Goal: Task Accomplishment & Management: Manage account settings

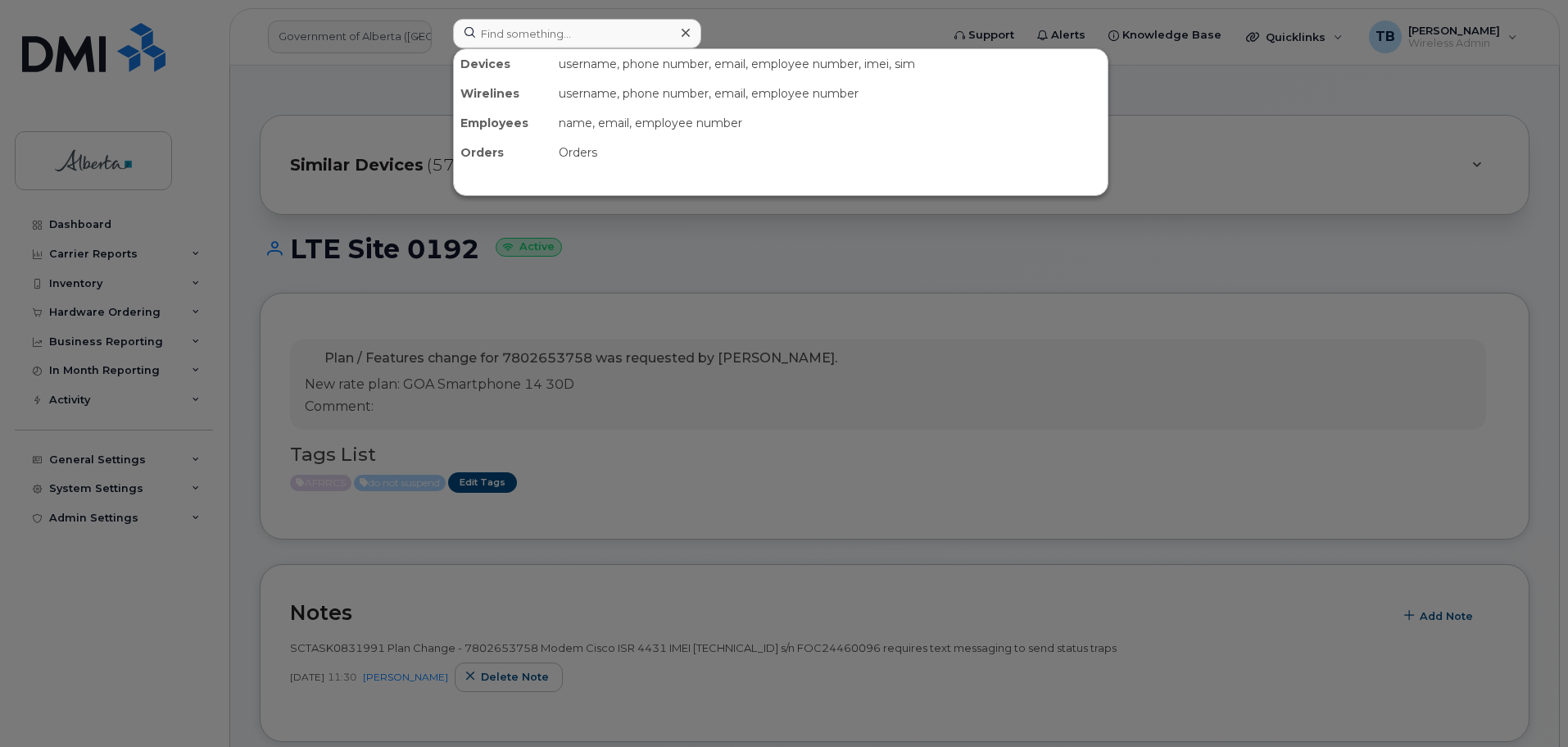
scroll to position [410, 0]
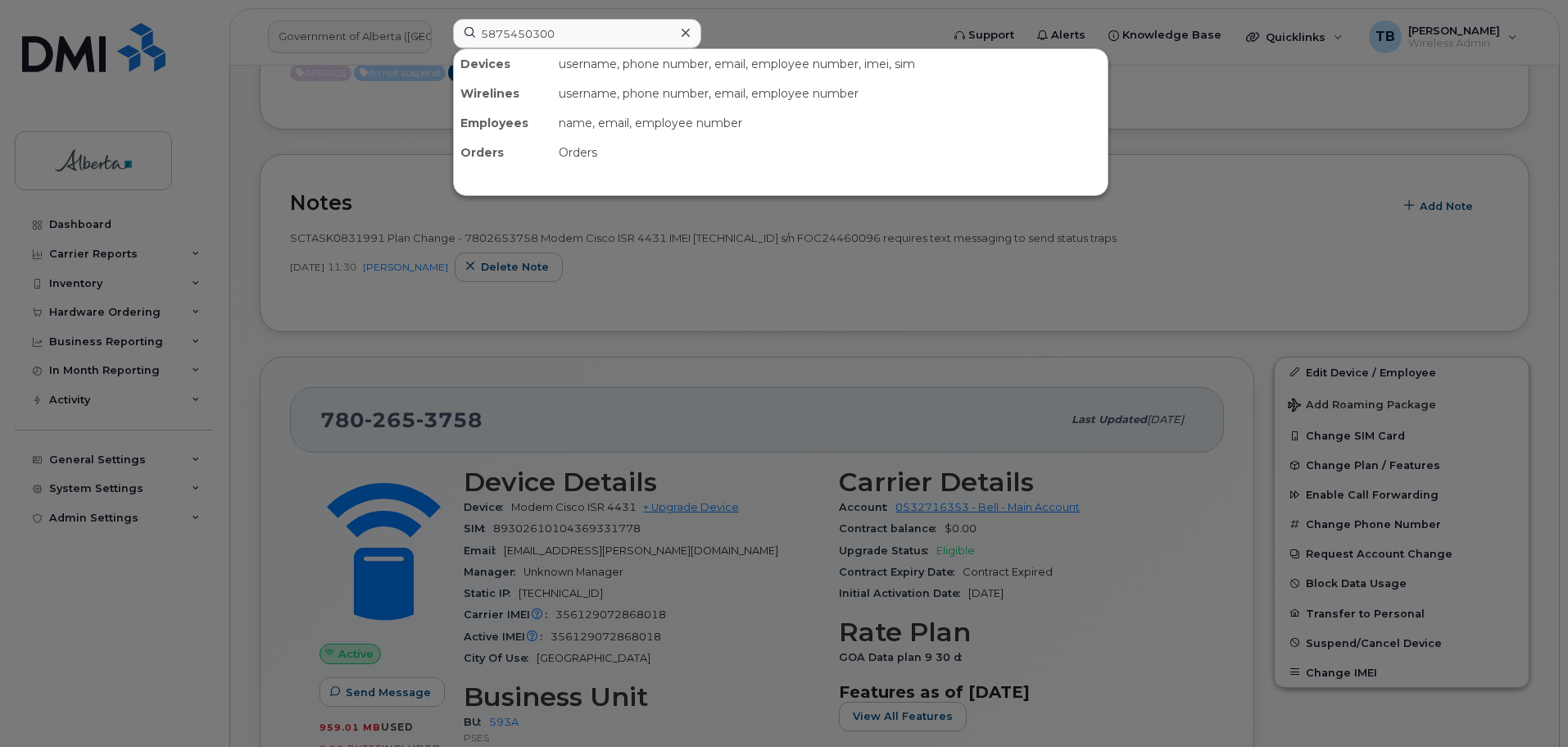
type input "5875450300"
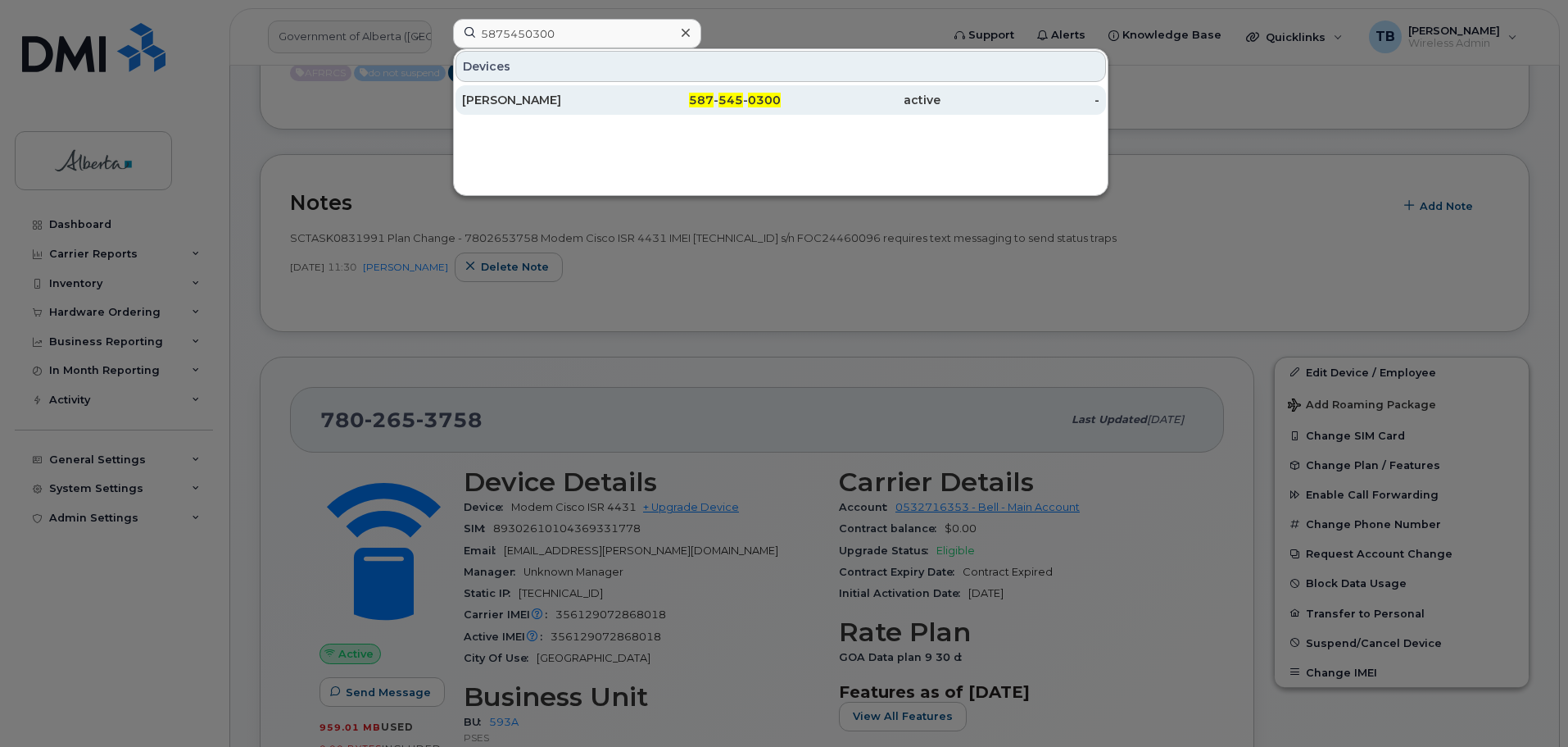
click at [498, 101] on div "[PERSON_NAME]" at bounding box center [541, 100] width 159 height 16
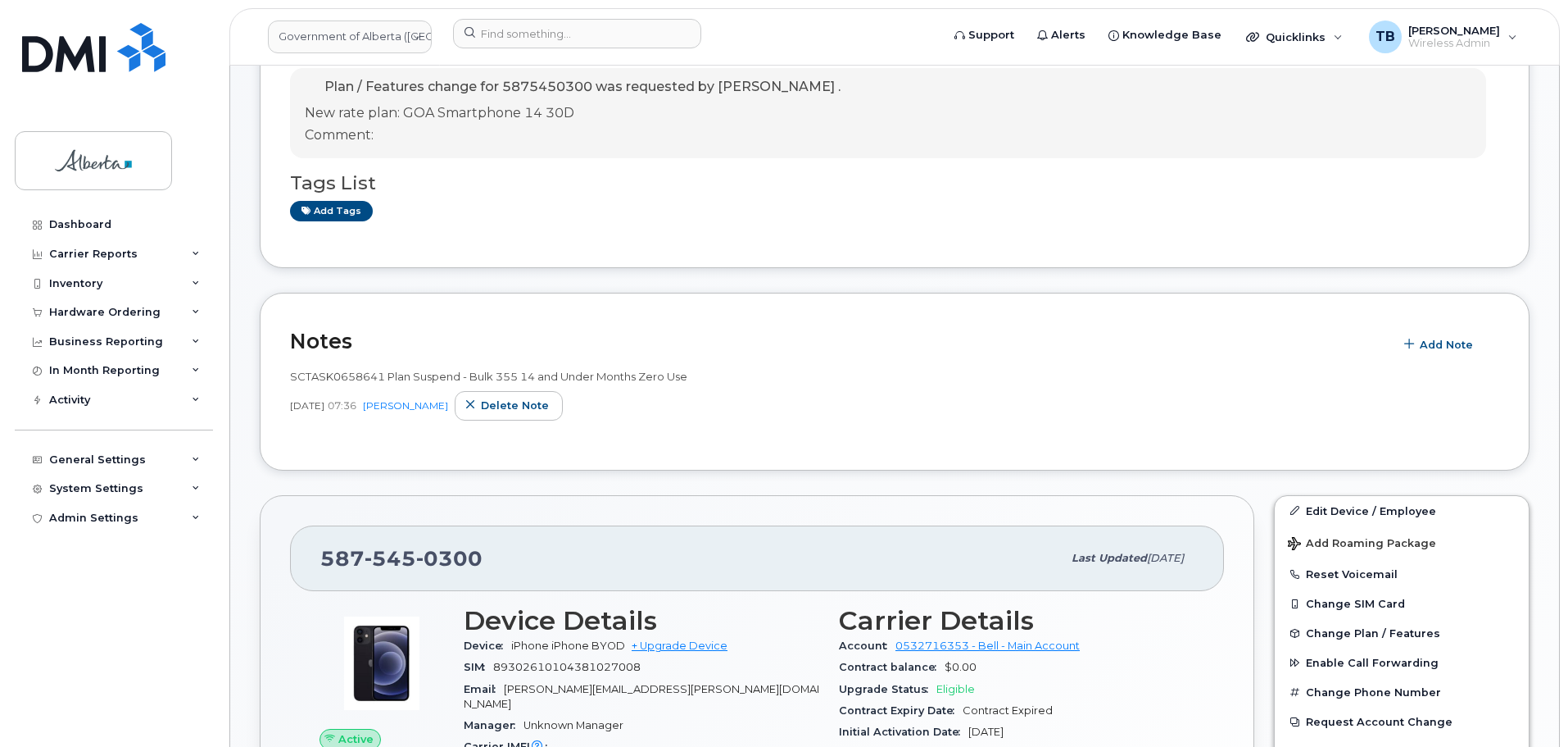
scroll to position [327, 0]
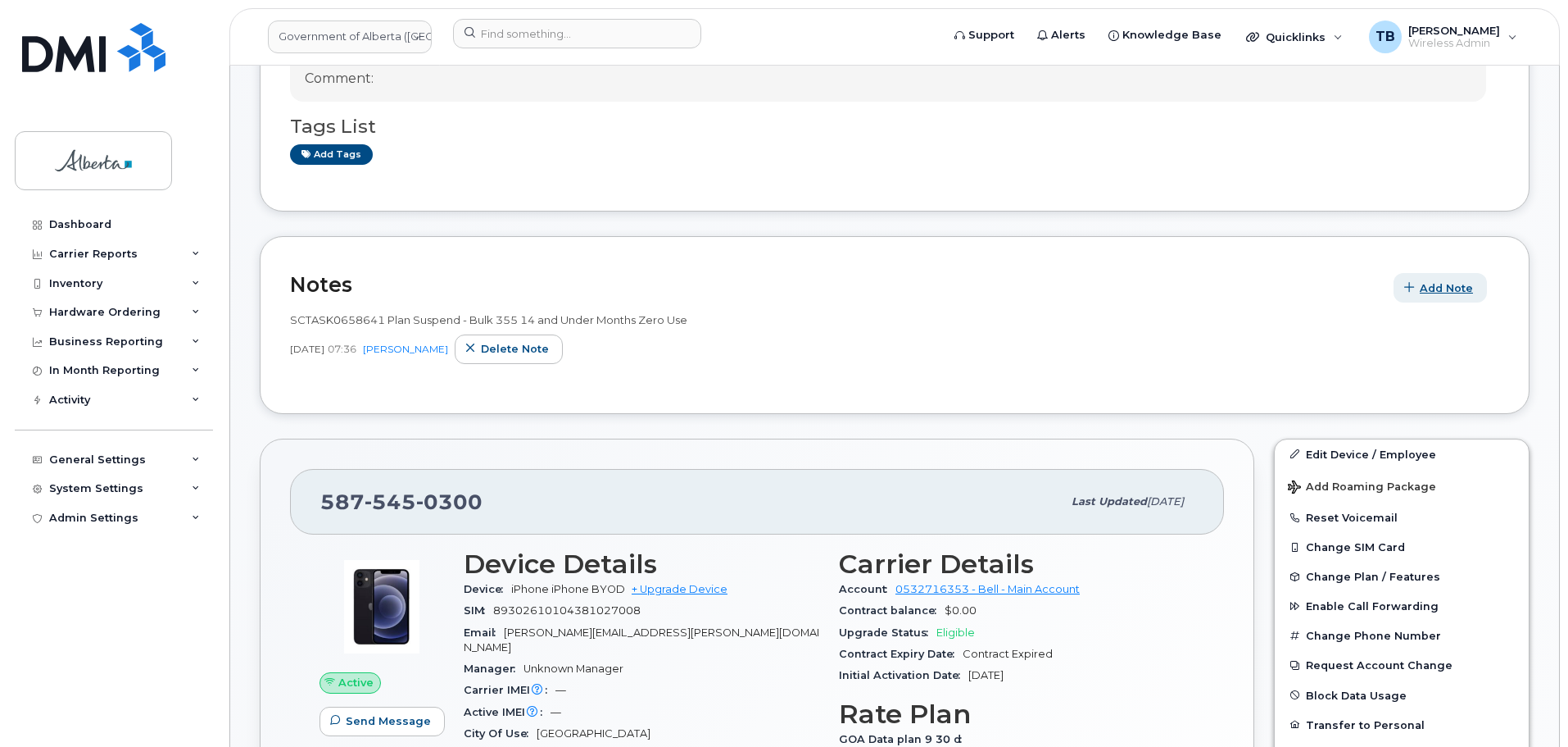
click at [1454, 283] on span "Add Note" at bounding box center [1445, 288] width 53 height 15
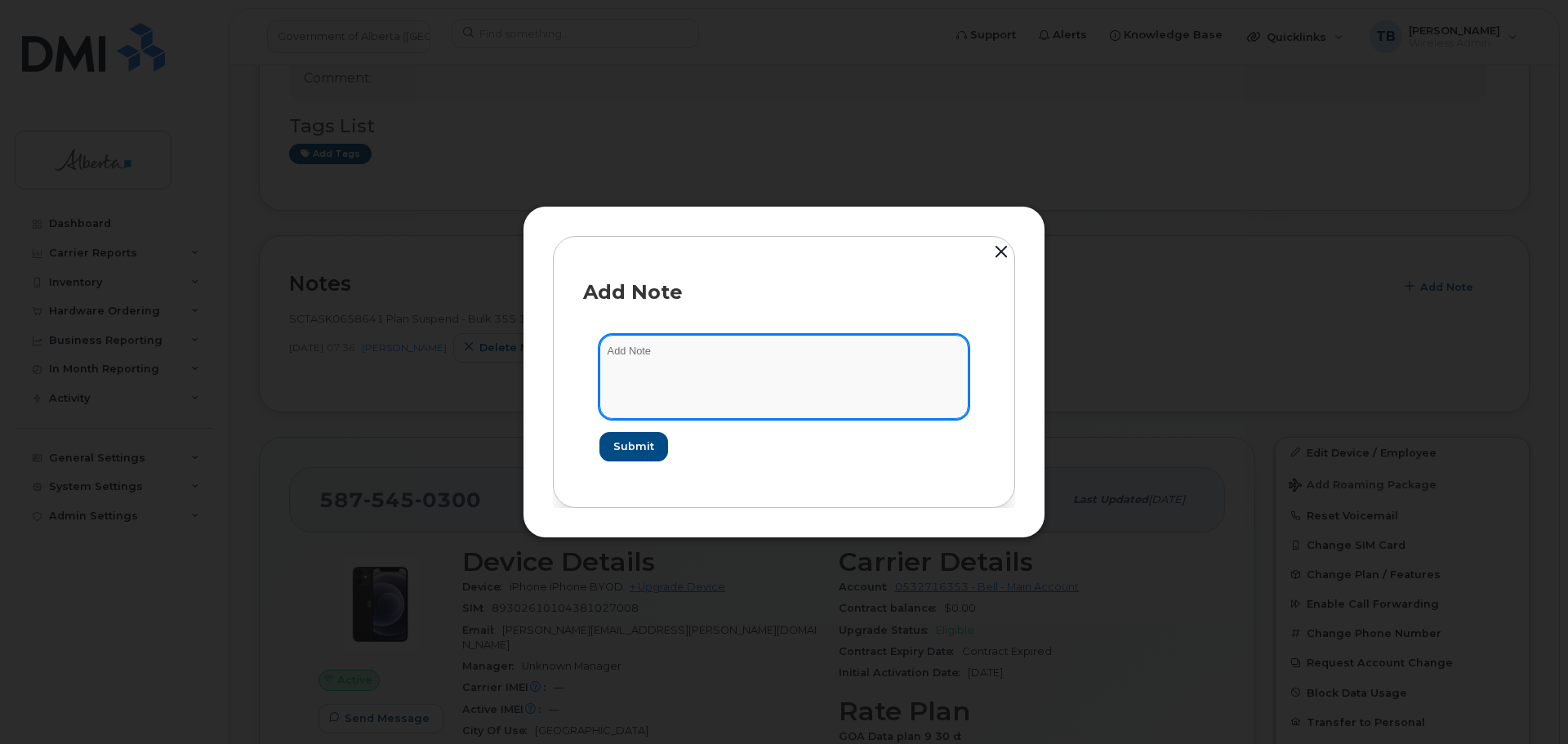
drag, startPoint x: 711, startPoint y: 387, endPoint x: 720, endPoint y: 386, distance: 9.1
click at [718, 387] on textarea at bounding box center [784, 376] width 369 height 83
paste textarea "SCTASK0833329 5875450300 DO NOT DELETE THIS NUMBER - BEING REASSIGNED to [PERSO…"
type textarea "SCTASK0833329 5875450300 DO NOT DELETE THIS NUMBER - BEING REASSIGNED to [PERSO…"
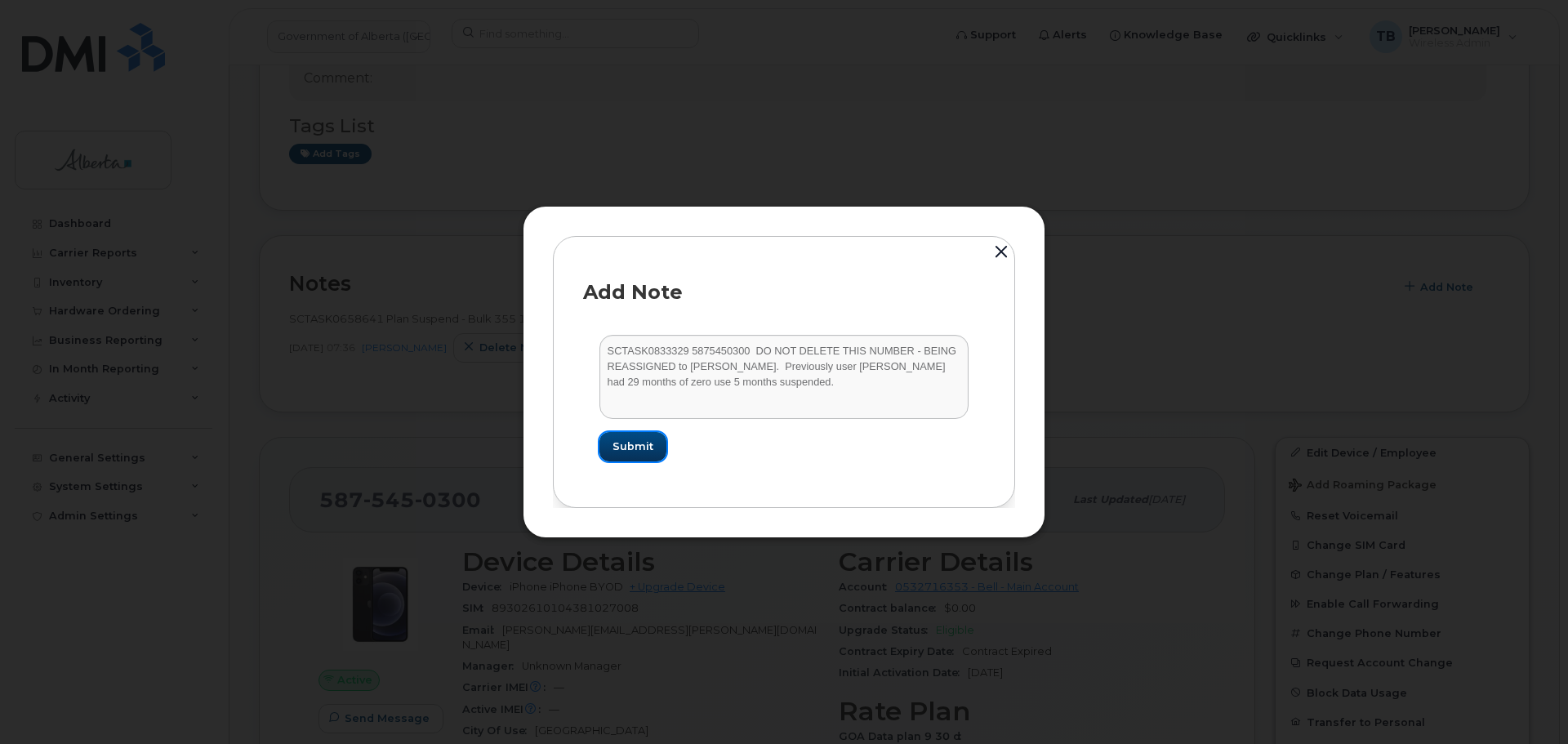
click at [651, 439] on span "Submit" at bounding box center [632, 446] width 41 height 15
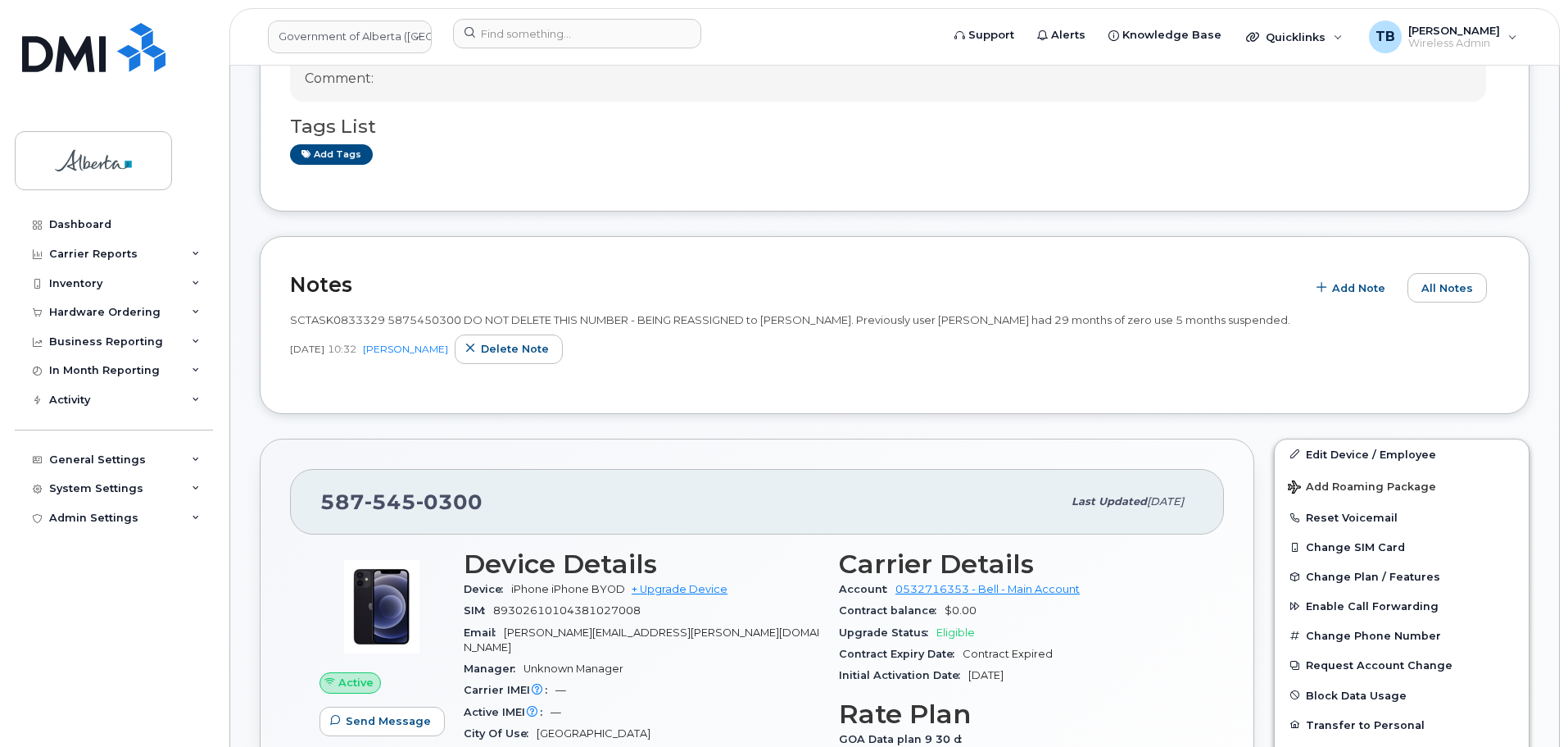
scroll to position [410, 0]
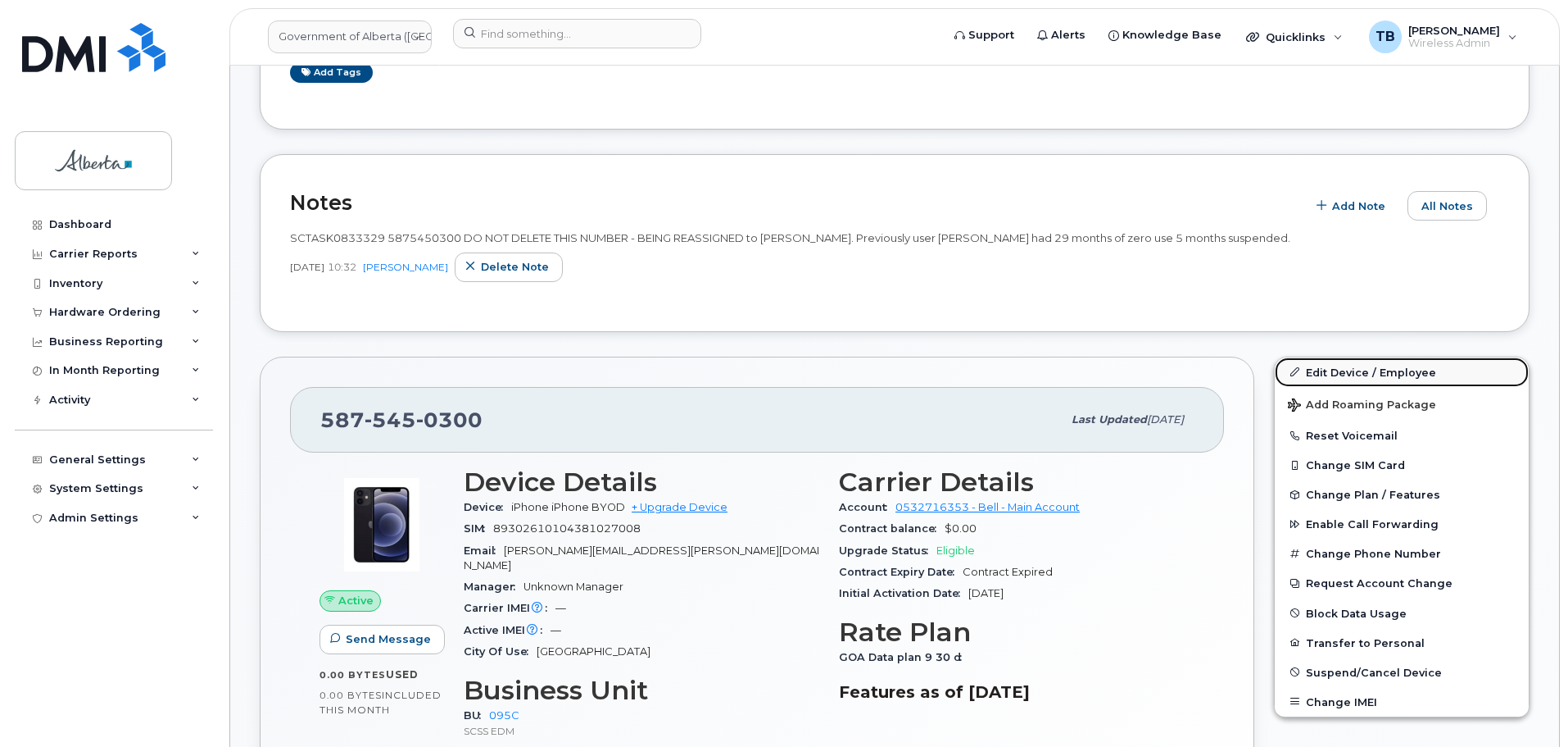
click at [1334, 373] on link "Edit Device / Employee" at bounding box center [1401, 372] width 254 height 30
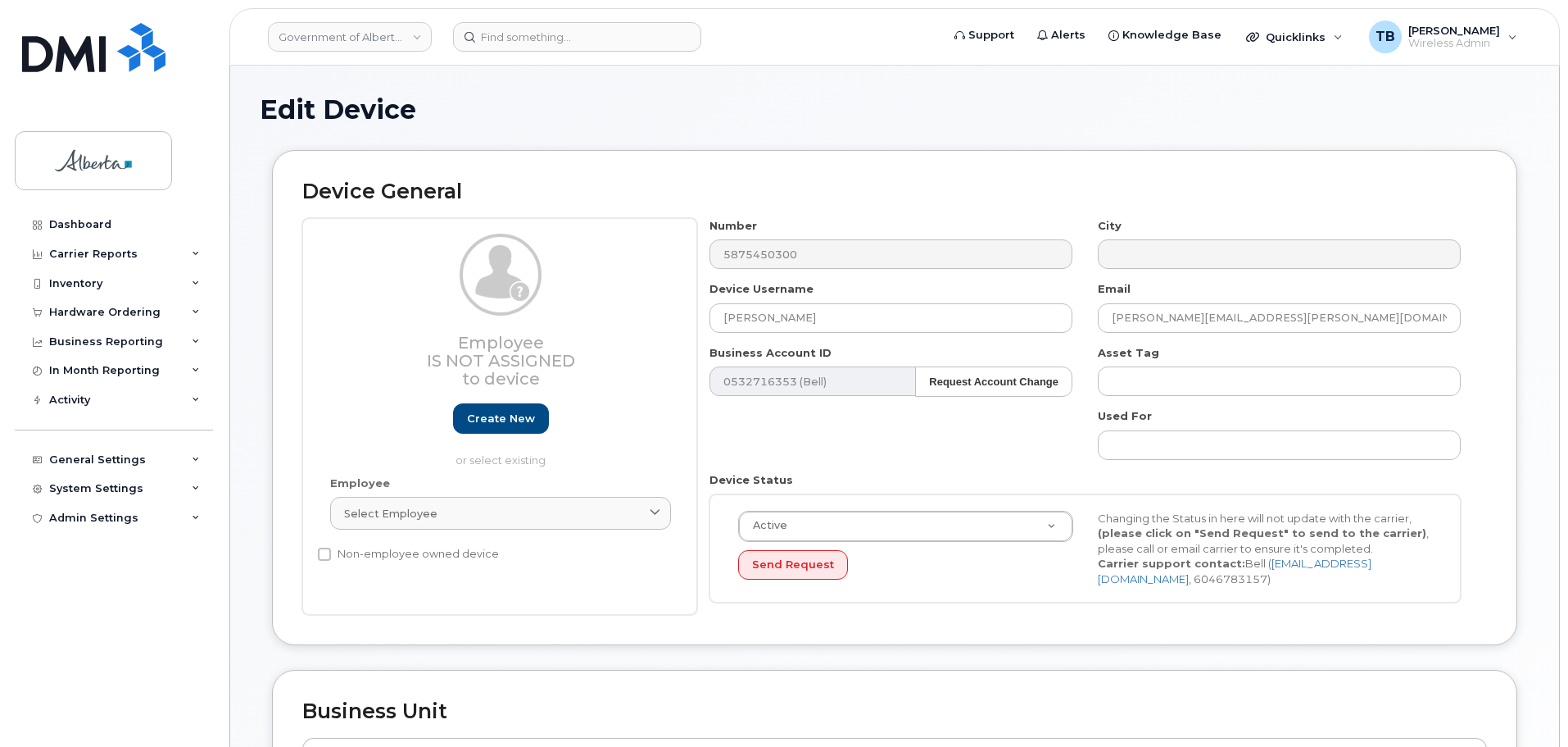
select select "4749748"
drag, startPoint x: 658, startPoint y: 317, endPoint x: 605, endPoint y: 322, distance: 53.2
click at [611, 317] on div "Employee Is not assigned to device Create new or select existing Employee Selec…" at bounding box center [894, 417] width 1184 height 398
paste input "[PERSON_NAME]"
type input "[PERSON_NAME]"
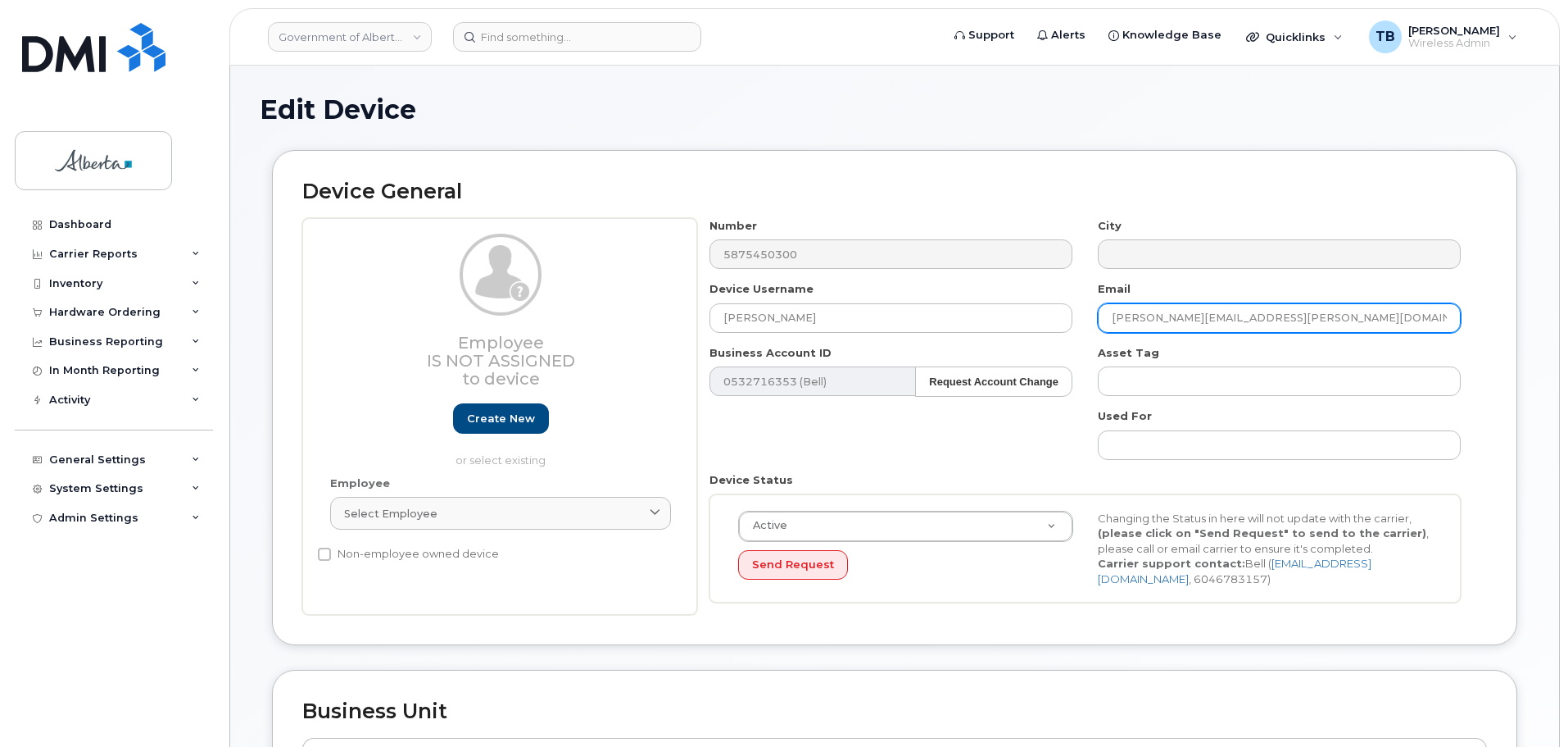
drag, startPoint x: 1143, startPoint y: 324, endPoint x: 1156, endPoint y: 322, distance: 13.2
click at [1154, 322] on input "jacqueline.gutierrez@gov.ab.ca" at bounding box center [1279, 318] width 363 height 30
drag, startPoint x: 1390, startPoint y: 306, endPoint x: 1024, endPoint y: 333, distance: 367.0
click at [1024, 333] on div "Number 5875450300 City Device Username Tanner Neigel Email jacqueline.gutierrez…" at bounding box center [1084, 417] width 776 height 398
paste input "Tanner.Neigel"
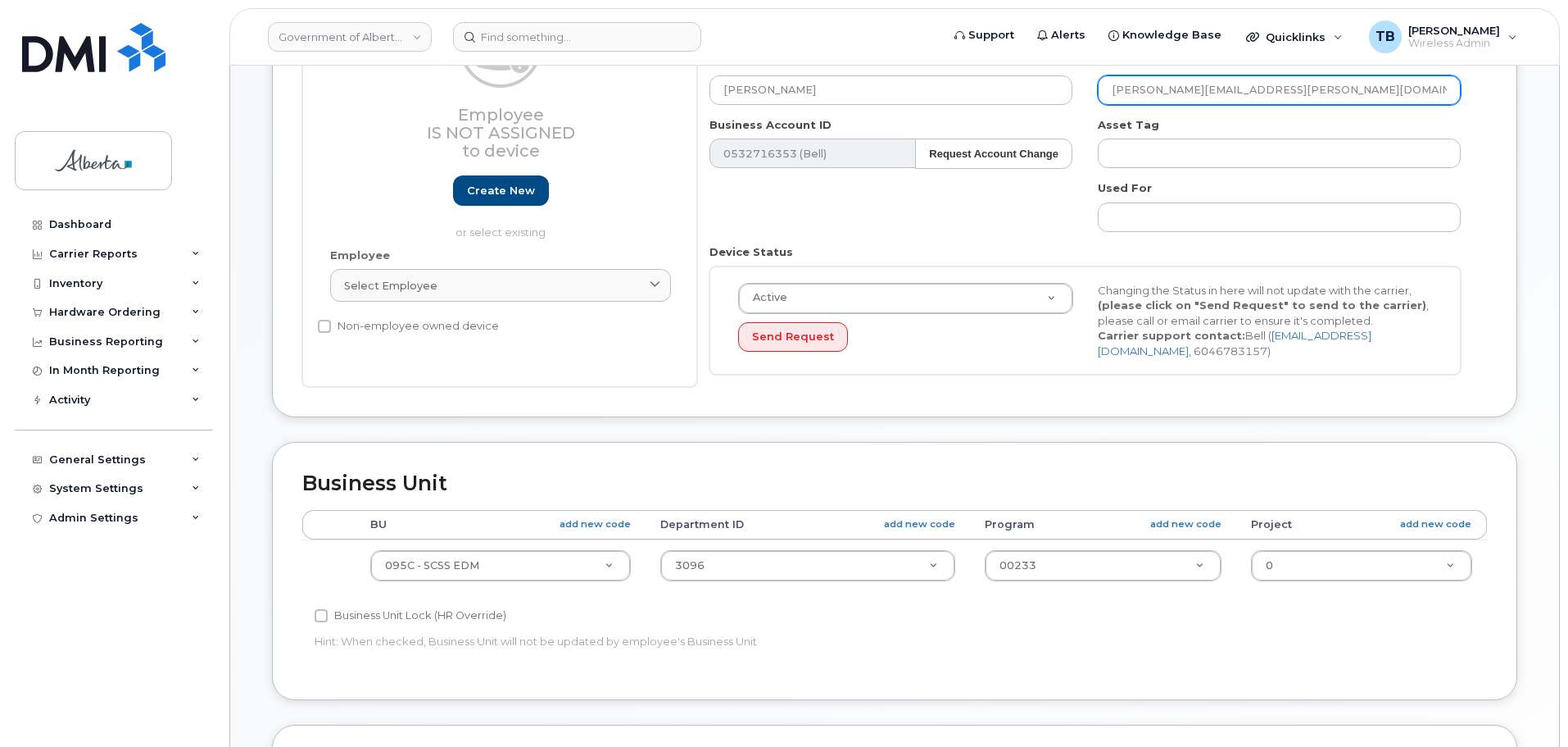
scroll to position [246, 0]
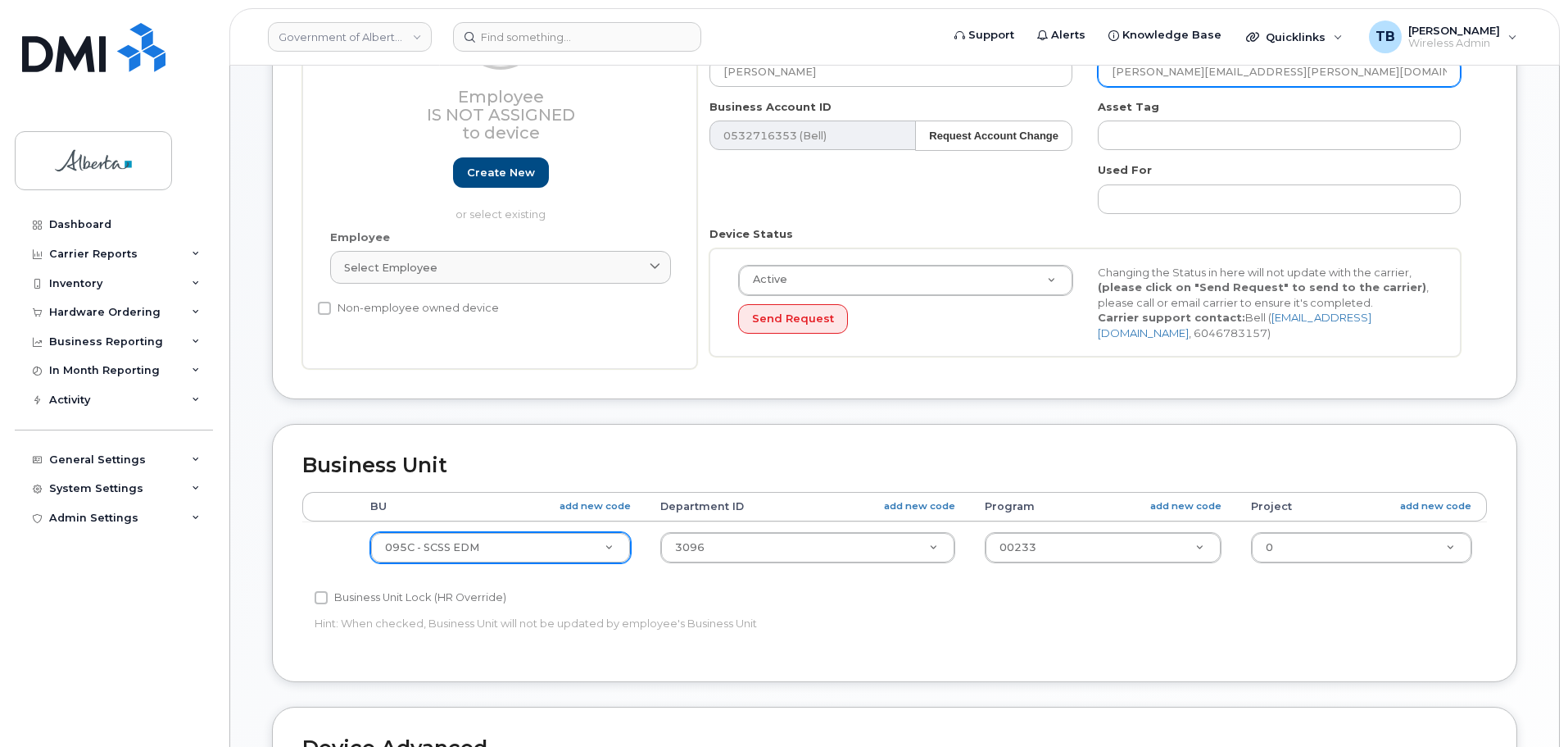
type input "[PERSON_NAME][EMAIL_ADDRESS][PERSON_NAME][DOMAIN_NAME]"
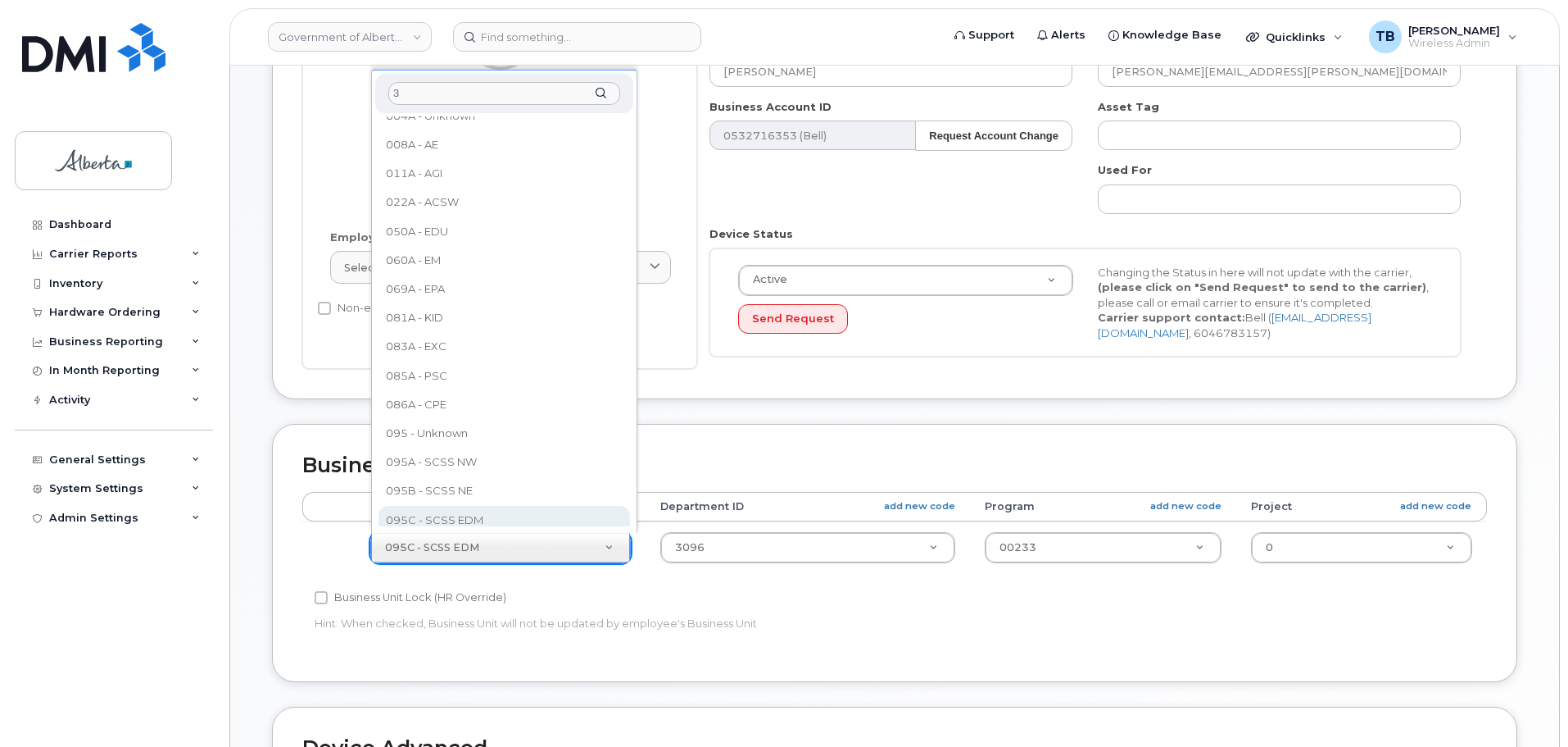
scroll to position [0, 0]
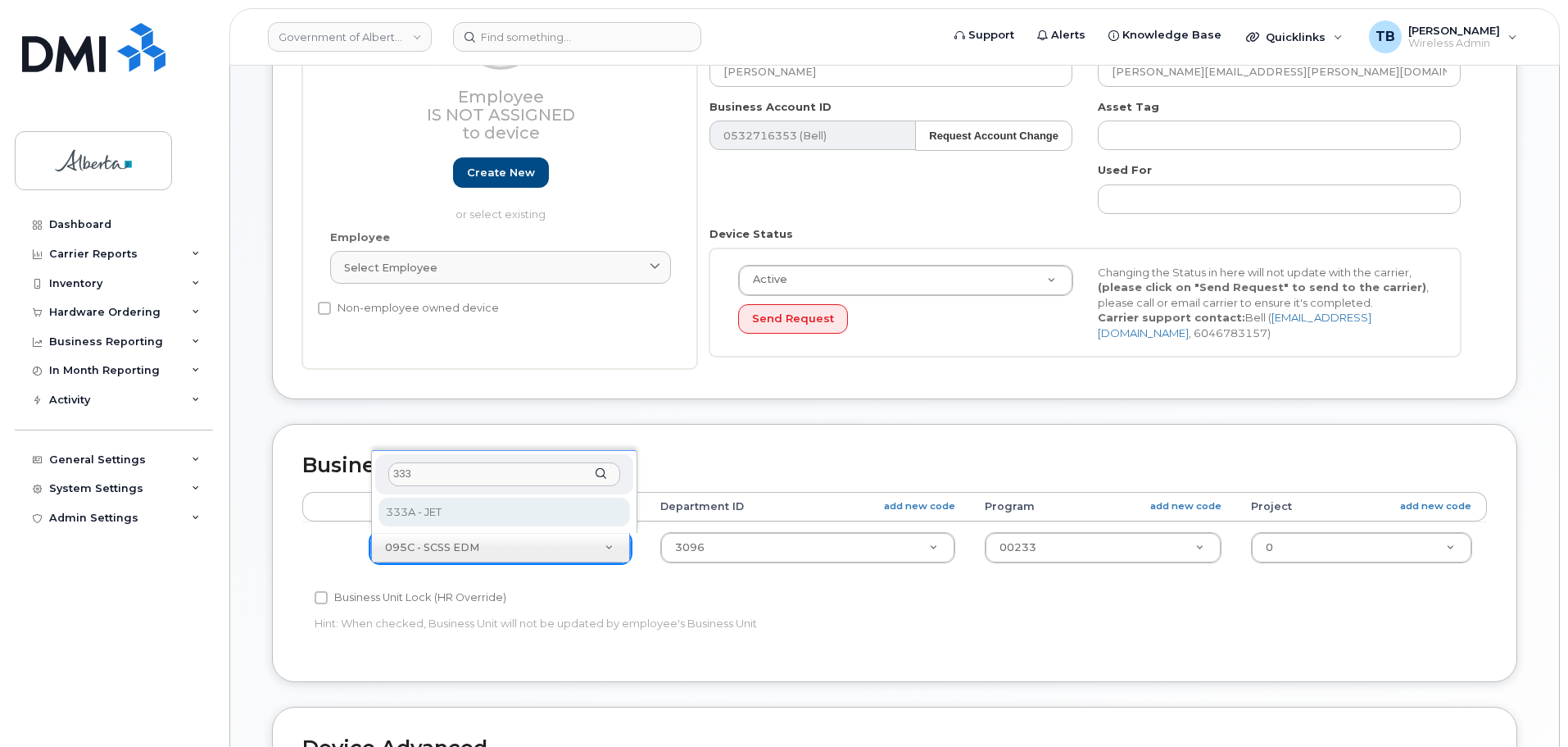
type input "333"
drag, startPoint x: 411, startPoint y: 509, endPoint x: 571, endPoint y: 546, distance: 164.2
select select "4206363"
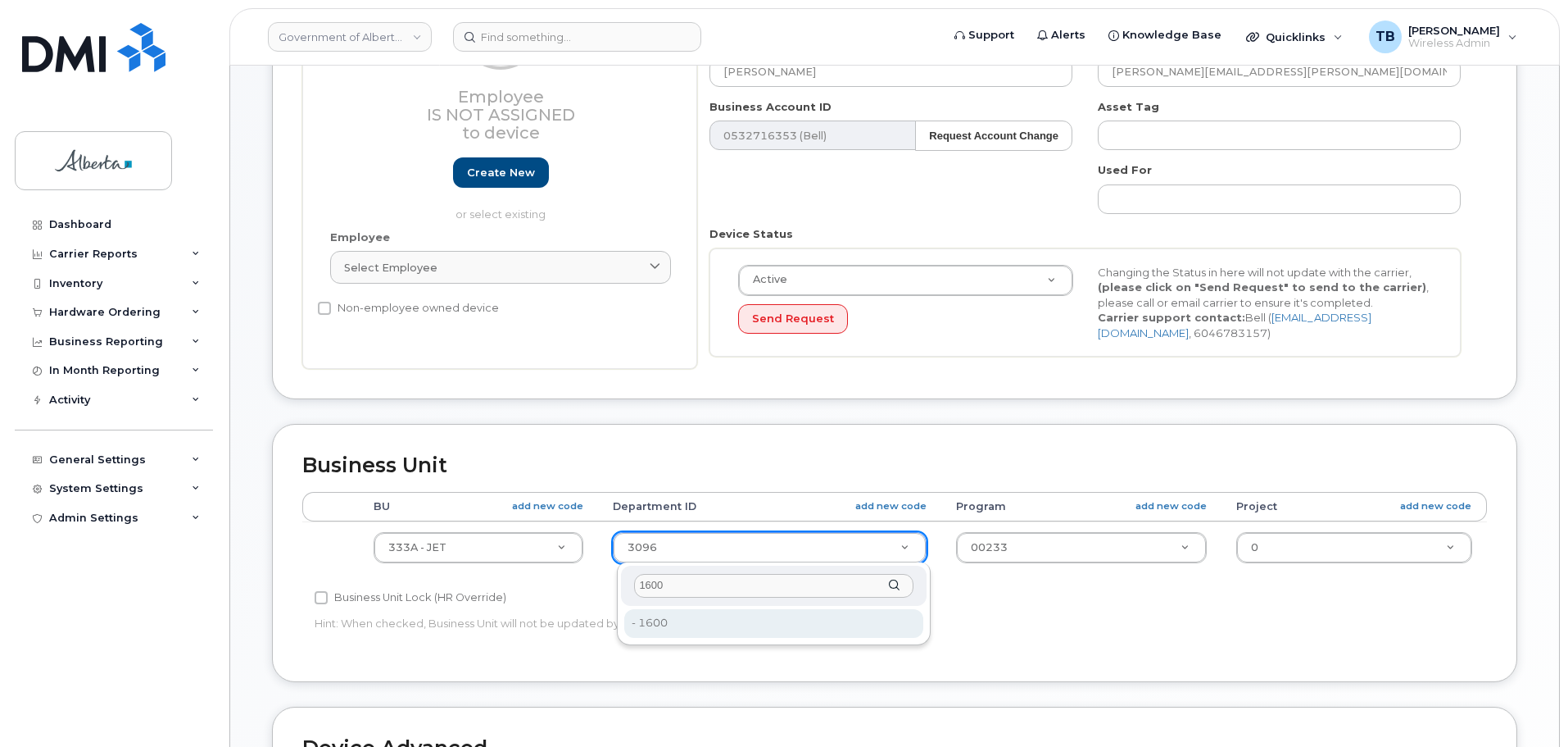
type input "1600"
drag, startPoint x: 697, startPoint y: 619, endPoint x: 960, endPoint y: 579, distance: 266.0
type input "4752588"
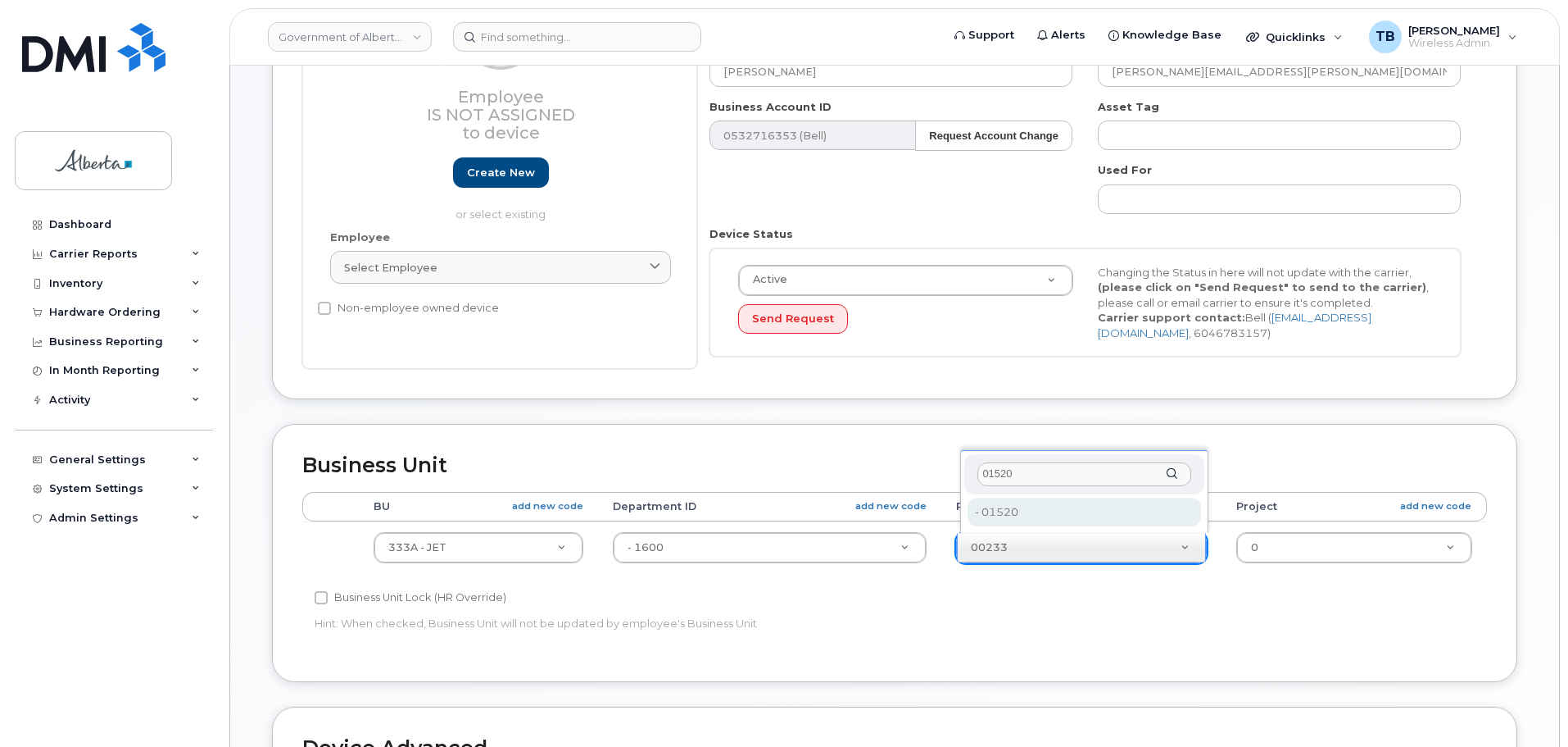
type input "01520"
type input "4753229"
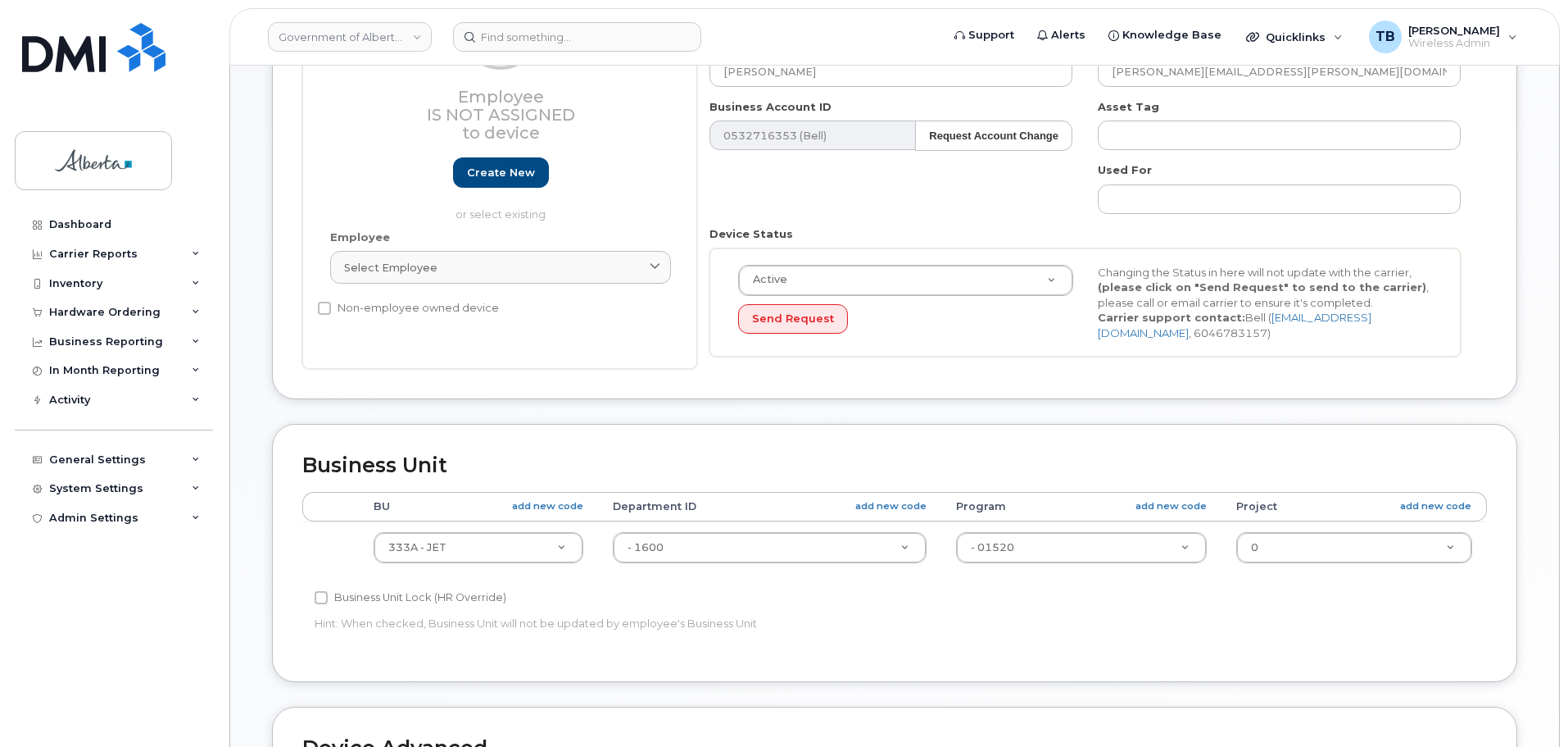
click at [1046, 590] on div "Business Unit Lock (HR Override)" at bounding box center [697, 597] width 764 height 19
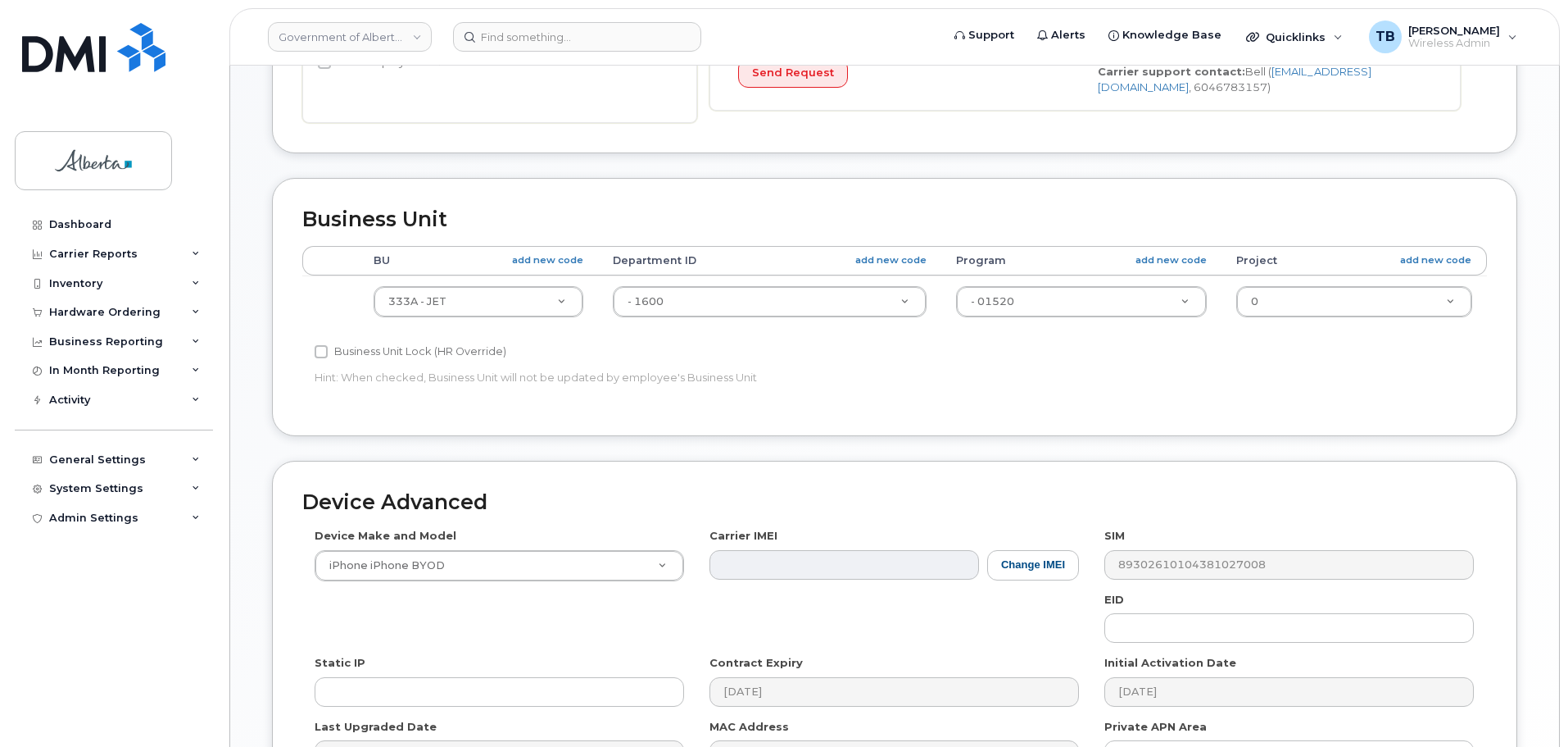
scroll to position [574, 0]
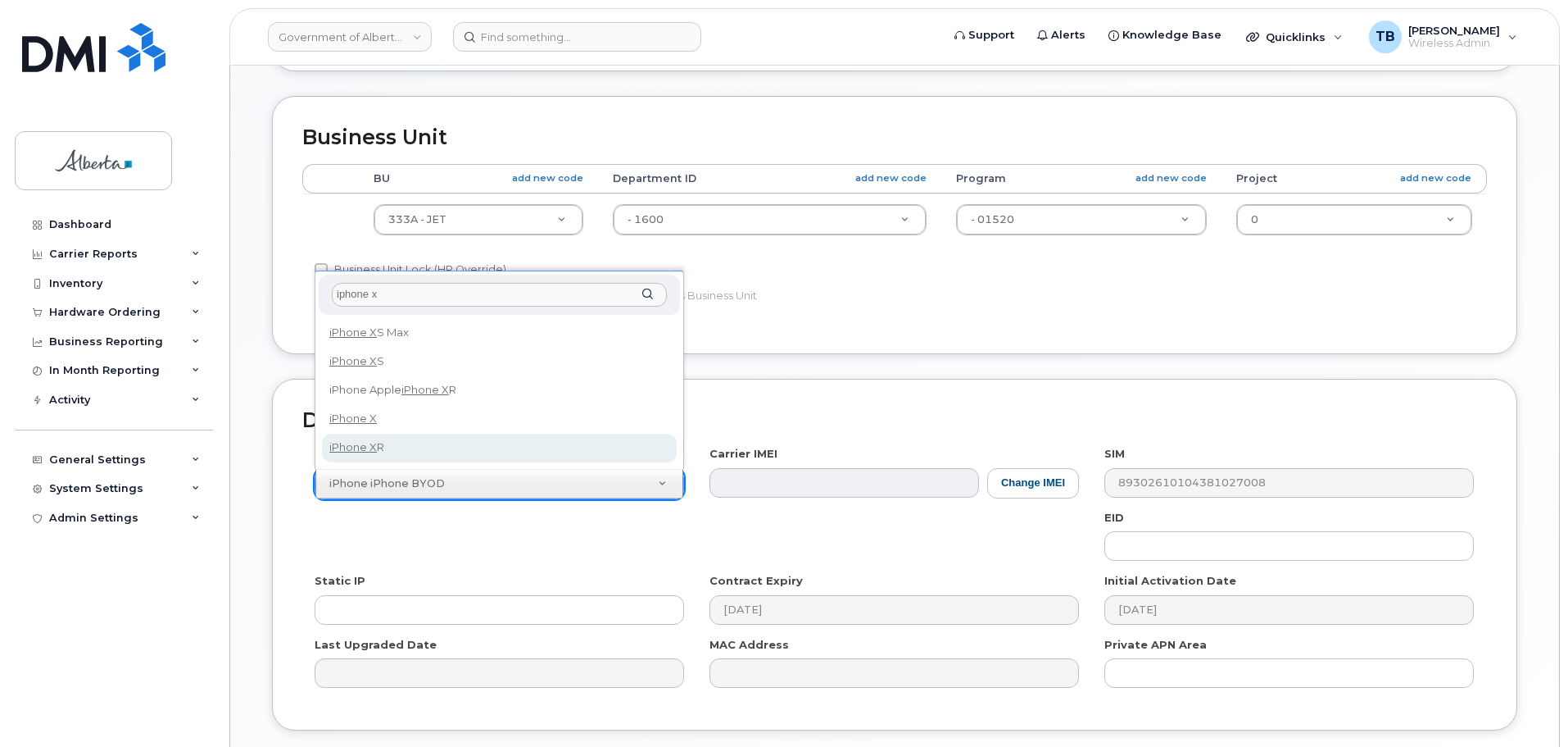
type input "iphone x"
select select "2558"
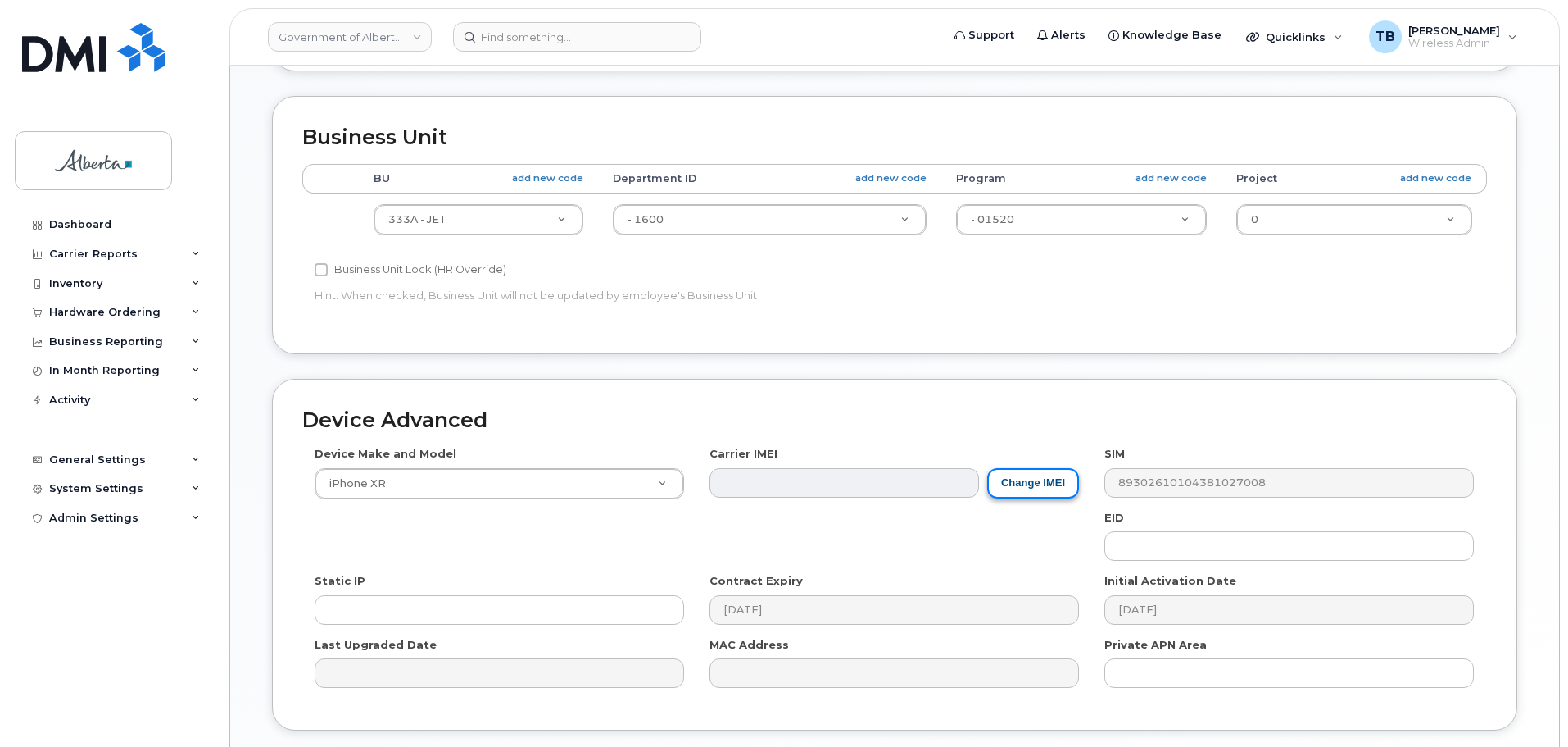
click at [1031, 479] on button "Change IMEI" at bounding box center [1033, 483] width 92 height 31
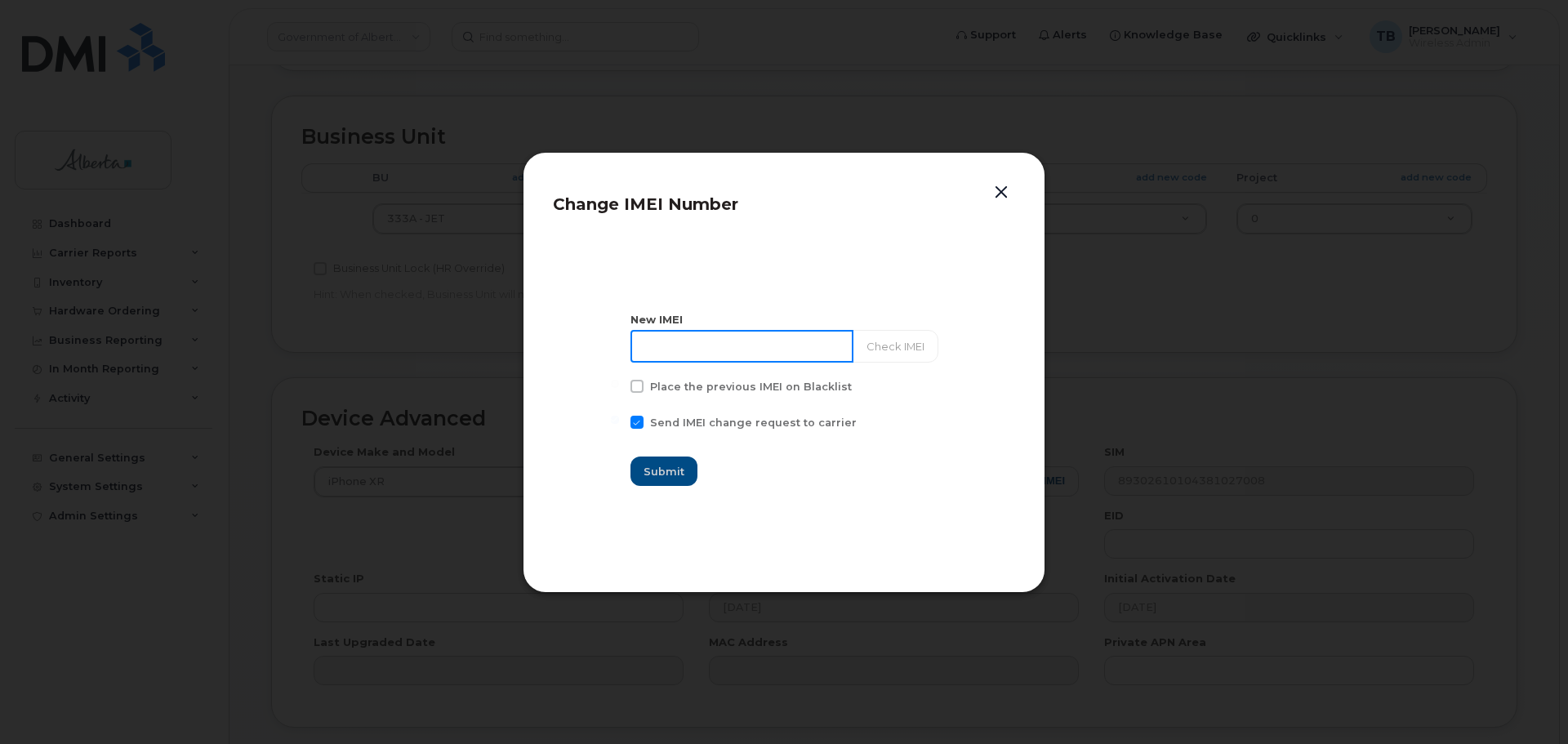
click at [704, 353] on input at bounding box center [741, 346] width 223 height 33
paste input "356804116627071"
type input "356804116627071"
click at [887, 352] on button "Check IMEI" at bounding box center [894, 346] width 86 height 33
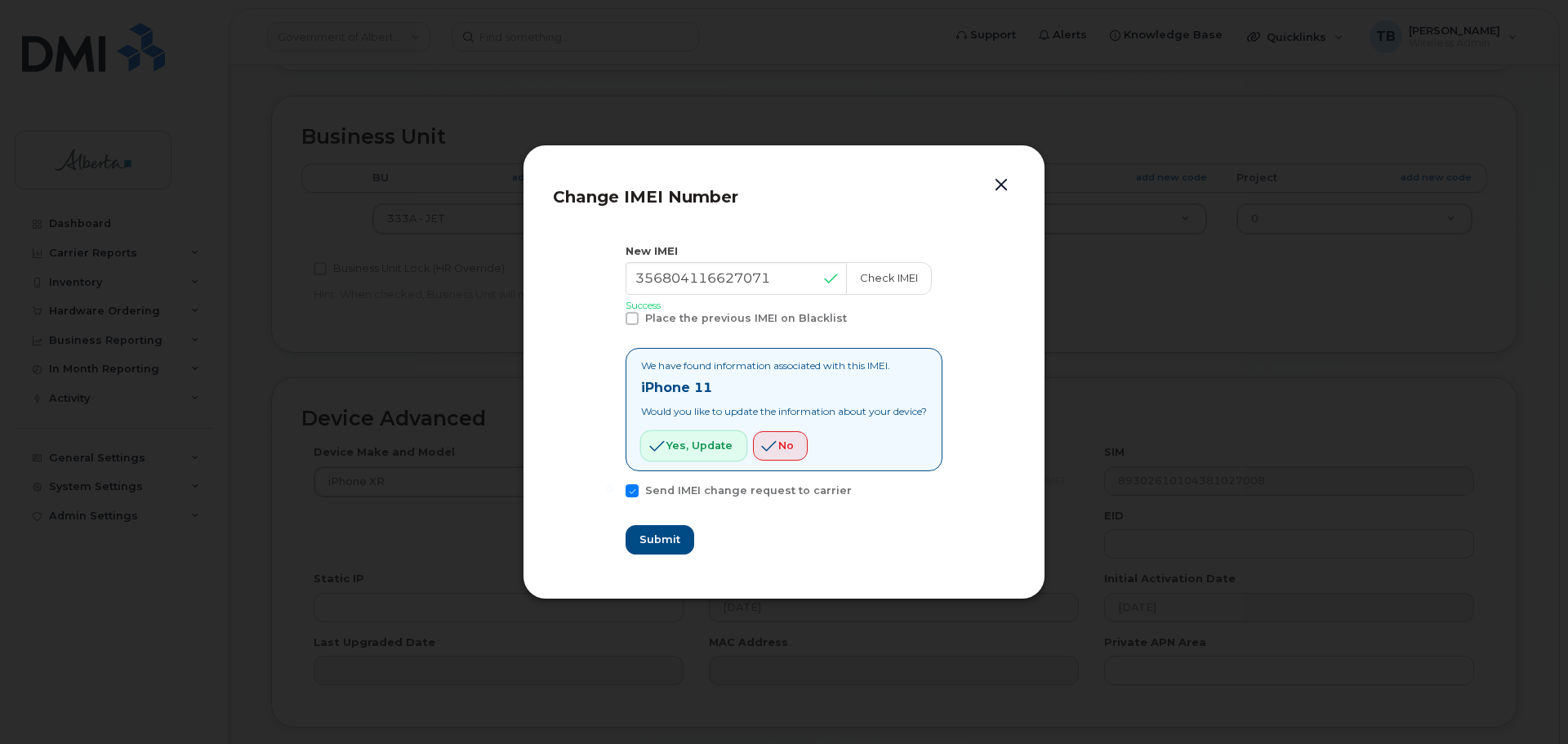
click at [692, 447] on span "Yes, update" at bounding box center [699, 446] width 66 height 15
click at [662, 536] on span "Submit" at bounding box center [659, 539] width 41 height 15
type input "356804116627071"
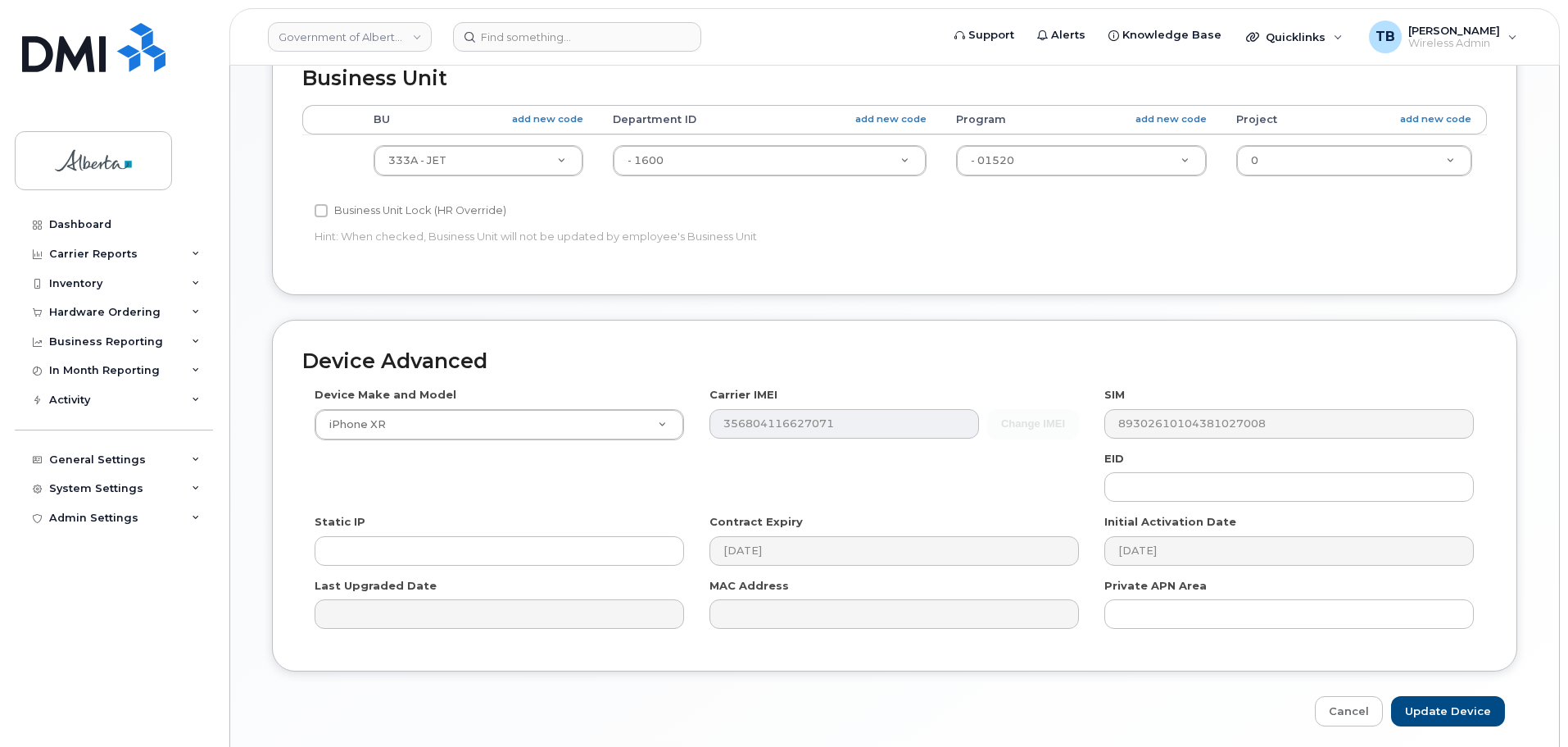
scroll to position [694, 0]
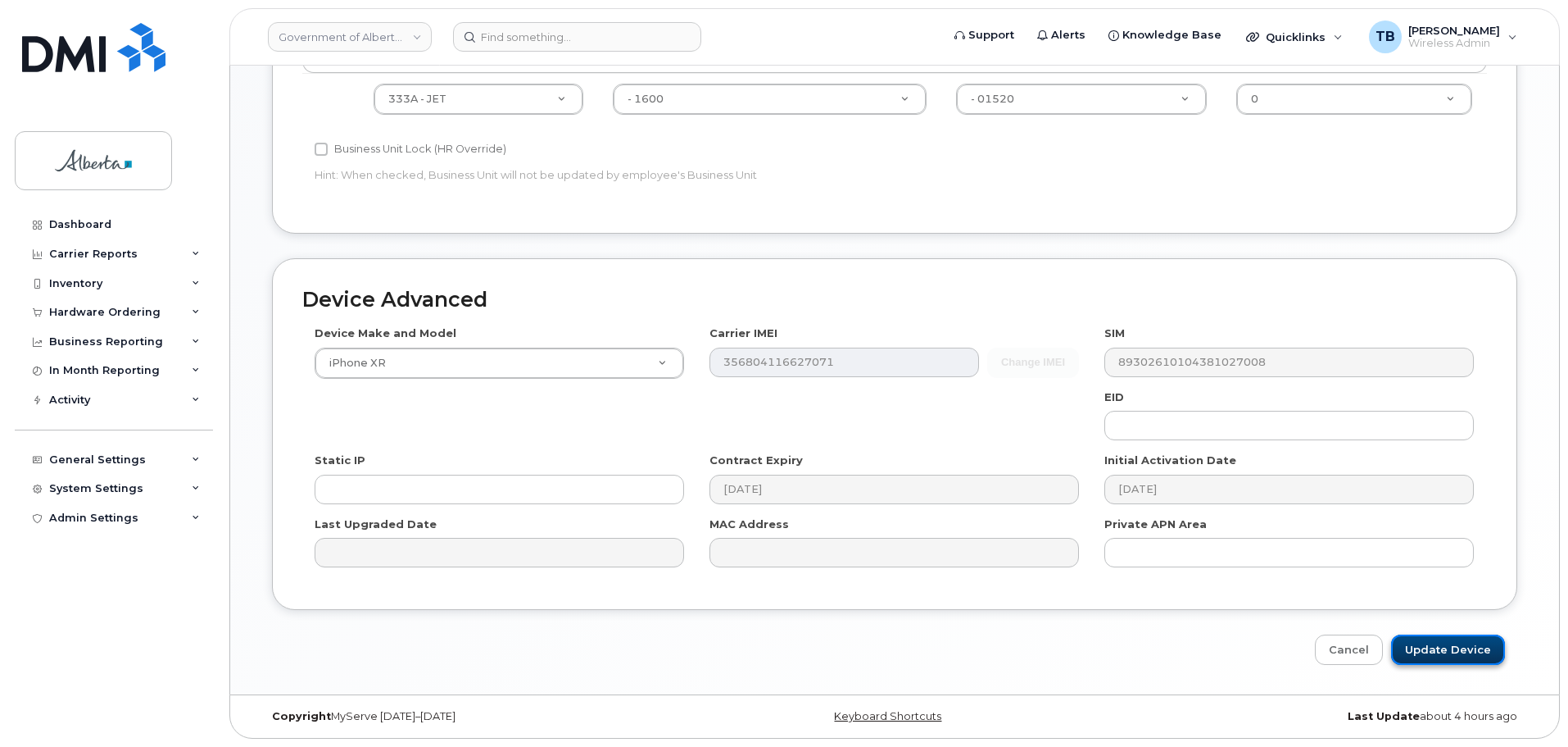
click at [1454, 646] on input "Update Device" at bounding box center [1448, 650] width 114 height 31
type input "Saving..."
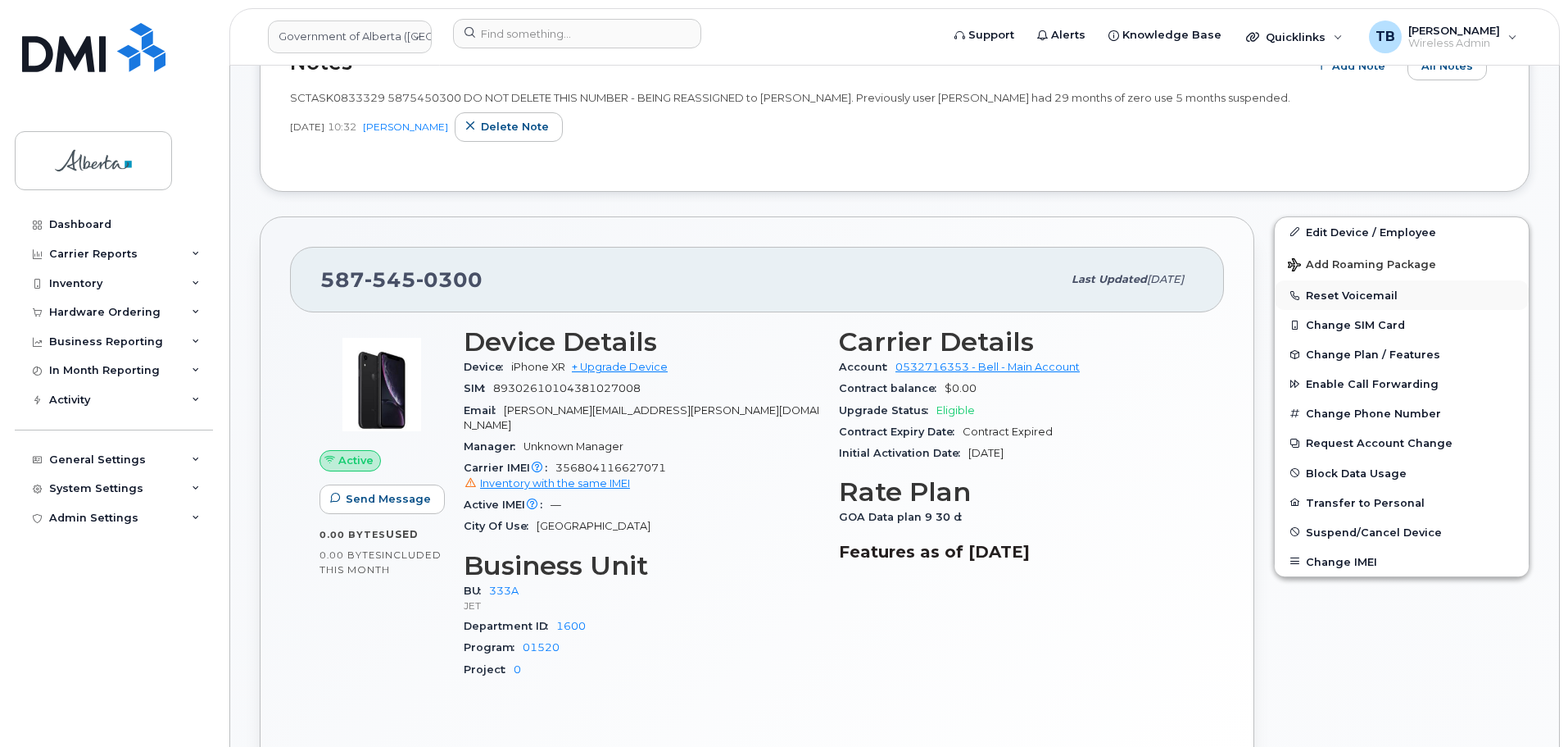
scroll to position [492, 0]
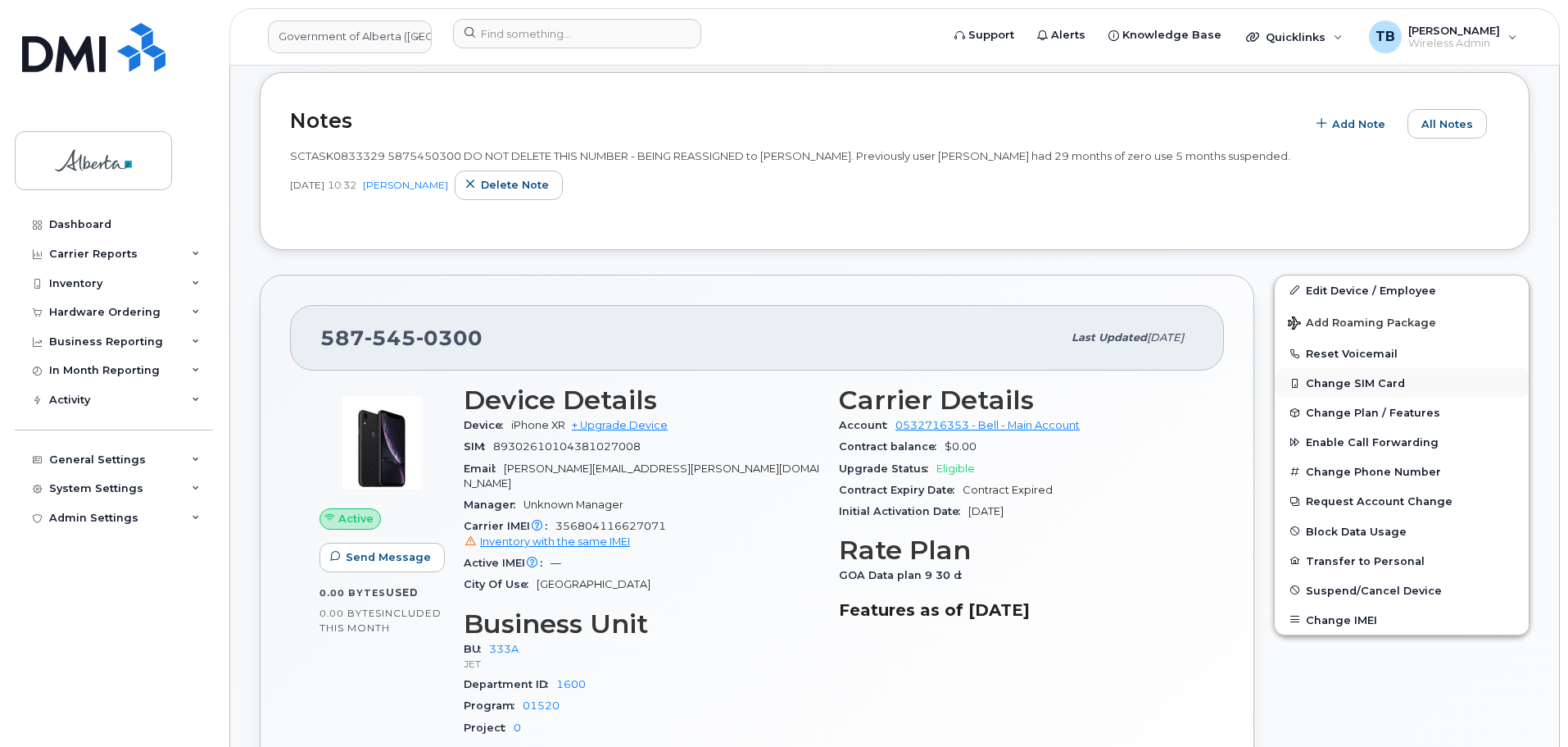
click at [1331, 382] on button "Change SIM Card" at bounding box center [1401, 382] width 254 height 30
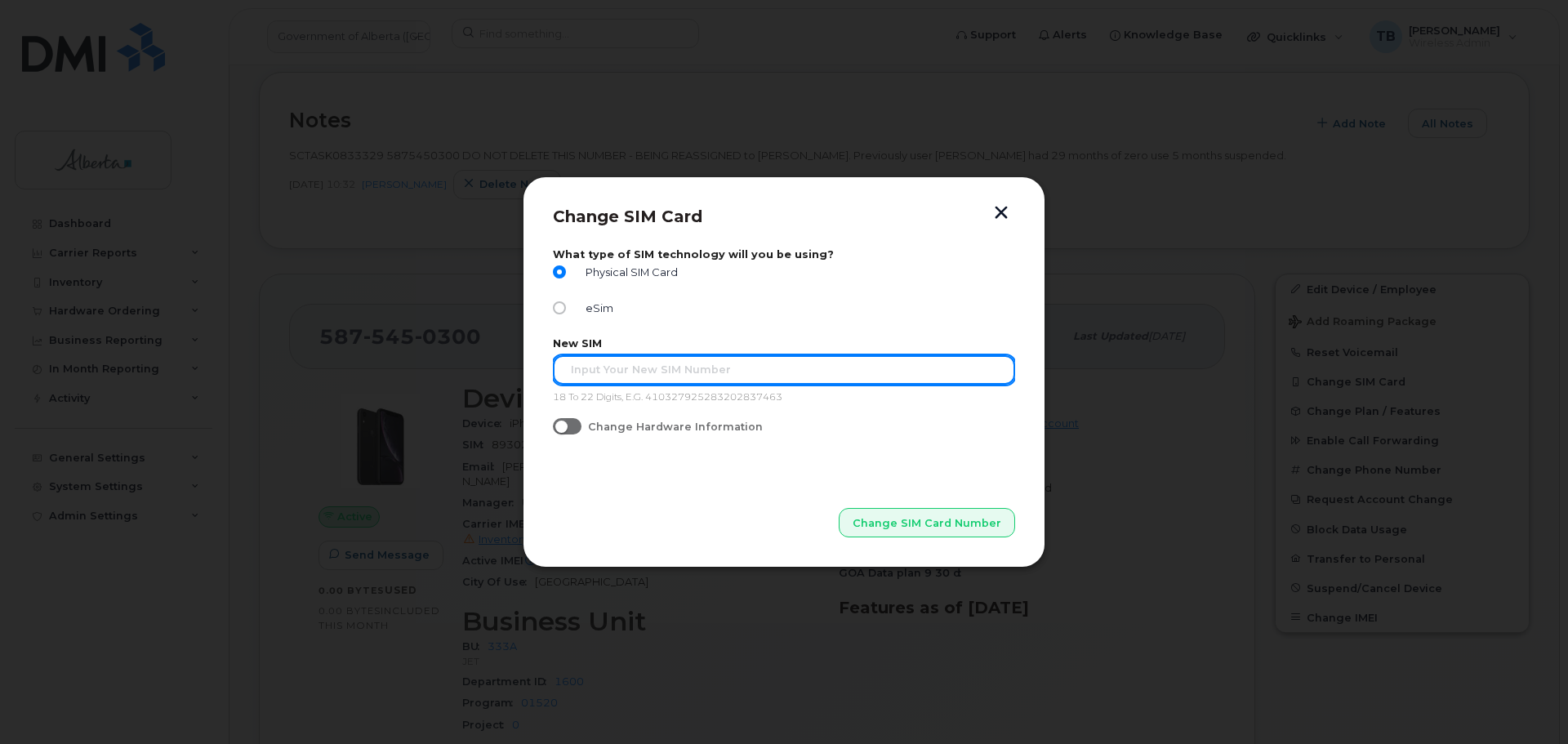
click at [673, 356] on input "text" at bounding box center [784, 369] width 462 height 30
paste input "89302610207729244480"
type input "89302610207729244480"
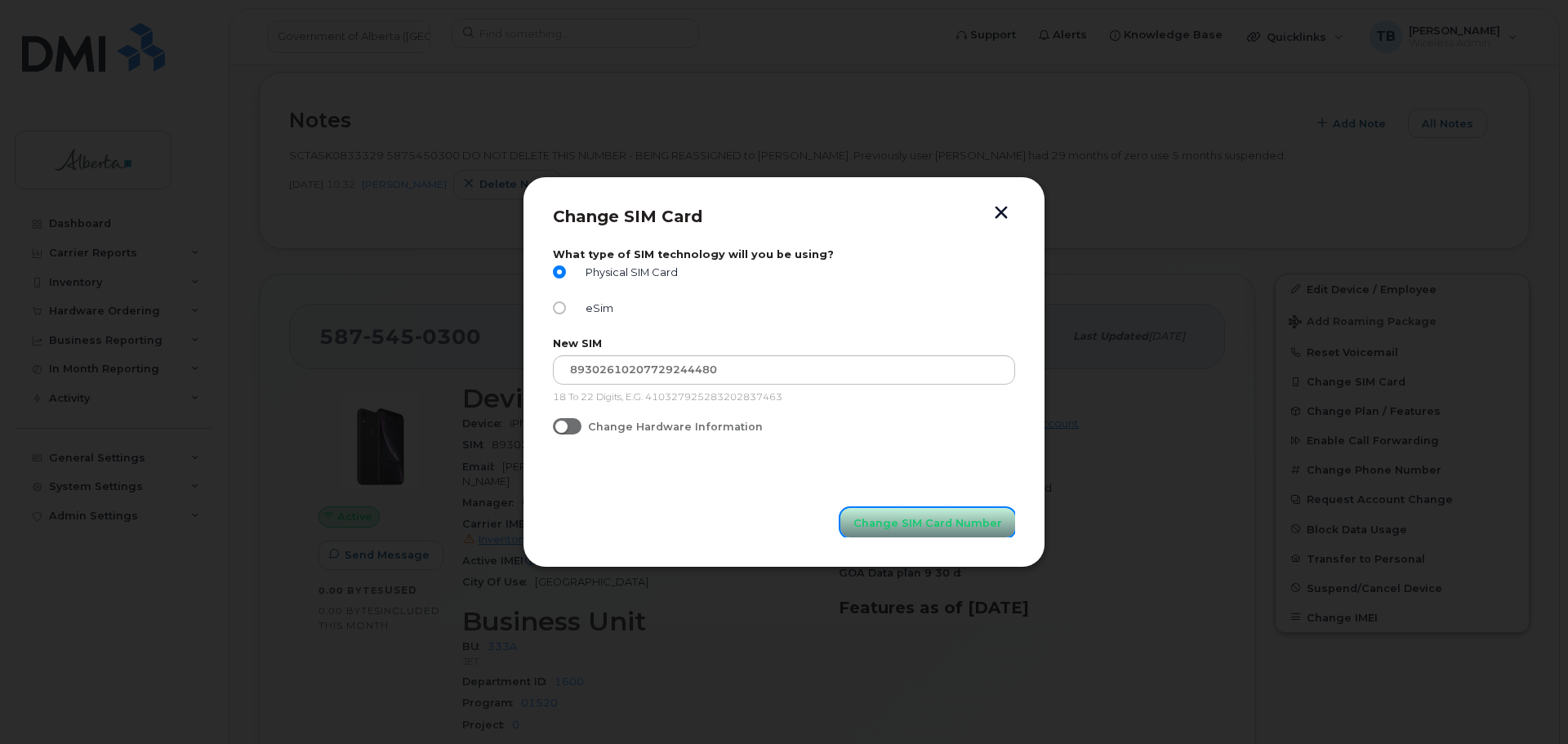
click at [923, 521] on span "Change SIM Card Number" at bounding box center [927, 523] width 148 height 15
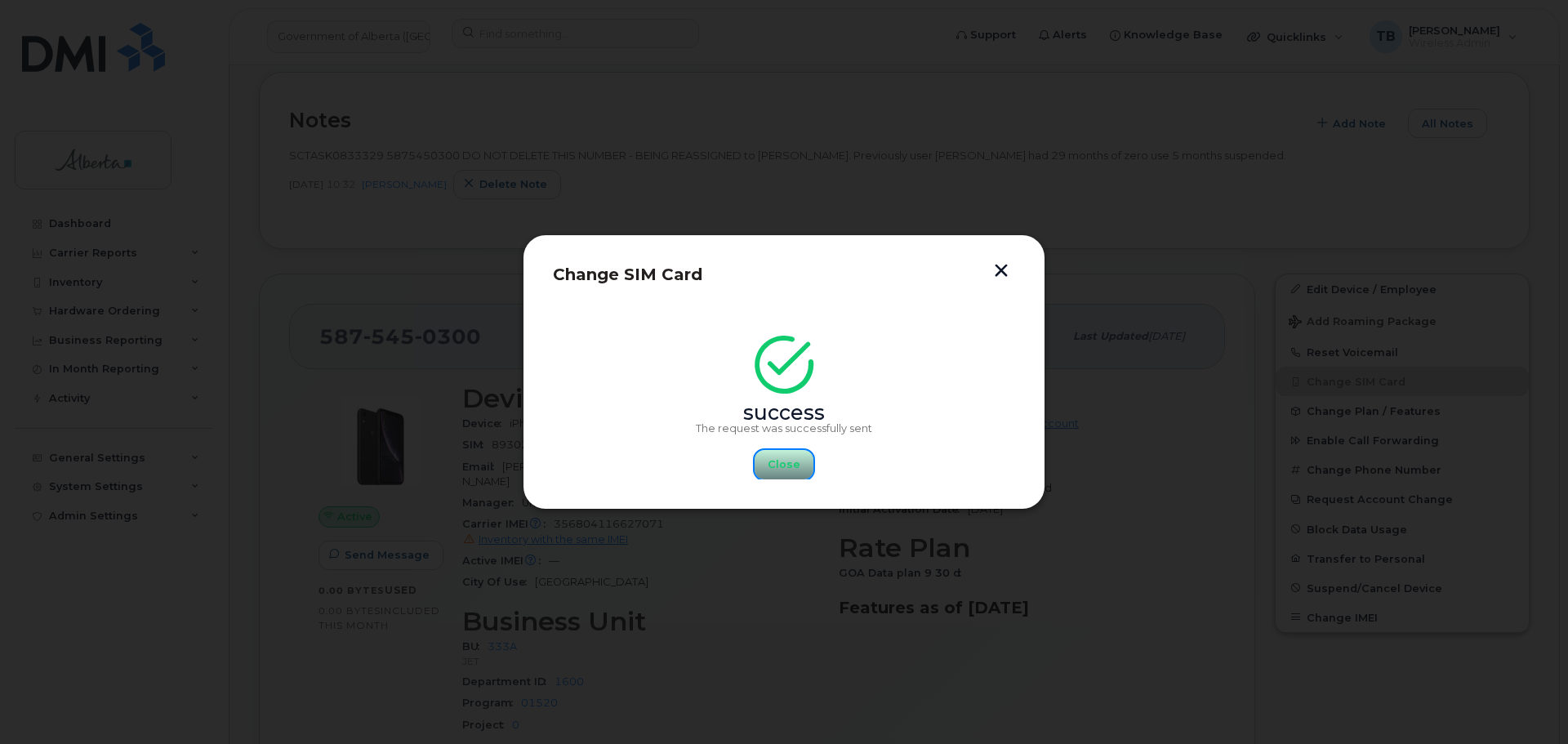
click at [781, 468] on span "Close" at bounding box center [784, 464] width 33 height 15
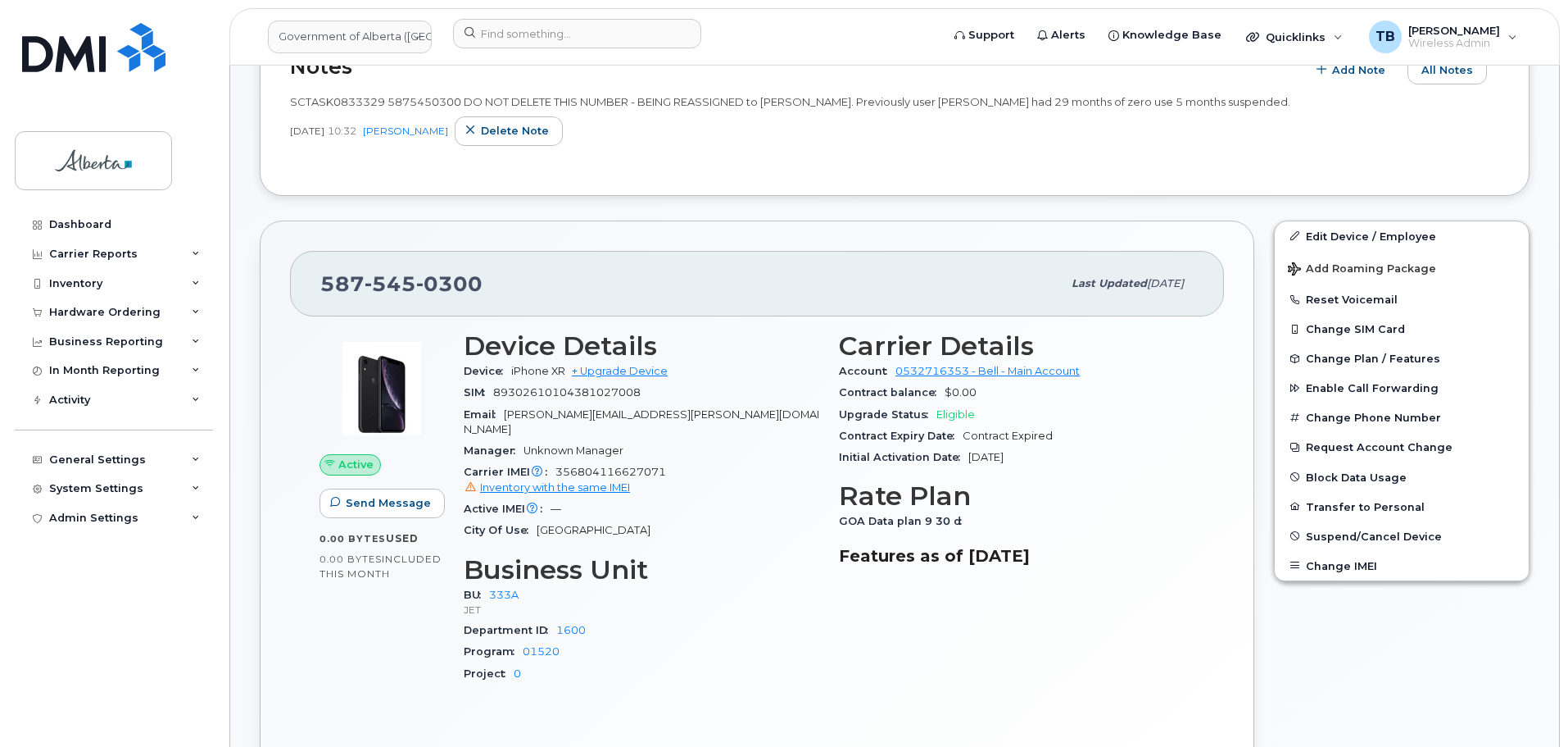
scroll to position [574, 0]
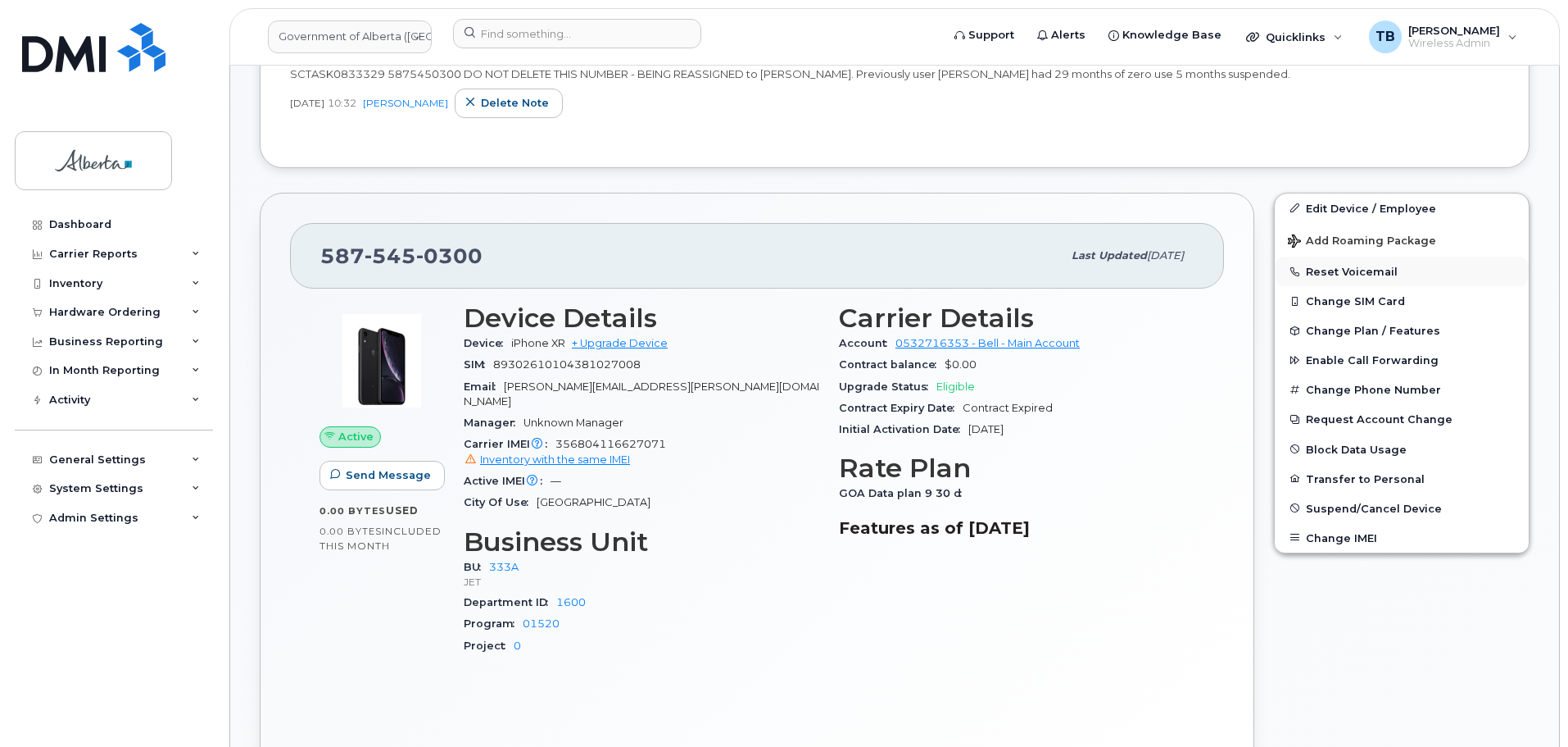
click at [1319, 261] on button "Reset Voicemail" at bounding box center [1401, 271] width 254 height 30
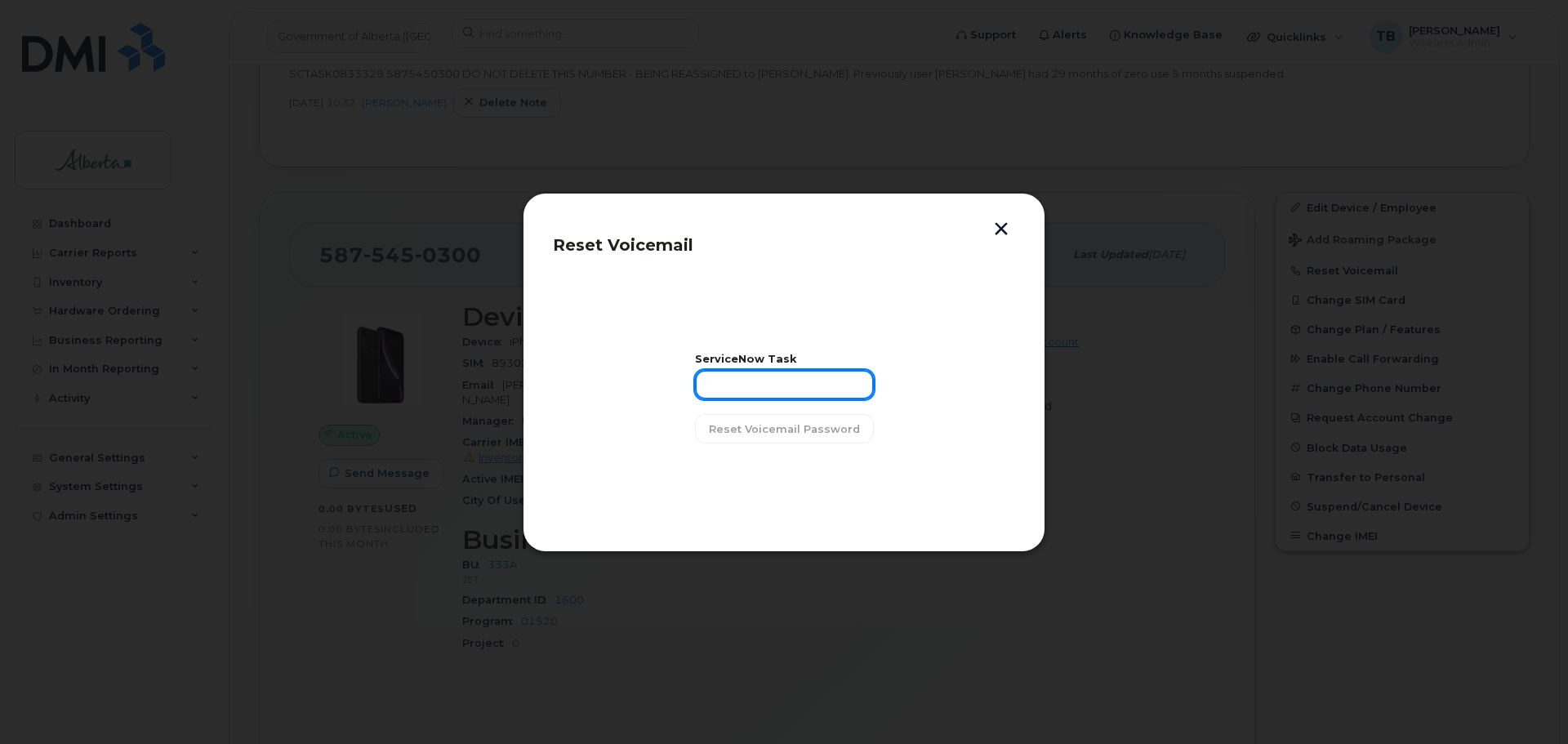
drag, startPoint x: 753, startPoint y: 380, endPoint x: 761, endPoint y: 394, distance: 16.1
click at [756, 385] on input "text" at bounding box center [784, 384] width 179 height 30
paste input "SCTASK0833329"
type input "SCTASK0833329"
click at [773, 431] on span "Reset Voicemail Password" at bounding box center [784, 428] width 151 height 15
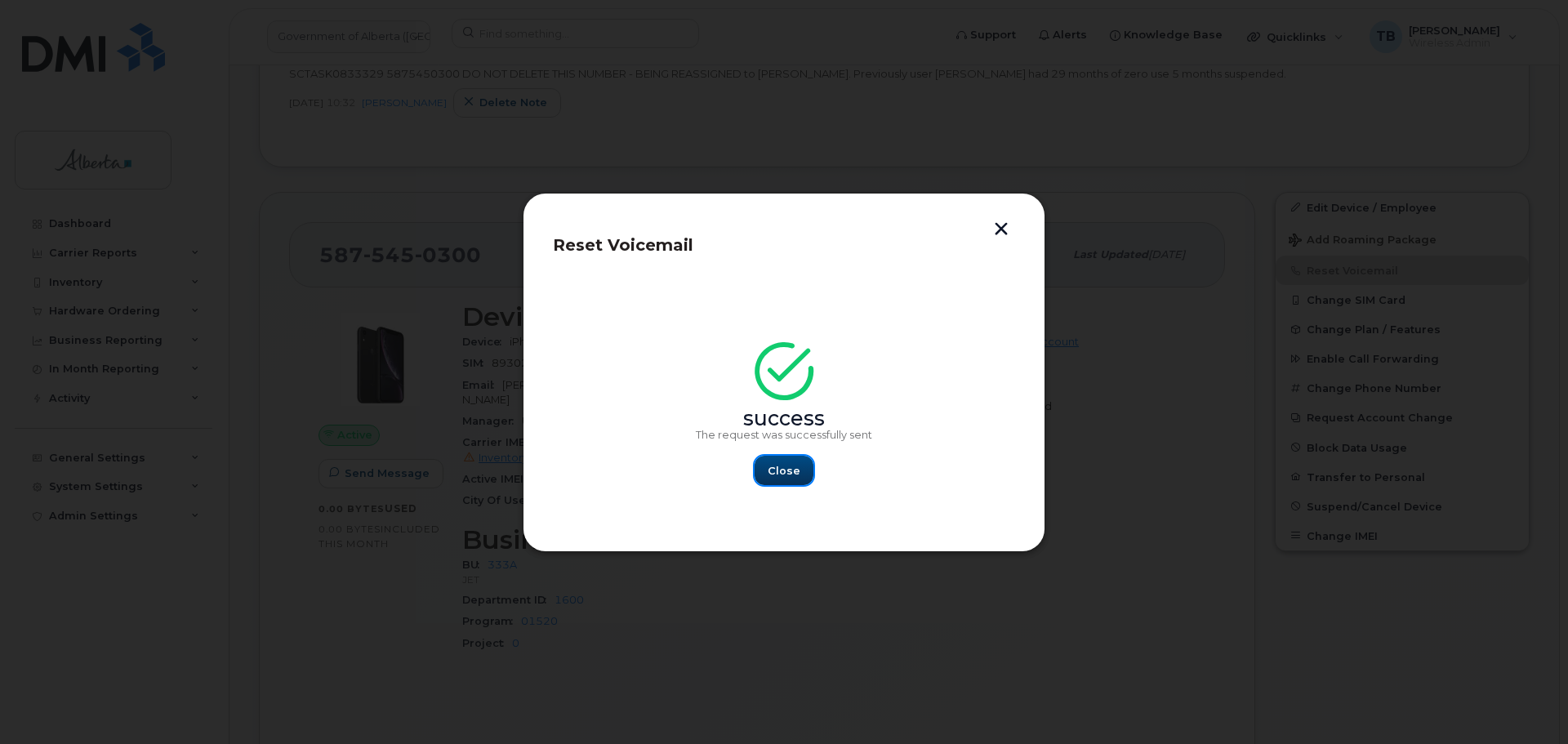
click at [798, 471] on span "Close" at bounding box center [784, 470] width 33 height 15
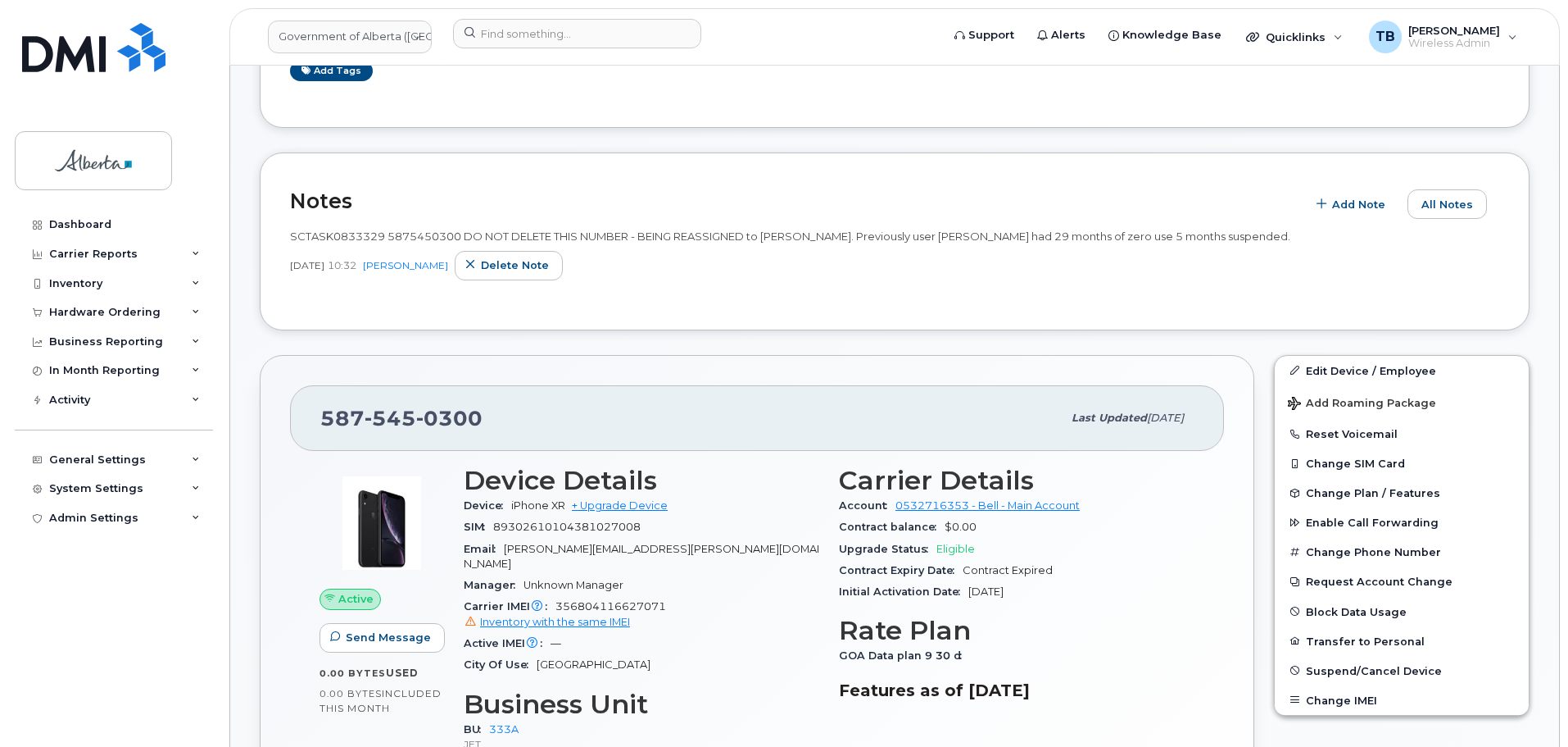
scroll to position [492, 0]
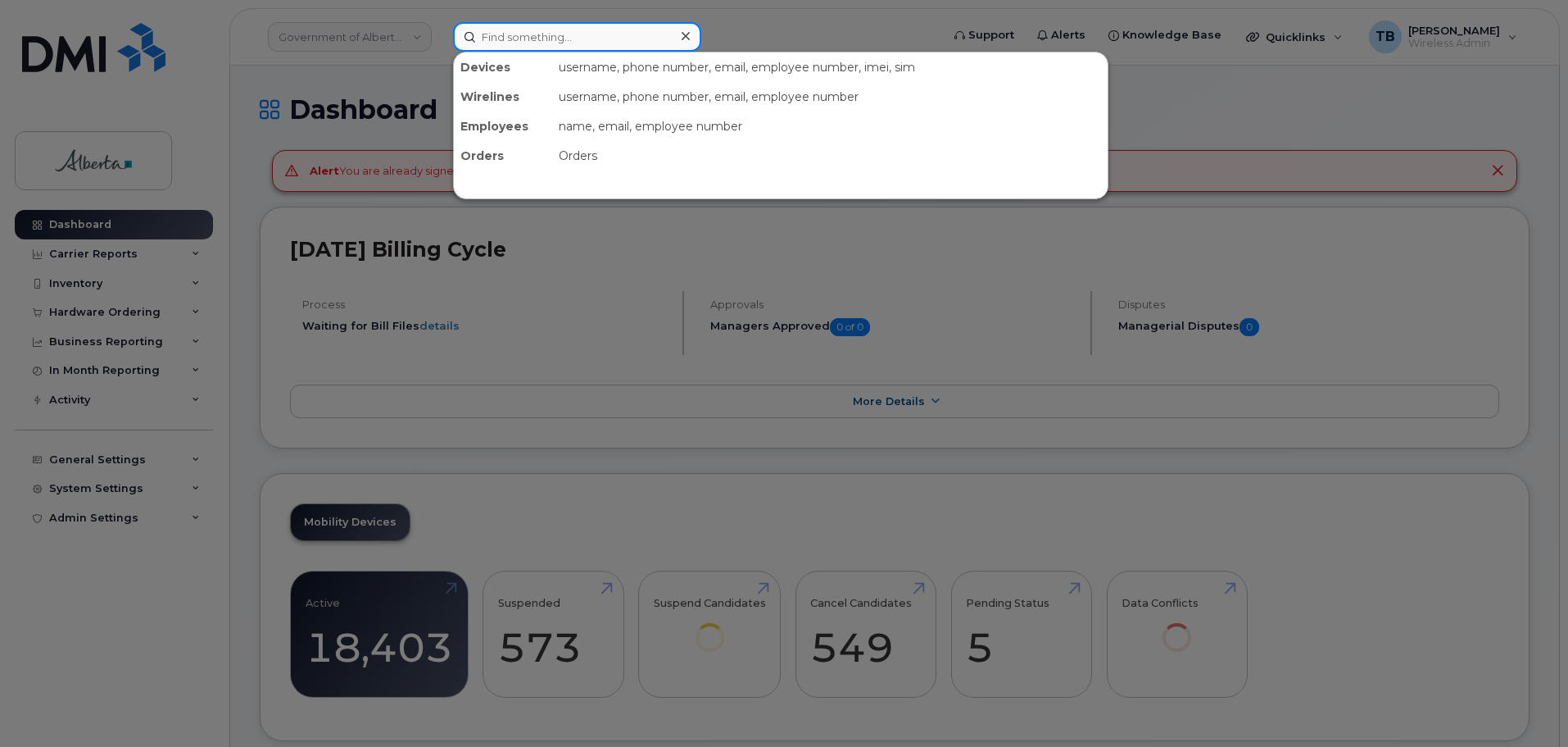
click at [495, 41] on input at bounding box center [577, 36] width 249 height 30
paste input "4038780824"
type input "4038780824"
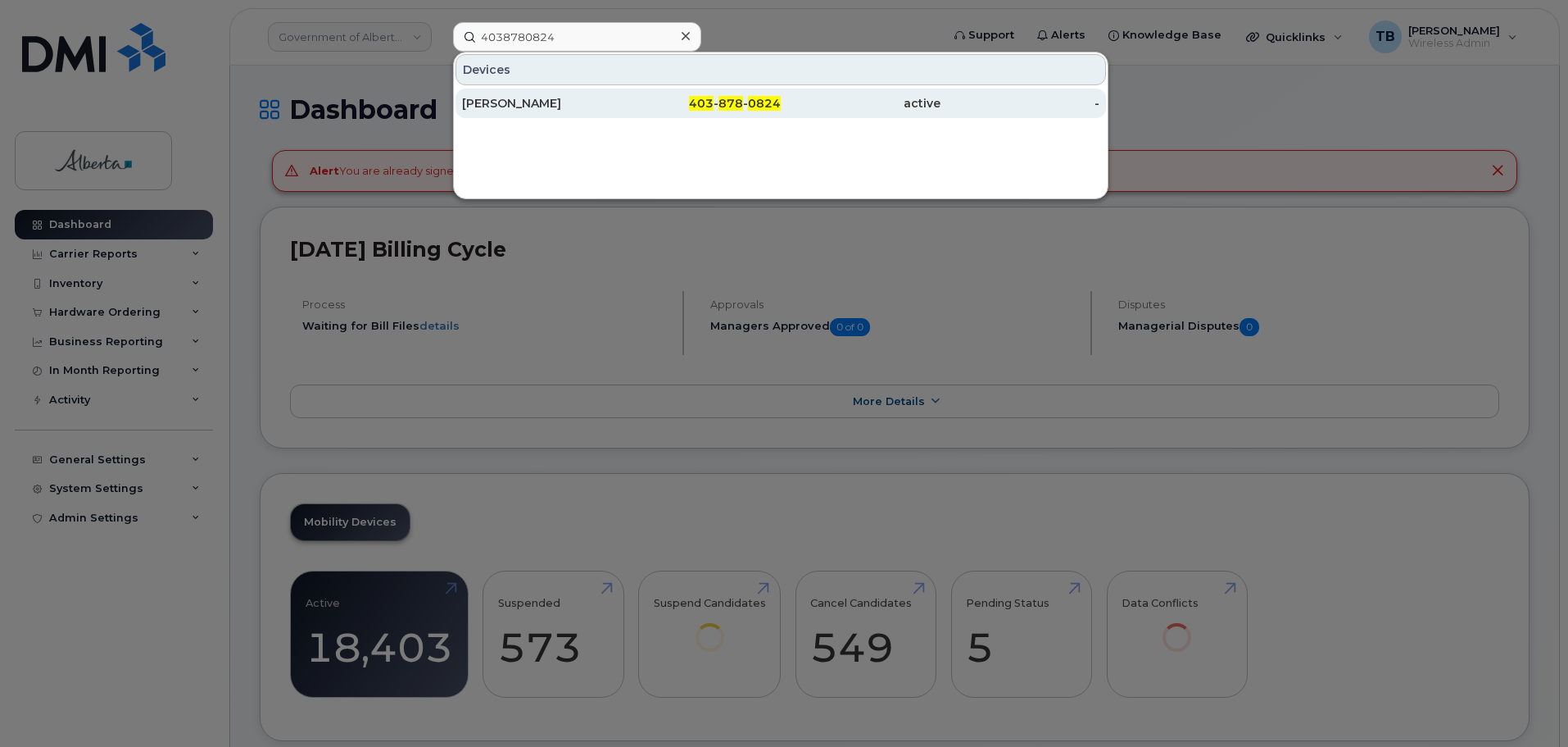
click at [511, 106] on div "[PERSON_NAME]" at bounding box center [541, 103] width 159 height 16
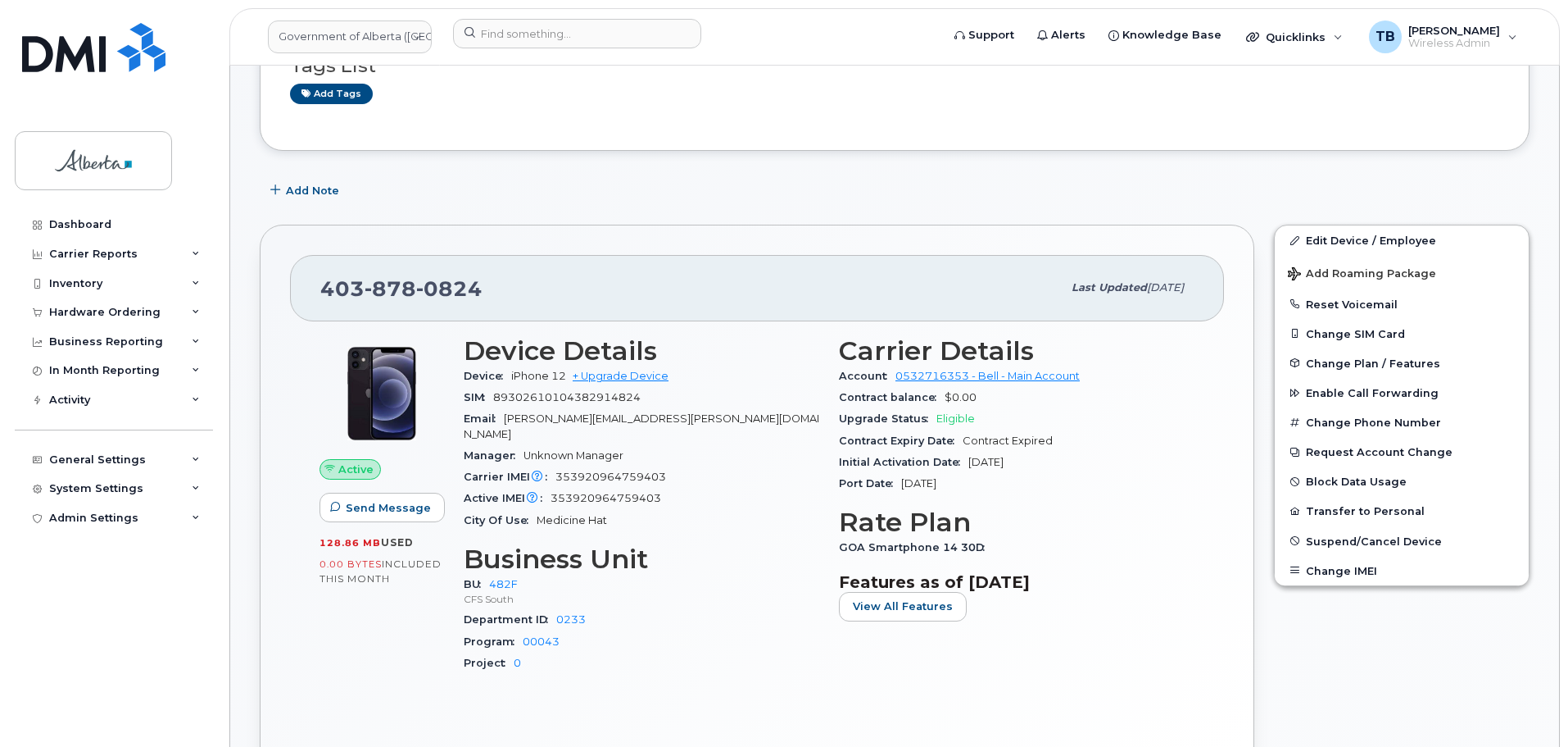
scroll to position [327, 0]
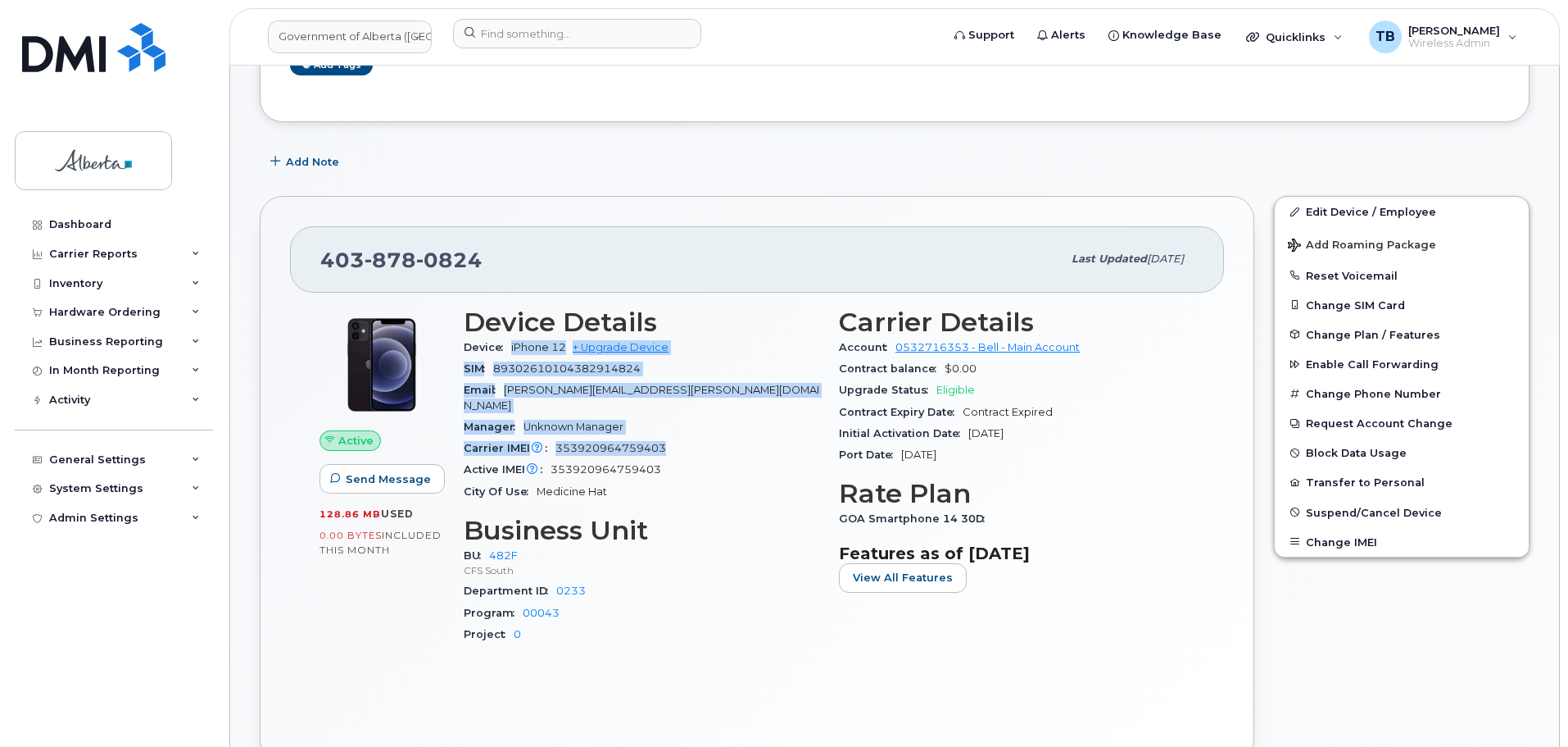
drag, startPoint x: 512, startPoint y: 346, endPoint x: 673, endPoint y: 432, distance: 182.5
click at [673, 432] on section "Device Details Device iPhone 12 + Upgrade Device SIM 89302610104382914824 Email…" at bounding box center [641, 404] width 355 height 195
copy section "iPhone 12 + Upgrade Device SIM 89302610104382914824 Email Sharon.Getz@gov.ab.ca…"
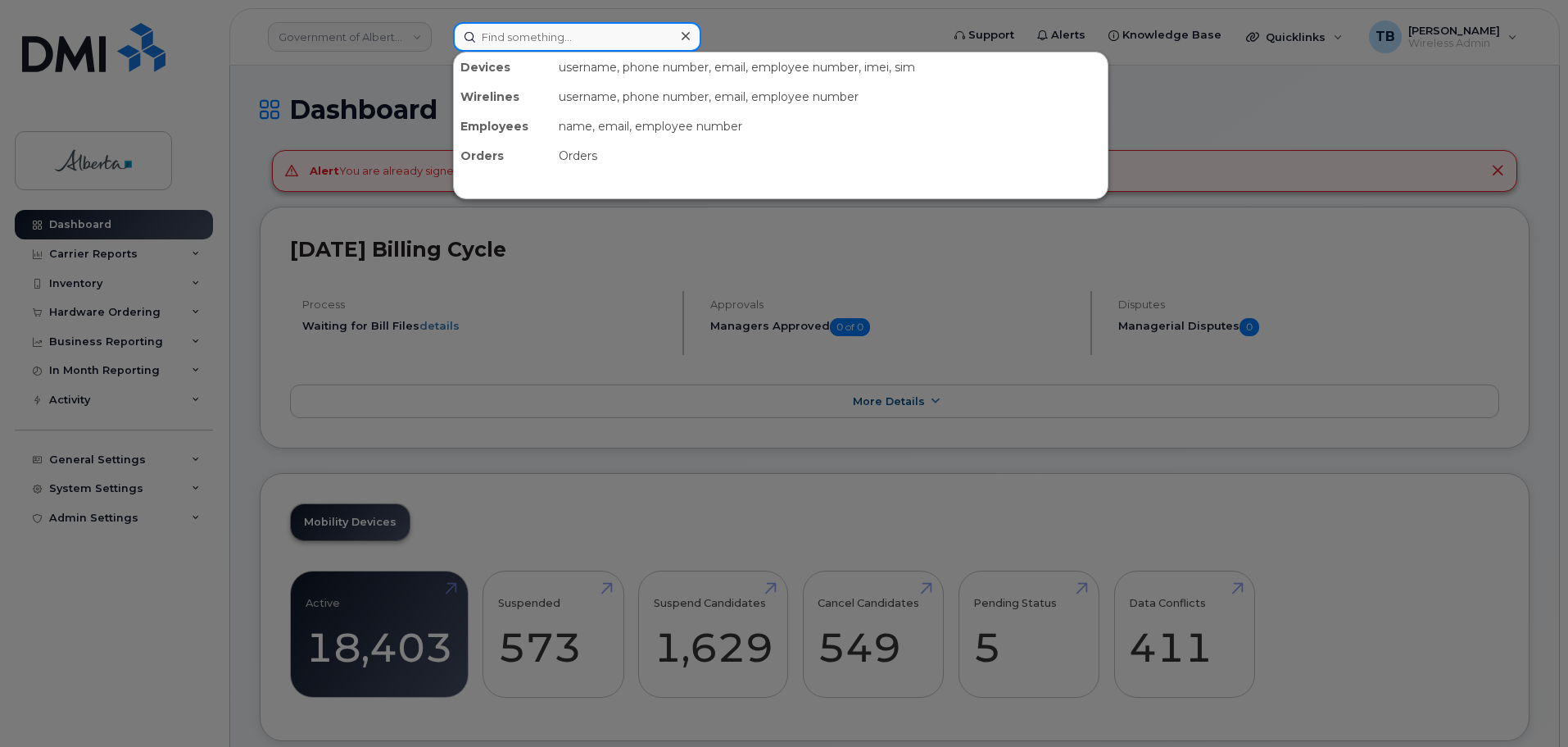
click at [495, 37] on input at bounding box center [577, 36] width 249 height 30
paste input "7804041429"
type input "7804041429"
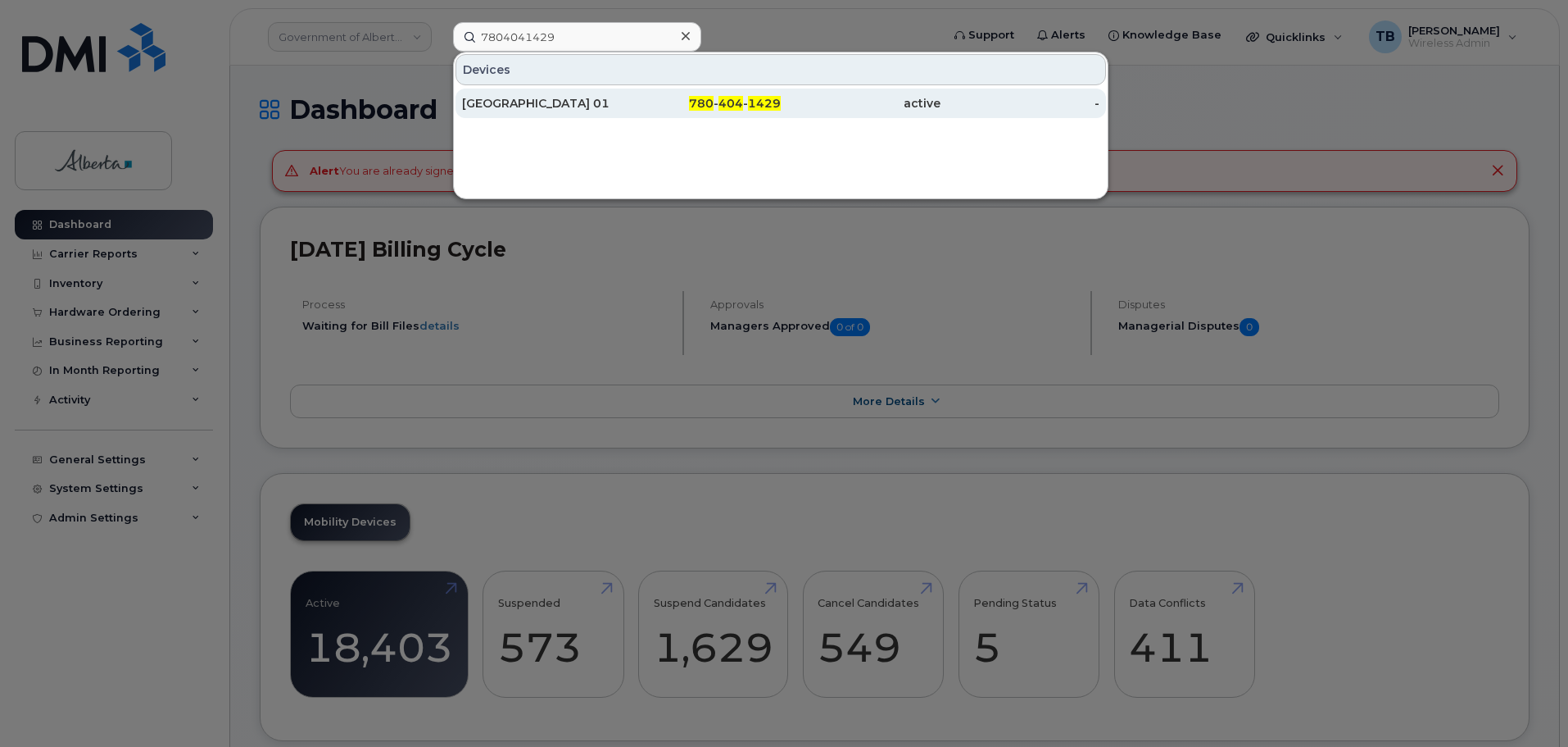
click at [529, 100] on div "[GEOGRAPHIC_DATA] 01" at bounding box center [541, 103] width 159 height 16
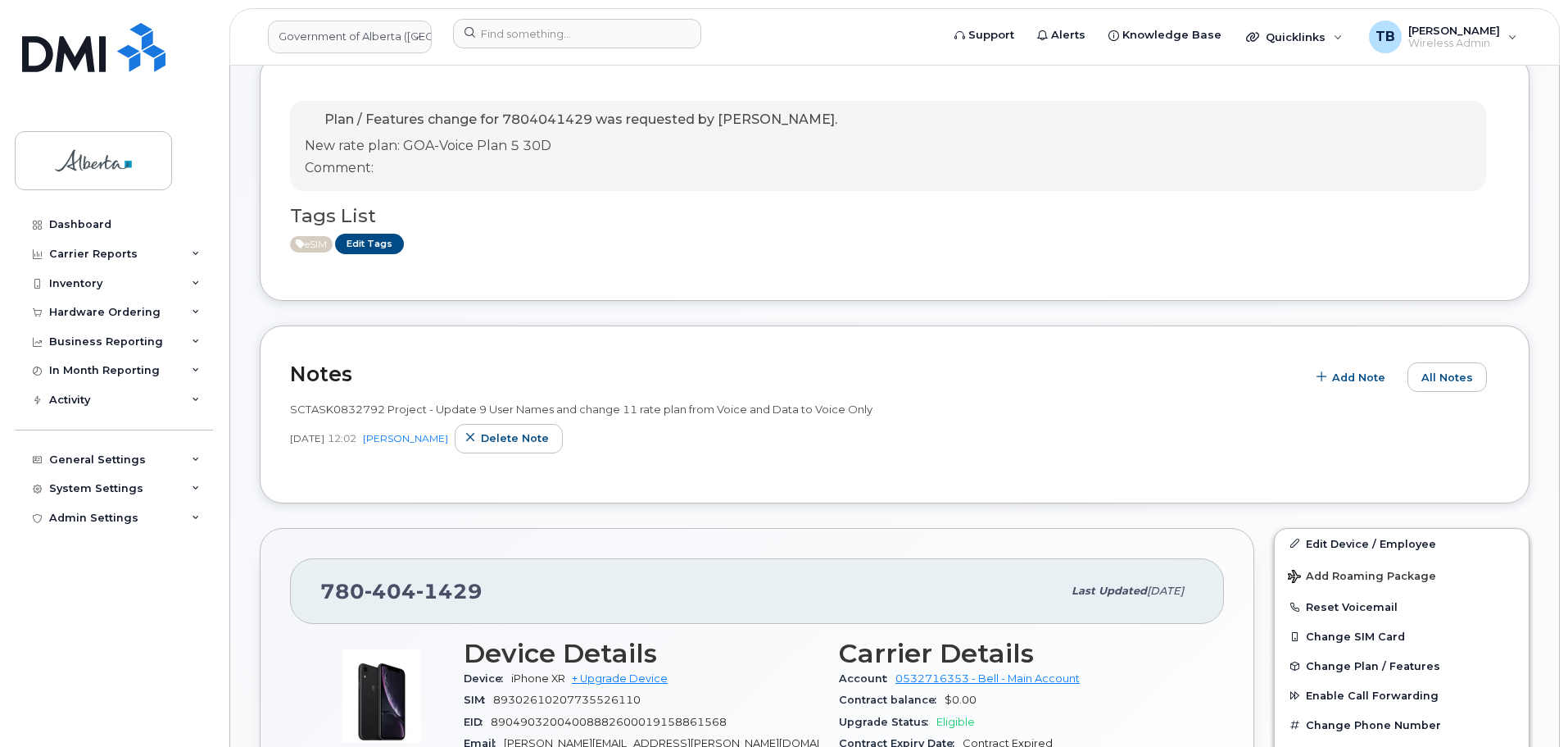
scroll to position [246, 0]
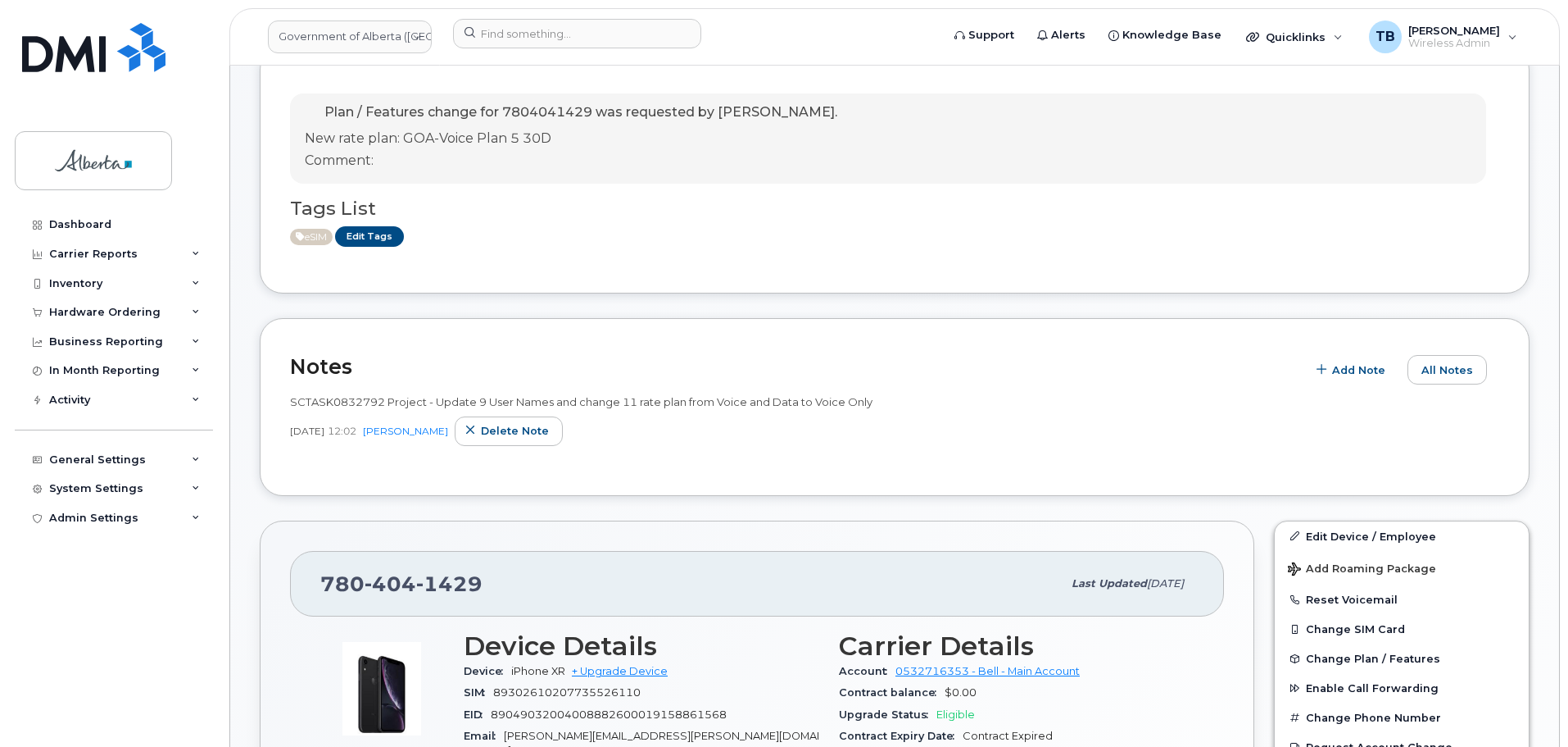
click at [333, 406] on span "SCTASK0832792 Project - Update 9 User Names and change 11 rate plan from Voice …" at bounding box center [581, 401] width 582 height 13
copy span "SCTASK0832792"
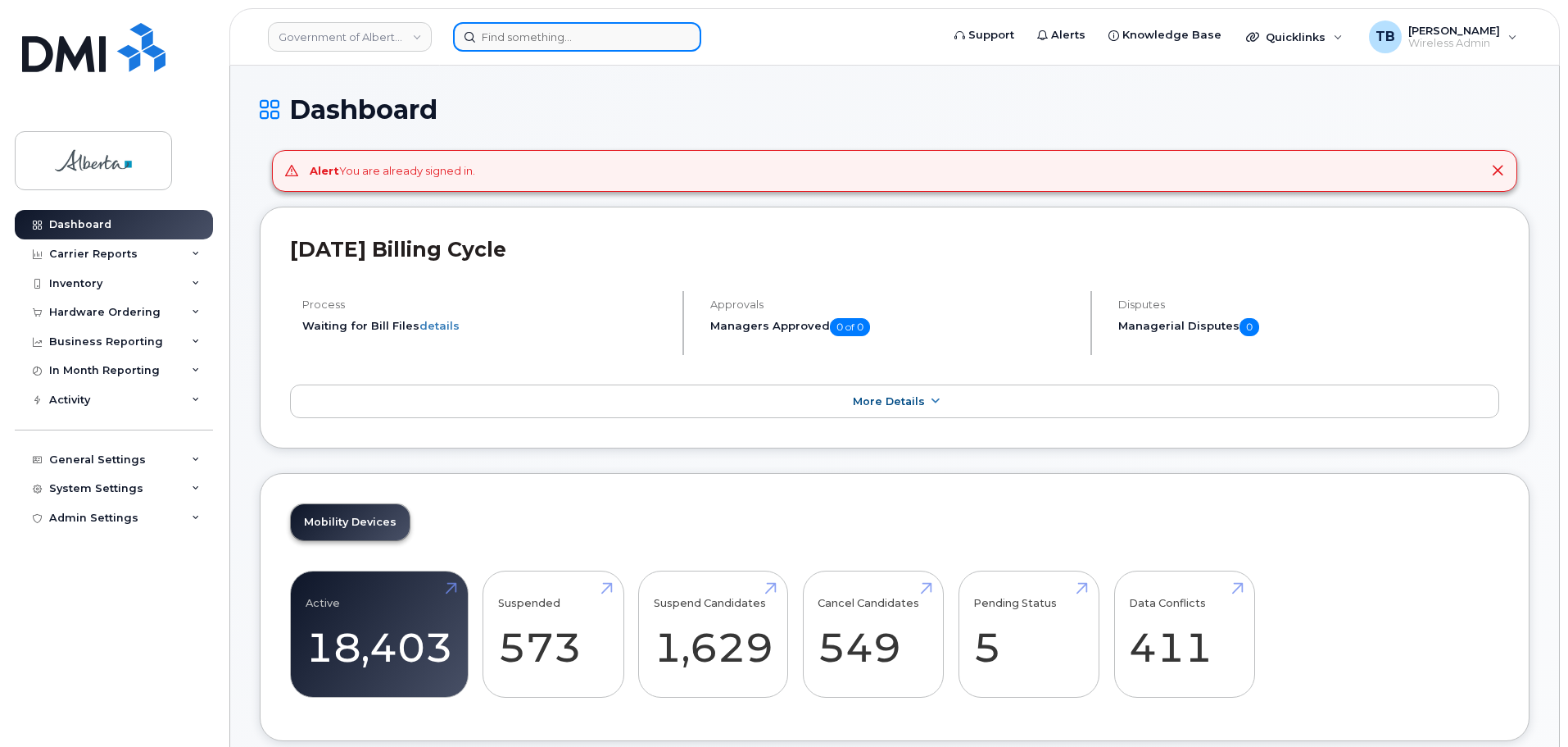
click at [525, 34] on input at bounding box center [577, 36] width 249 height 30
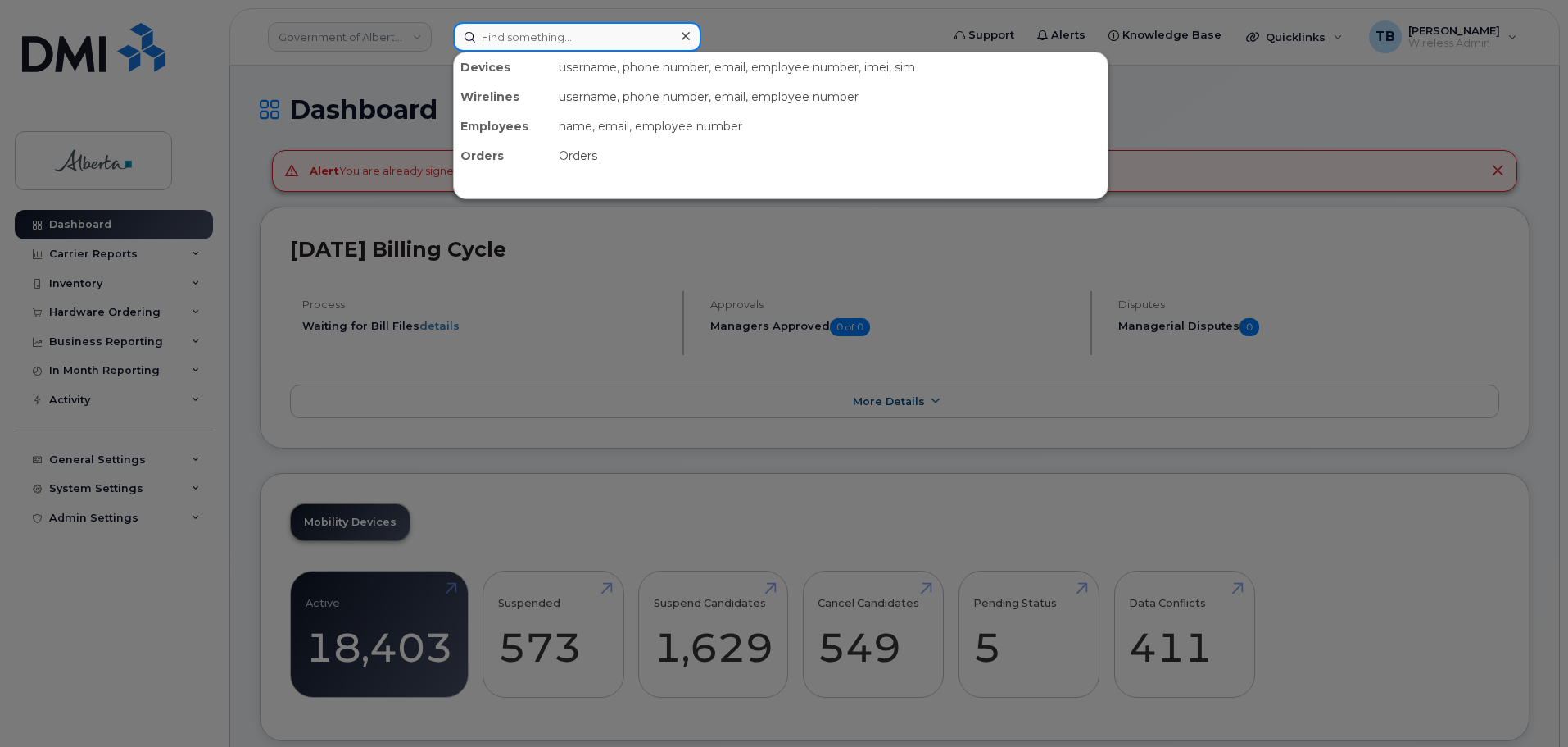
paste input "SCTASK0828836"
type input "SCTASK0828836"
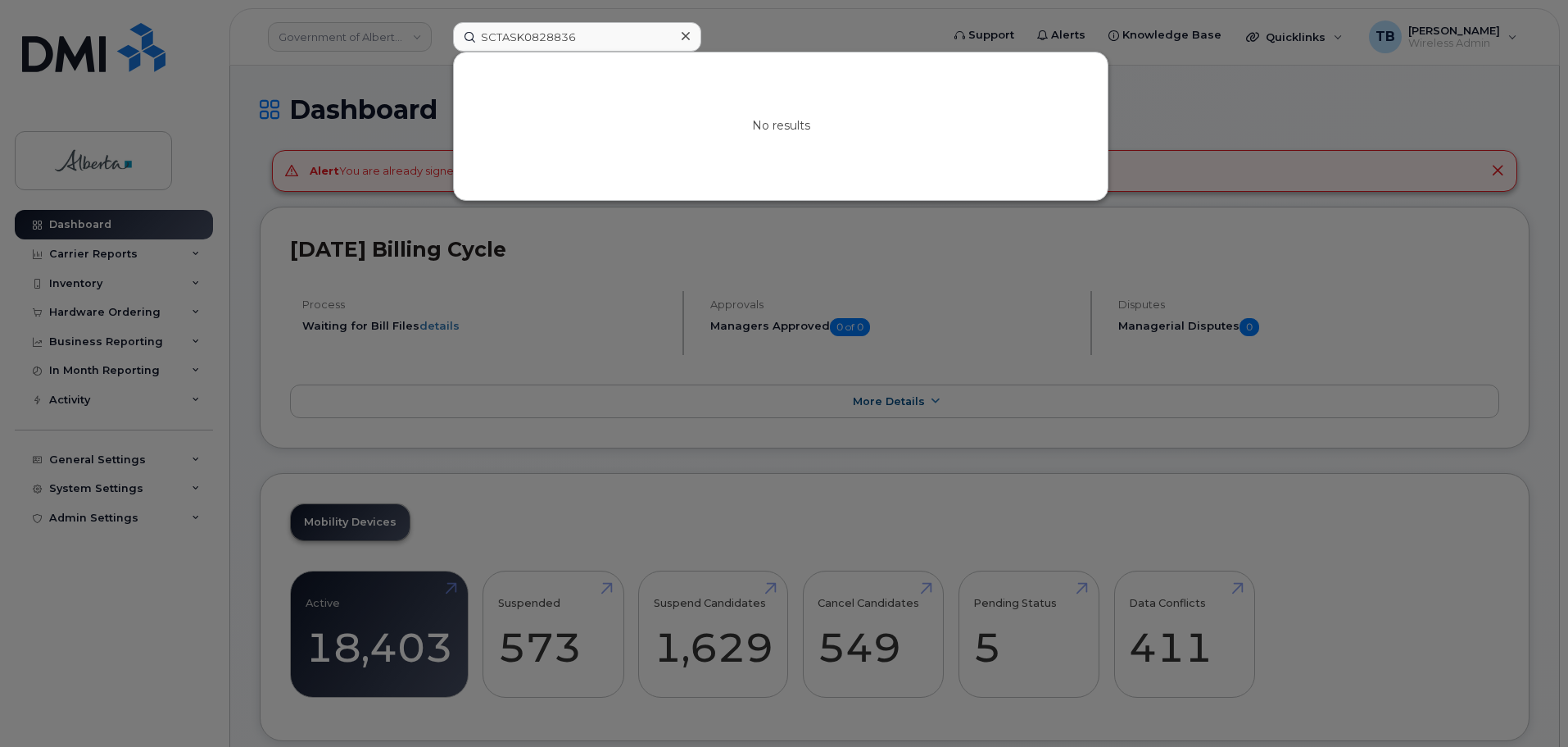
click at [686, 36] on icon at bounding box center [685, 36] width 9 height 9
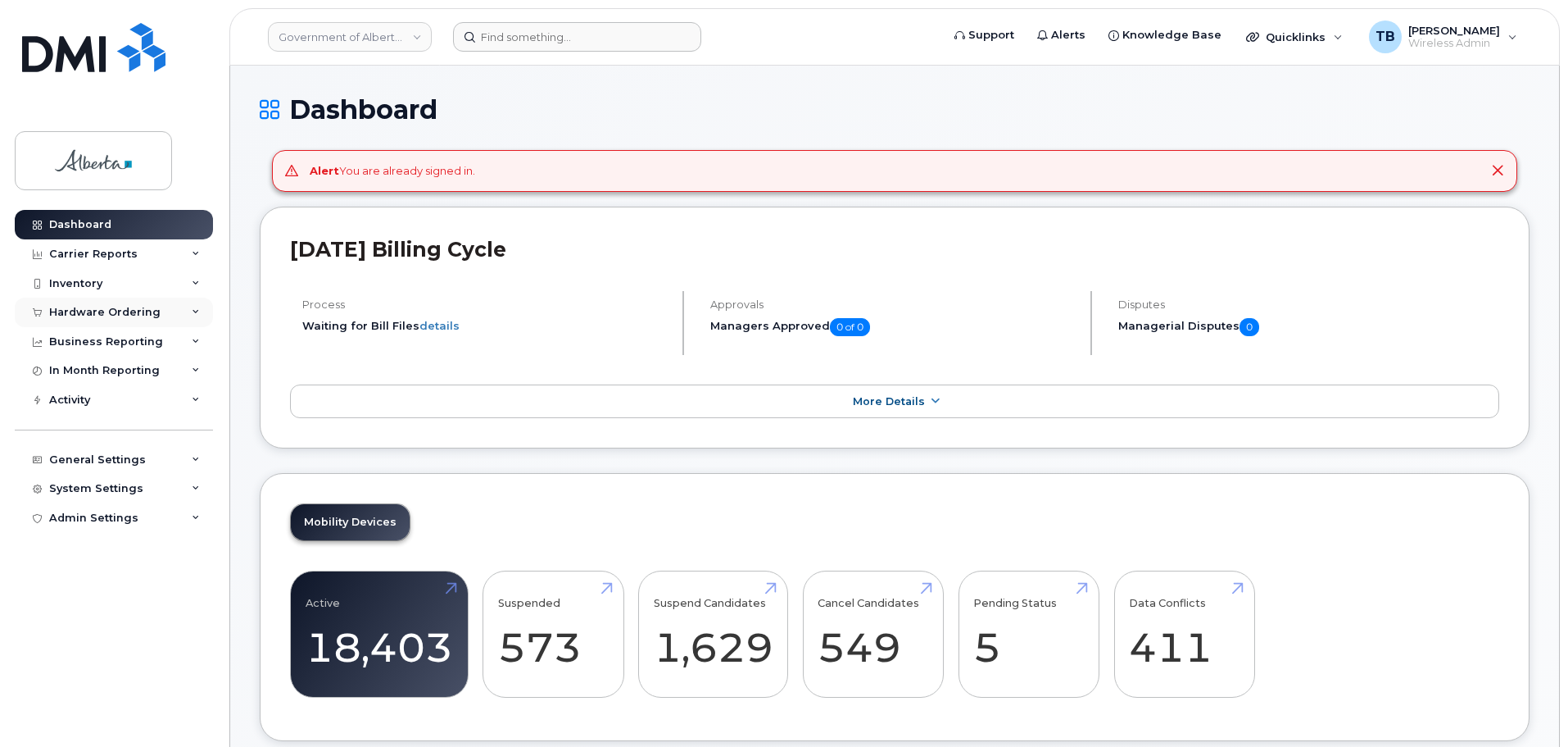
click at [86, 321] on div "Hardware Ordering" at bounding box center [113, 312] width 199 height 30
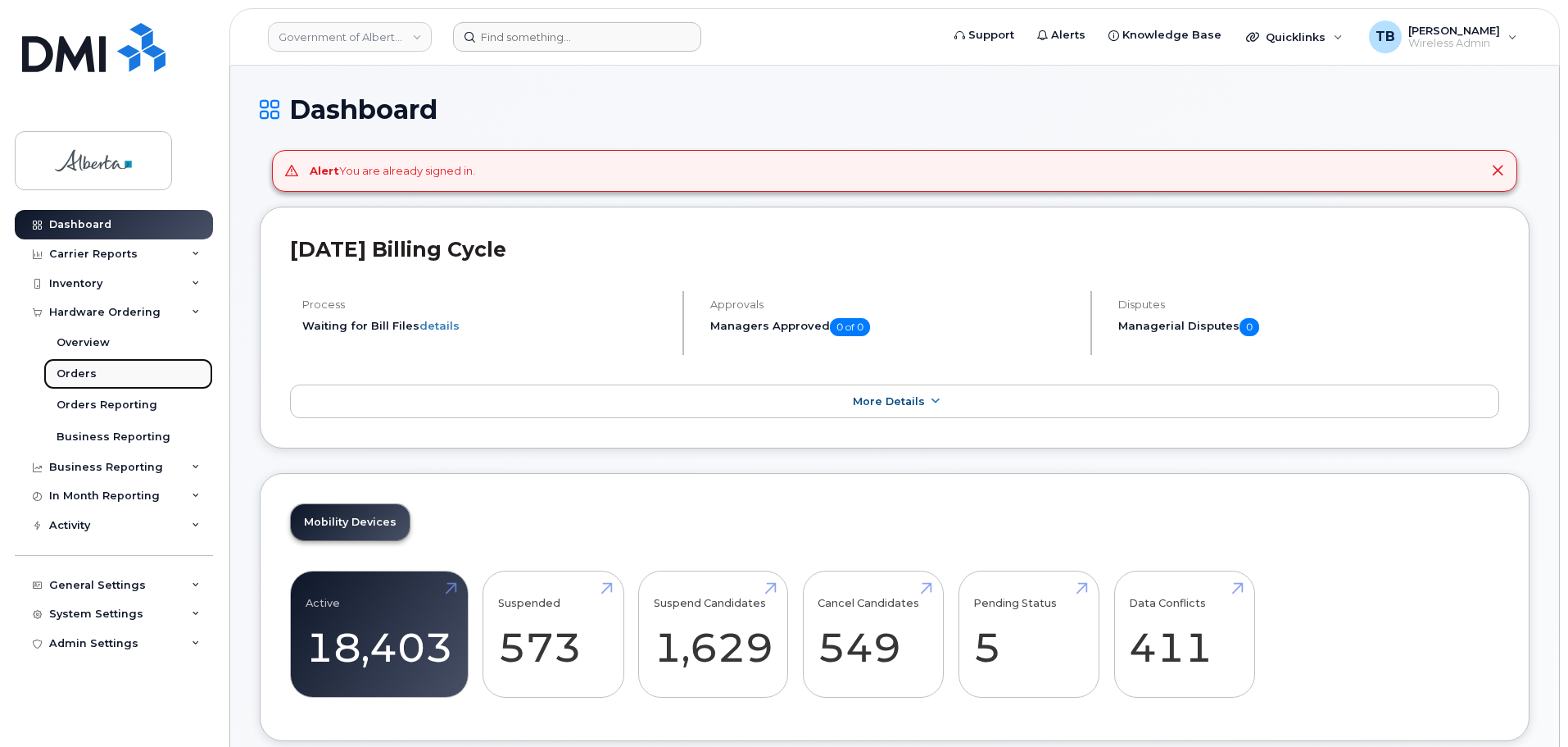
click at [82, 378] on div "Orders" at bounding box center [77, 374] width 40 height 14
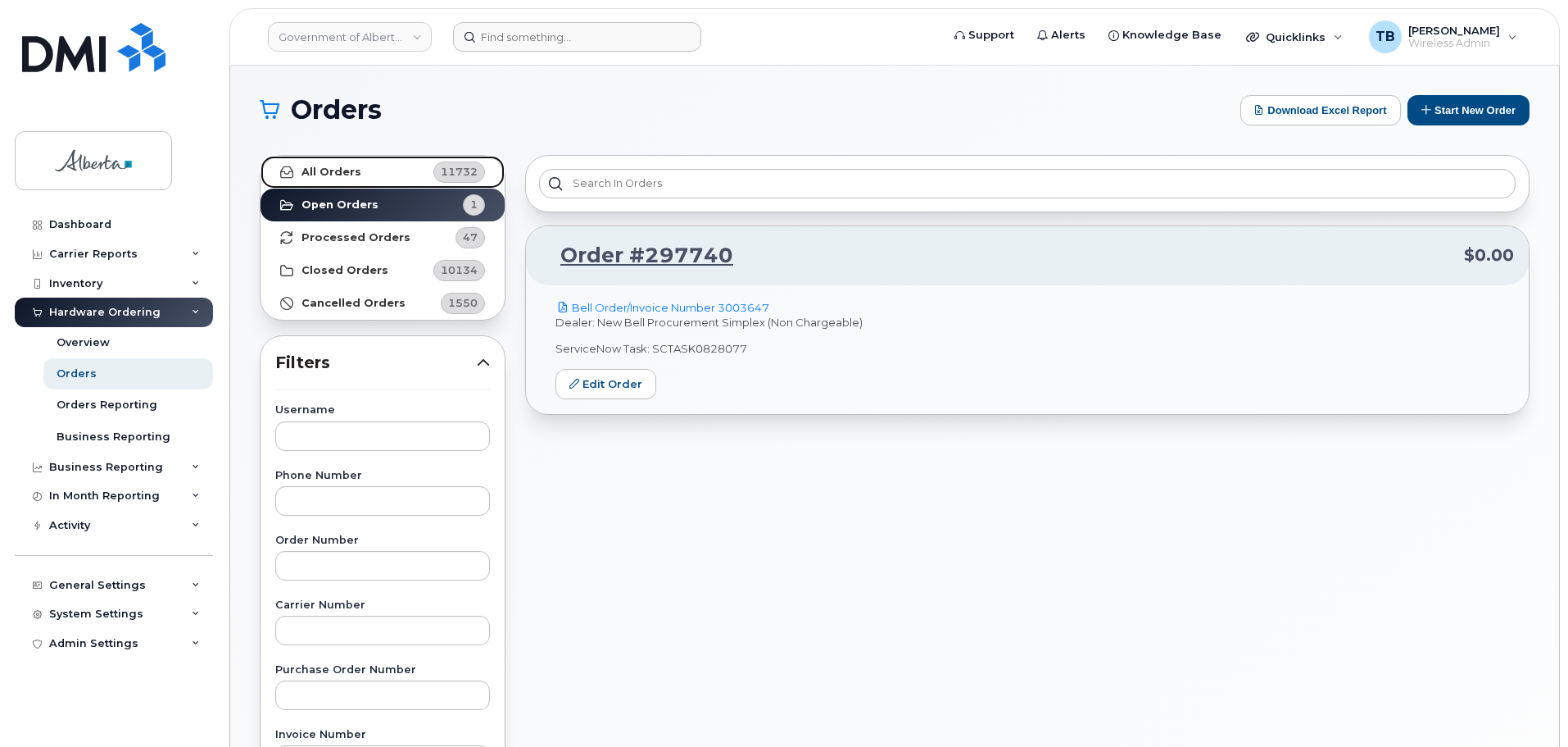
drag, startPoint x: 326, startPoint y: 173, endPoint x: 489, endPoint y: 48, distance: 205.4
click at [327, 172] on strong "All Orders" at bounding box center [331, 172] width 59 height 13
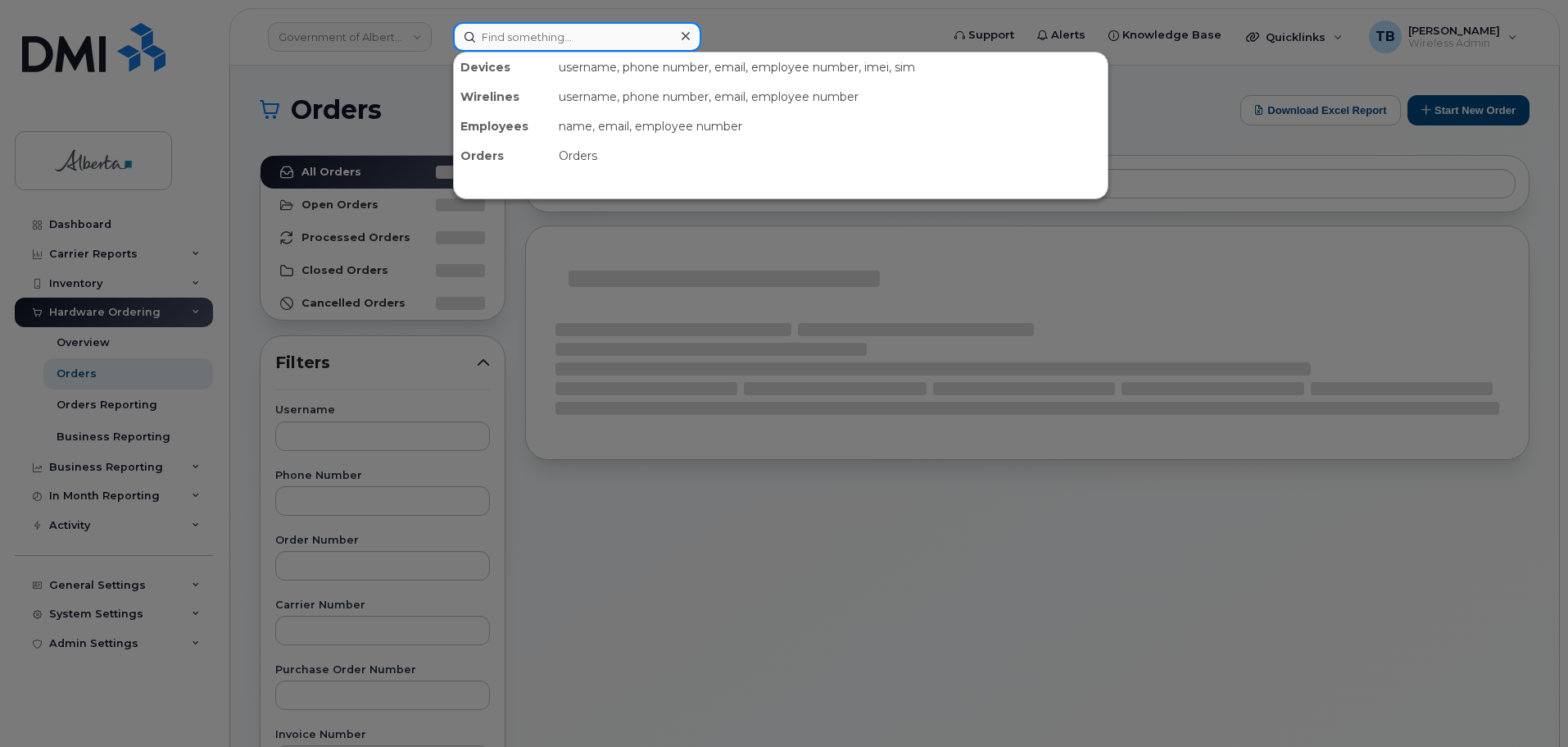
click at [504, 42] on input at bounding box center [577, 36] width 249 height 30
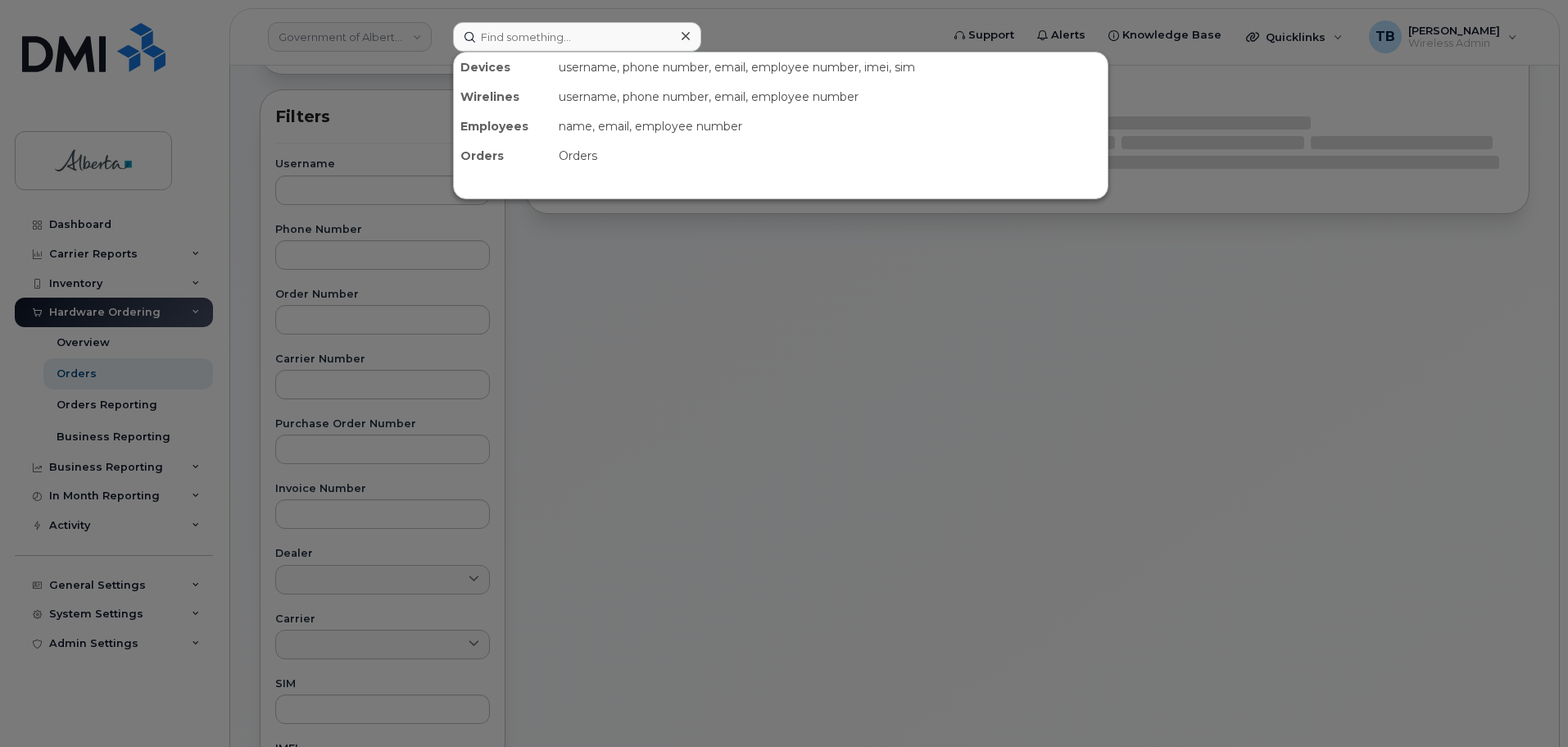
drag, startPoint x: 607, startPoint y: 561, endPoint x: 562, endPoint y: 569, distance: 45.7
click at [607, 561] on div at bounding box center [784, 374] width 1568 height 747
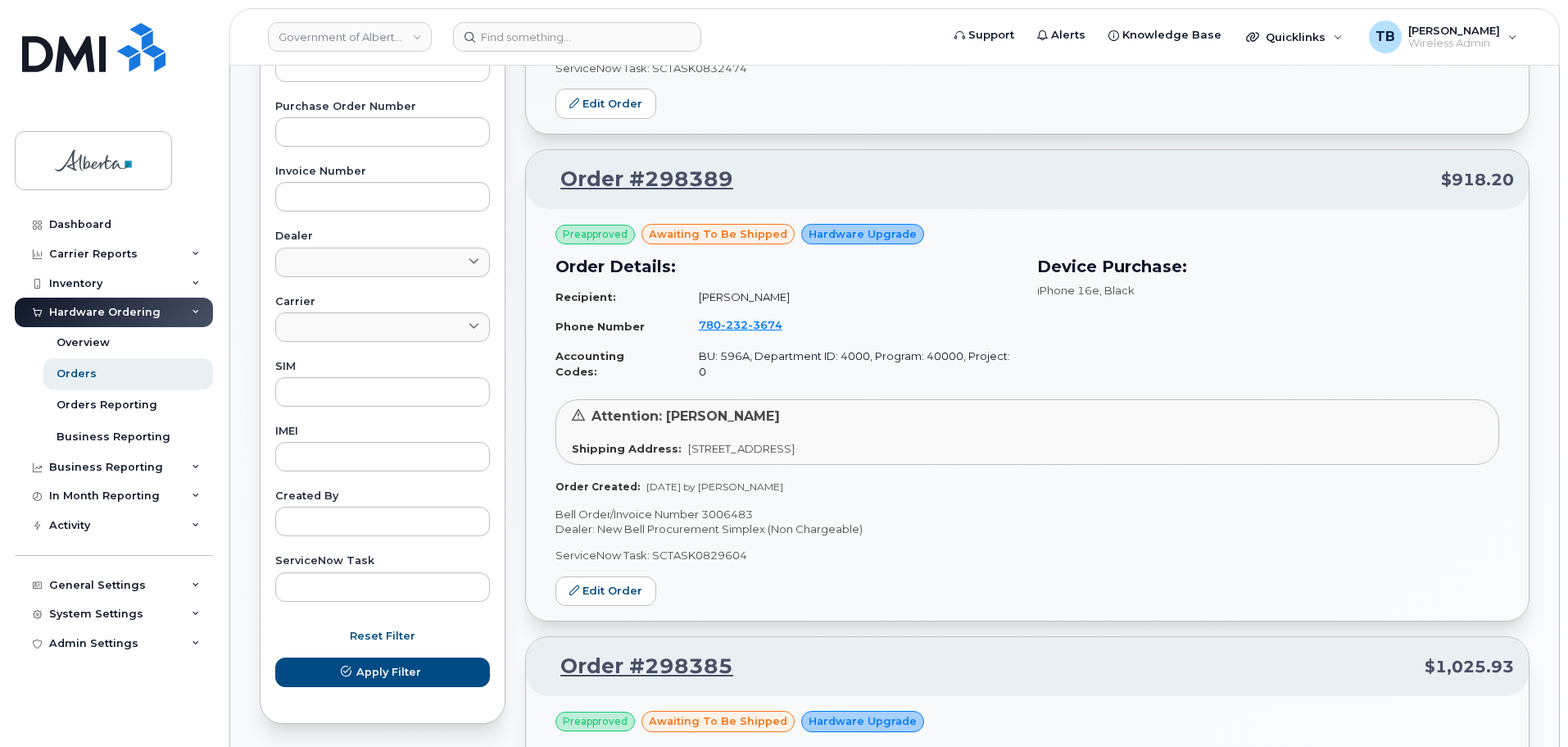
scroll to position [574, 0]
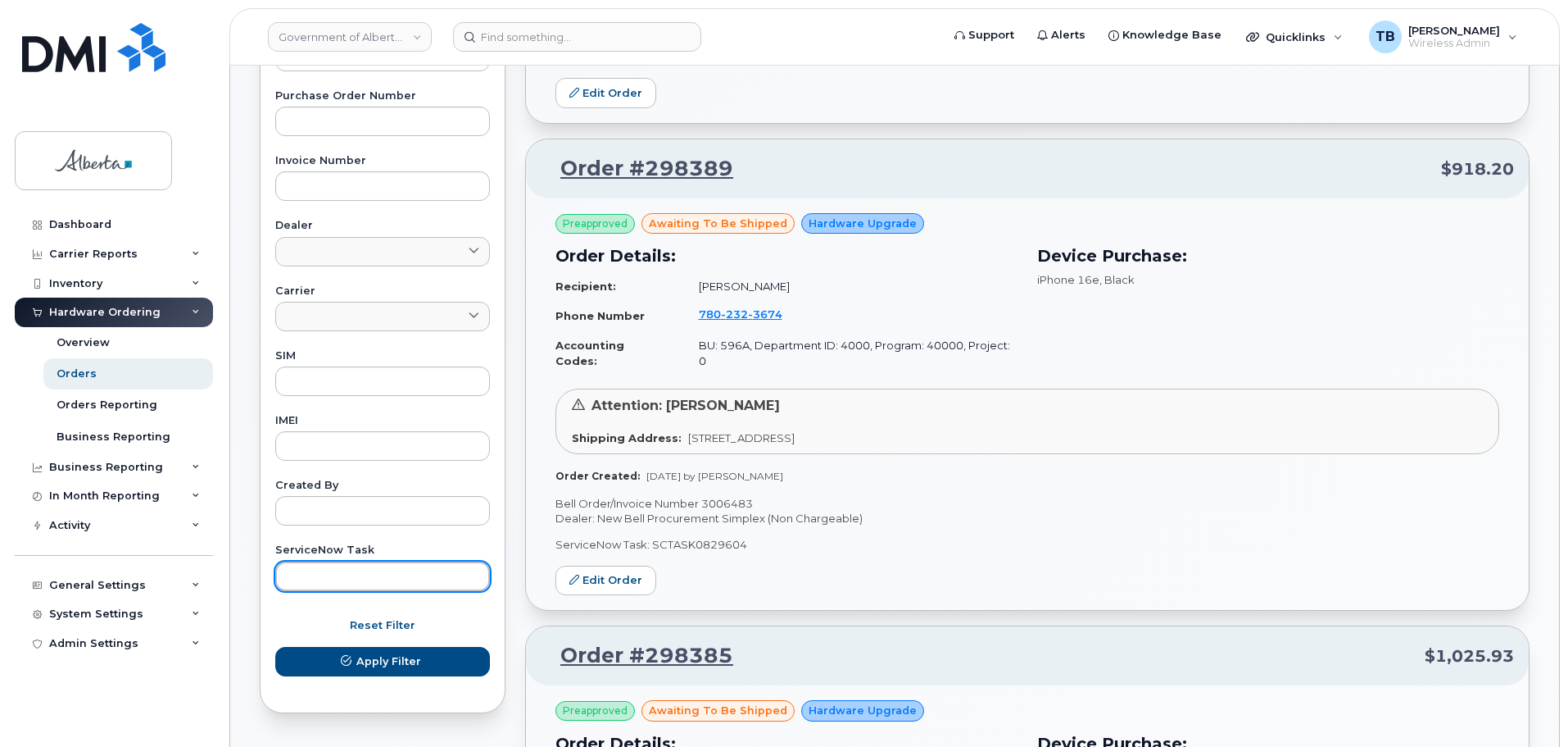
click at [316, 578] on input "text" at bounding box center [383, 576] width 215 height 30
paste input "SCTASK0828836"
type input "SCTASK0828836"
click at [275, 647] on button "Apply Filter" at bounding box center [383, 662] width 215 height 30
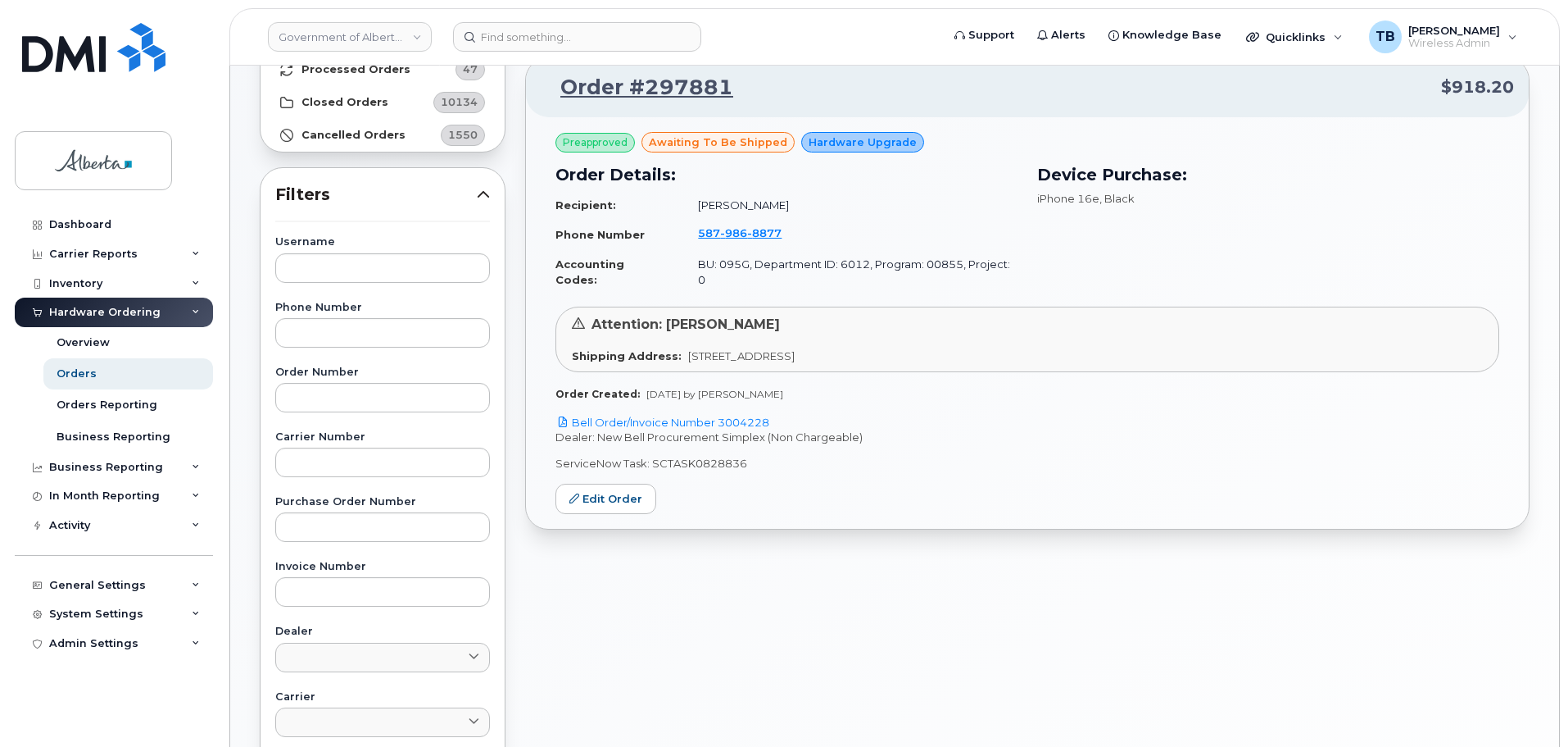
scroll to position [82, 0]
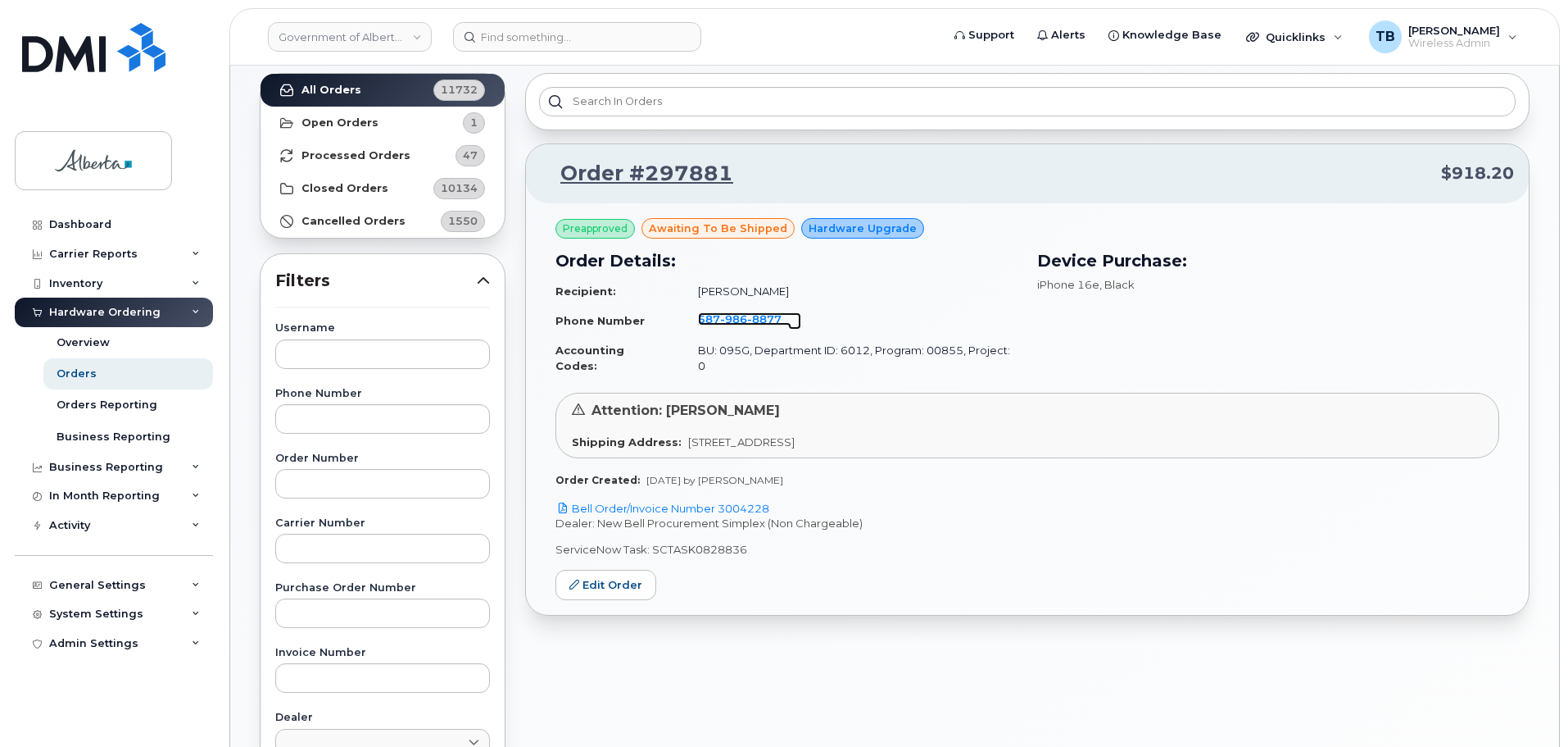
click at [748, 319] on span "986" at bounding box center [765, 319] width 35 height 13
click at [691, 516] on p "Dealer: New Bell Procurement Simplex (Non Chargeable)" at bounding box center [1027, 523] width 943 height 15
click at [687, 501] on link "Bell Order/Invoice Number 3004228" at bounding box center [662, 508] width 214 height 13
click at [487, 45] on input at bounding box center [577, 36] width 249 height 30
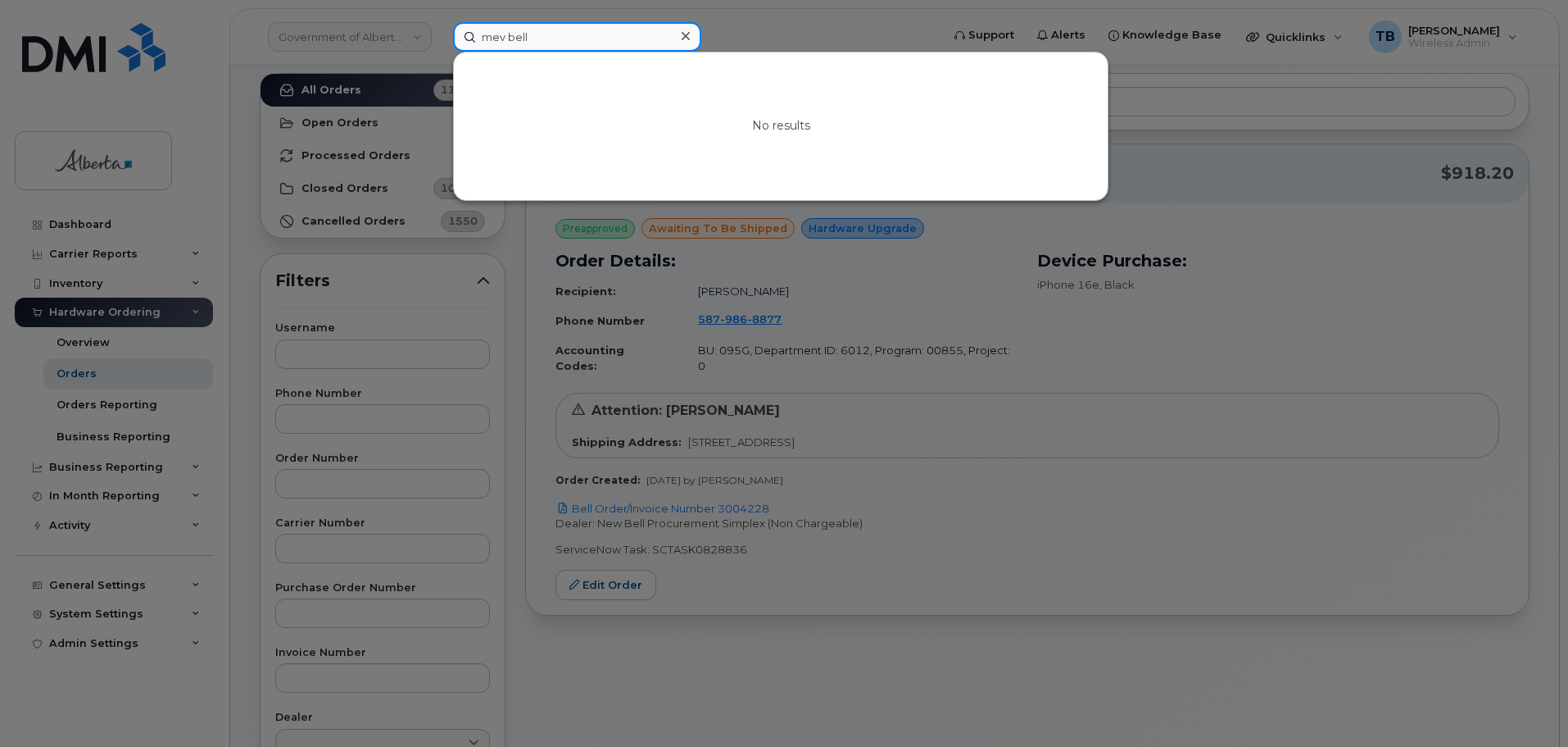
click at [523, 40] on input "mev bell" at bounding box center [577, 36] width 249 height 30
drag, startPoint x: 428, startPoint y: 40, endPoint x: 394, endPoint y: 44, distance: 34.2
click at [440, 43] on div "mev bell No results" at bounding box center [691, 36] width 503 height 30
type input "bell"
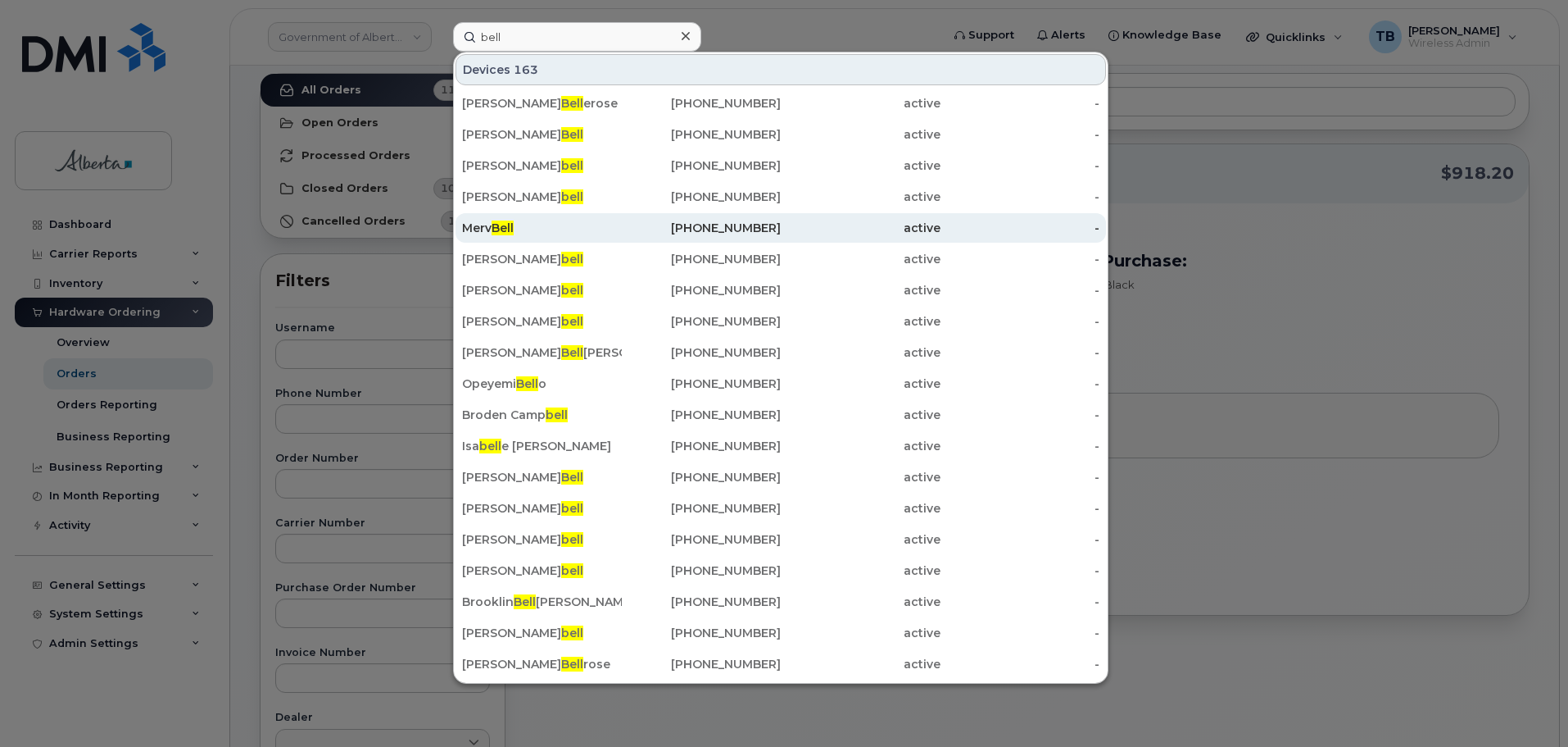
click at [486, 227] on div "Merv Bell" at bounding box center [541, 228] width 159 height 16
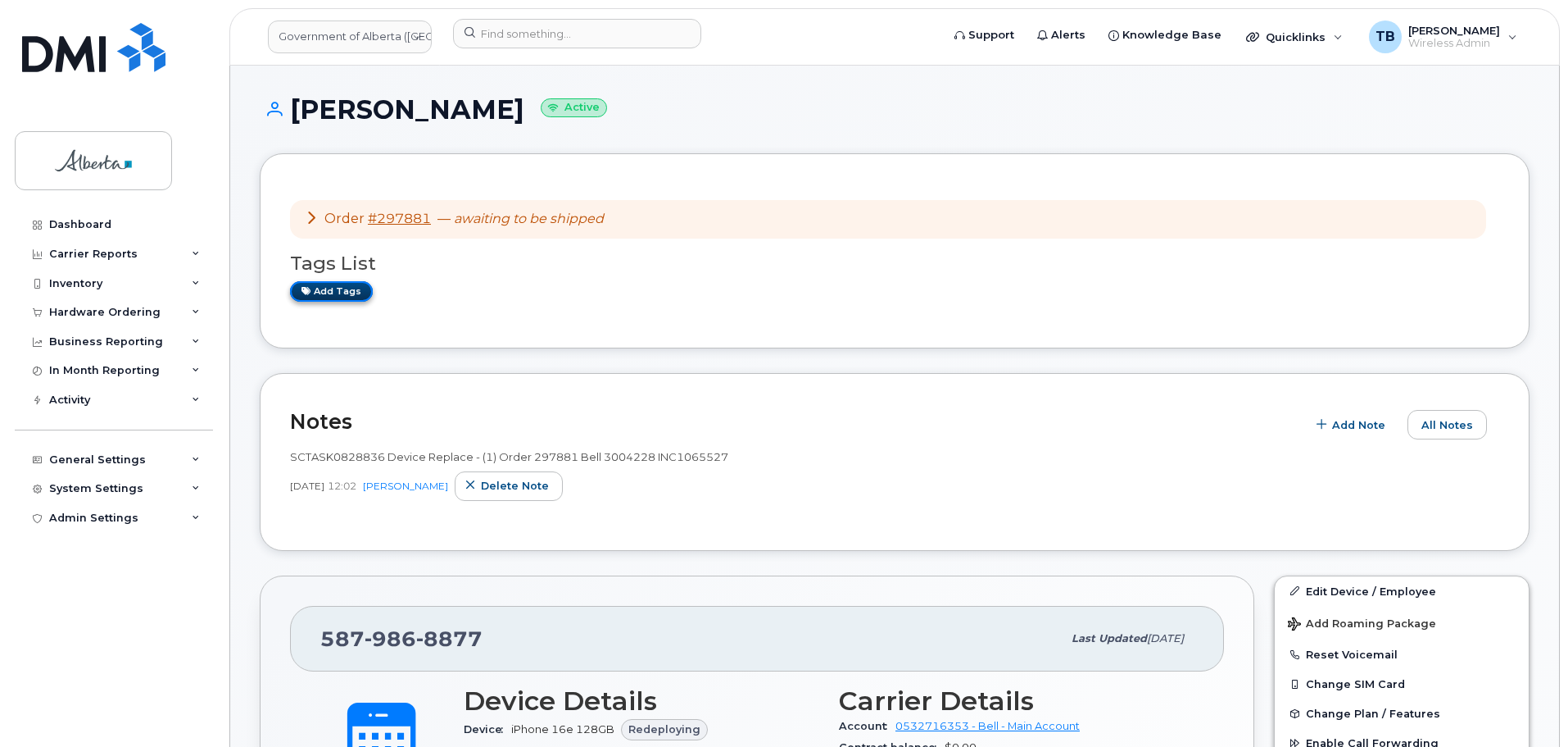
click at [317, 289] on link "Add tags" at bounding box center [331, 291] width 83 height 20
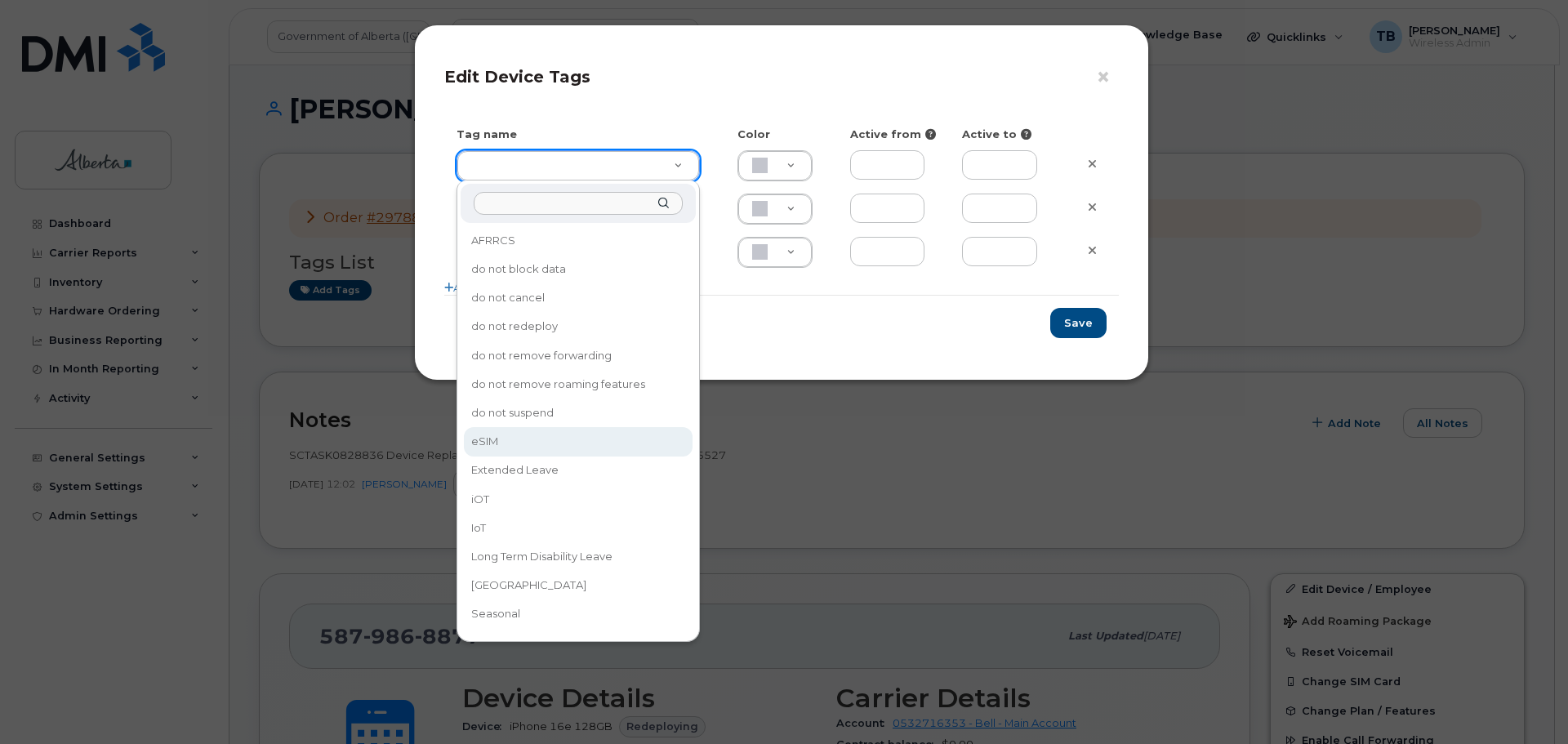
type input "eSIM"
type input "D6CDC1"
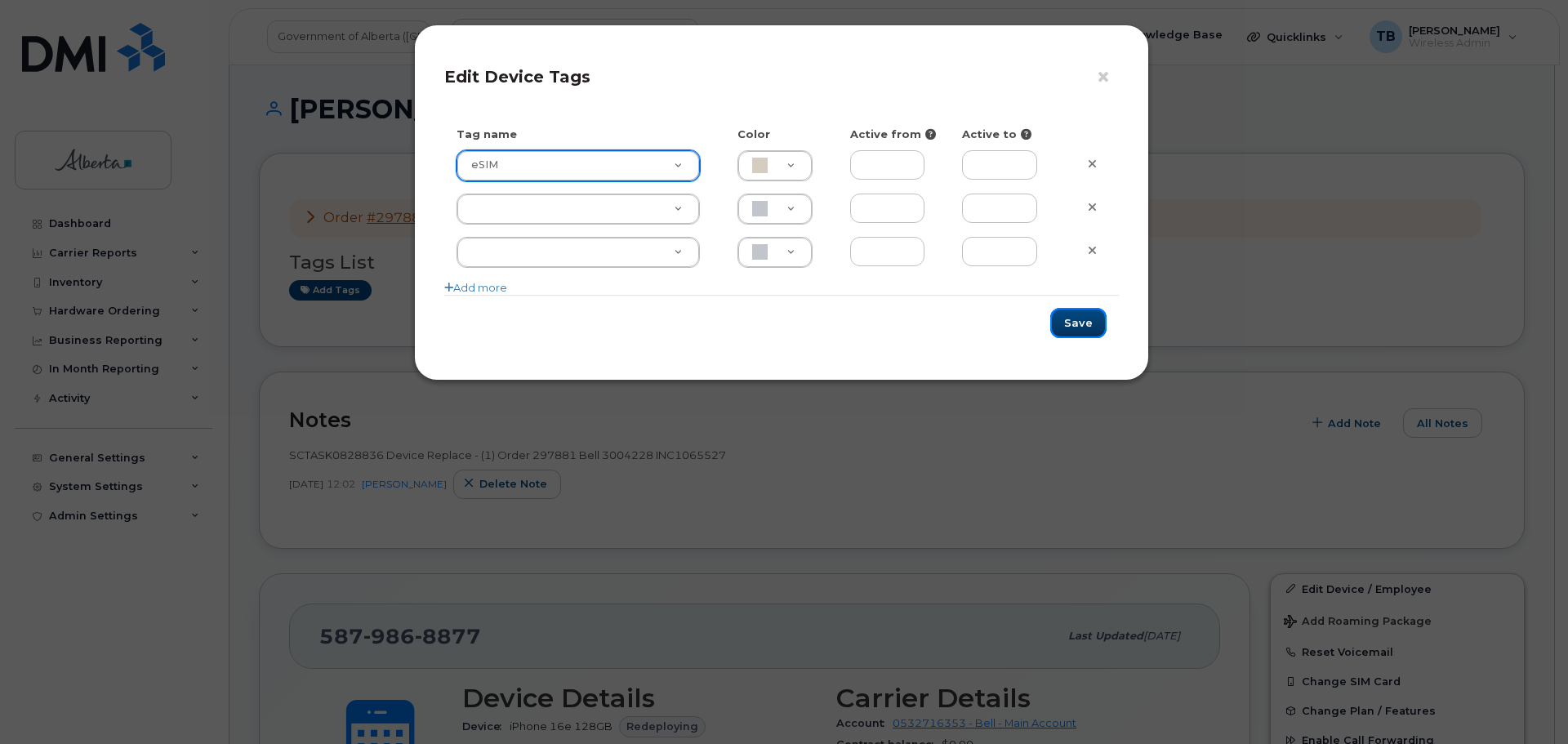
click at [1084, 322] on button "Save" at bounding box center [1078, 323] width 56 height 31
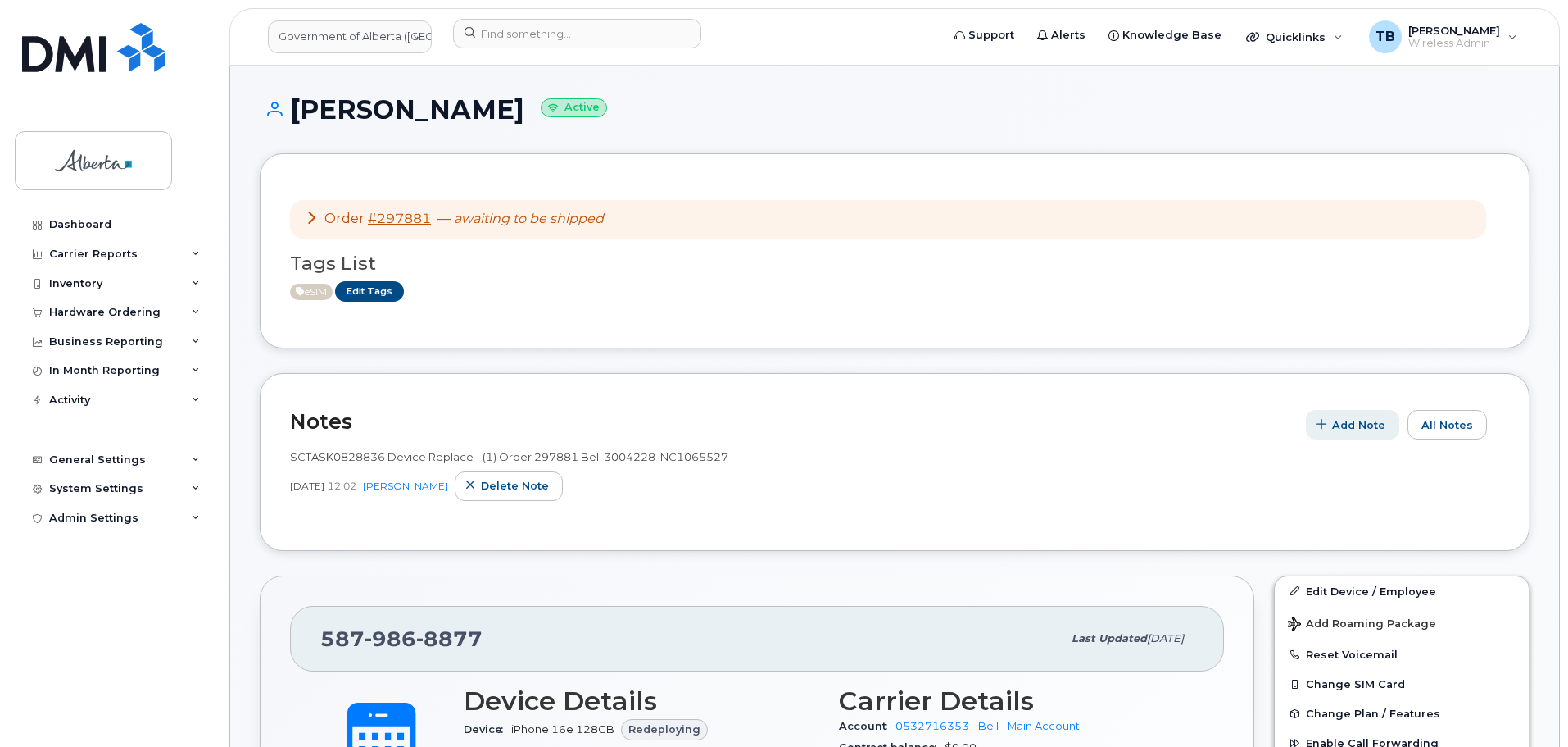
click at [1341, 425] on span "Add Note" at bounding box center [1358, 425] width 53 height 15
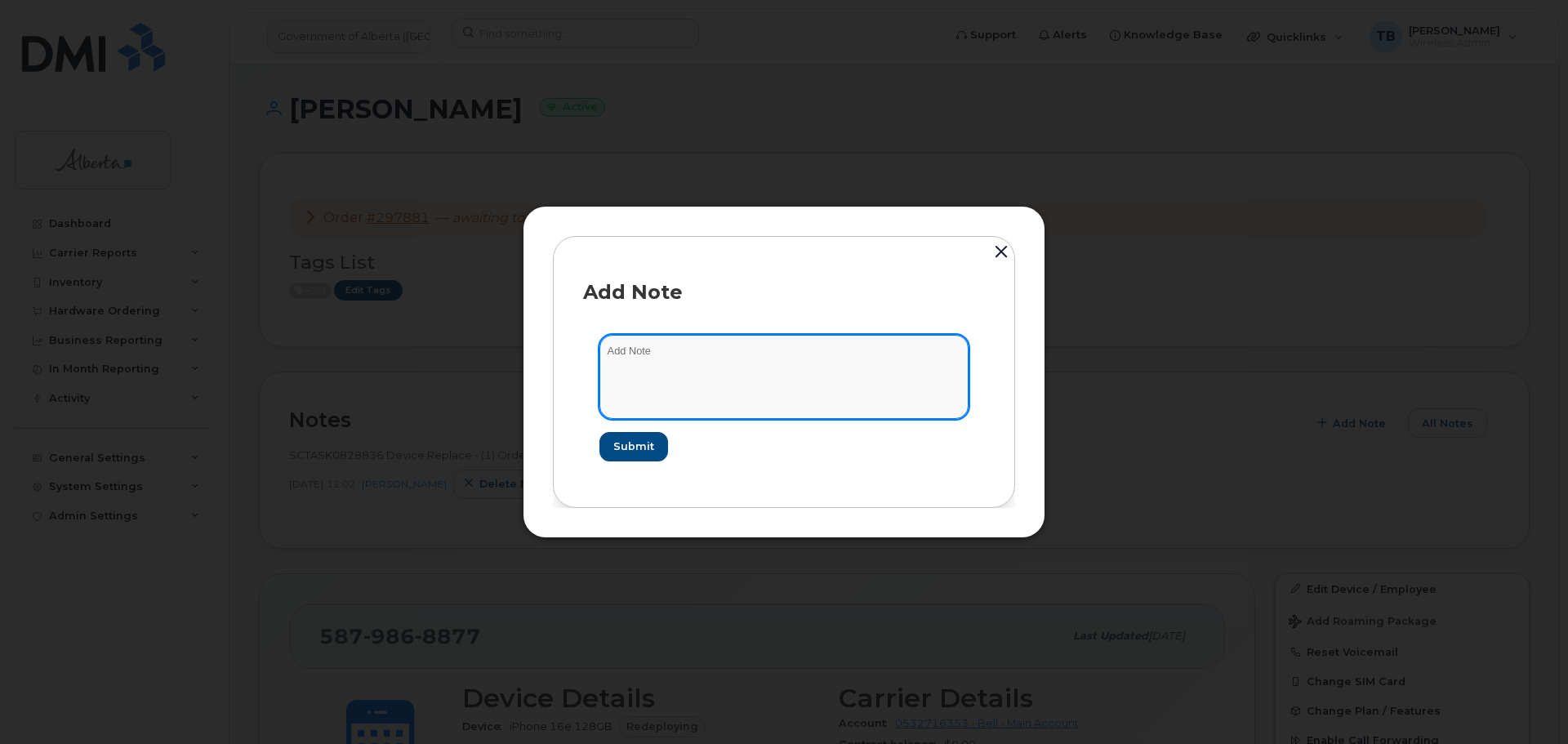
click at [712, 351] on textarea at bounding box center [784, 376] width 369 height 83
paste textarea "SCTASK0833752"
paste textarea "SIM Activate - 5879868877 Bell 2729842"
drag, startPoint x: 750, startPoint y: 349, endPoint x: 802, endPoint y: 351, distance: 52.0
click at [802, 351] on textarea "SCTASK0833752 SIM Activate - 5879868877 Bell 2729842" at bounding box center [784, 376] width 369 height 83
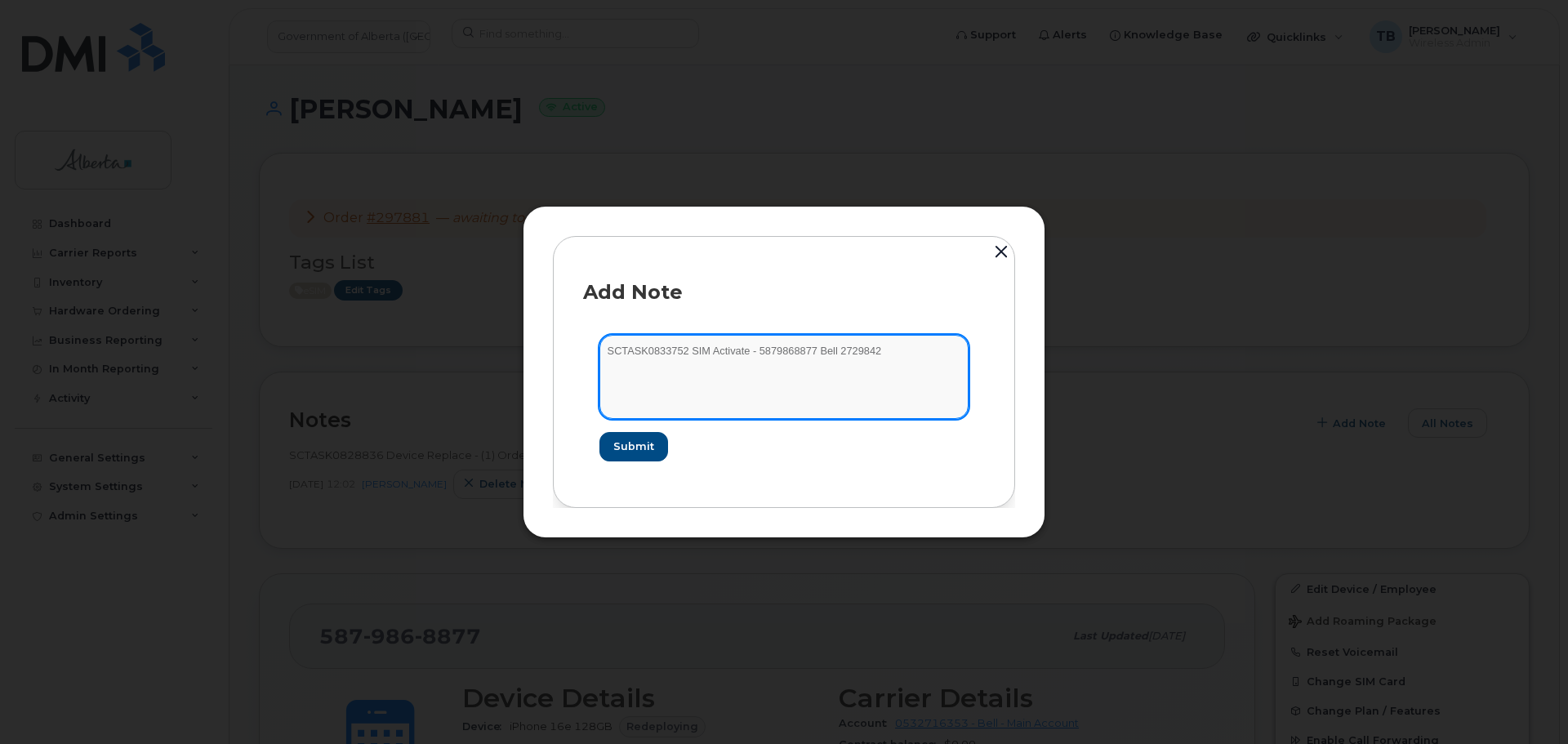
click at [802, 351] on textarea "SCTASK0833752 SIM Activate - 5879868877 Bell 2729842" at bounding box center [784, 376] width 369 height 83
click at [801, 352] on textarea "SCTASK0833752 SIM Activate - 5879868877eSIM Bell 2729842" at bounding box center [784, 376] width 369 height 83
type textarea "SCTASK0833752 SIM Activate - 5879868877 [PERSON_NAME] 2729842"
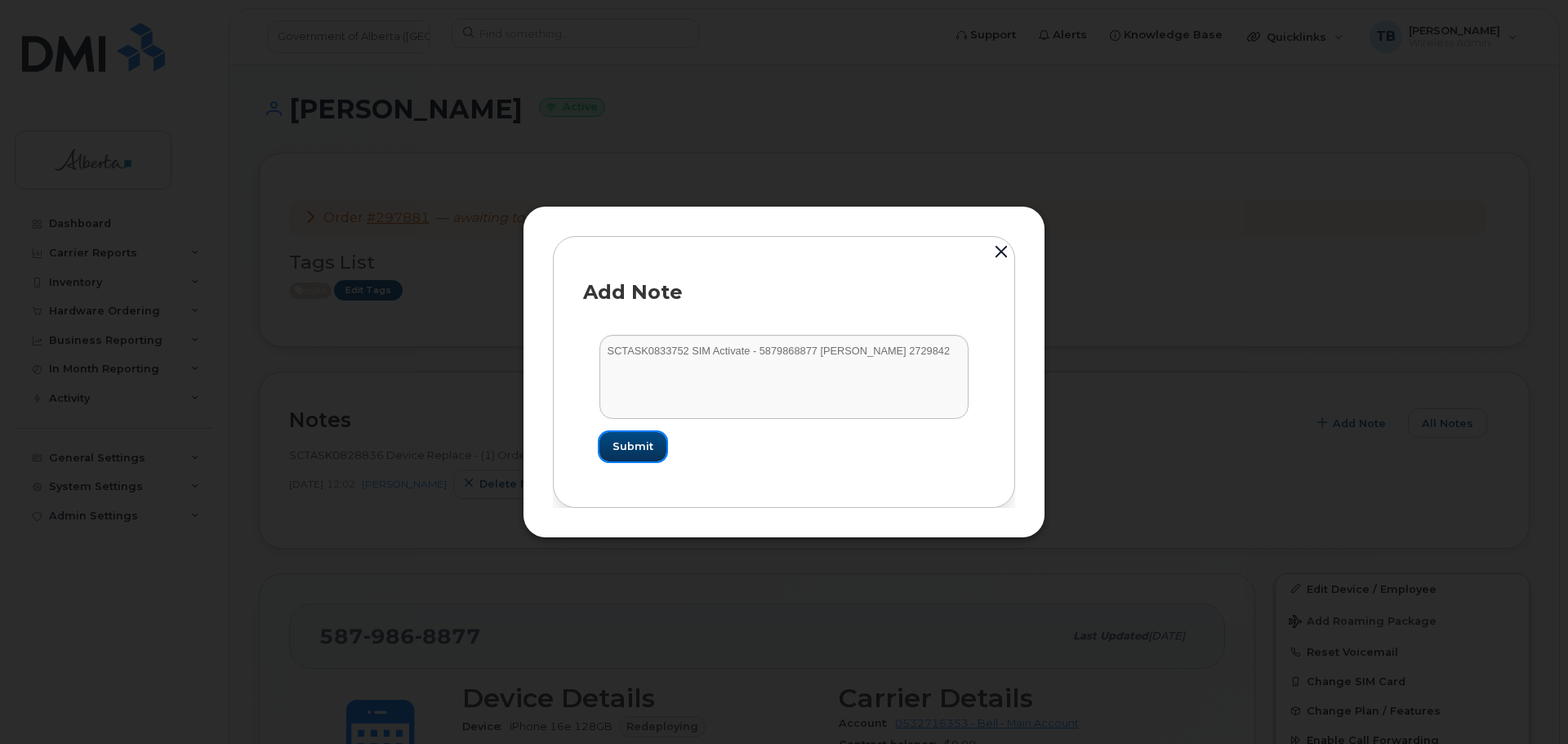
click at [649, 446] on span "Submit" at bounding box center [632, 446] width 41 height 15
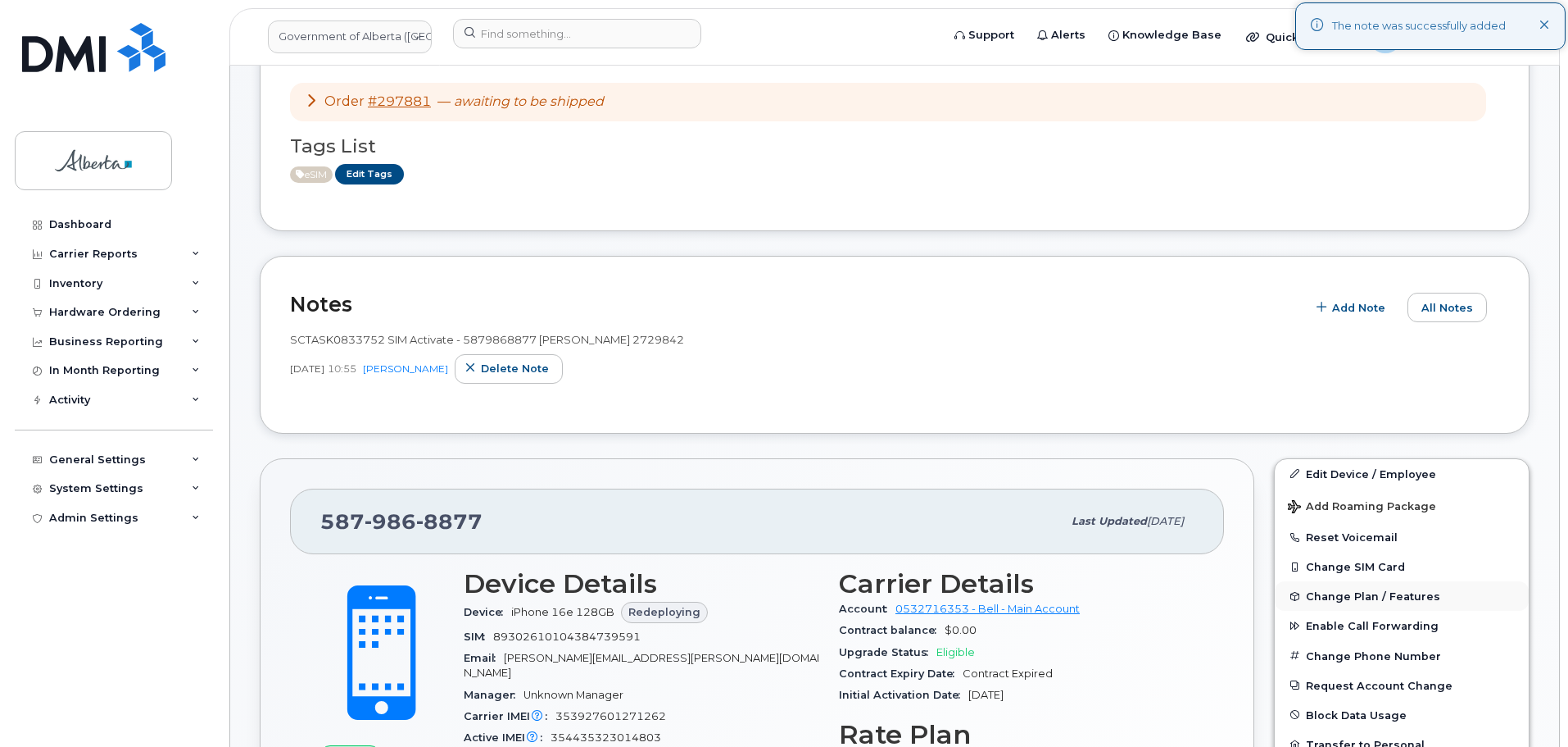
scroll to position [246, 0]
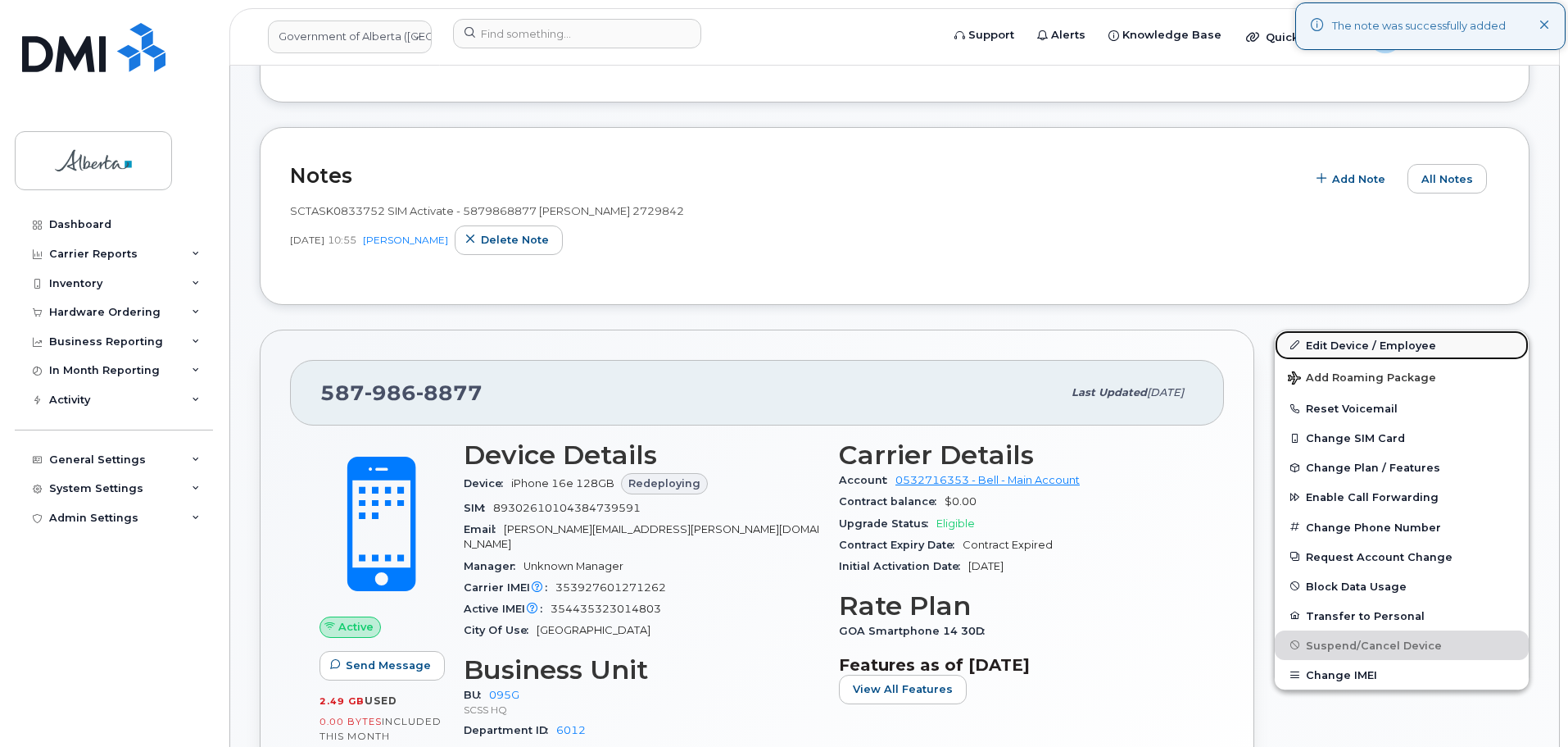
click at [1355, 346] on link "Edit Device / Employee" at bounding box center [1401, 345] width 254 height 30
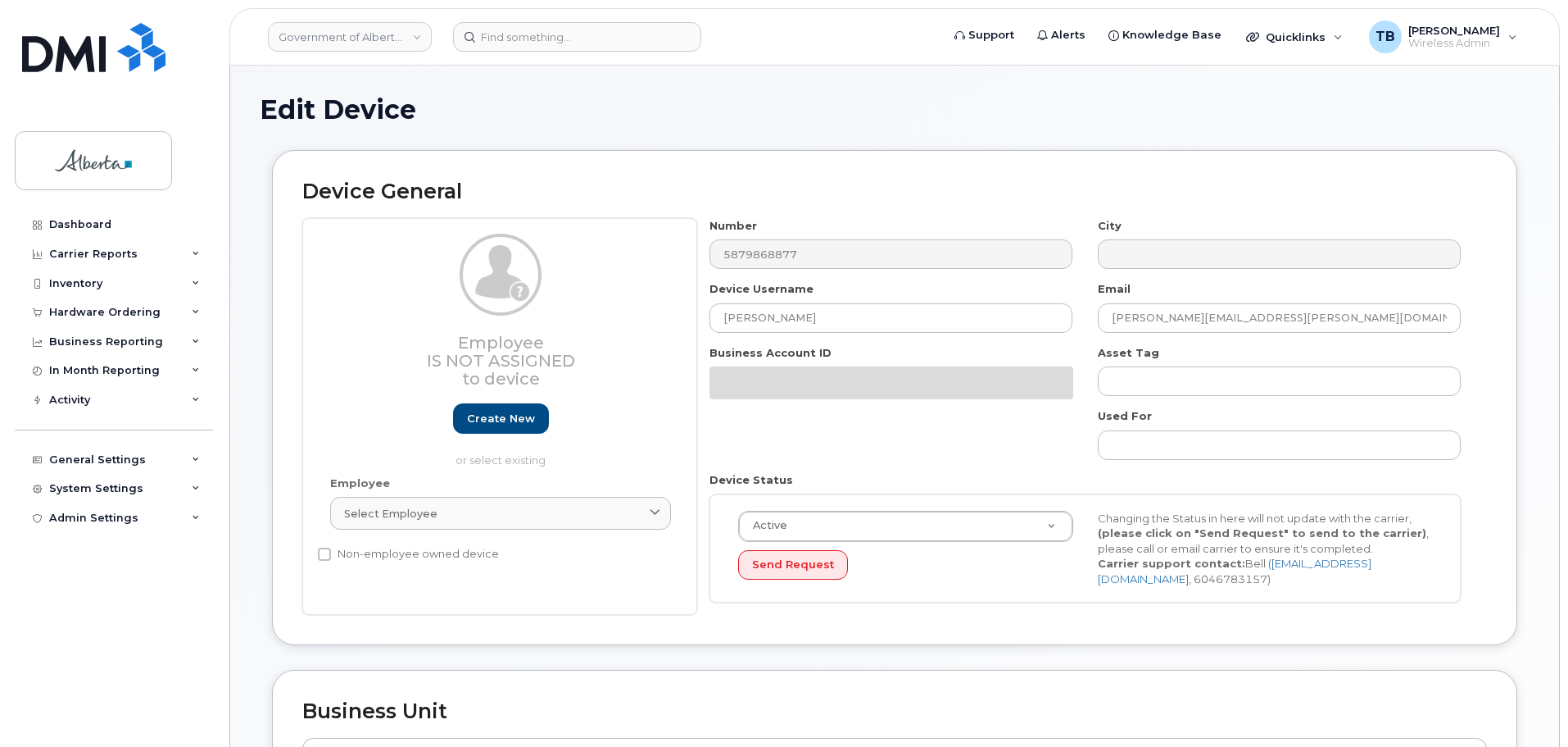
select select "4120333"
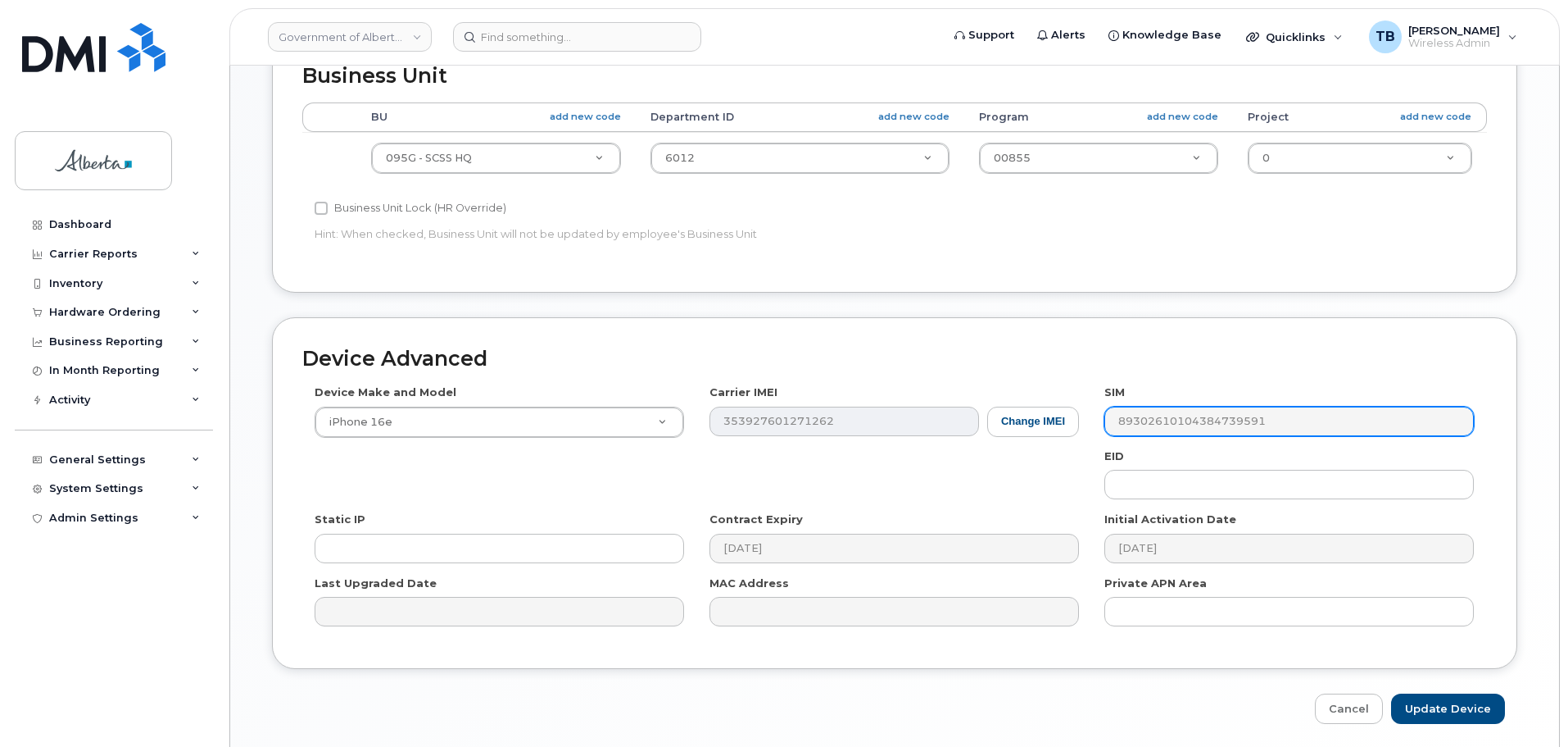
scroll to position [694, 0]
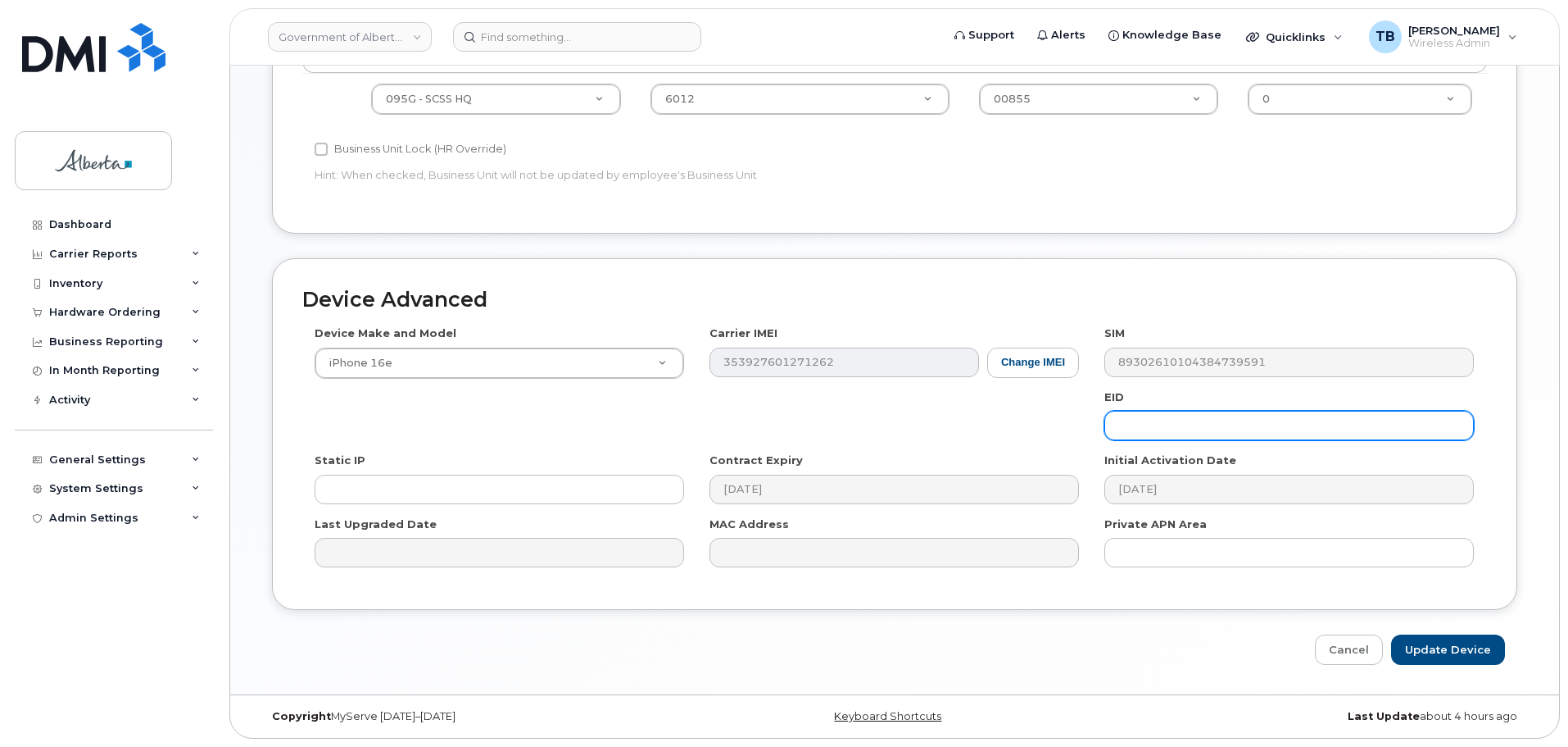
click at [1161, 427] on input "text" at bounding box center [1289, 425] width 369 height 30
paste input "89043052010008887025010325973244"
type input "89043052010008887025010325973244"
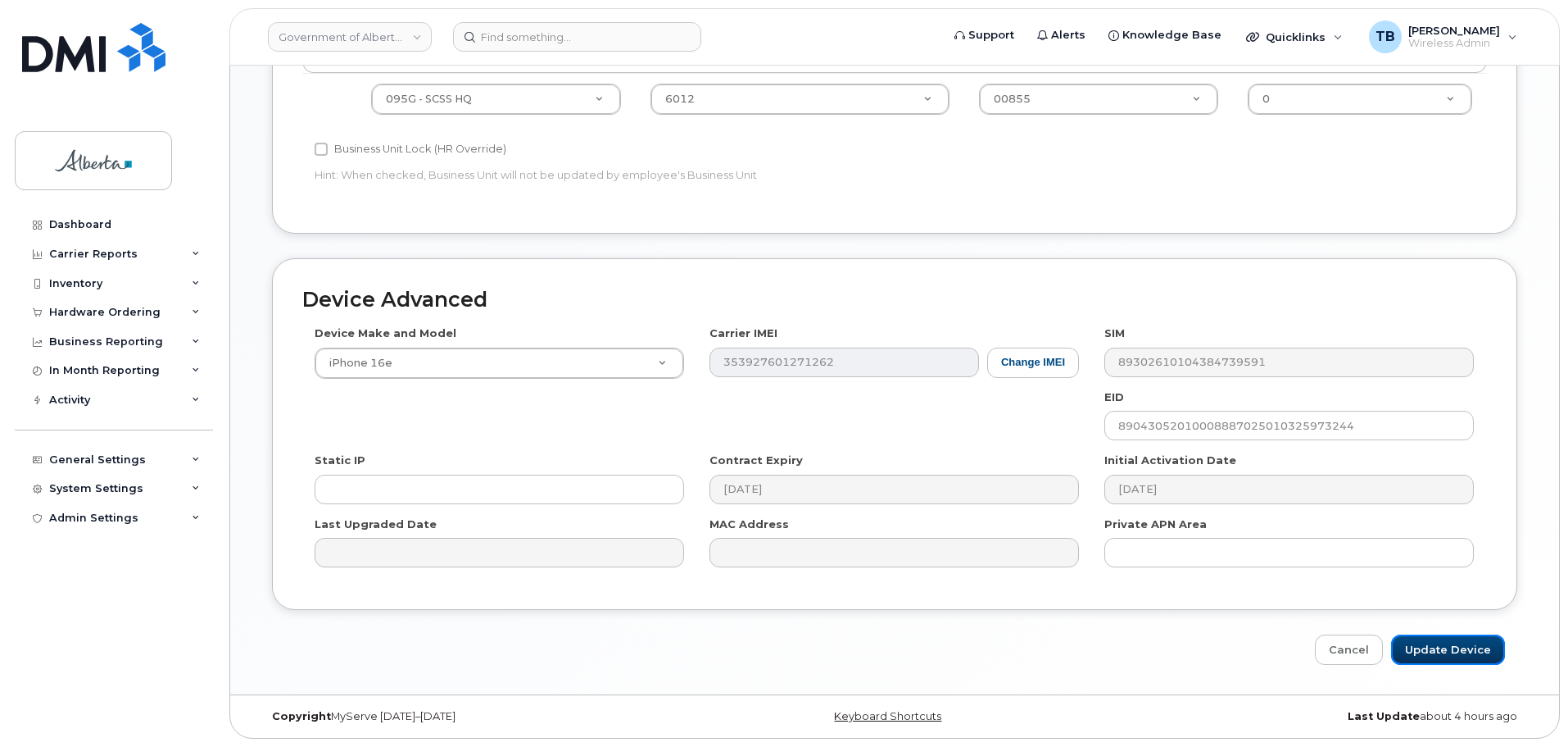
drag, startPoint x: 1416, startPoint y: 642, endPoint x: 1184, endPoint y: 518, distance: 263.1
click at [1417, 642] on input "Update Device" at bounding box center [1448, 650] width 114 height 31
type input "Saving..."
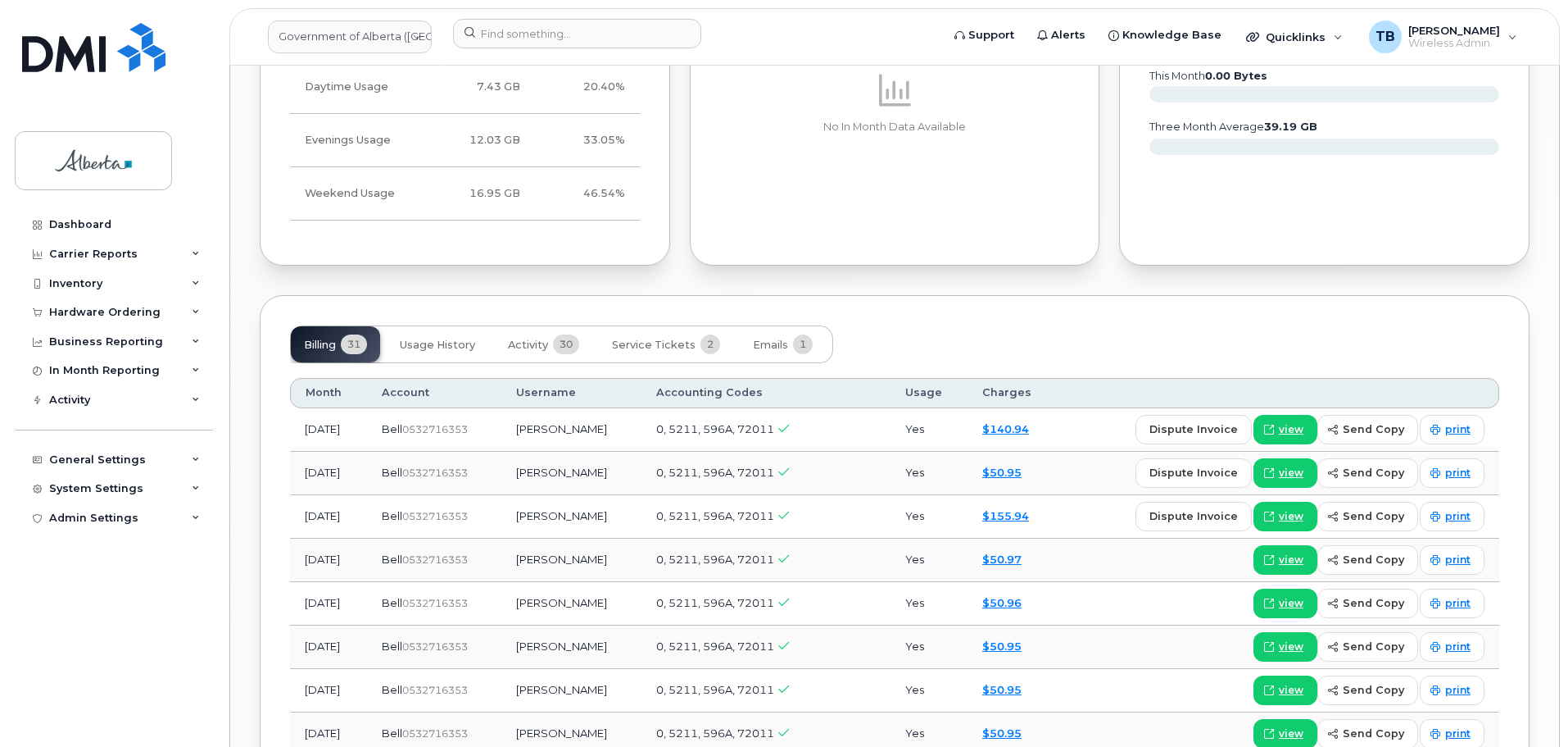
scroll to position [1312, 0]
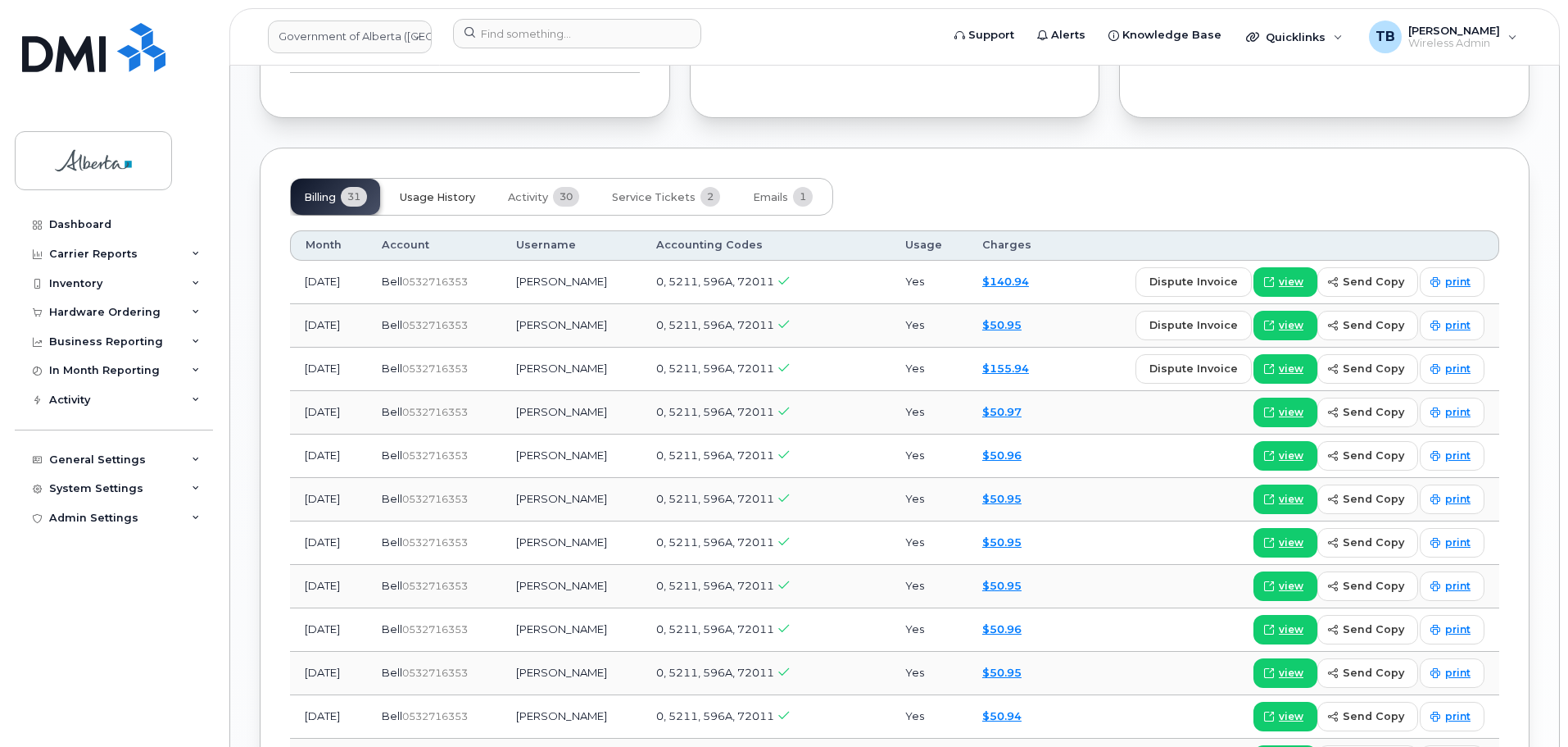
click at [412, 204] on span "Usage History" at bounding box center [438, 198] width 76 height 13
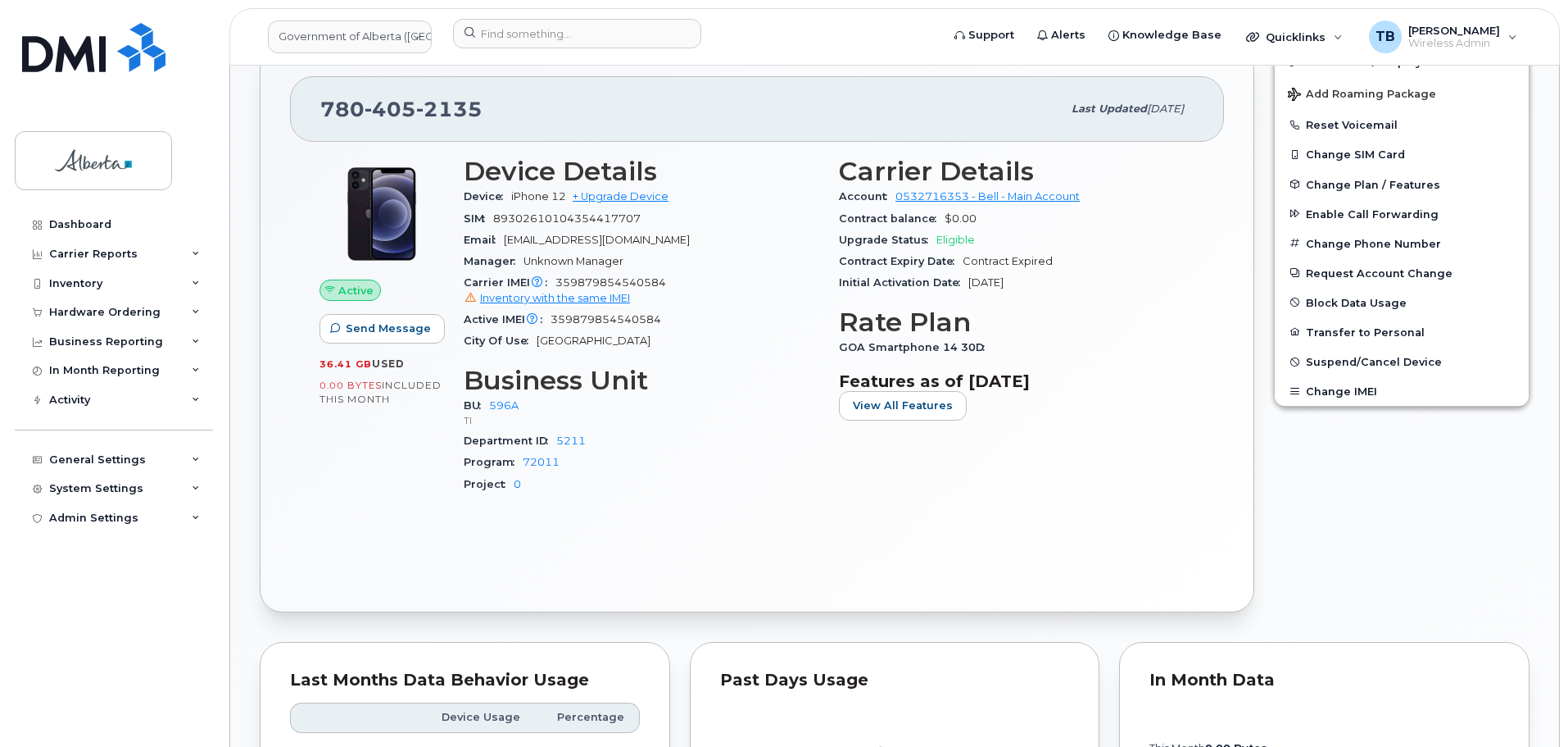
scroll to position [327, 0]
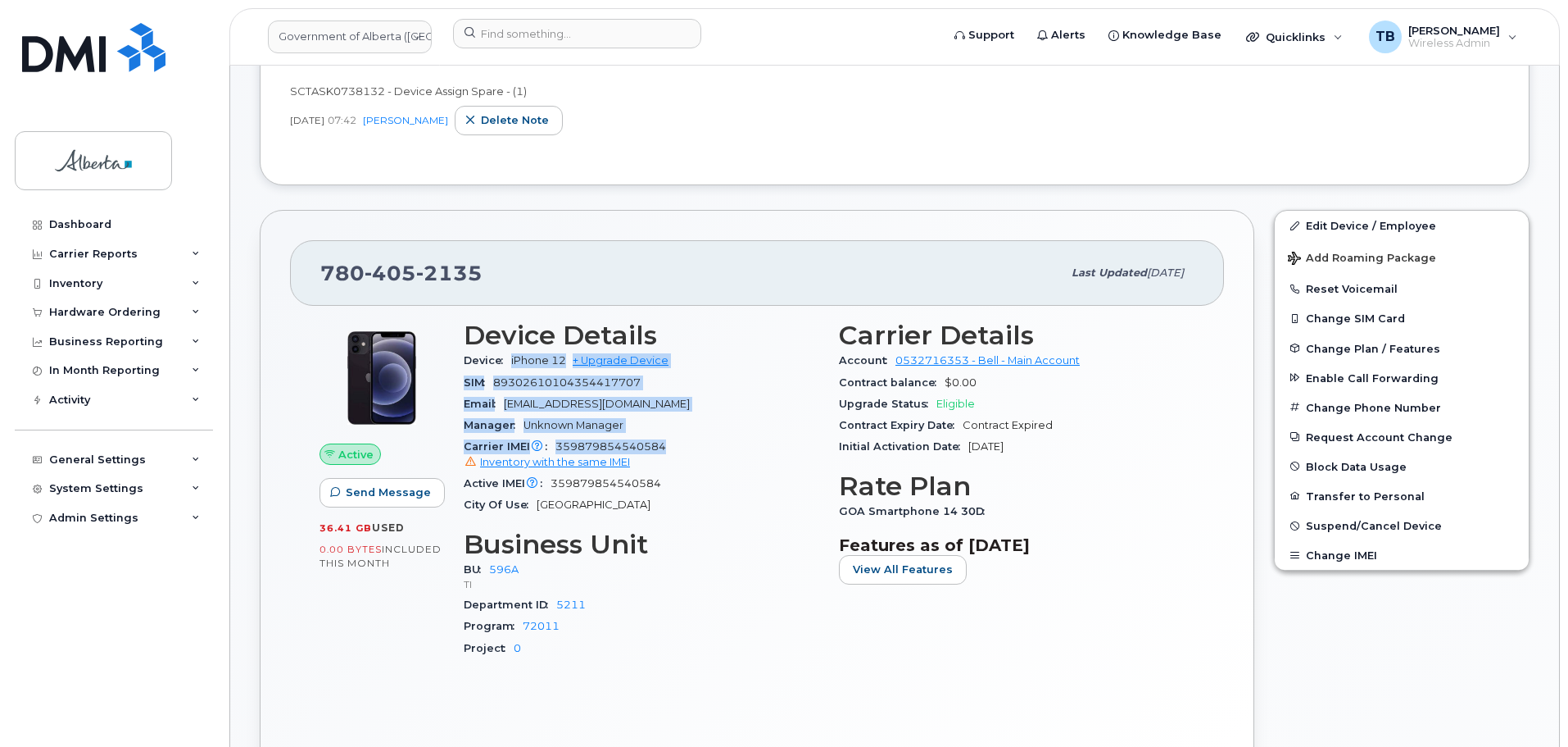
drag, startPoint x: 511, startPoint y: 356, endPoint x: 667, endPoint y: 447, distance: 180.6
click at [667, 447] on section "Device Details Device iPhone 12 + Upgrade Device SIM 89302610104354417707 Email…" at bounding box center [641, 418] width 355 height 195
click at [666, 447] on div "Carrier IMEI Carrier IMEI is reported during the last billing cycle or change o…" at bounding box center [641, 454] width 355 height 36
drag, startPoint x: 73, startPoint y: 48, endPoint x: 94, endPoint y: 10, distance: 43.4
click at [73, 48] on img at bounding box center [93, 47] width 143 height 49
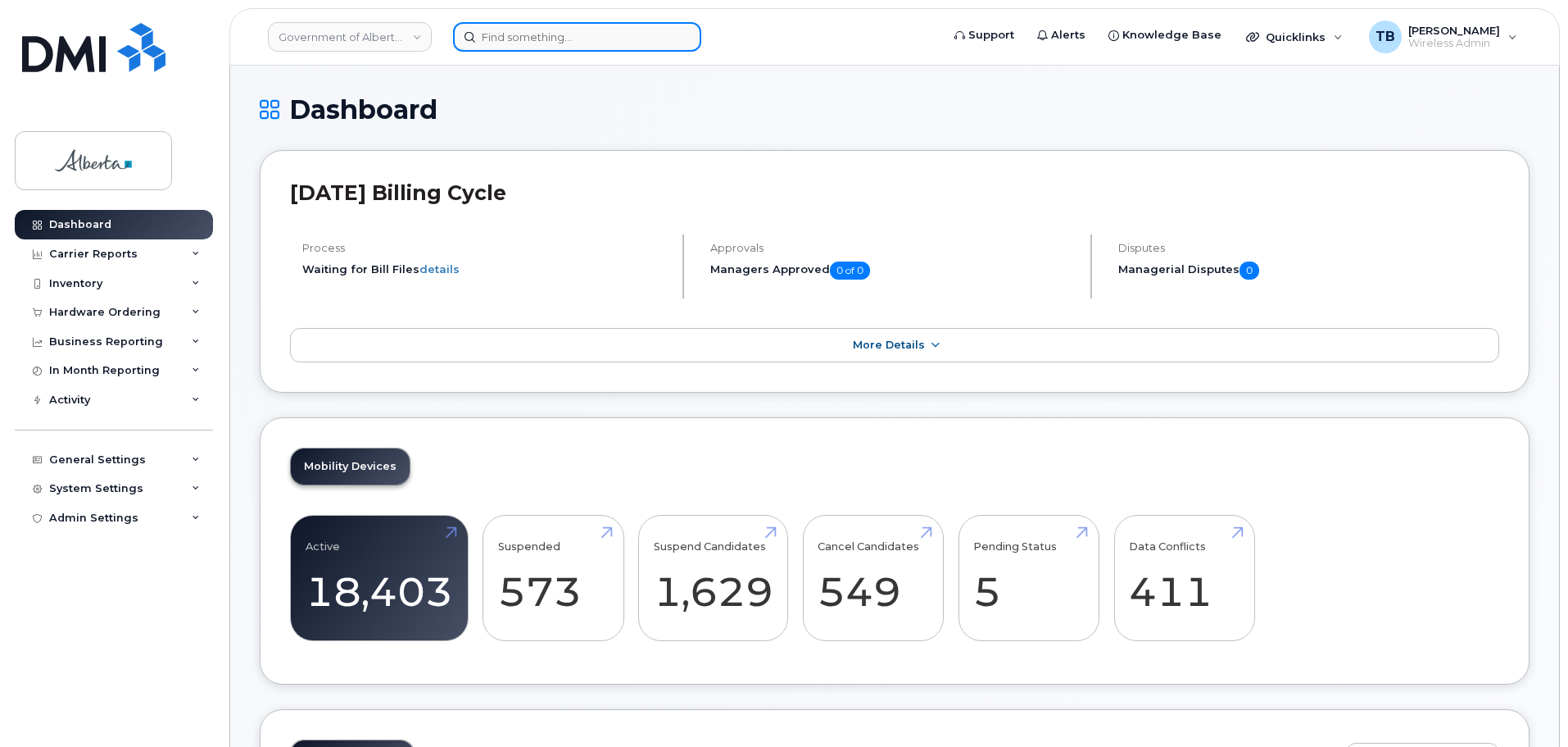
click at [579, 36] on input at bounding box center [577, 36] width 249 height 30
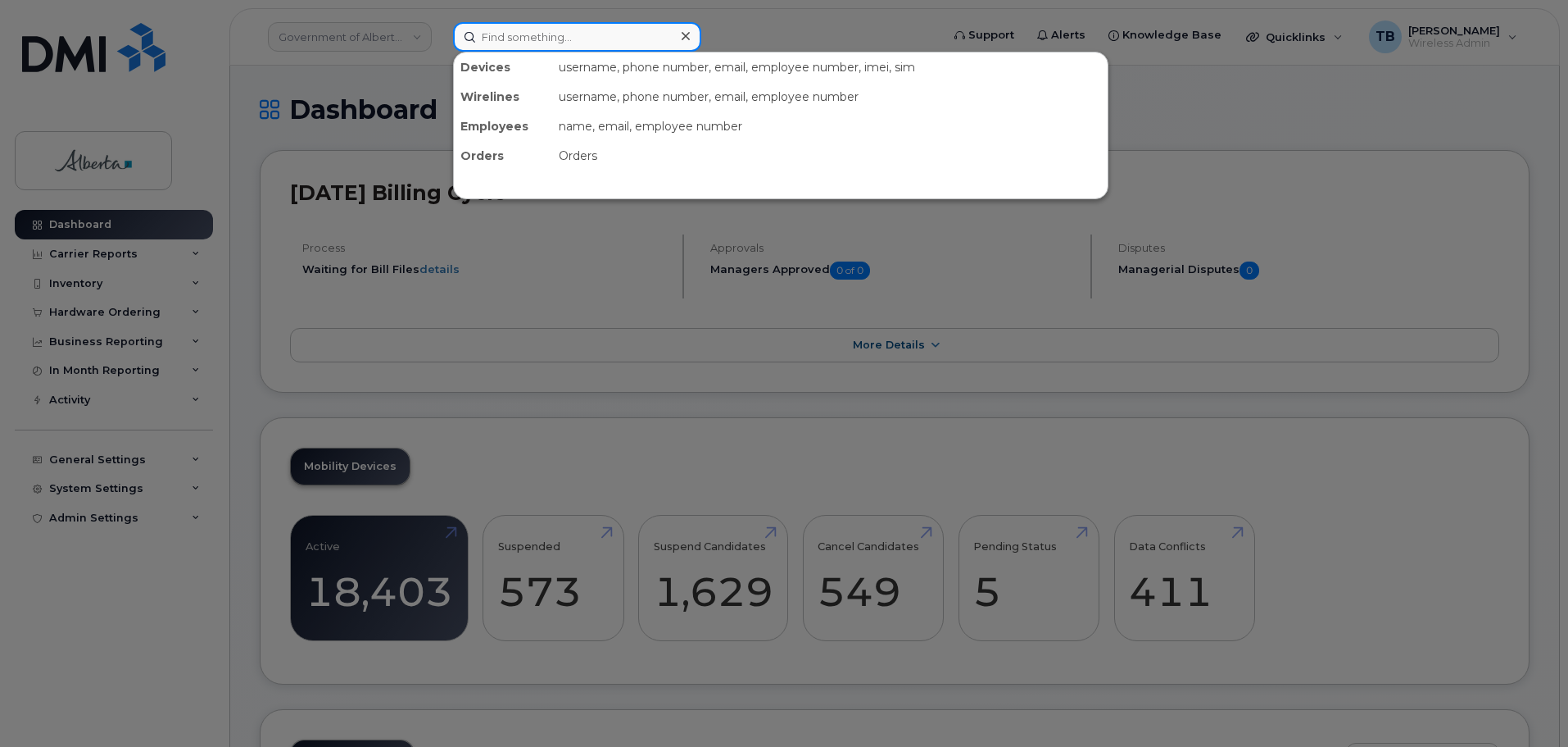
paste input "[PHONE_NUMBER]"
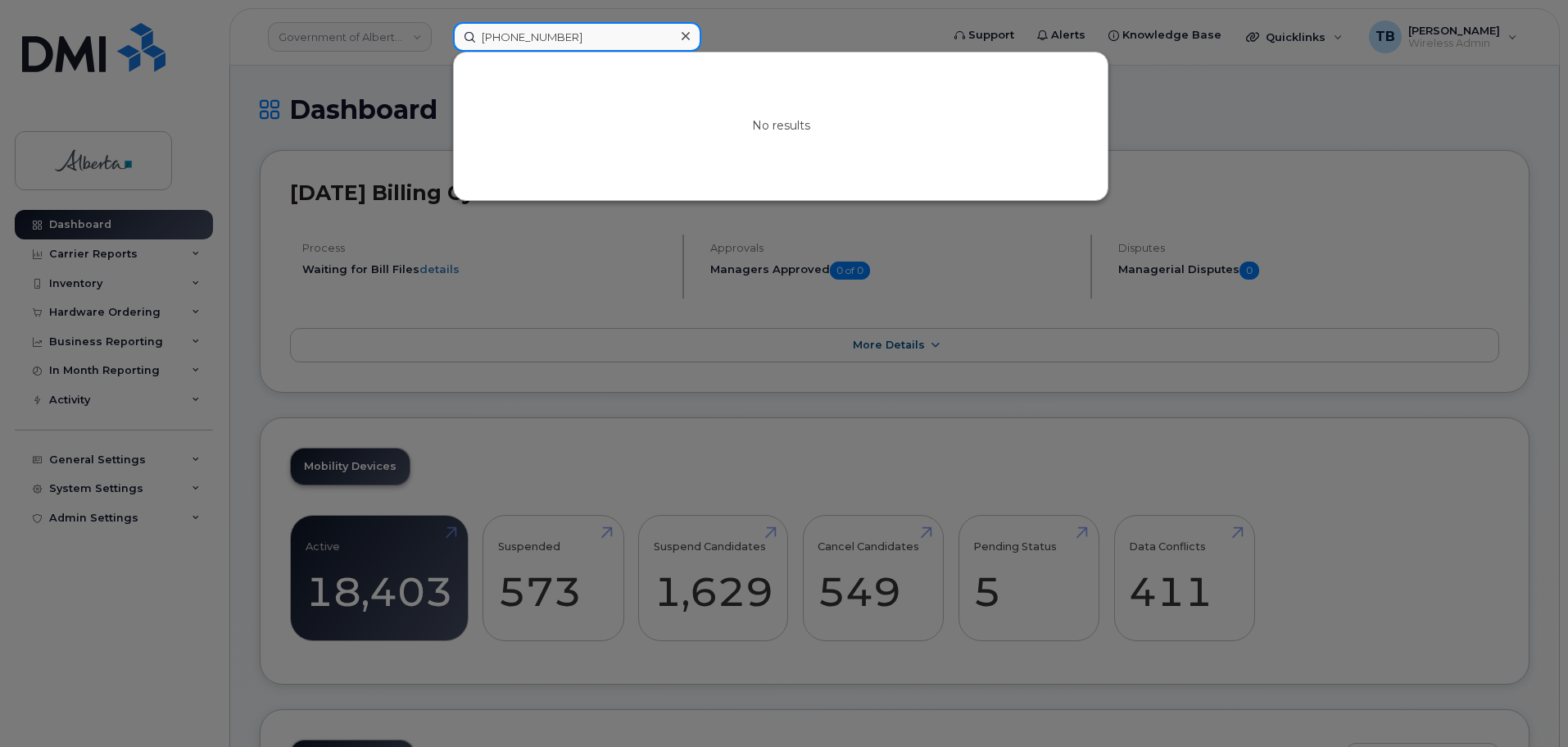
drag, startPoint x: 590, startPoint y: 38, endPoint x: 454, endPoint y: 31, distance: 136.2
click at [454, 31] on input "[PHONE_NUMBER]" at bounding box center [577, 36] width 249 height 30
click at [527, 37] on input "[PHONE_NUMBER]" at bounding box center [577, 36] width 249 height 30
click at [513, 36] on input "[PHONE_NUMBER]" at bounding box center [577, 36] width 249 height 30
type input "7806187687"
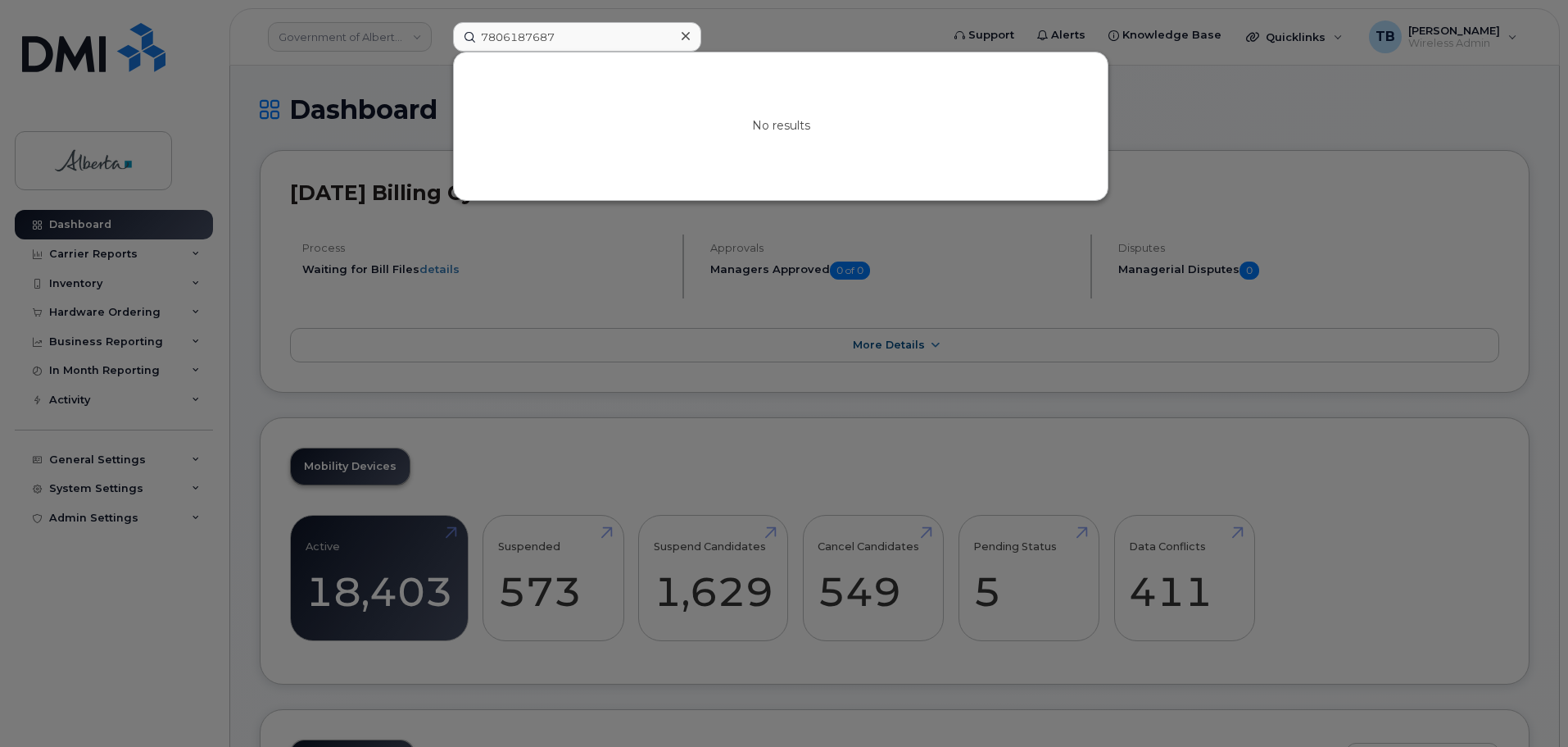
click at [682, 36] on icon at bounding box center [685, 36] width 9 height 13
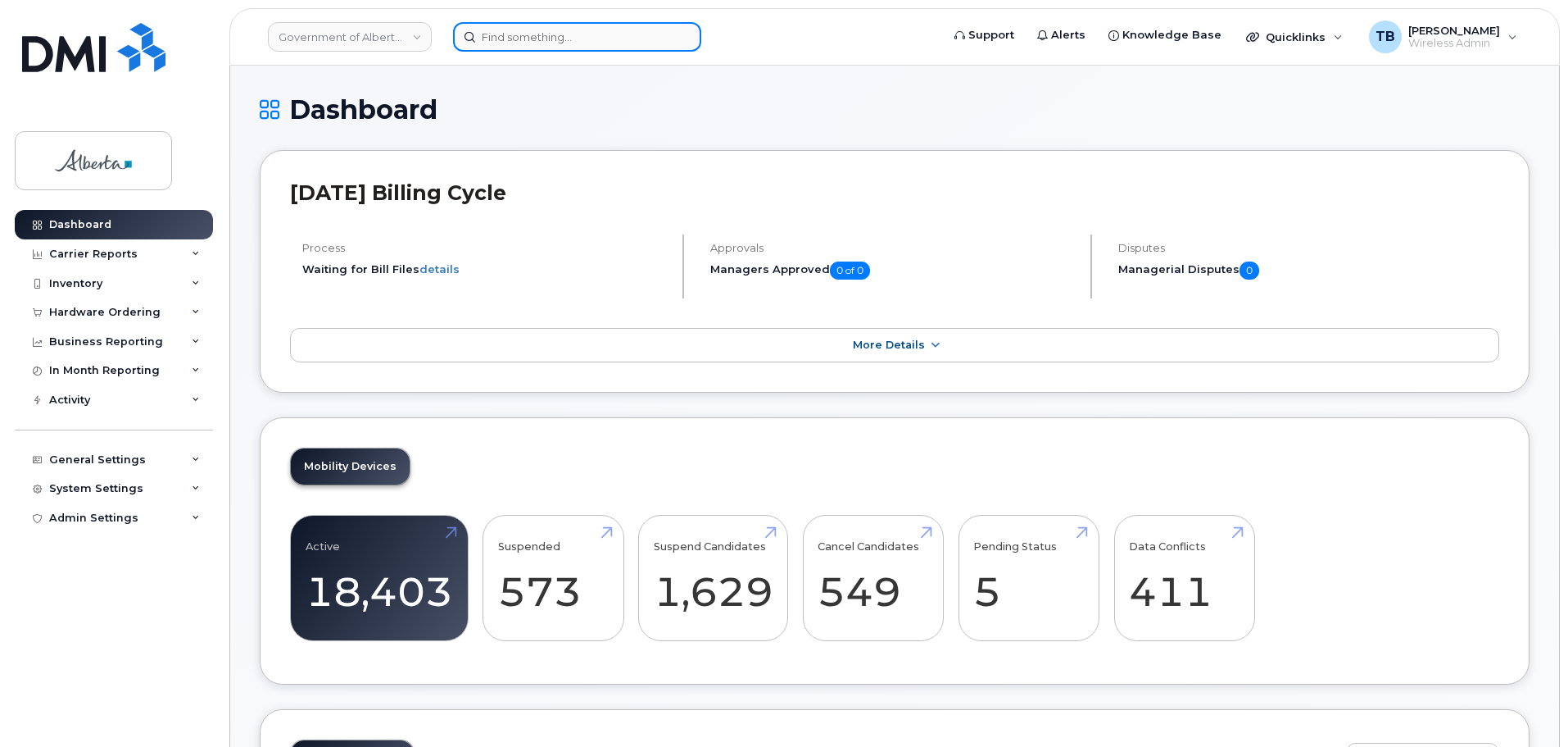
click at [518, 35] on input at bounding box center [577, 36] width 249 height 30
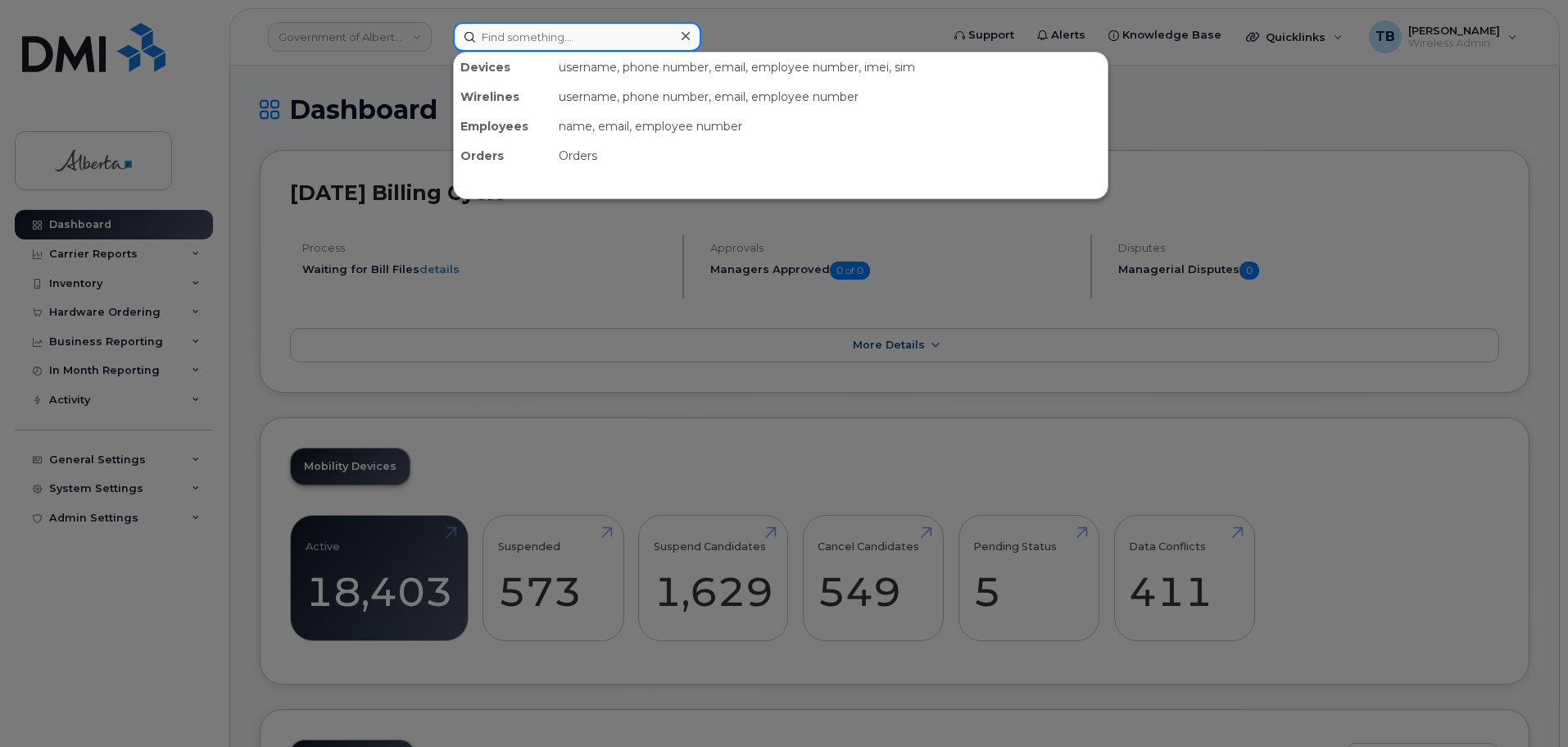
paste input "350596487403001"
type input "350596487403001"
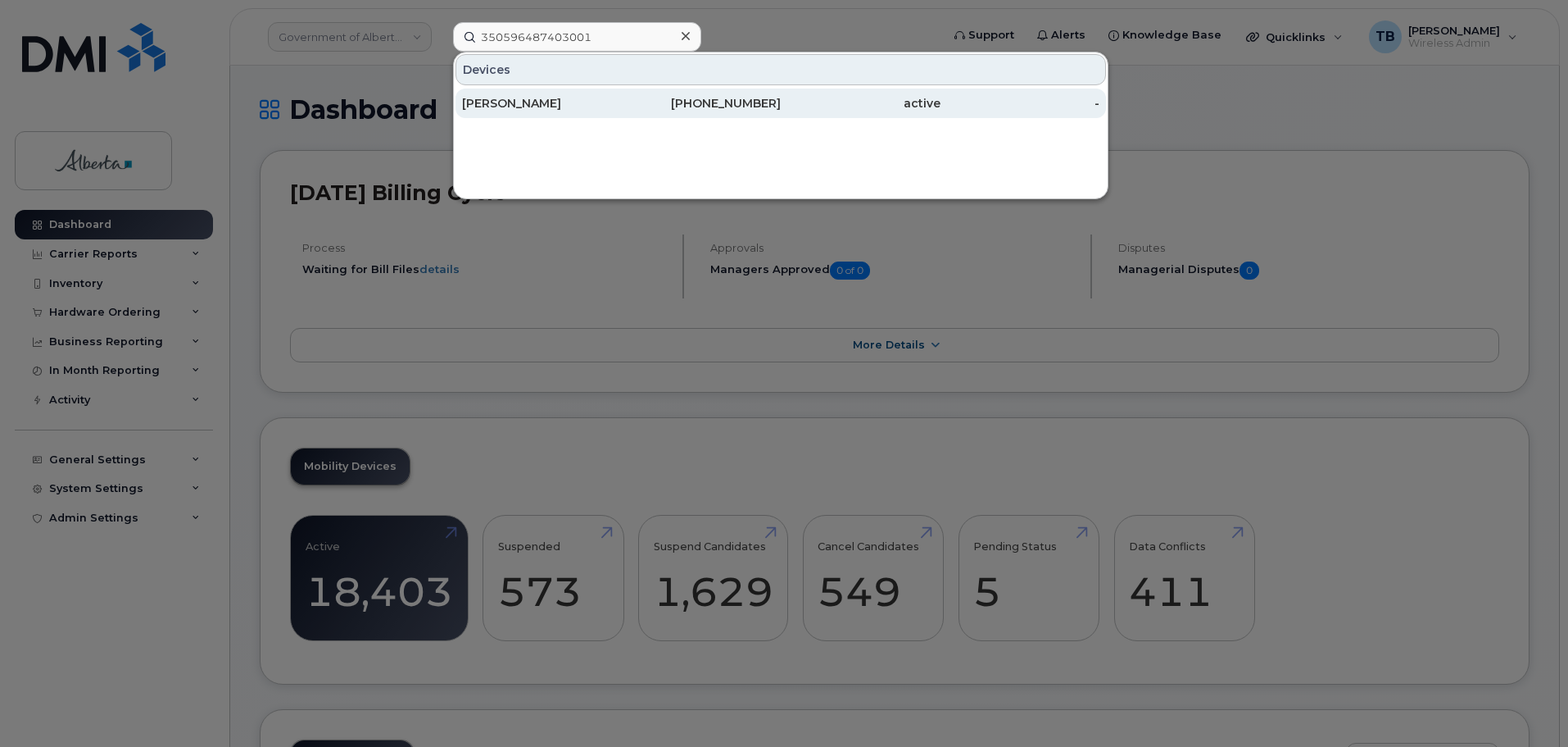
drag, startPoint x: 549, startPoint y: 103, endPoint x: 533, endPoint y: 112, distance: 18.4
click at [549, 103] on div "[PERSON_NAME]" at bounding box center [541, 103] width 159 height 16
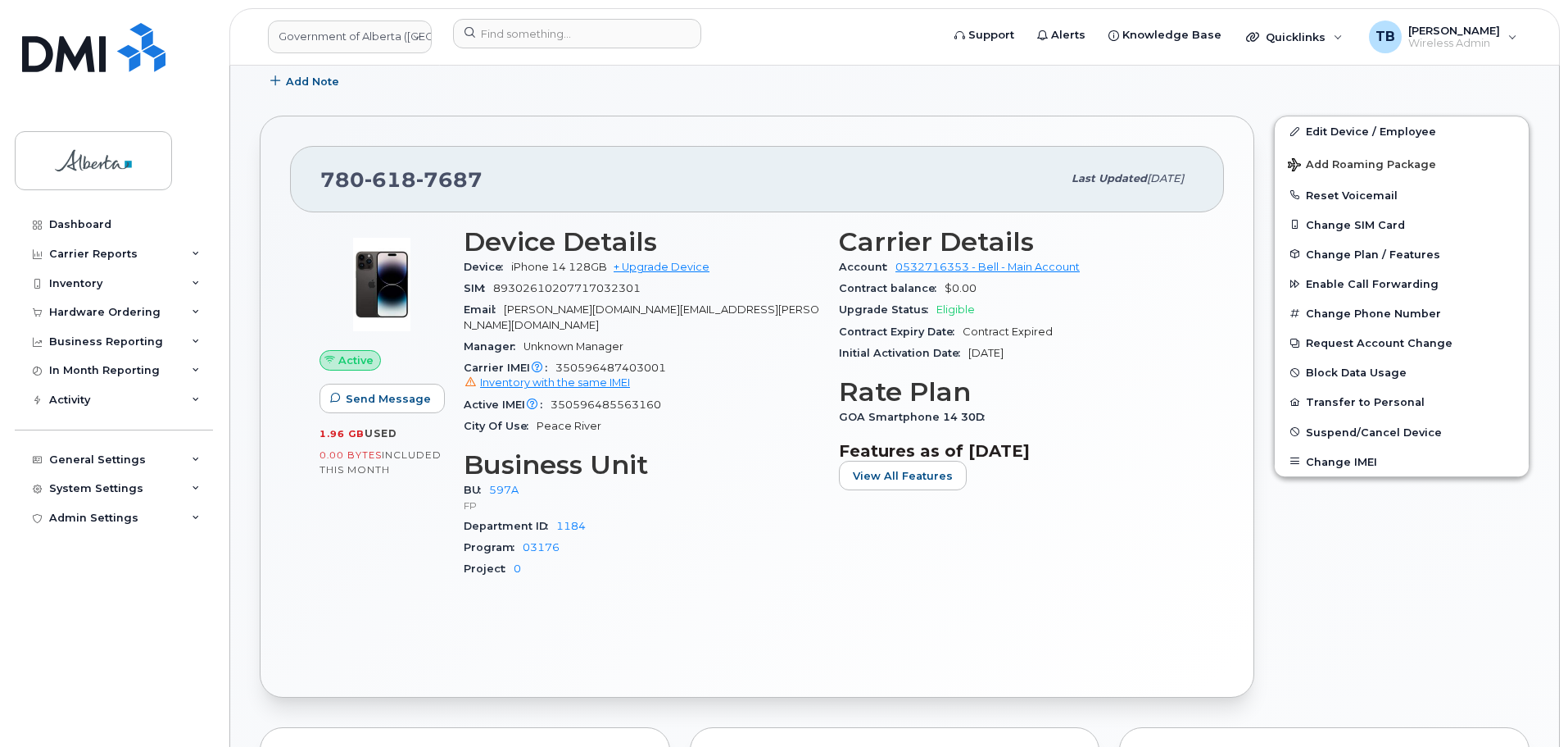
scroll to position [410, 0]
click at [608, 397] on span "350596485563160" at bounding box center [606, 402] width 110 height 12
copy span "350596485563160"
drag, startPoint x: 491, startPoint y: 176, endPoint x: 281, endPoint y: 177, distance: 210.0
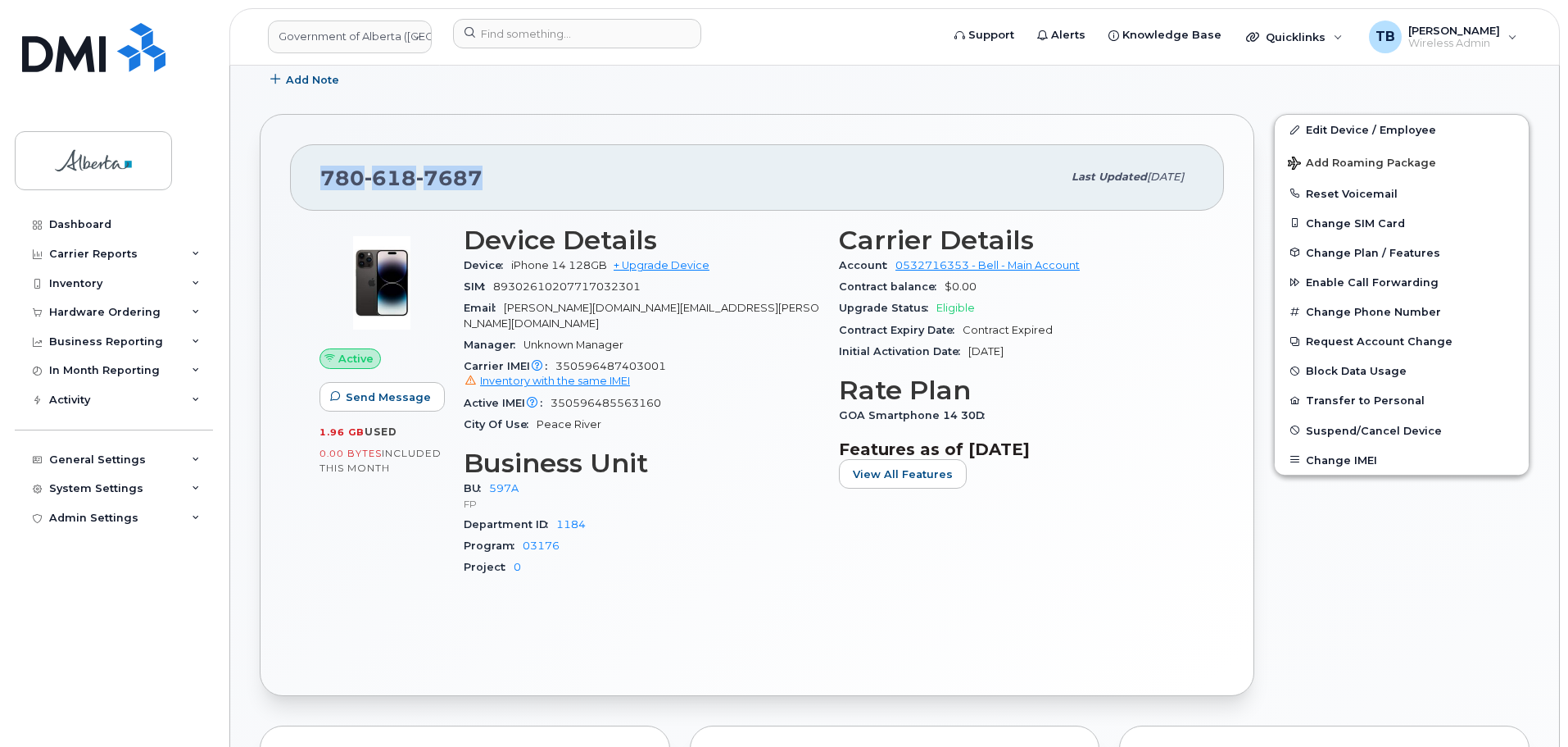
click at [281, 177] on div "780 618 7687 Last updated Jul 25, 2025 Active Send Message 1.96 GB  used 0.00 B…" at bounding box center [757, 404] width 994 height 581
copy span "780 618 7687"
click at [624, 360] on span "350596487403001 Inventory with the same IMEI" at bounding box center [641, 374] width 355 height 30
copy span "350596487403001"
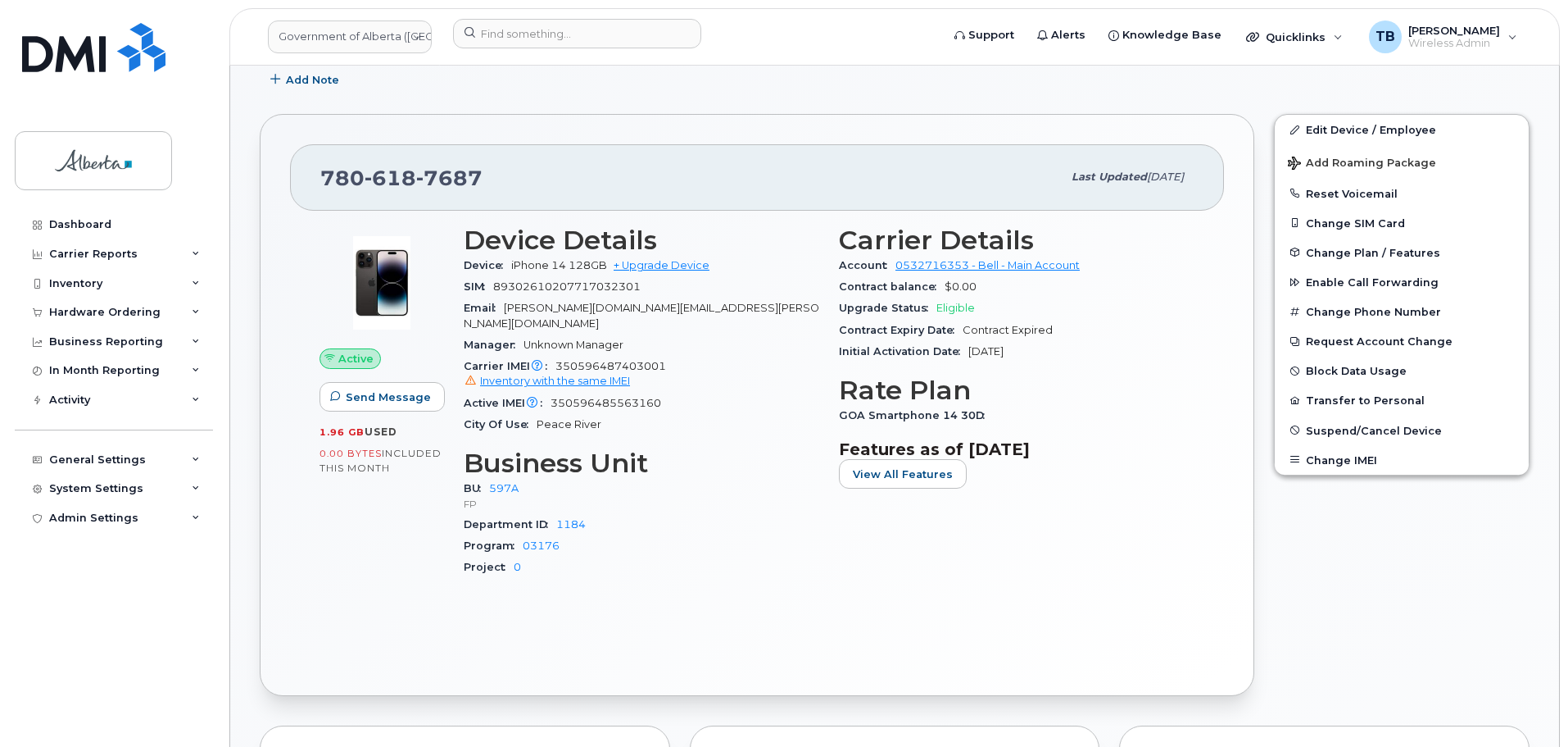
click at [634, 397] on span "350596485563160" at bounding box center [606, 402] width 110 height 12
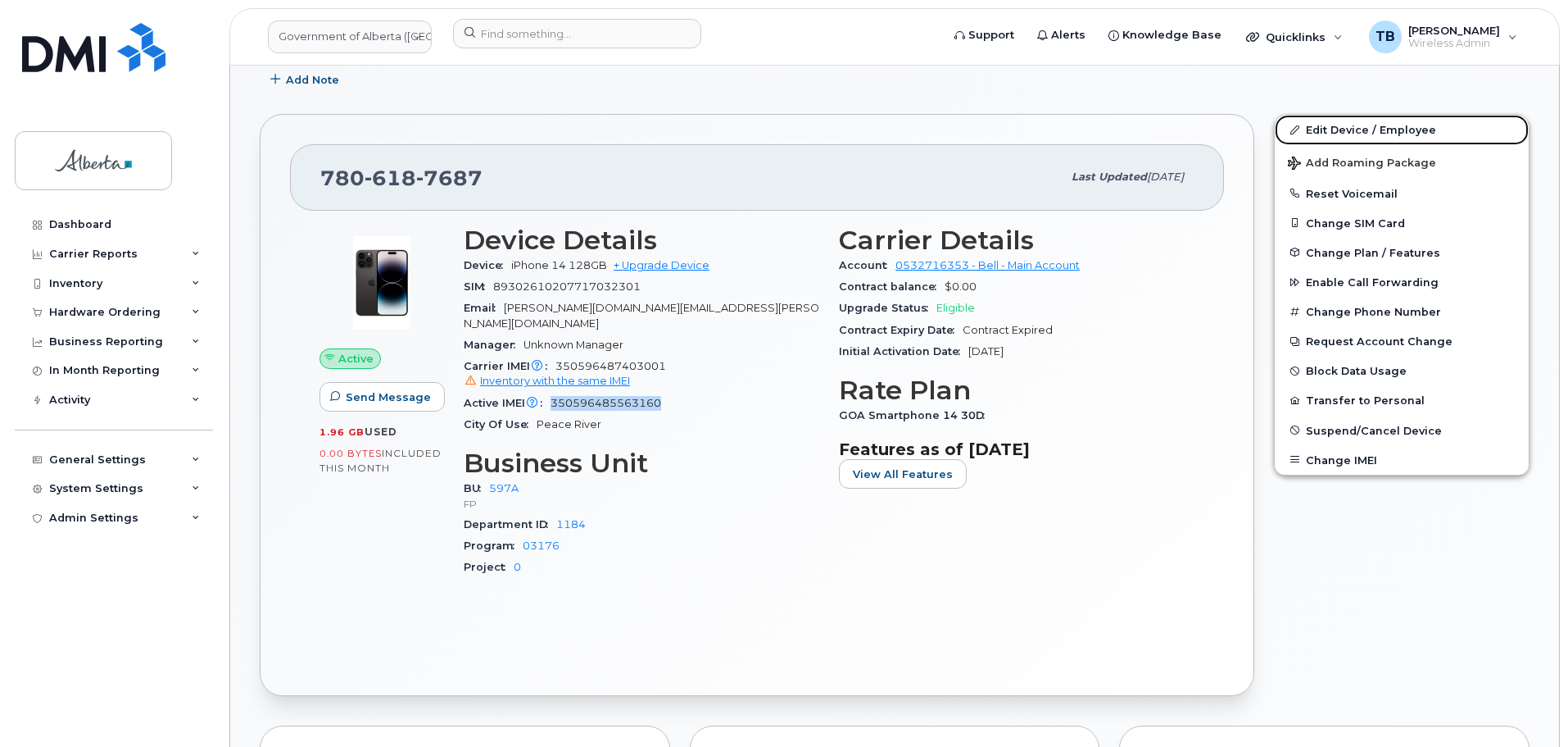
drag, startPoint x: 1389, startPoint y: 130, endPoint x: 828, endPoint y: 233, distance: 570.4
click at [1387, 132] on link "Edit Device / Employee" at bounding box center [1401, 130] width 254 height 30
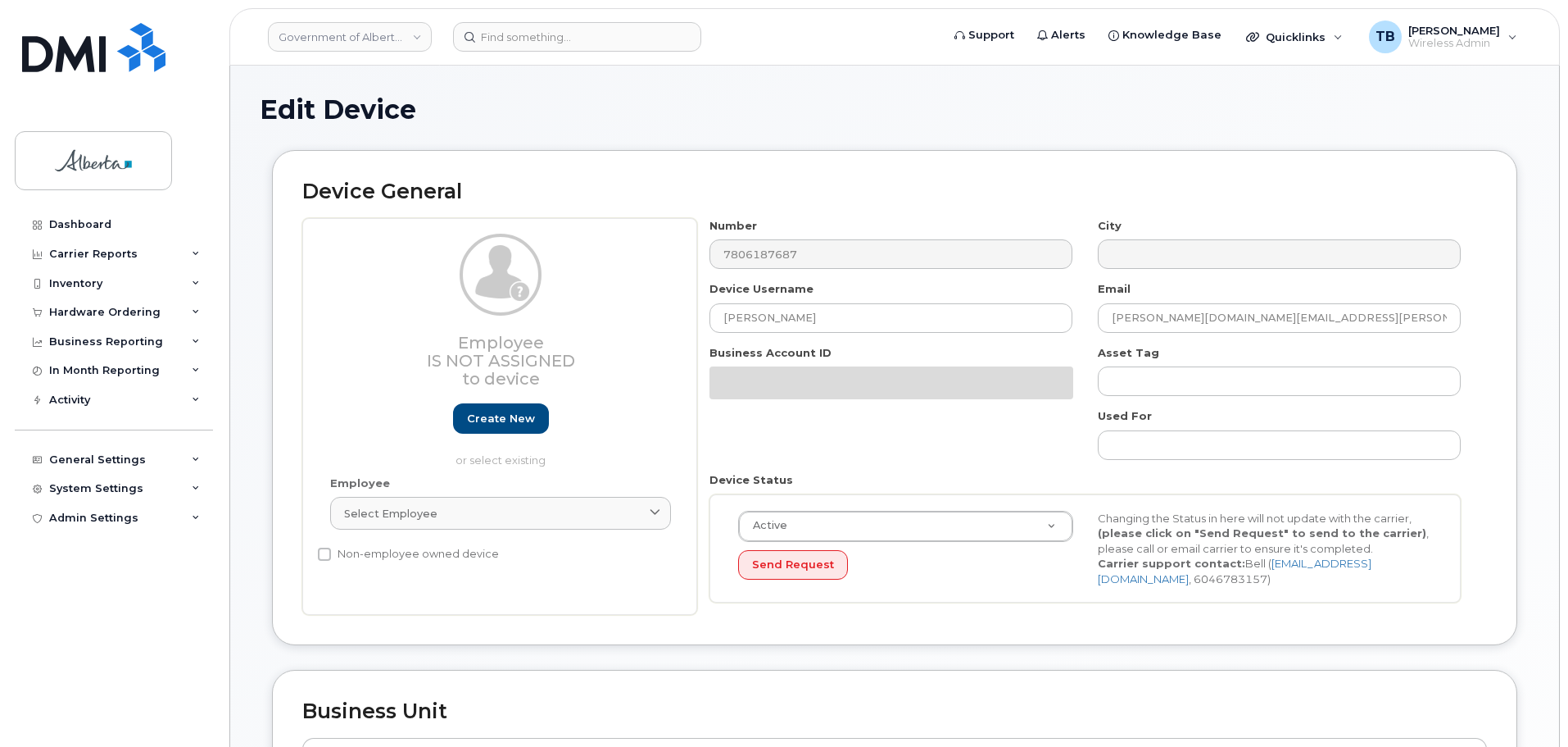
select select "4797726"
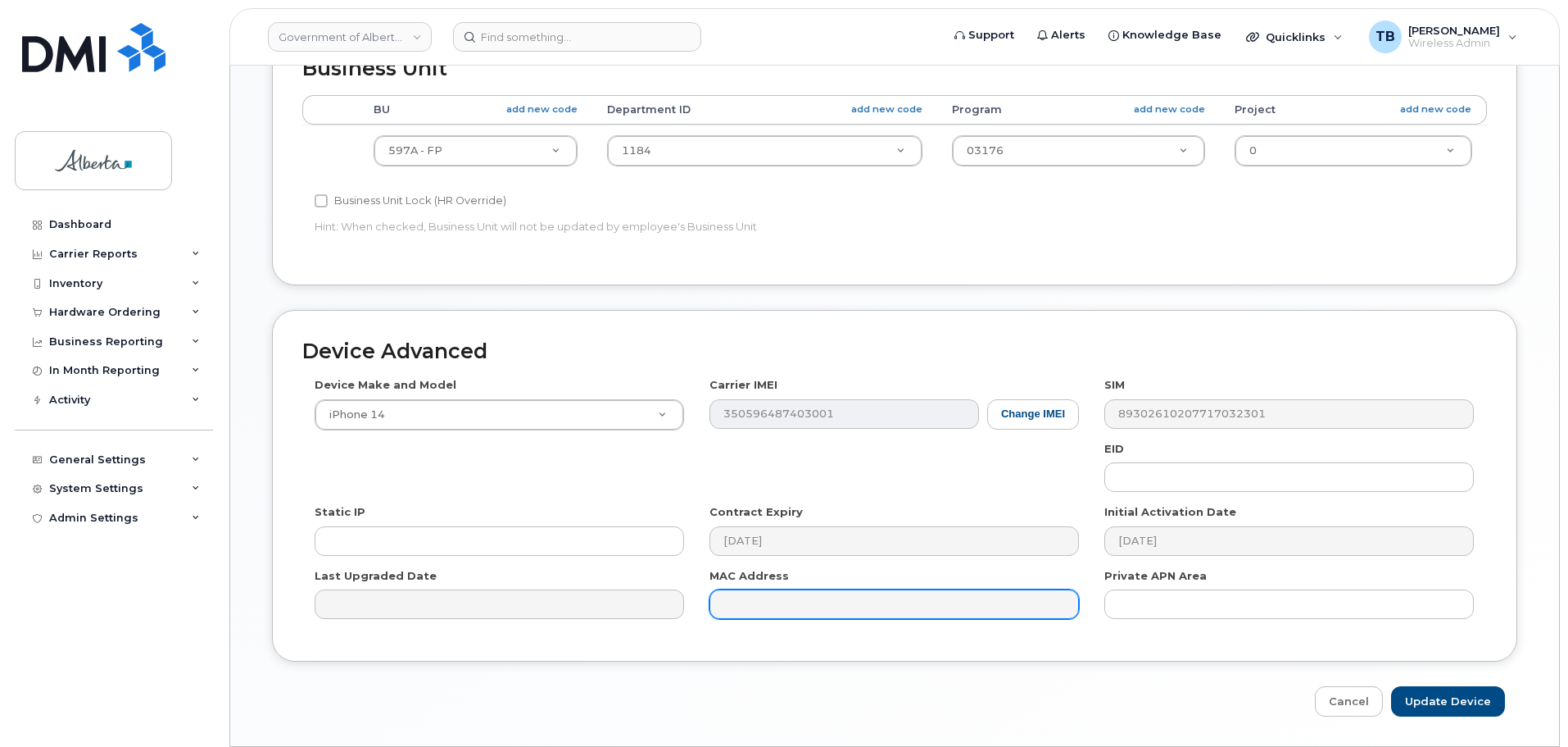
scroll to position [694, 0]
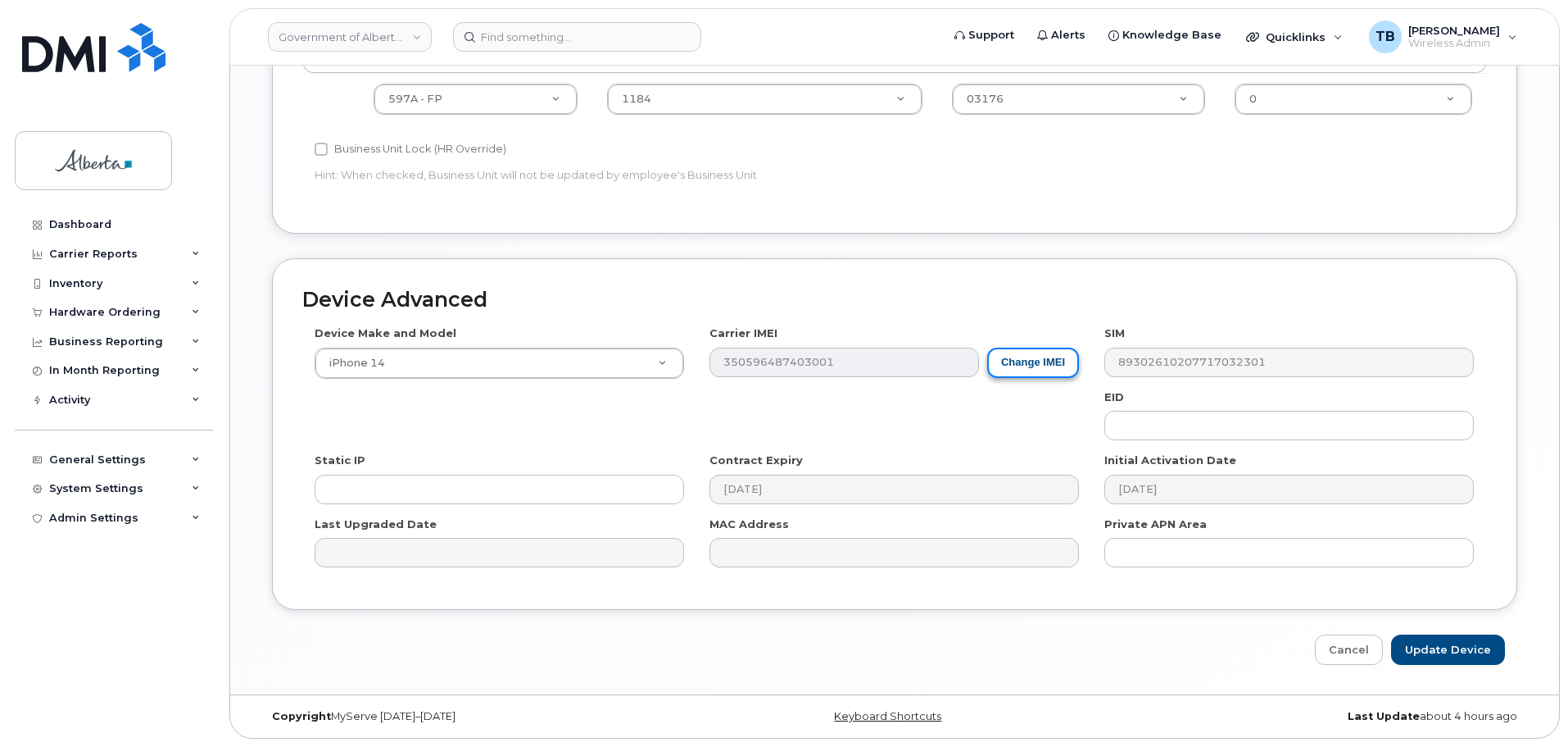
click at [1034, 359] on button "Change IMEI" at bounding box center [1033, 363] width 92 height 31
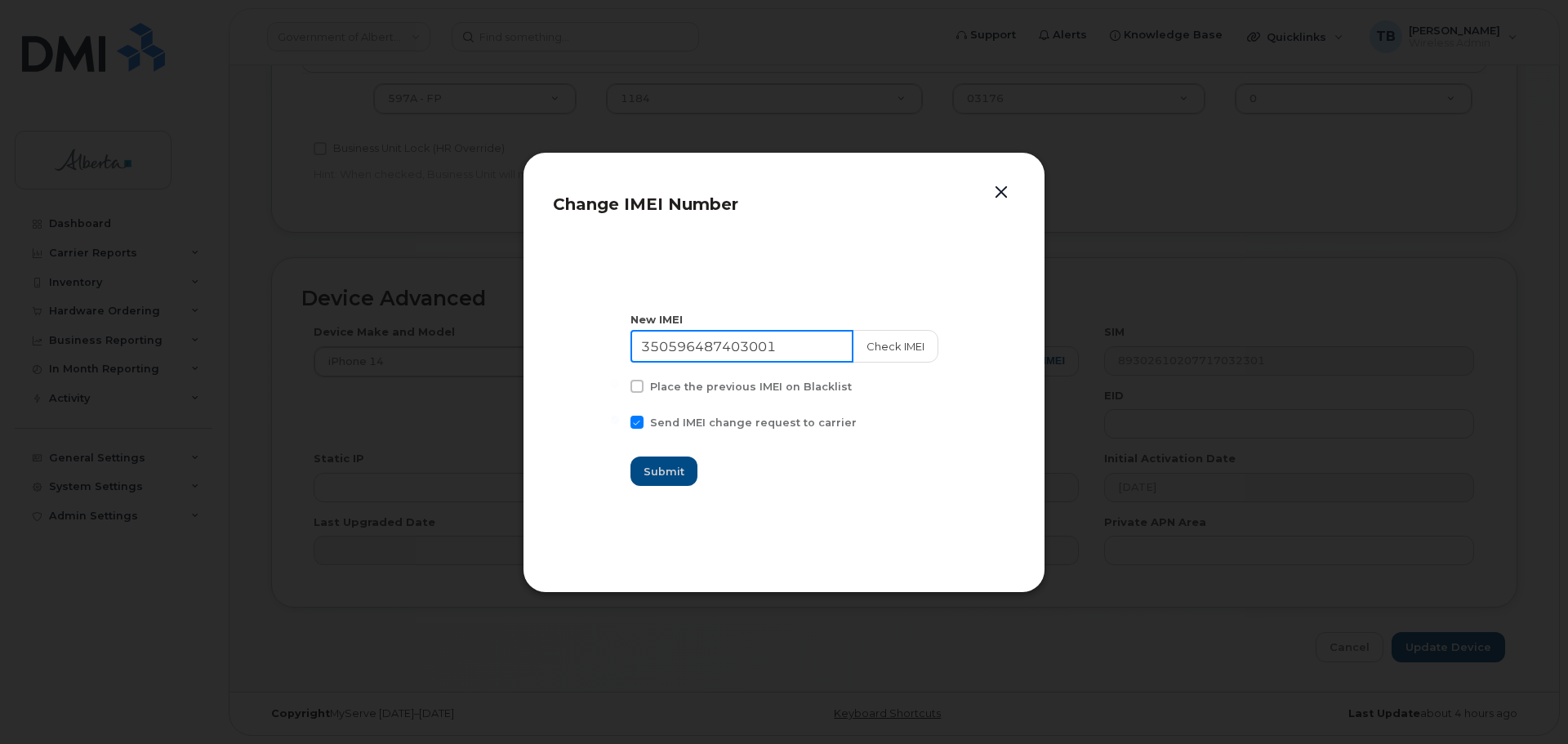
drag, startPoint x: 788, startPoint y: 354, endPoint x: 598, endPoint y: 362, distance: 190.2
click at [599, 362] on section "New IMEI [TECHNICAL_ID] Check IMEI Place the previous IMEI on Blacklist Send IM…" at bounding box center [784, 399] width 462 height 326
paste input "5563160"
type input "350596485563160"
click at [905, 348] on button "Check IMEI" at bounding box center [894, 346] width 86 height 33
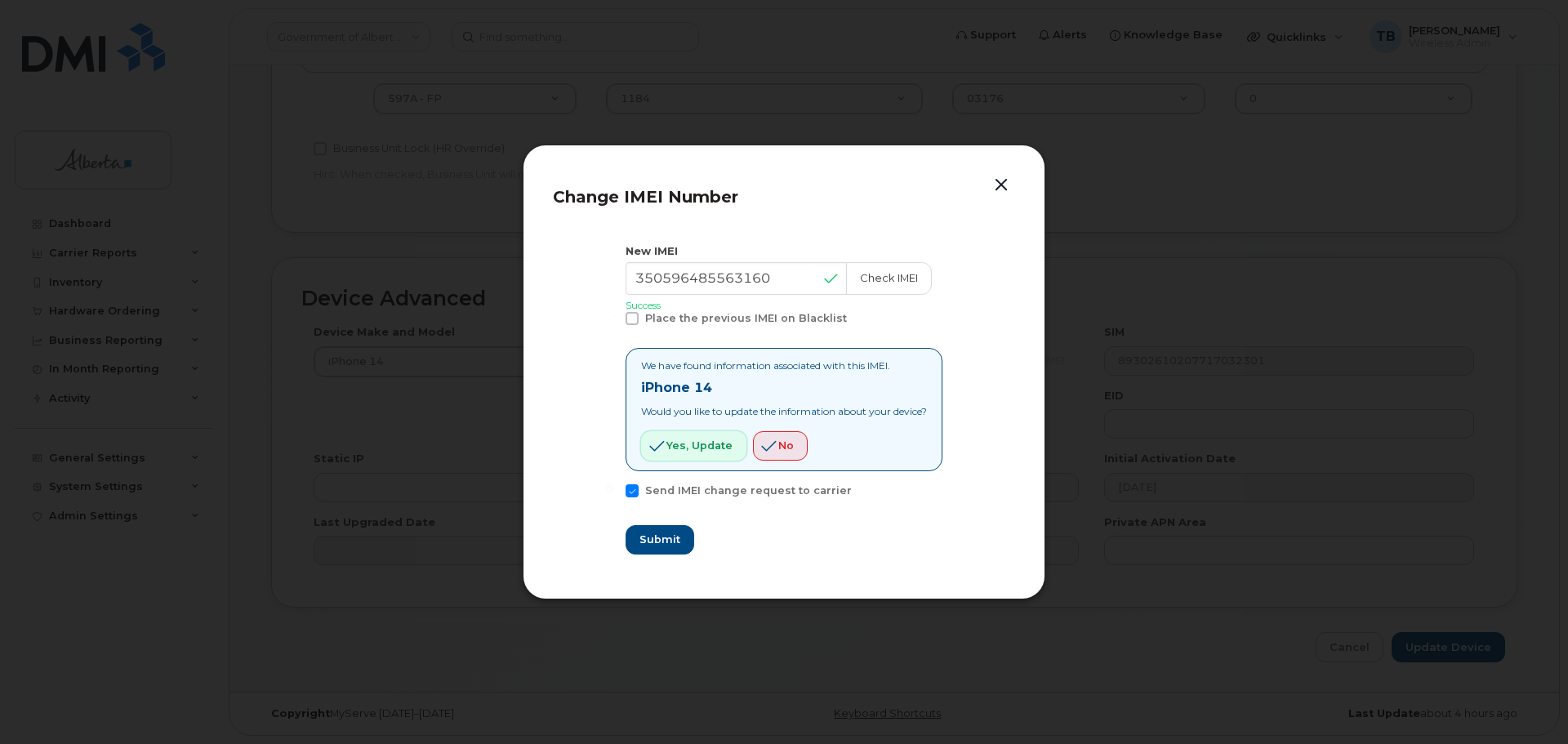
drag, startPoint x: 678, startPoint y: 432, endPoint x: 689, endPoint y: 459, distance: 29.2
click at [678, 434] on button "Yes, update" at bounding box center [694, 446] width 105 height 30
click at [661, 533] on span "Submit" at bounding box center [659, 539] width 41 height 15
type input "350596485563160"
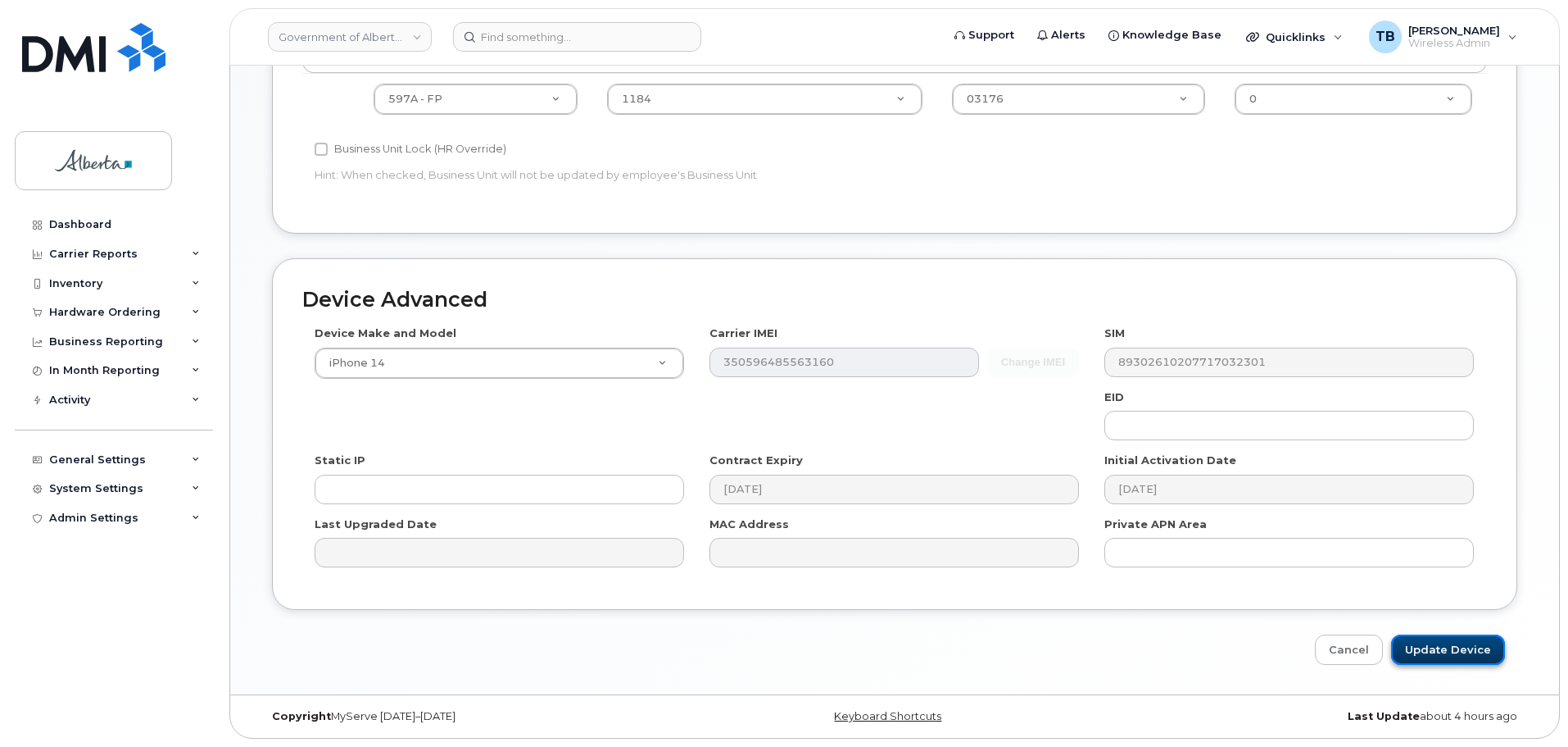
click at [1459, 644] on input "Update Device" at bounding box center [1448, 650] width 114 height 31
type input "Saving..."
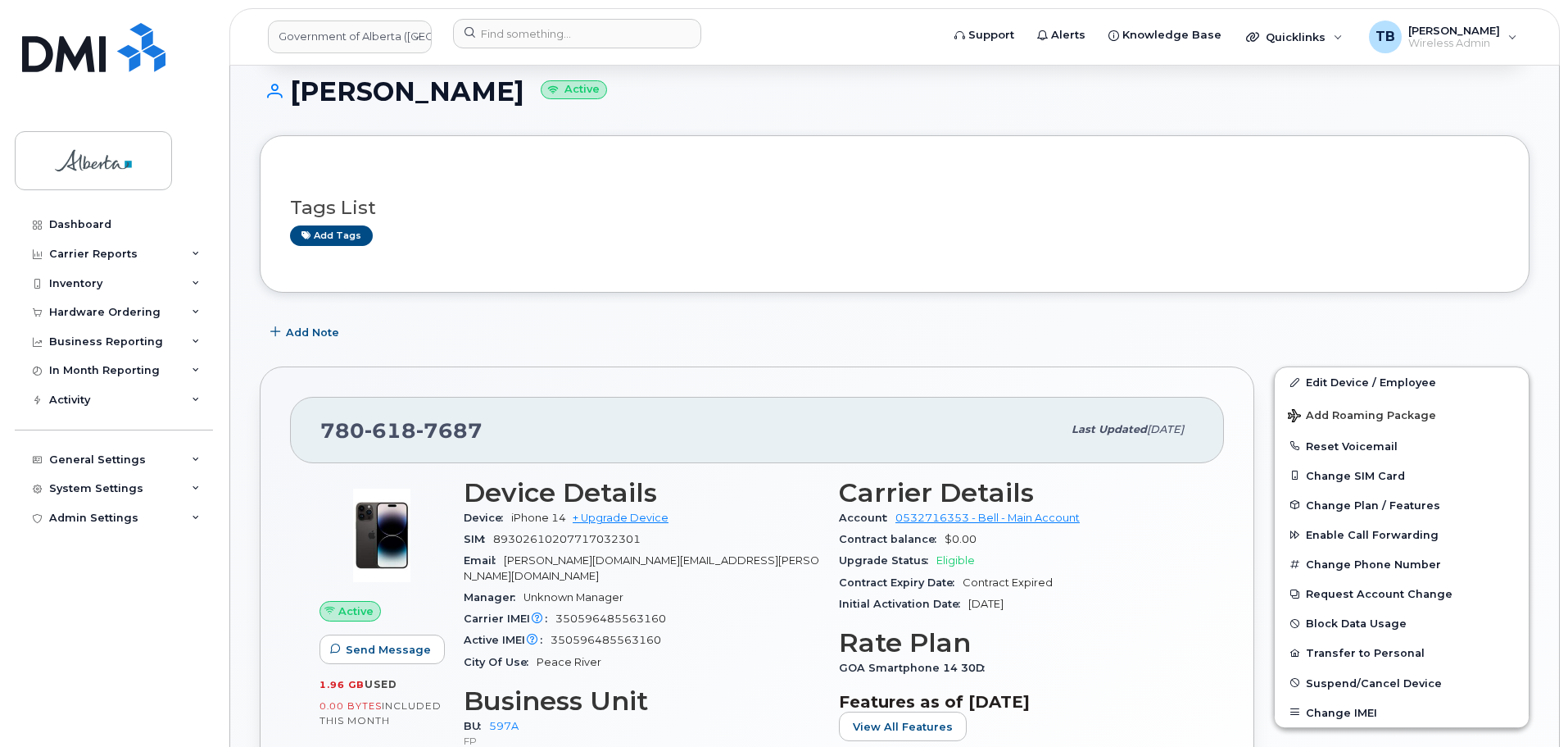
scroll to position [164, 0]
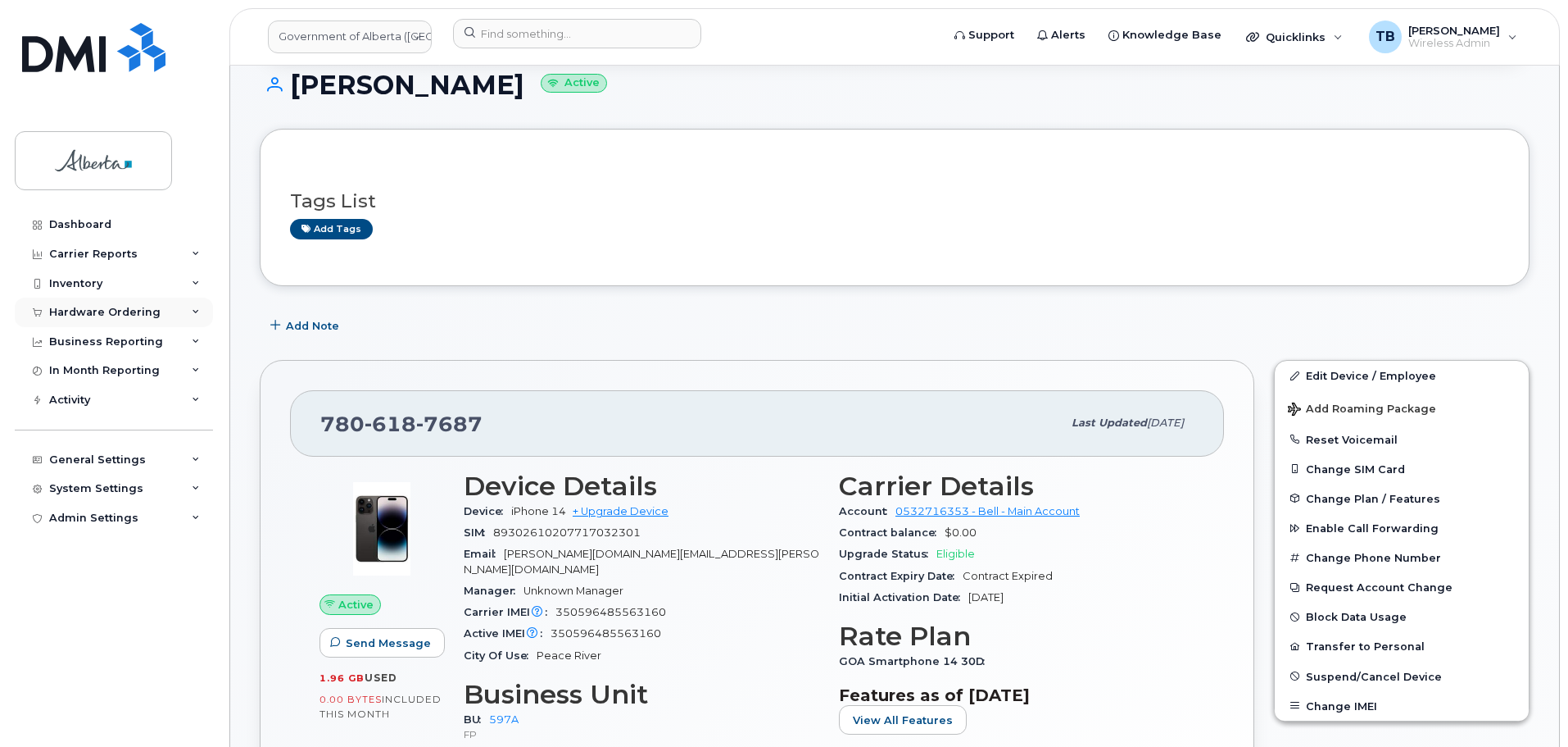
click at [72, 307] on div "Hardware Ordering" at bounding box center [105, 312] width 111 height 13
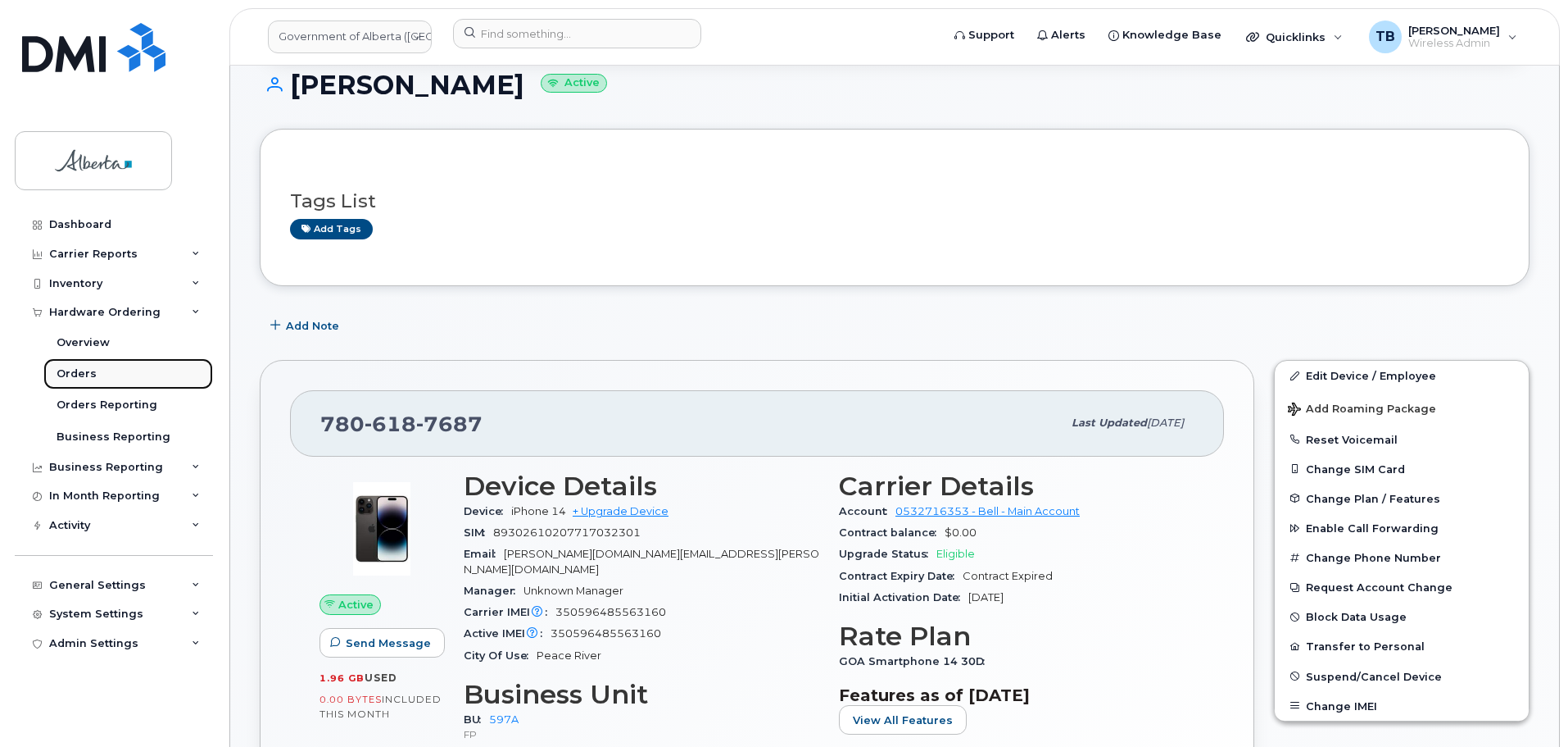
click at [81, 373] on div "Orders" at bounding box center [77, 374] width 40 height 14
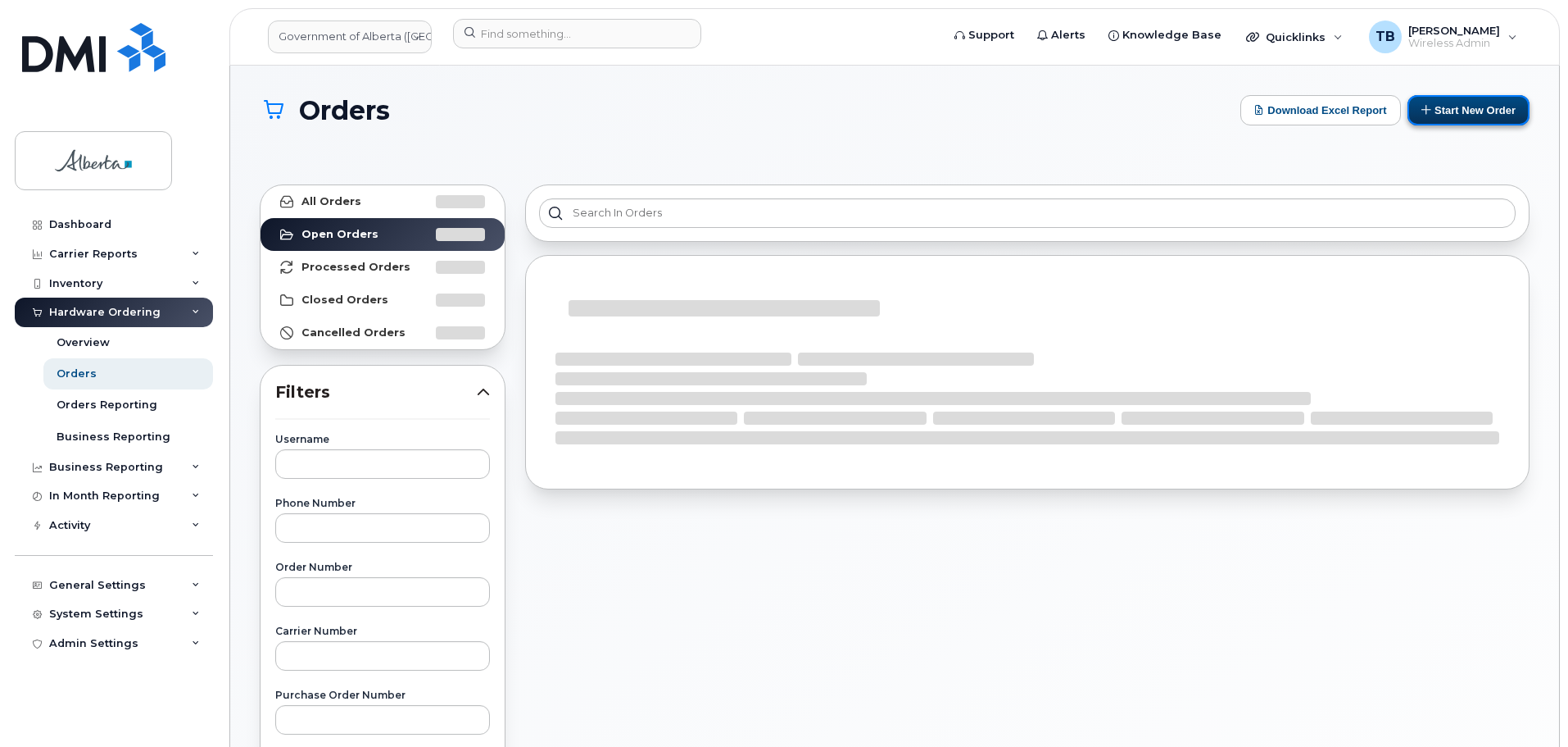
click at [1454, 113] on button "Start New Order" at bounding box center [1468, 110] width 122 height 31
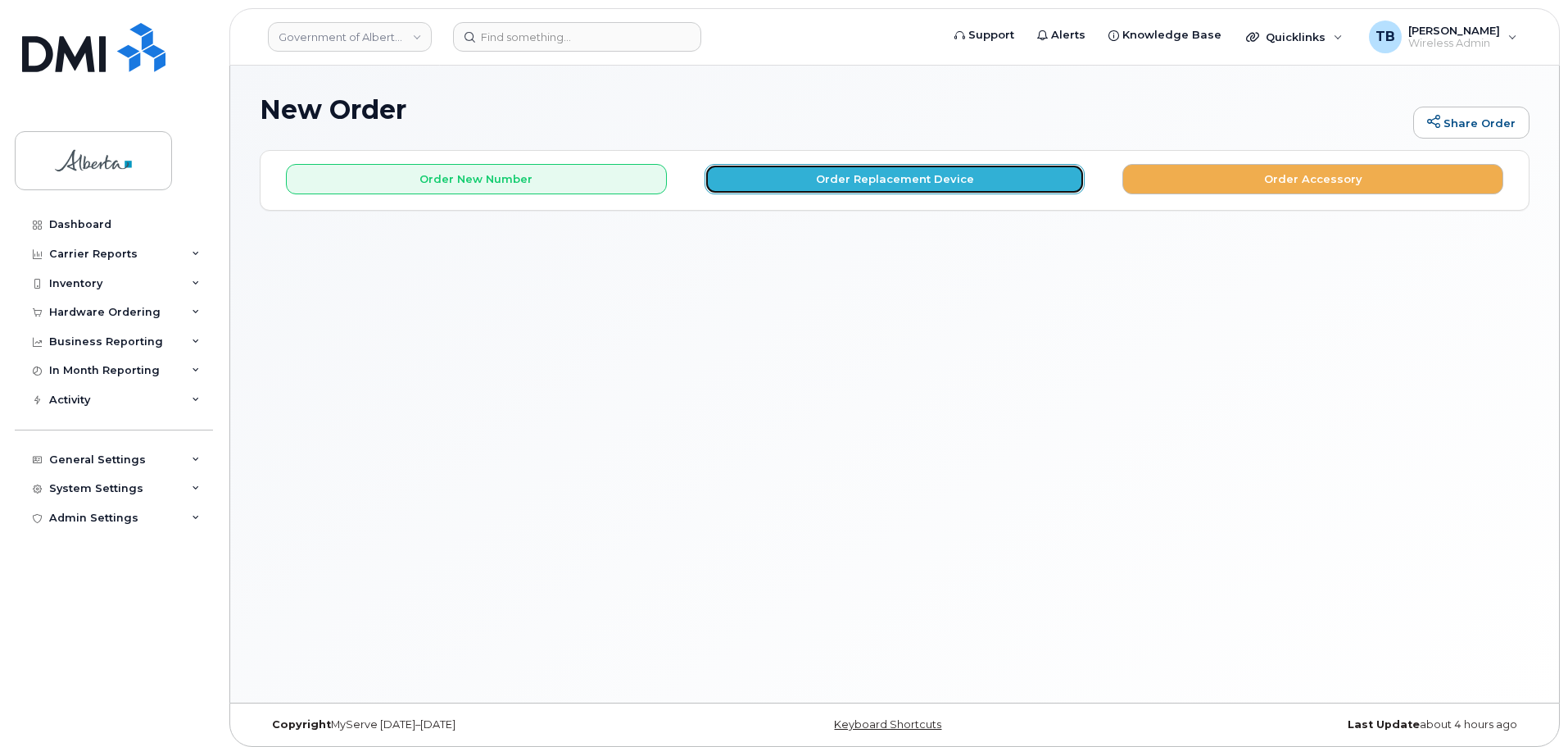
click at [886, 173] on button "Order Replacement Device" at bounding box center [894, 180] width 381 height 31
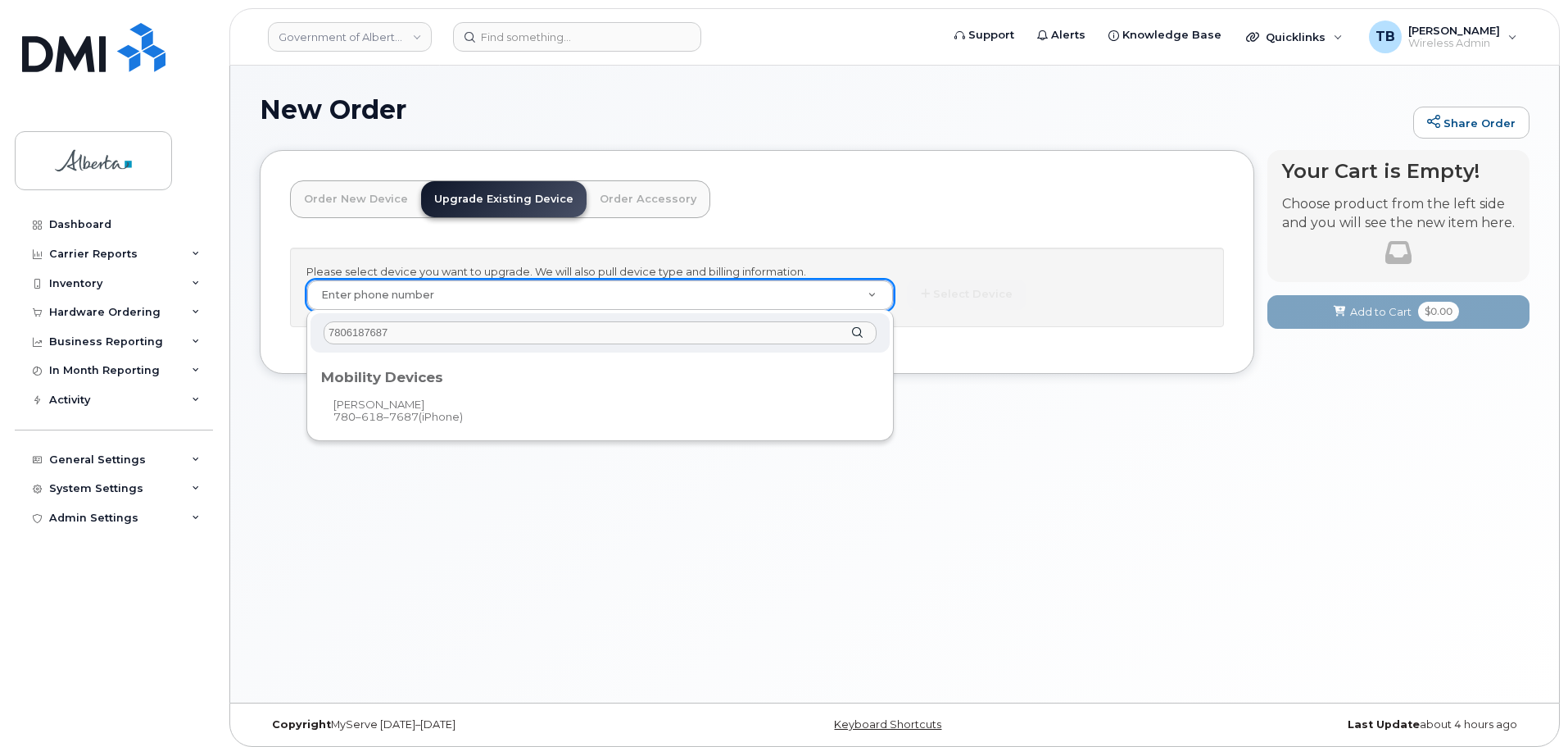
type input "7806187687"
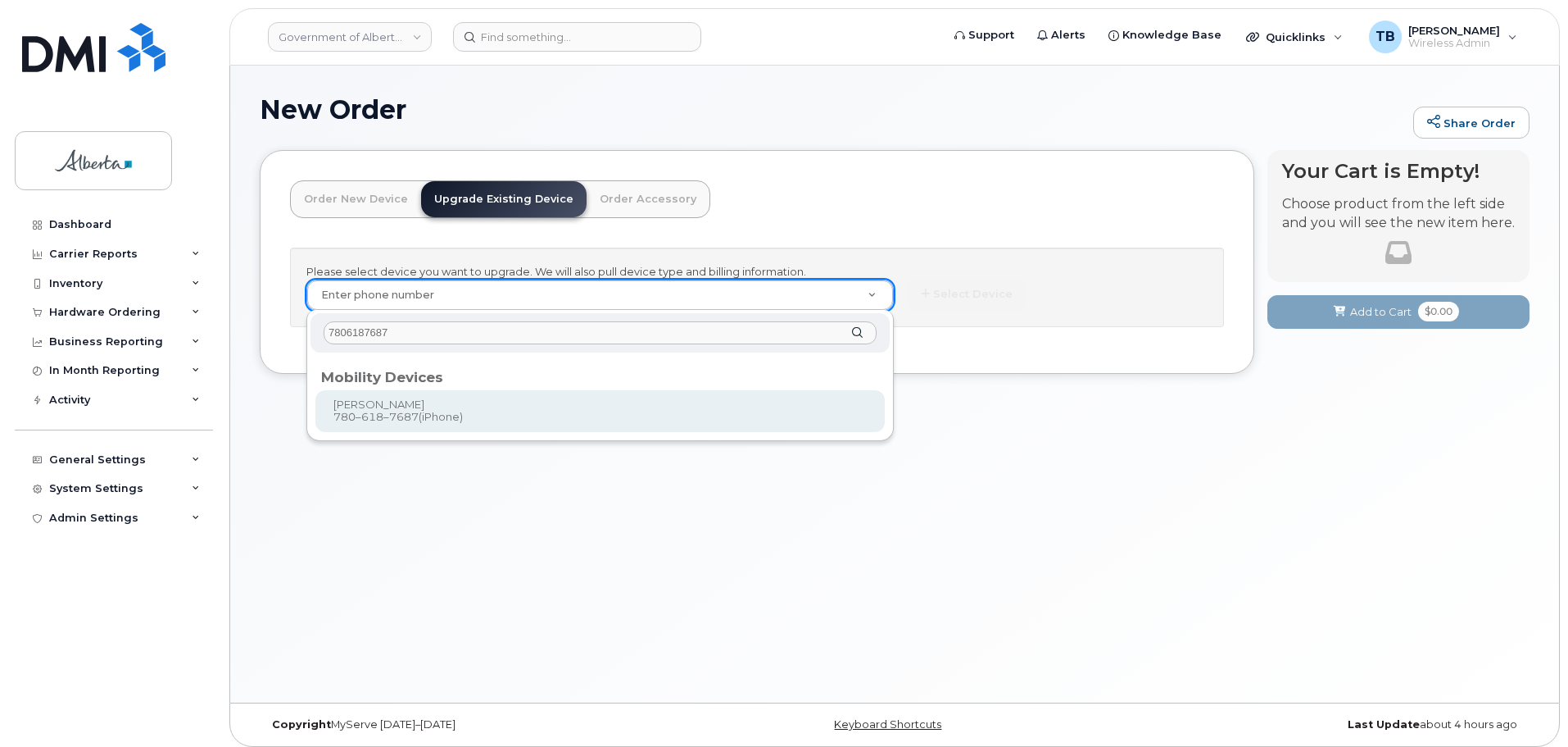
type input "800894"
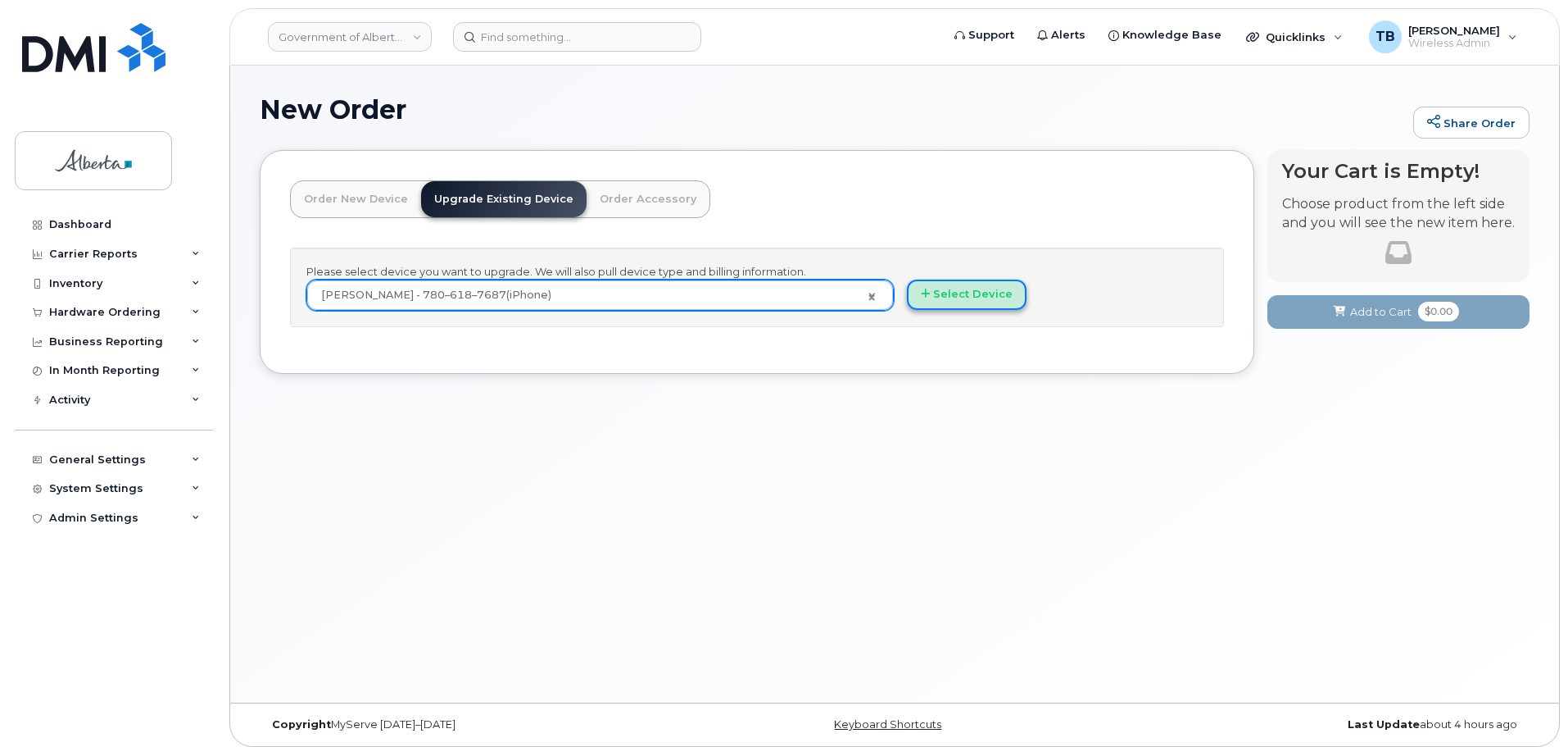
click at [935, 295] on button "Select Device" at bounding box center [966, 295] width 120 height 31
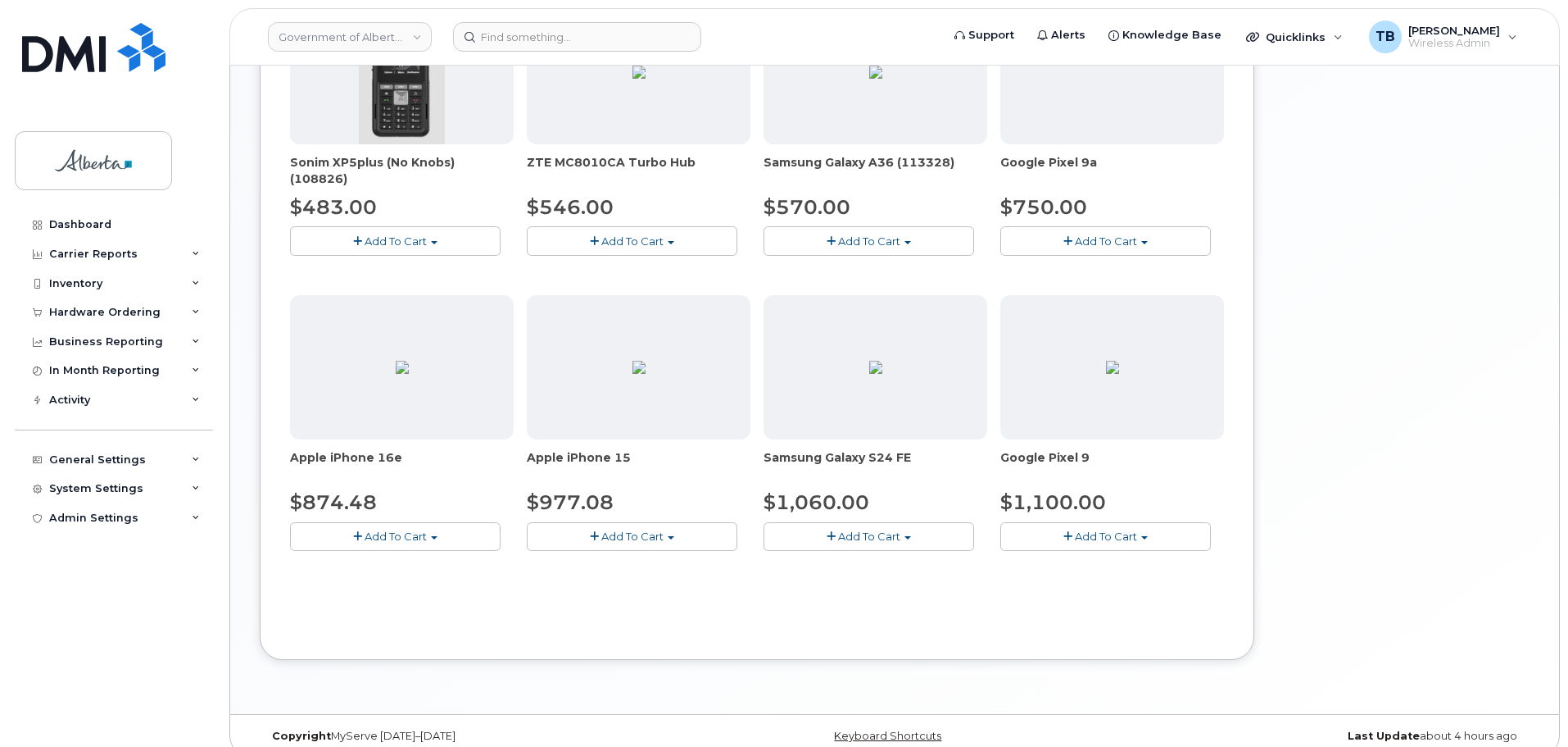
scroll to position [636, 0]
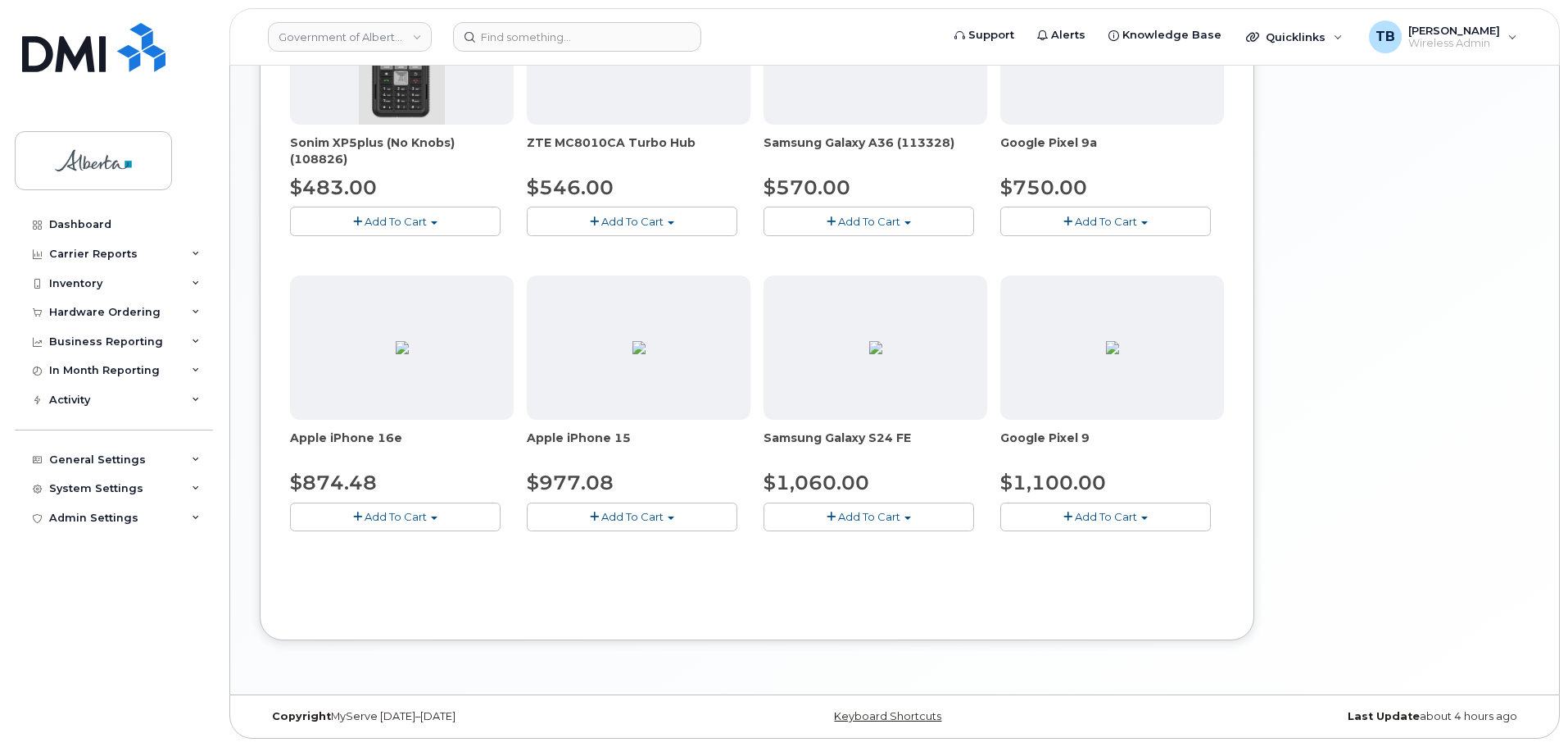
click at [590, 517] on span "button" at bounding box center [594, 517] width 9 height 11
click at [597, 562] on link "$977.08 - 30-day upgrade (128GB model)" at bounding box center [660, 566] width 260 height 20
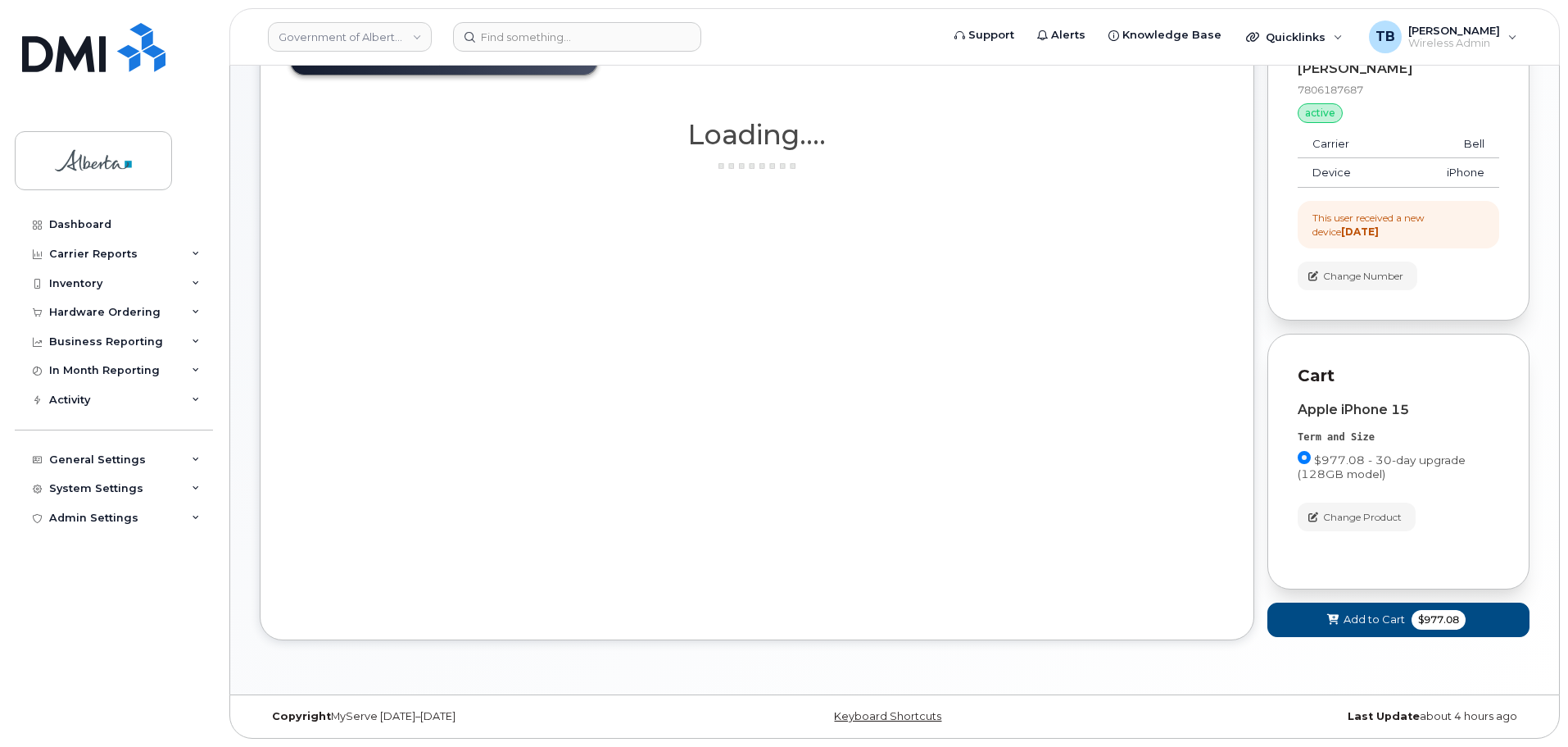
scroll to position [143, 0]
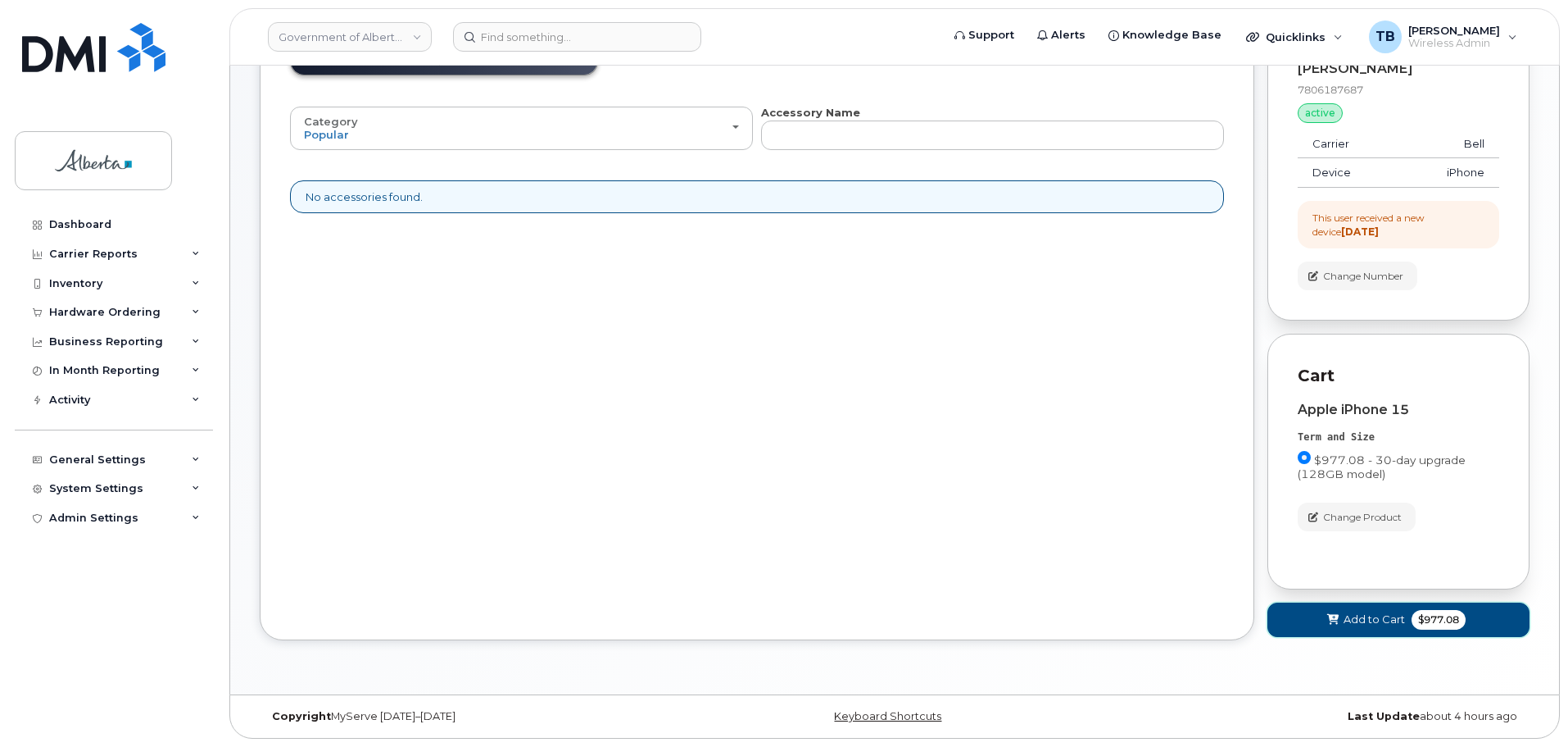
click at [1369, 630] on button "Add to Cart $977.08" at bounding box center [1398, 618] width 262 height 34
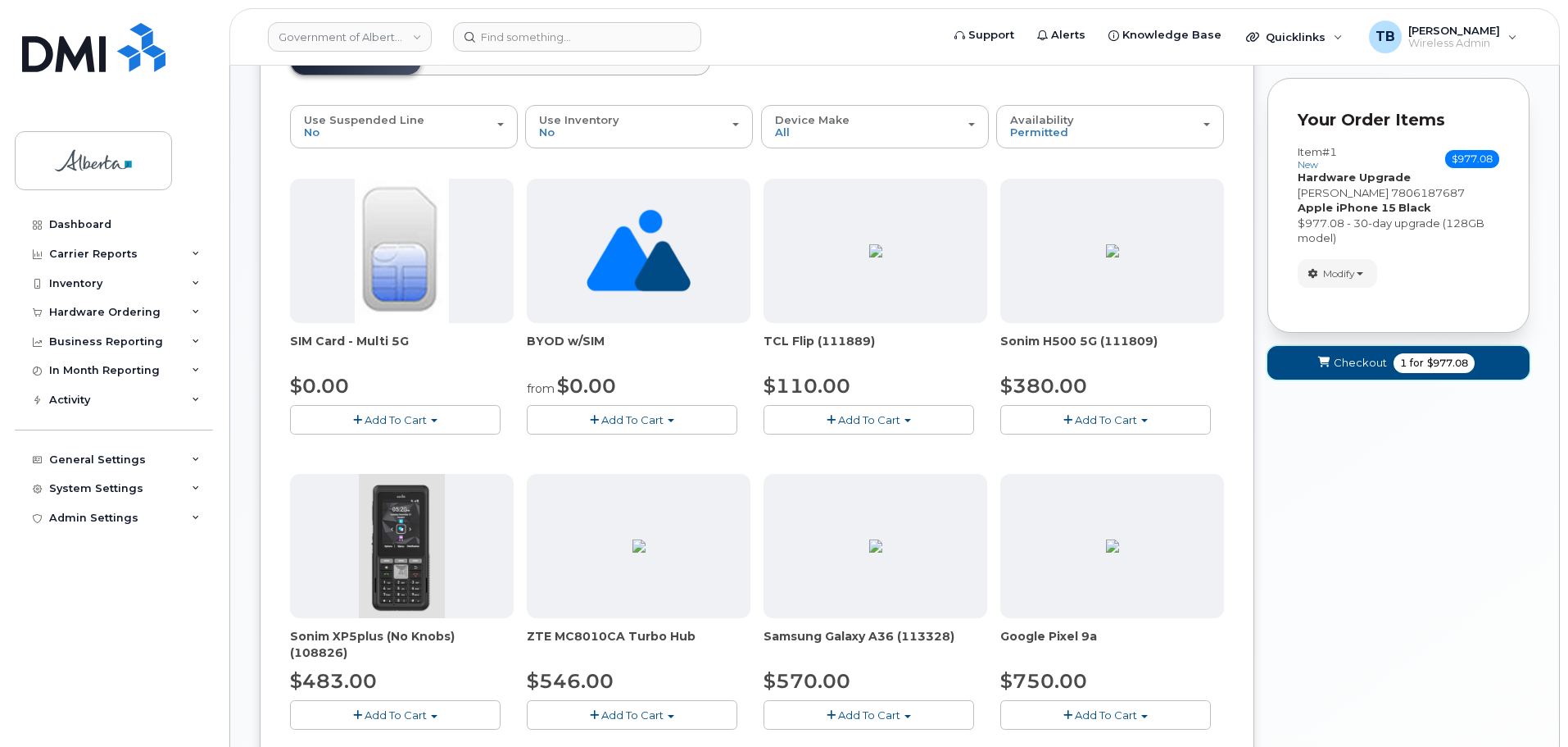
click at [1330, 360] on icon "submit" at bounding box center [1324, 362] width 12 height 11
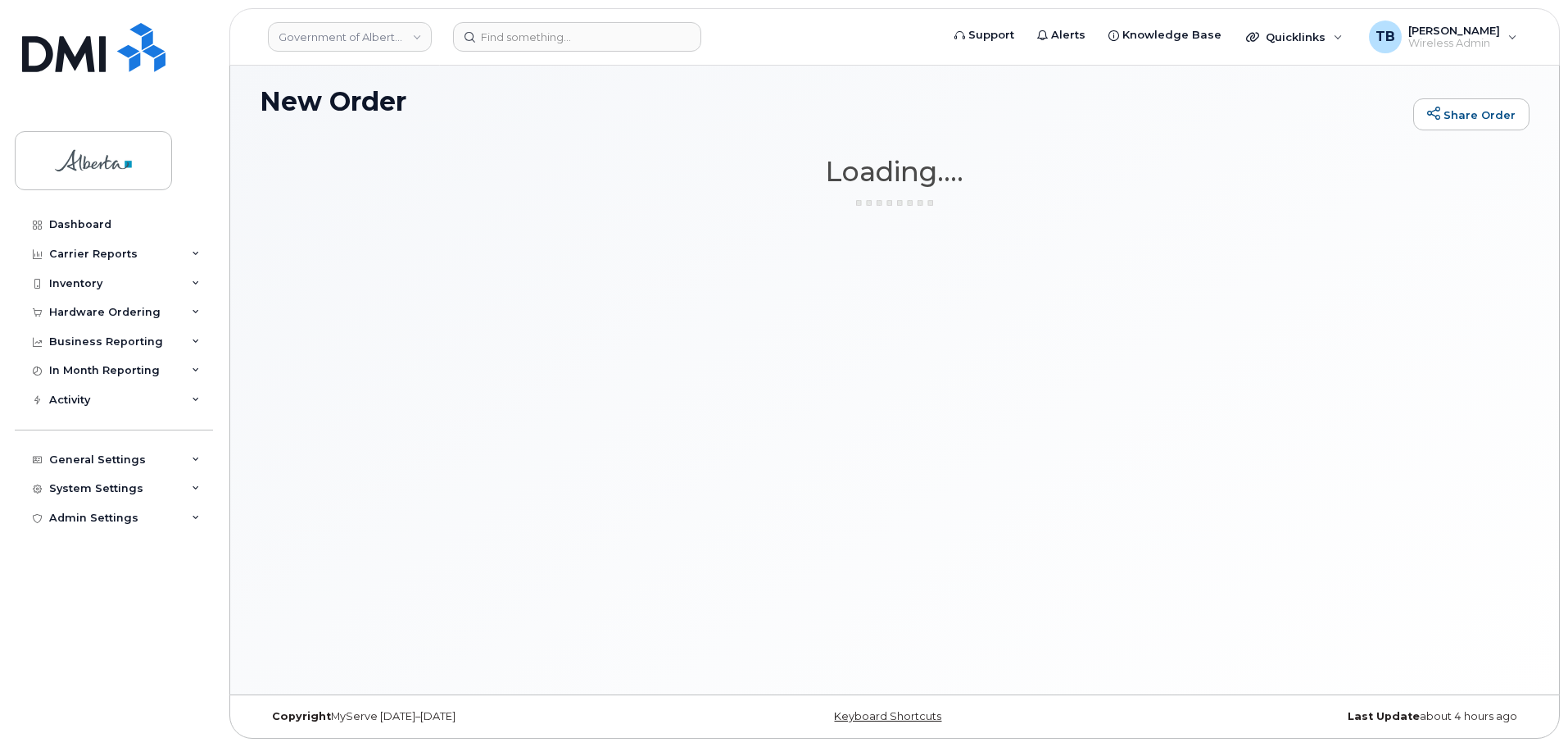
scroll to position [9, 0]
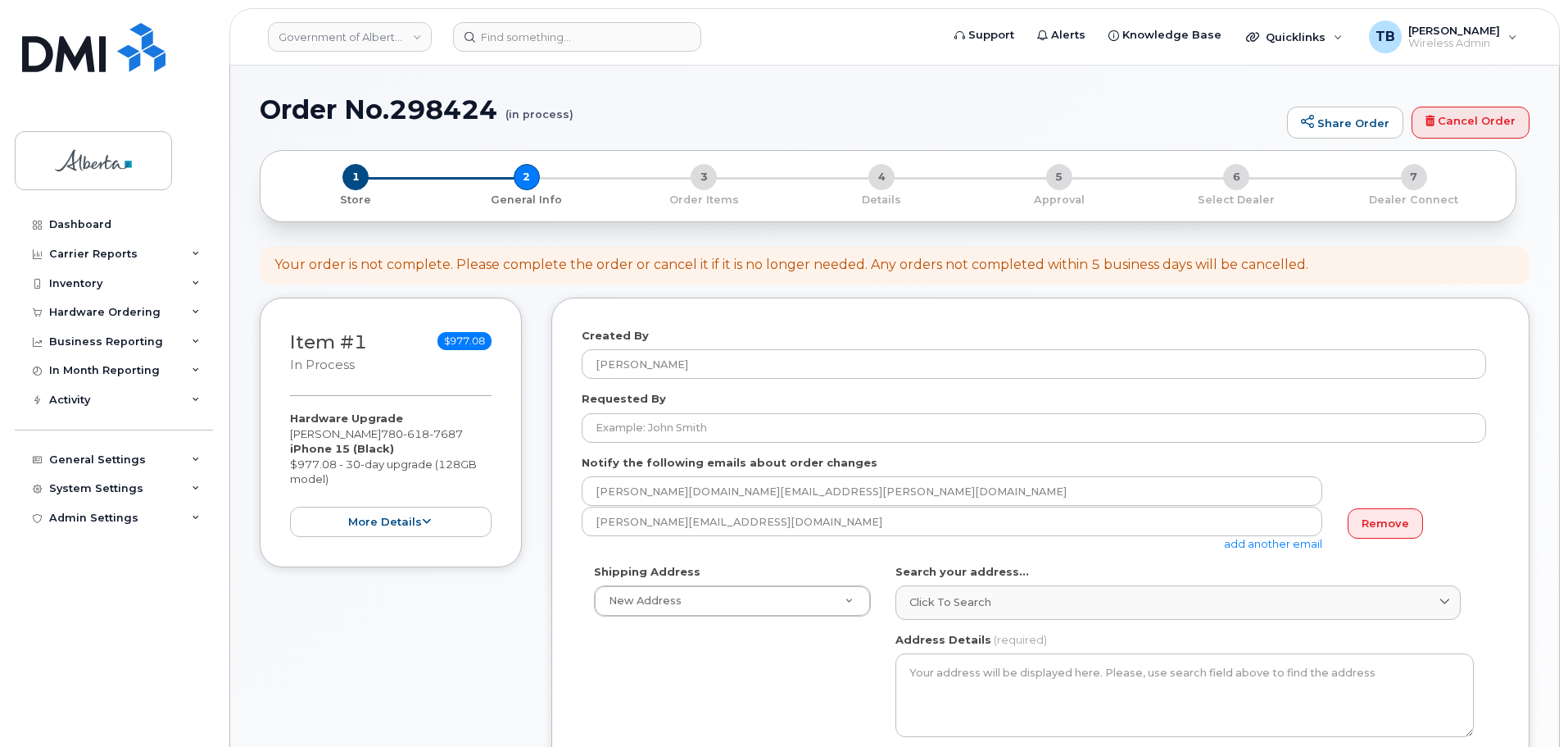
select select
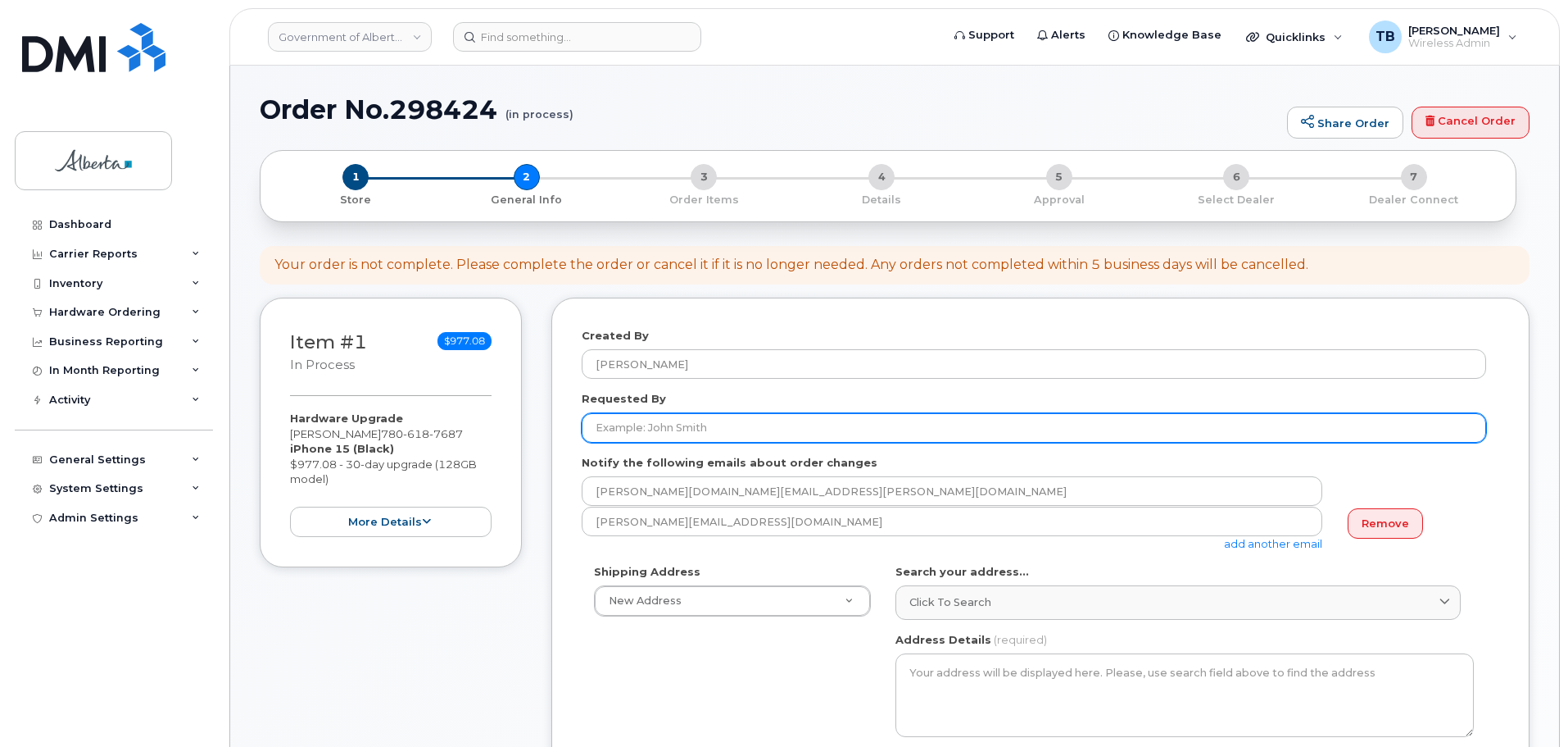
click at [653, 420] on input "Requested By" at bounding box center [1033, 427] width 904 height 30
paste input "[PERSON_NAME]"
type input "[PERSON_NAME]"
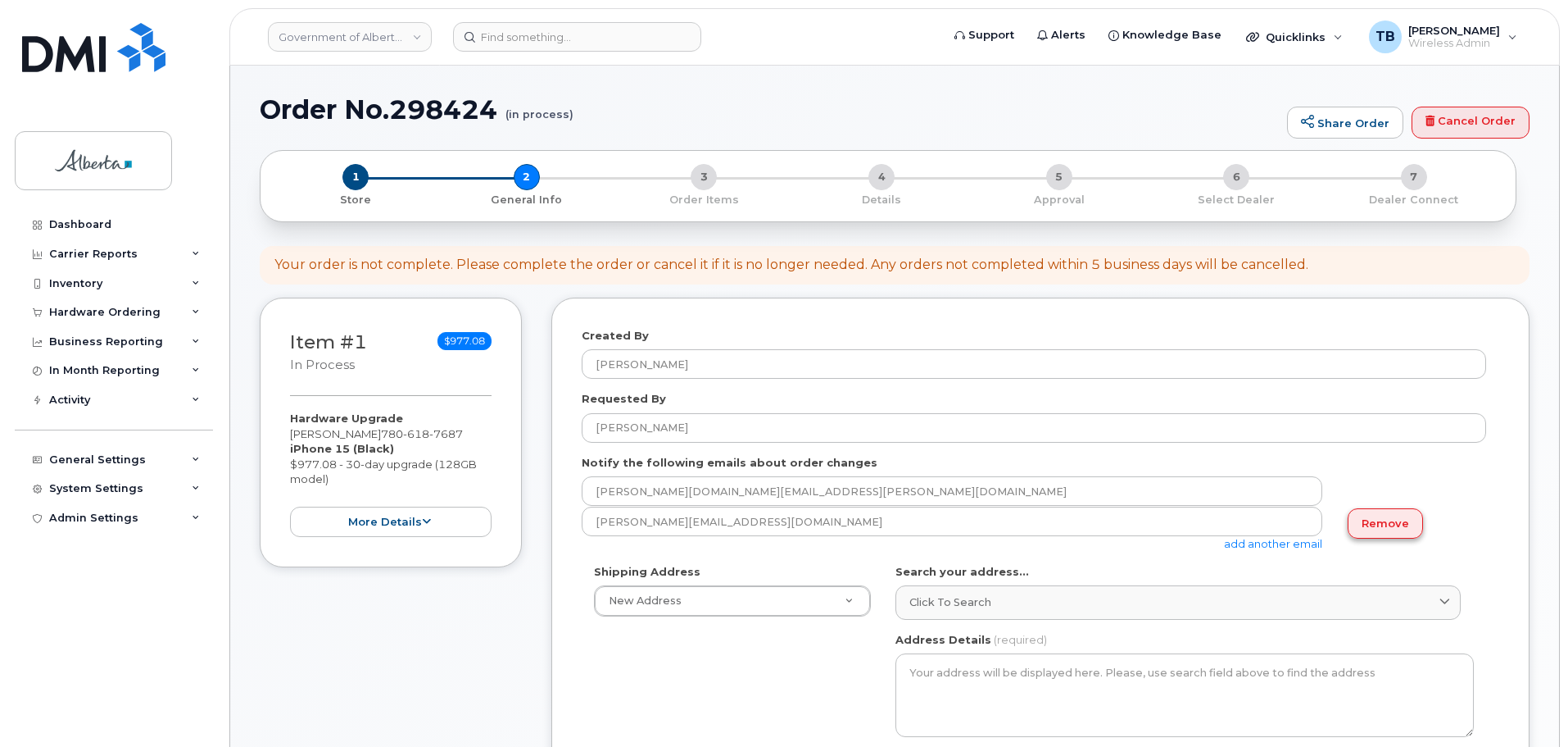
click at [1366, 535] on link "Remove" at bounding box center [1385, 523] width 76 height 31
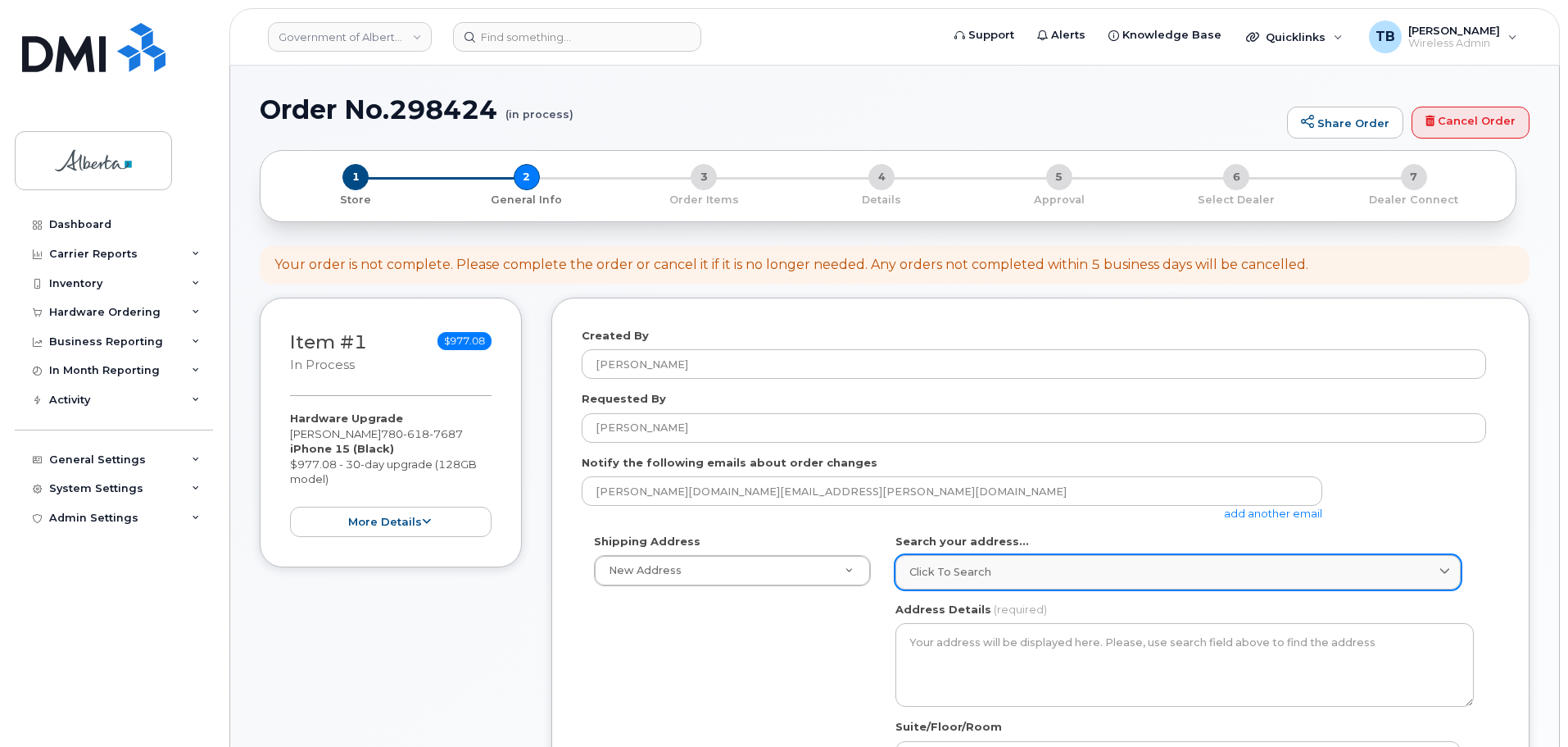
click at [936, 567] on span "Click to search" at bounding box center [950, 571] width 82 height 15
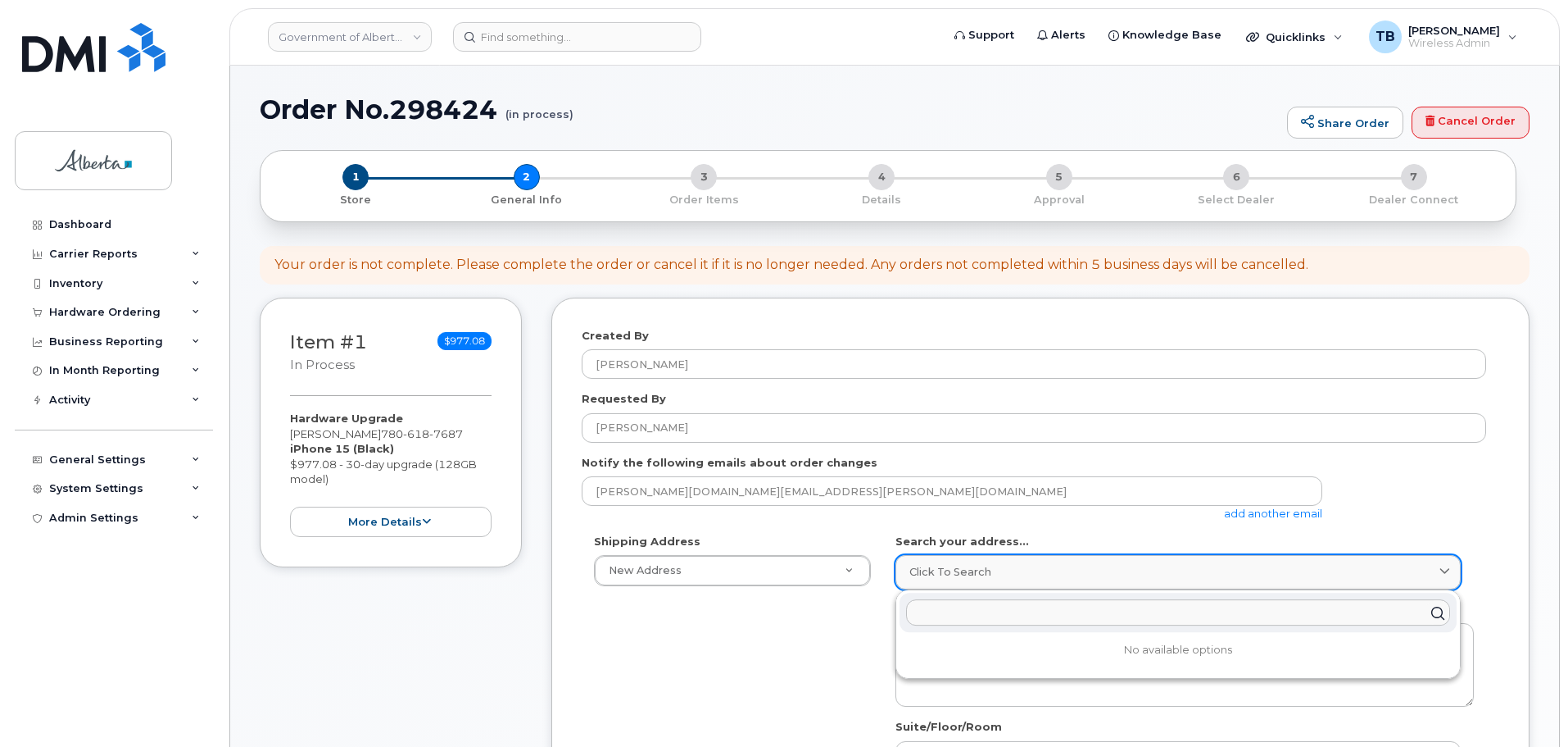
paste input "9621 - 96 Avenue"
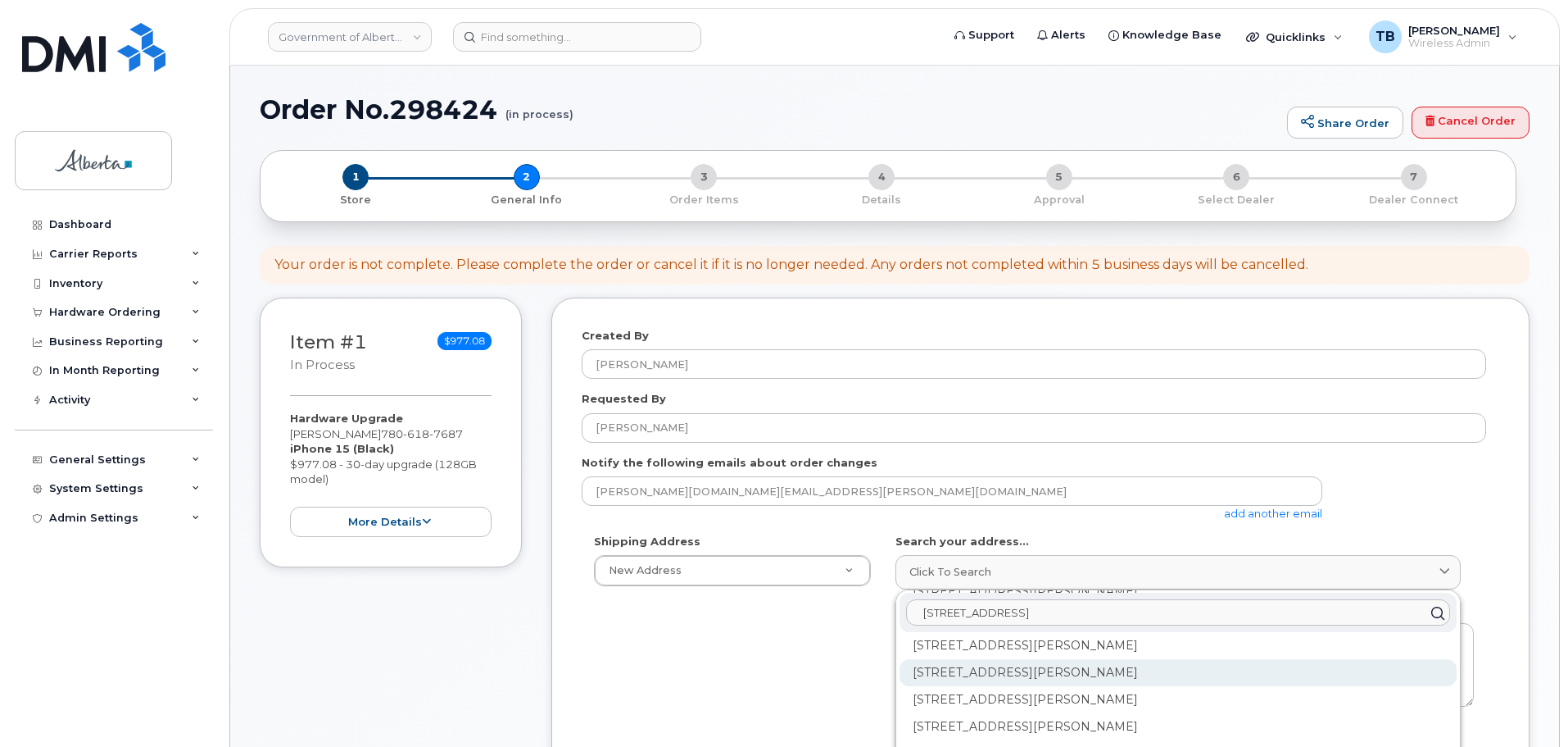
scroll to position [164, 0]
type input "9621 - 96 Avenue"
click at [815, 685] on div "Shipping Address New Address New Address 9515 107 St NW 10001 Hoppe Avenue - Pr…" at bounding box center [1033, 722] width 904 height 376
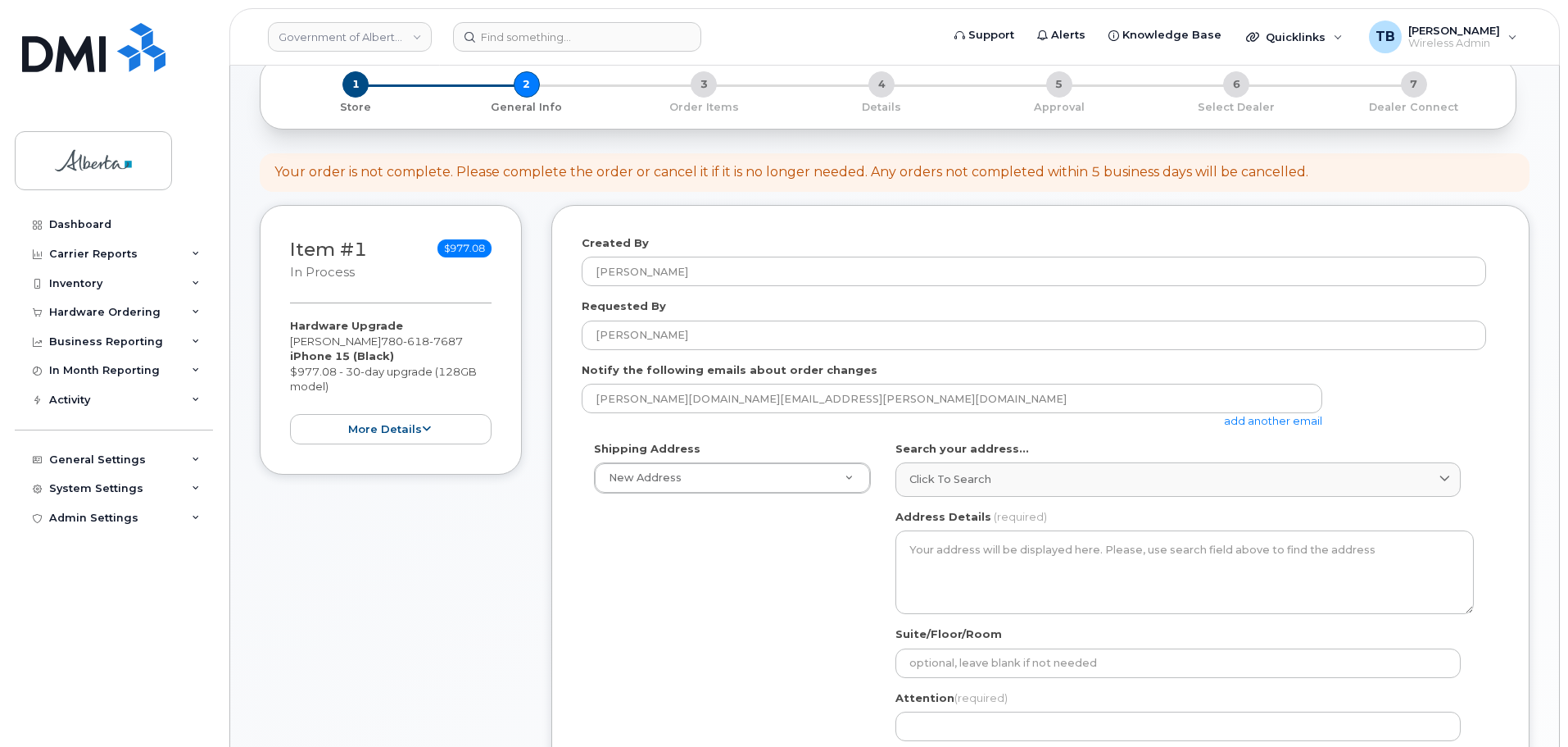
scroll to position [246, 0]
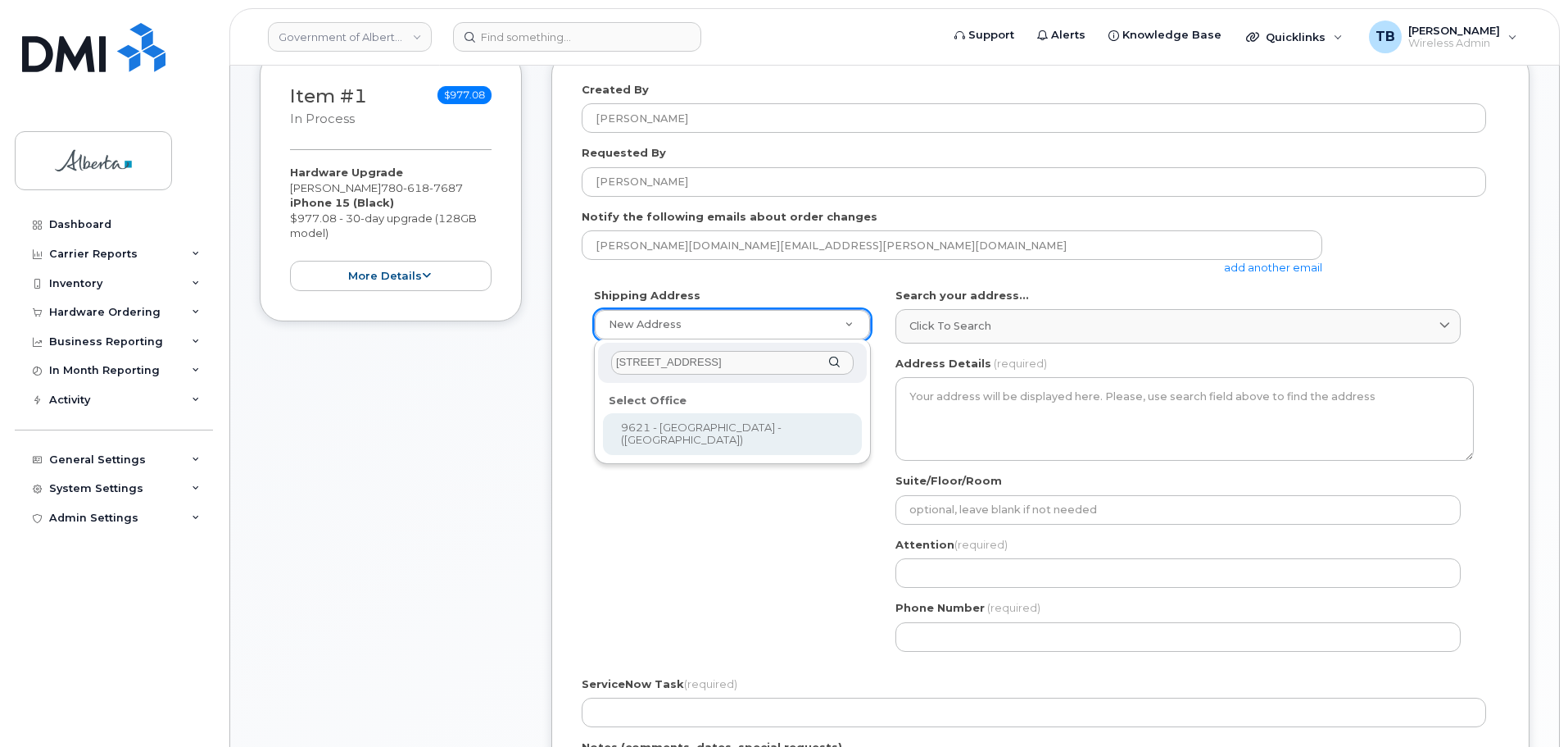
type input "9621 - 96 Avenue"
select select
type textarea "9621 - 96 Avenue Peace River Alberta T8S1T4"
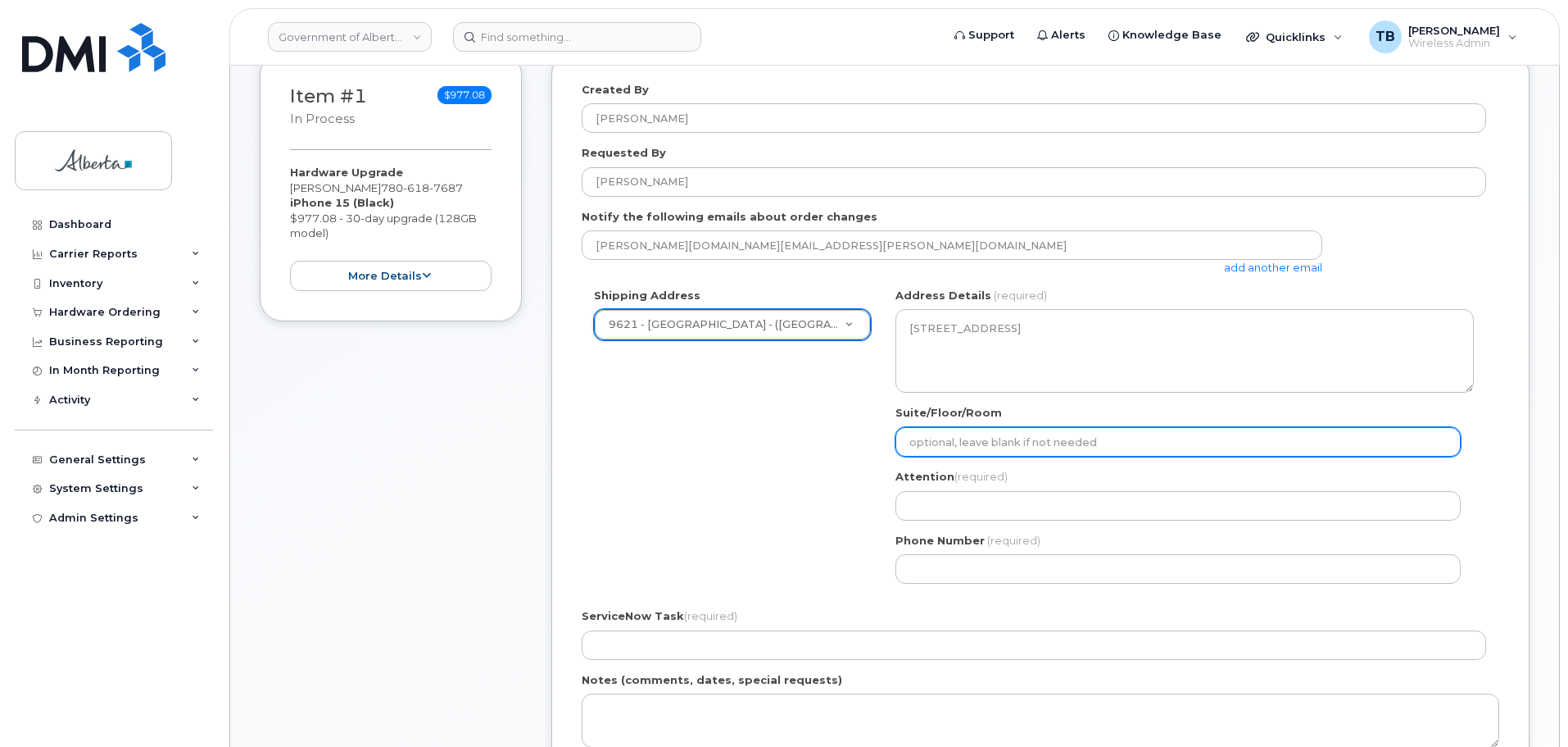
click at [1013, 444] on input "Suite/Floor/Room" at bounding box center [1177, 442] width 565 height 30
paste input "3rd floor"
select select
type input "3rd floor"
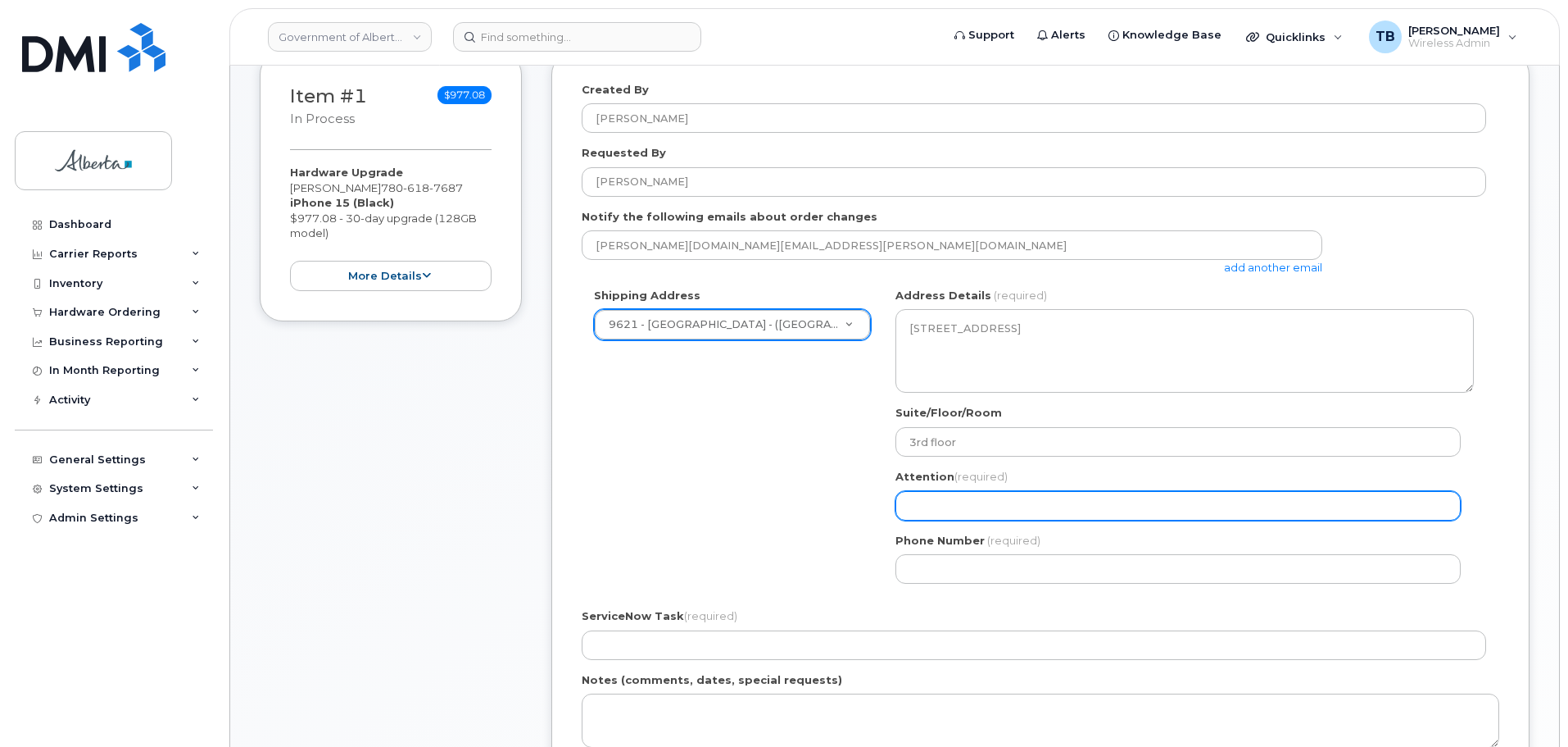
click at [937, 507] on input "Attention (required)" at bounding box center [1177, 505] width 565 height 30
paste input "Christopher Grainger"
select select
drag, startPoint x: 910, startPoint y: 507, endPoint x: 848, endPoint y: 506, distance: 62.0
click at [848, 506] on div "Shipping Address 9621 - 96 Avenue - Provincial Building - (Peace River) New Add…" at bounding box center [1033, 442] width 904 height 308
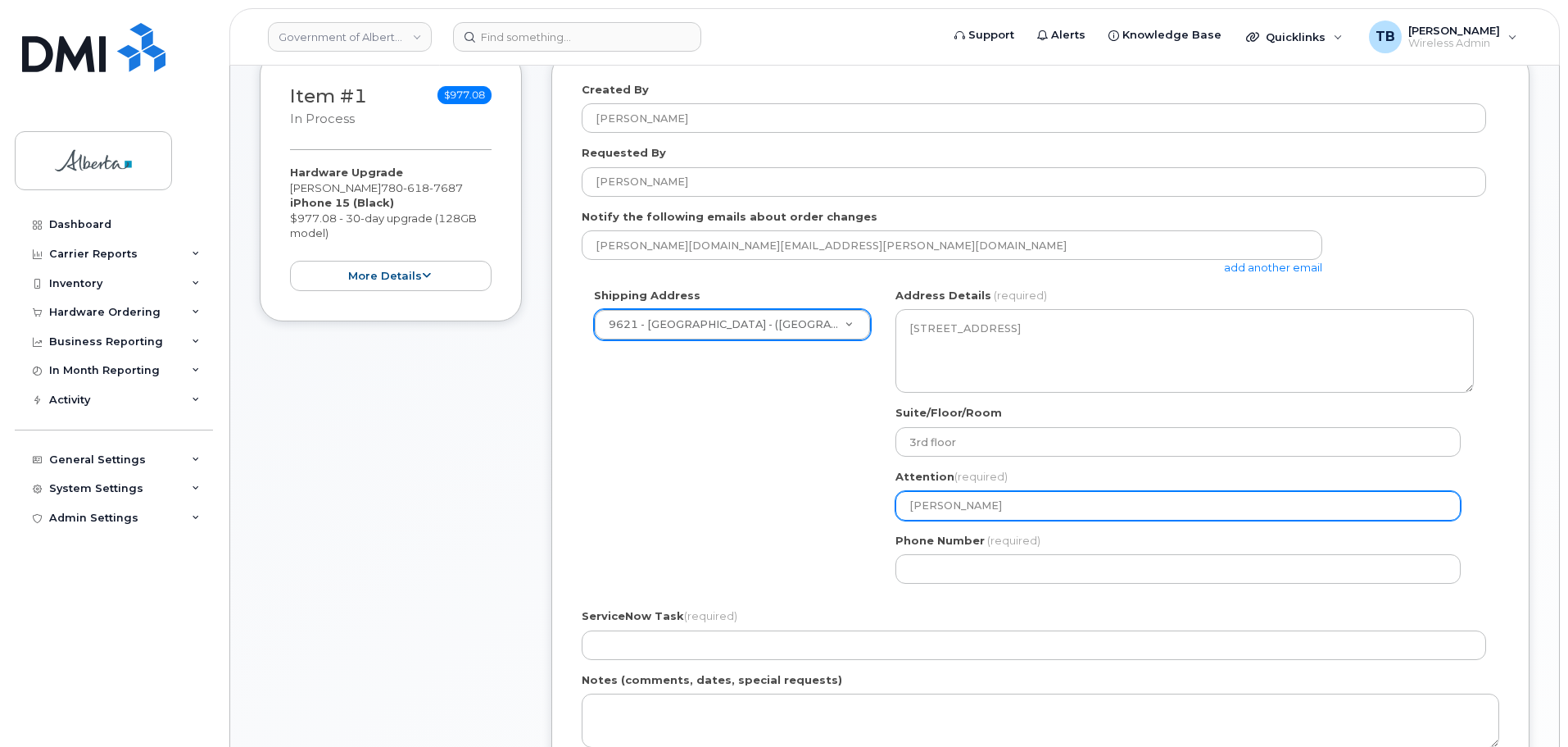
type input "Christopher Grainger"
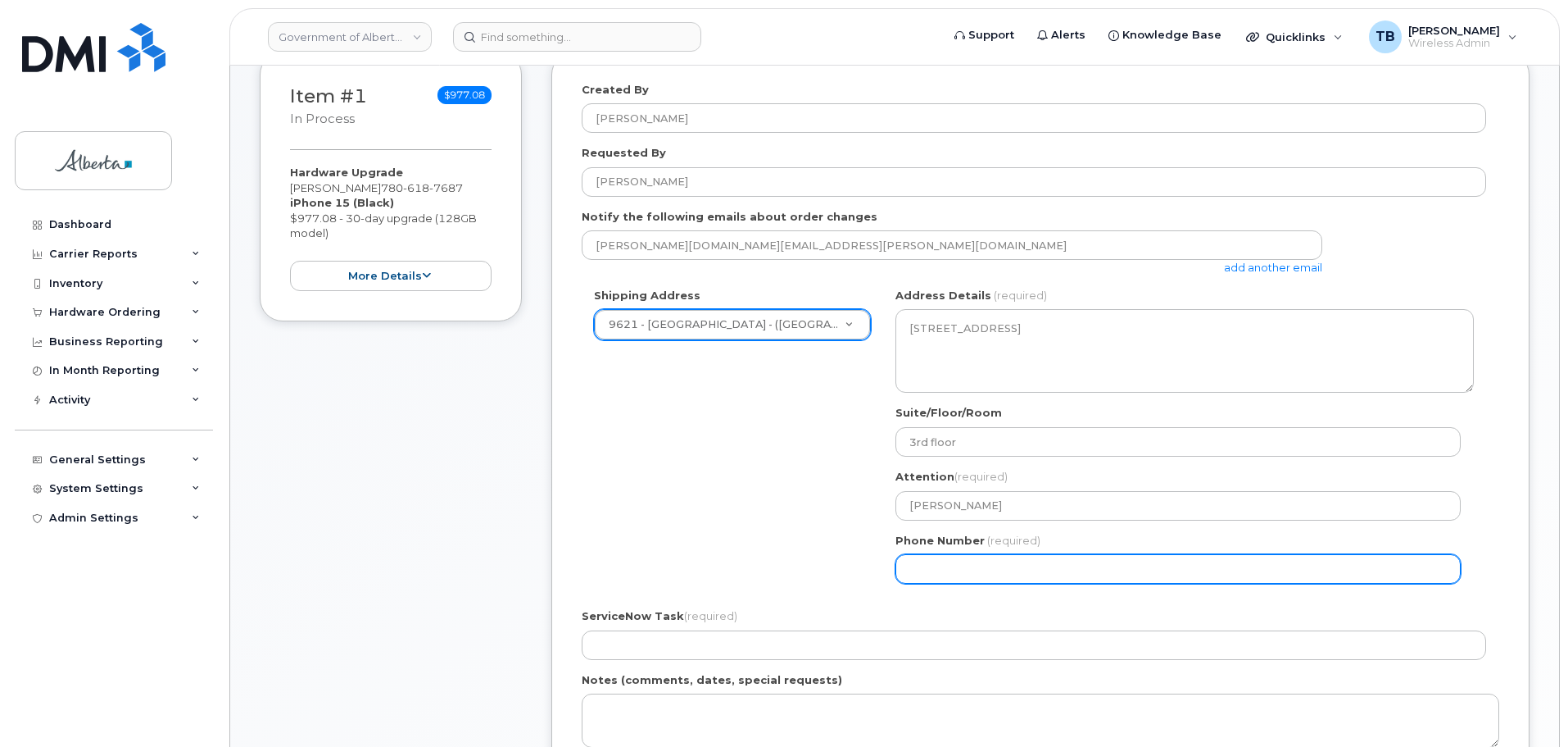
click at [947, 574] on input "Phone Number" at bounding box center [1177, 568] width 565 height 30
paste input "7806187687"
select select
type input "7806187687"
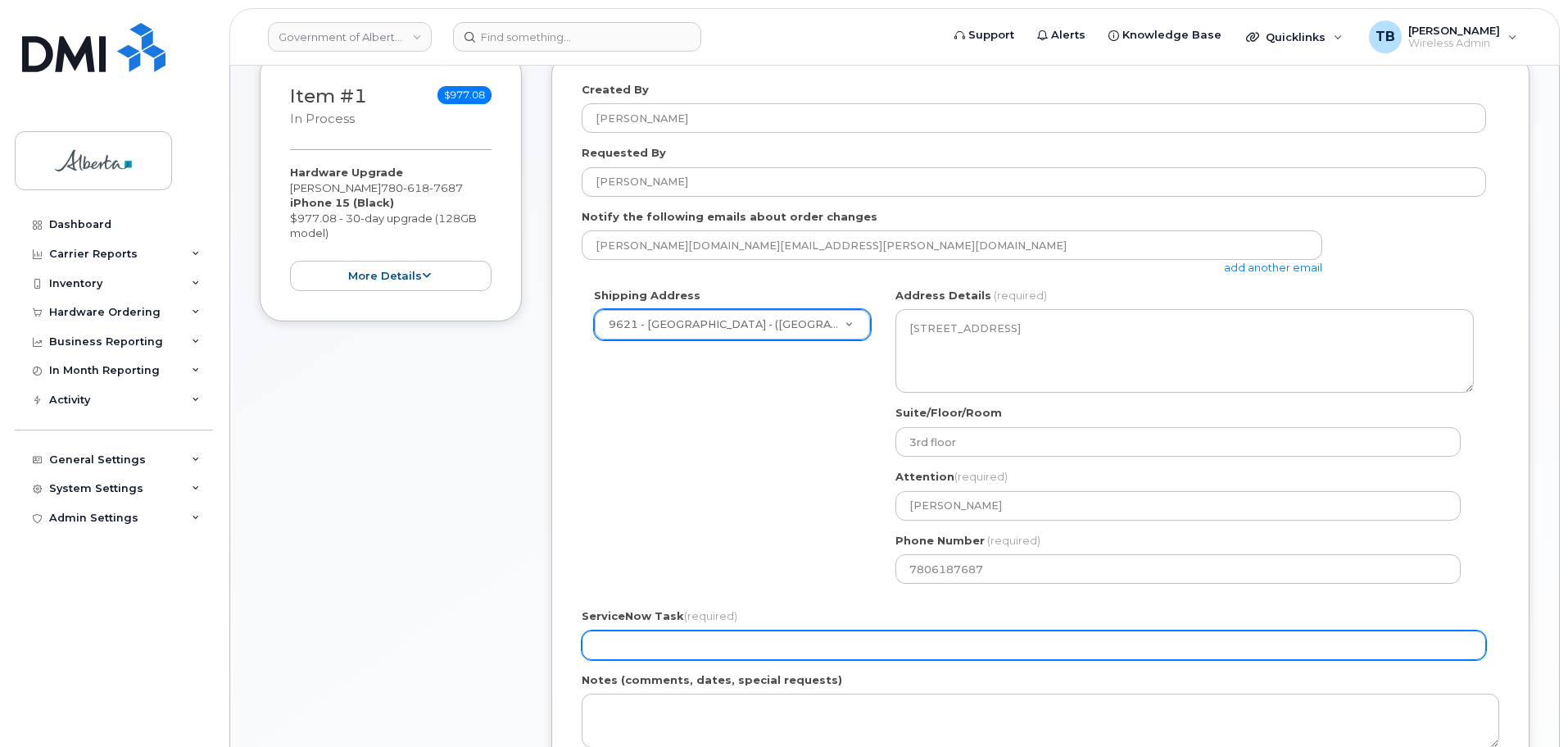
click at [689, 644] on input "ServiceNow Task (required)" at bounding box center [1033, 644] width 904 height 30
paste input "SCTASK0833579"
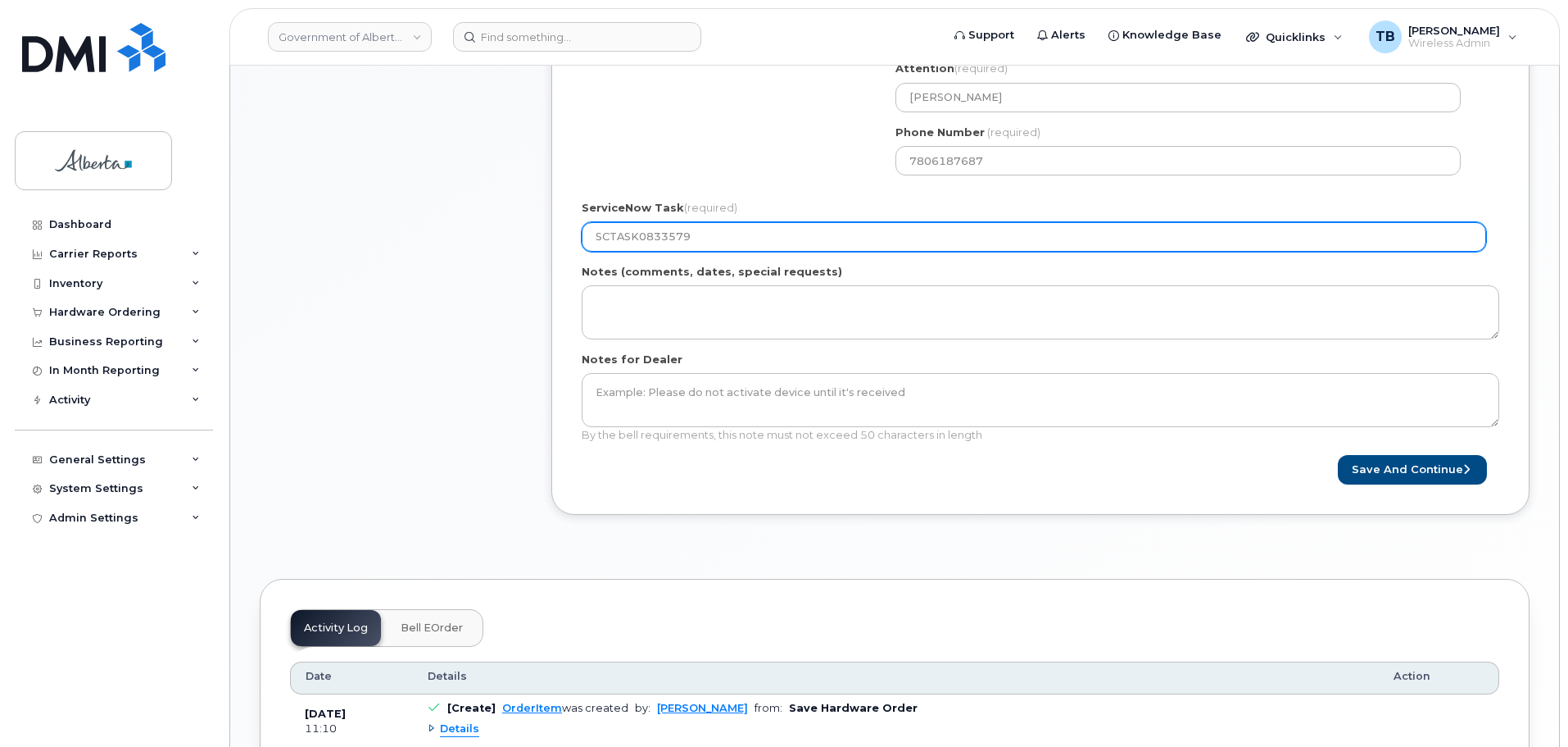
scroll to position [656, 0]
type input "SCTASK0833579"
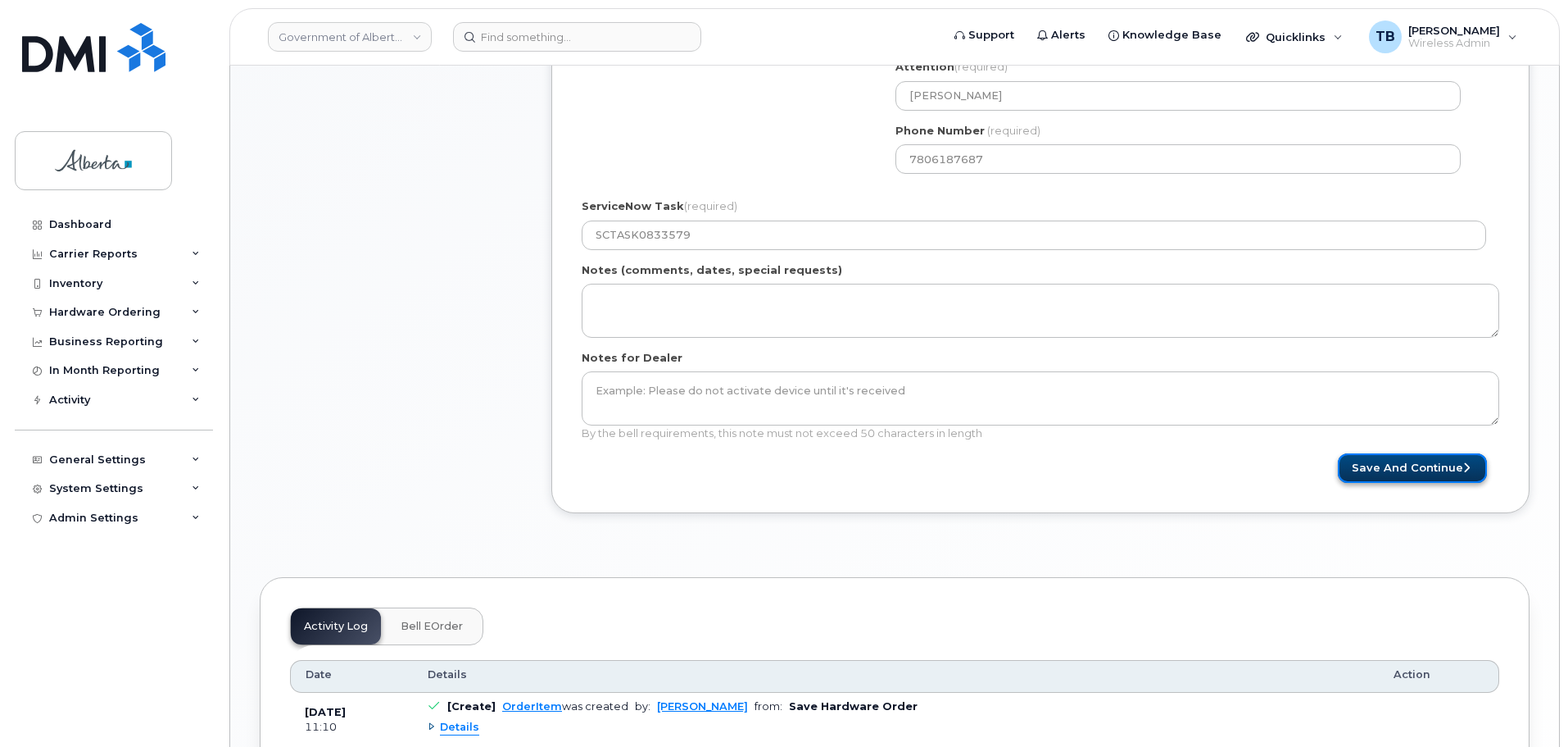
click at [1414, 466] on button "Save and Continue" at bounding box center [1412, 469] width 149 height 31
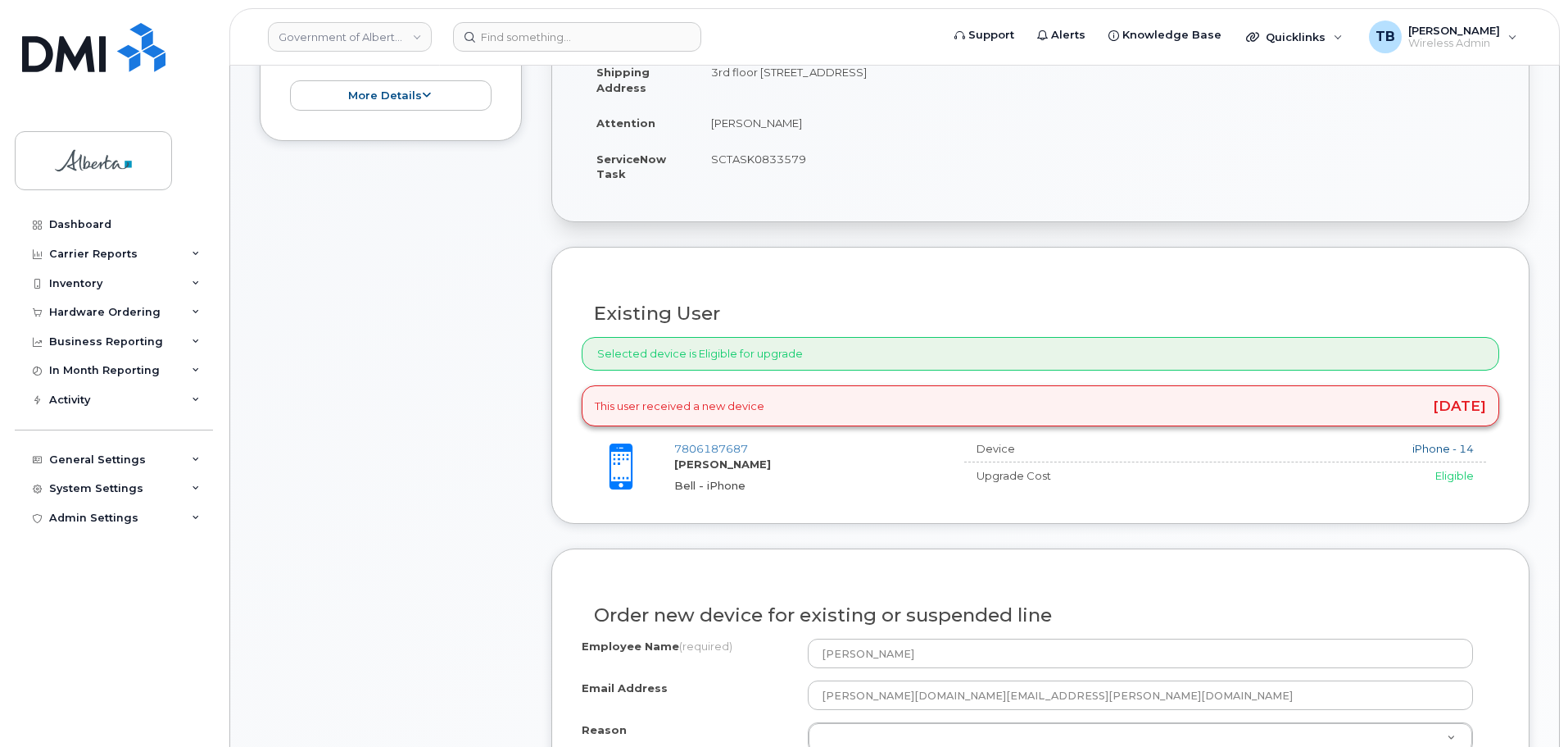
scroll to position [492, 0]
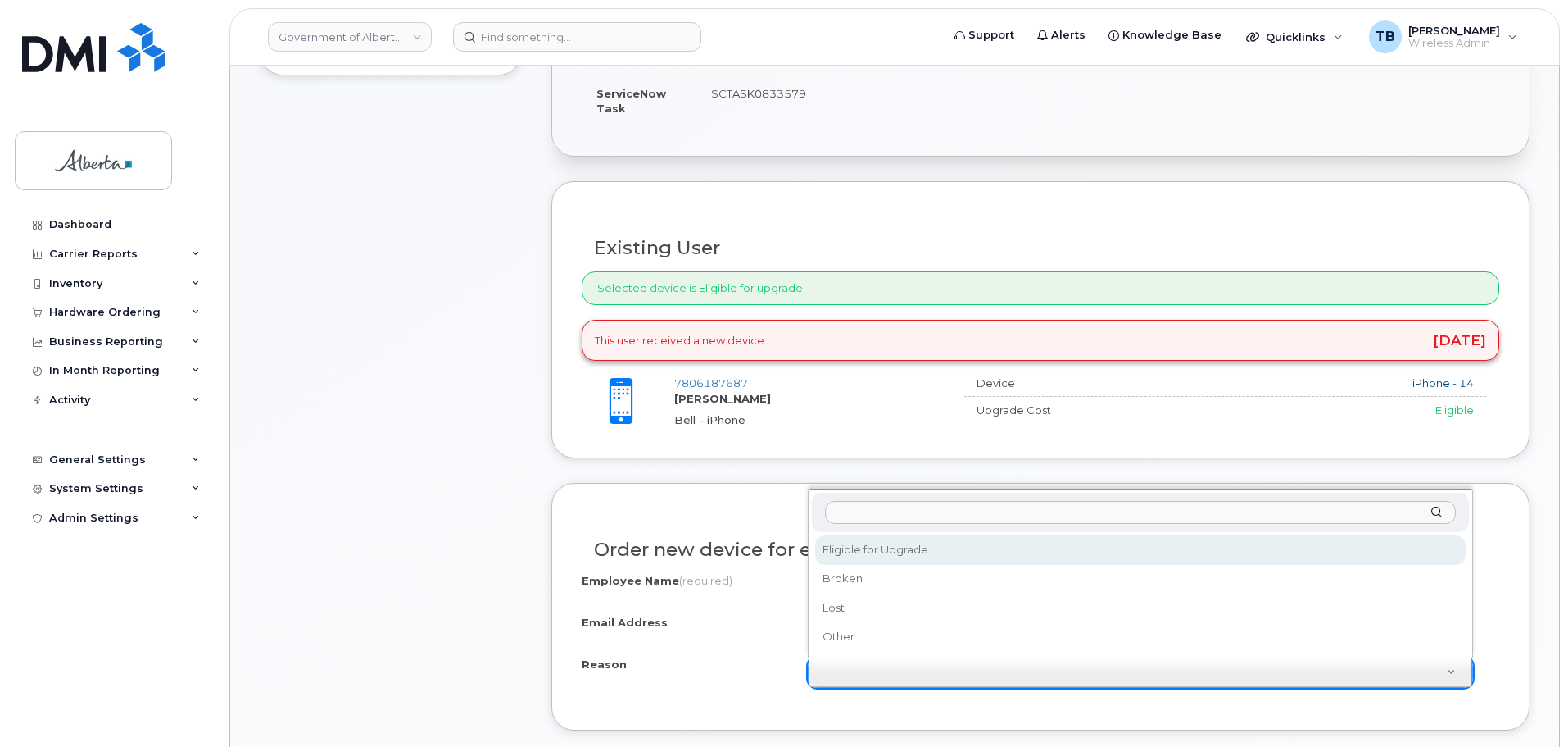
select select "eligible_for_upgrade"
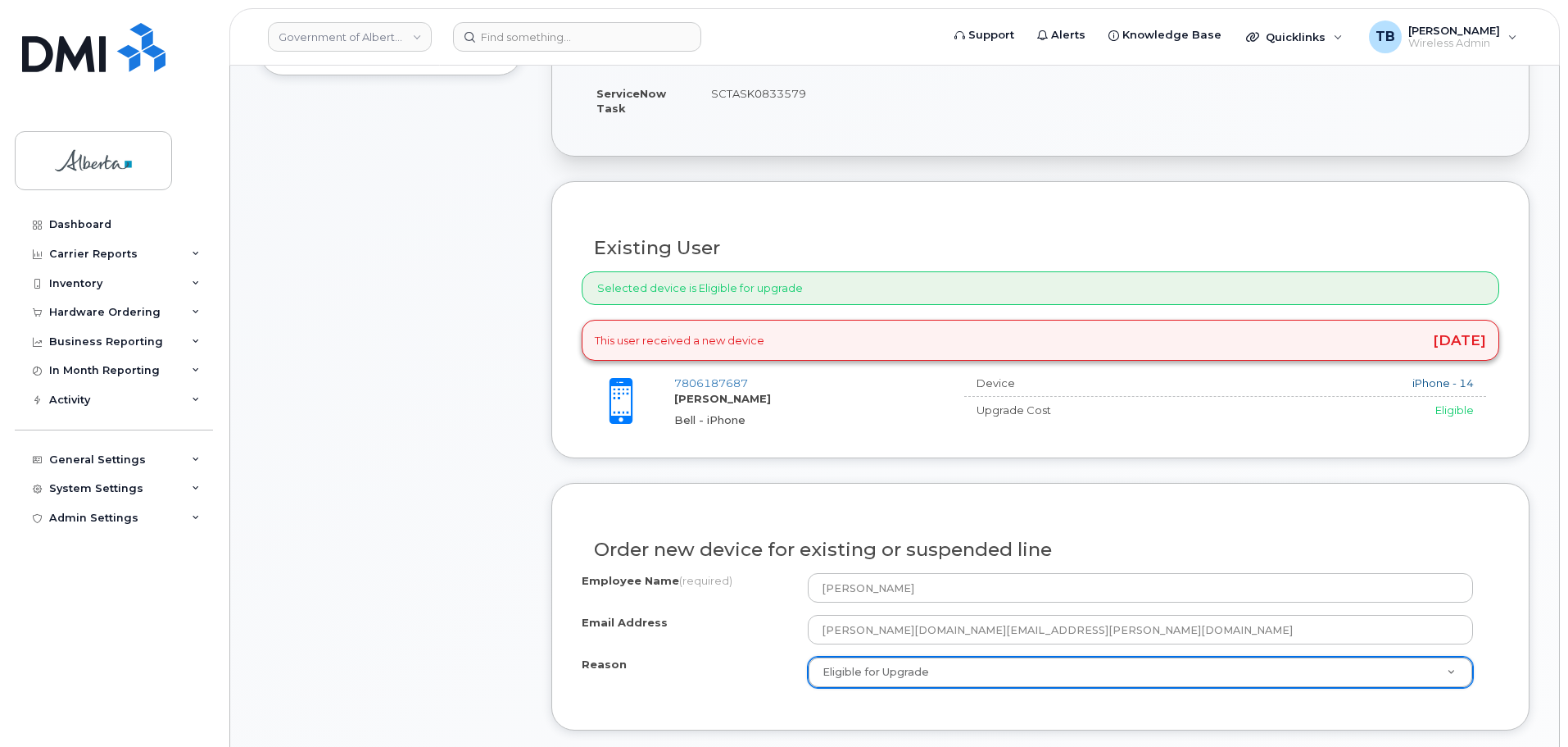
click at [333, 557] on div "Item #1 in process $977.08 Hardware Upgrade Christopher Grainger 780 618 7687 i…" at bounding box center [391, 623] width 262 height 1634
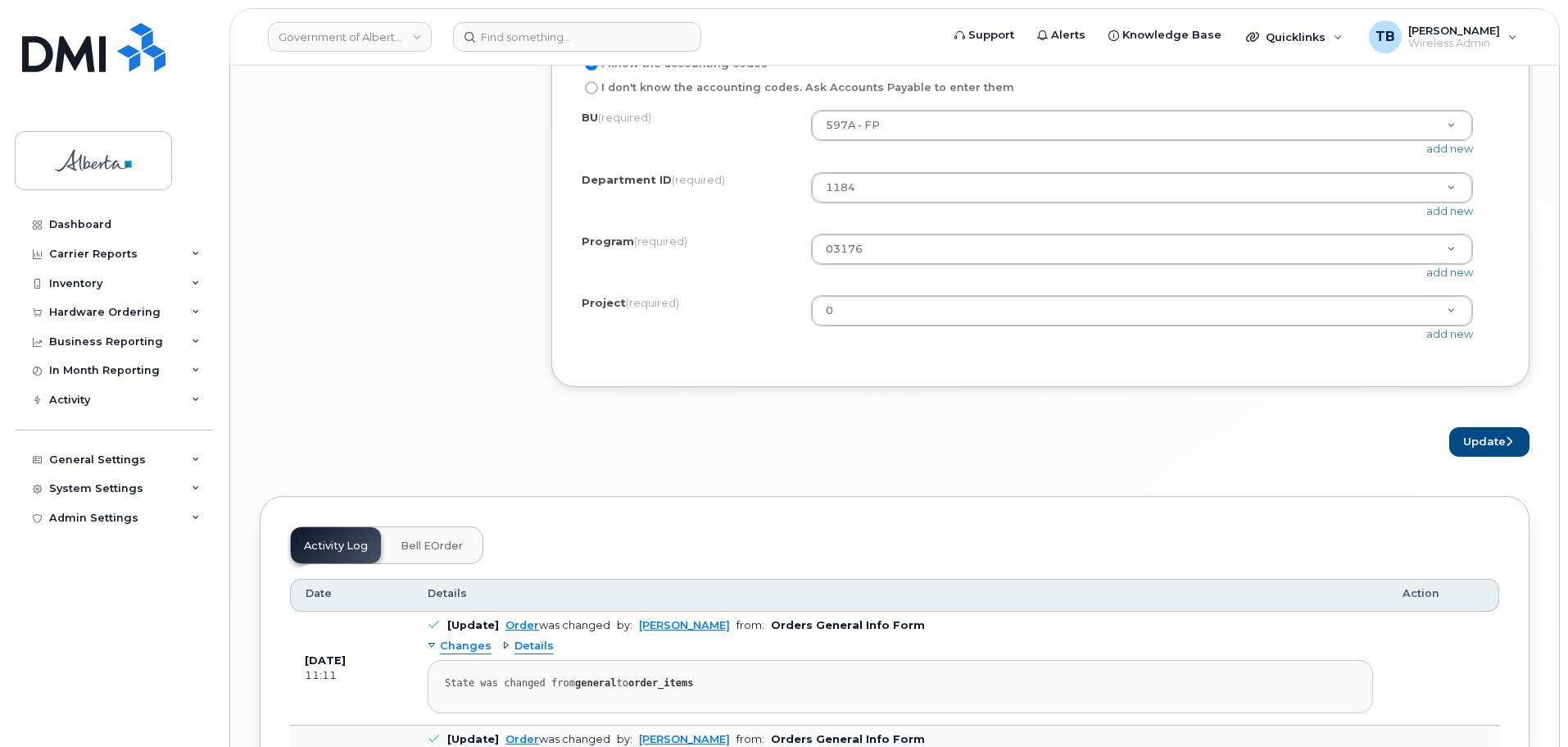
scroll to position [1476, 0]
click at [1487, 456] on button "Update" at bounding box center [1489, 442] width 81 height 31
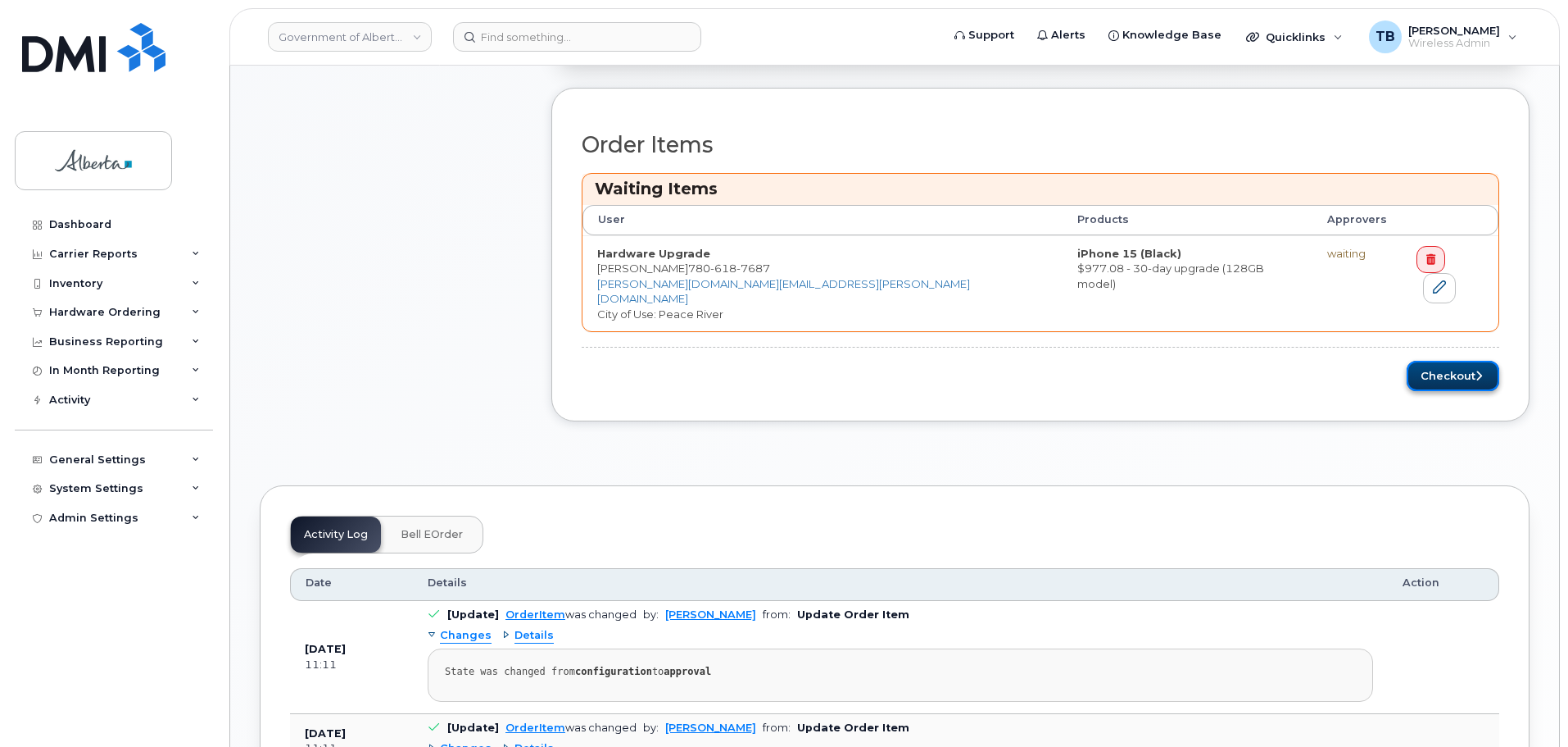
click at [1458, 367] on button "Checkout" at bounding box center [1453, 376] width 92 height 31
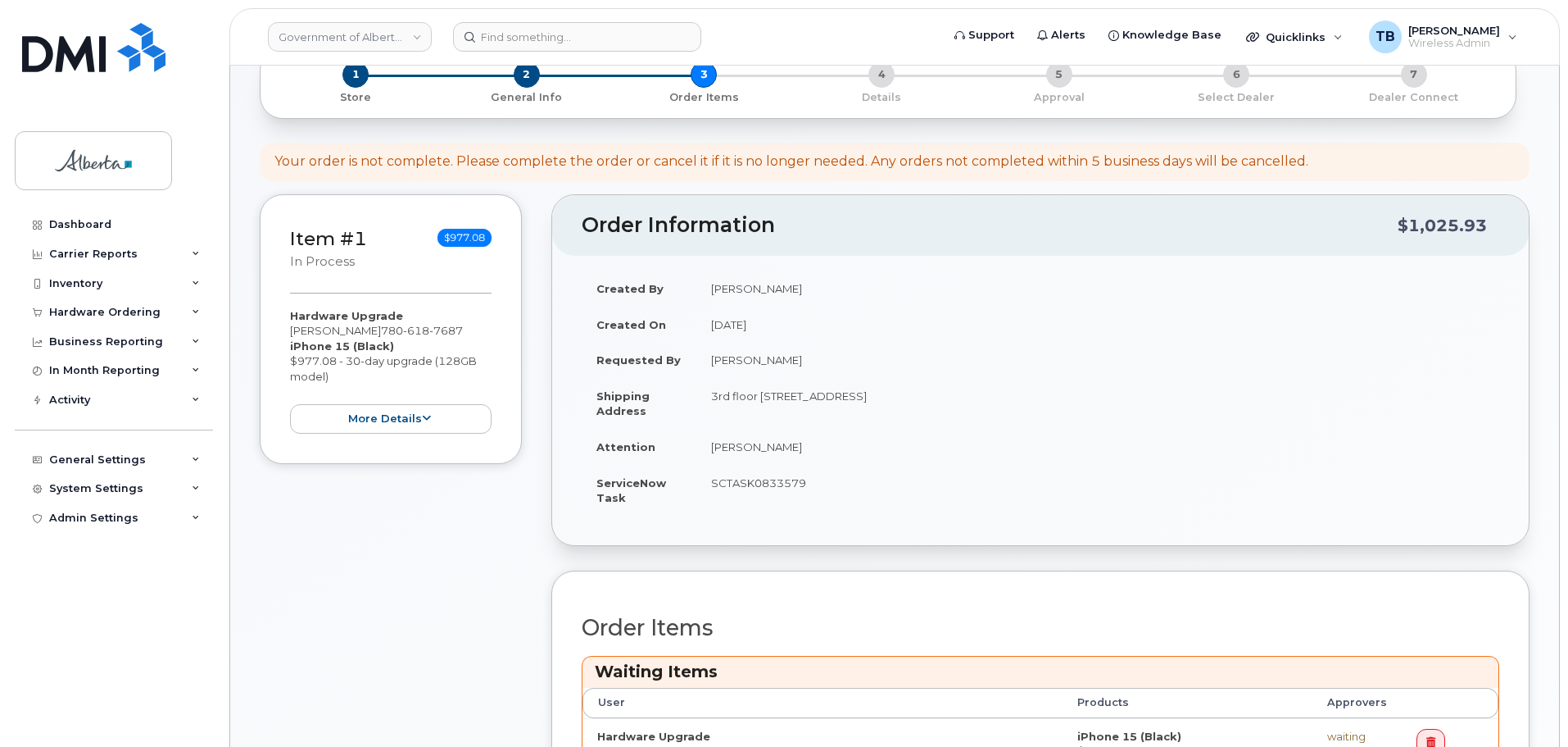
scroll to position [164, 0]
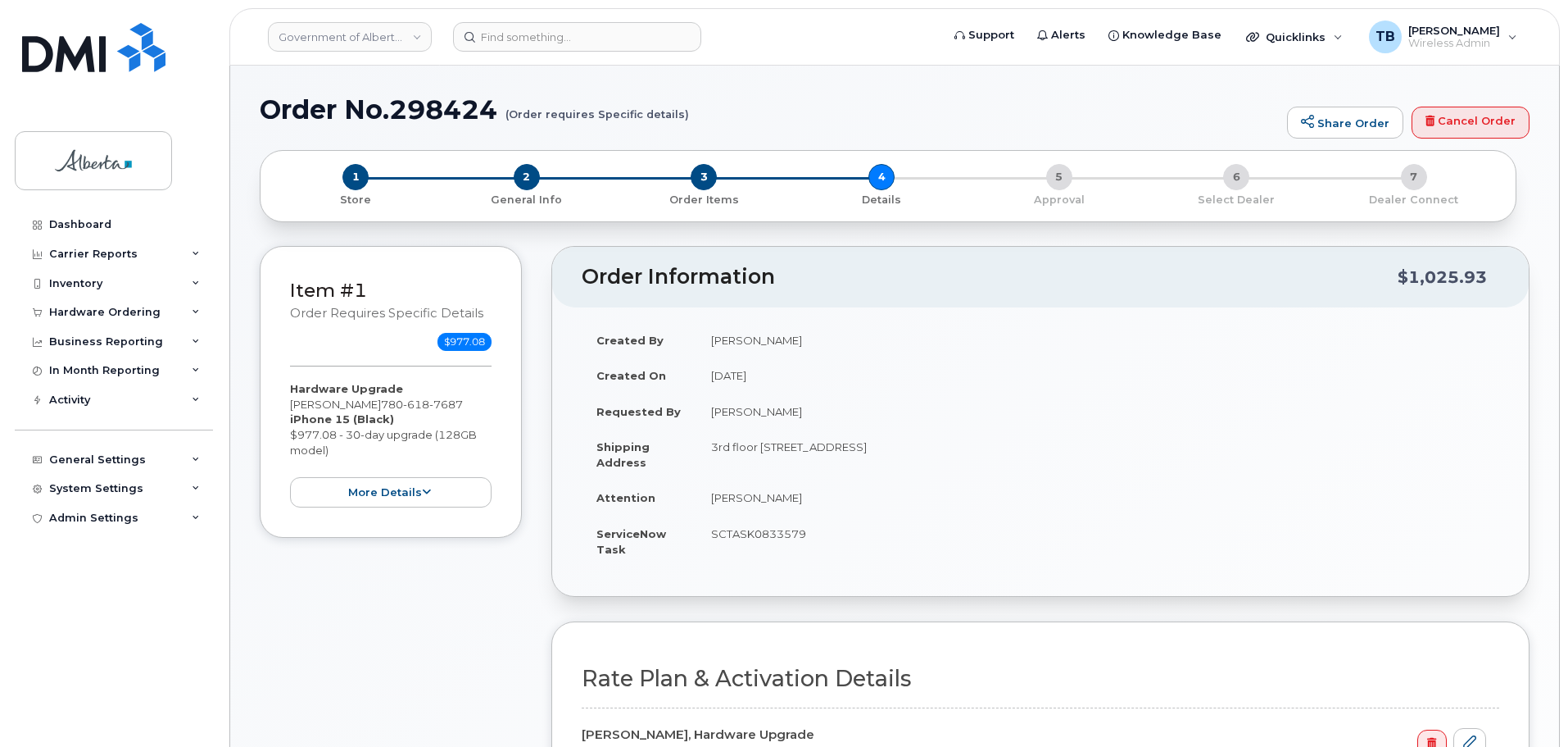
select select
click at [451, 120] on h1 "Order No.298424 (Order requires Specific details)" at bounding box center [770, 109] width 1019 height 29
click at [449, 115] on h1 "Order No.298424 (Order requires Specific details)" at bounding box center [770, 109] width 1019 height 29
click at [448, 114] on h1 "Order No.298424 (Order requires Specific details)" at bounding box center [770, 109] width 1019 height 29
copy h1 "298424"
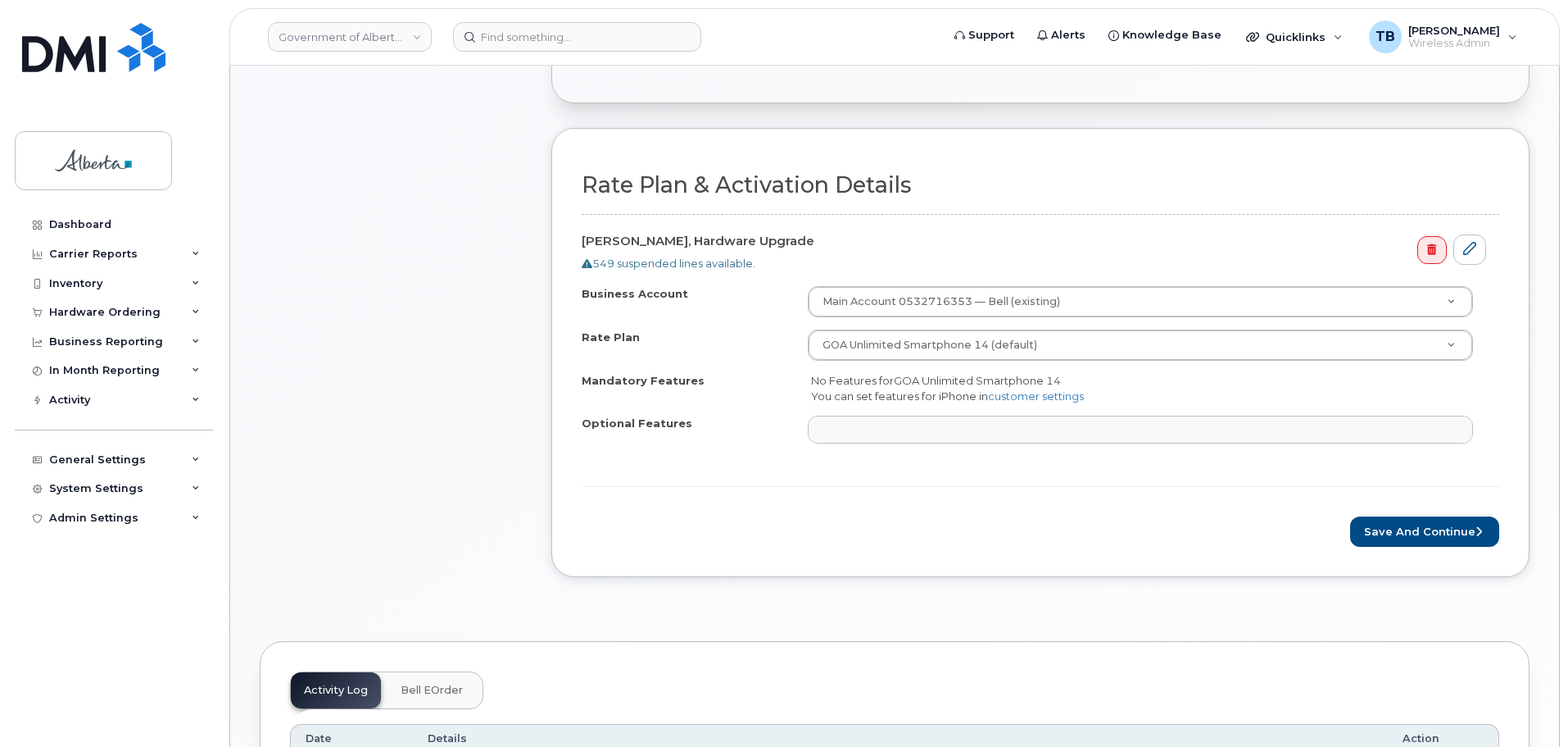
scroll to position [574, 0]
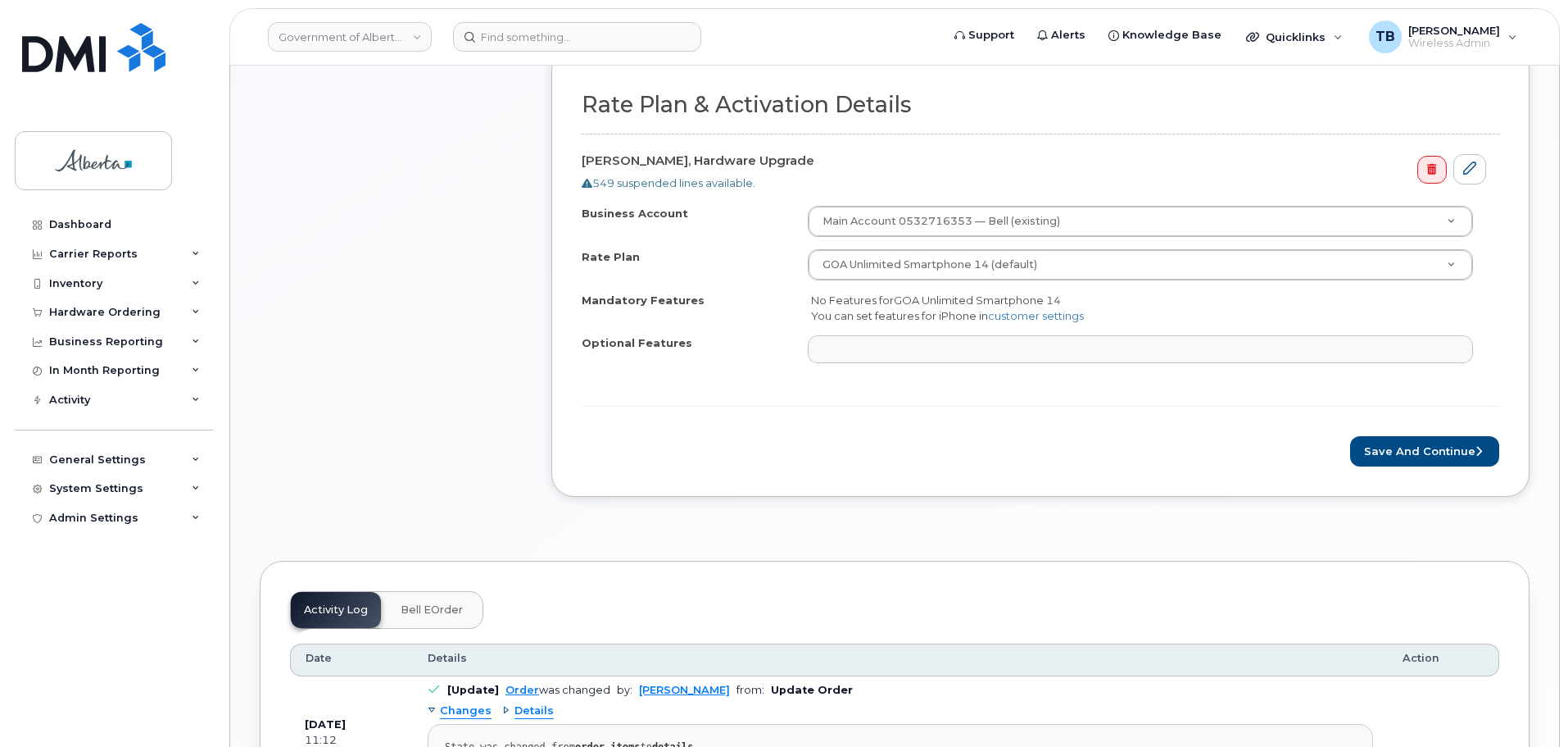
click at [1400, 468] on div "Rate Plan & Activation Details Christopher Grainger, Hardware Upgrade 549 suspe…" at bounding box center [1040, 273] width 978 height 449
click at [1399, 457] on button "Save and Continue" at bounding box center [1424, 451] width 149 height 31
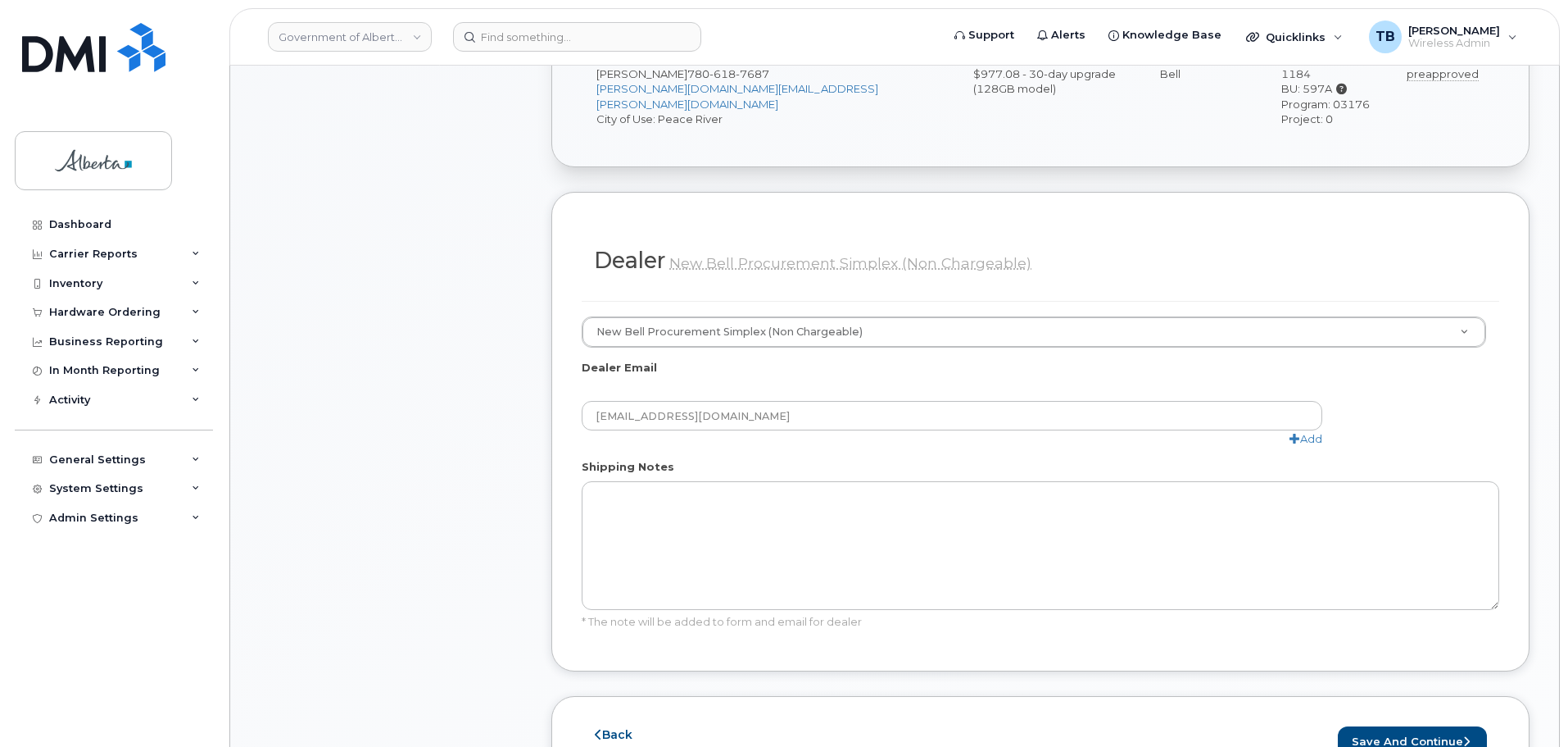
scroll to position [820, 0]
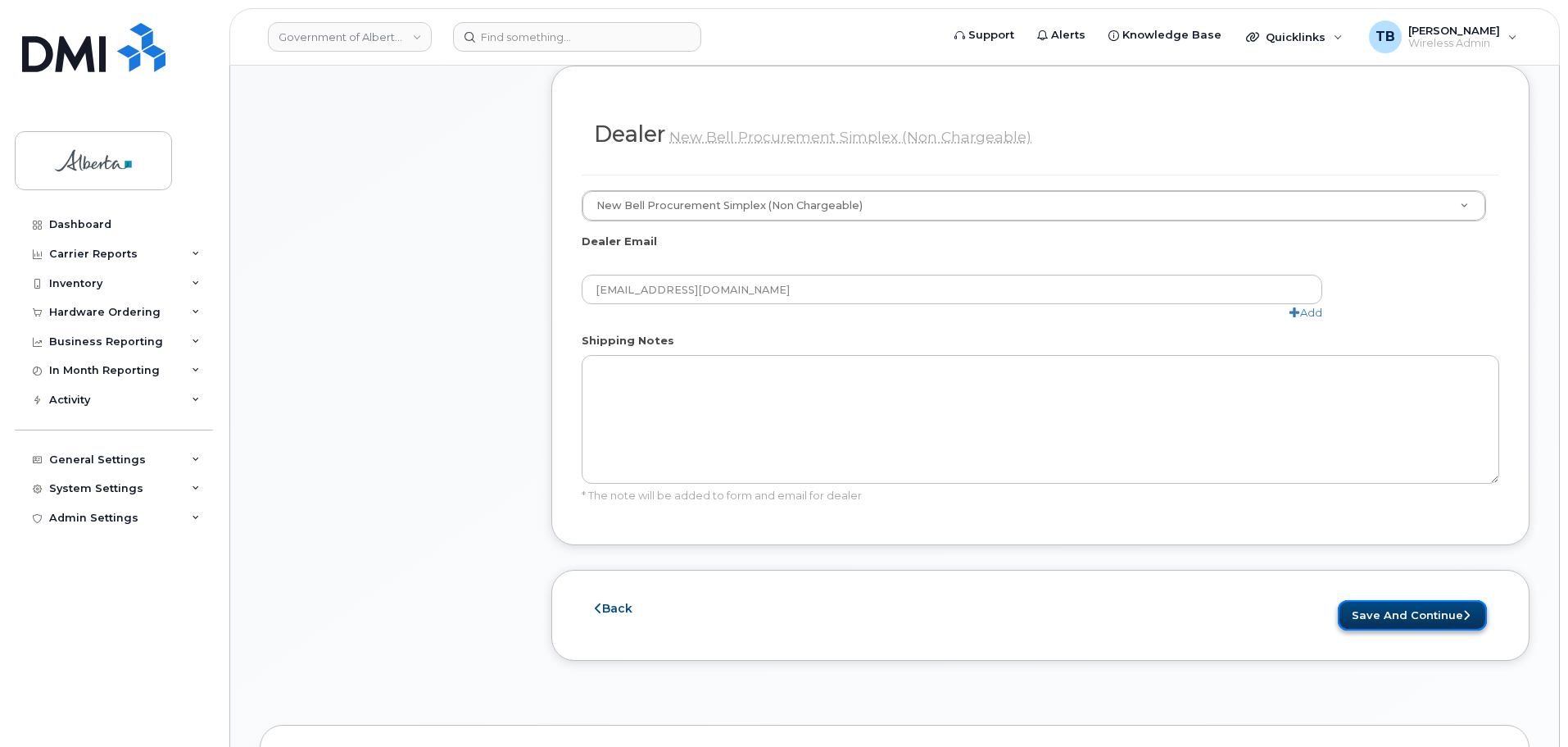
click at [1400, 600] on button "Save and Continue" at bounding box center [1412, 615] width 149 height 31
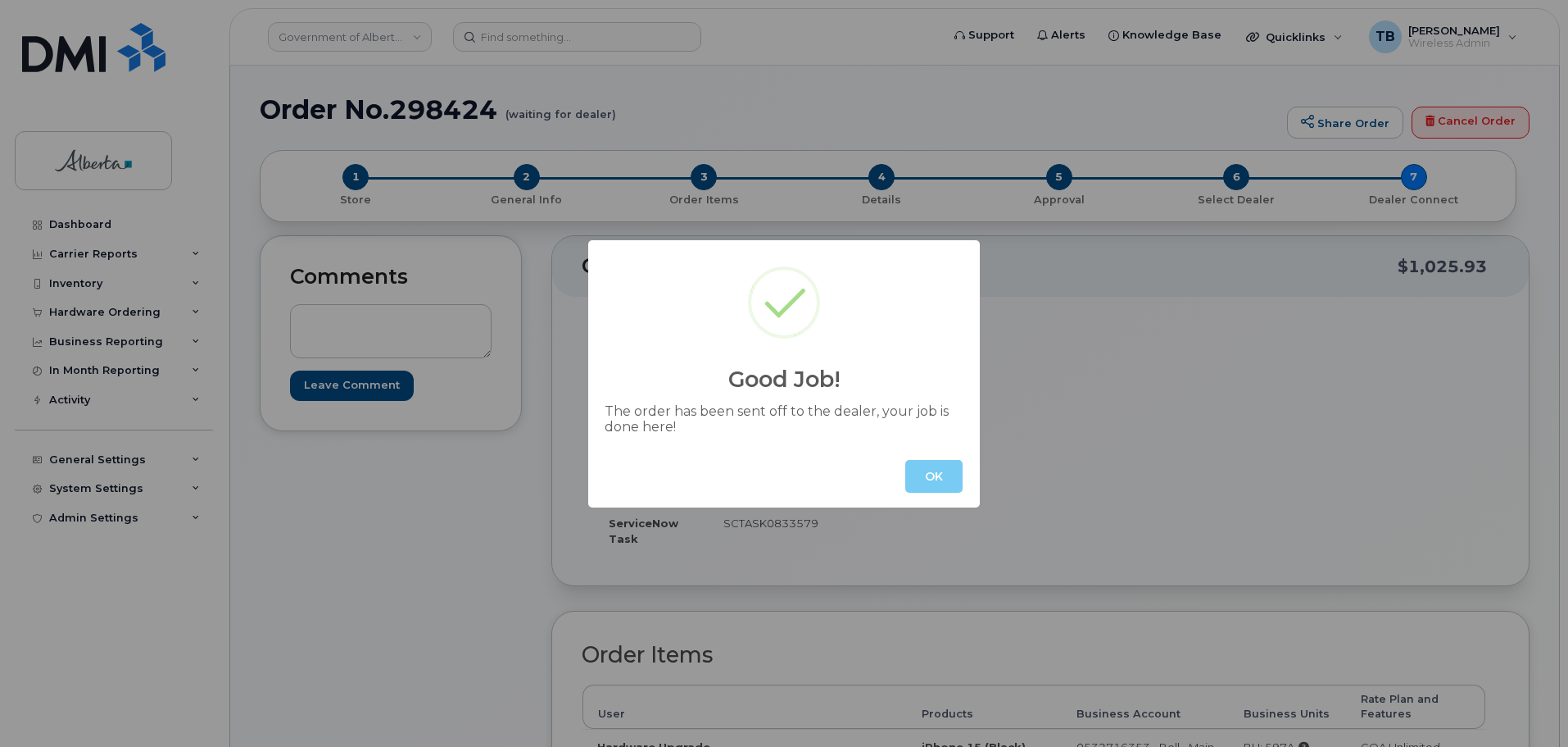
click at [939, 462] on button "OK" at bounding box center [934, 476] width 58 height 33
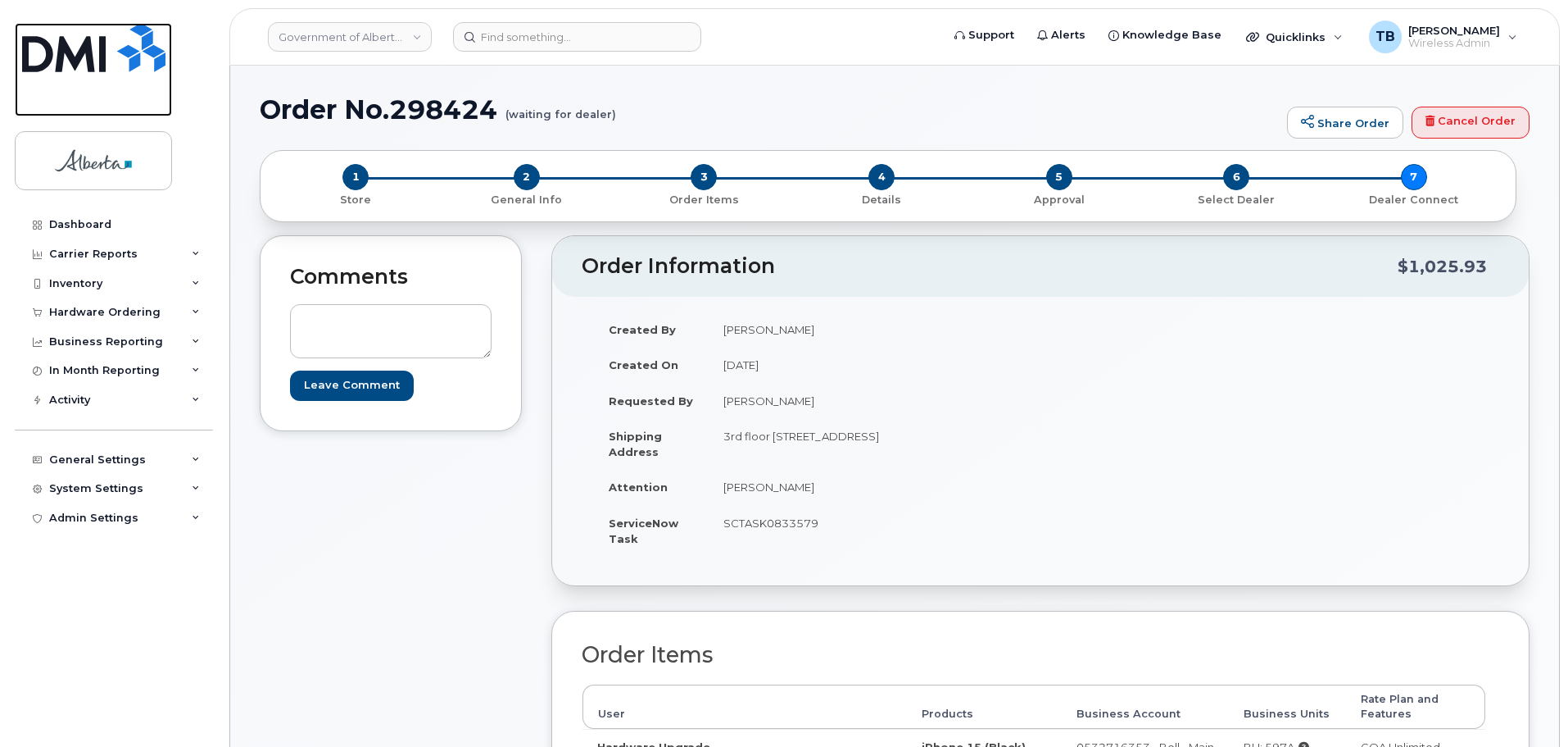
click at [112, 50] on img at bounding box center [93, 47] width 143 height 49
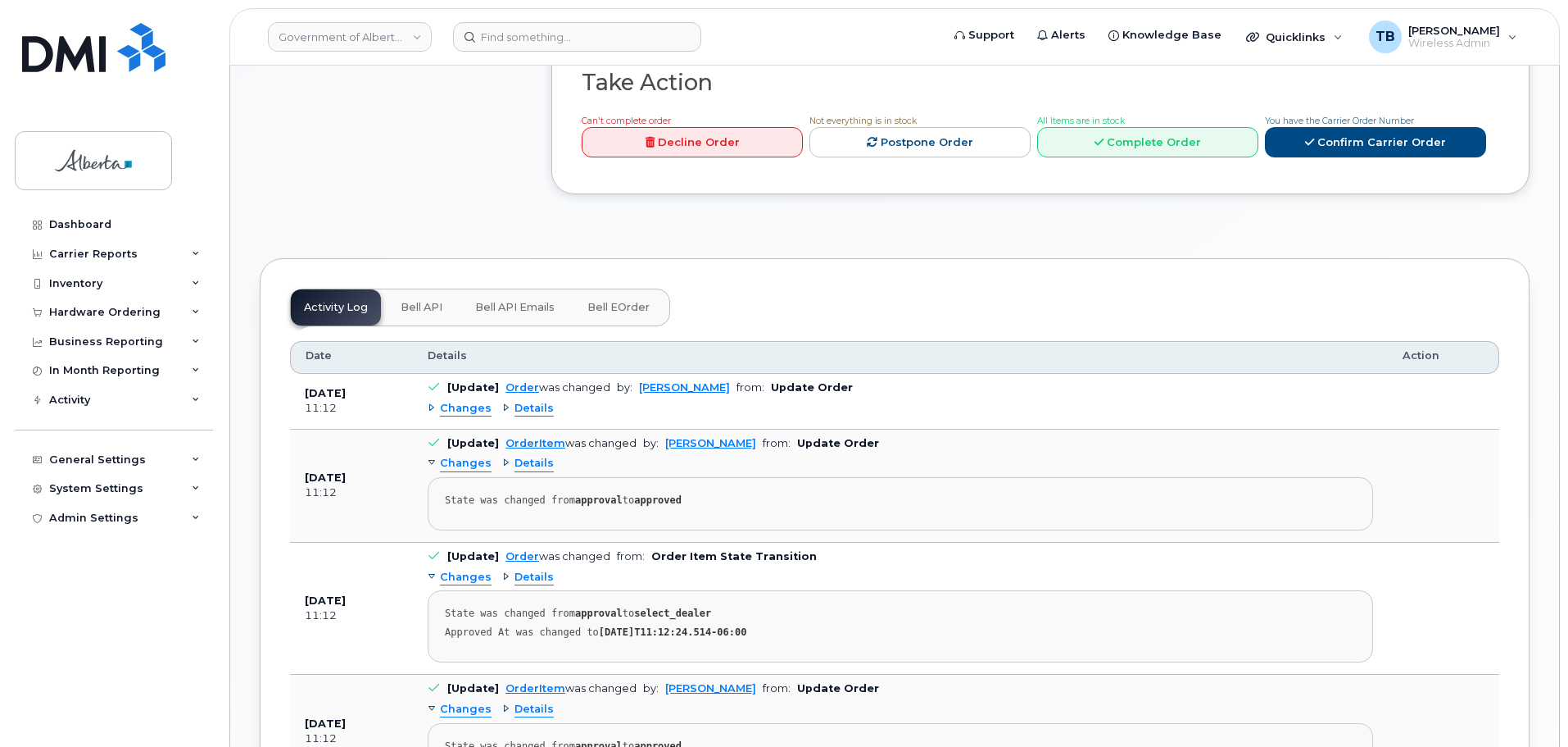
scroll to position [820, 0]
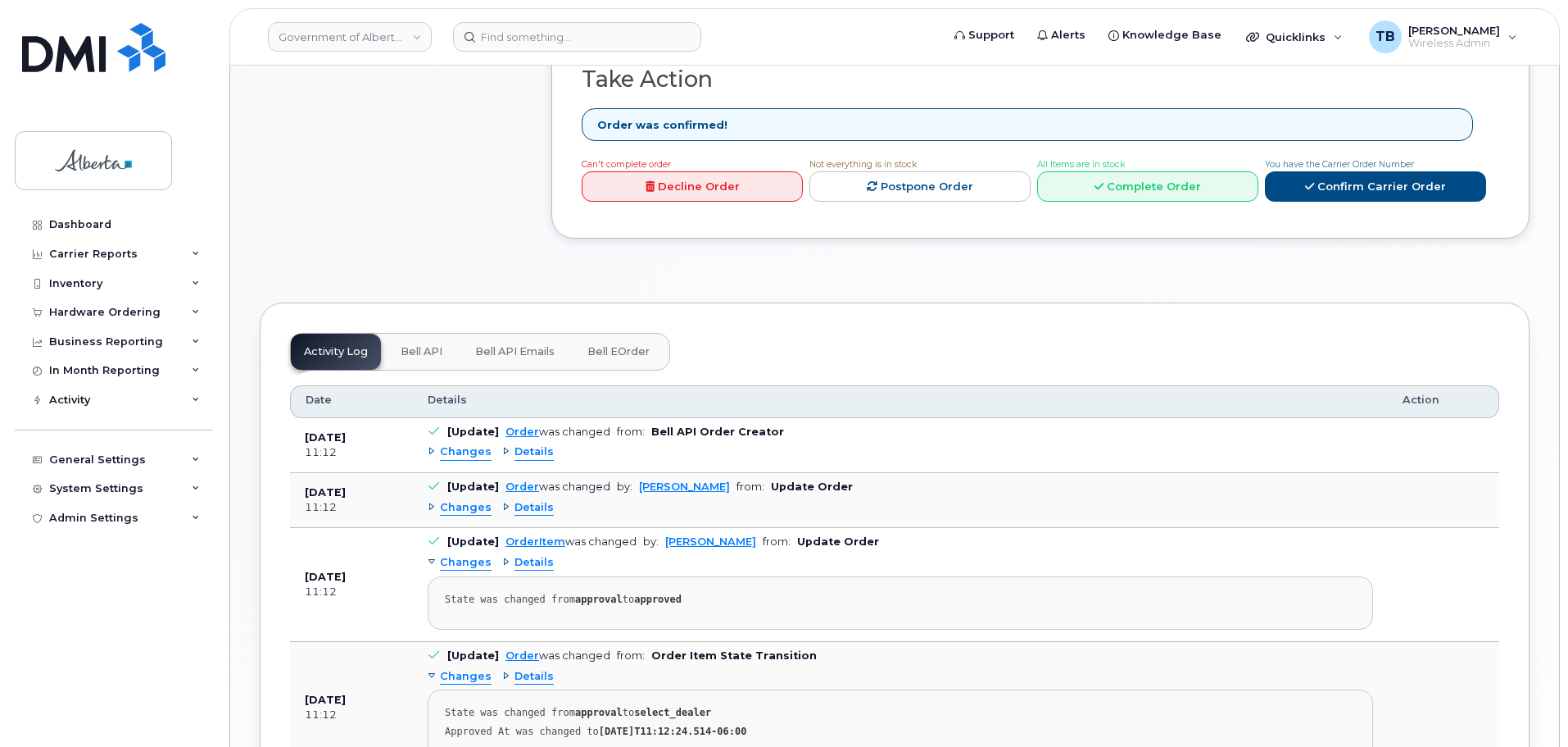
click at [441, 333] on button "Bell API" at bounding box center [421, 351] width 68 height 36
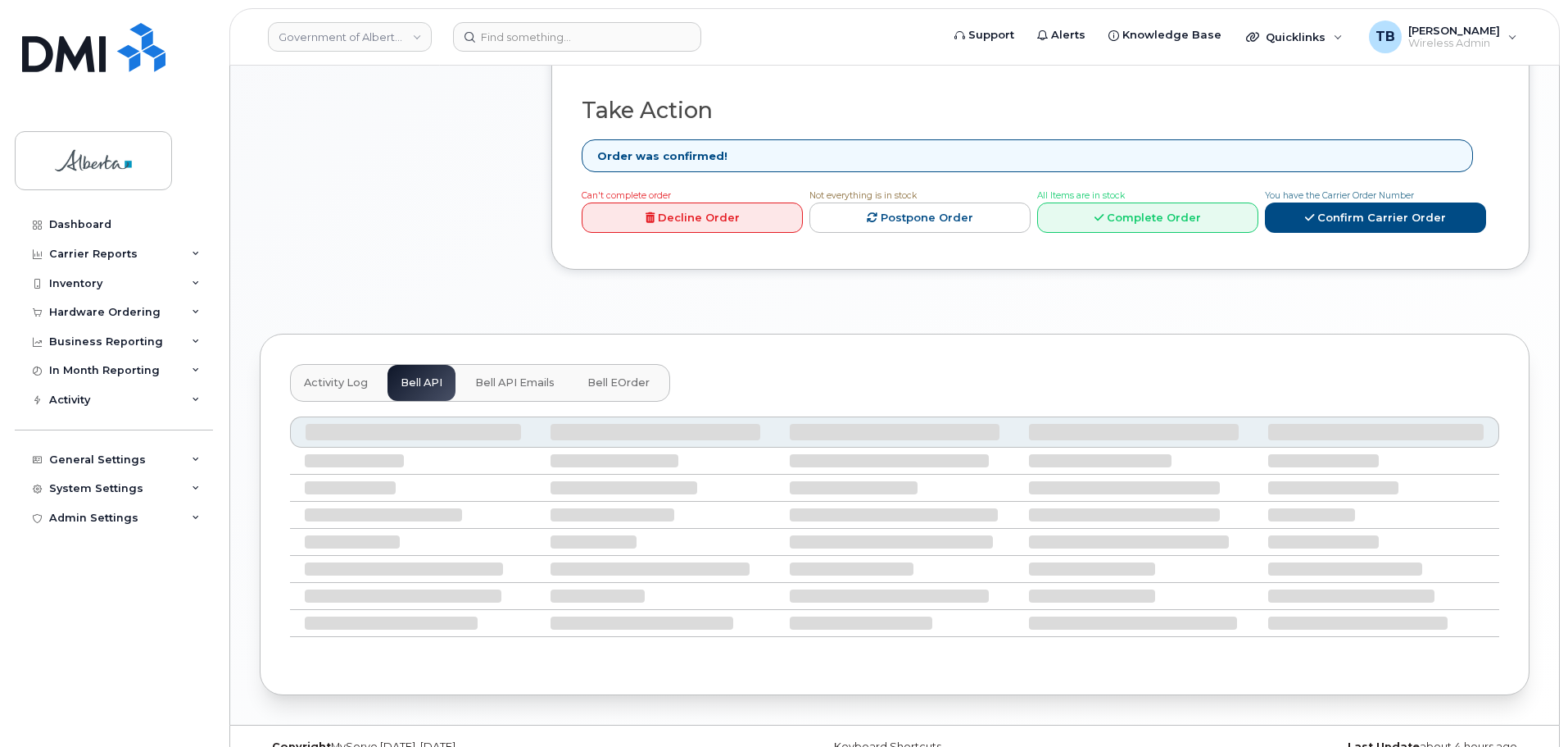
scroll to position [644, 0]
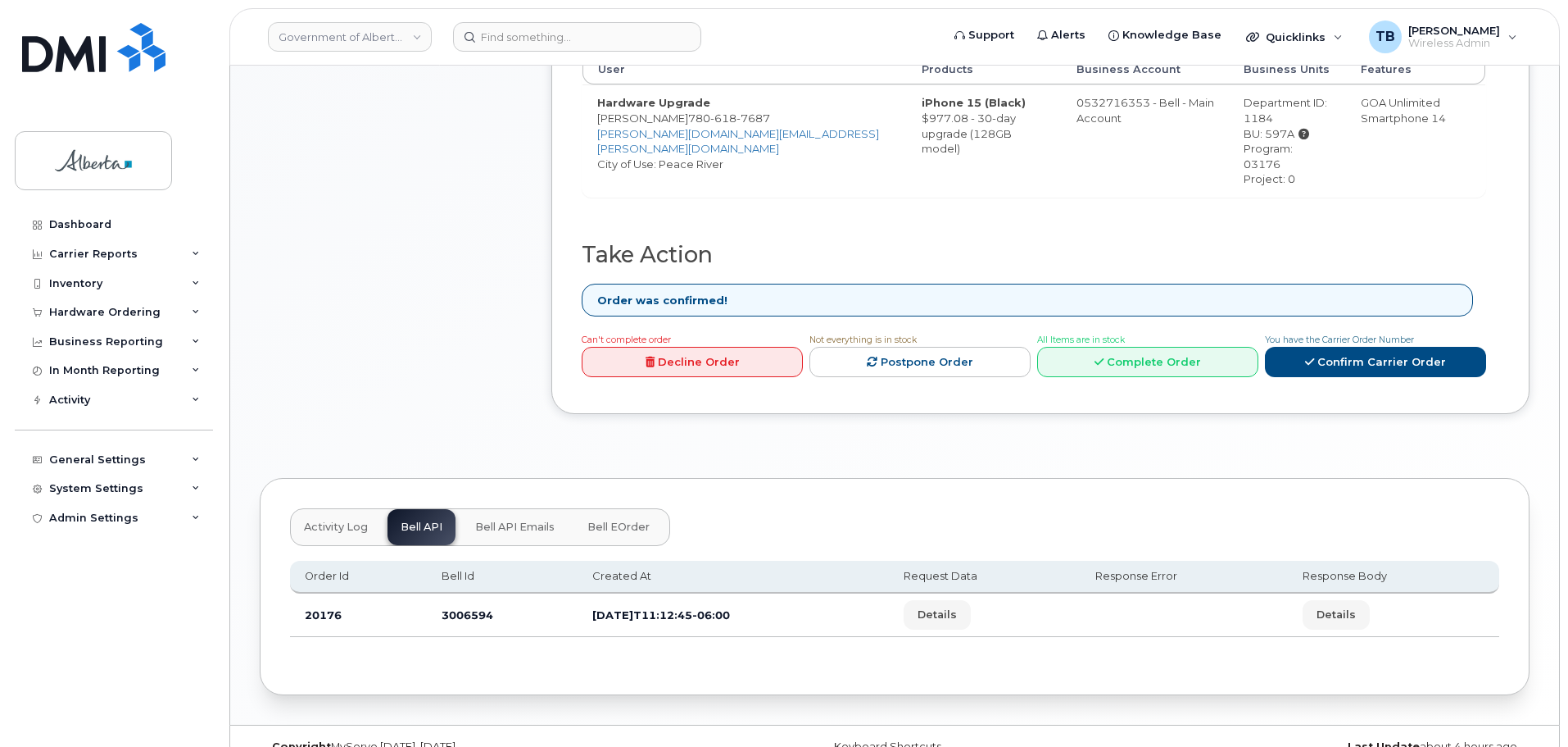
click at [457, 593] on td "3006594" at bounding box center [502, 614] width 151 height 43
copy td "3006594"
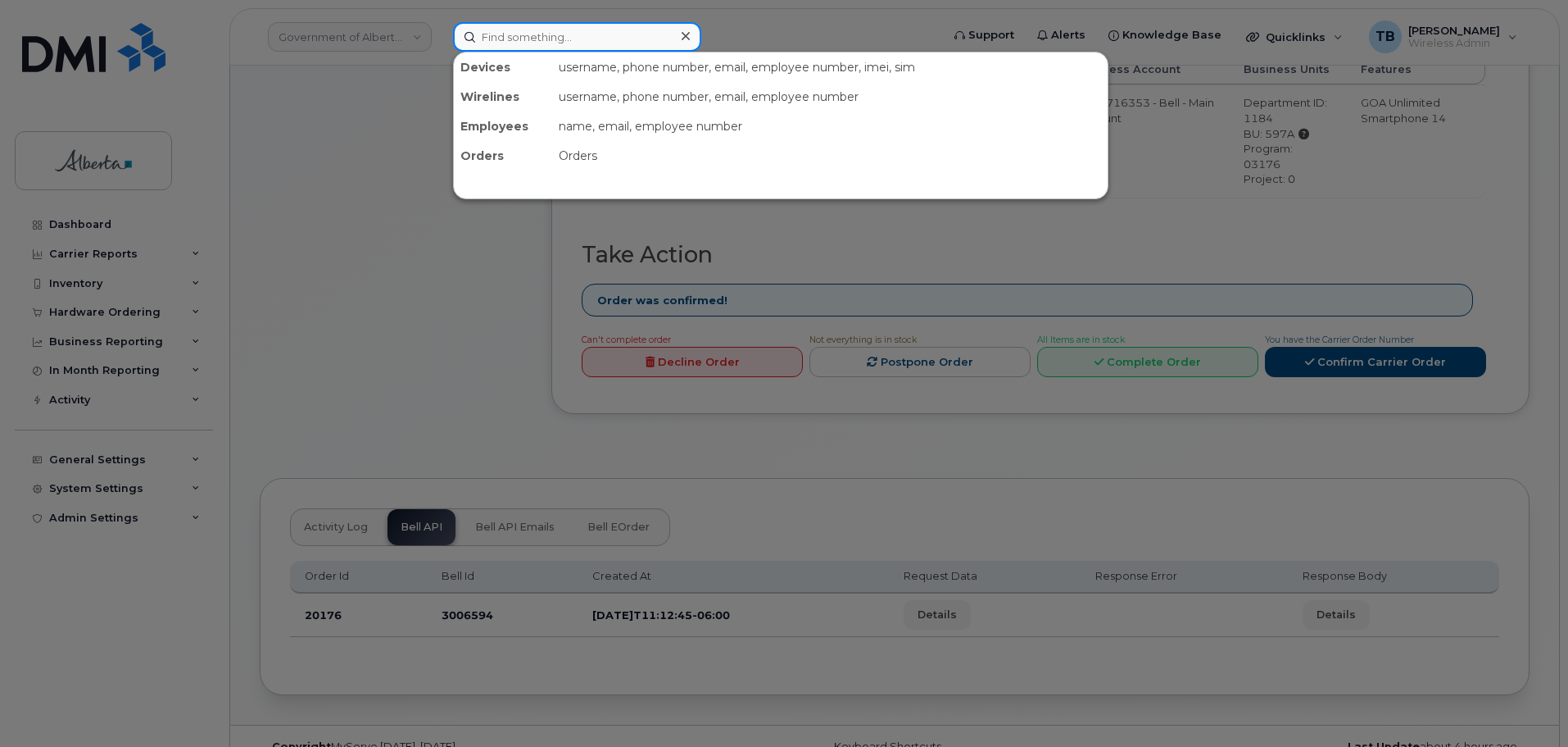
click at [550, 42] on input at bounding box center [577, 36] width 249 height 30
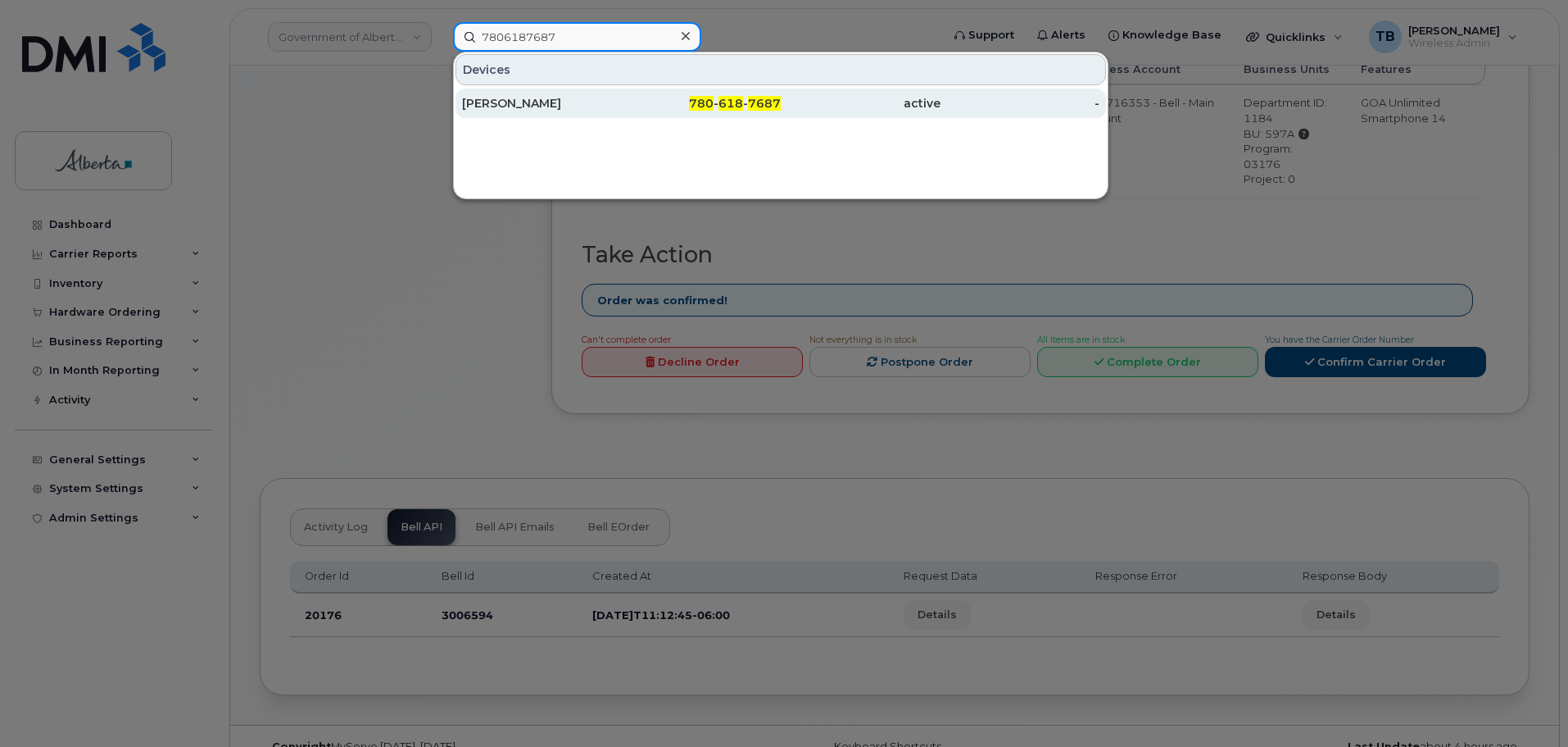
type input "7806187687"
click at [513, 101] on div "[PERSON_NAME]" at bounding box center [541, 103] width 159 height 16
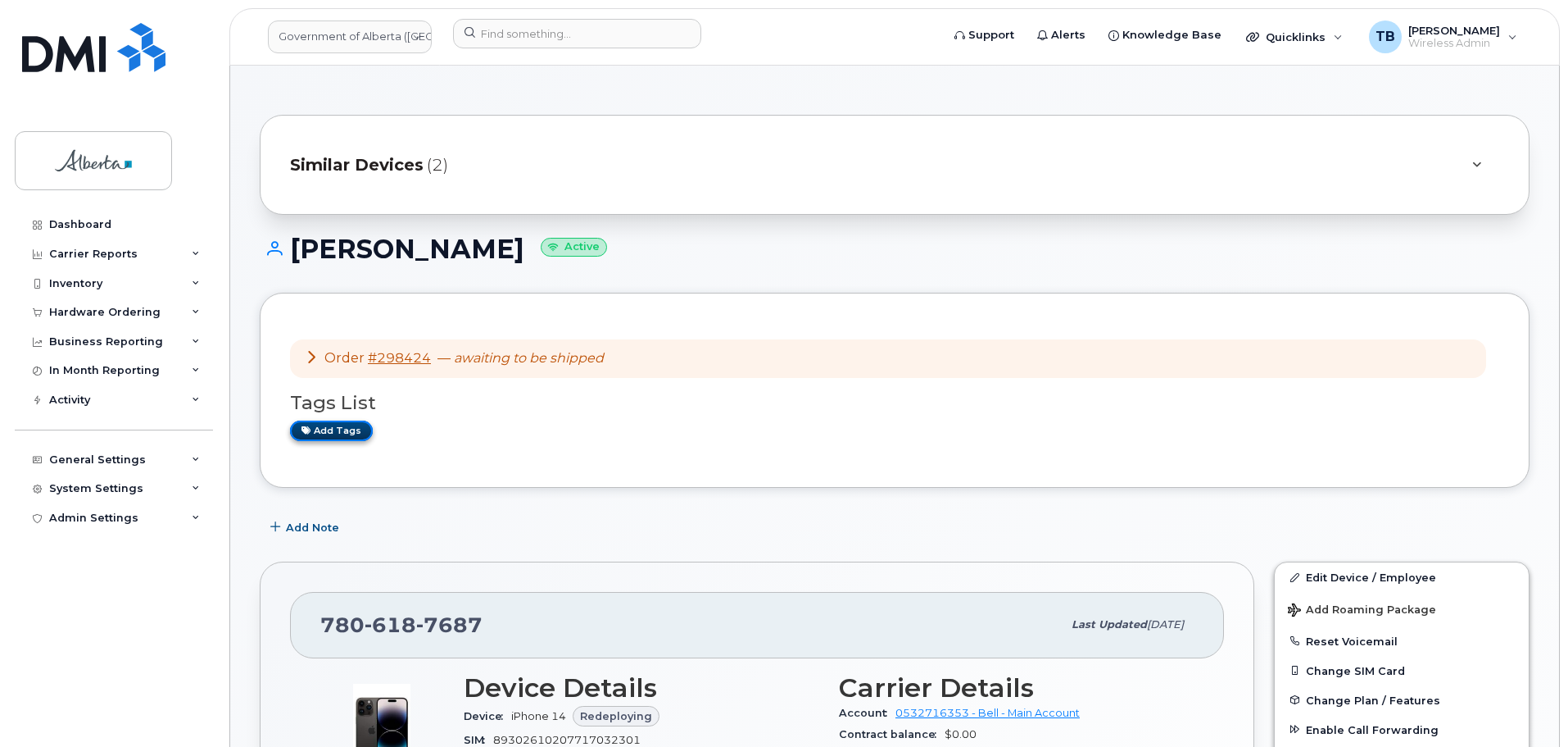
click at [338, 436] on link "Add tags" at bounding box center [331, 430] width 83 height 20
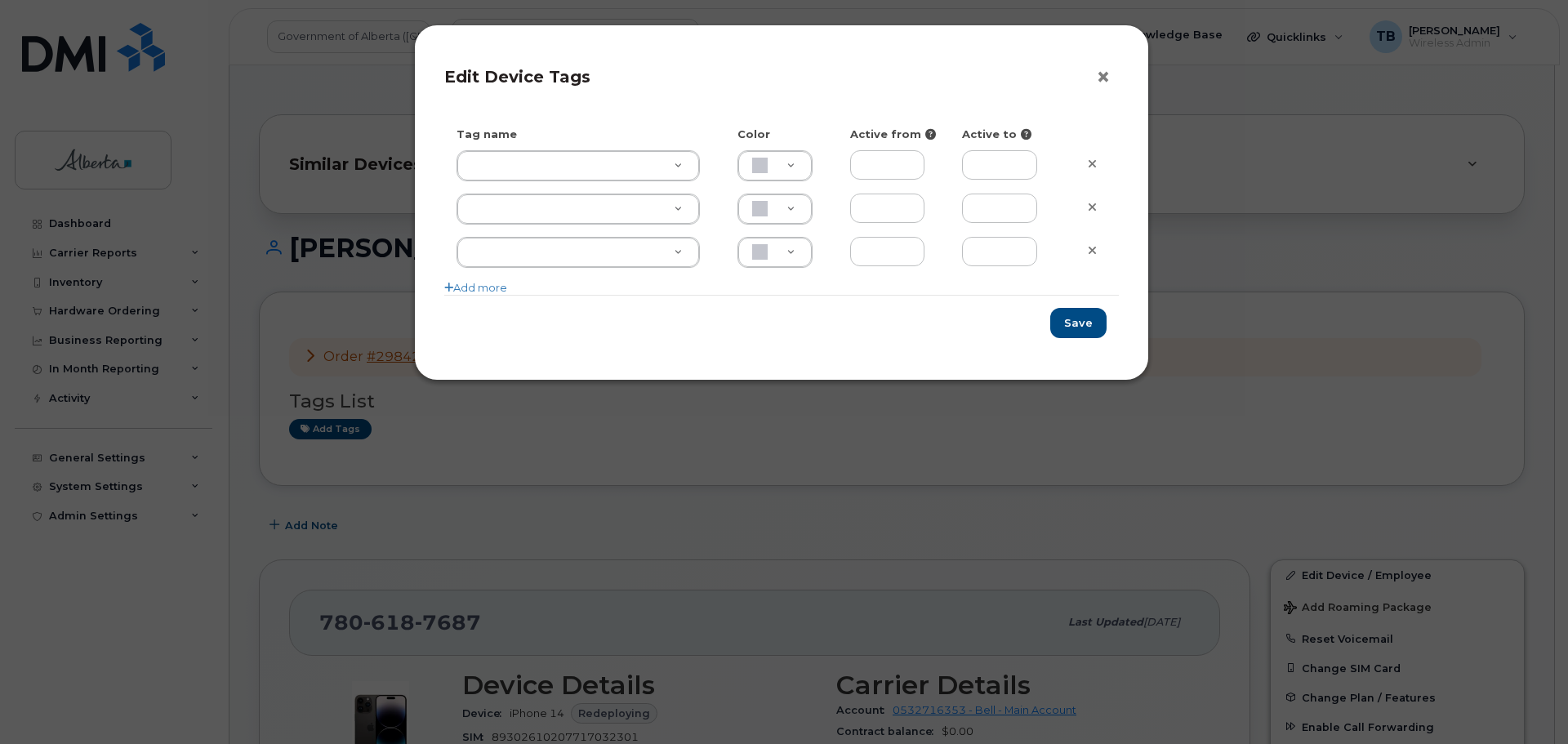
click at [1107, 82] on button "×" at bounding box center [1108, 77] width 23 height 25
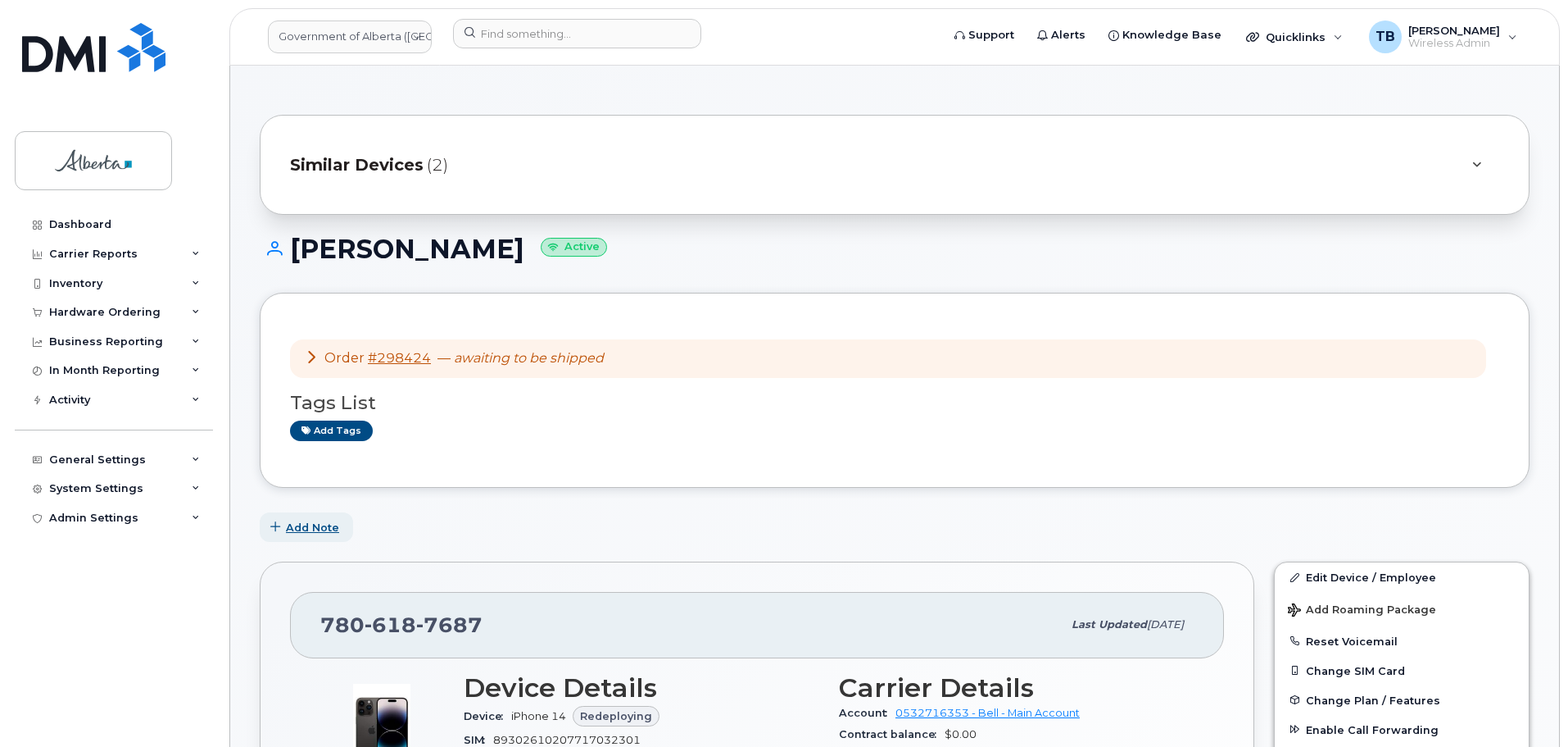
click at [321, 525] on span "Add Note" at bounding box center [312, 527] width 53 height 15
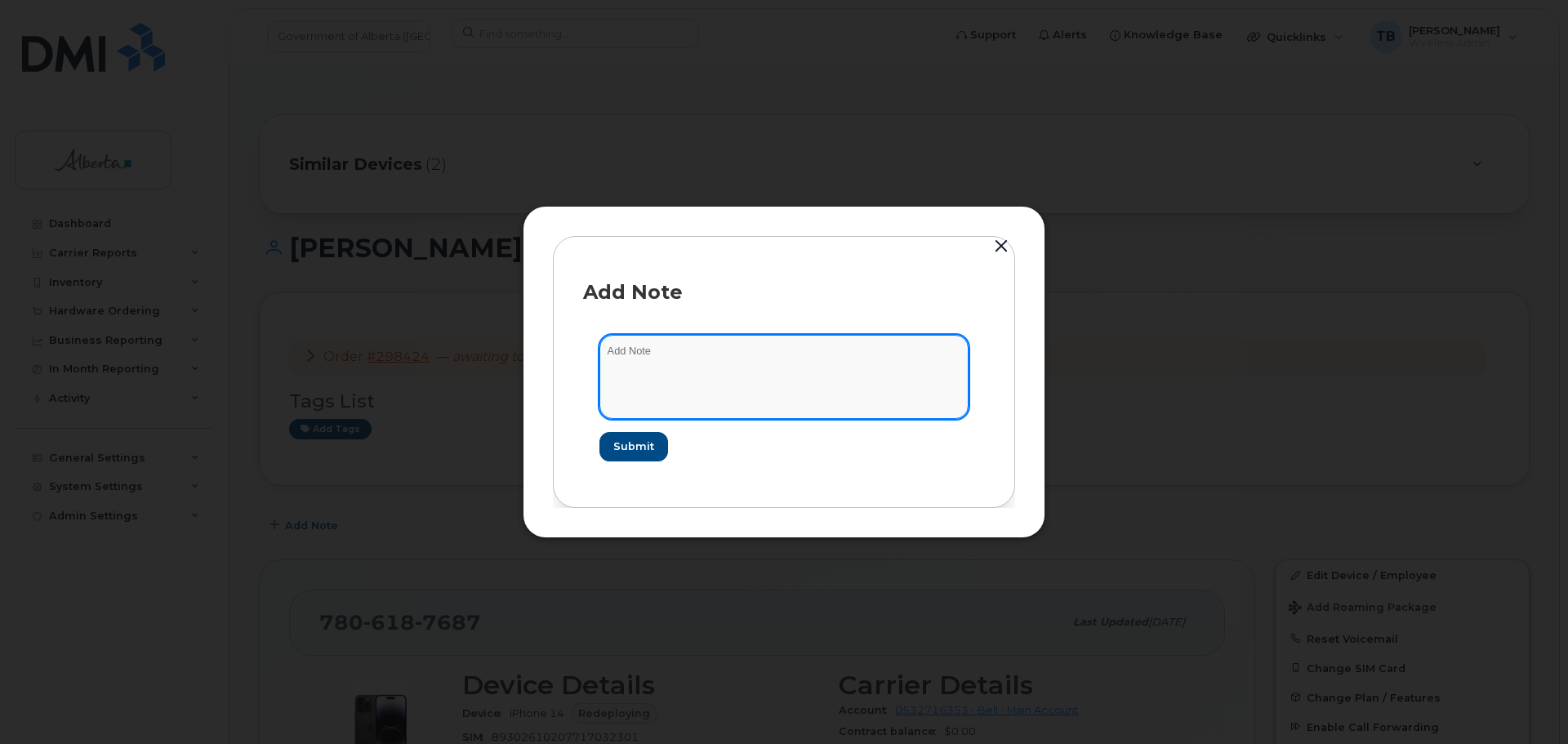
click at [678, 375] on textarea at bounding box center [784, 376] width 369 height 83
paste textarea "SCTASK0833579 - Device Replace - (1) Order 298424 Bell 3006594"
type textarea "SCTASK0833579 - Device Replace - (1) Order 298424 Bell 3006594"
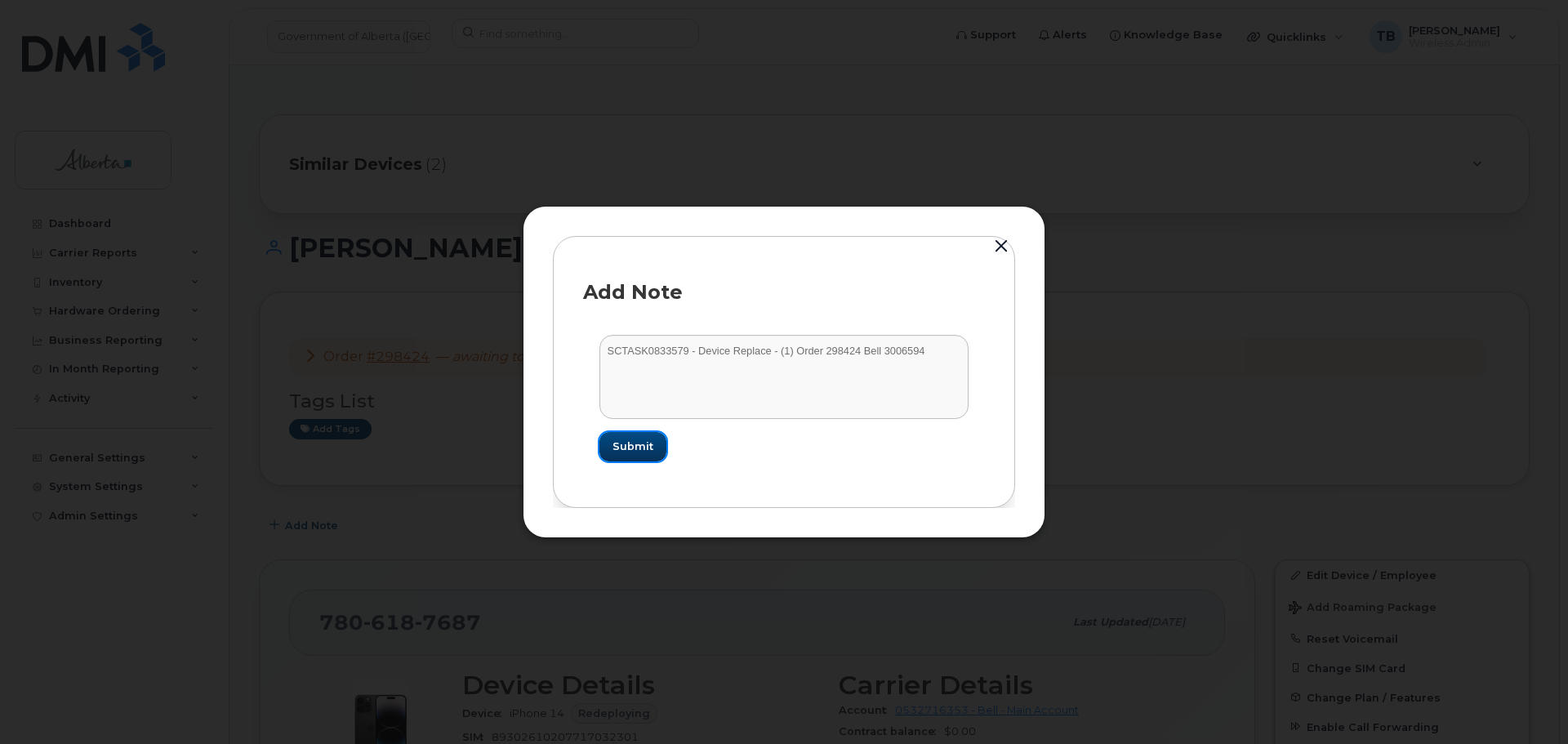
click at [644, 450] on span "Submit" at bounding box center [632, 446] width 41 height 15
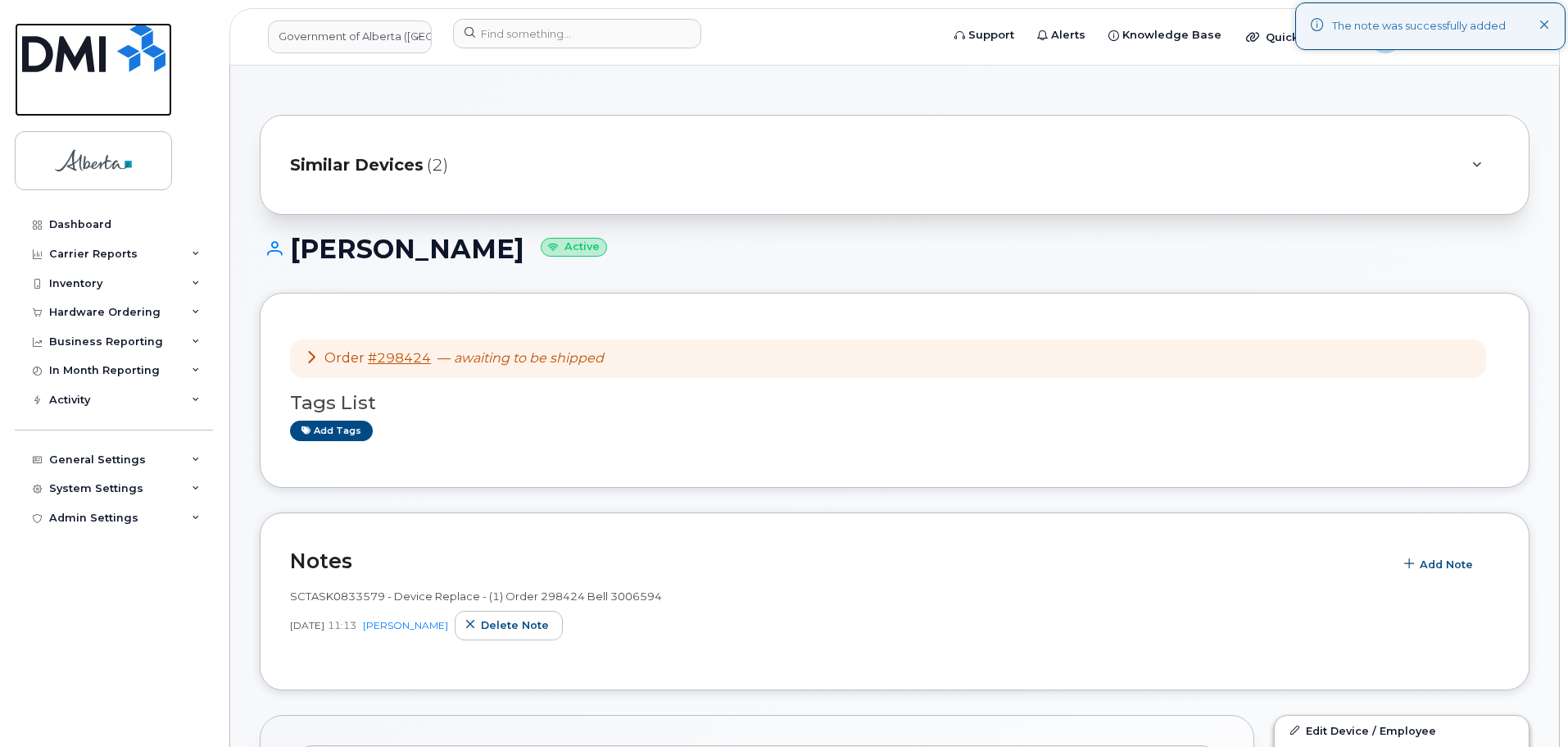
click at [98, 45] on img at bounding box center [93, 47] width 143 height 49
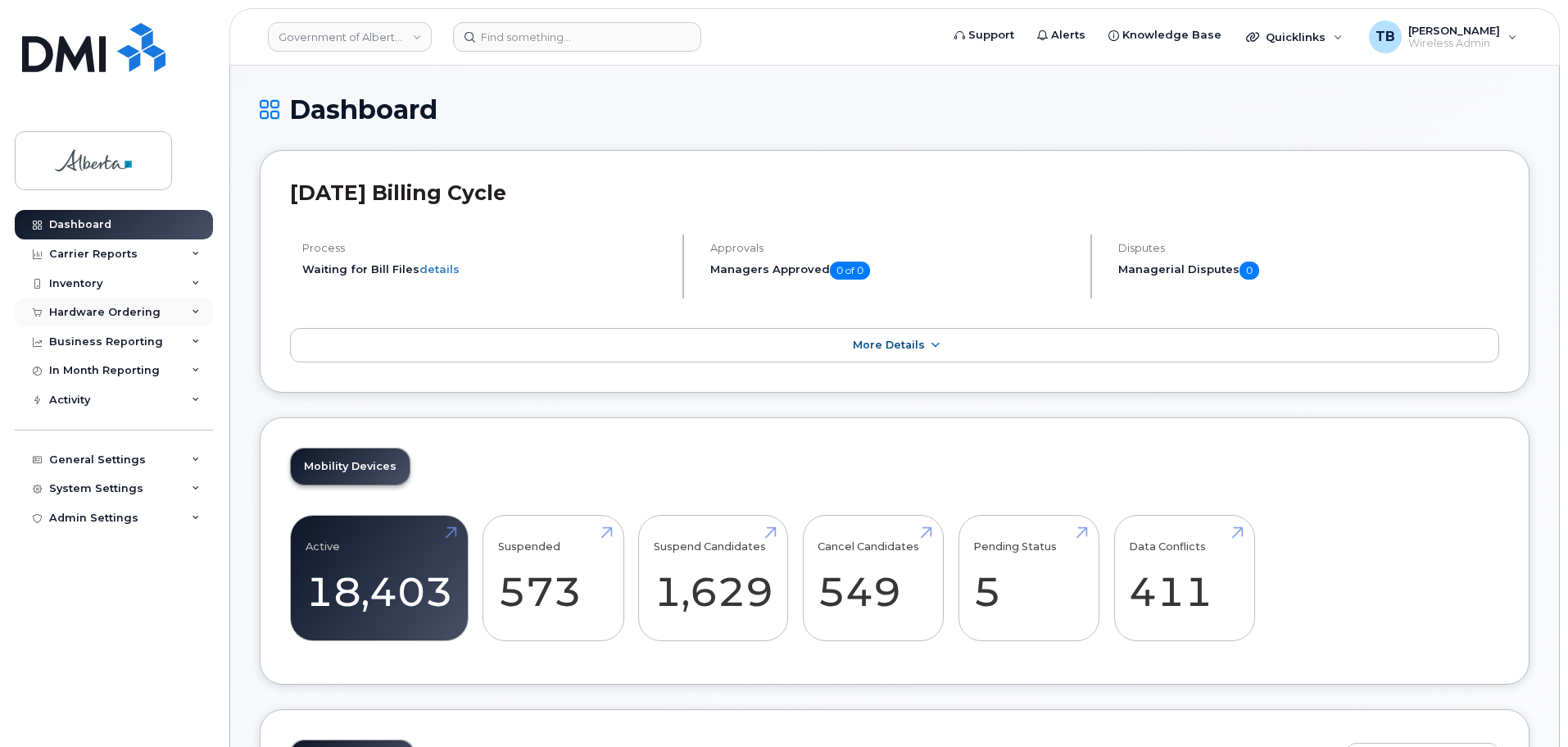
click at [92, 318] on div "Hardware Ordering" at bounding box center [105, 312] width 111 height 13
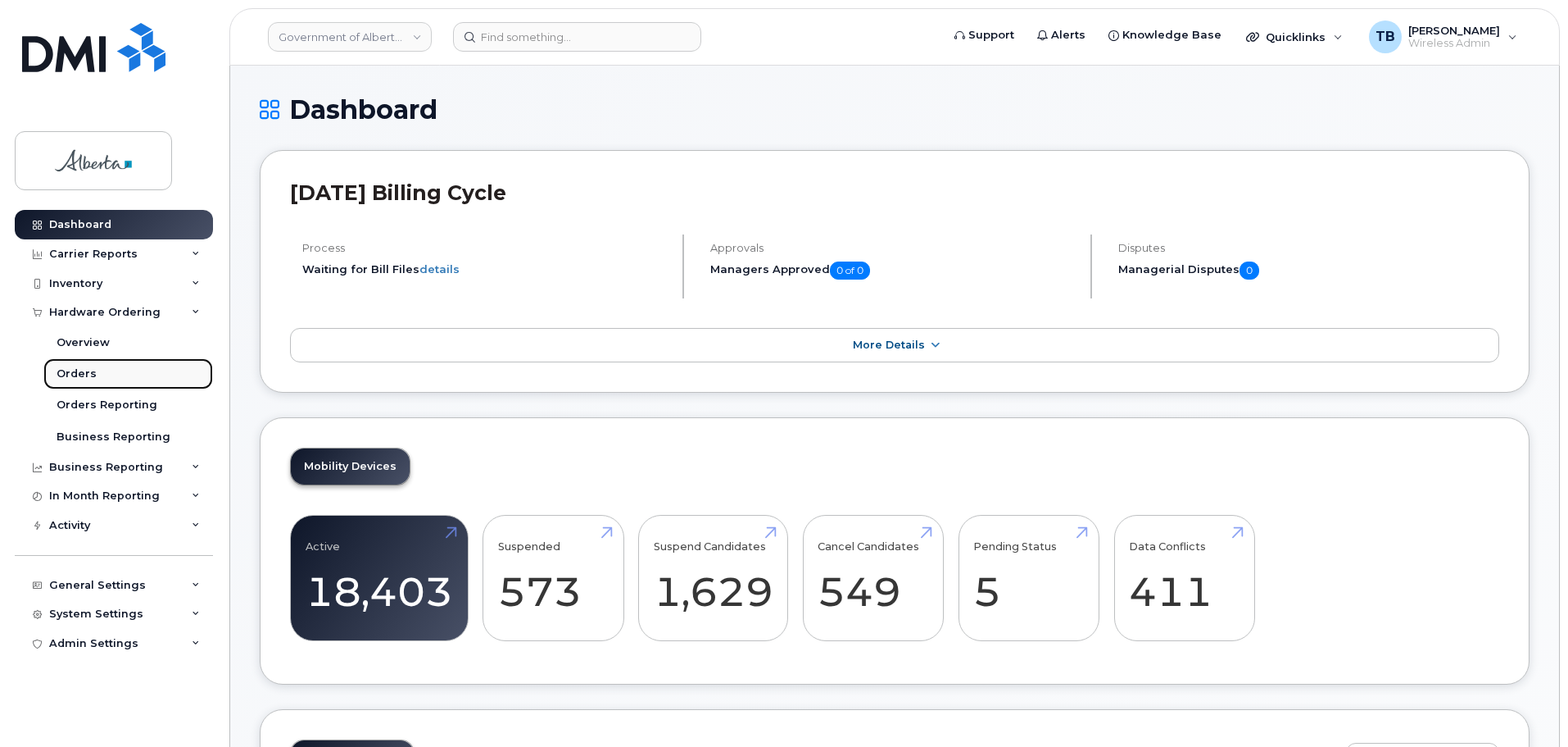
click at [82, 374] on div "Orders" at bounding box center [77, 374] width 40 height 14
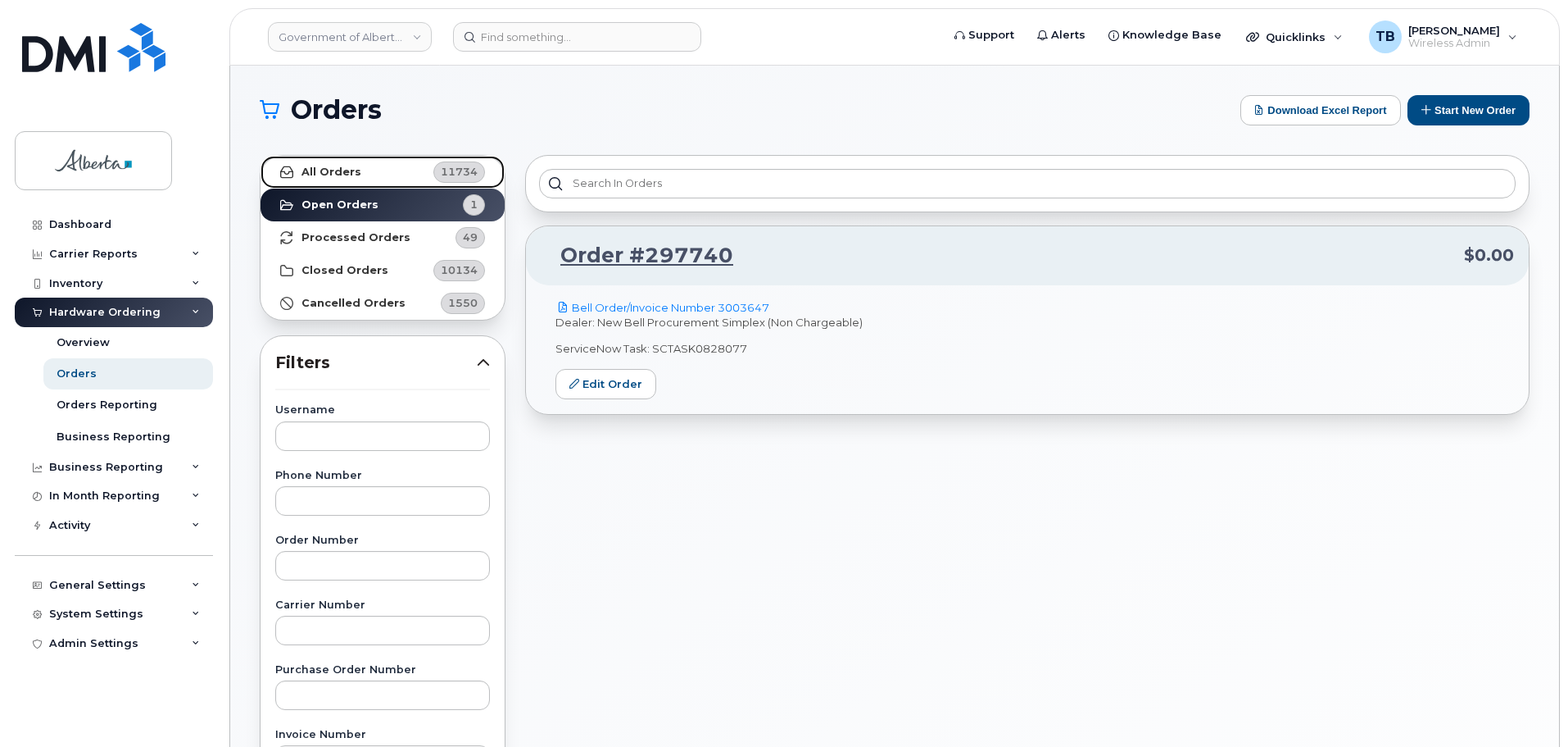
click at [340, 165] on strong "All Orders" at bounding box center [331, 172] width 59 height 13
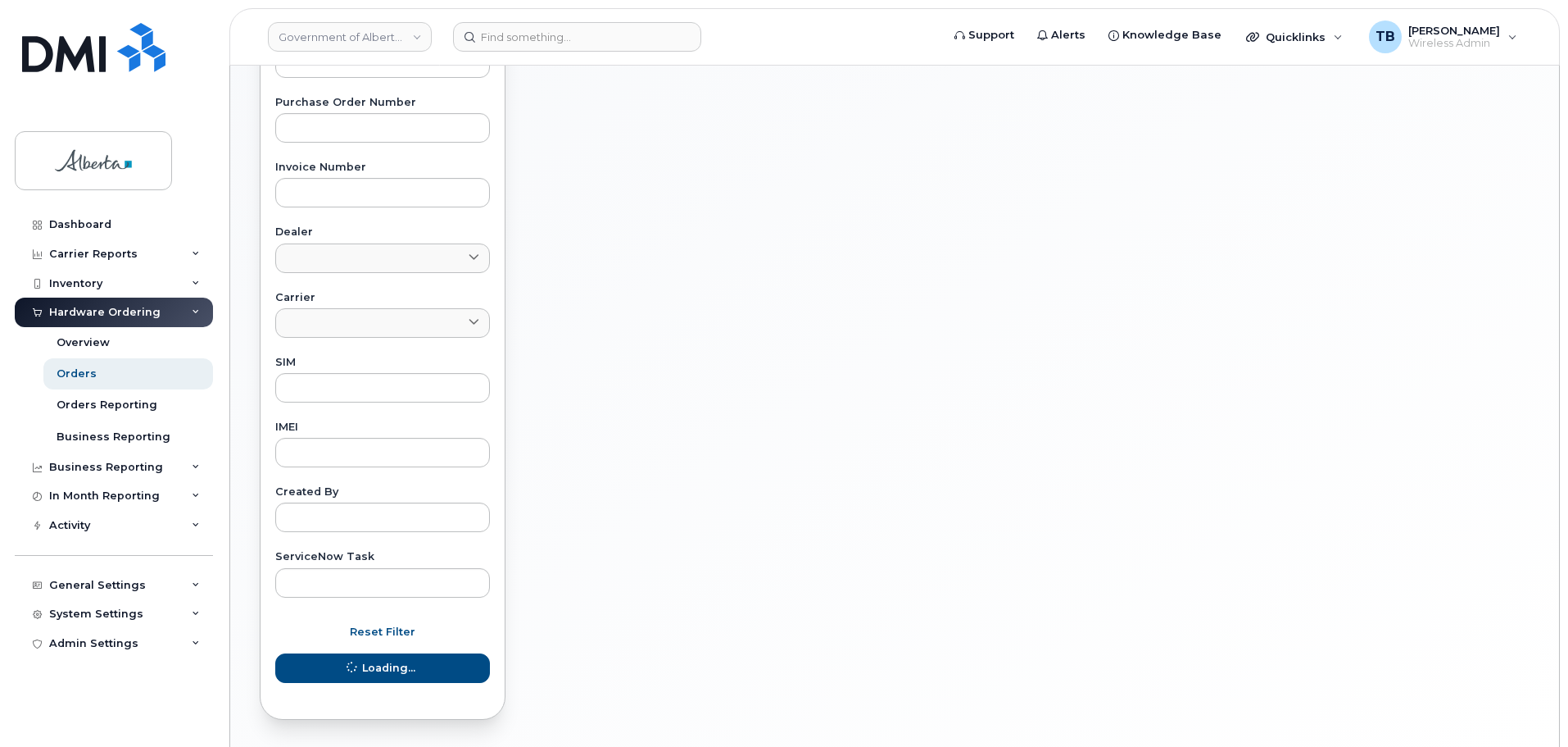
scroll to position [574, 0]
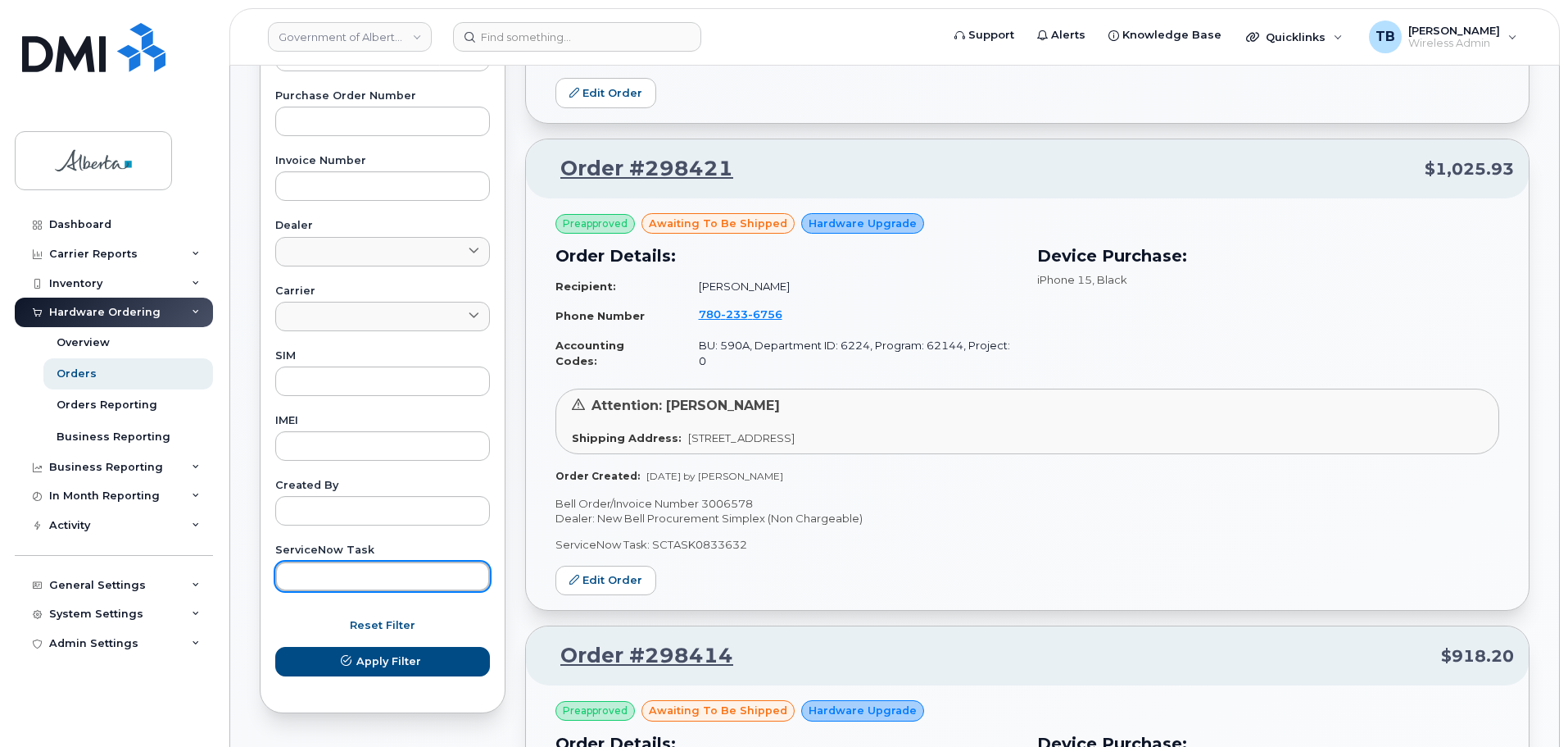
click at [327, 579] on input "text" at bounding box center [383, 576] width 215 height 30
paste input "SCTASK0832535"
click at [275, 647] on button "Apply Filter" at bounding box center [383, 662] width 215 height 30
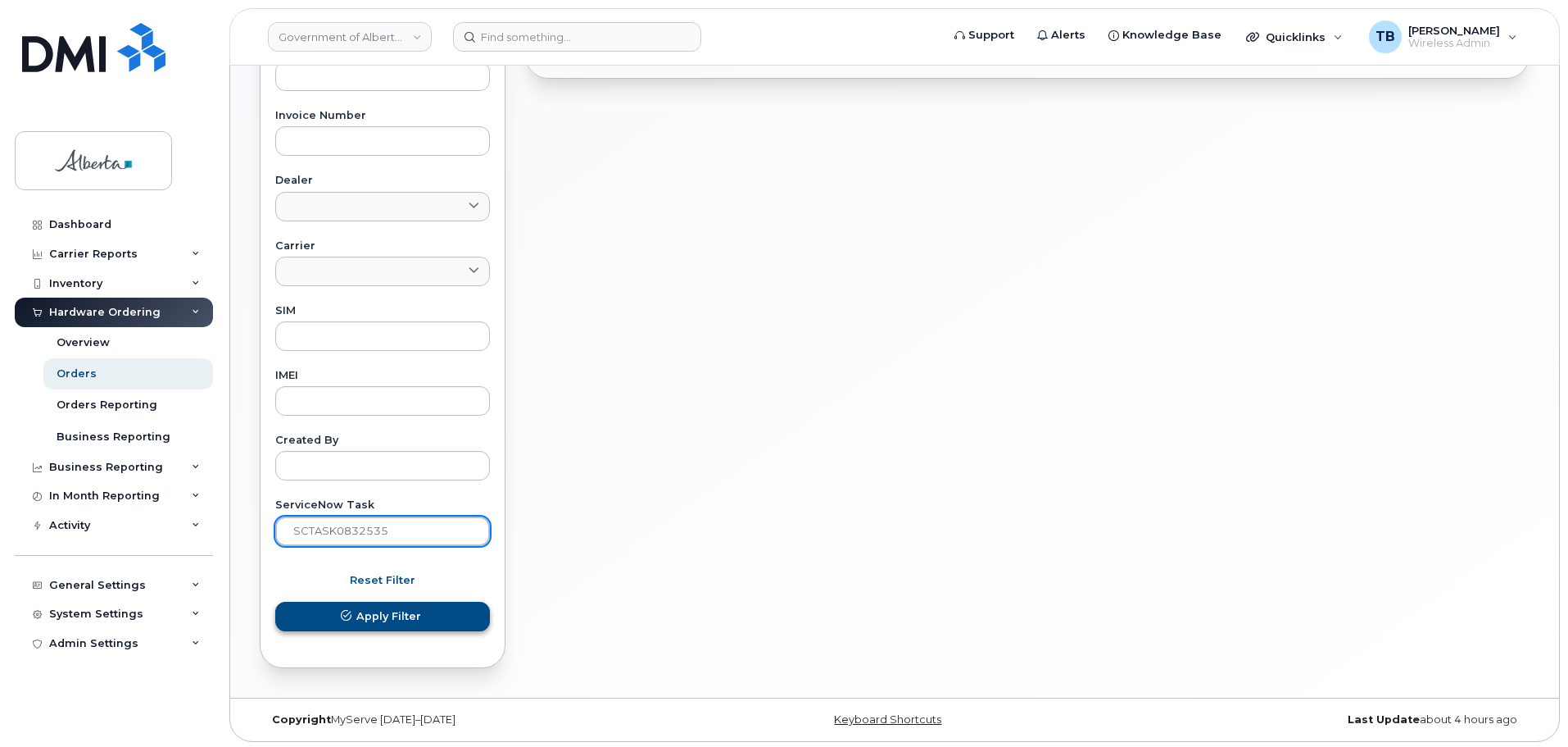
scroll to position [622, 0]
drag, startPoint x: 384, startPoint y: 529, endPoint x: 213, endPoint y: 532, distance: 171.0
click at [242, 532] on div "Orders Download Excel Report Start New Order All Orders 11734 Open Orders 1 Pro…" at bounding box center [894, 68] width 1329 height 1251
paste input "29628"
click at [275, 598] on button "Apply Filter" at bounding box center [383, 613] width 215 height 30
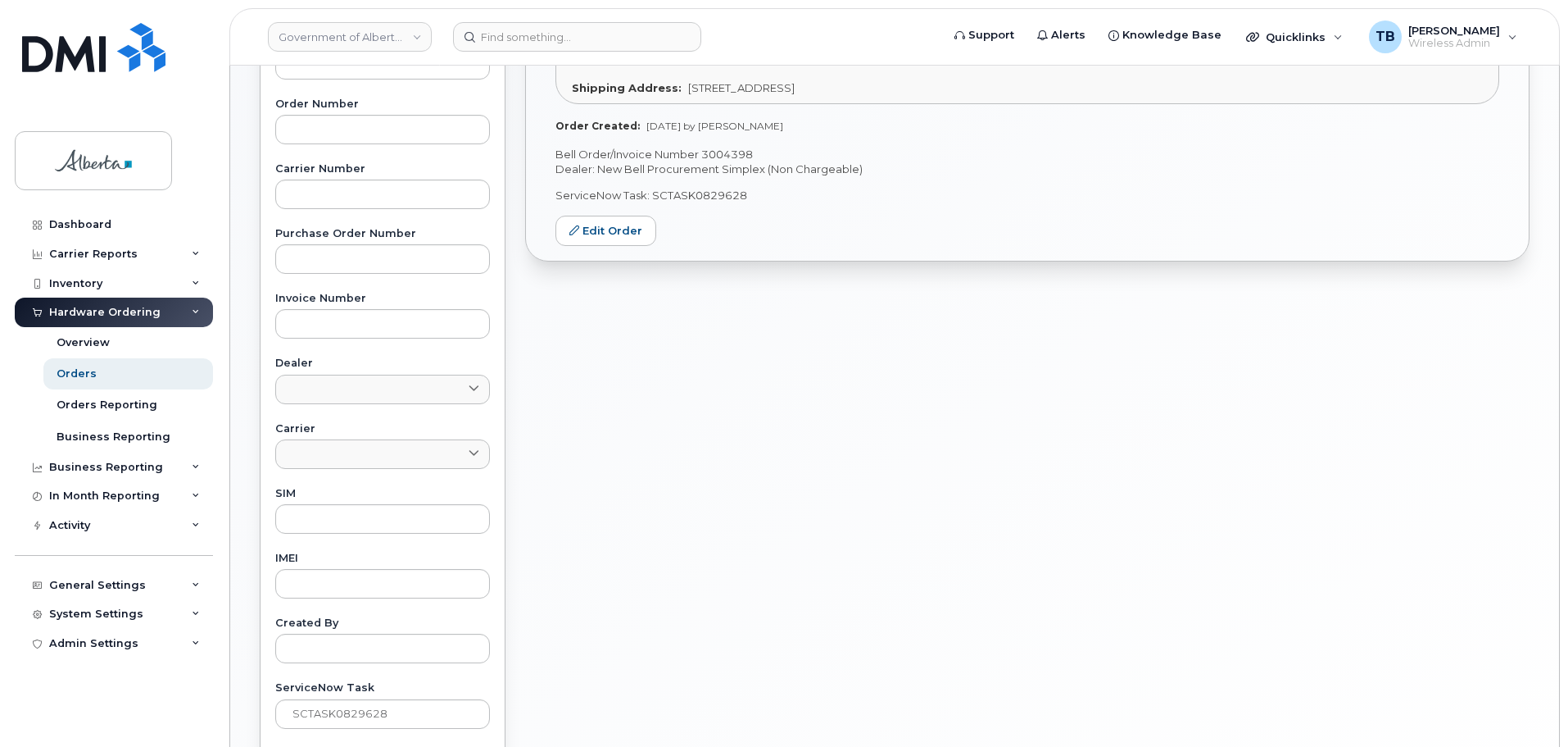
scroll to position [458, 0]
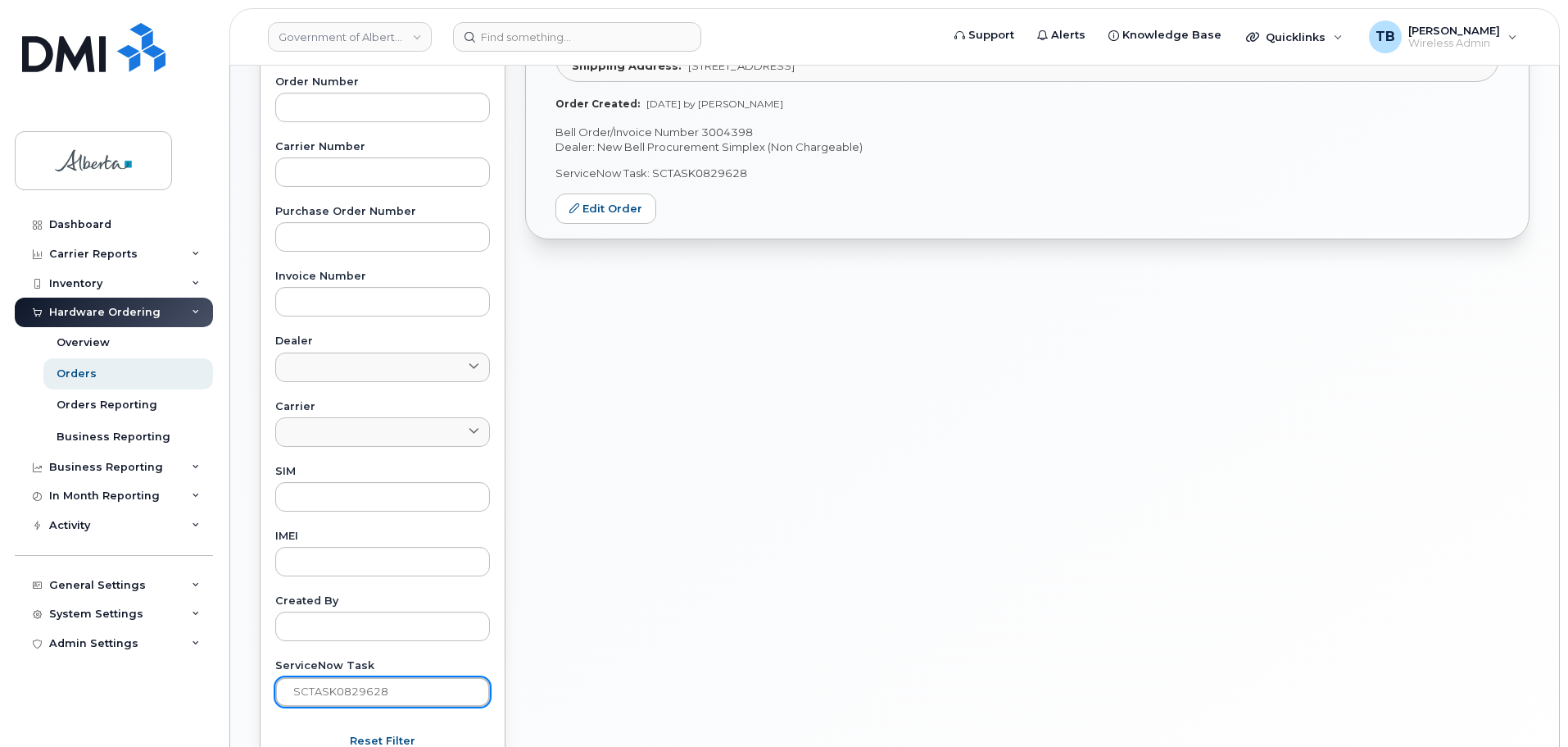
click at [399, 697] on input "SCTASK0829628" at bounding box center [383, 691] width 215 height 30
paste input "SCTASK0832200"
paste input "text"
type input "SCTASK0832200"
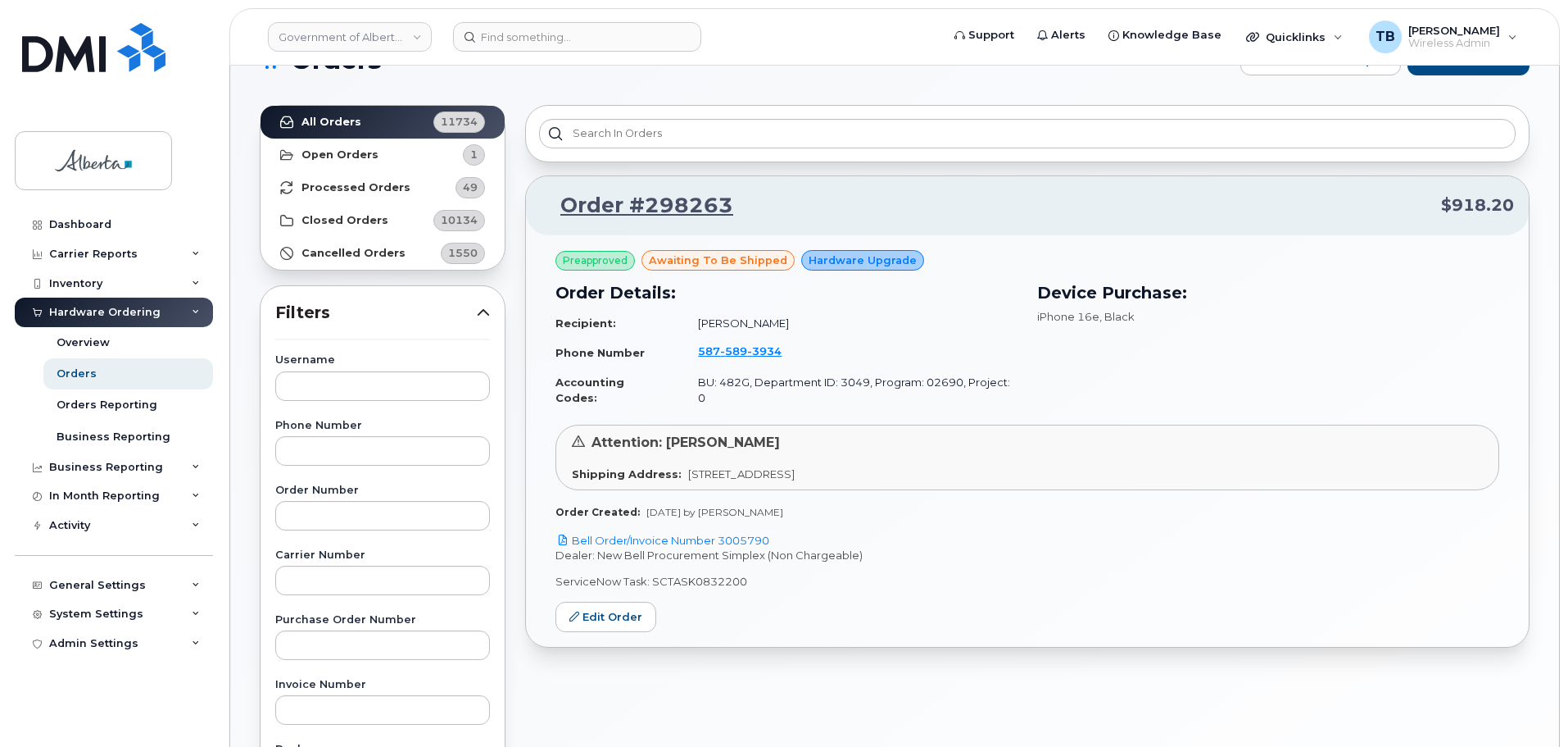
scroll to position [48, 0]
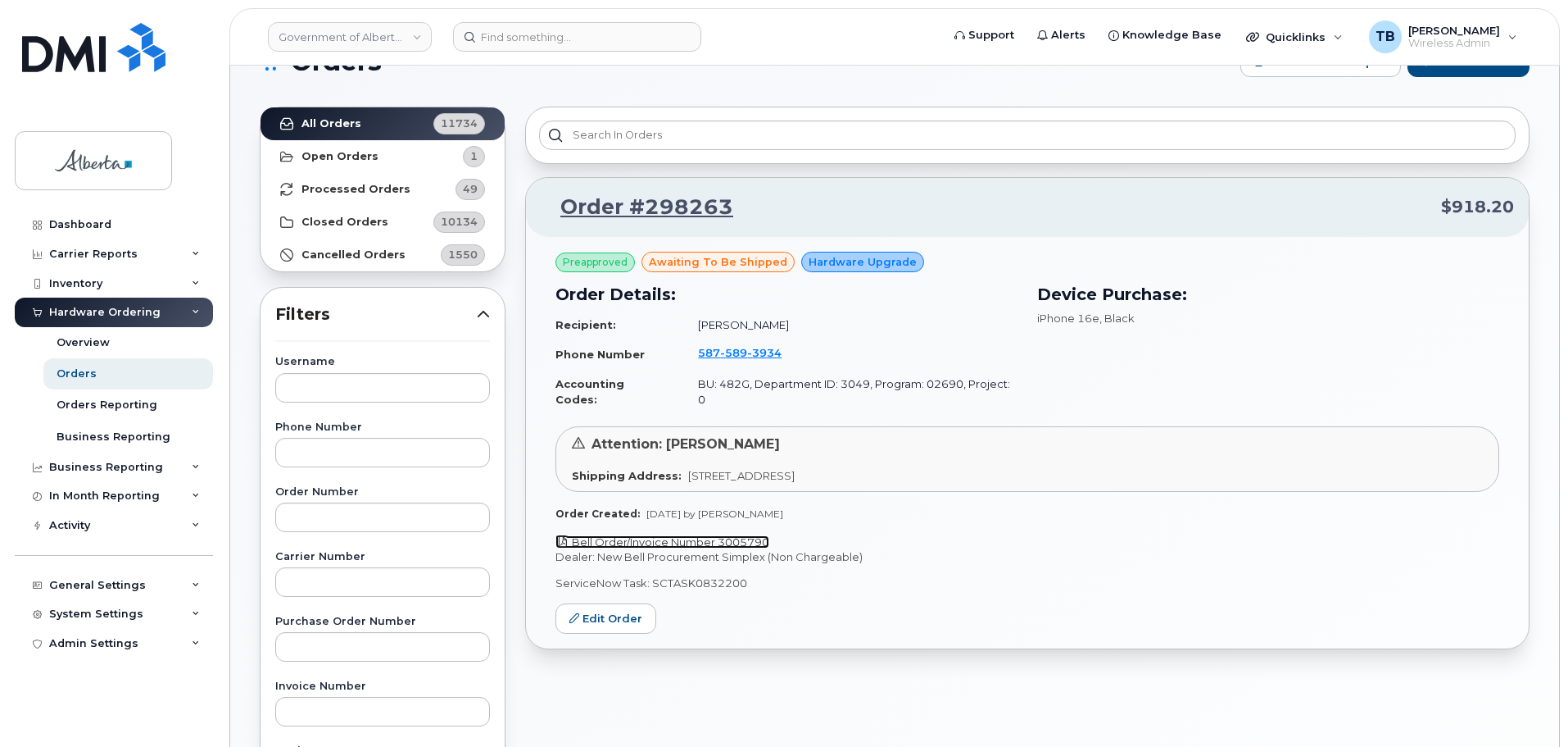
click at [669, 535] on link "Bell Order/Invoice Number 3005790" at bounding box center [662, 542] width 214 height 13
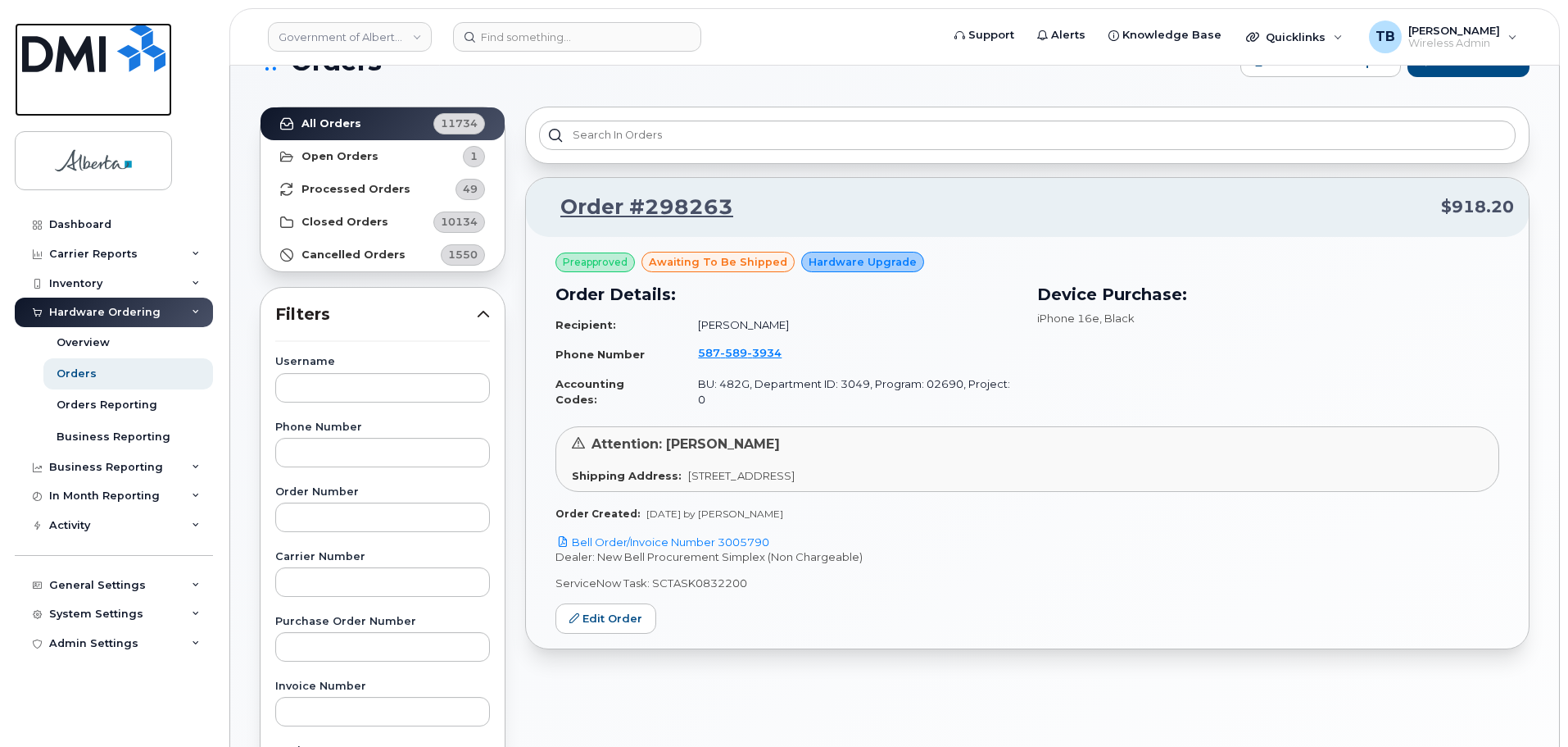
click at [106, 31] on img at bounding box center [93, 47] width 143 height 49
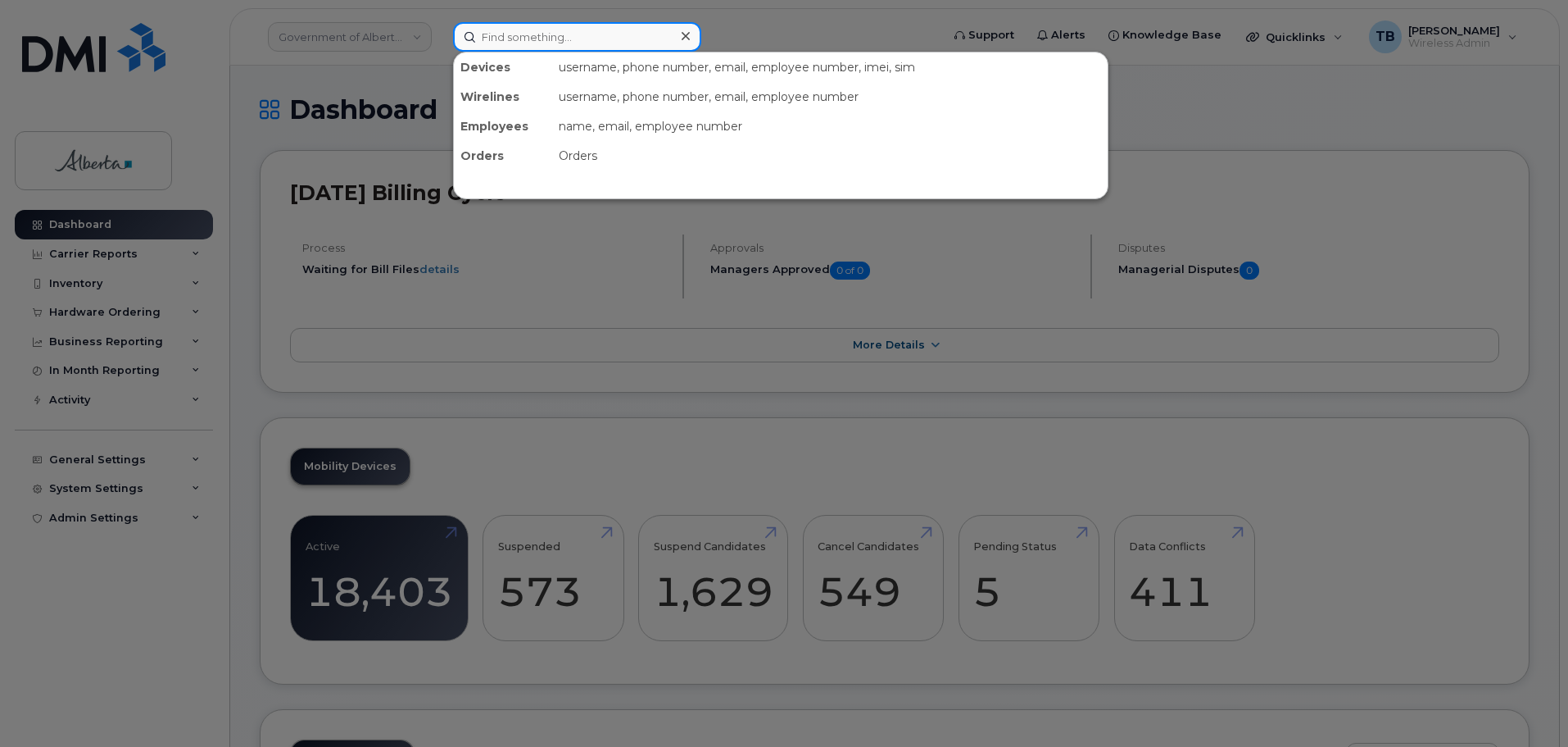
click at [479, 40] on input at bounding box center [577, 36] width 249 height 30
paste input "5873858890"
type input "5873858890"
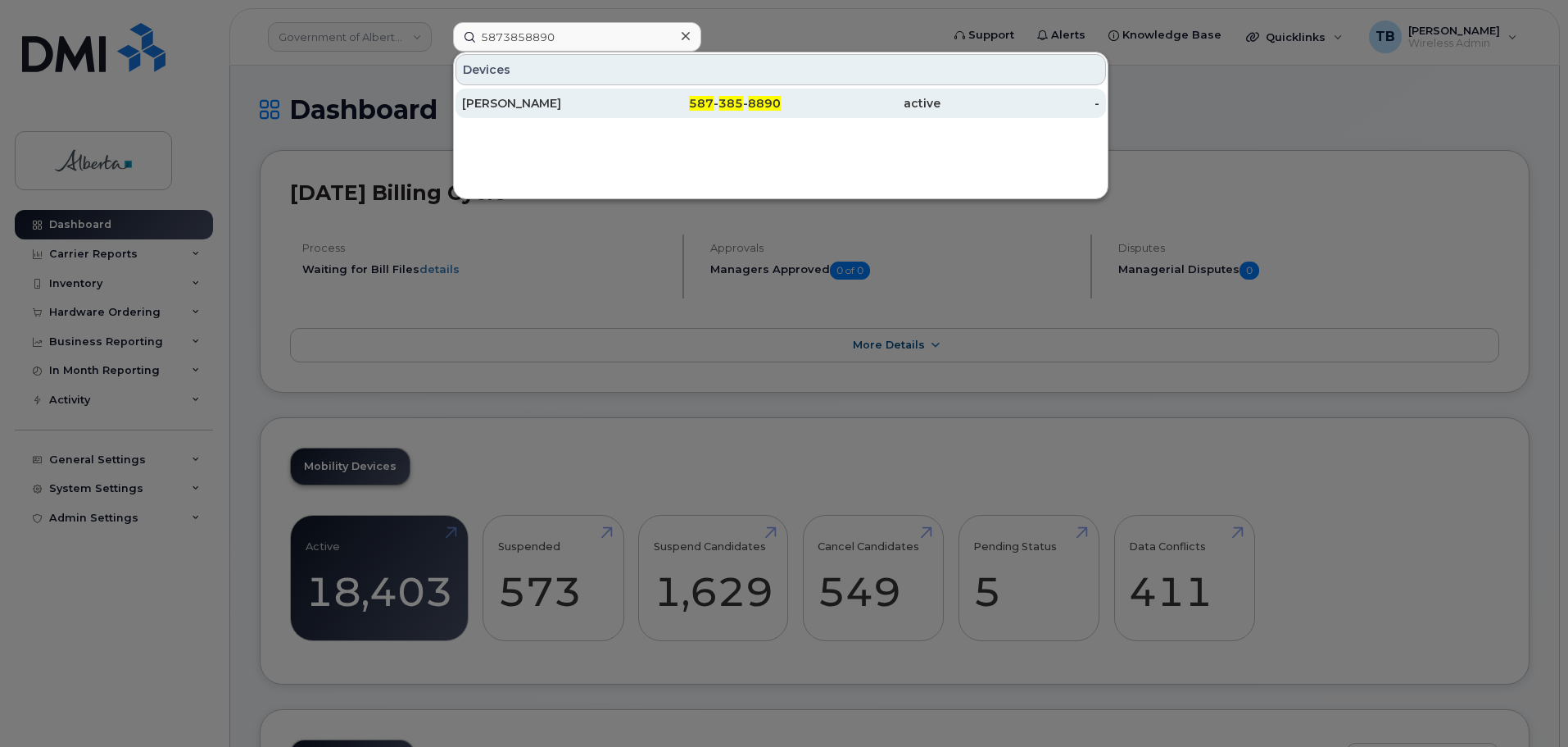
click at [501, 105] on div "Shinoy Singh" at bounding box center [541, 103] width 159 height 16
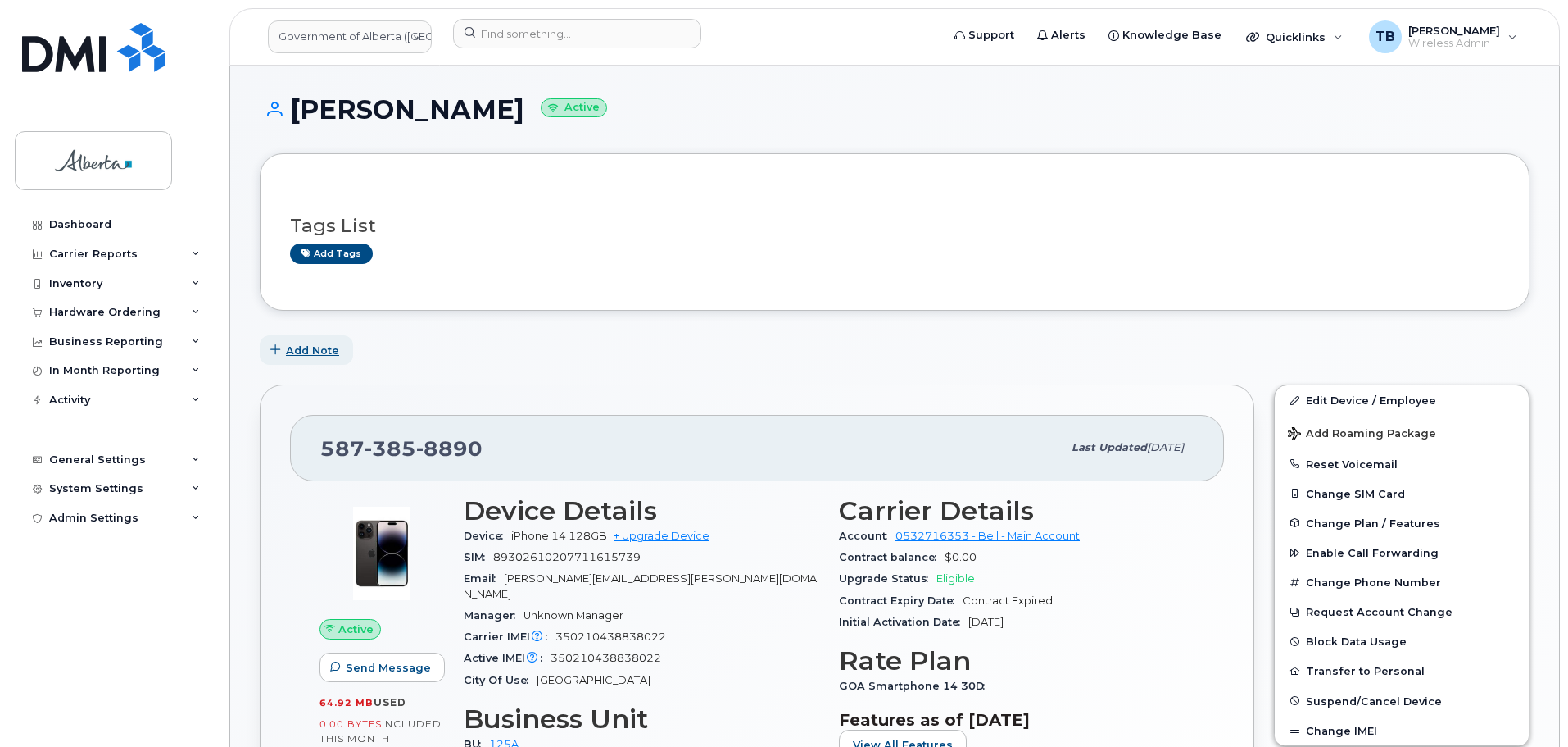
click at [310, 352] on span "Add Note" at bounding box center [312, 350] width 53 height 15
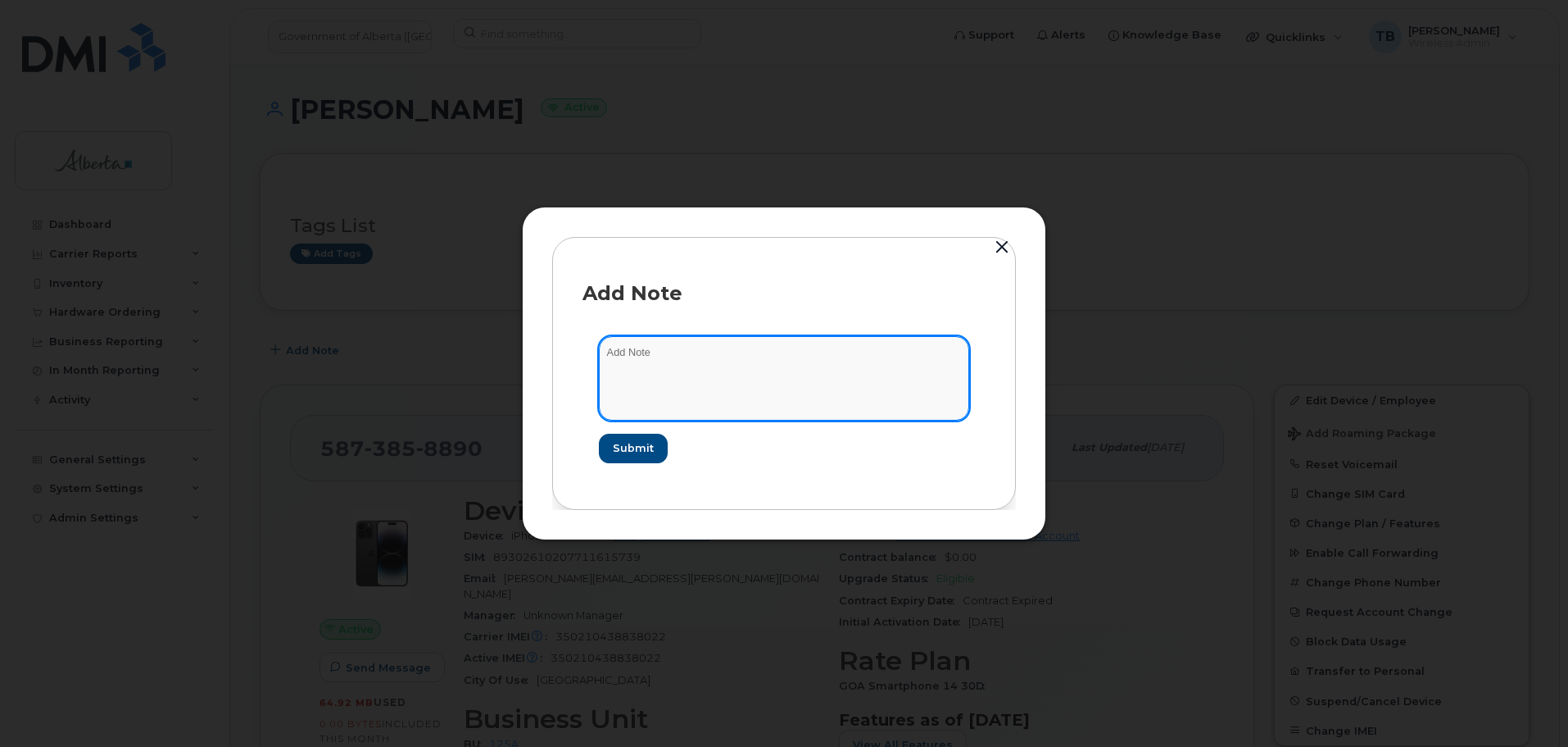
click at [687, 356] on textarea at bounding box center [784, 377] width 370 height 84
paste textarea "SCTASK0833585 Plan Cancel - (1)"
type textarea "SCTASK0833585 Plan Cancel - (1)"
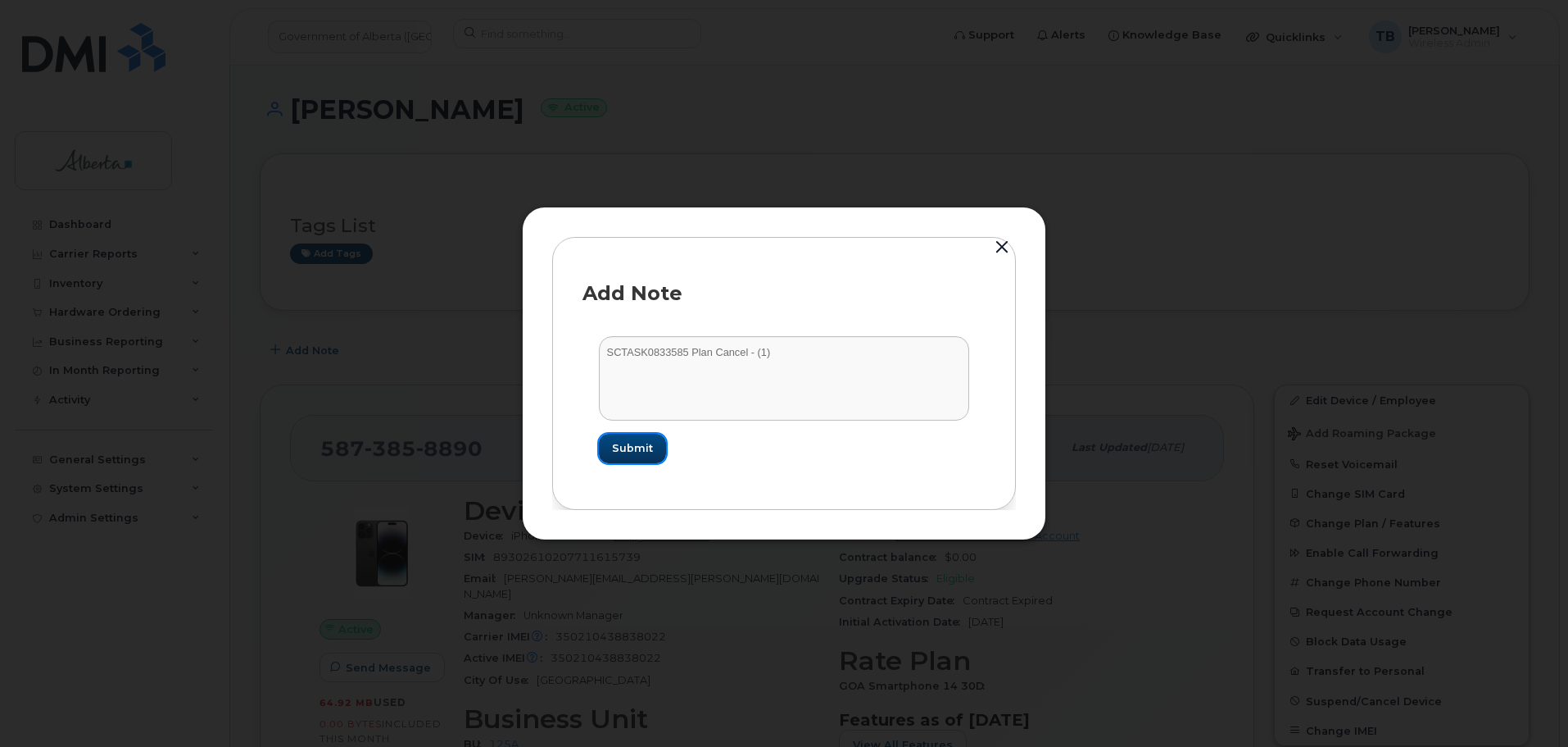
click at [647, 448] on span "Submit" at bounding box center [632, 447] width 41 height 15
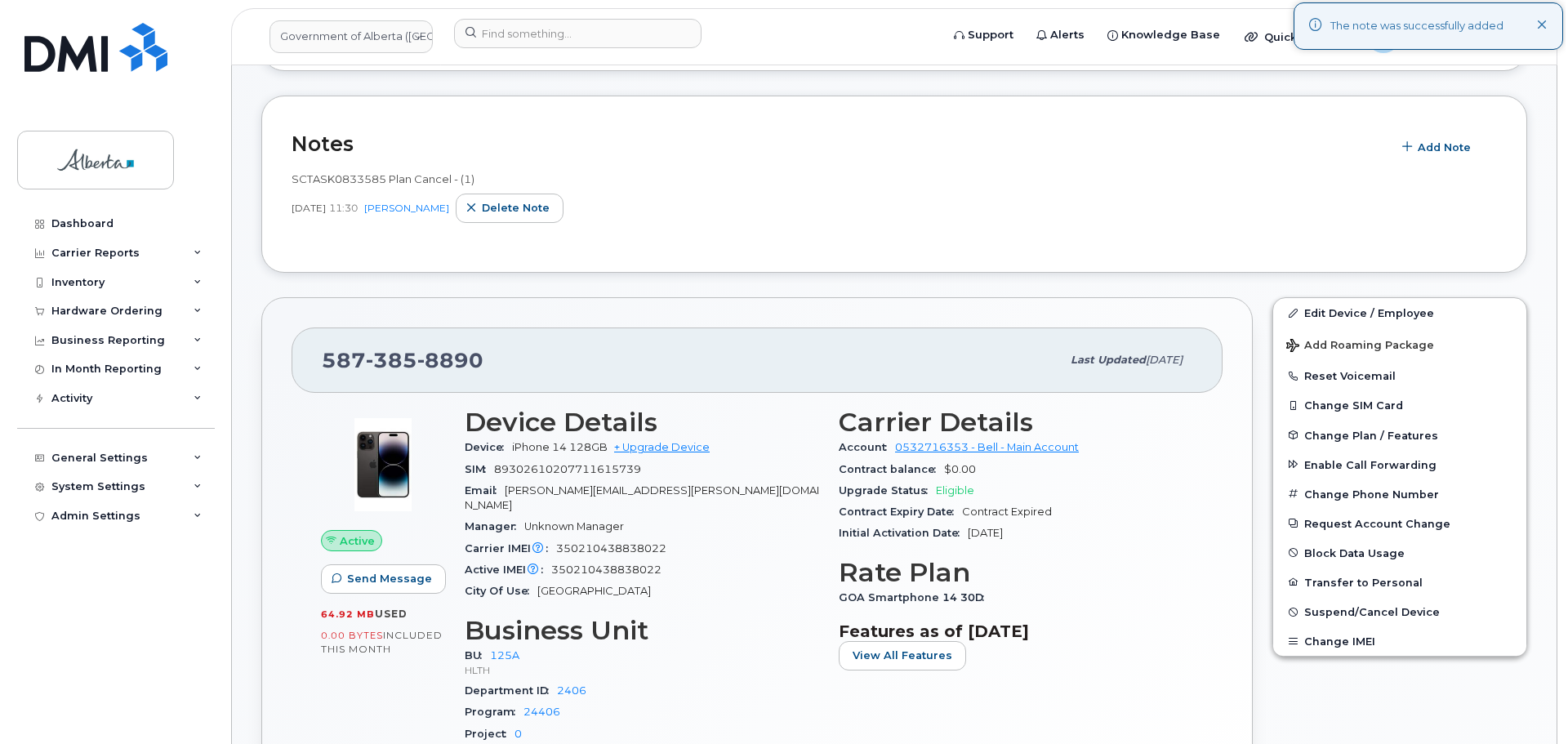
scroll to position [245, 0]
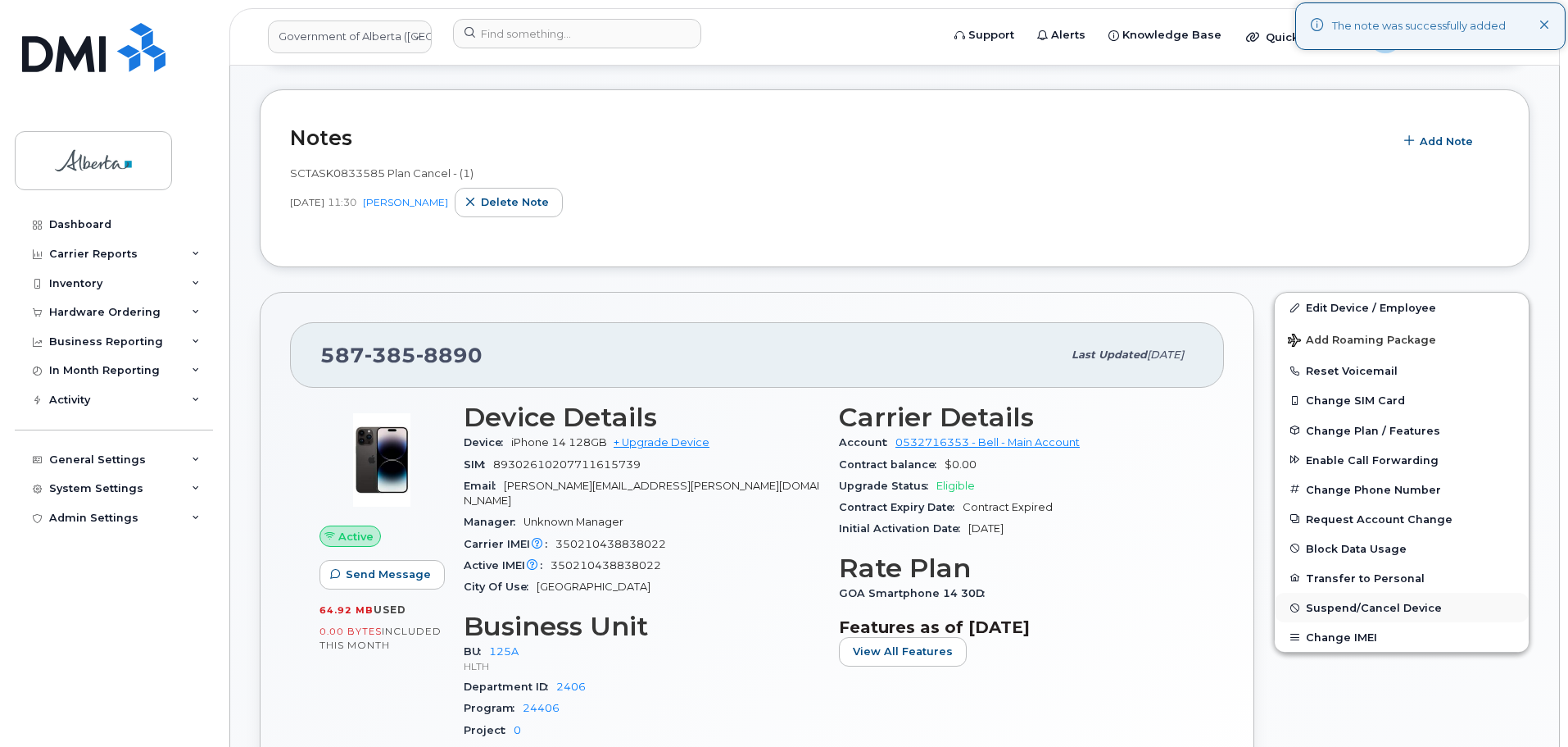
click at [1354, 608] on span "Suspend/Cancel Device" at bounding box center [1374, 608] width 136 height 12
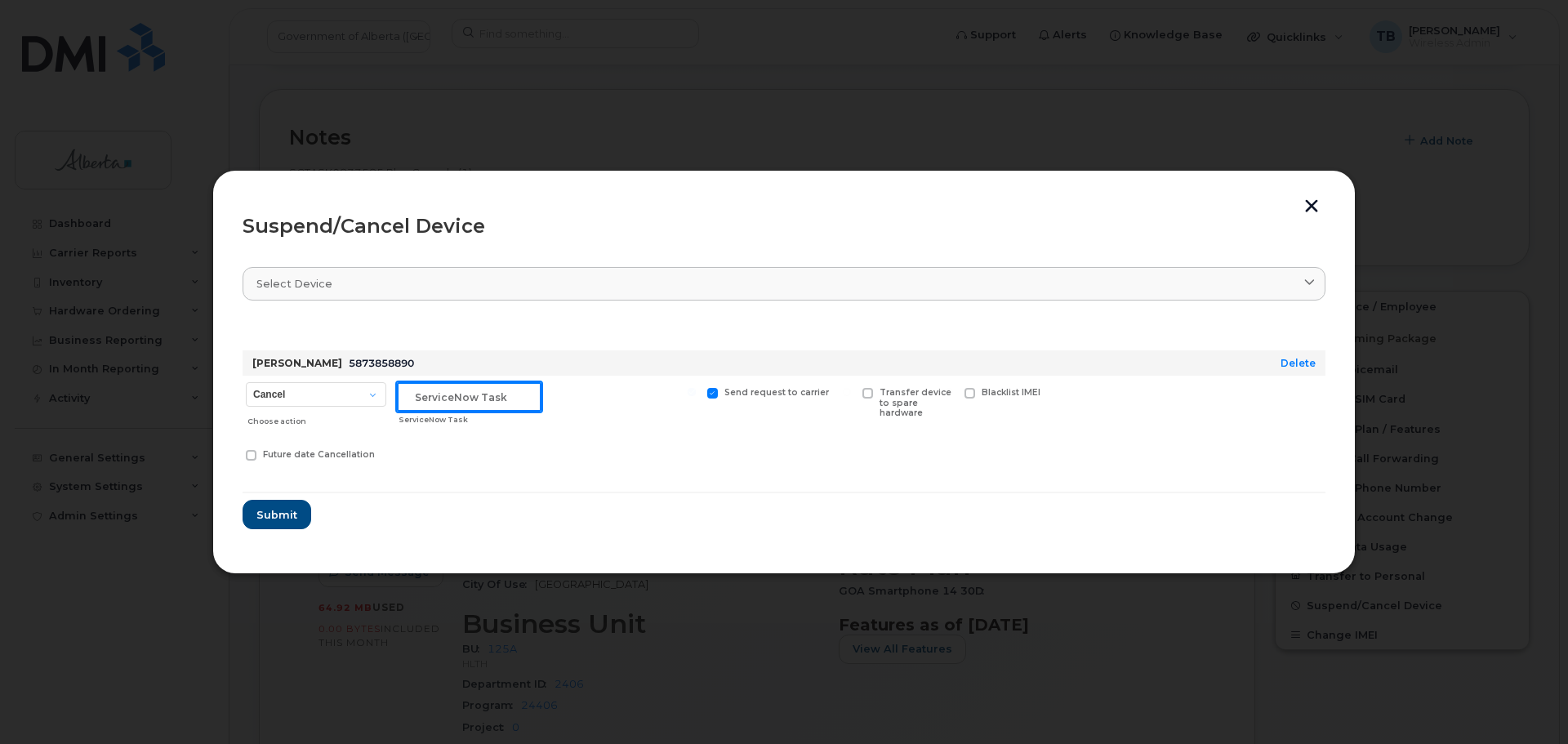
click at [415, 400] on input "text" at bounding box center [469, 397] width 144 height 30
paste input "SCTASK0833585 Plan Cancel - (1)"
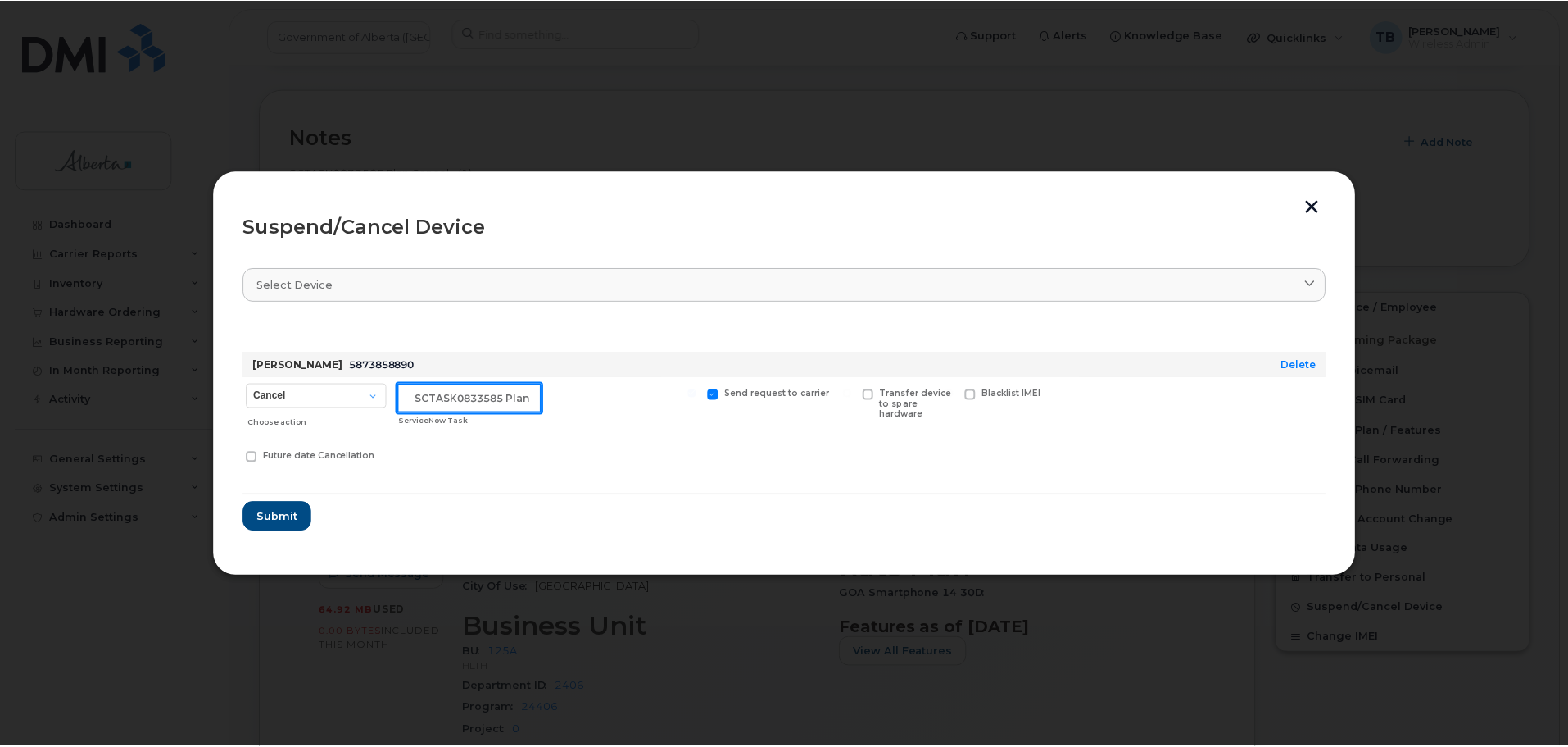
scroll to position [0, 0]
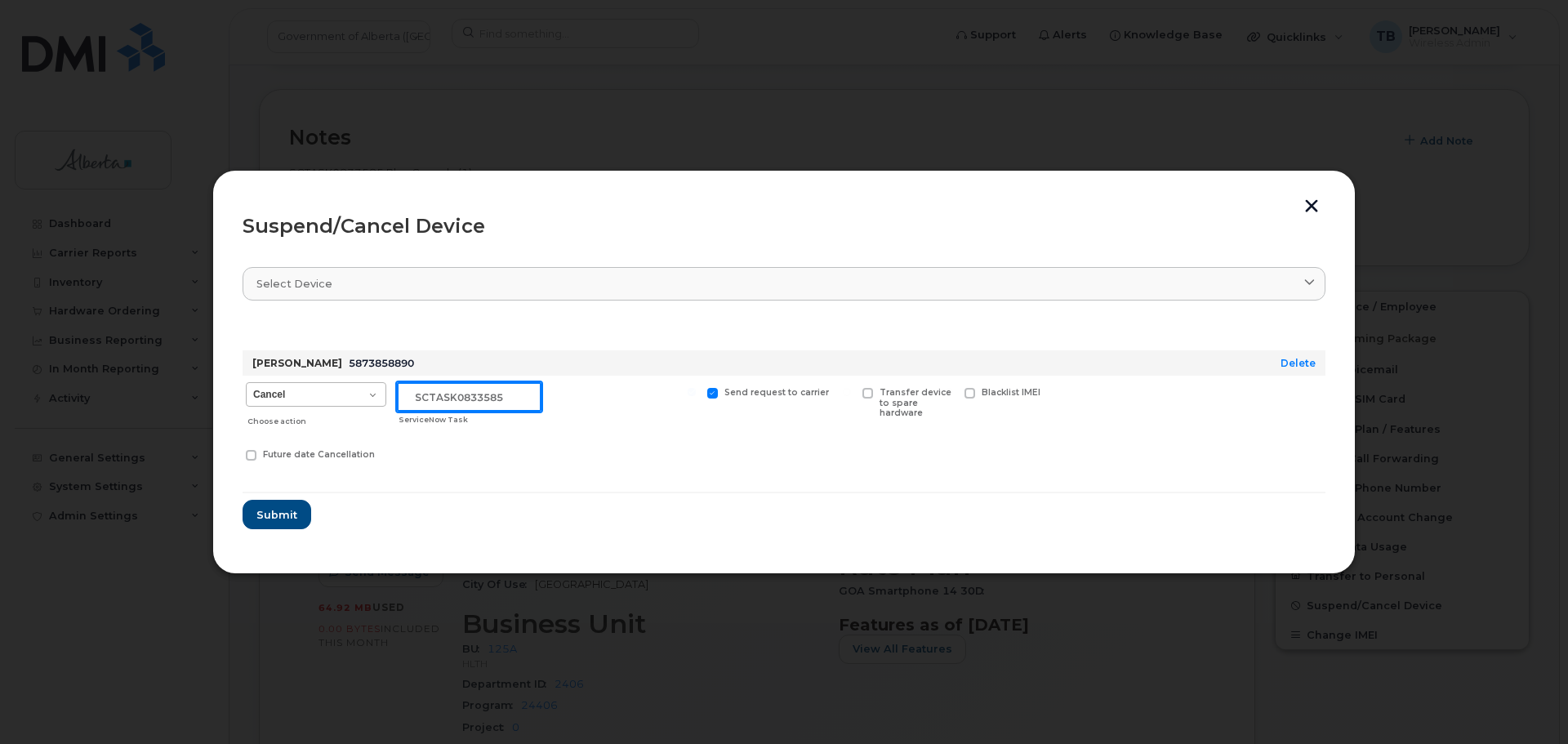
drag, startPoint x: 415, startPoint y: 397, endPoint x: 344, endPoint y: 404, distance: 71.3
click at [344, 404] on div "Cancel Suspend - Extend Suspension Suspend - Reduced Rate Suspend - Lost Device…" at bounding box center [784, 424] width 1083 height 97
type input "SCTASK0833585"
click at [276, 522] on button "Submit" at bounding box center [276, 514] width 67 height 30
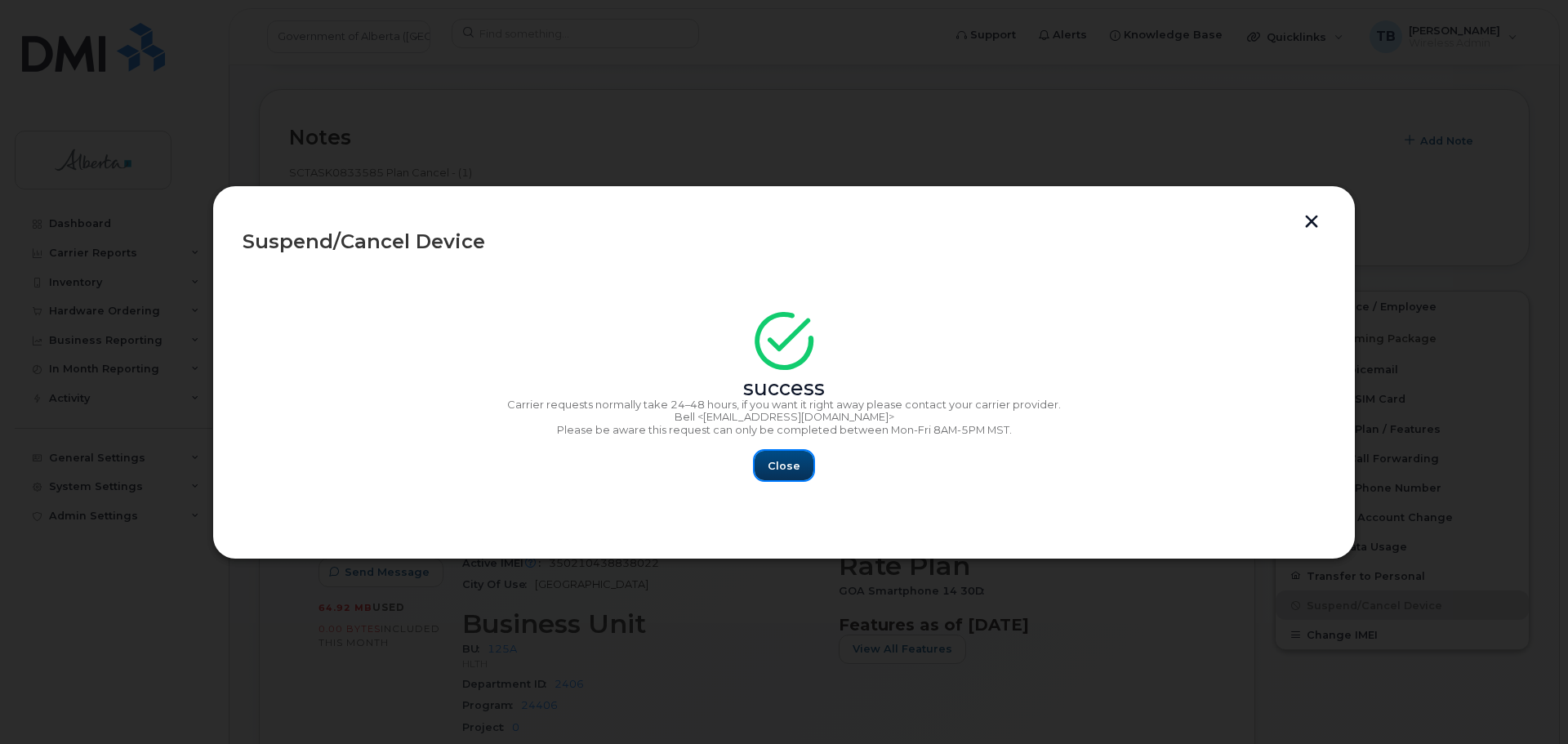
click at [784, 458] on span "Close" at bounding box center [784, 466] width 33 height 15
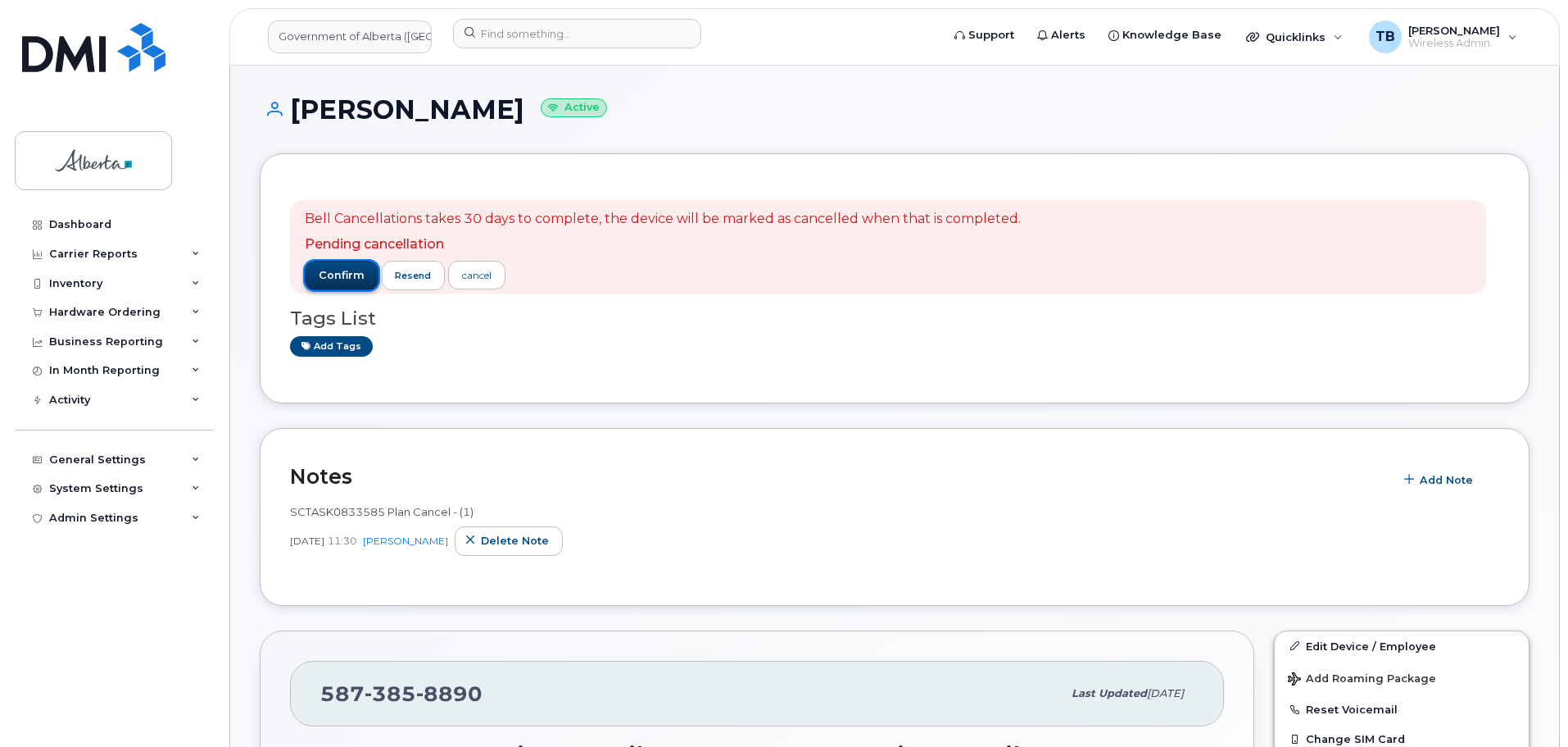
click at [339, 270] on span "confirm" at bounding box center [342, 275] width 46 height 14
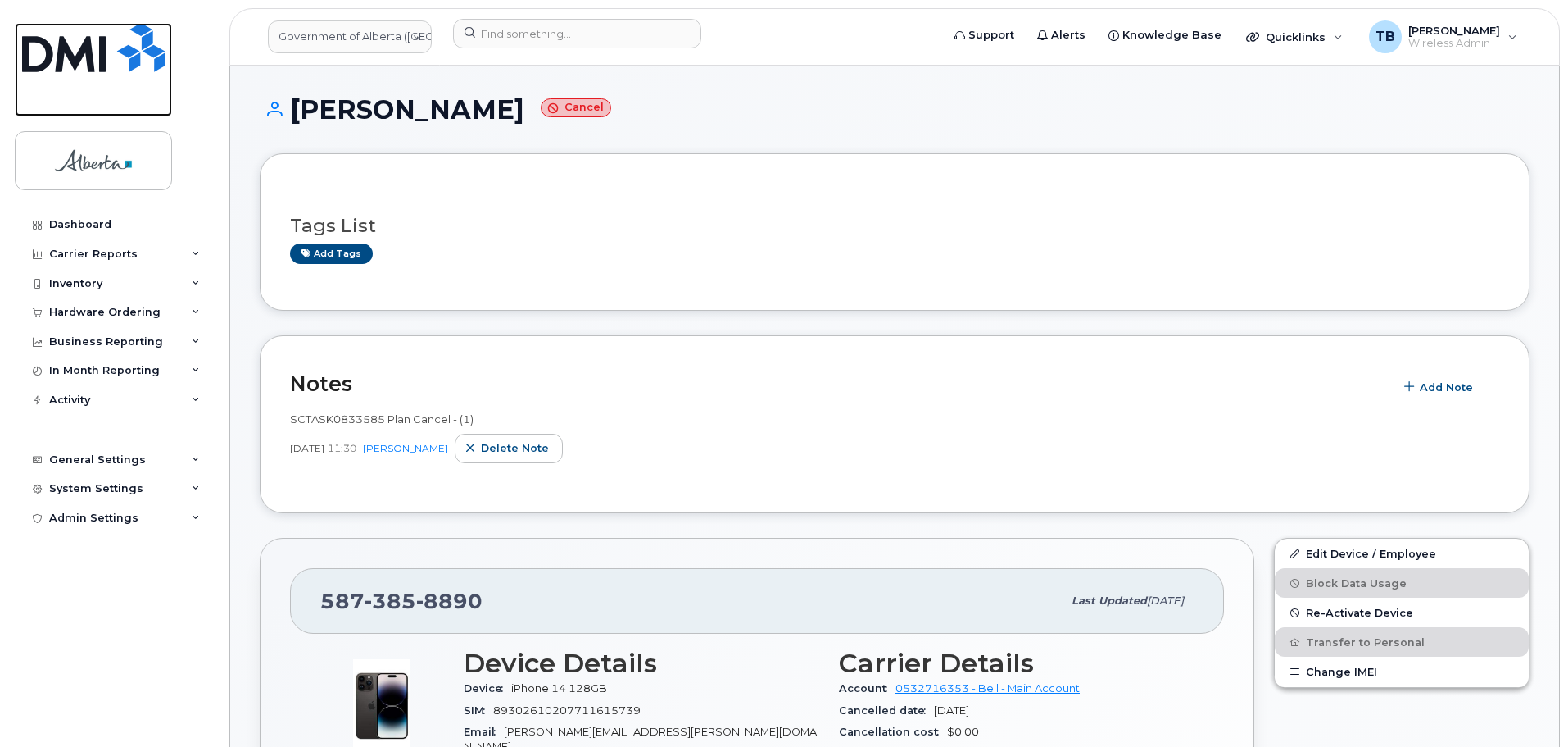
click at [69, 53] on img at bounding box center [93, 47] width 143 height 49
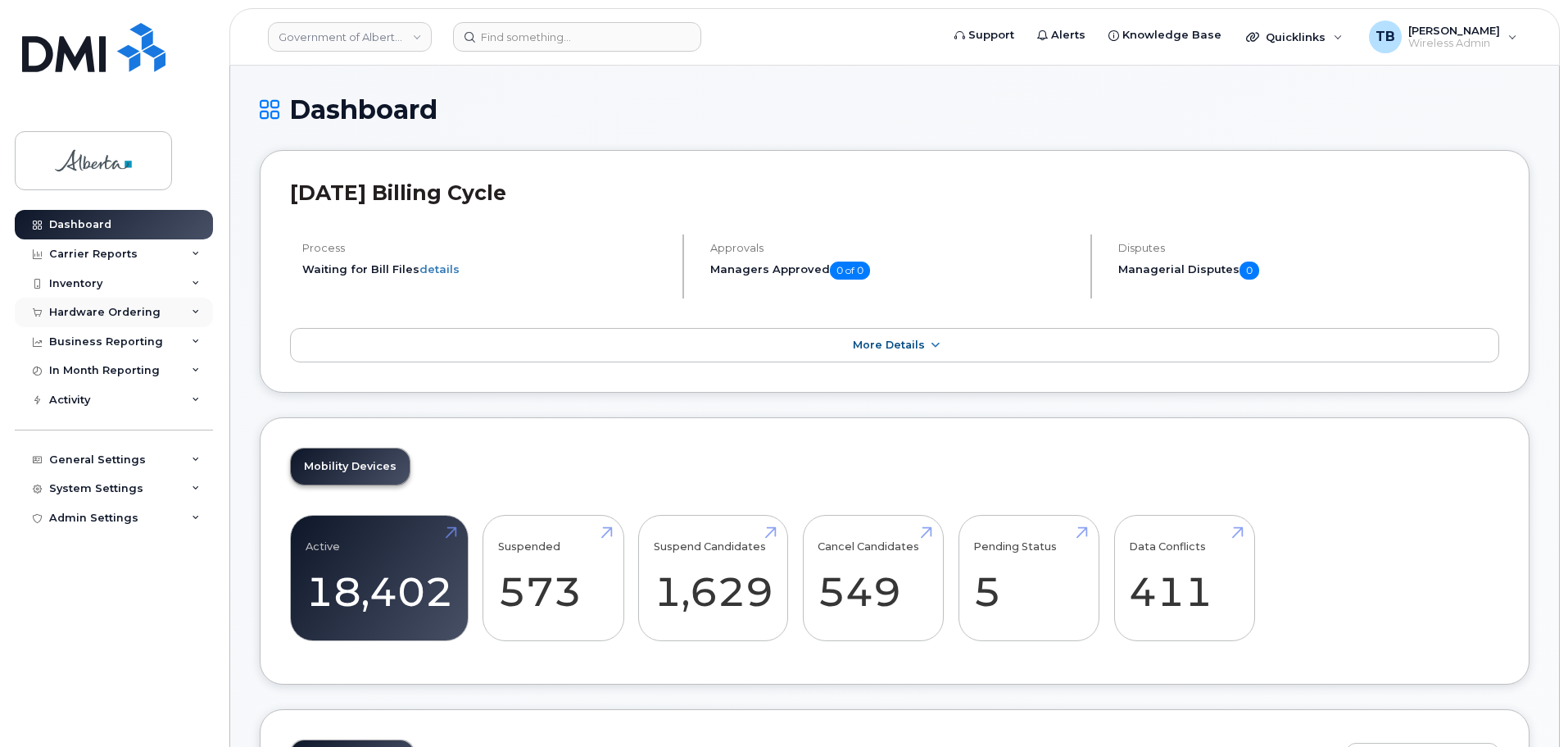
click at [86, 307] on div "Hardware Ordering" at bounding box center [105, 312] width 111 height 13
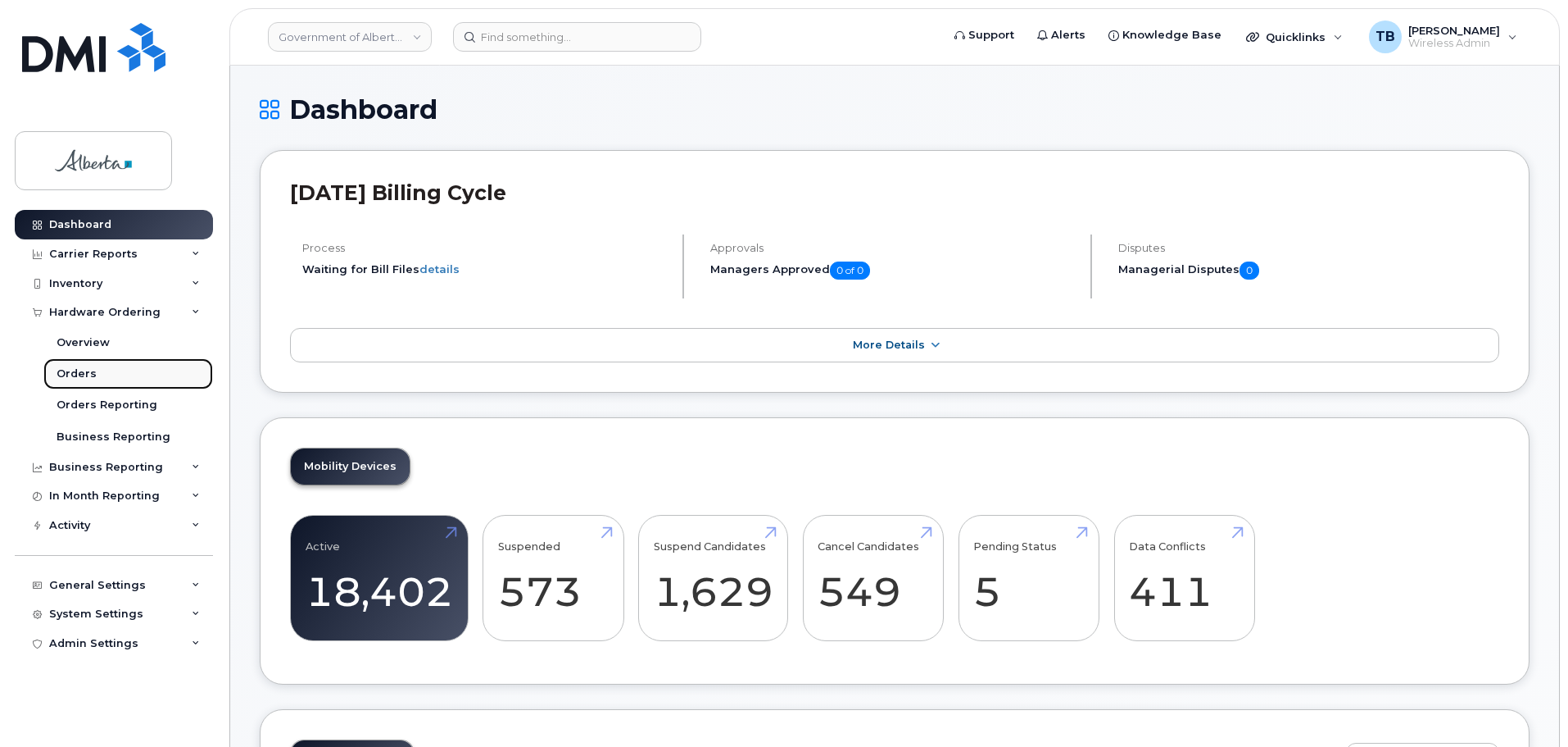
click at [78, 374] on div "Orders" at bounding box center [77, 374] width 40 height 14
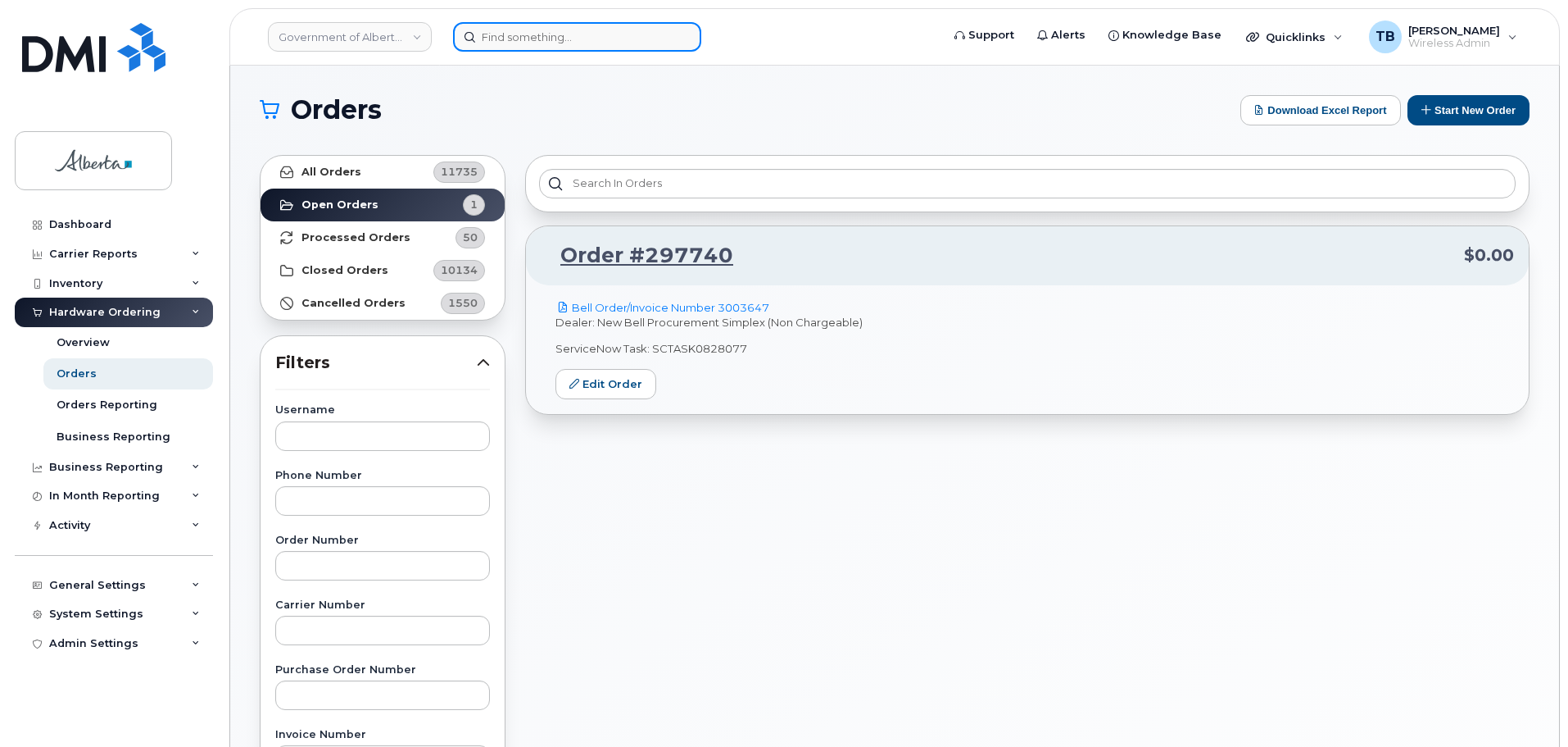
click at [519, 44] on input at bounding box center [577, 36] width 249 height 30
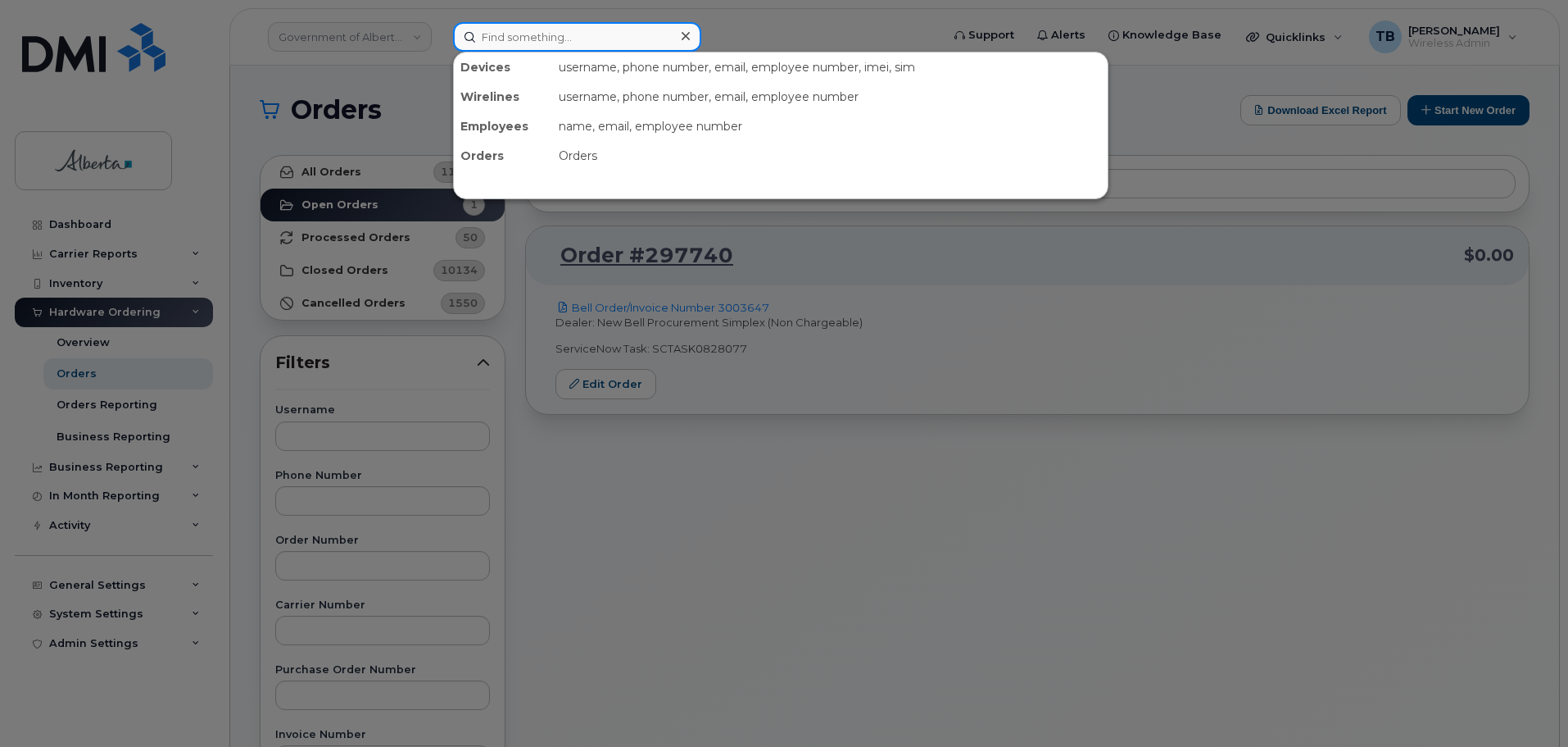
paste input "7802199565"
type input "7802199565"
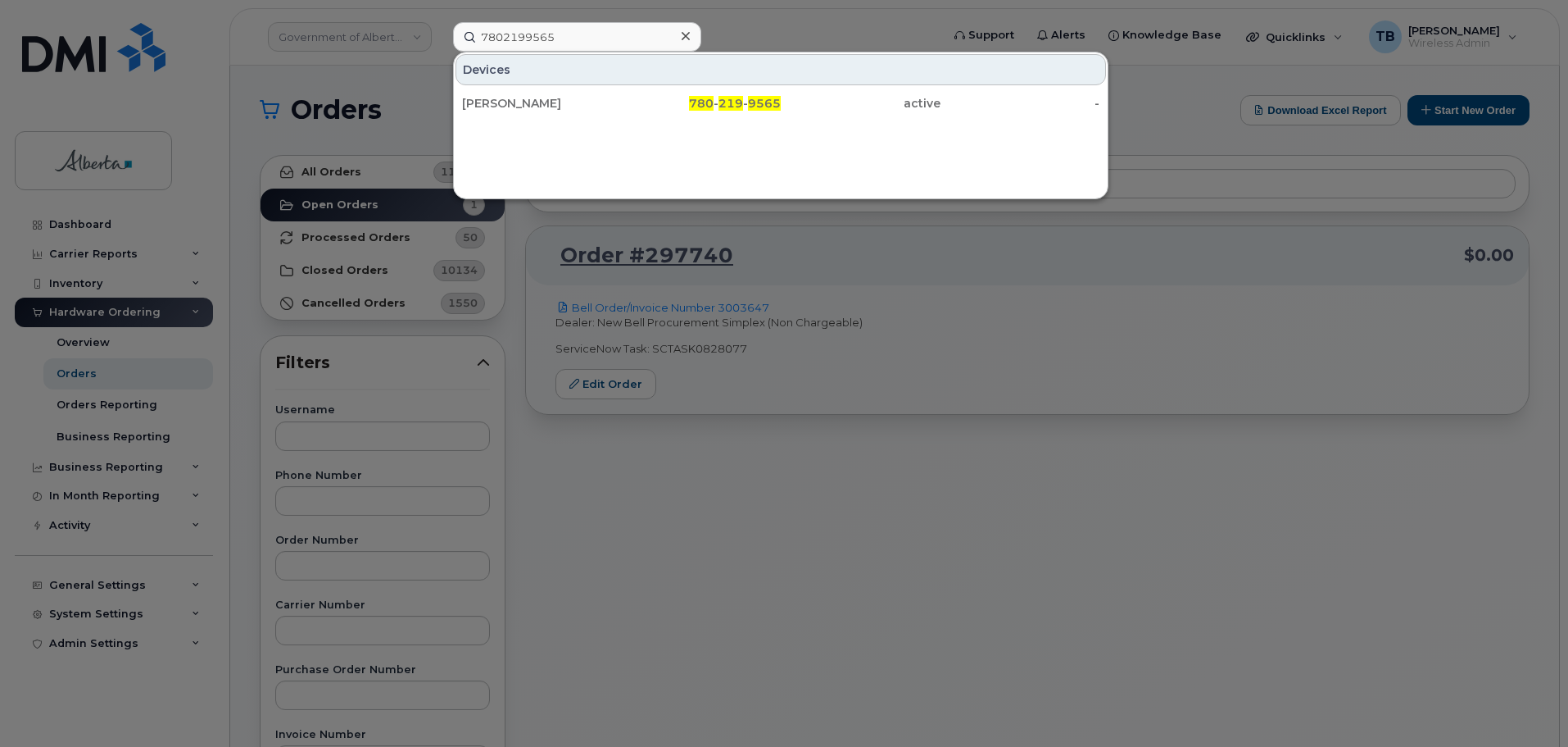
drag, startPoint x: 509, startPoint y: 104, endPoint x: 4, endPoint y: 307, distance: 544.3
click at [507, 104] on div "[PERSON_NAME]" at bounding box center [541, 103] width 159 height 16
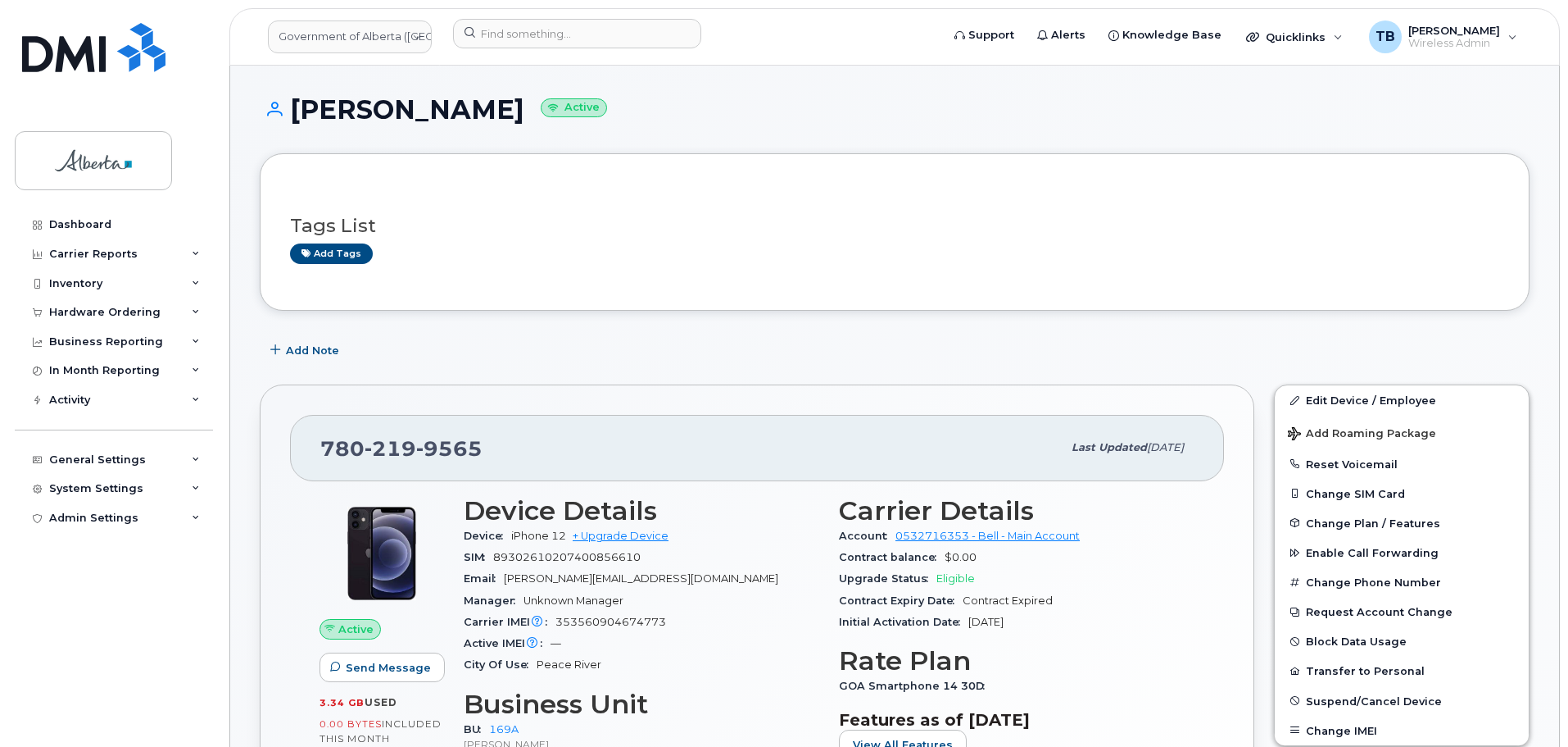
drag, startPoint x: 69, startPoint y: 313, endPoint x: 502, endPoint y: 294, distance: 433.4
click at [72, 311] on div "Hardware Ordering" at bounding box center [105, 312] width 111 height 13
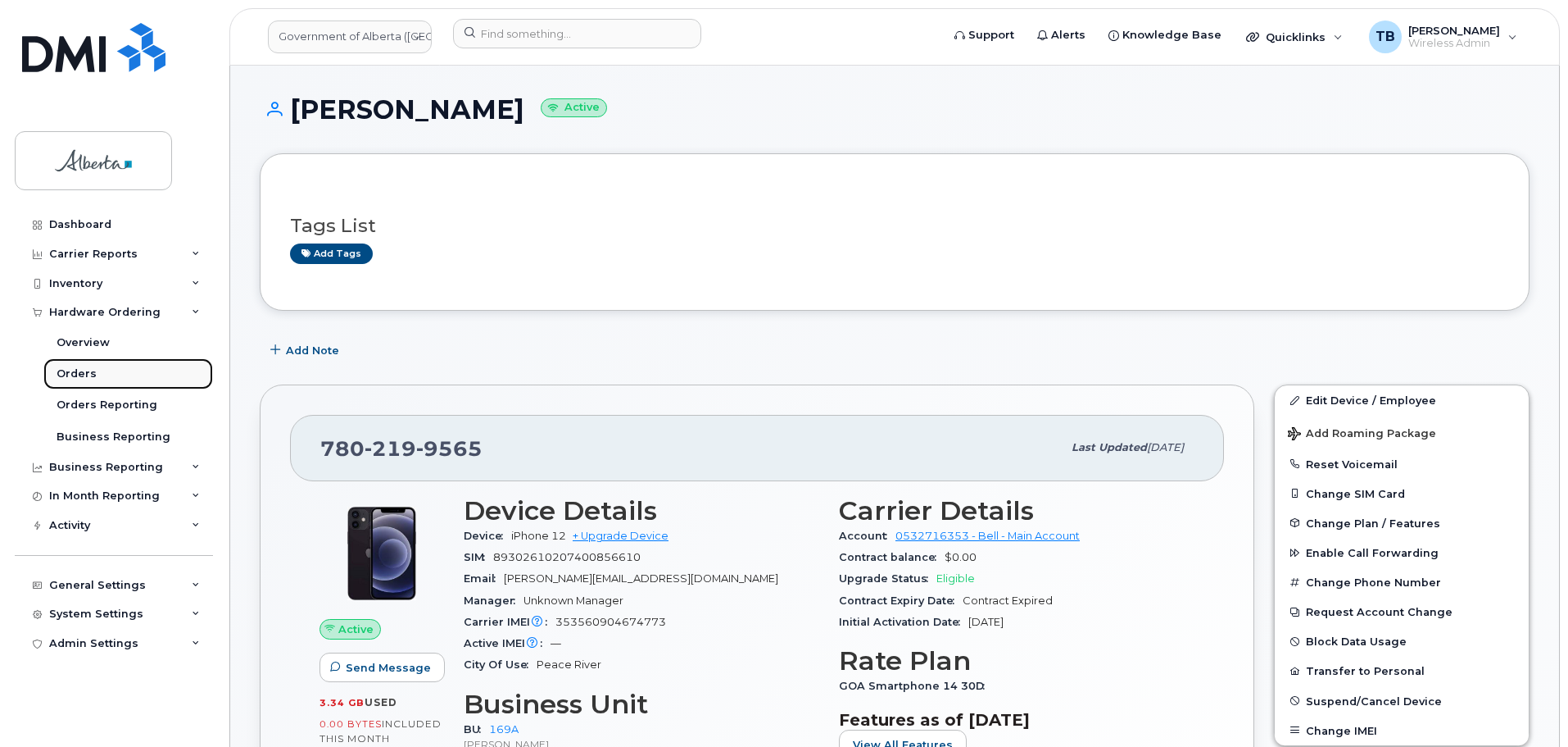
click at [71, 374] on div "Orders" at bounding box center [77, 374] width 40 height 14
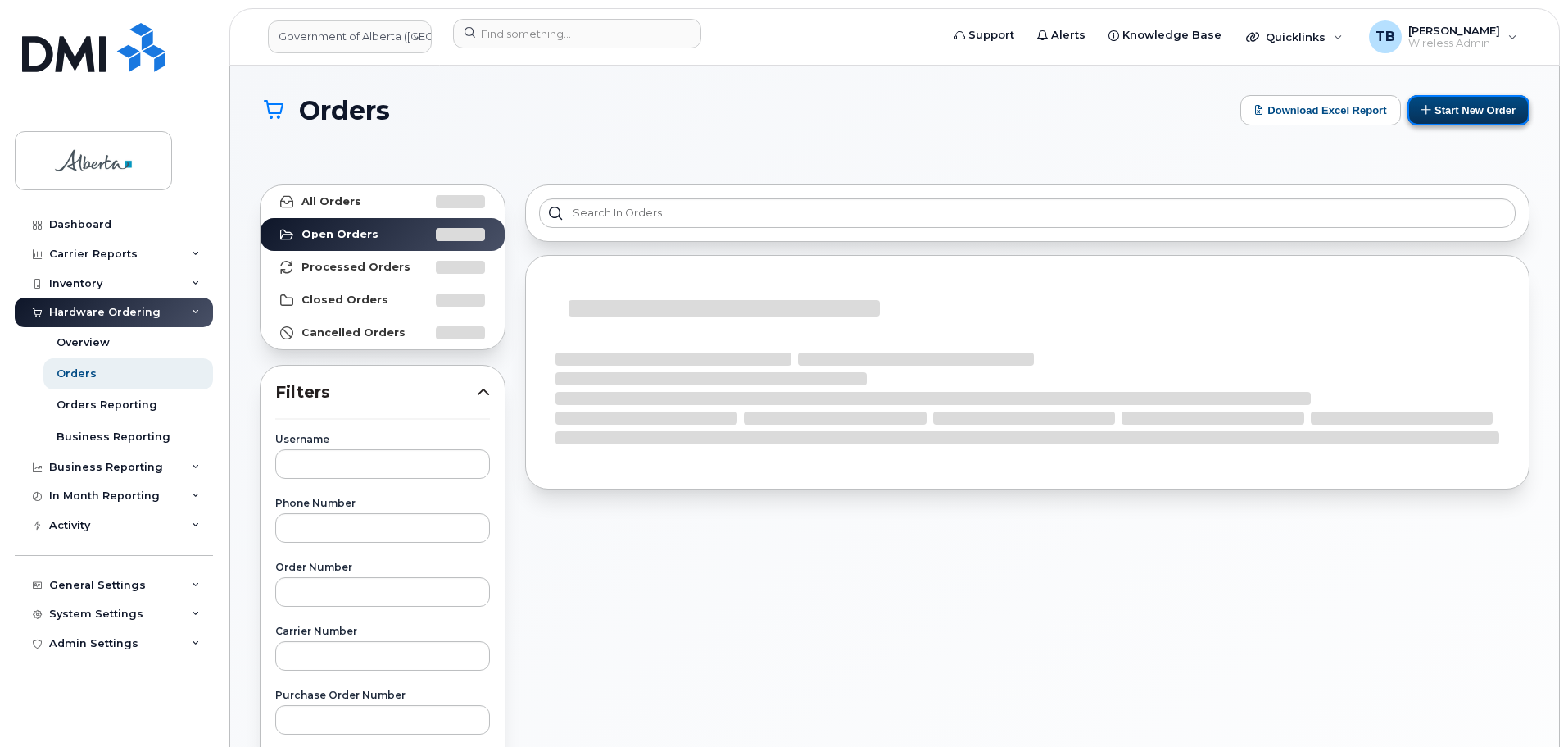
click at [1439, 115] on button "Start New Order" at bounding box center [1468, 110] width 122 height 31
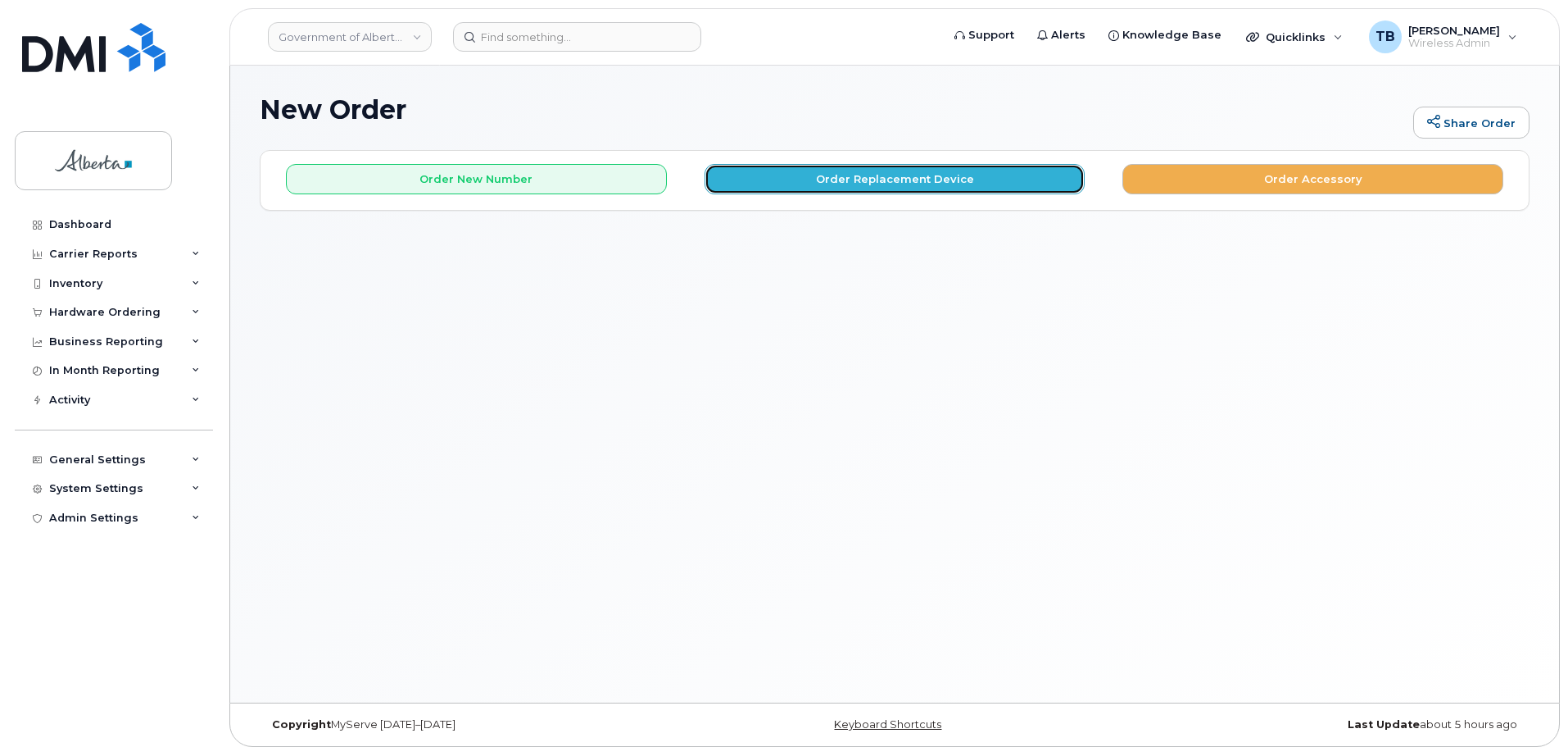
click at [812, 187] on button "Order Replacement Device" at bounding box center [894, 180] width 381 height 31
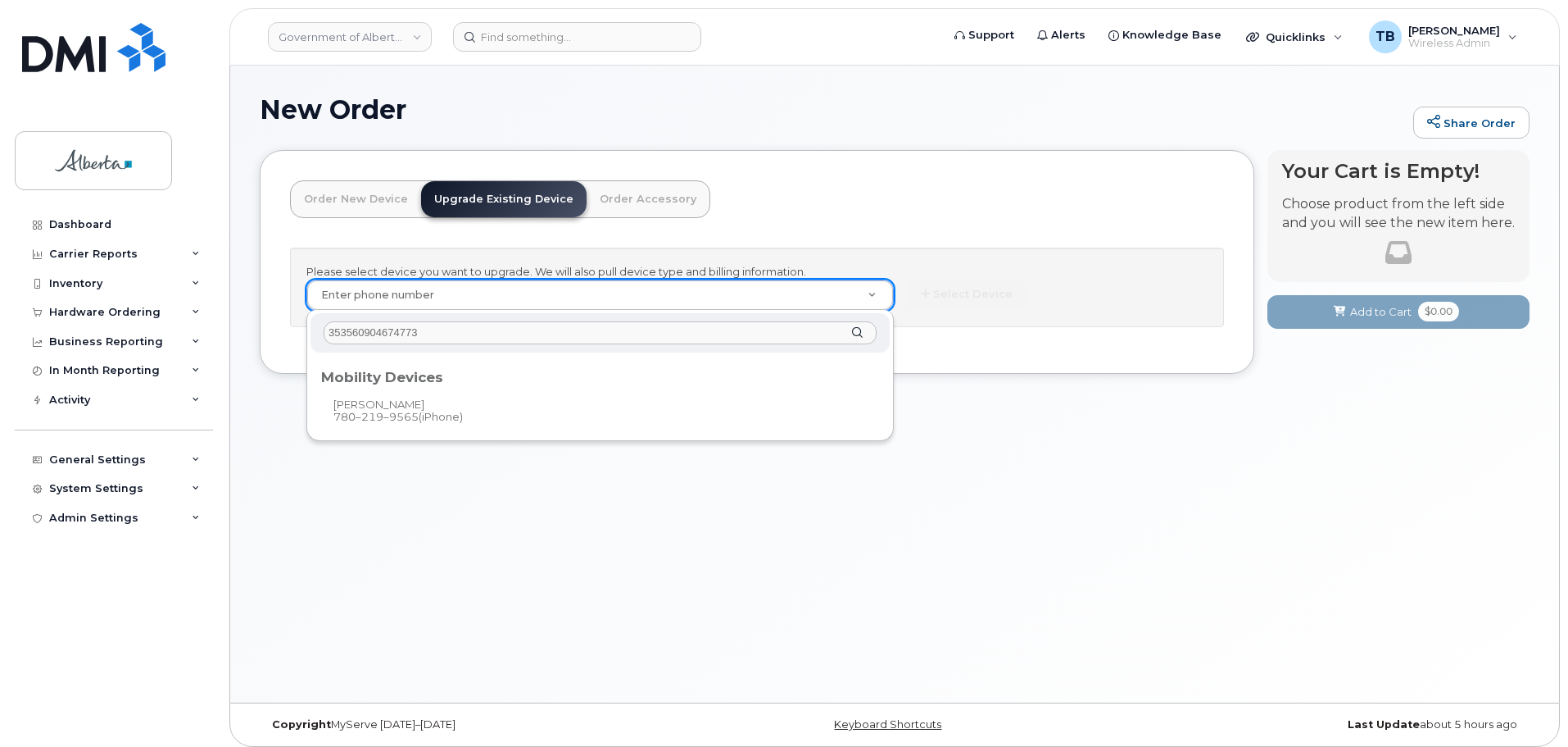
type input "353560904674773"
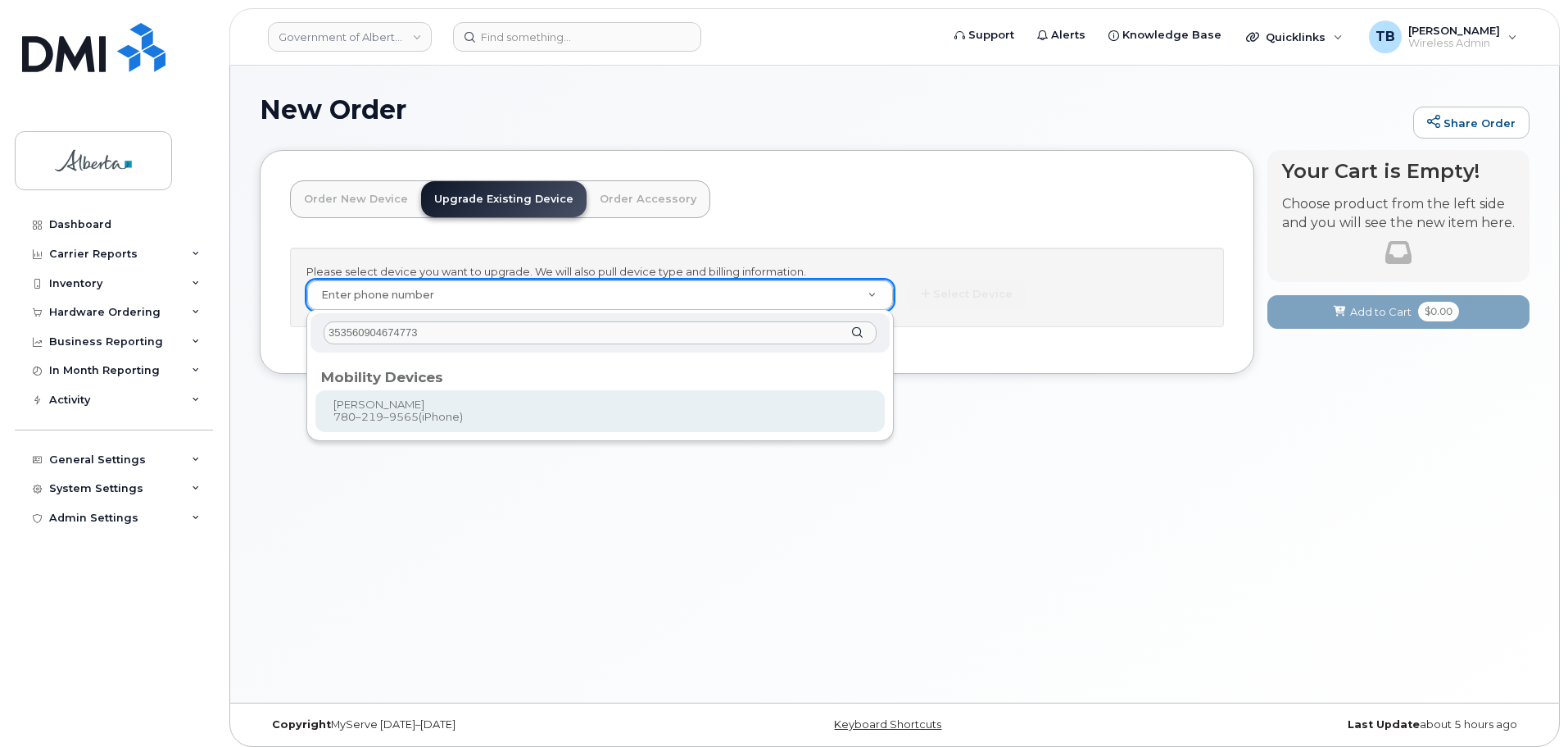
type input "798301"
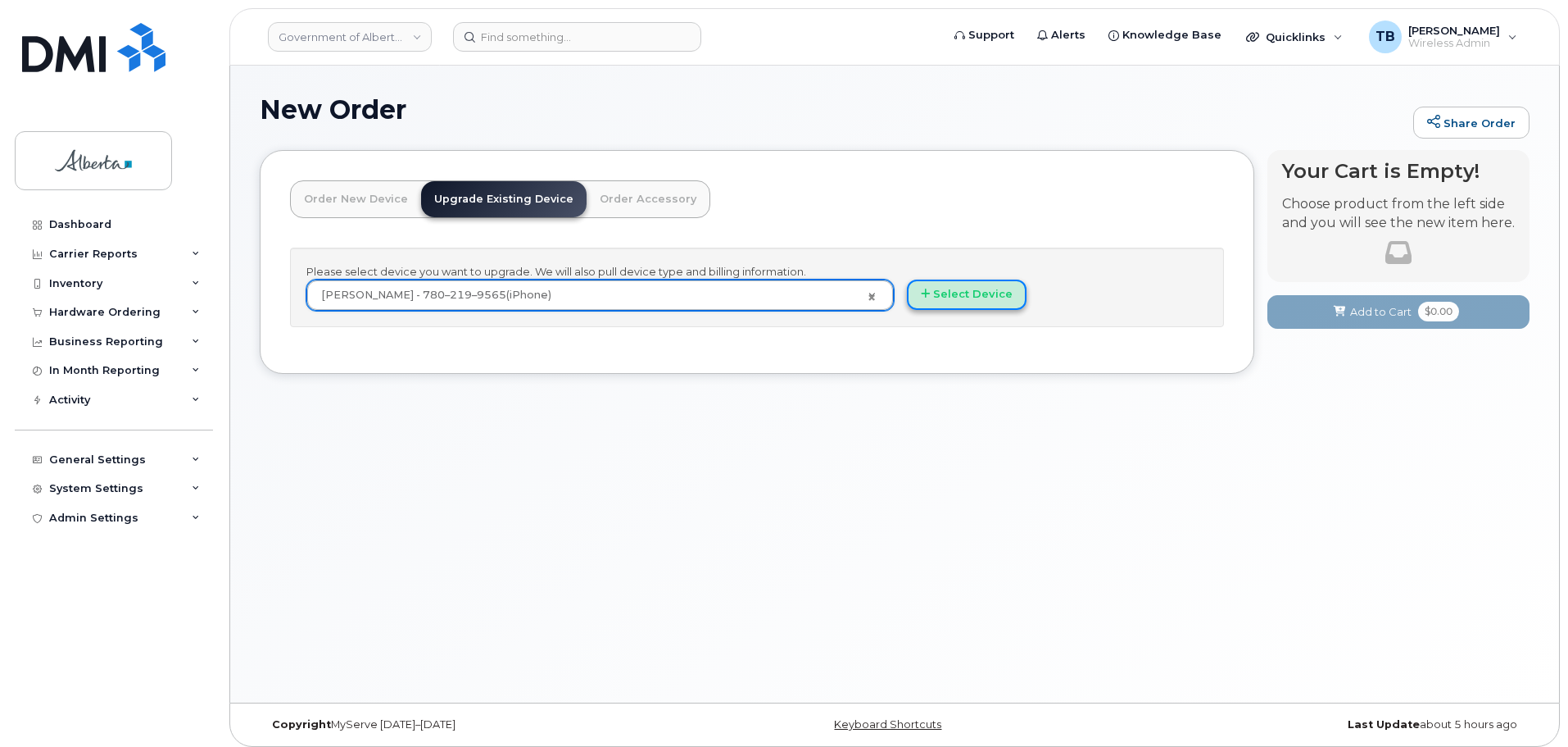
click at [959, 294] on button "Select Device" at bounding box center [966, 295] width 120 height 31
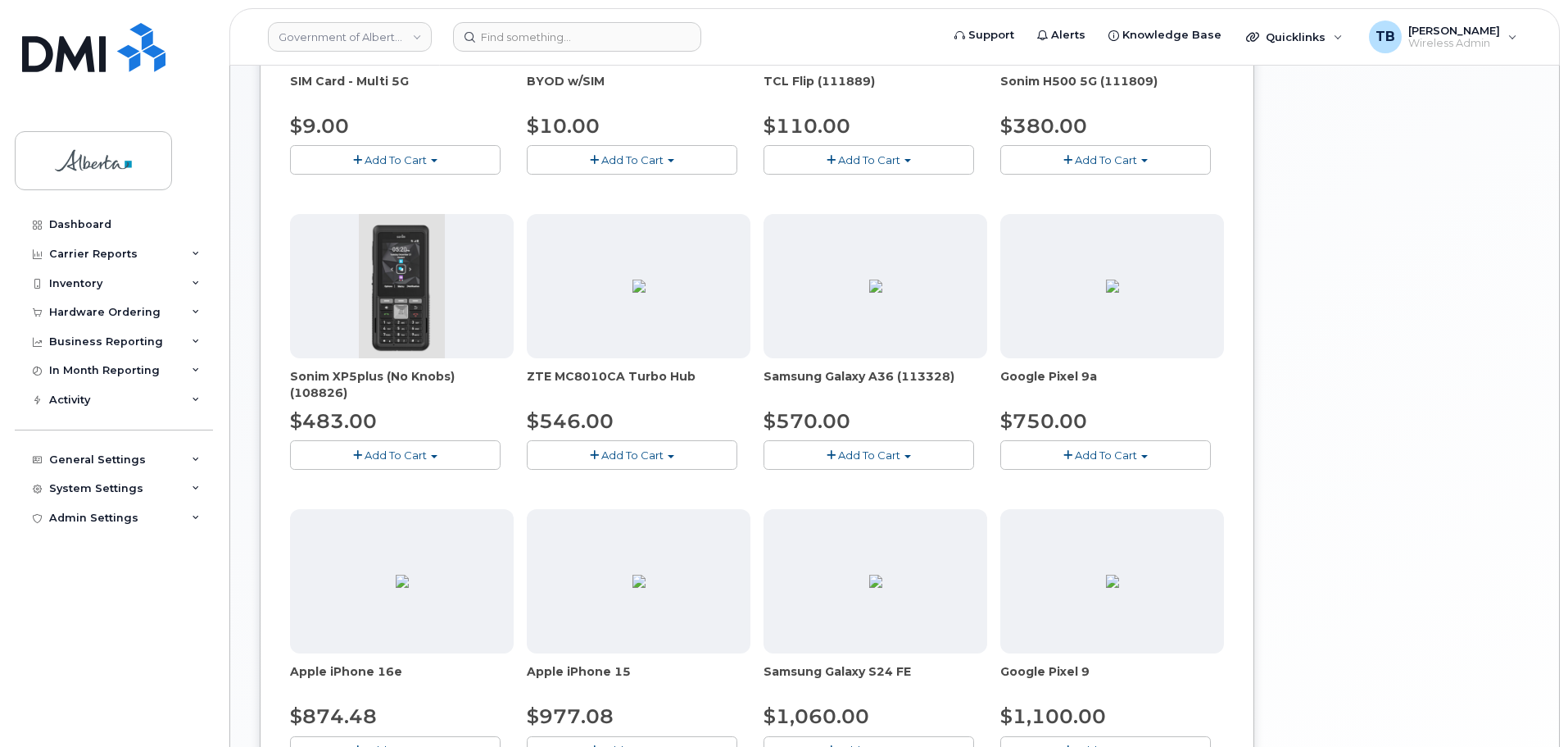
scroll to position [574, 0]
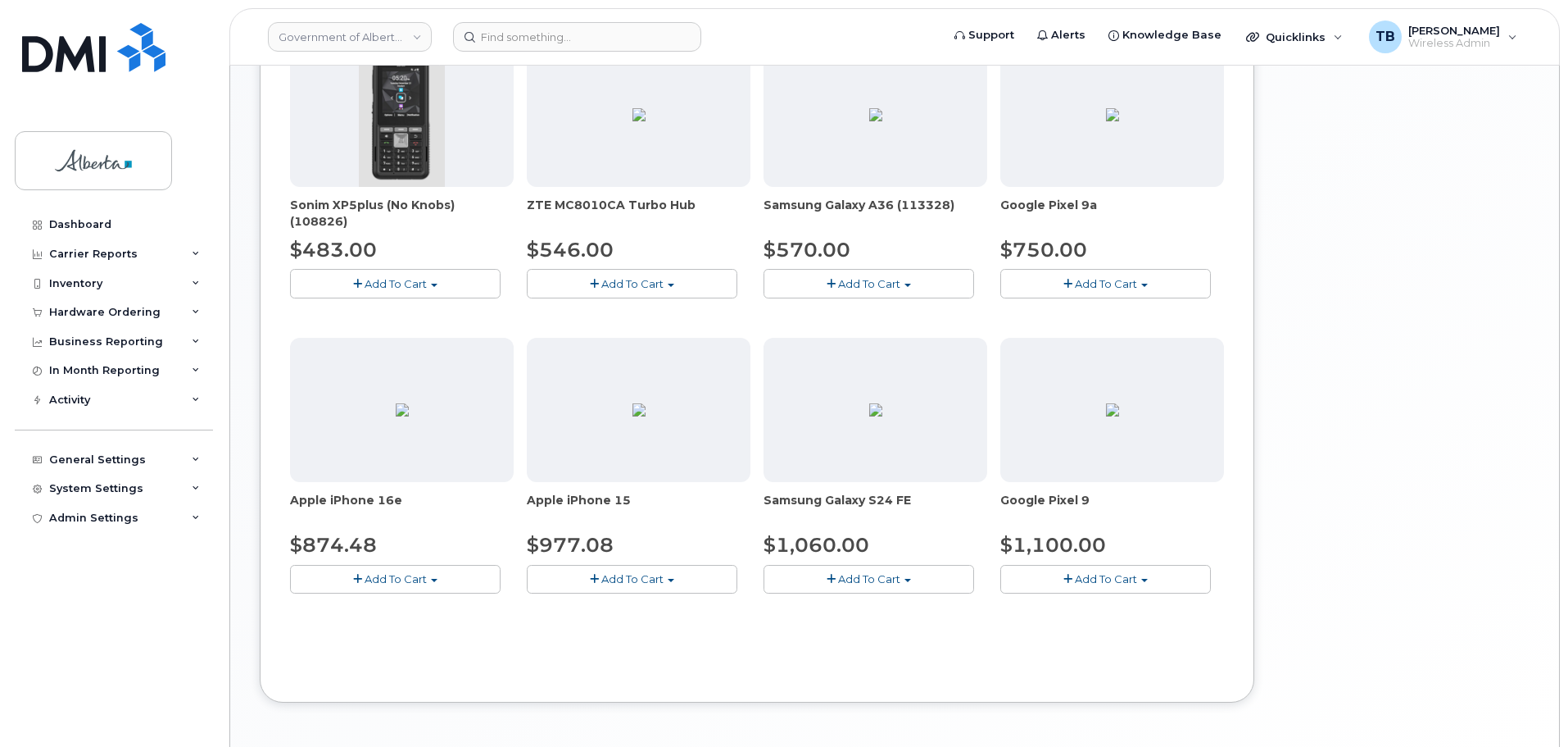
click at [546, 579] on button "Add To Cart" at bounding box center [631, 579] width 210 height 29
click at [569, 637] on link "$977.08 - 30-day upgrade (128GB model)" at bounding box center [660, 629] width 260 height 20
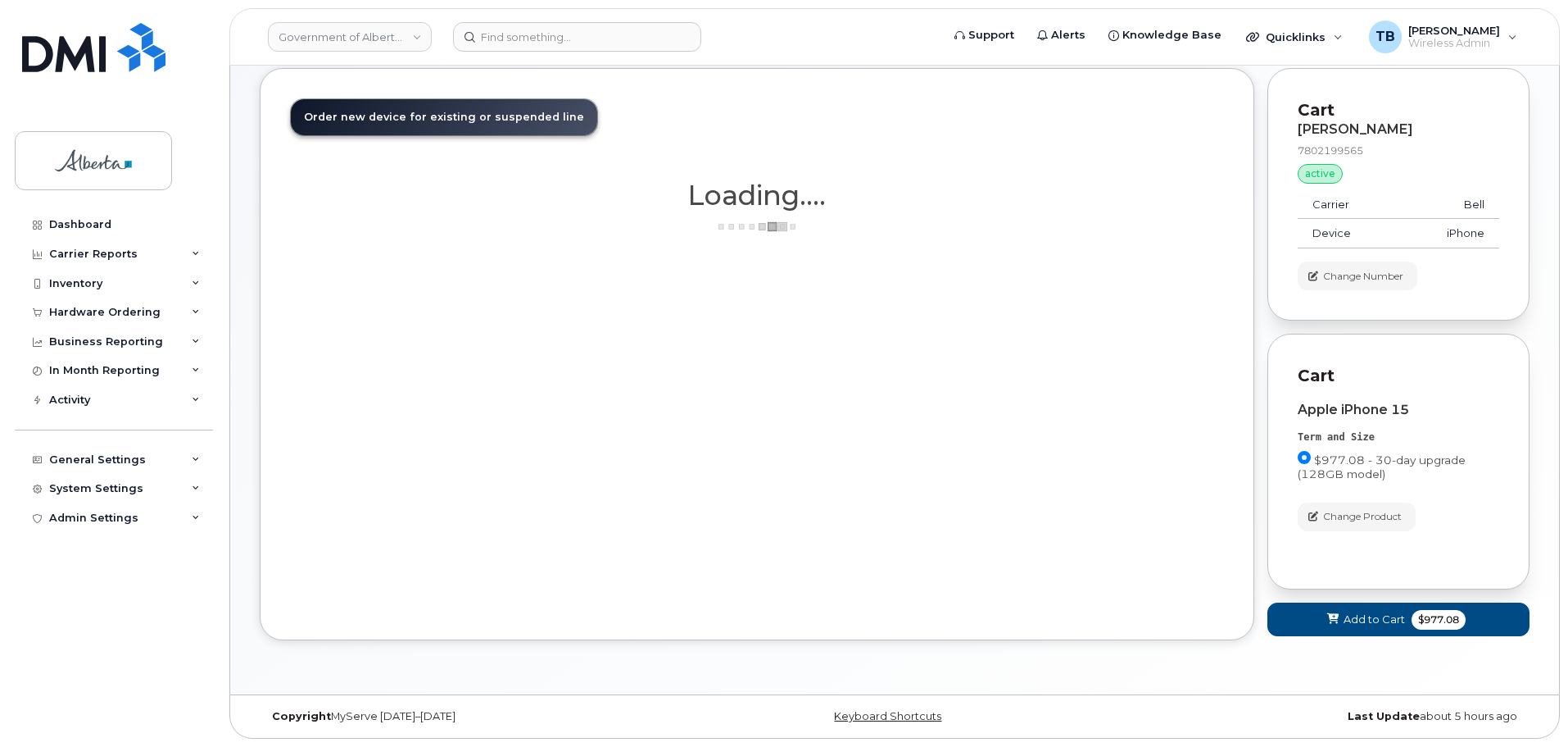
scroll to position [82, 0]
click at [1334, 626] on span at bounding box center [1333, 619] width 15 height 15
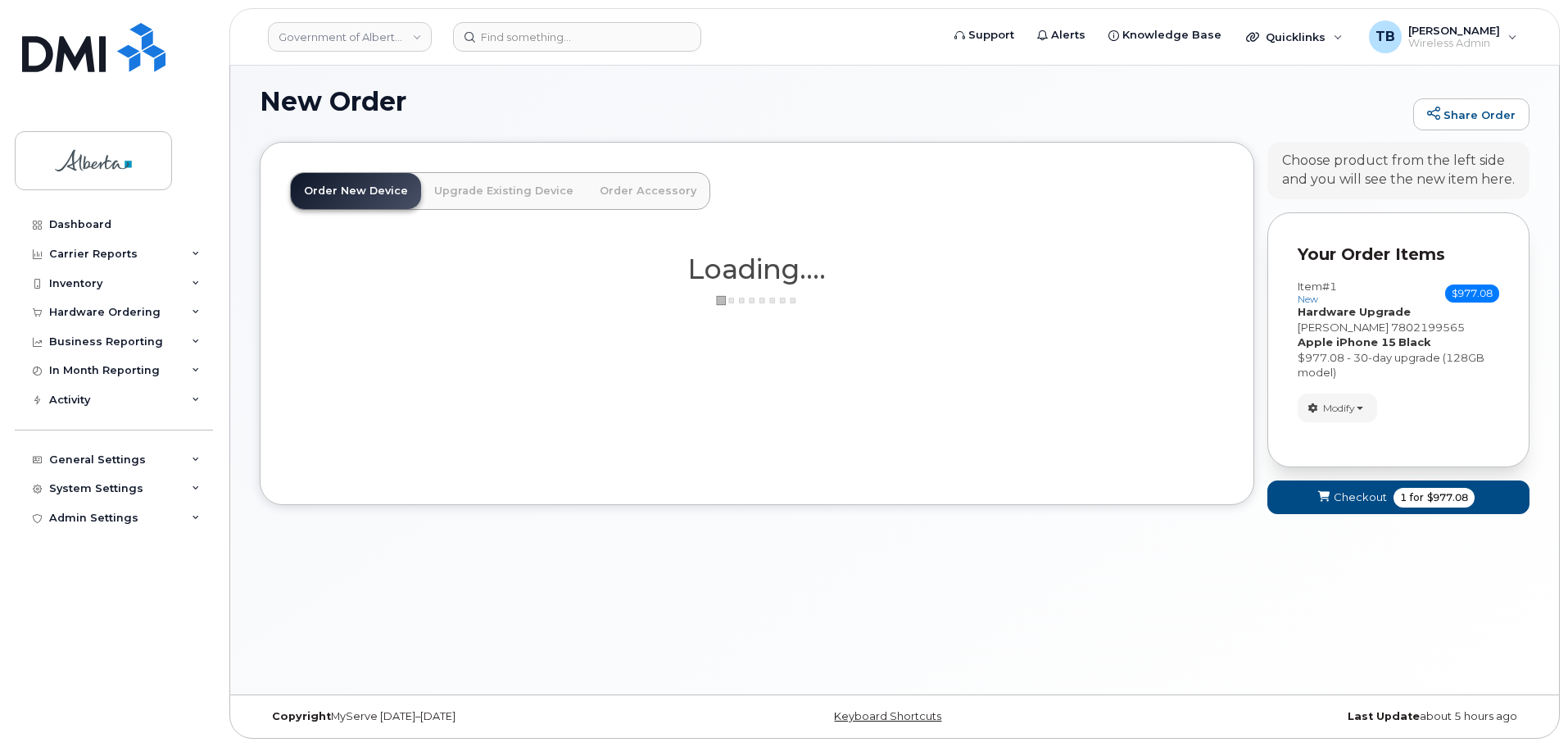
scroll to position [9, 0]
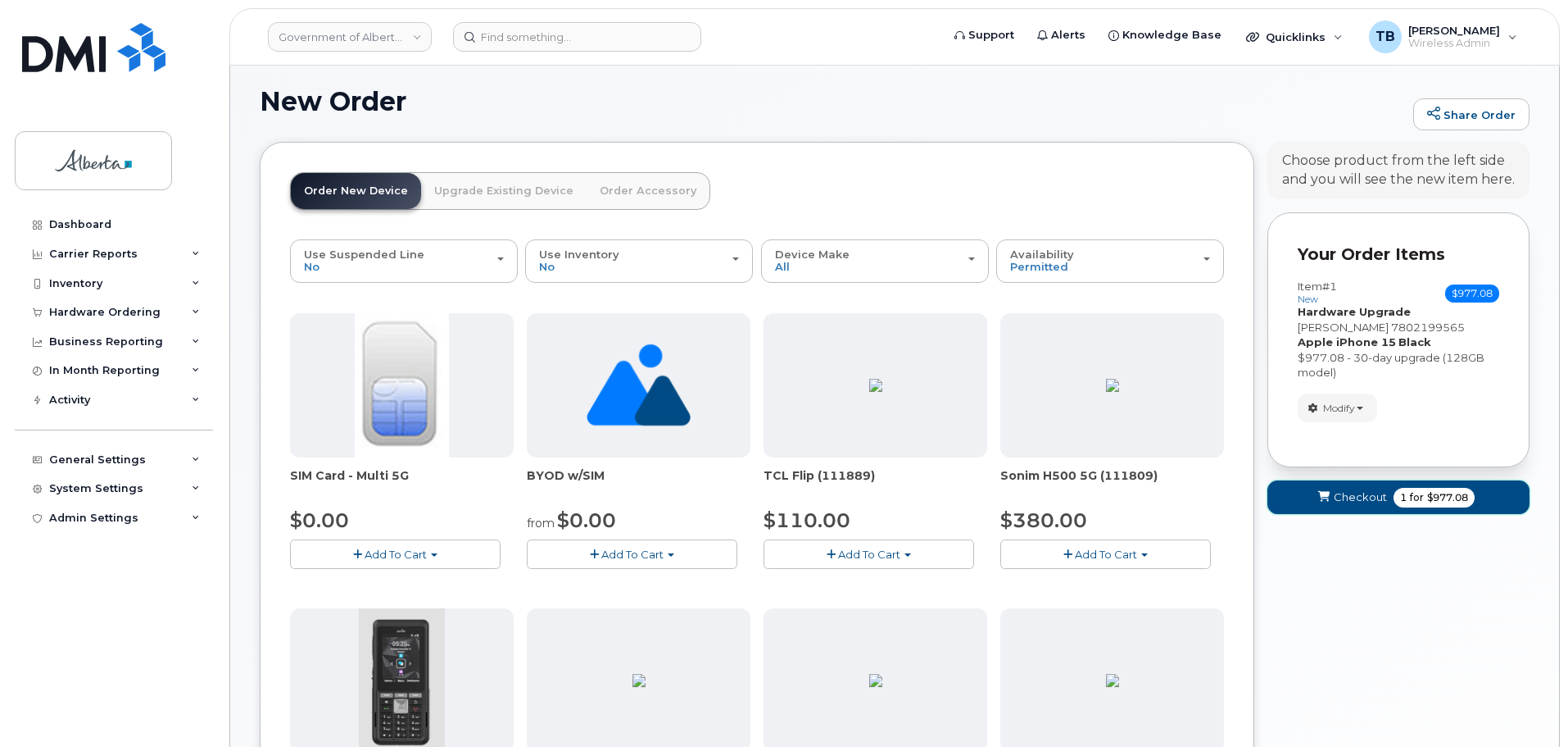
click at [1343, 503] on span "Checkout" at bounding box center [1360, 497] width 53 height 15
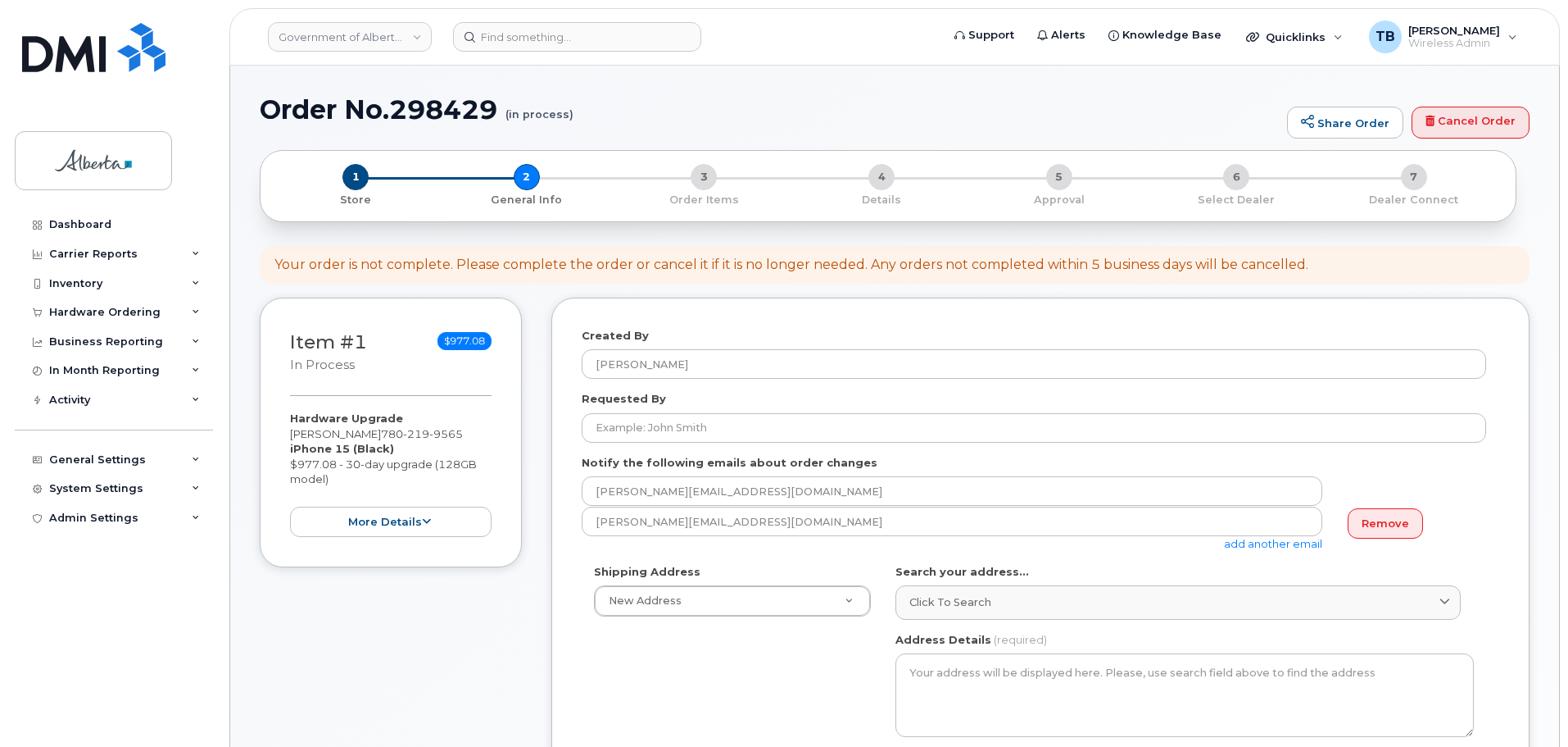
select select
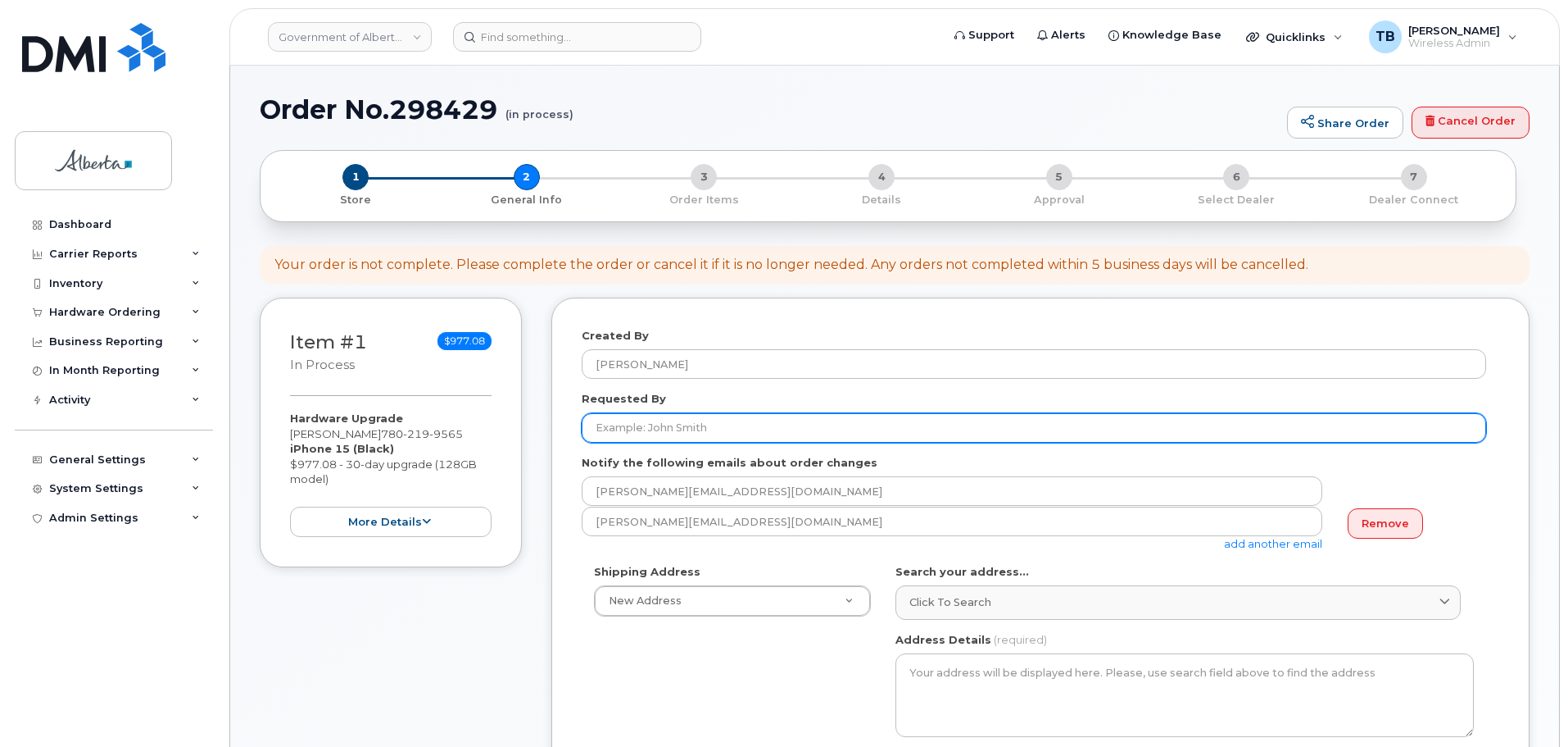
click at [622, 422] on input "Requested By" at bounding box center [1033, 427] width 904 height 30
paste input "[PERSON_NAME]"
type input "[PERSON_NAME]"
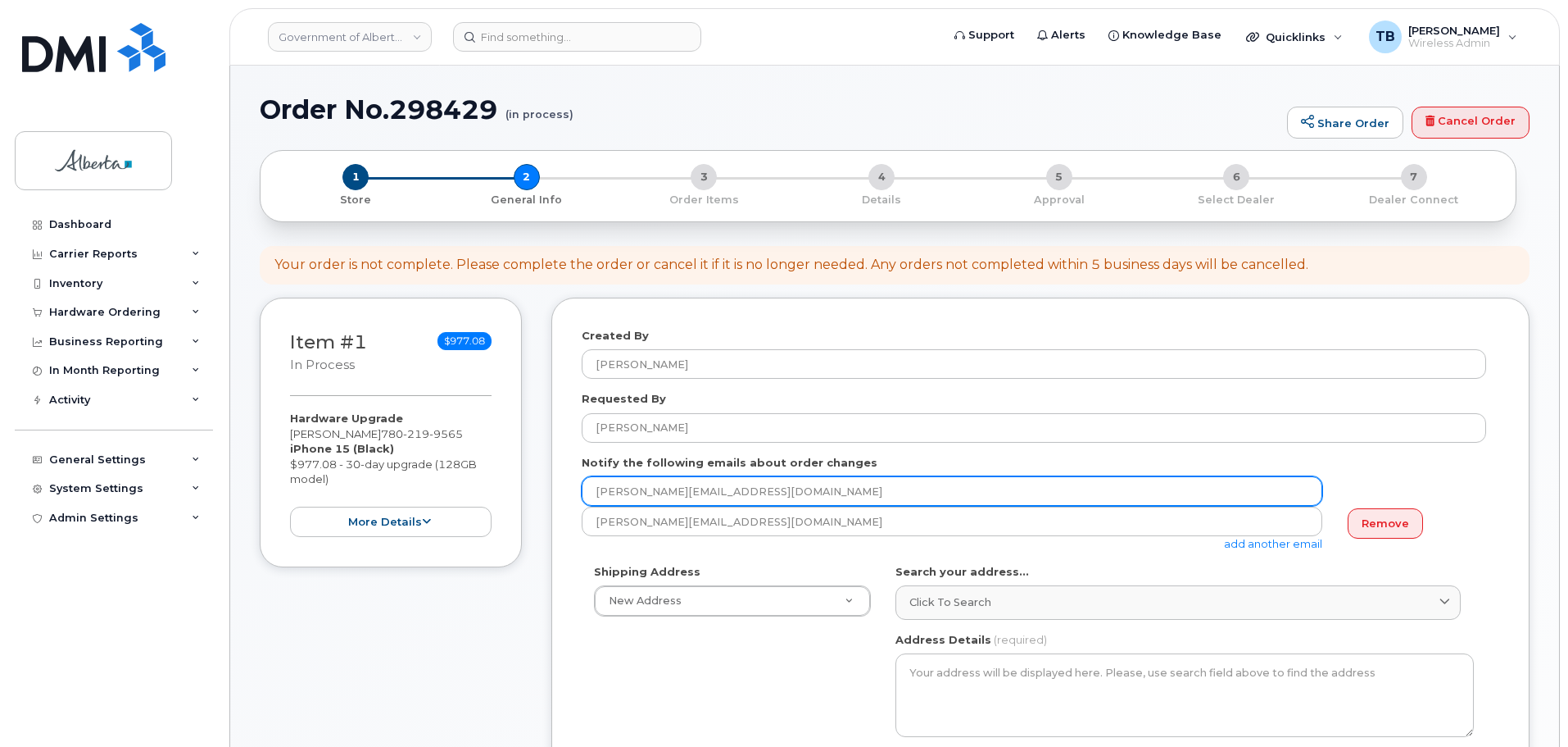
drag, startPoint x: 489, startPoint y: 485, endPoint x: 440, endPoint y: 484, distance: 49.0
paste input "april.holt"
type input "april.holt@gov.ab.ca"
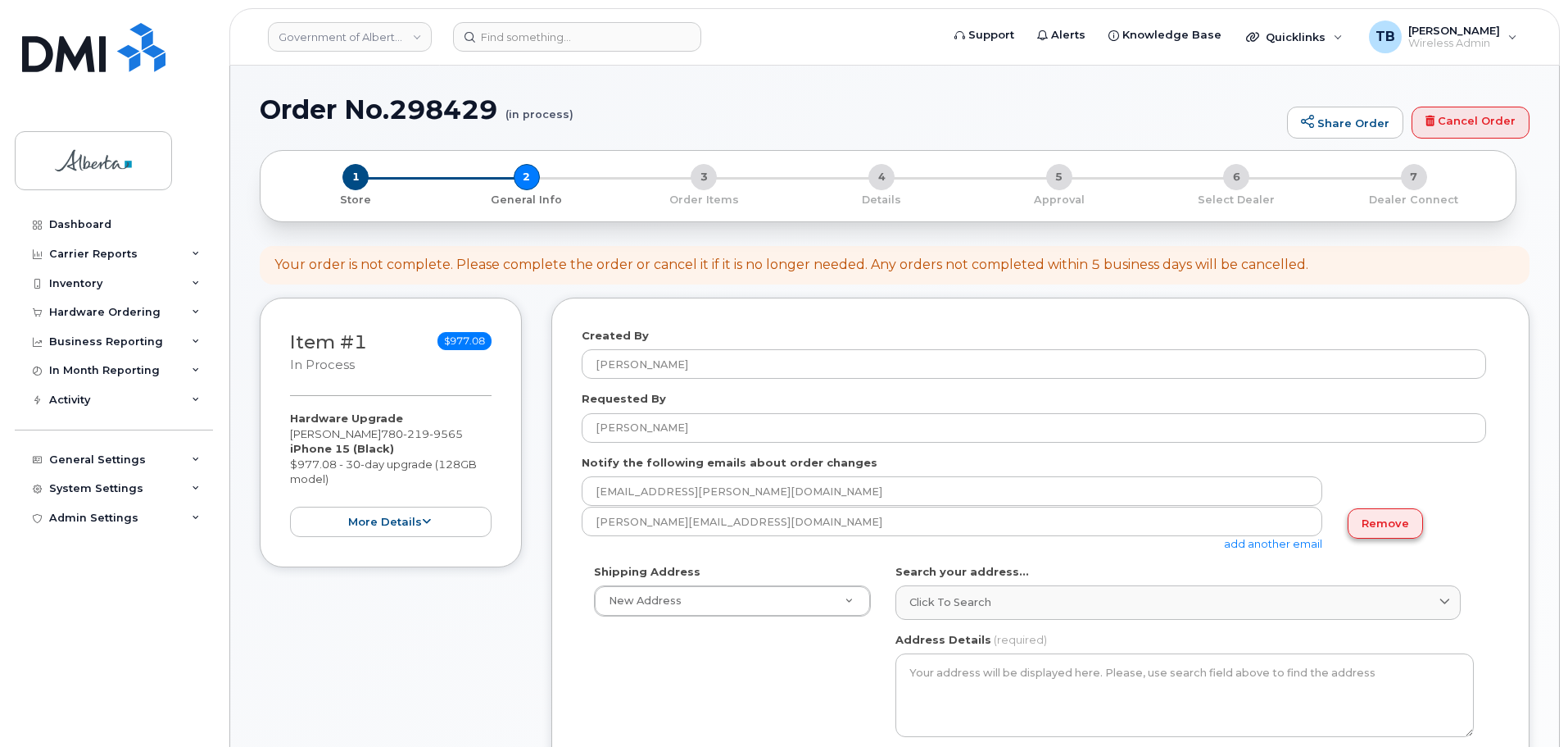
click at [1393, 518] on link "Remove" at bounding box center [1385, 523] width 76 height 31
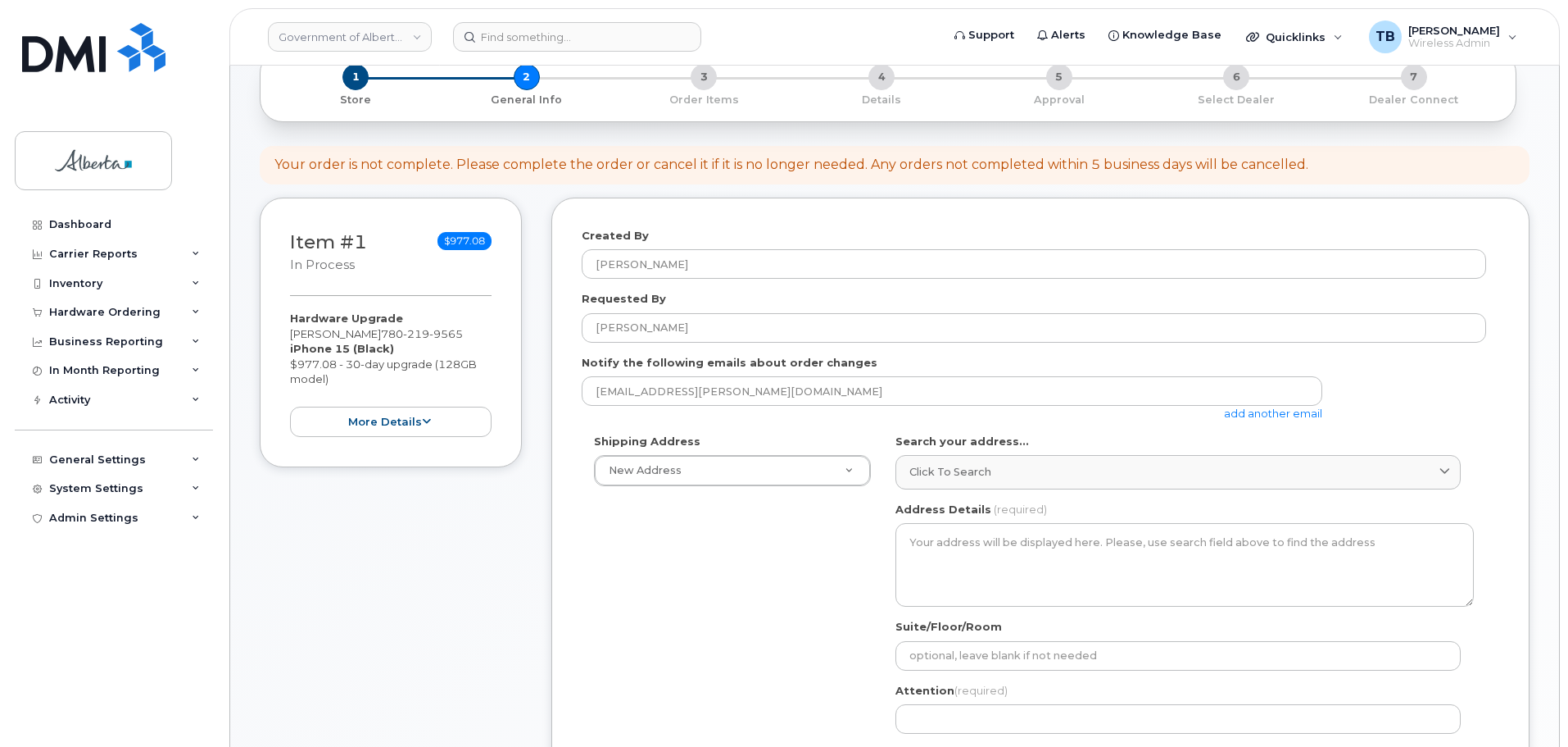
scroll to position [246, 0]
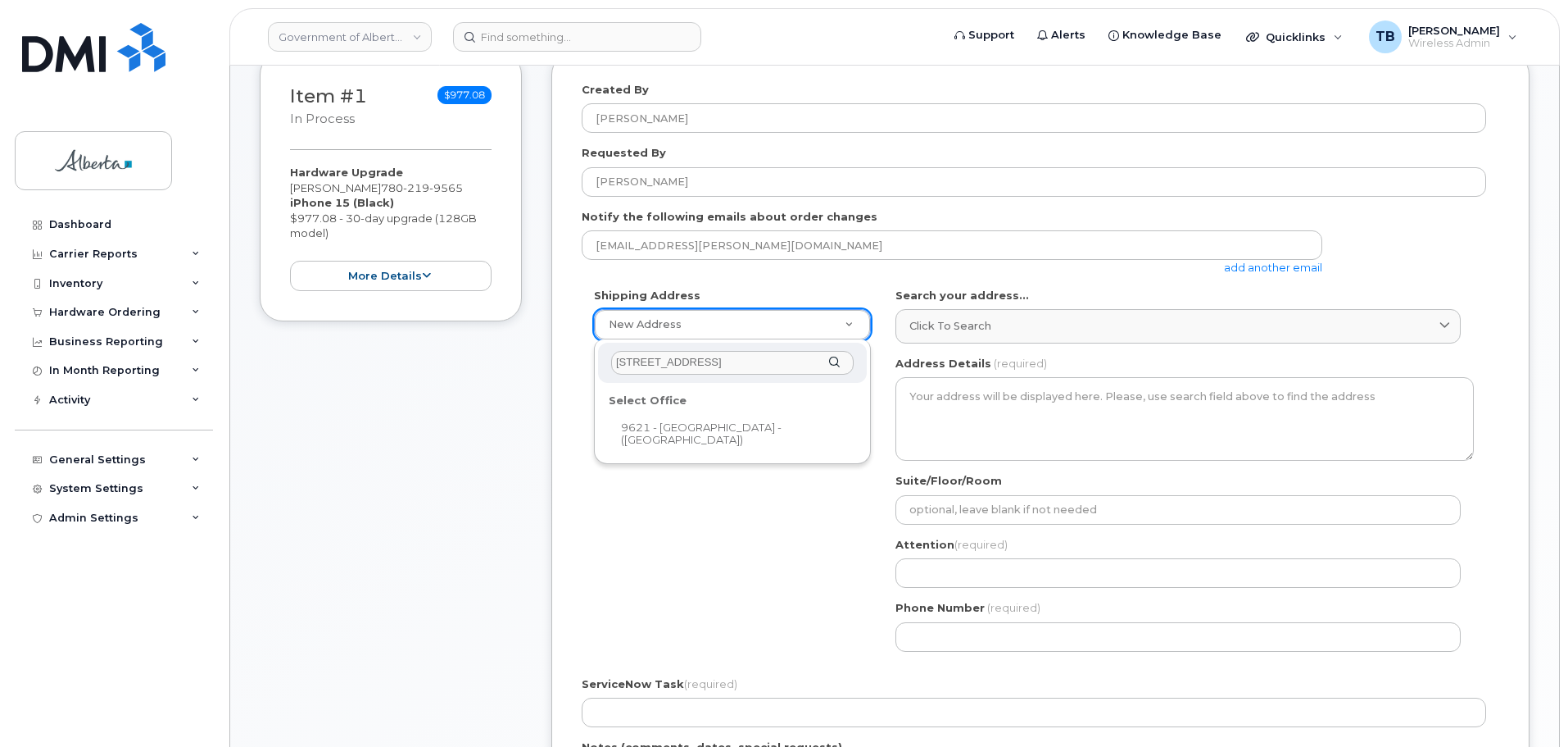
type input "9621 - 96 Avenue"
drag, startPoint x: 692, startPoint y: 434, endPoint x: 682, endPoint y: 418, distance: 18.9
select select
type textarea "9621 - 96 Avenue Peace River Alberta T8S1T4"
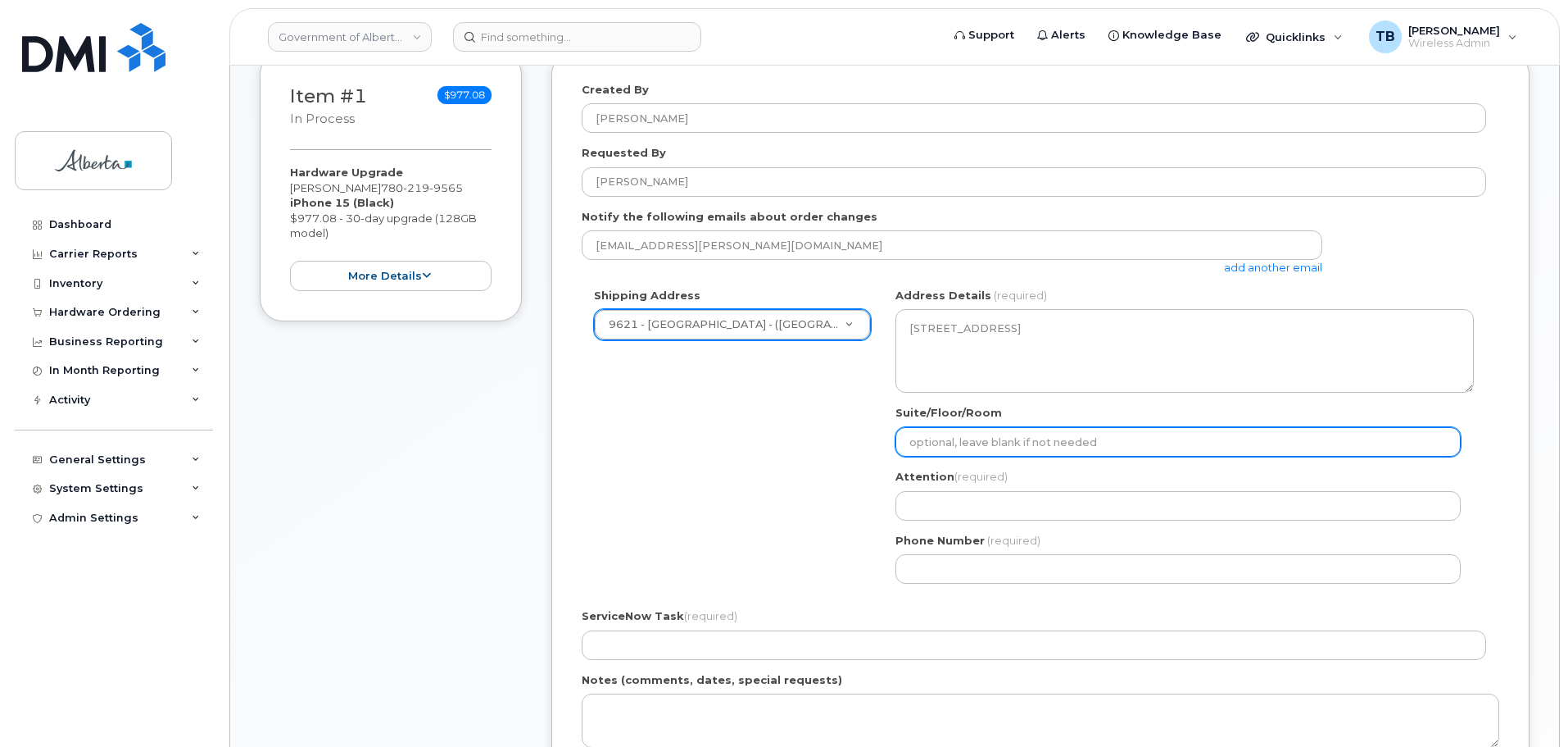
click at [921, 453] on input "Suite/Floor/Room" at bounding box center [1177, 442] width 565 height 30
paste input "Main, 1030"
select select
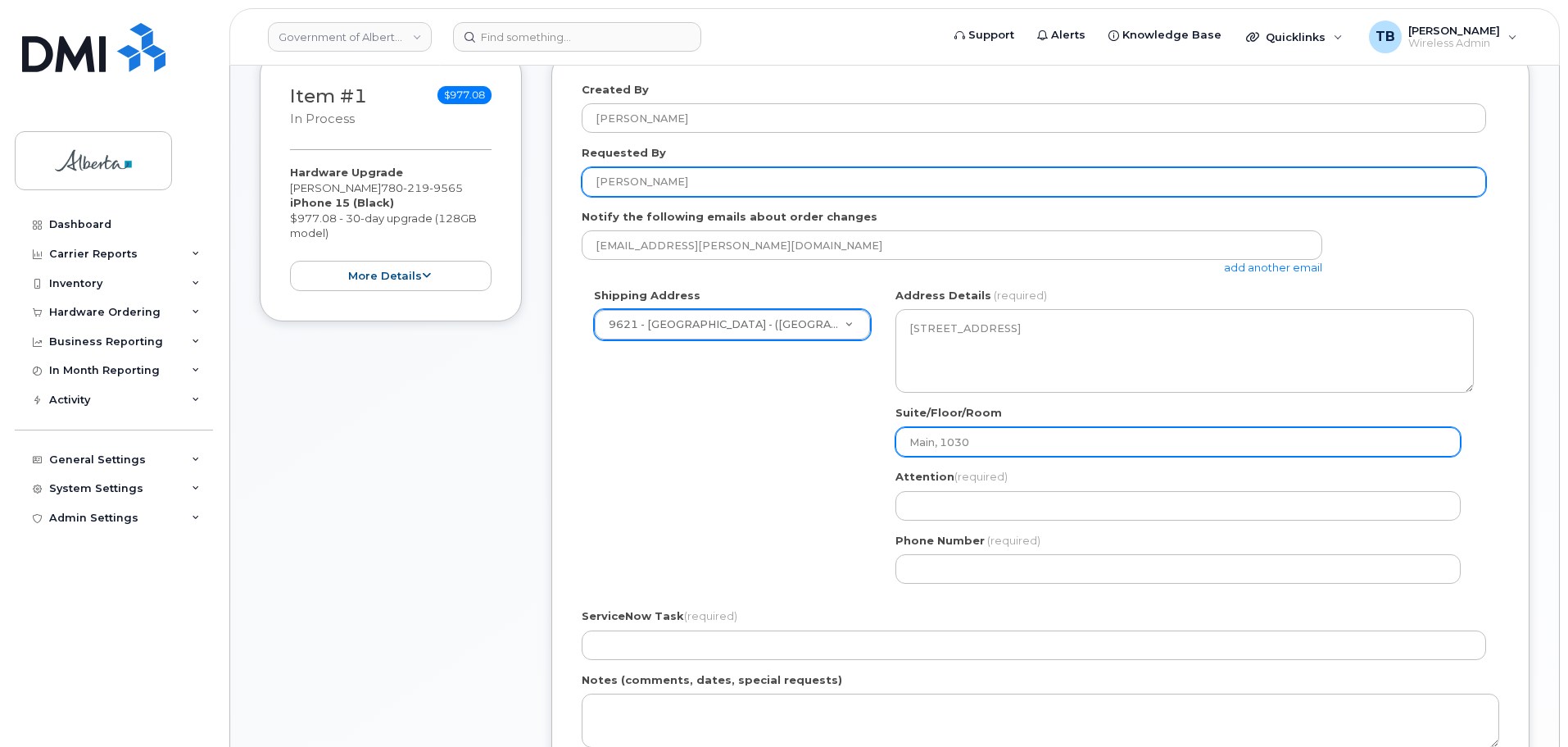
type input "Main, 1030"
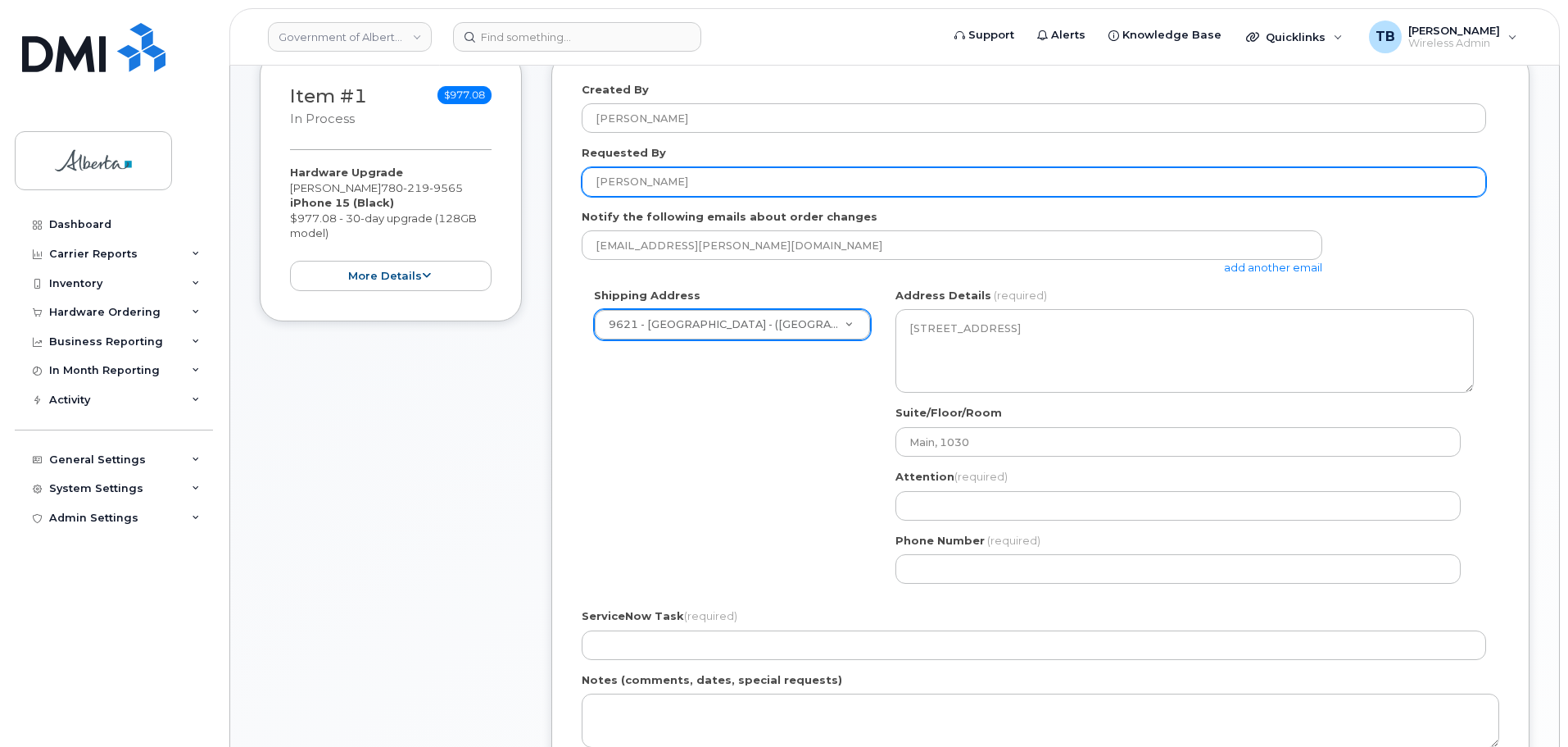
drag, startPoint x: 661, startPoint y: 169, endPoint x: 544, endPoint y: 177, distance: 117.3
click at [544, 177] on div "Item #1 in process $977.08 Hardware Upgrade Robert Senior 780 219 9565 iPhone 1…" at bounding box center [894, 500] width 1270 height 897
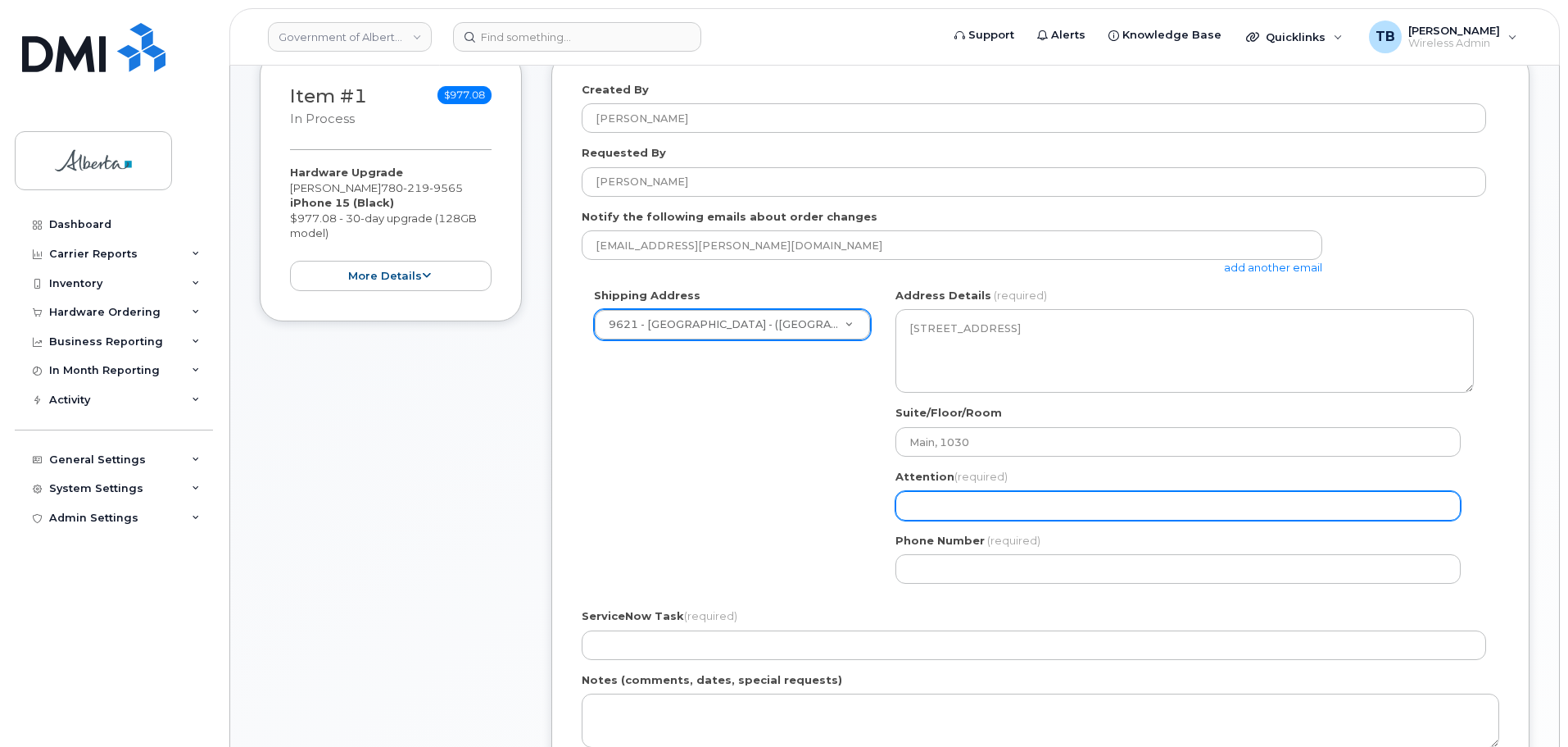
click at [974, 511] on input "Attention (required)" at bounding box center [1177, 505] width 565 height 30
paste input "[PERSON_NAME]"
select select
type input "[PERSON_NAME]"
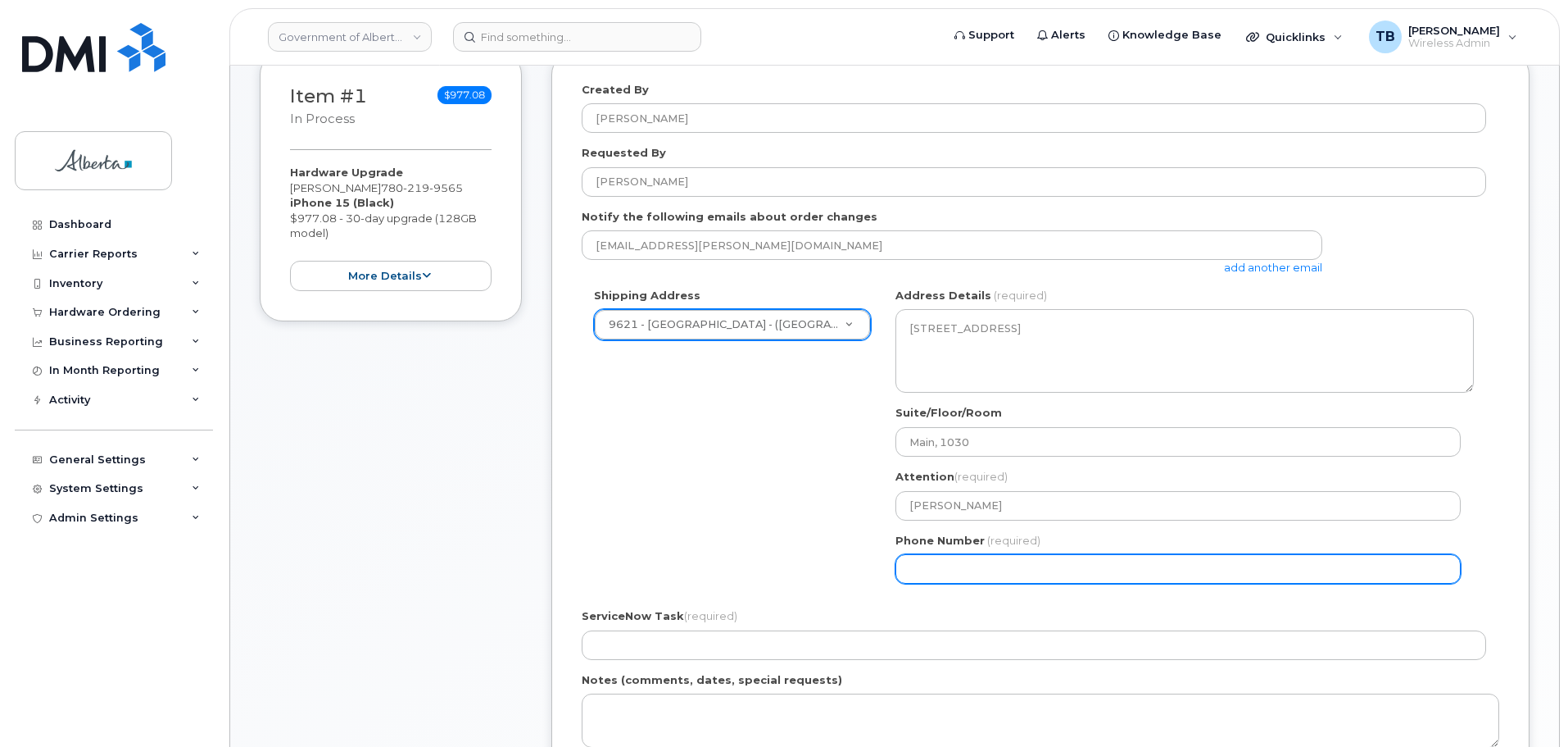
click at [941, 573] on input "Phone Number" at bounding box center [1177, 568] width 565 height 30
paste input "7806246284"
select select
type input "7806246284"
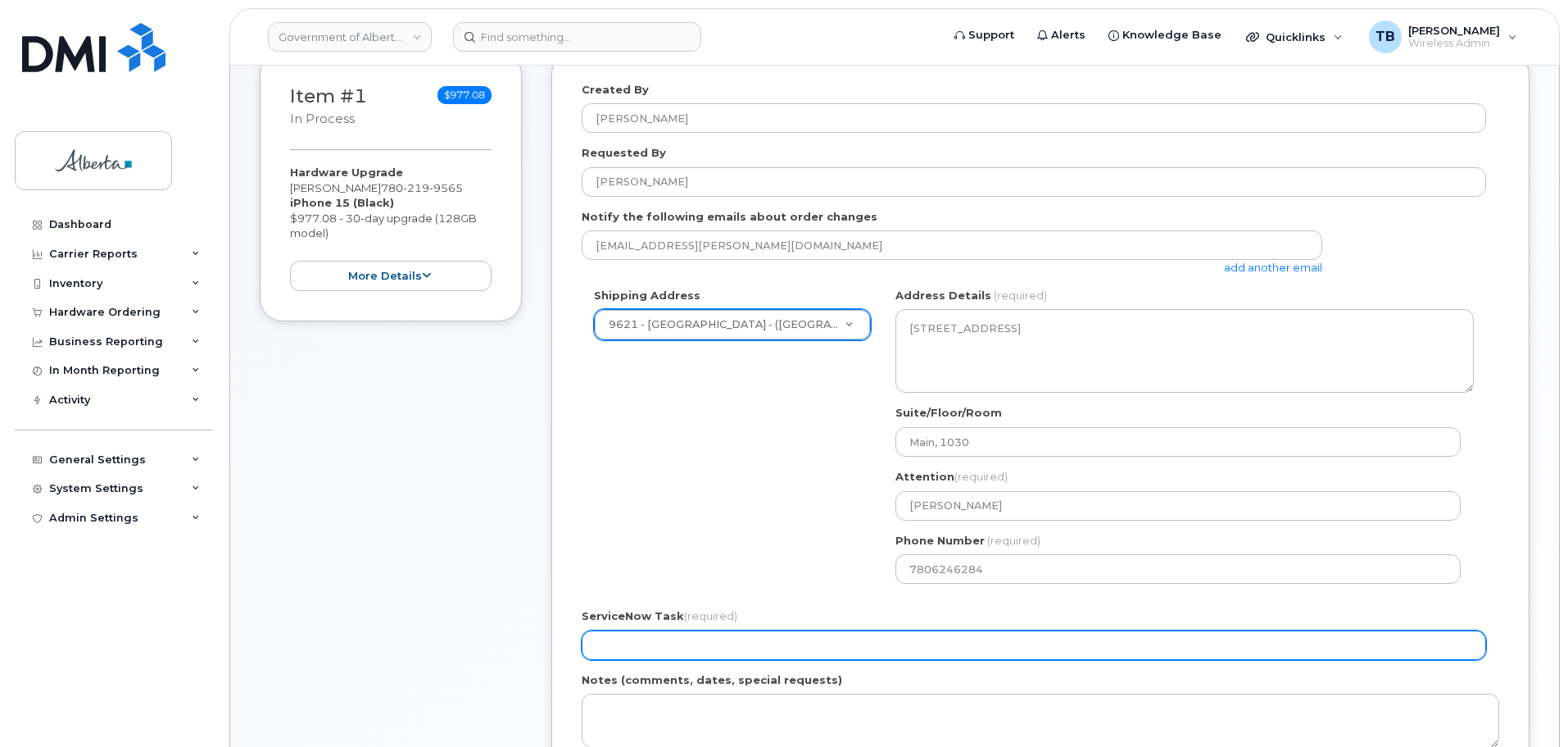
click at [679, 636] on input "ServiceNow Task (required)" at bounding box center [1033, 644] width 904 height 30
paste input "SCTASK0833981"
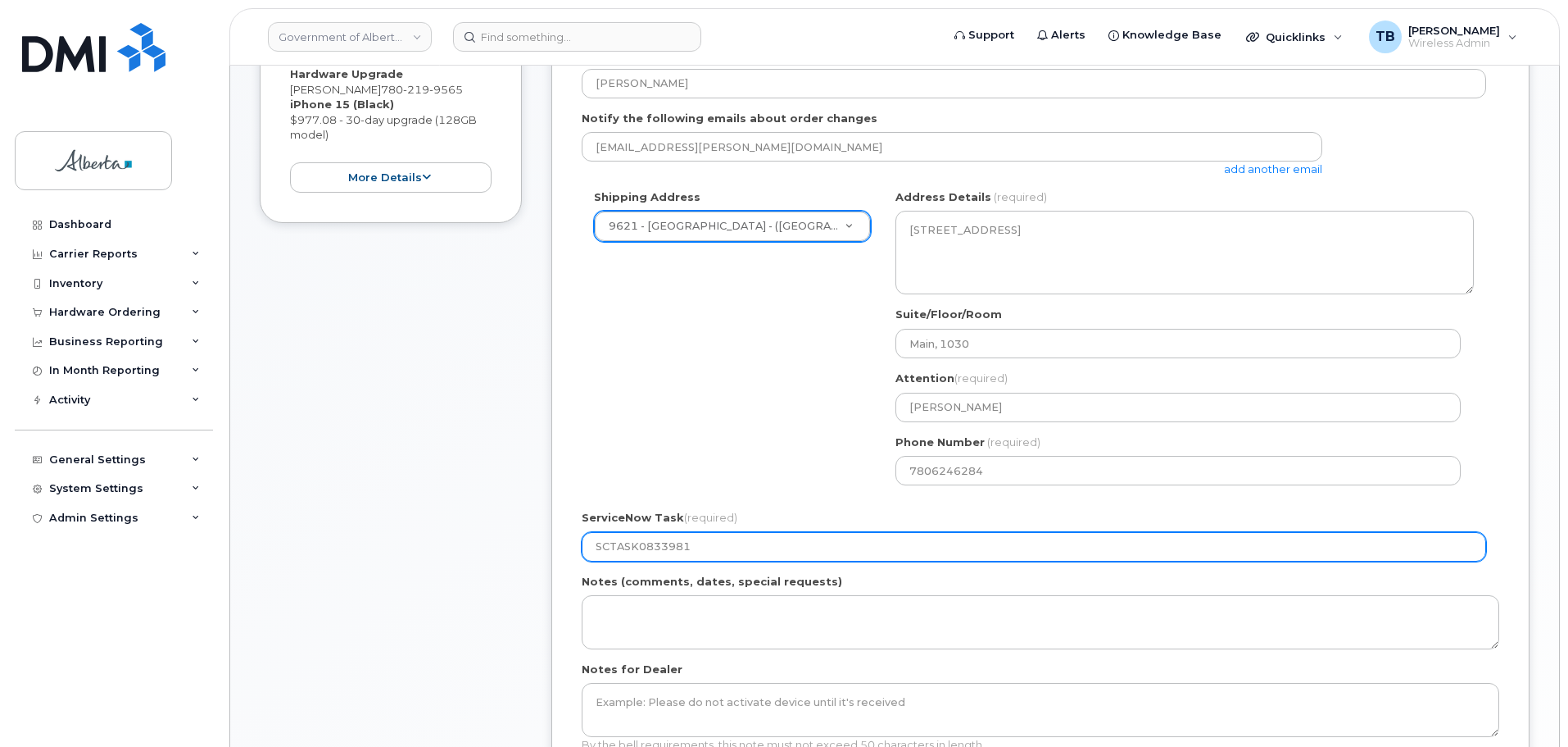
scroll to position [574, 0]
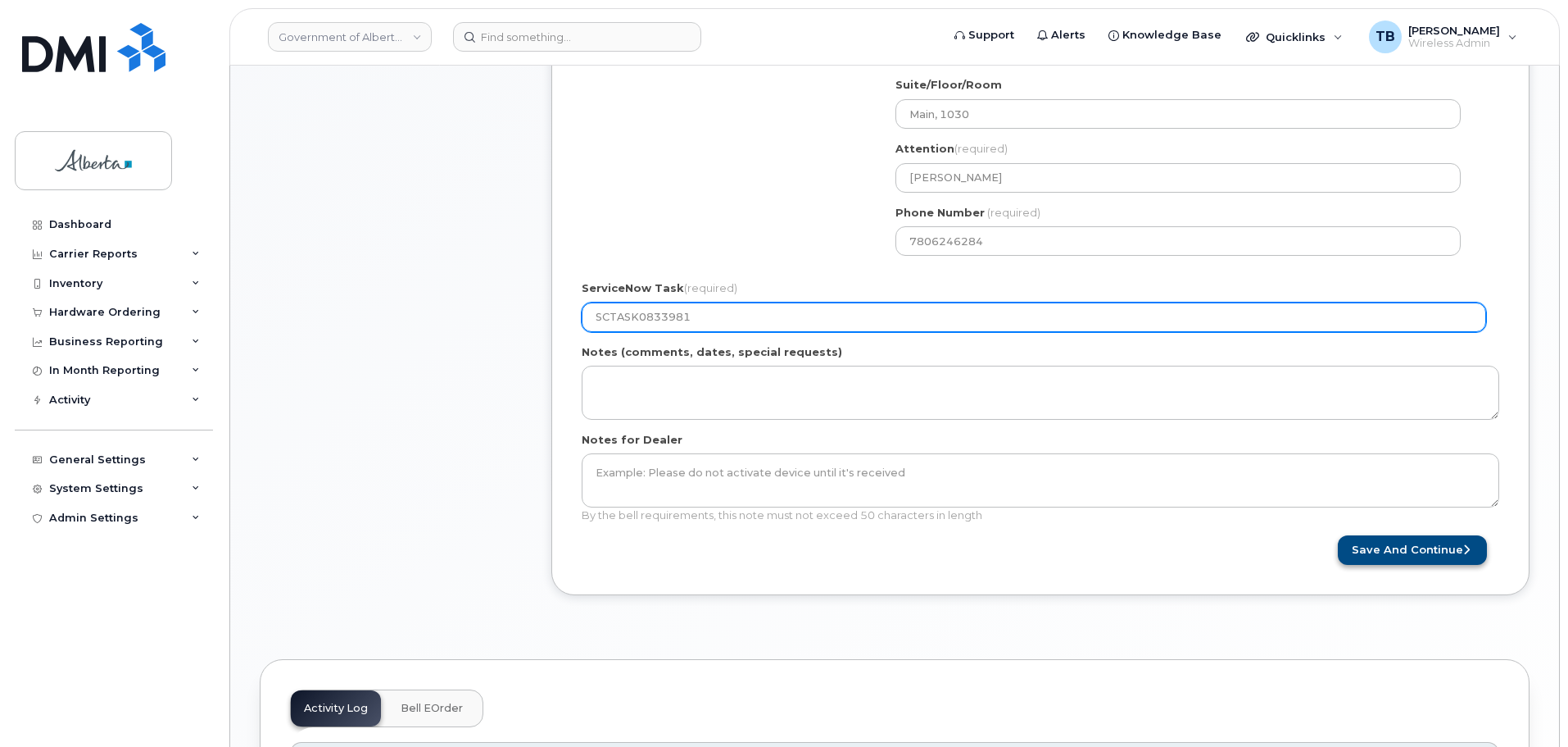
type input "SCTASK0833981"
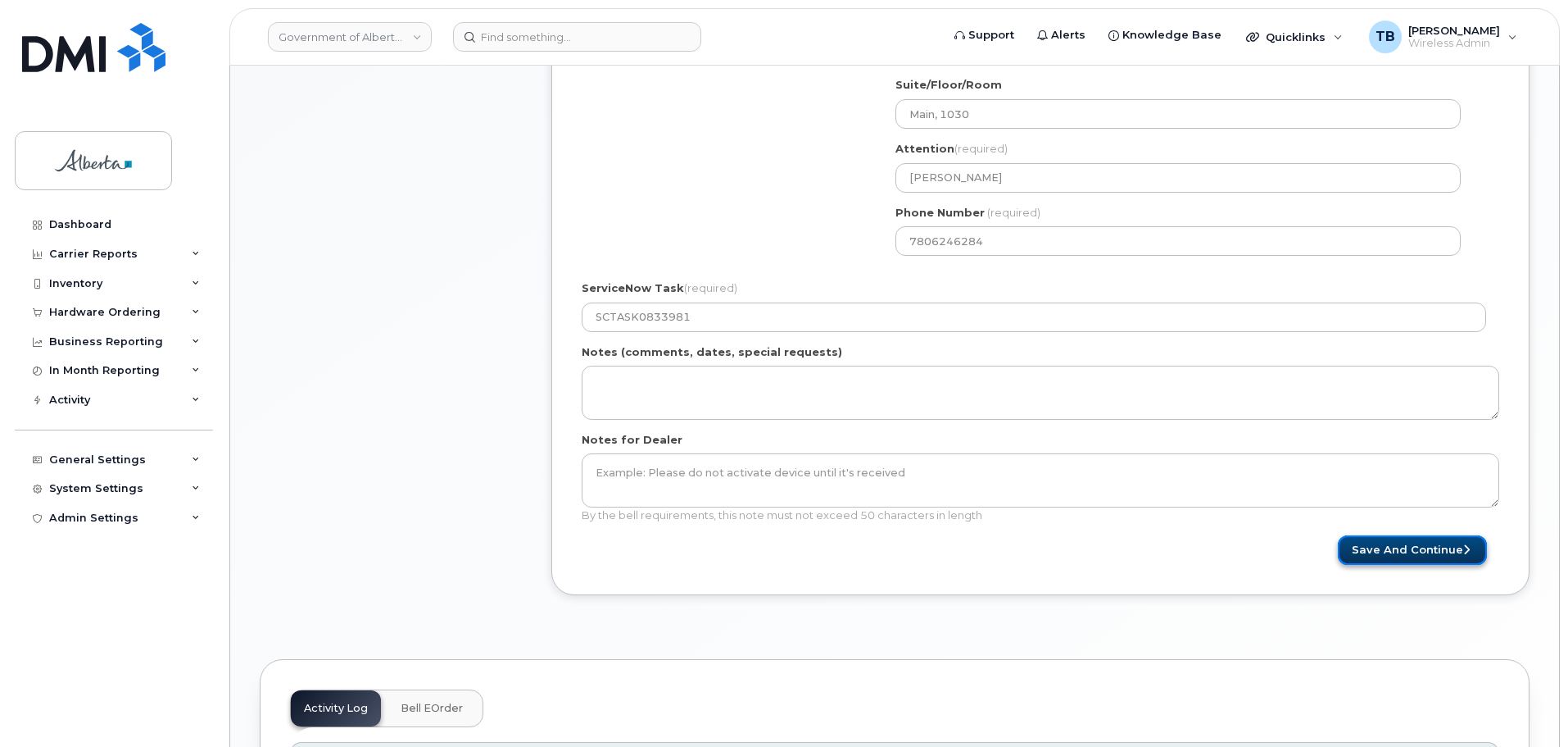
click at [1432, 557] on button "Save and Continue" at bounding box center [1412, 550] width 149 height 31
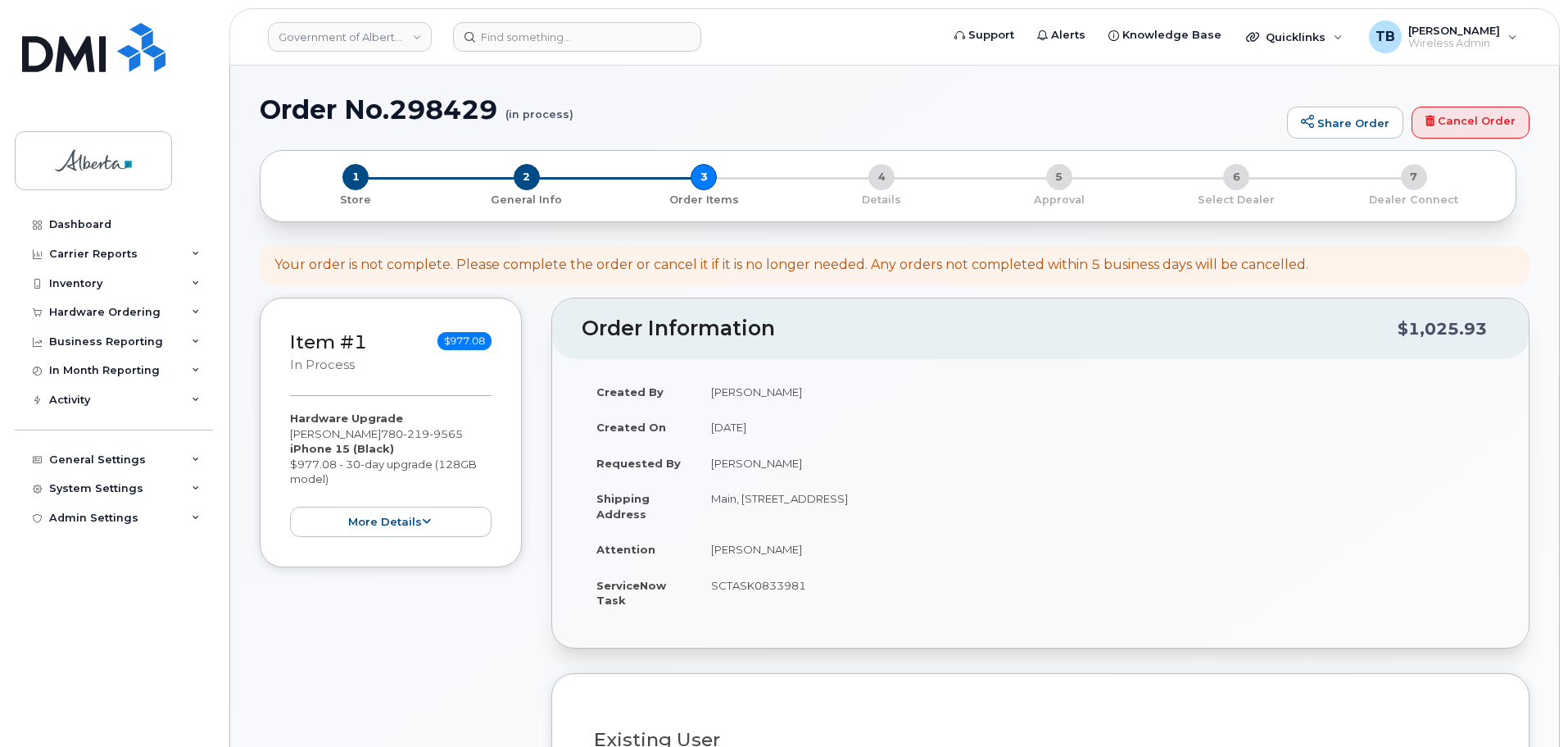
click at [422, 115] on h1 "Order No.298429 (in process)" at bounding box center [770, 109] width 1019 height 29
copy h1 "298429"
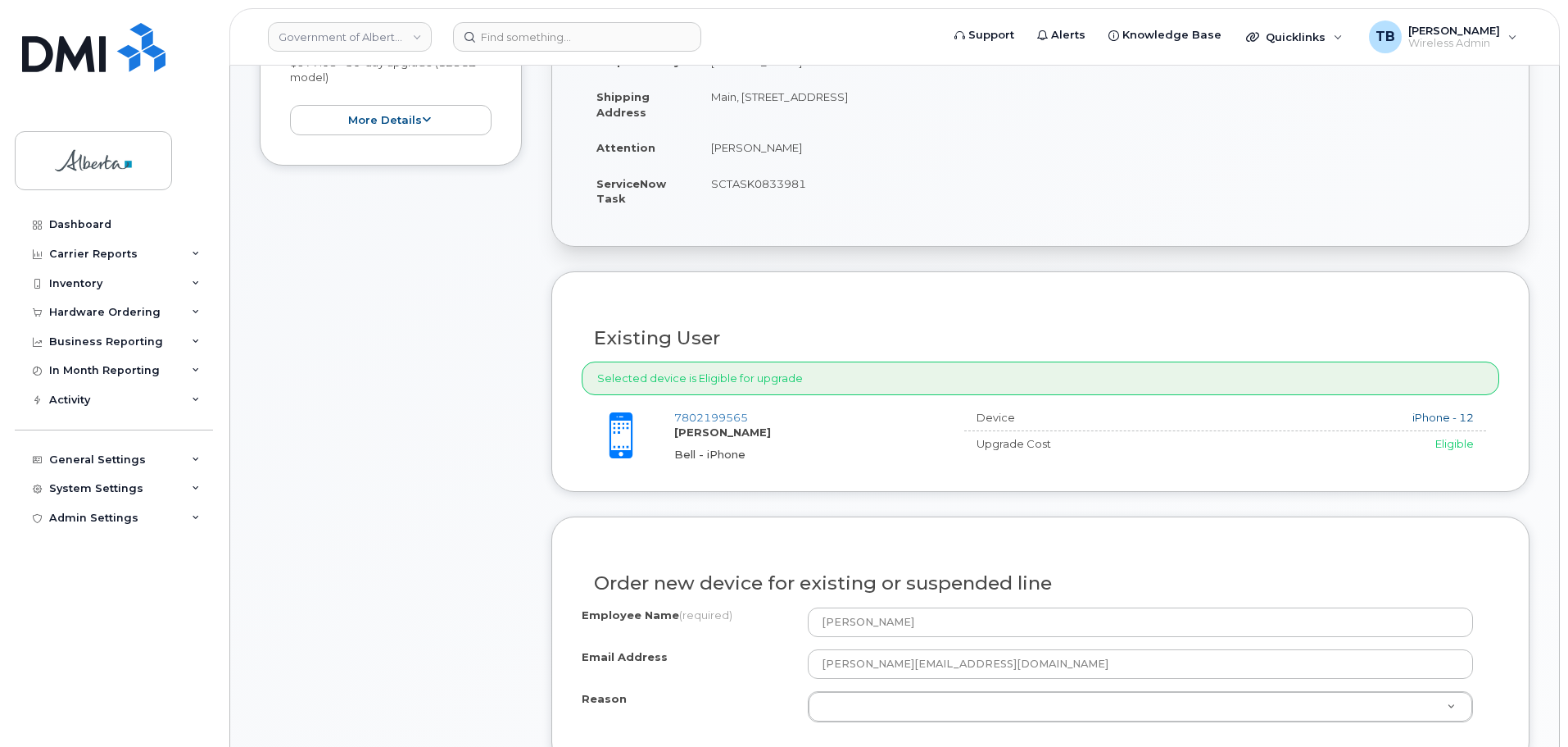
scroll to position [492, 0]
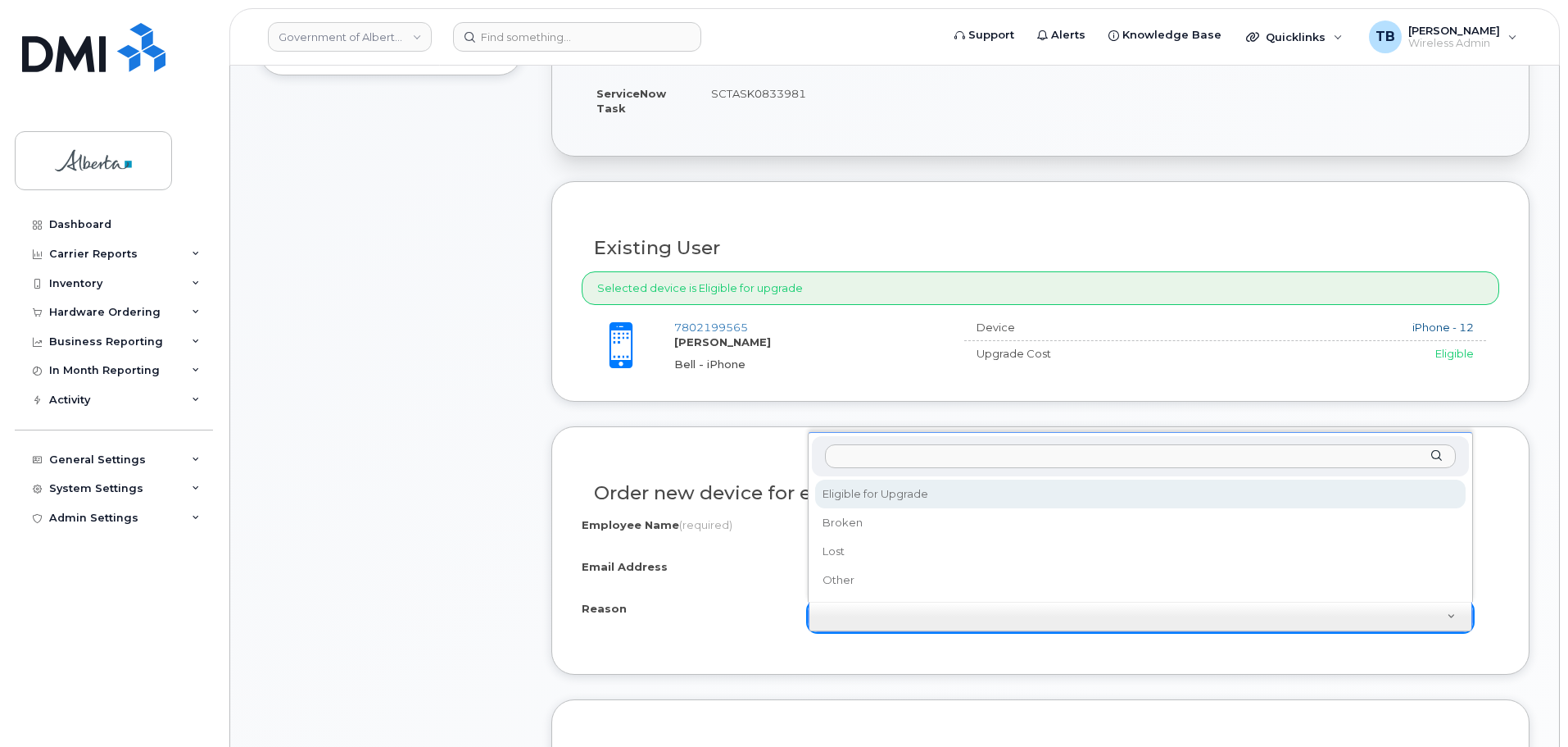
select select "eligible_for_upgrade"
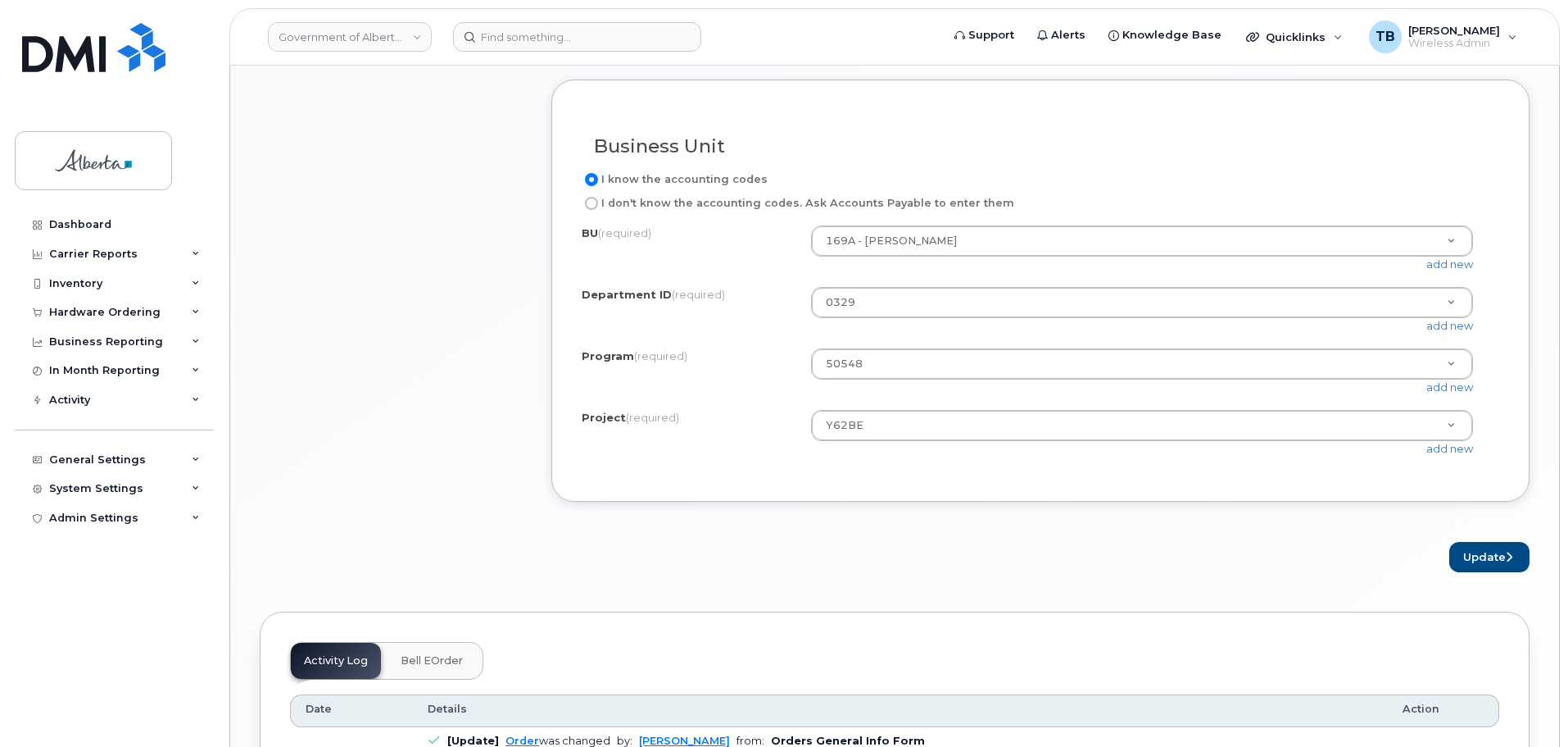
scroll to position [1393, 0]
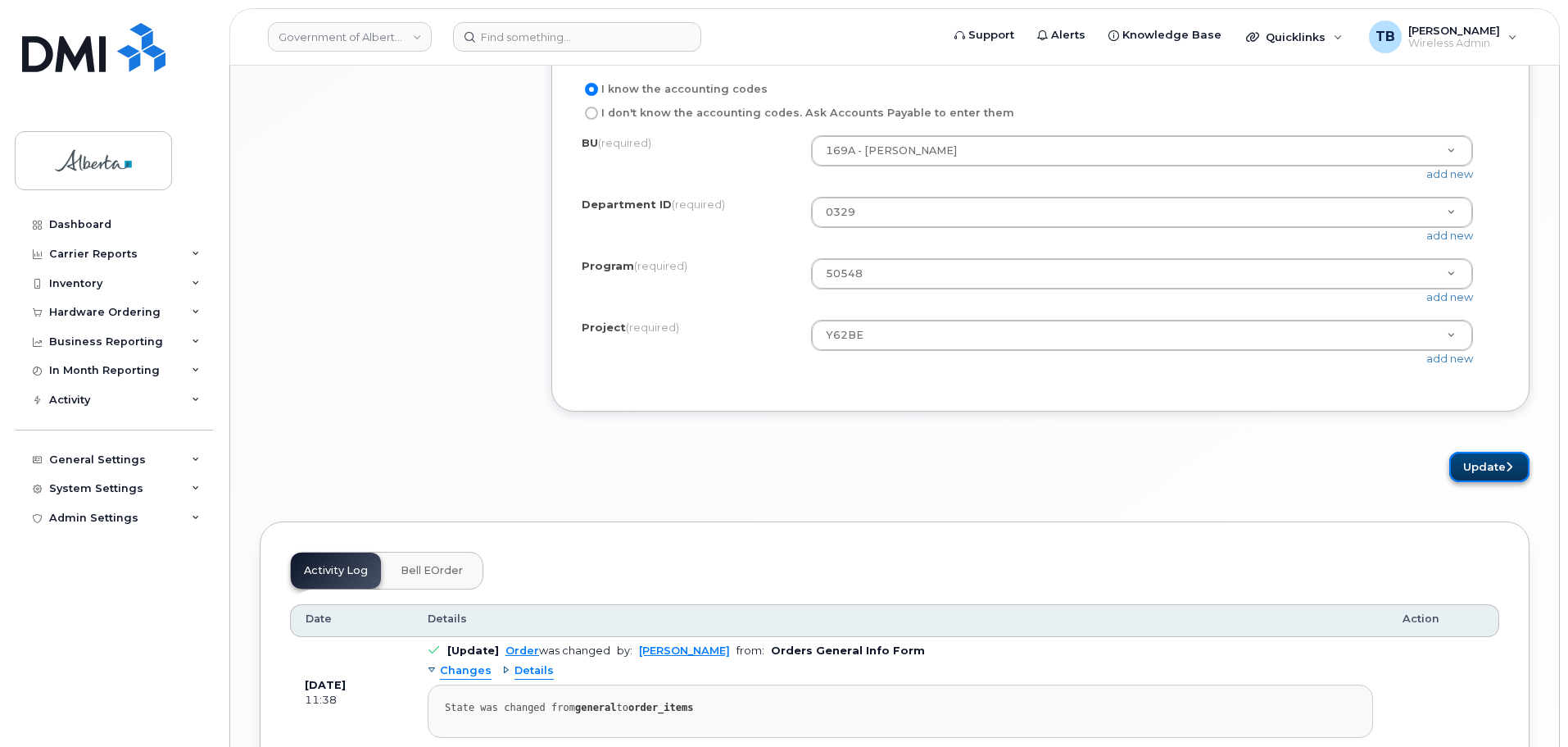
click at [1502, 482] on button "Update" at bounding box center [1489, 467] width 81 height 31
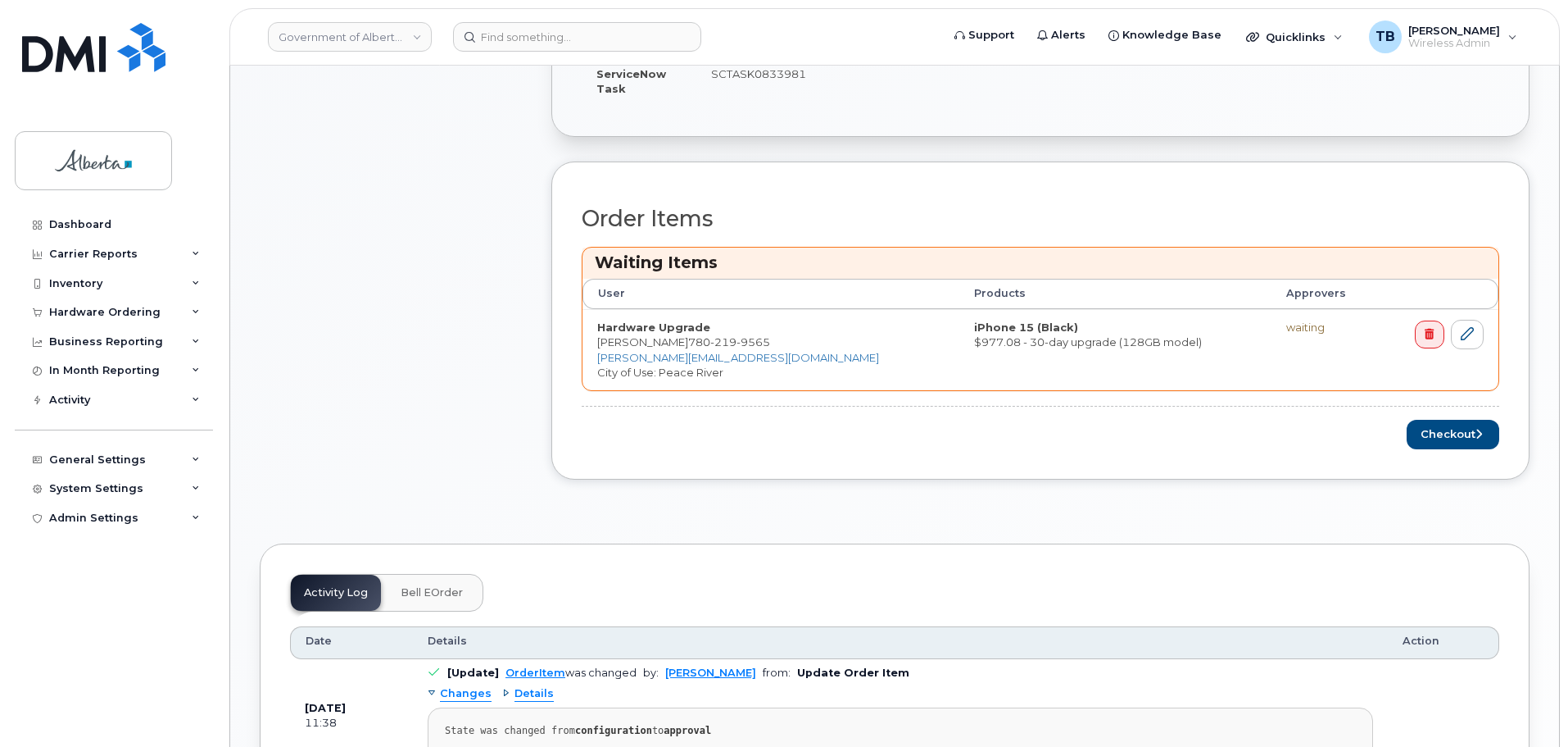
scroll to position [737, 0]
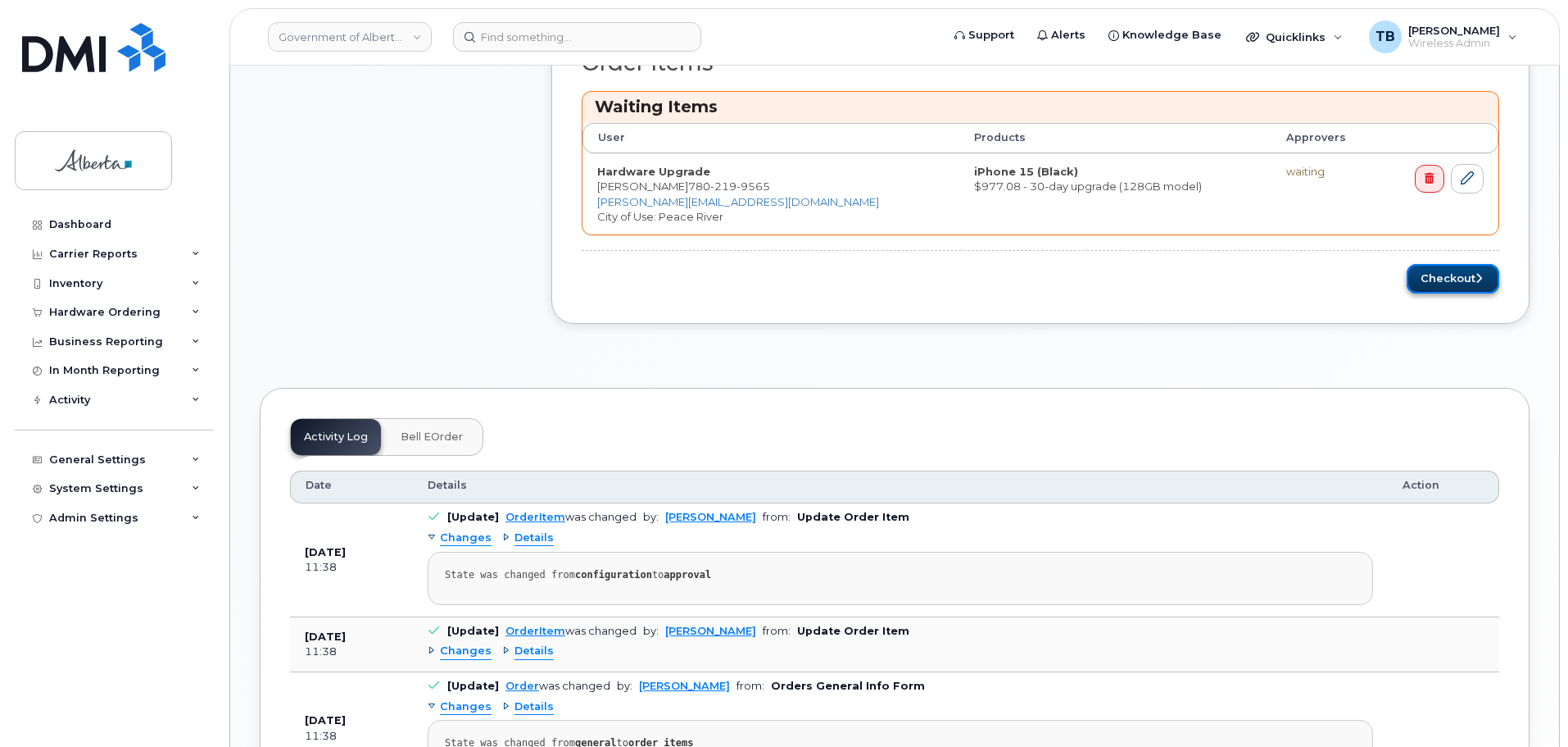
click at [1453, 274] on button "Checkout" at bounding box center [1453, 279] width 92 height 31
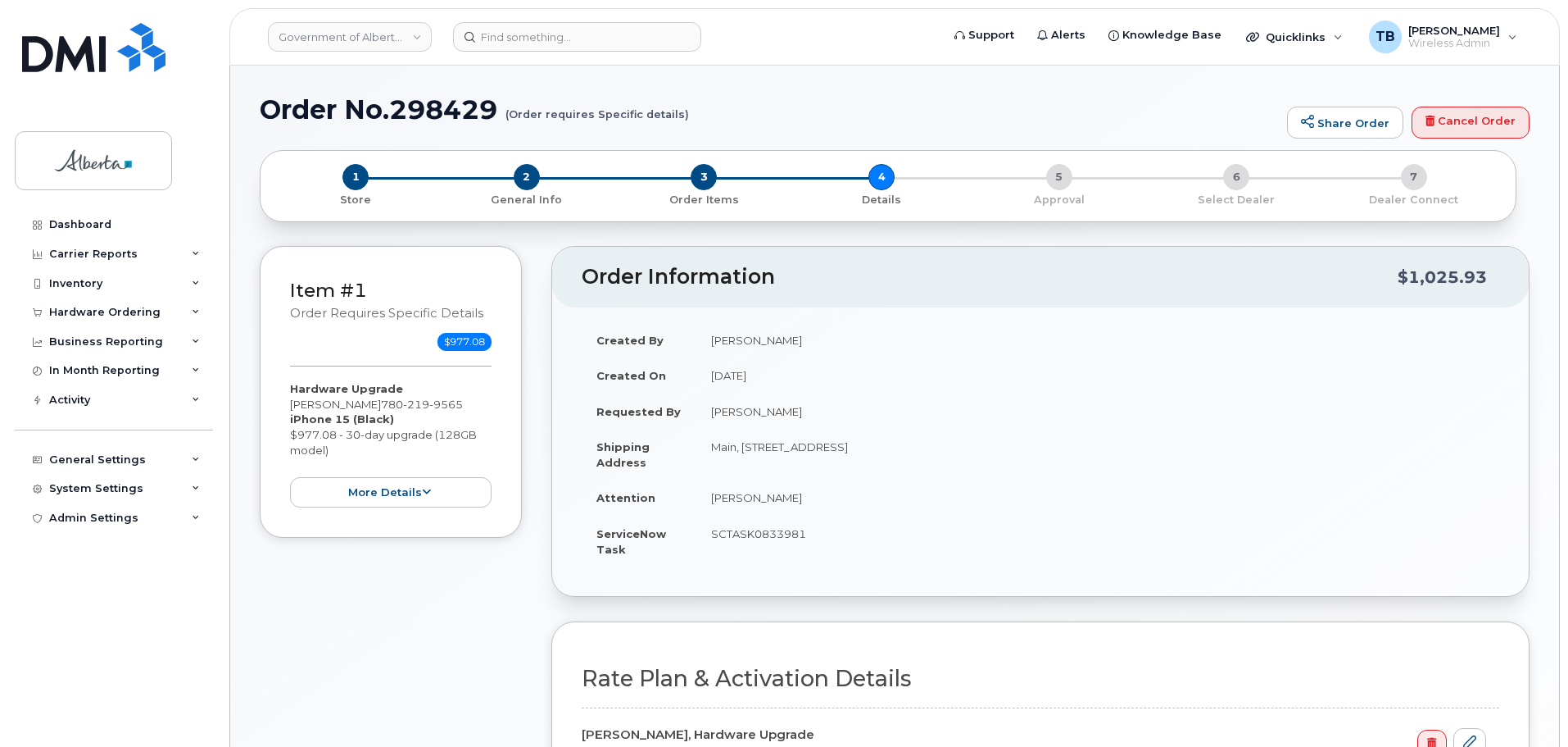
select select
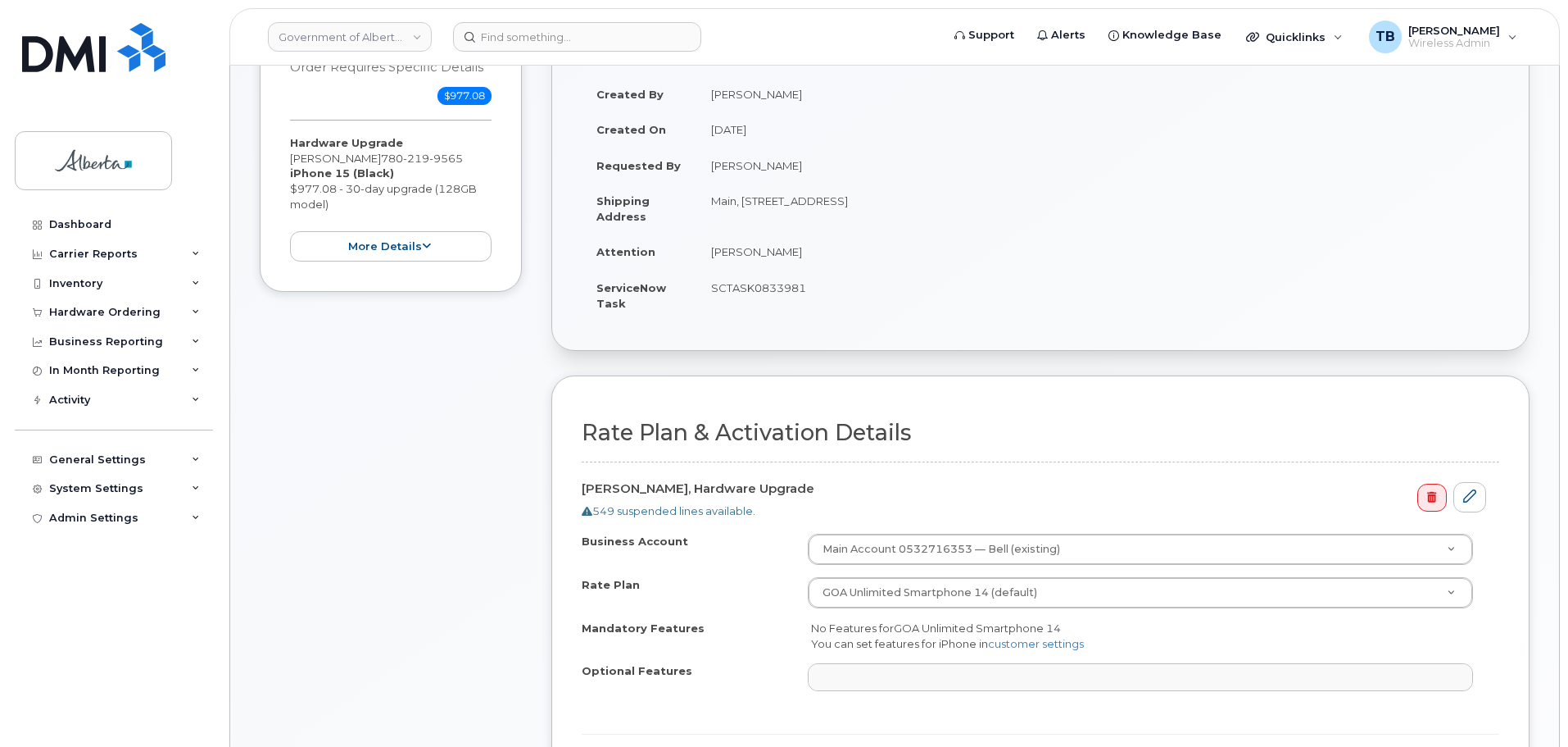
scroll to position [492, 0]
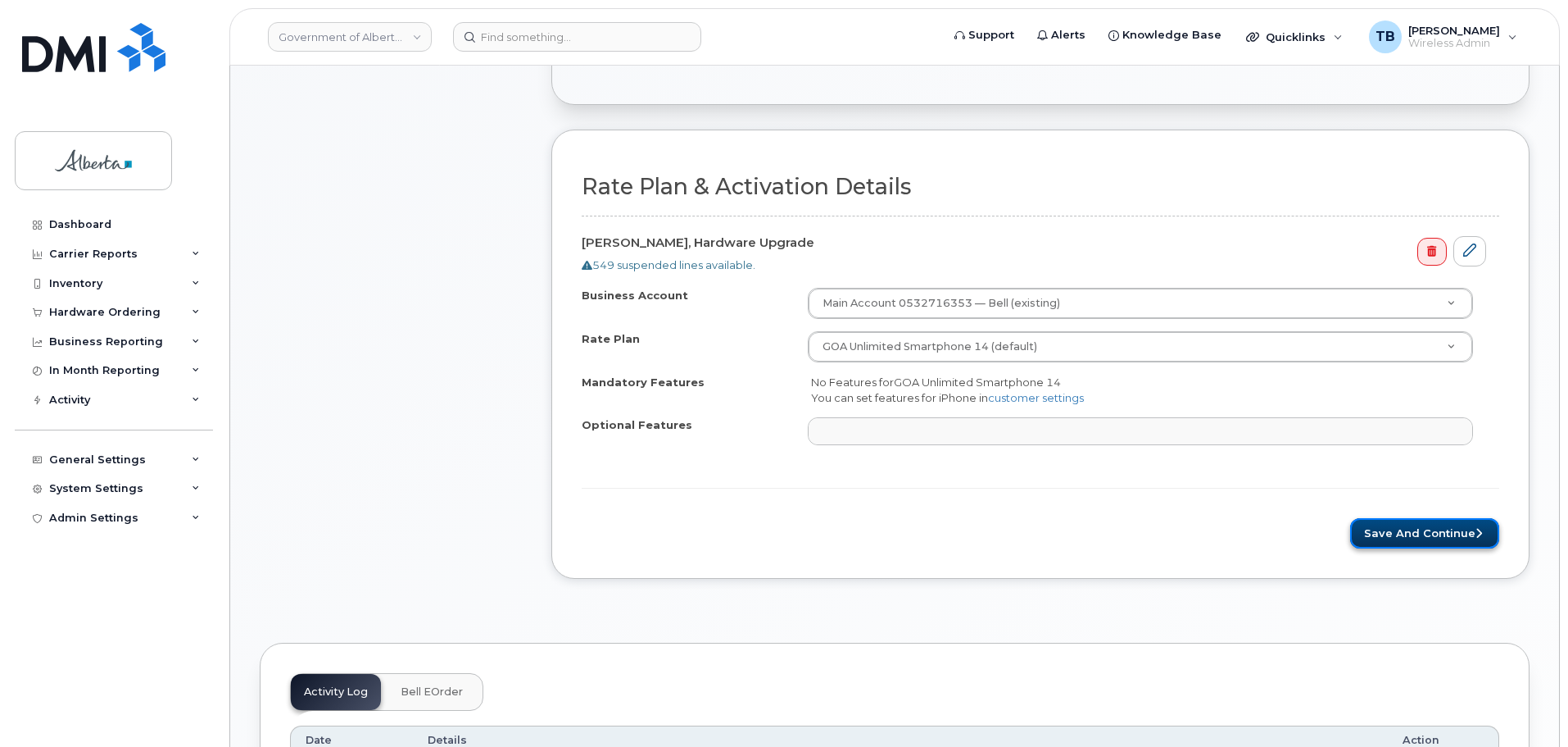
click at [1387, 541] on button "Save and Continue" at bounding box center [1424, 534] width 149 height 31
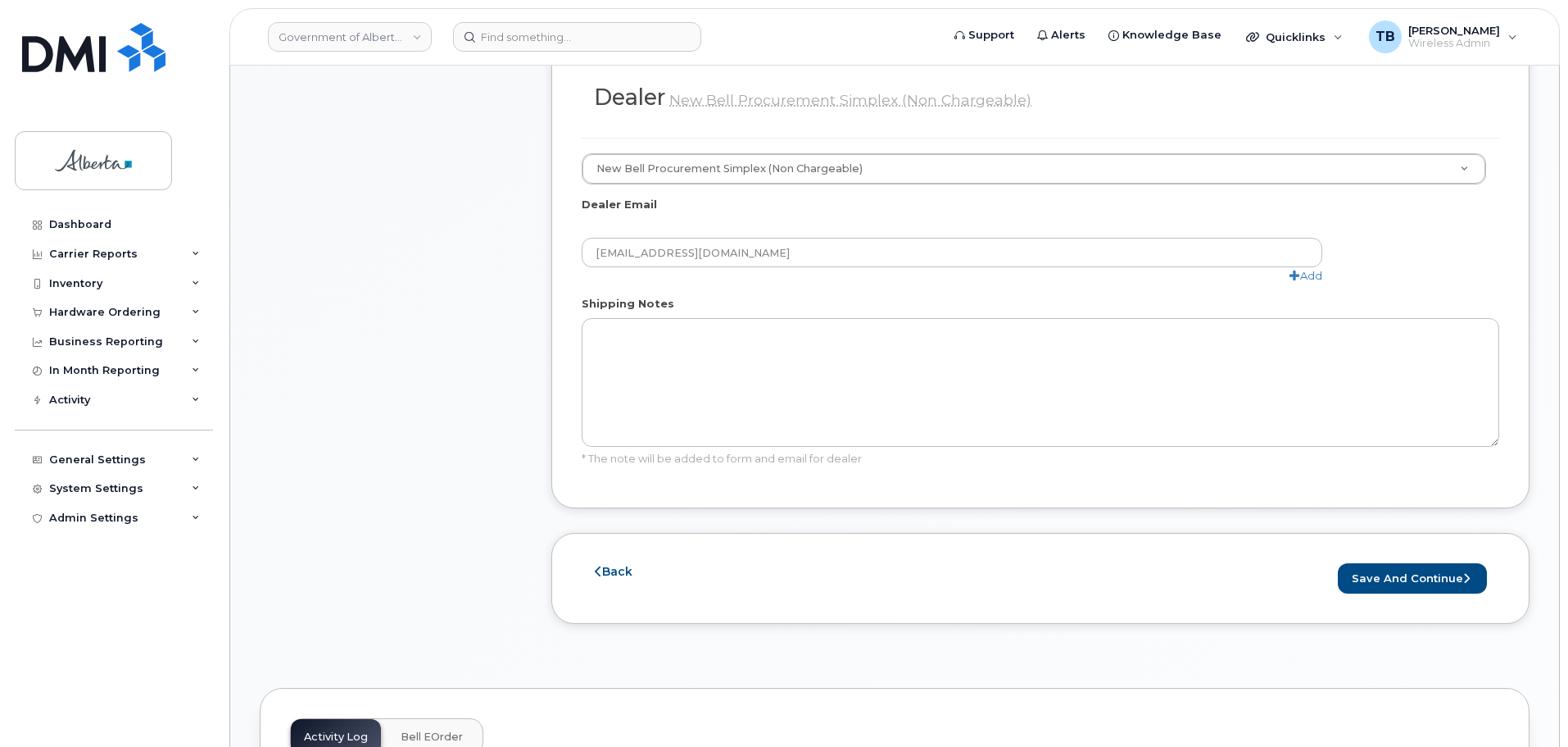
scroll to position [983, 0]
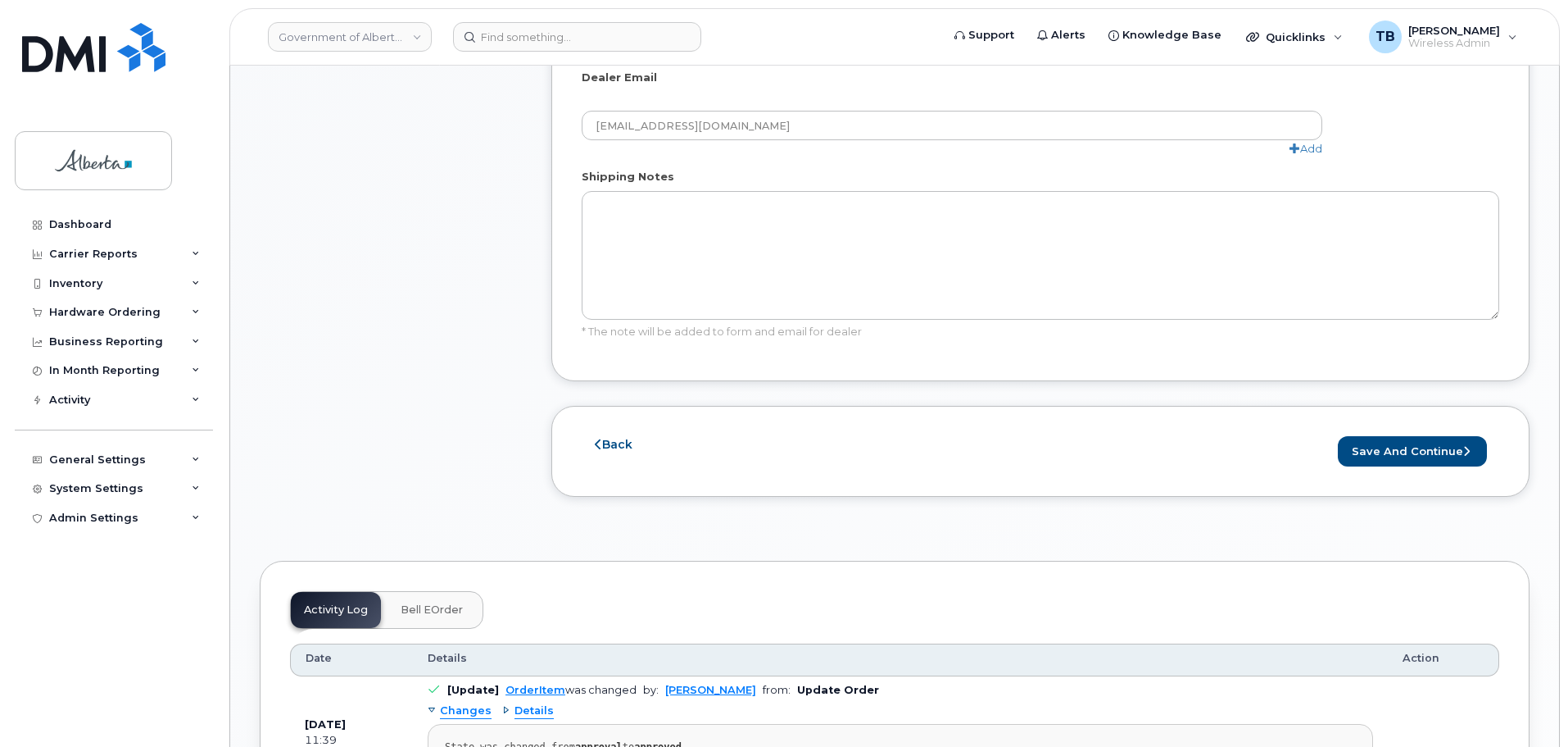
click at [1372, 406] on div "Back Save and Continue Send Purchase Order Request" at bounding box center [1040, 451] width 978 height 91
click at [1385, 436] on button "Save and Continue" at bounding box center [1412, 451] width 149 height 31
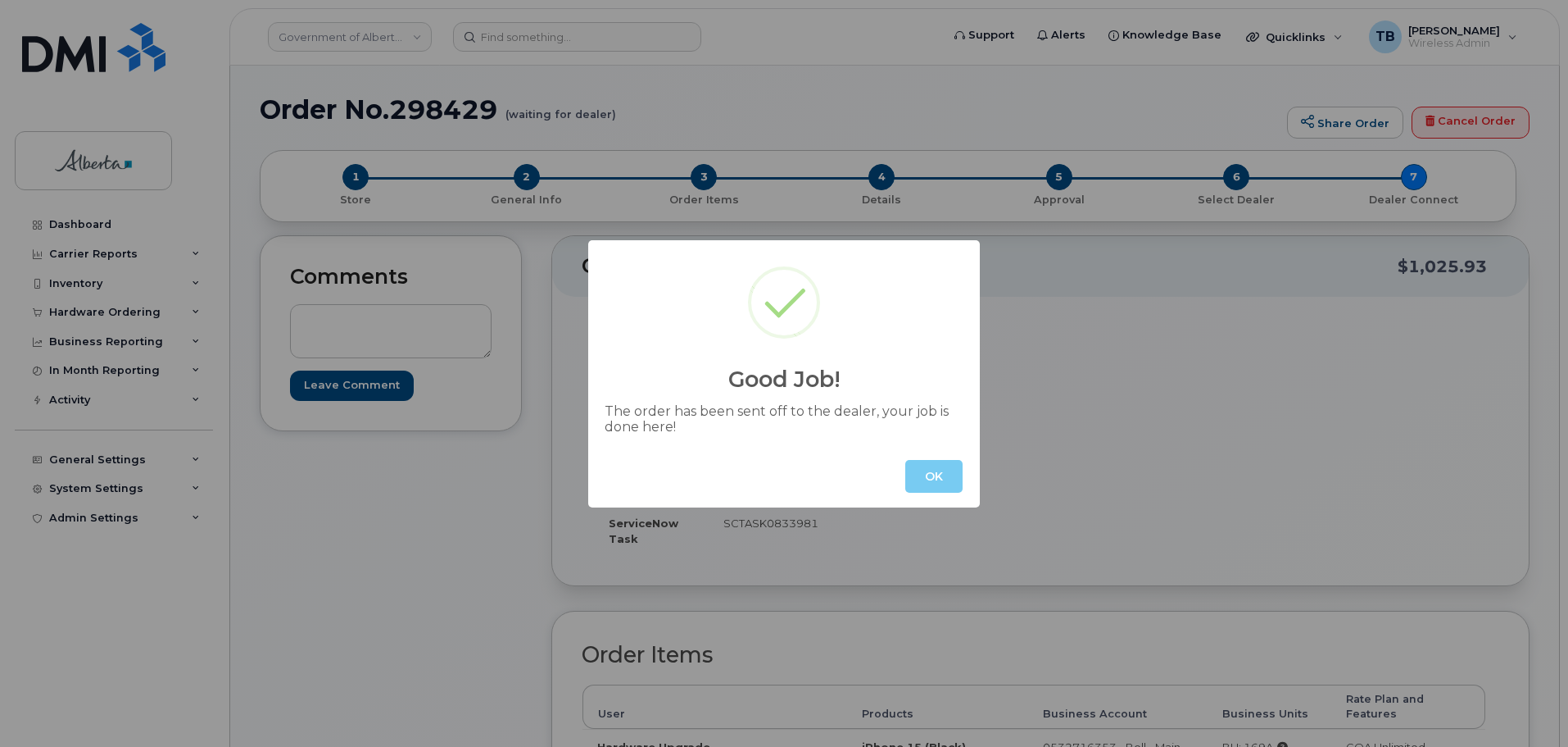
click at [956, 488] on button "OK" at bounding box center [934, 476] width 58 height 33
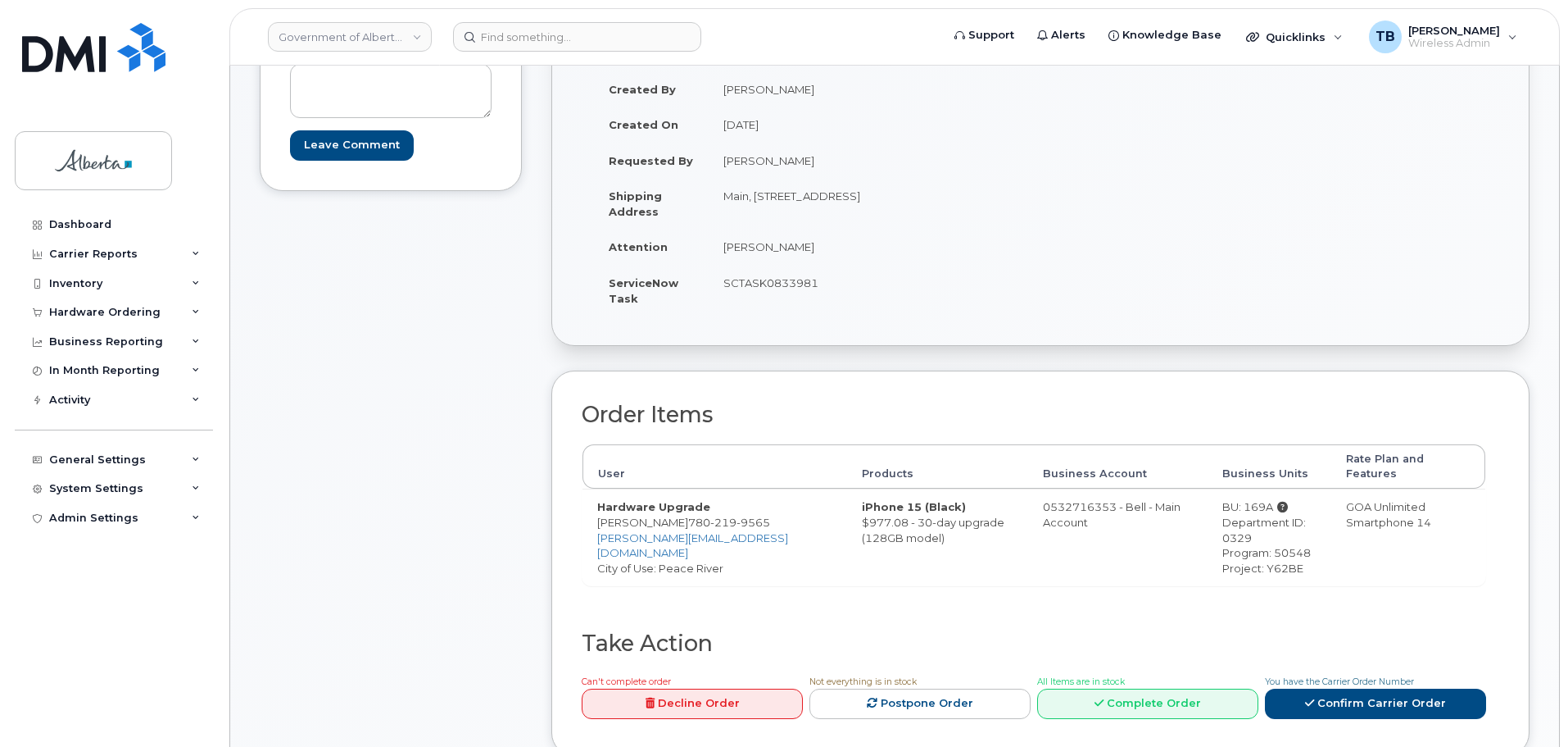
scroll to position [246, 0]
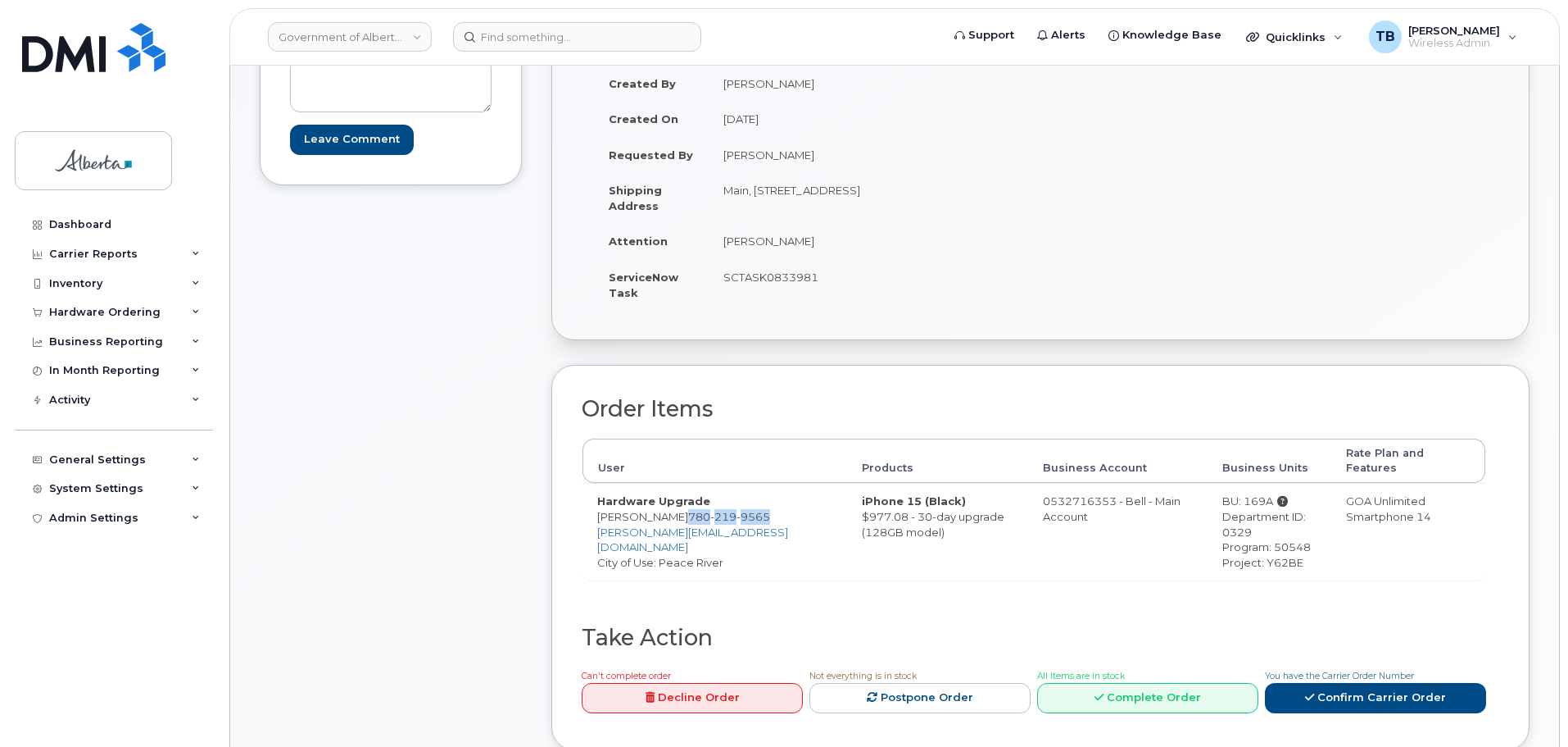
drag, startPoint x: 676, startPoint y: 503, endPoint x: 704, endPoint y: 513, distance: 29.7
click at [704, 513] on td "Hardware Upgrade Robert Senior 780 219 9565 Robert.Senior@gov.ab.ca City of Use…" at bounding box center [715, 531] width 265 height 97
copy span "780 219 9565"
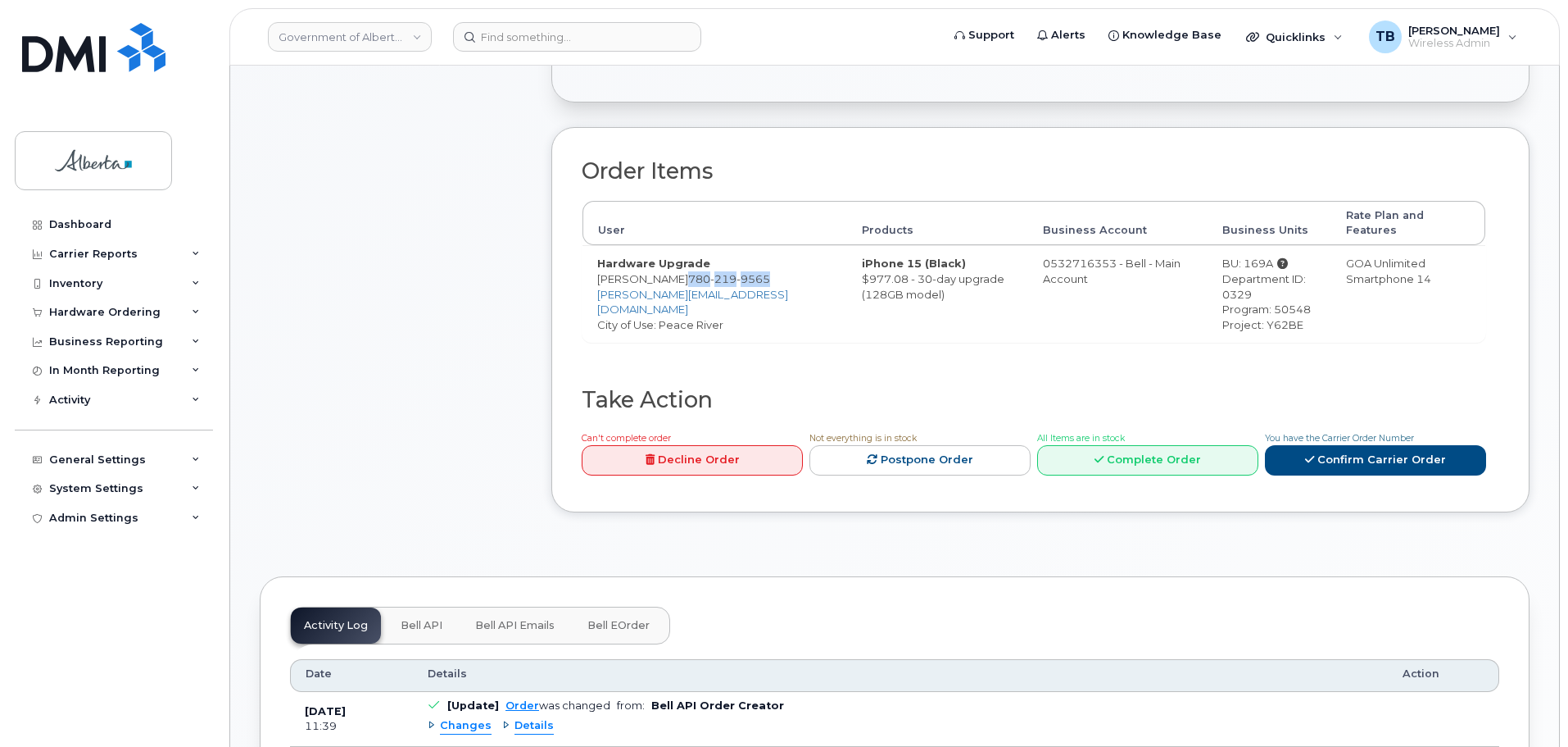
scroll to position [656, 0]
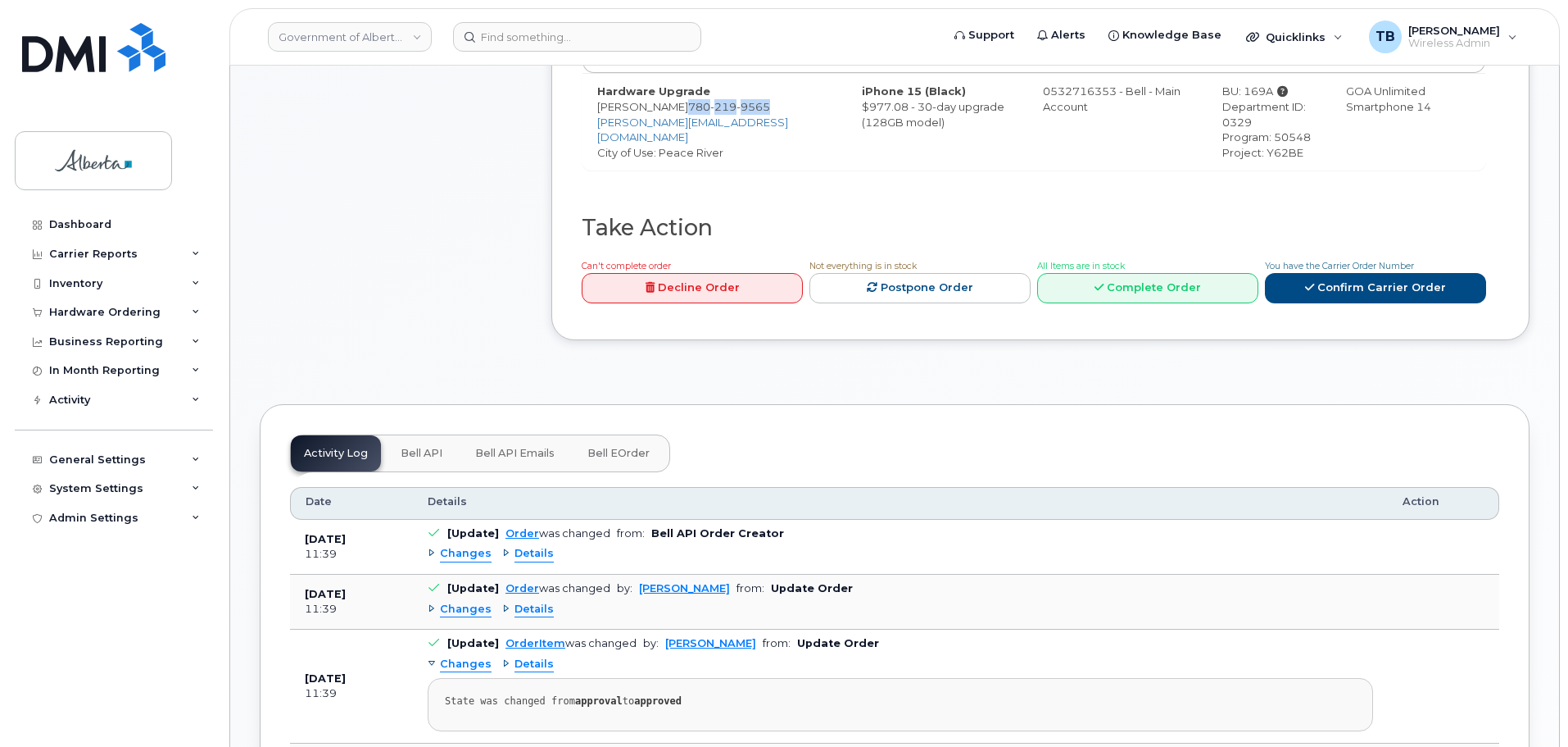
click at [394, 435] on button "Bell API" at bounding box center [421, 453] width 68 height 36
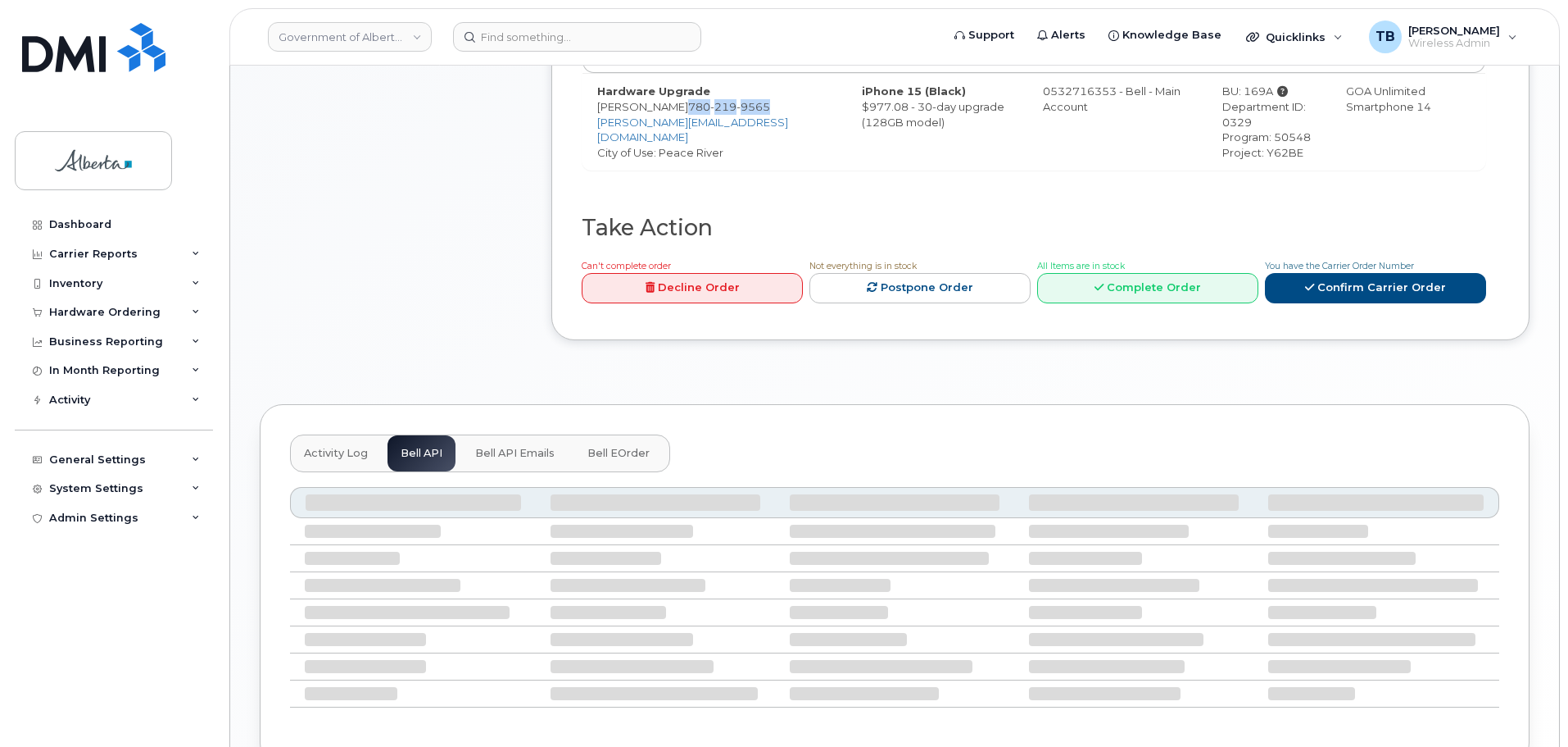
scroll to position [597, 0]
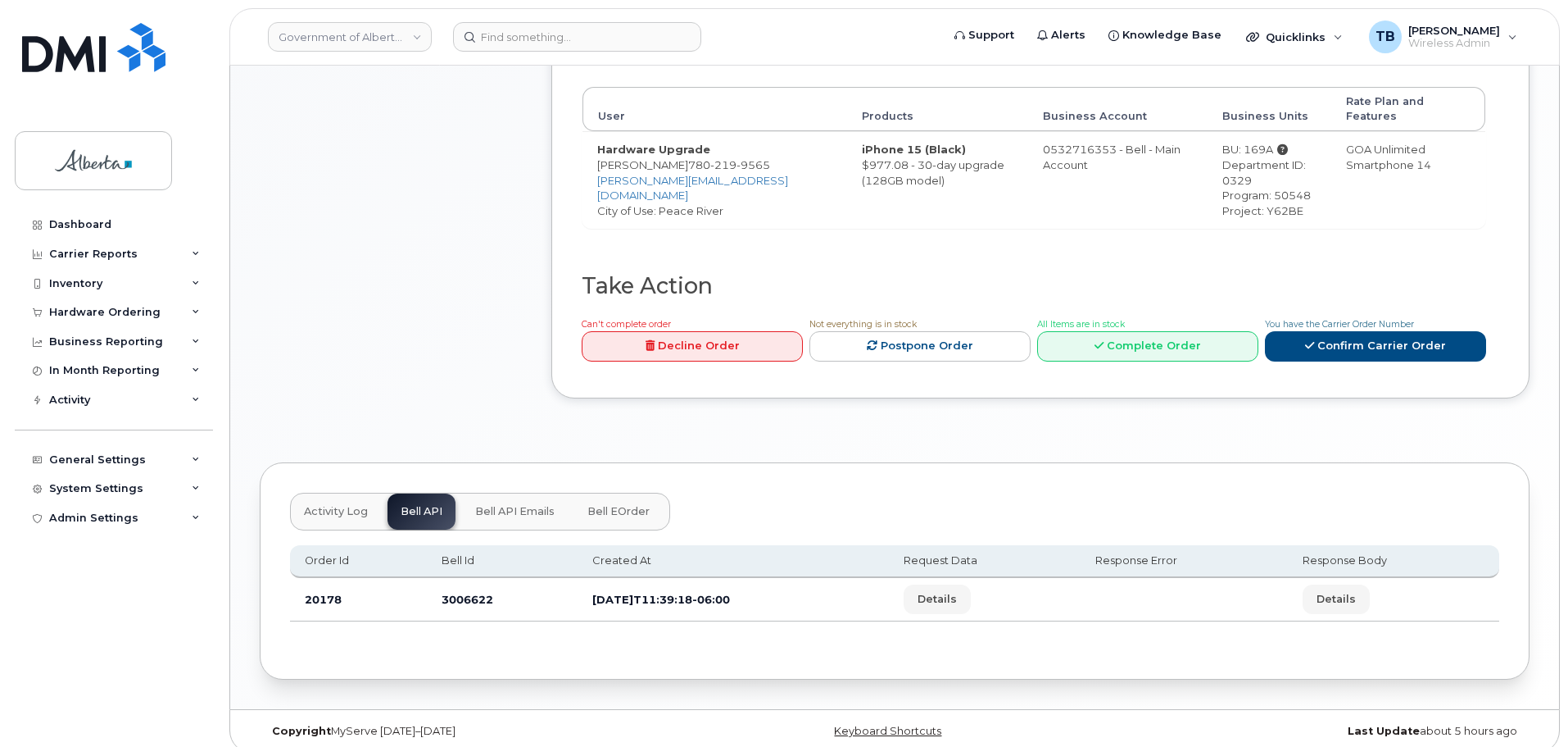
click at [450, 586] on td "3006622" at bounding box center [502, 599] width 151 height 43
copy td "3006622"
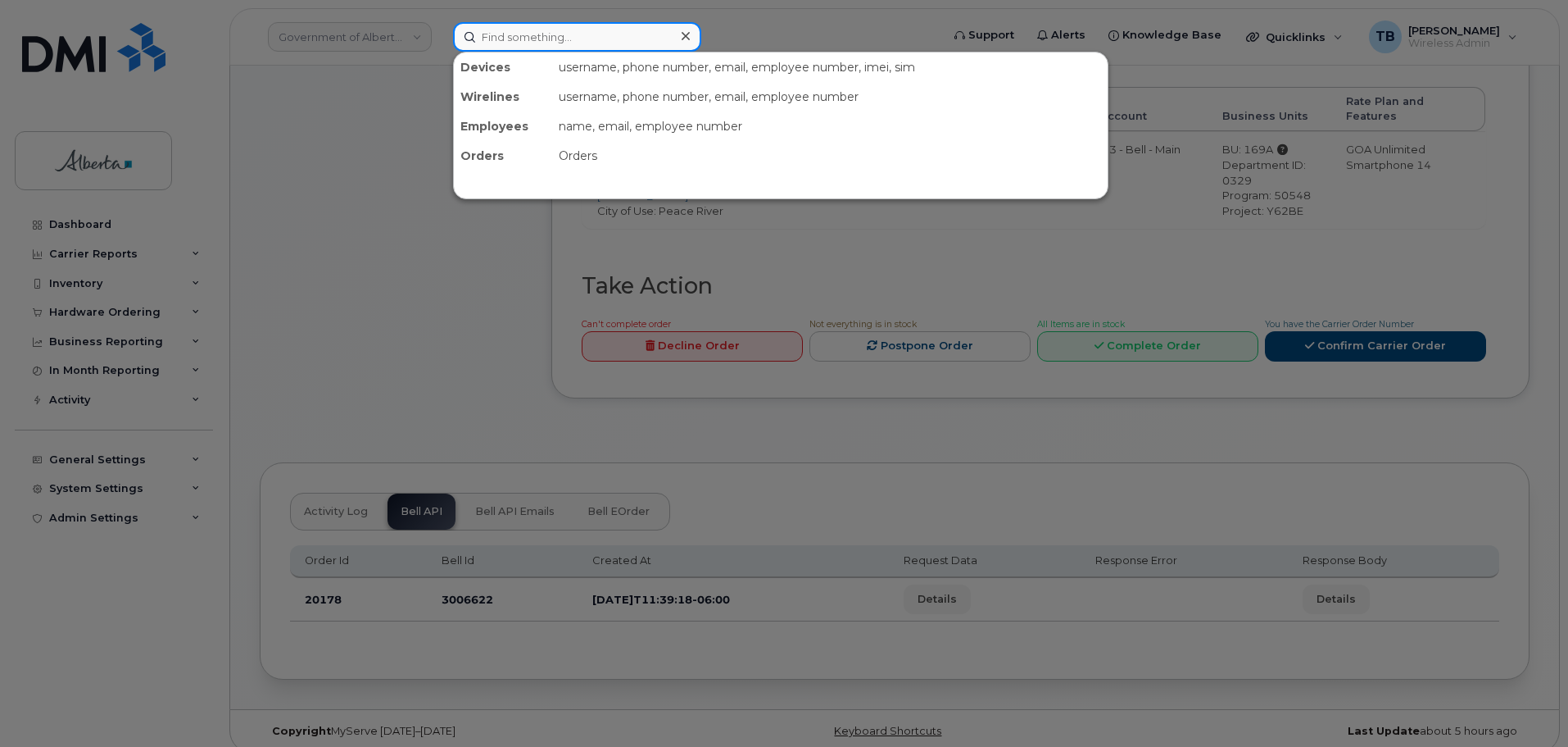
click at [529, 40] on input at bounding box center [577, 36] width 249 height 30
paste input "3006622"
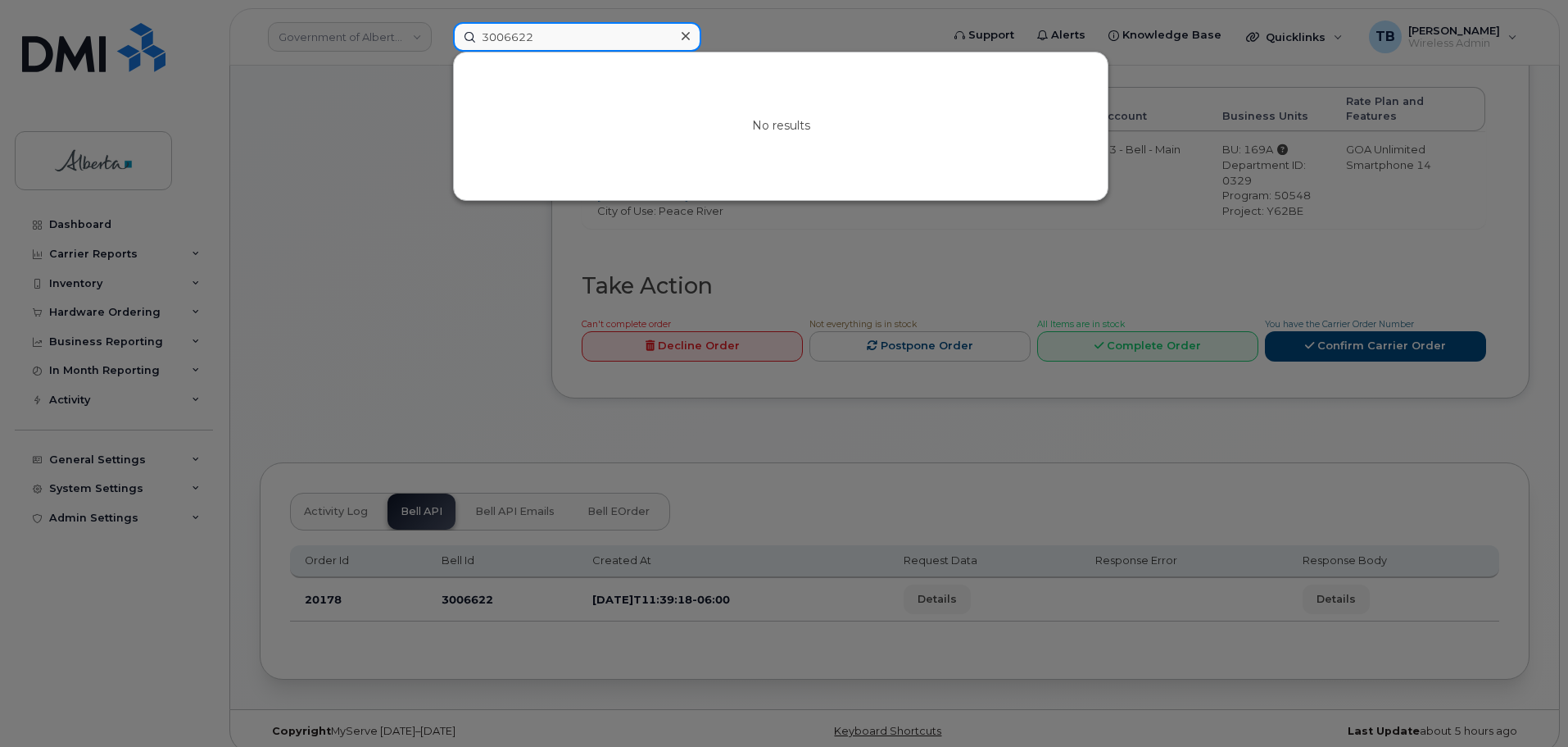
drag, startPoint x: 553, startPoint y: 35, endPoint x: 445, endPoint y: 36, distance: 108.0
click at [445, 36] on div "3006622 No results" at bounding box center [691, 36] width 503 height 30
type input "3006622"
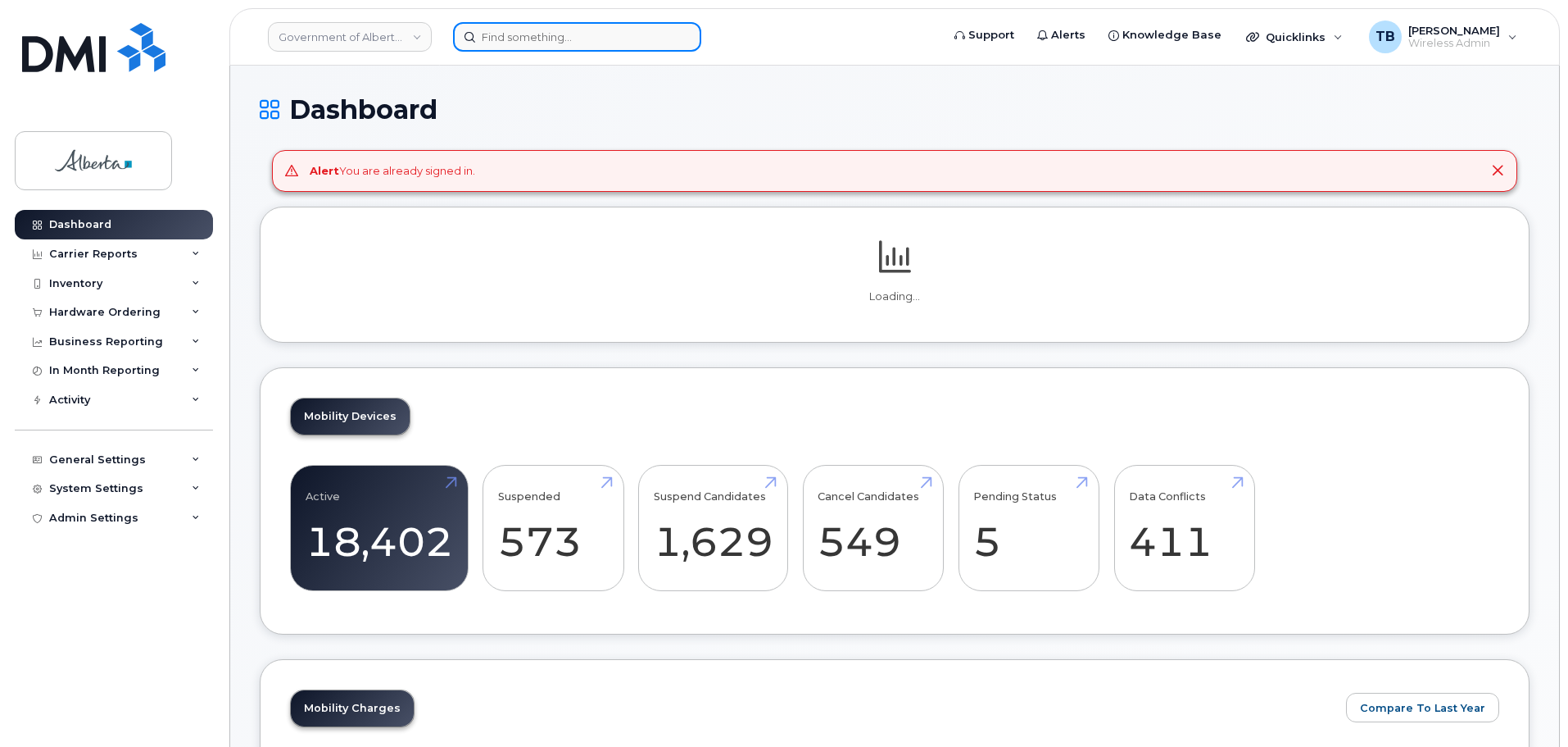
click at [517, 40] on input at bounding box center [577, 36] width 249 height 30
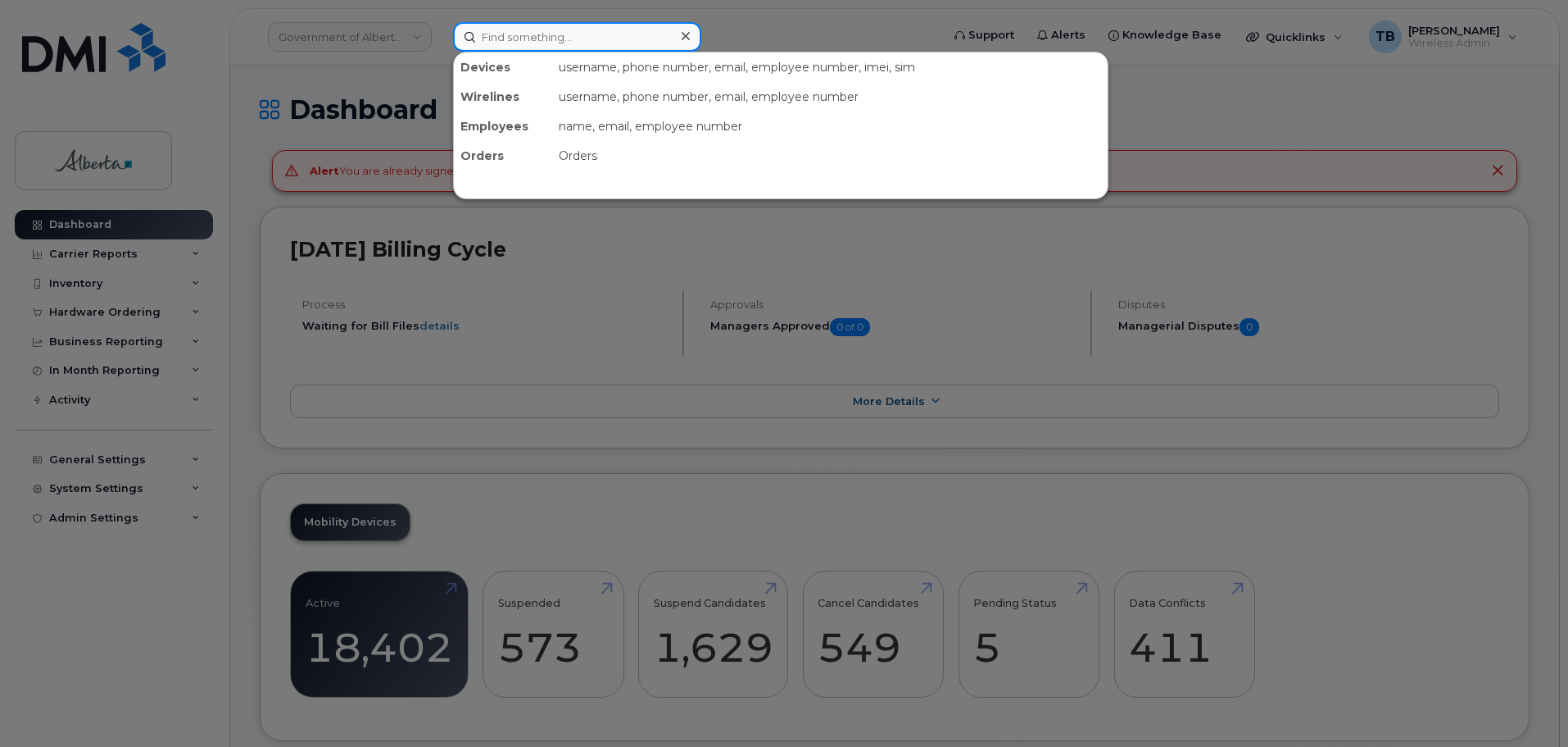
paste input "7802199565"
type input "7802199565"
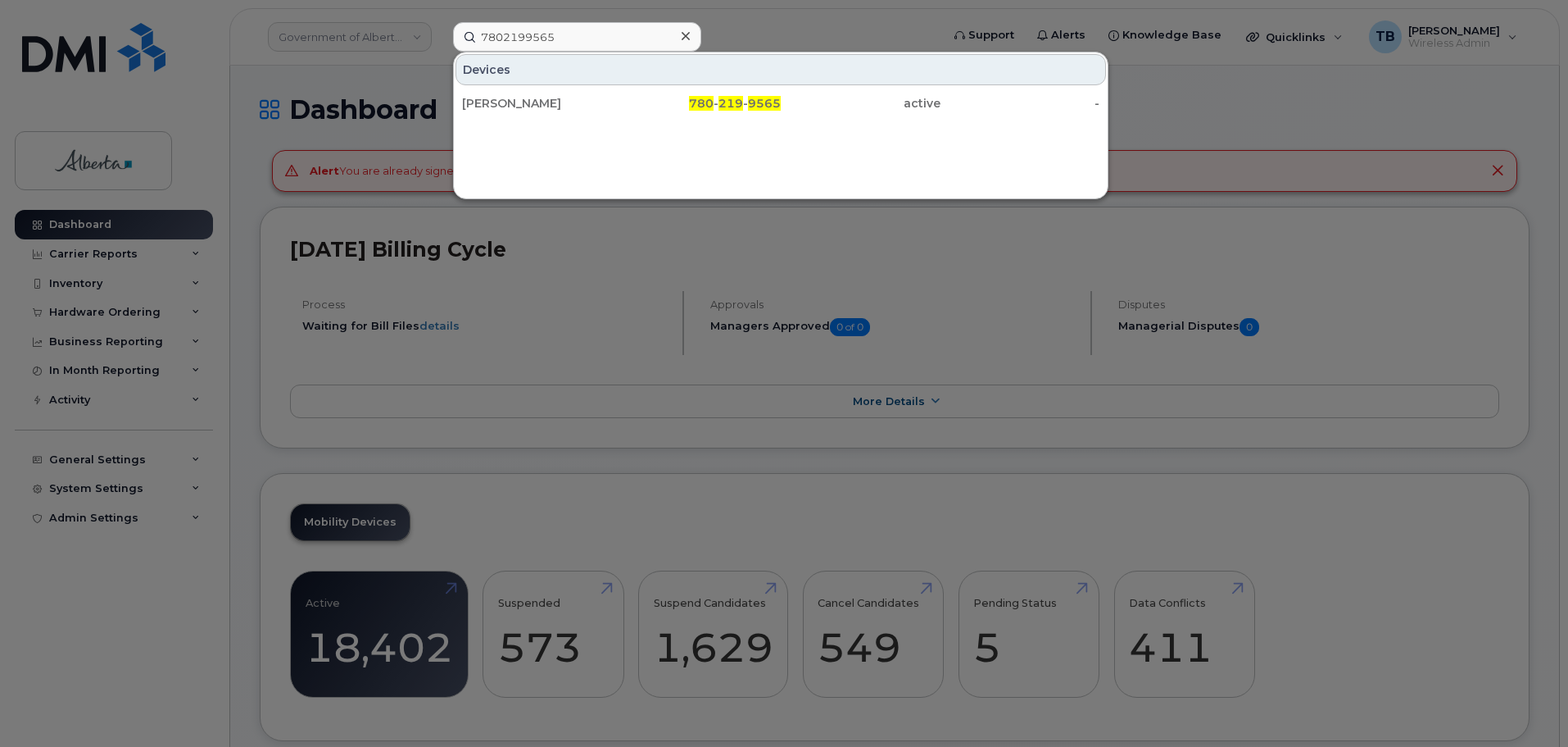
drag, startPoint x: 503, startPoint y: 96, endPoint x: 389, endPoint y: 10, distance: 142.8
click at [502, 101] on div "[PERSON_NAME]" at bounding box center [541, 103] width 159 height 16
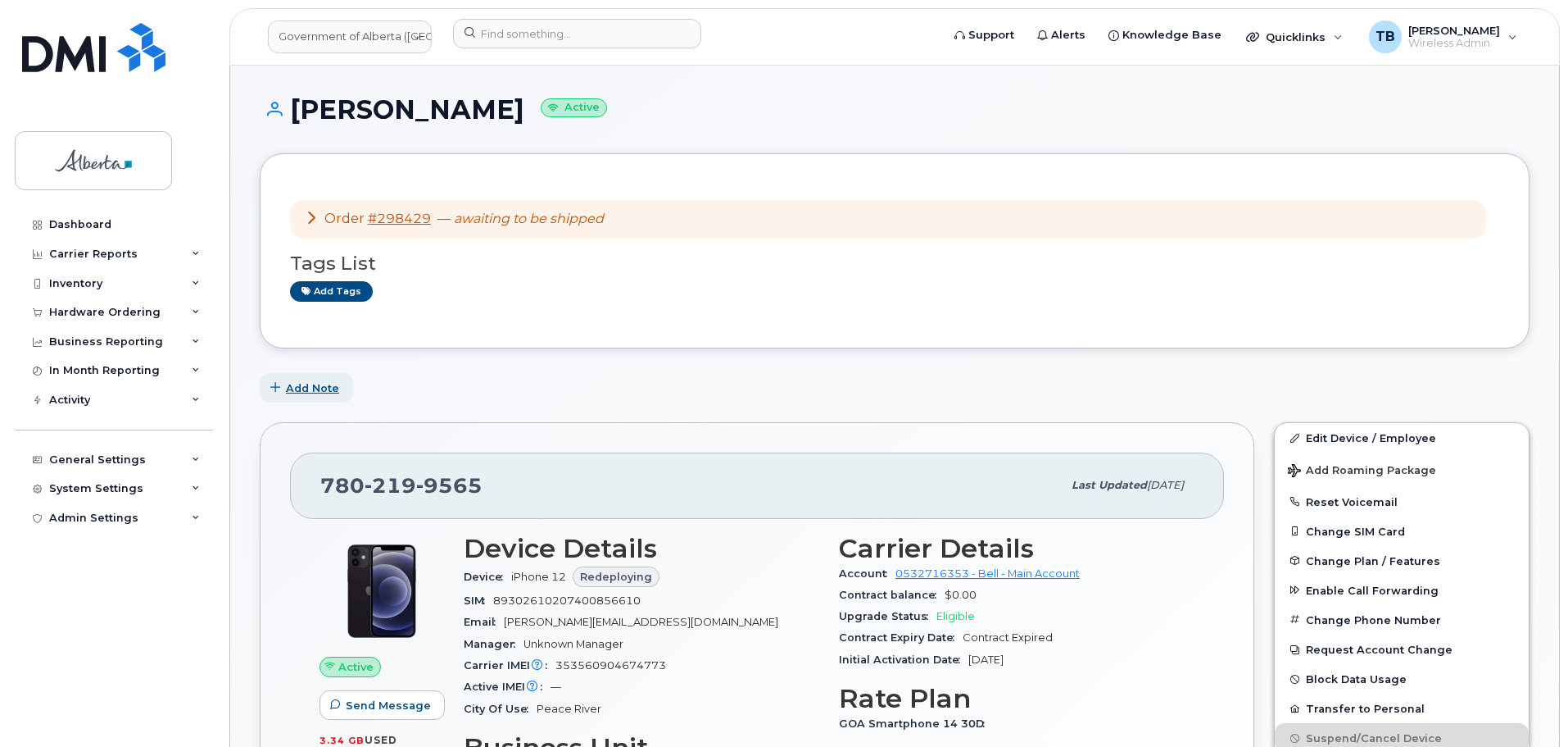
click at [314, 389] on span "Add Note" at bounding box center [312, 388] width 53 height 15
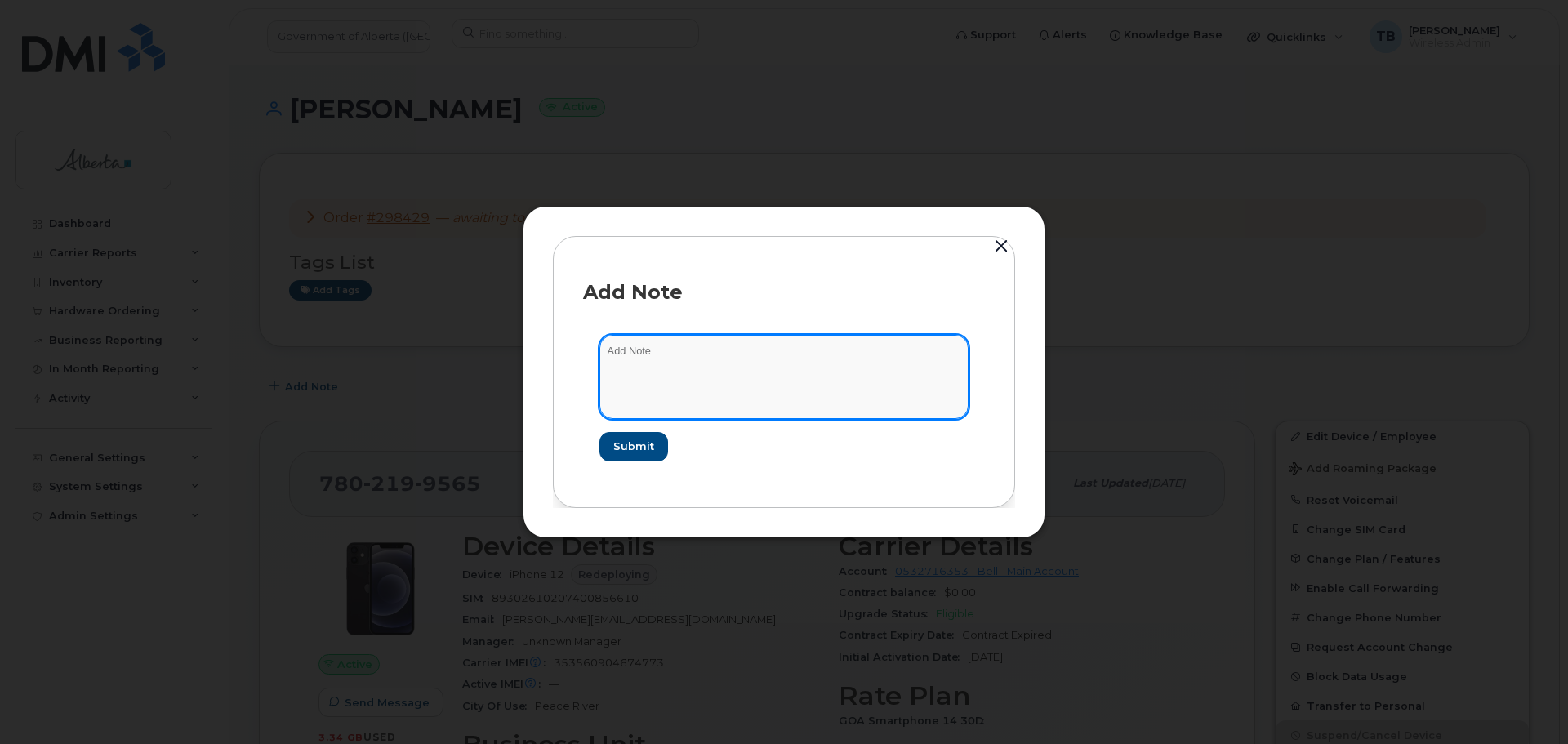
click at [650, 381] on textarea at bounding box center [784, 376] width 369 height 83
paste textarea "SCTASK0833981 Device Replace - (1) Order 298429 Bell 3006622"
type textarea "SCTASK0833981 Device Replace - (1) Order 298429 Bell 3006622"
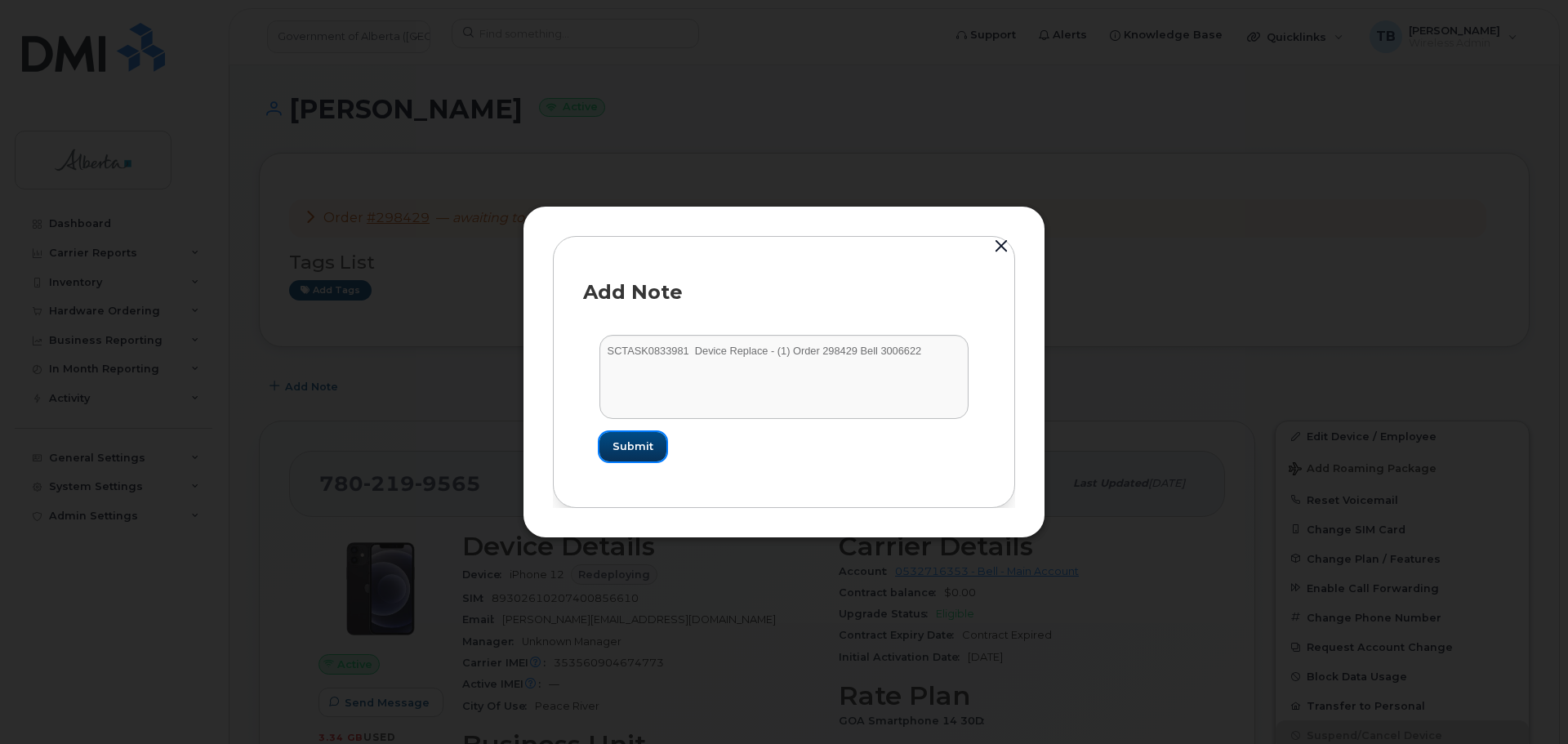
click at [616, 443] on span "Submit" at bounding box center [632, 446] width 41 height 15
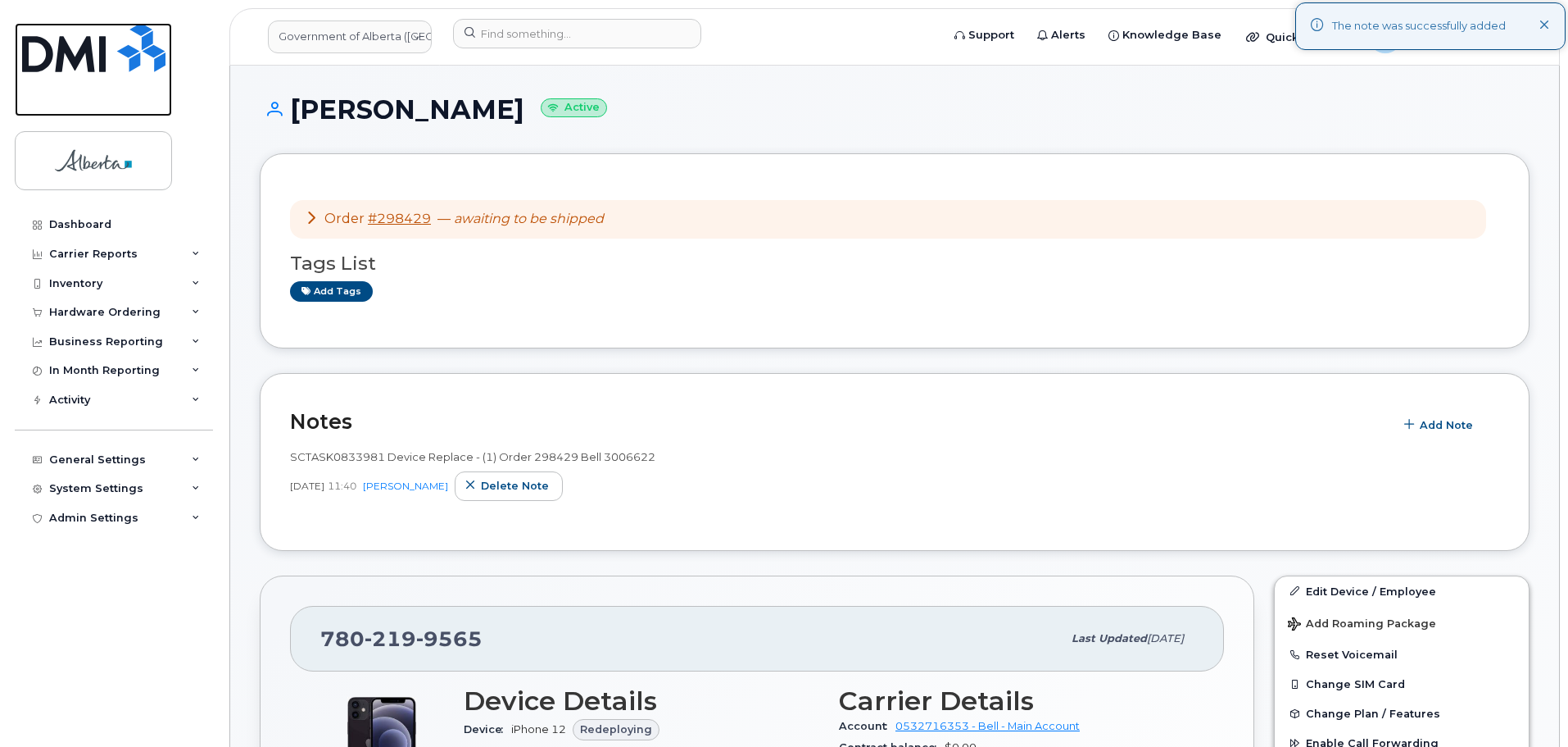
click at [70, 60] on img at bounding box center [93, 47] width 143 height 49
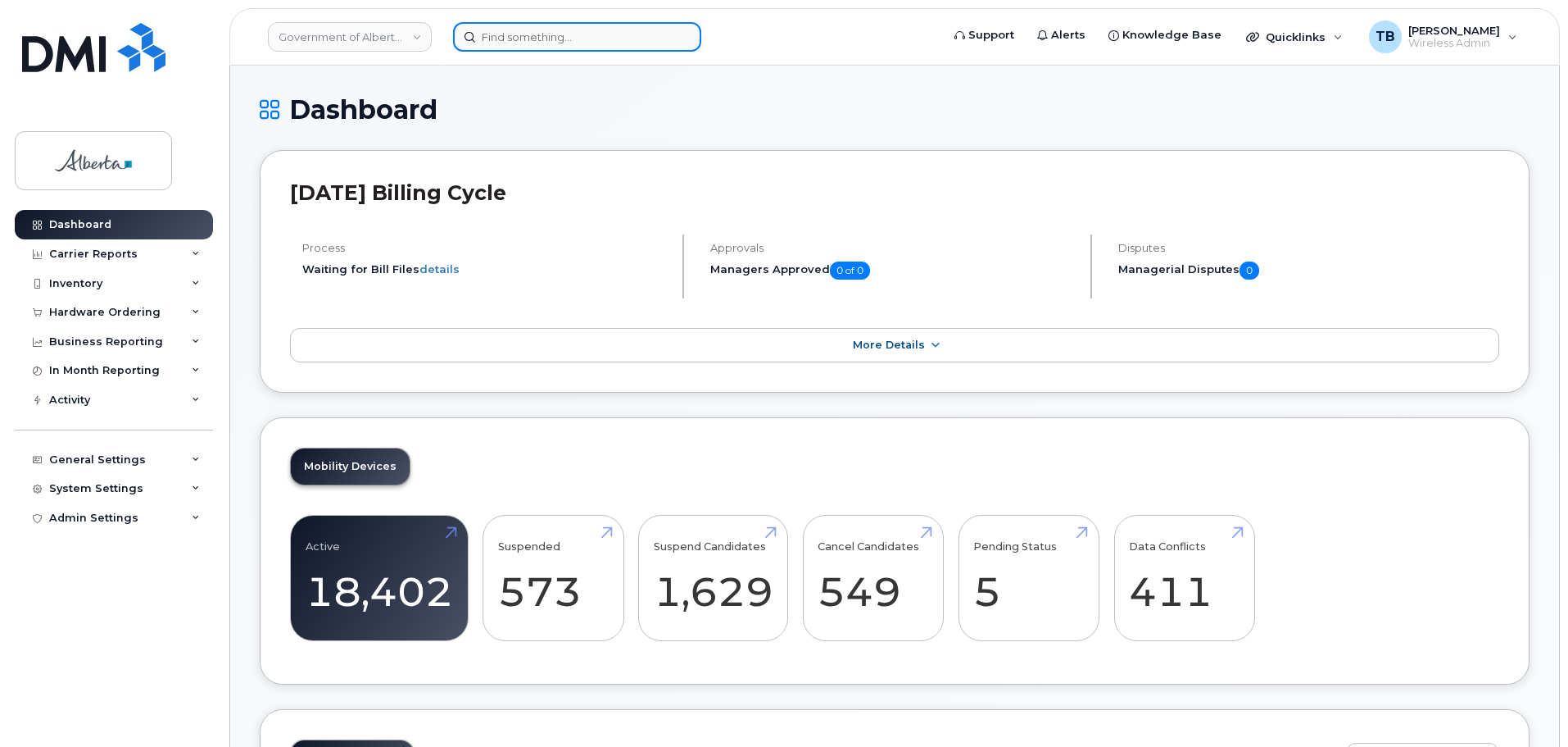
click at [498, 40] on input at bounding box center [577, 36] width 249 height 30
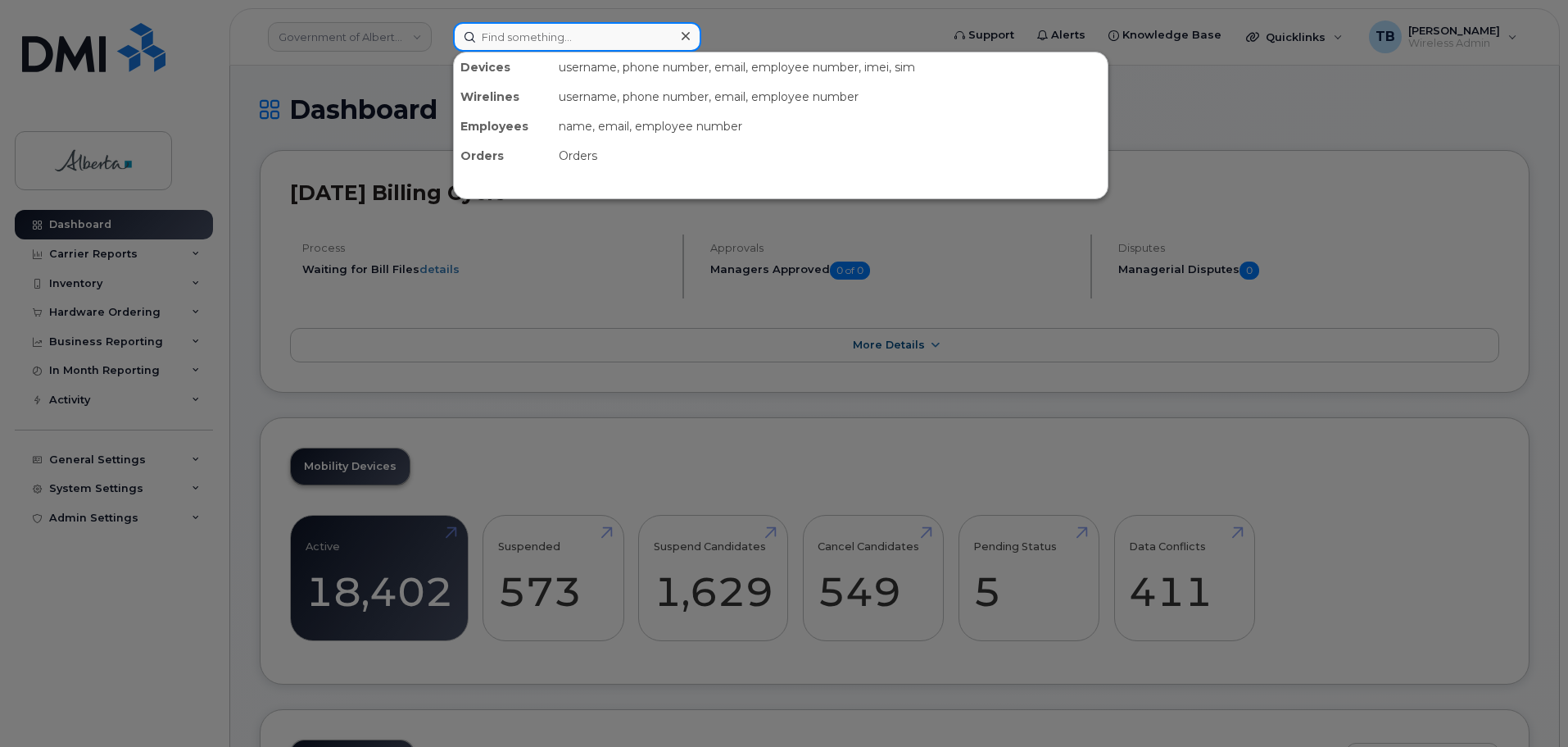
paste input "7802394897"
type input "7802394897"
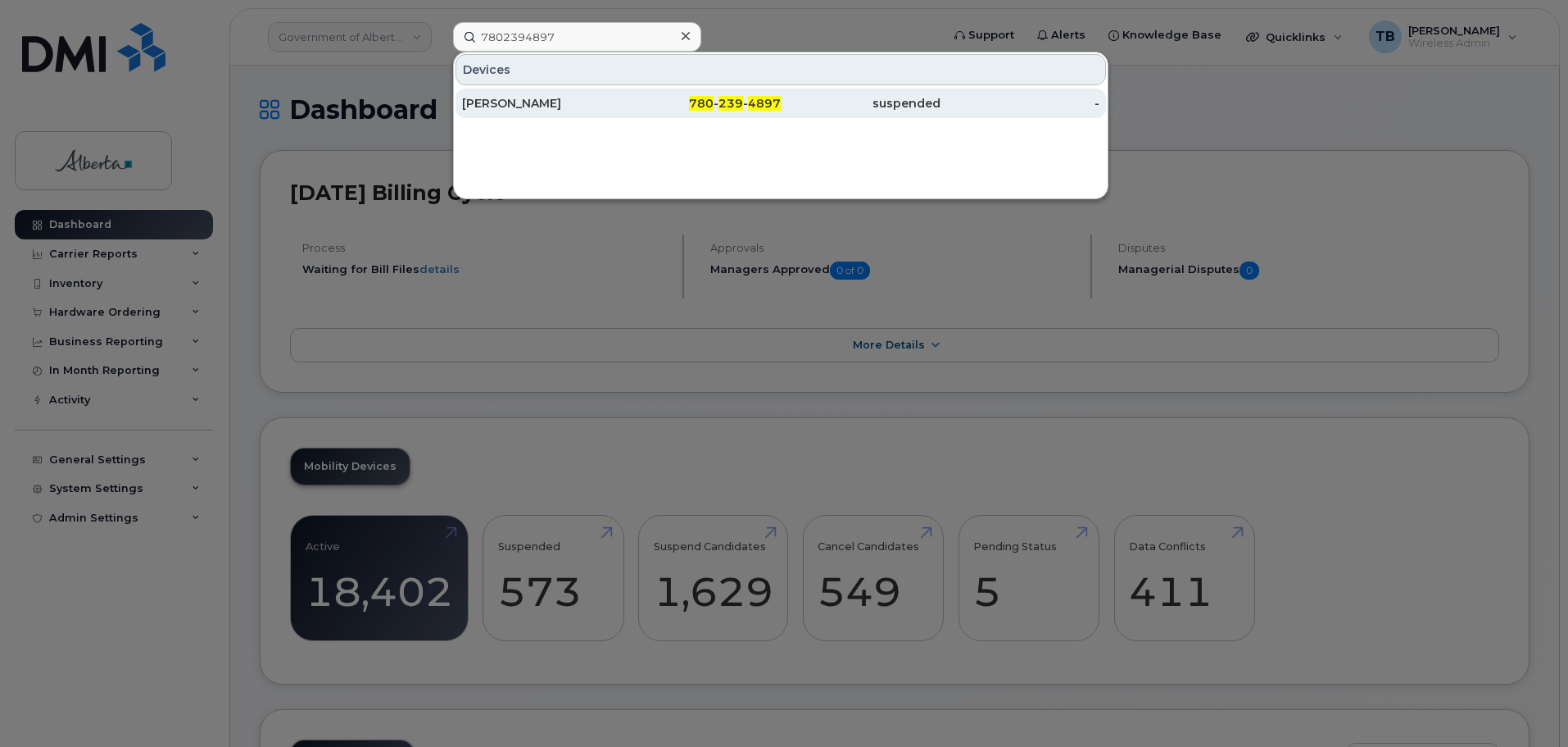
click at [499, 108] on div "Rebekah Hunt" at bounding box center [541, 103] width 159 height 16
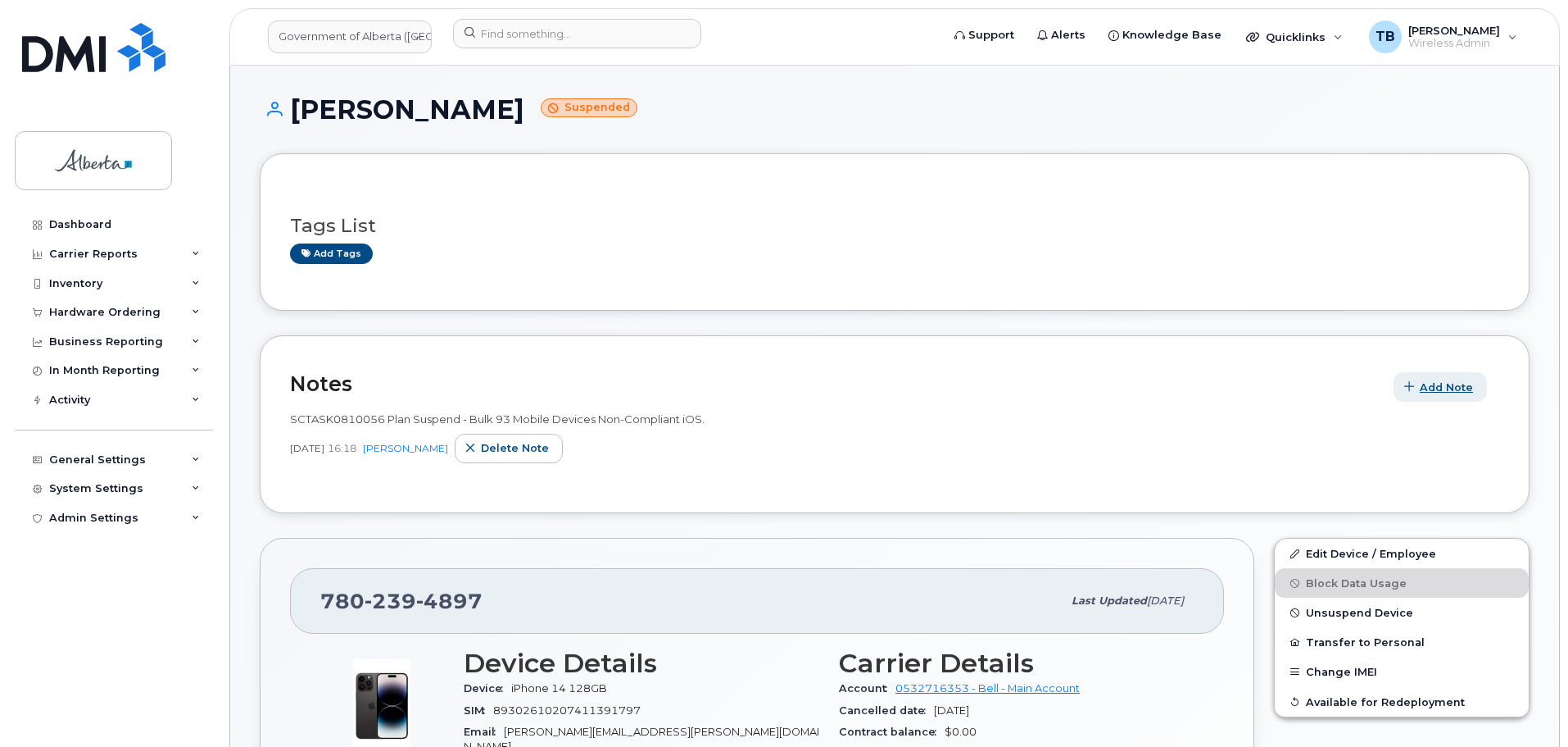
click at [1430, 387] on span "Add Note" at bounding box center [1445, 387] width 53 height 15
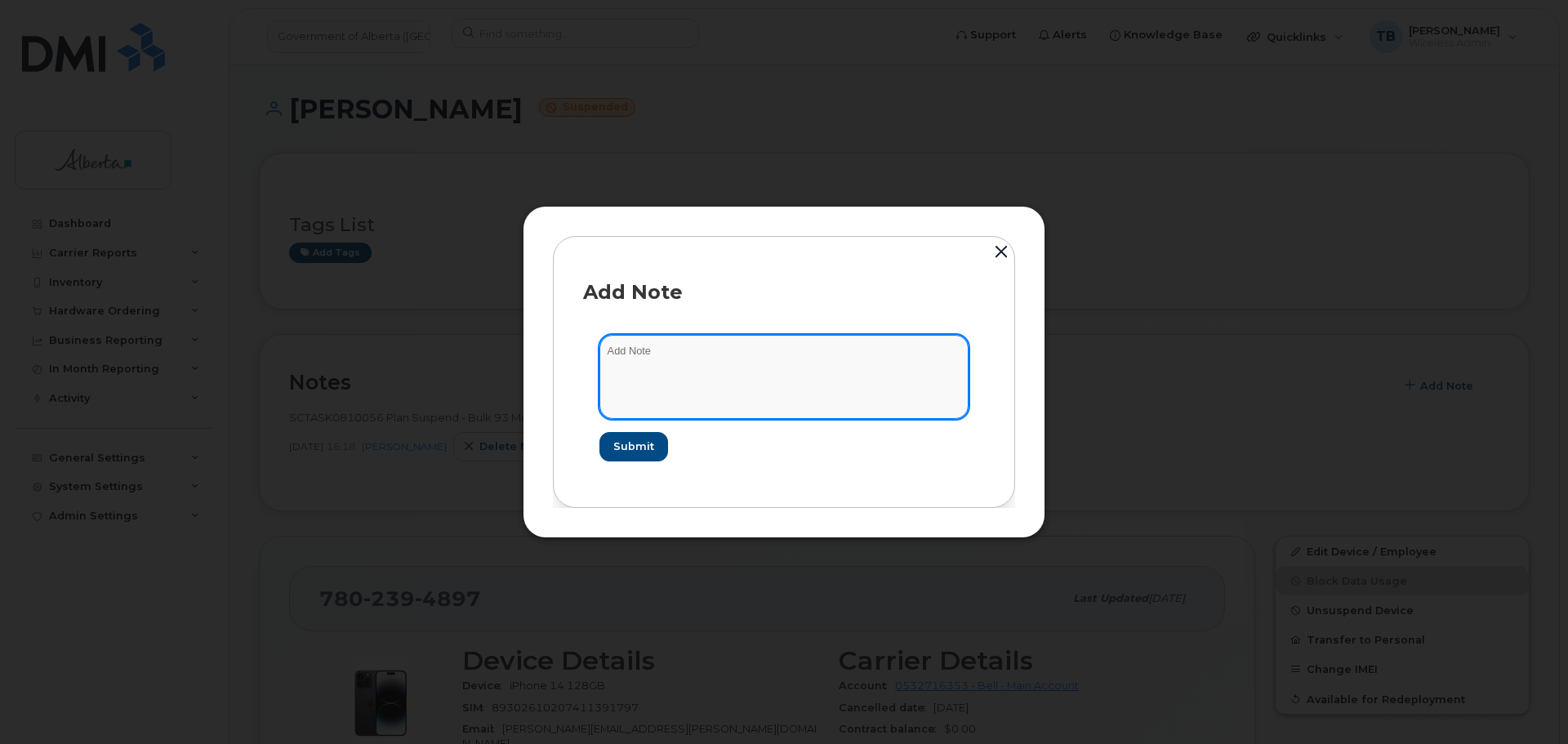
click at [678, 377] on textarea at bounding box center [784, 376] width 369 height 83
paste textarea "SCTASK0833414 - Device Plan Reassign - (1)"
type textarea "SCTASK0833414 - Device Plan Reassign - (1)"
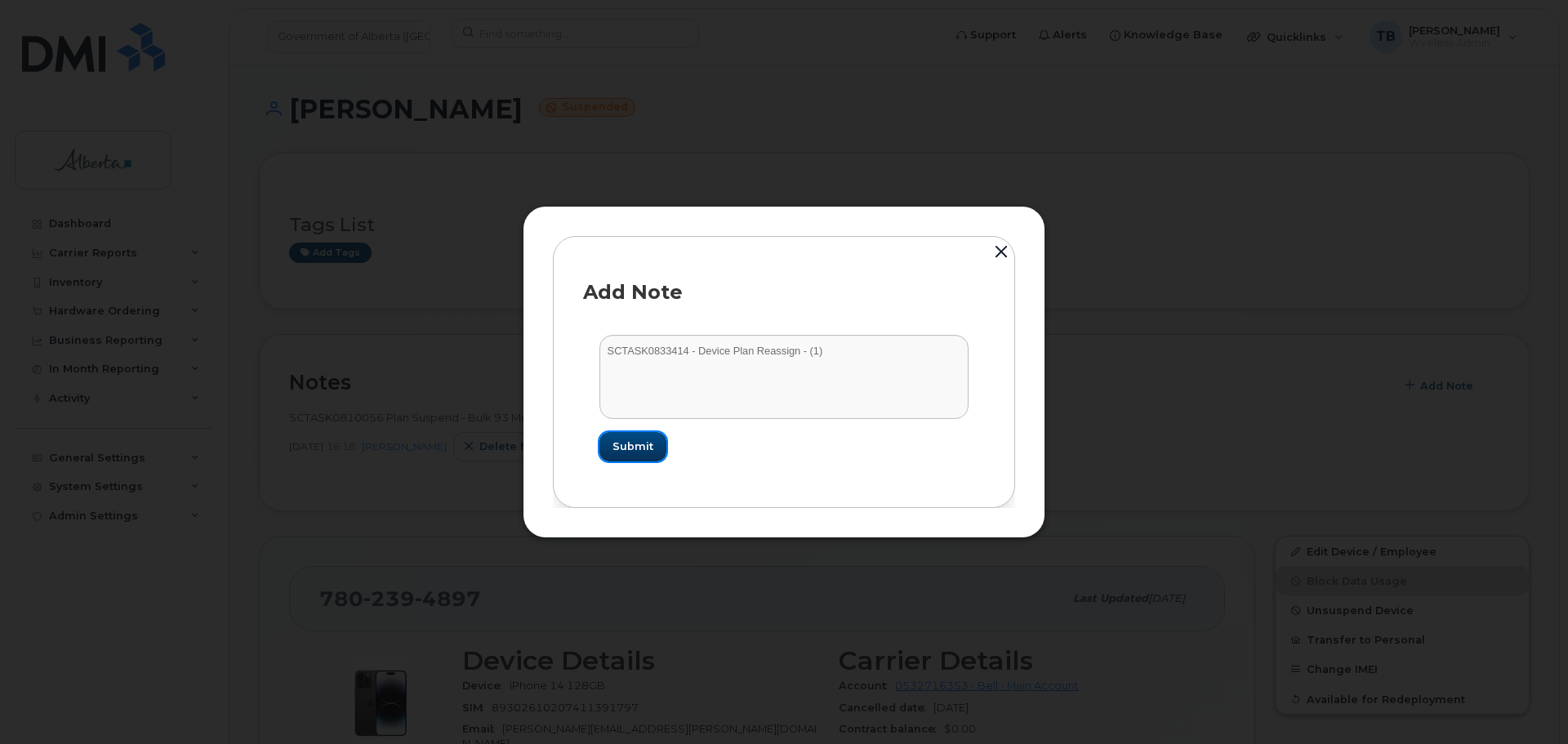
click at [644, 438] on button "Submit" at bounding box center [633, 447] width 67 height 30
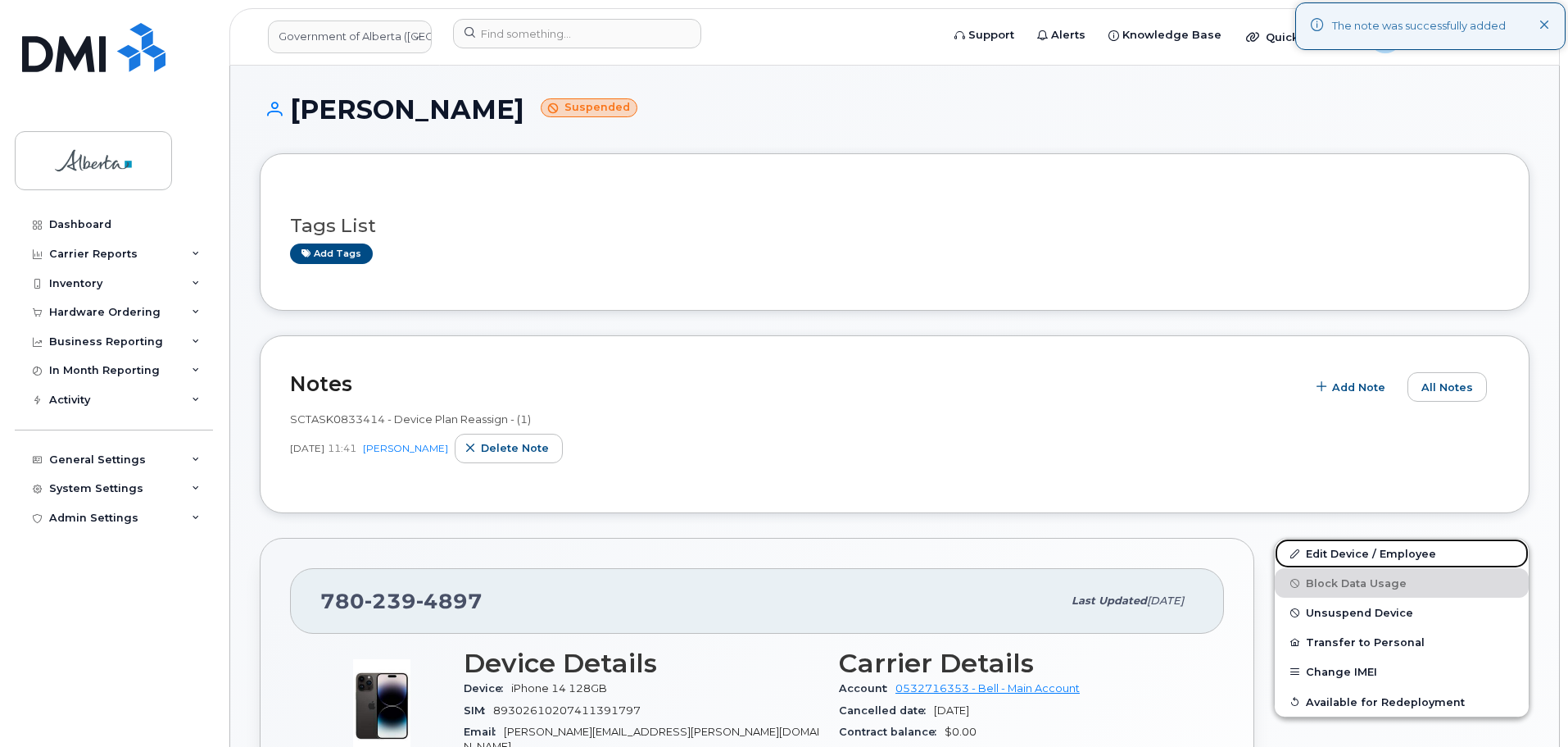
drag, startPoint x: 1354, startPoint y: 554, endPoint x: 875, endPoint y: 277, distance: 553.3
click at [1354, 554] on link "Edit Device / Employee" at bounding box center [1401, 553] width 254 height 30
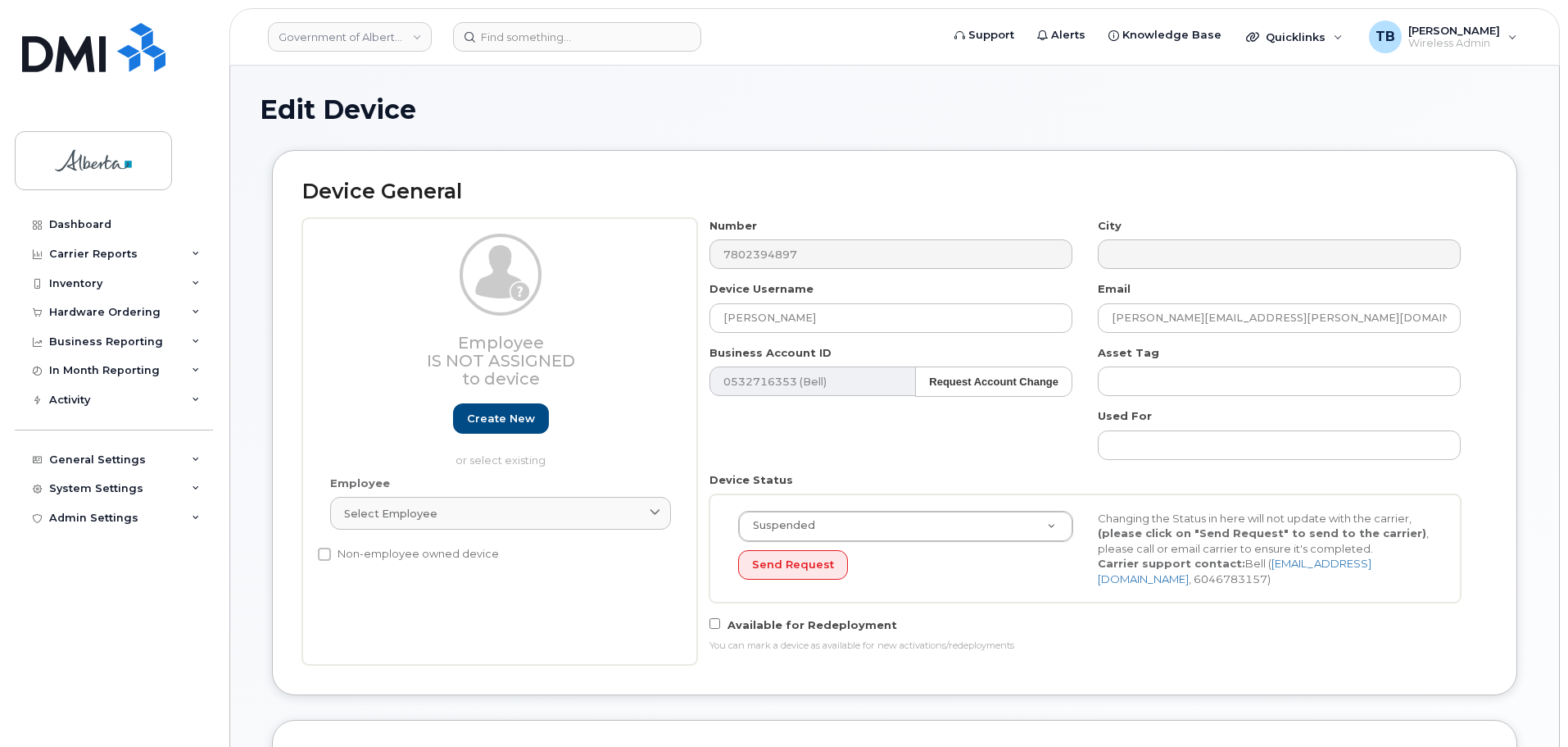
select select "4797682"
drag, startPoint x: 824, startPoint y: 317, endPoint x: 582, endPoint y: 304, distance: 242.3
click at [582, 304] on div "Employee Is not assigned to device Create new or select existing Employee Selec…" at bounding box center [894, 441] width 1184 height 446
paste input "Gregory Outtrim"
type input "Gregory Outtrim"
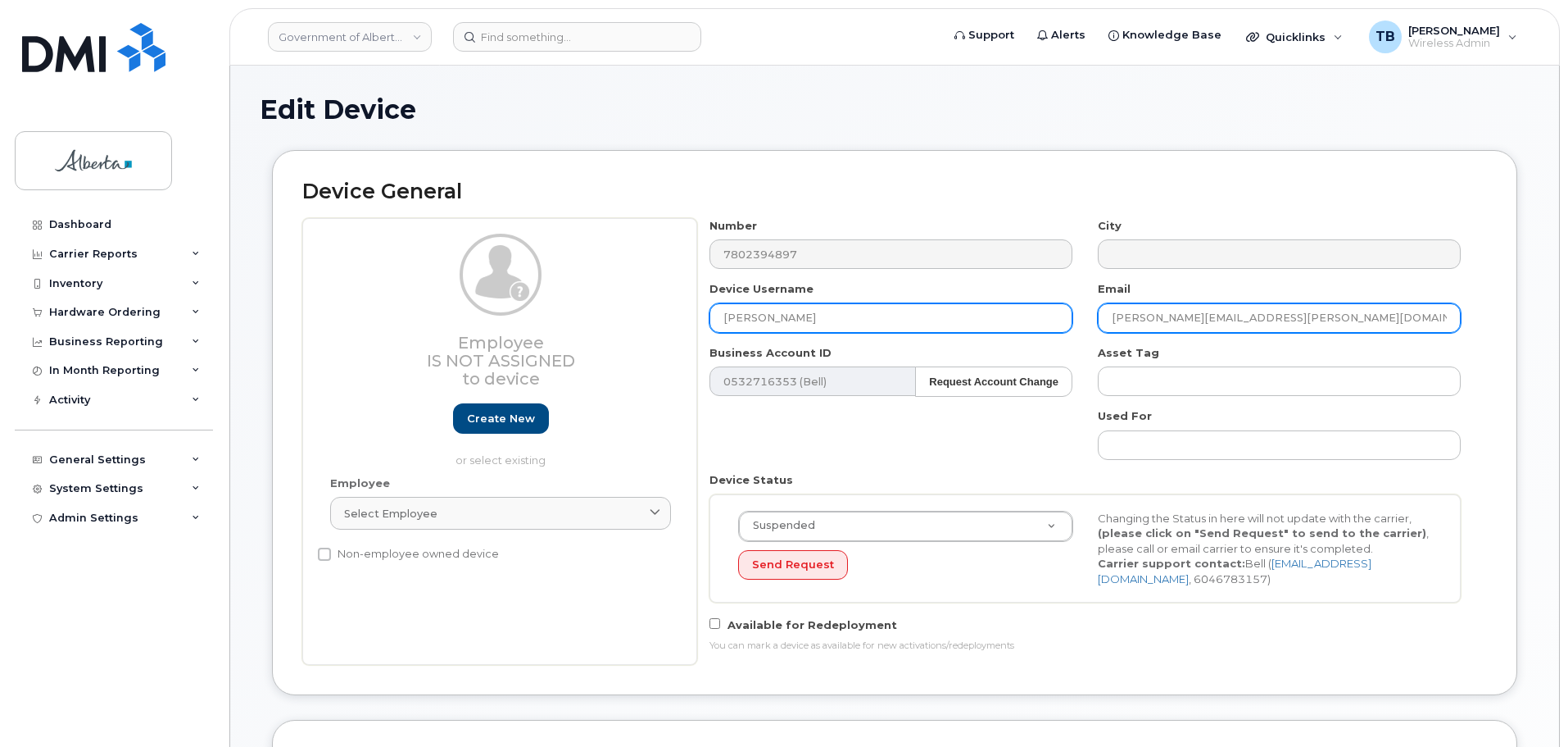
drag, startPoint x: 1289, startPoint y: 319, endPoint x: 983, endPoint y: 313, distance: 306.1
click at [974, 313] on div "Number 7802394897 City Device Username Gregory Outtrim Email rebekah.hunt@gov.a…" at bounding box center [1084, 441] width 776 height 446
paste input "Gregory.Outtrim"
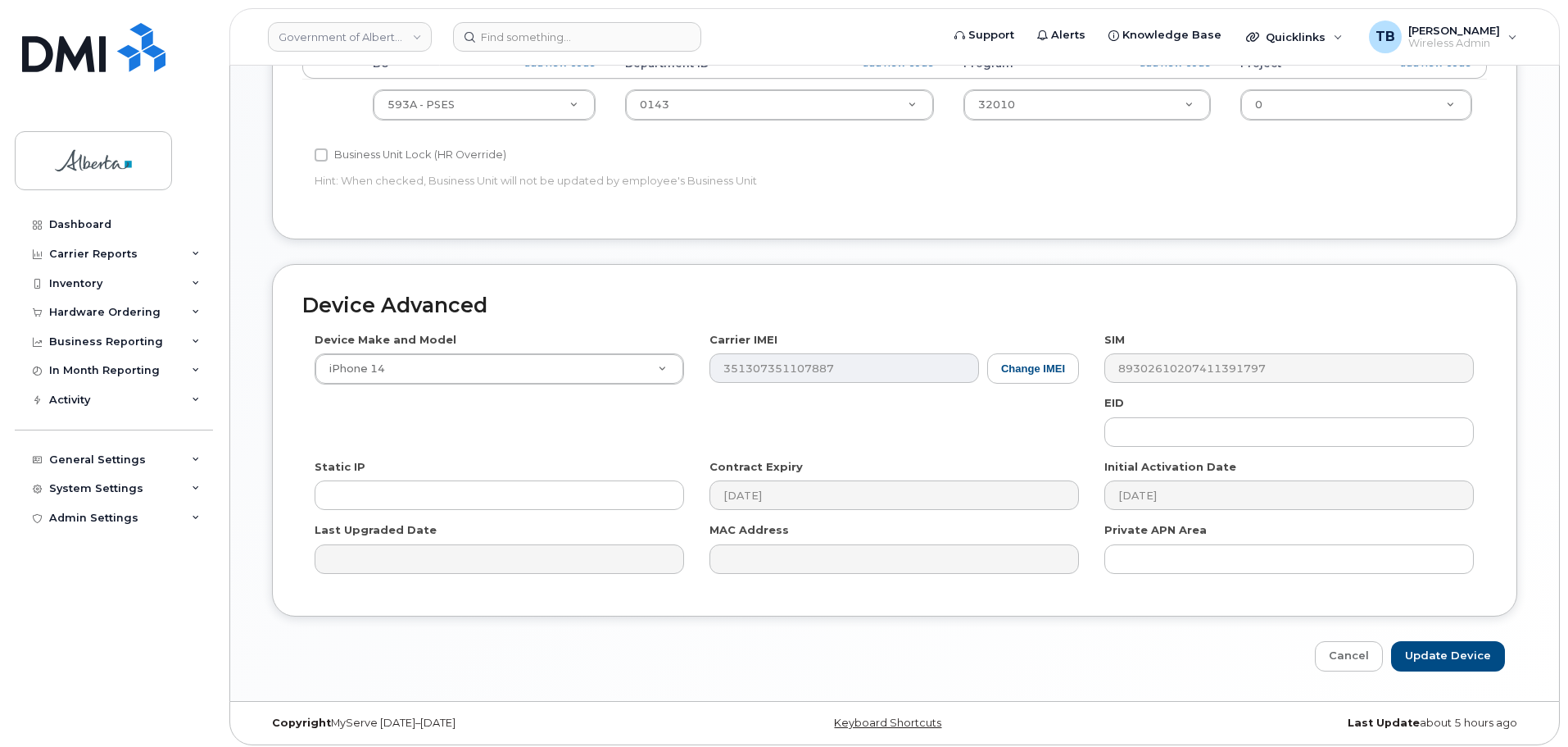
scroll to position [744, 0]
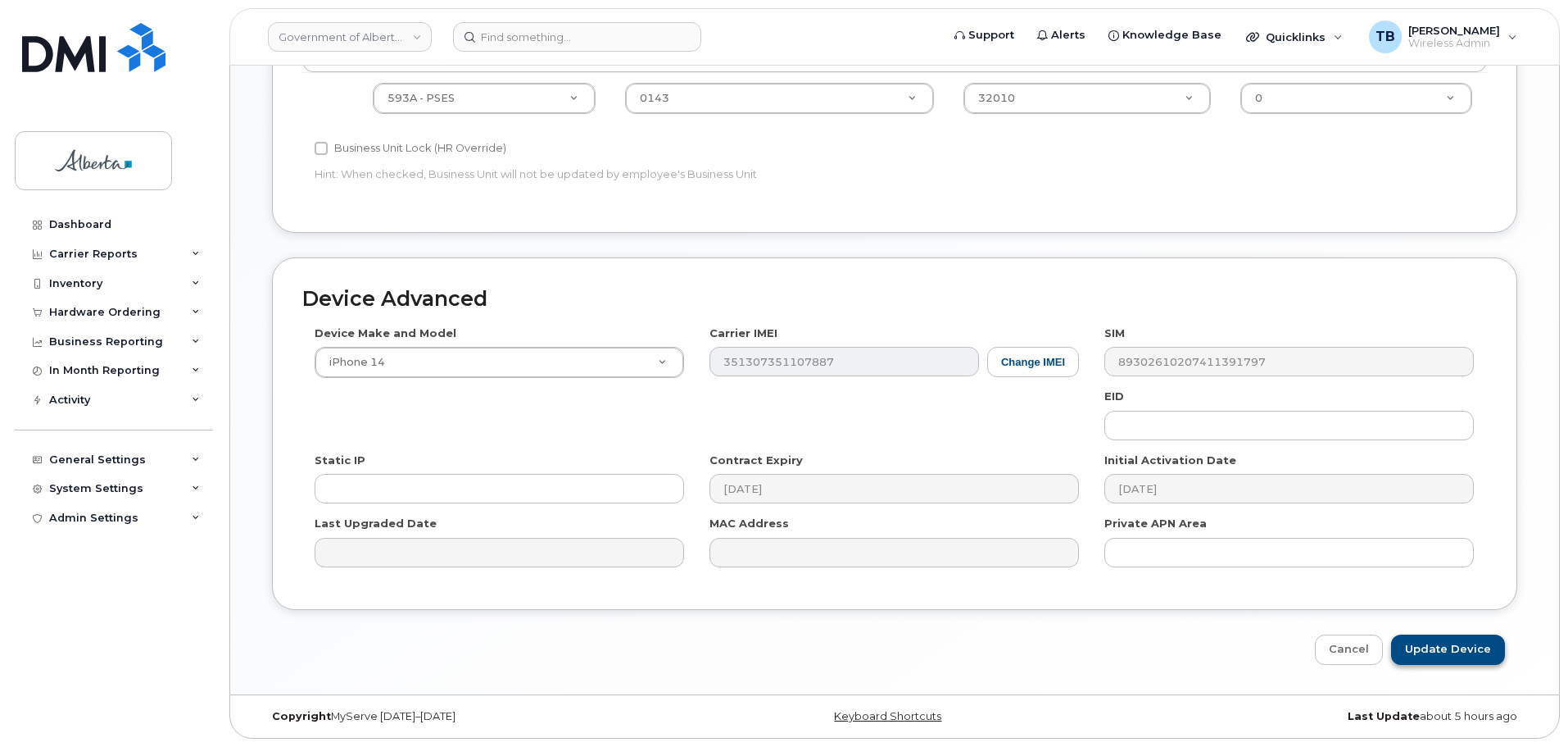
type input "[PERSON_NAME][EMAIL_ADDRESS][PERSON_NAME][DOMAIN_NAME]"
click at [1434, 650] on input "Update Device" at bounding box center [1448, 650] width 114 height 31
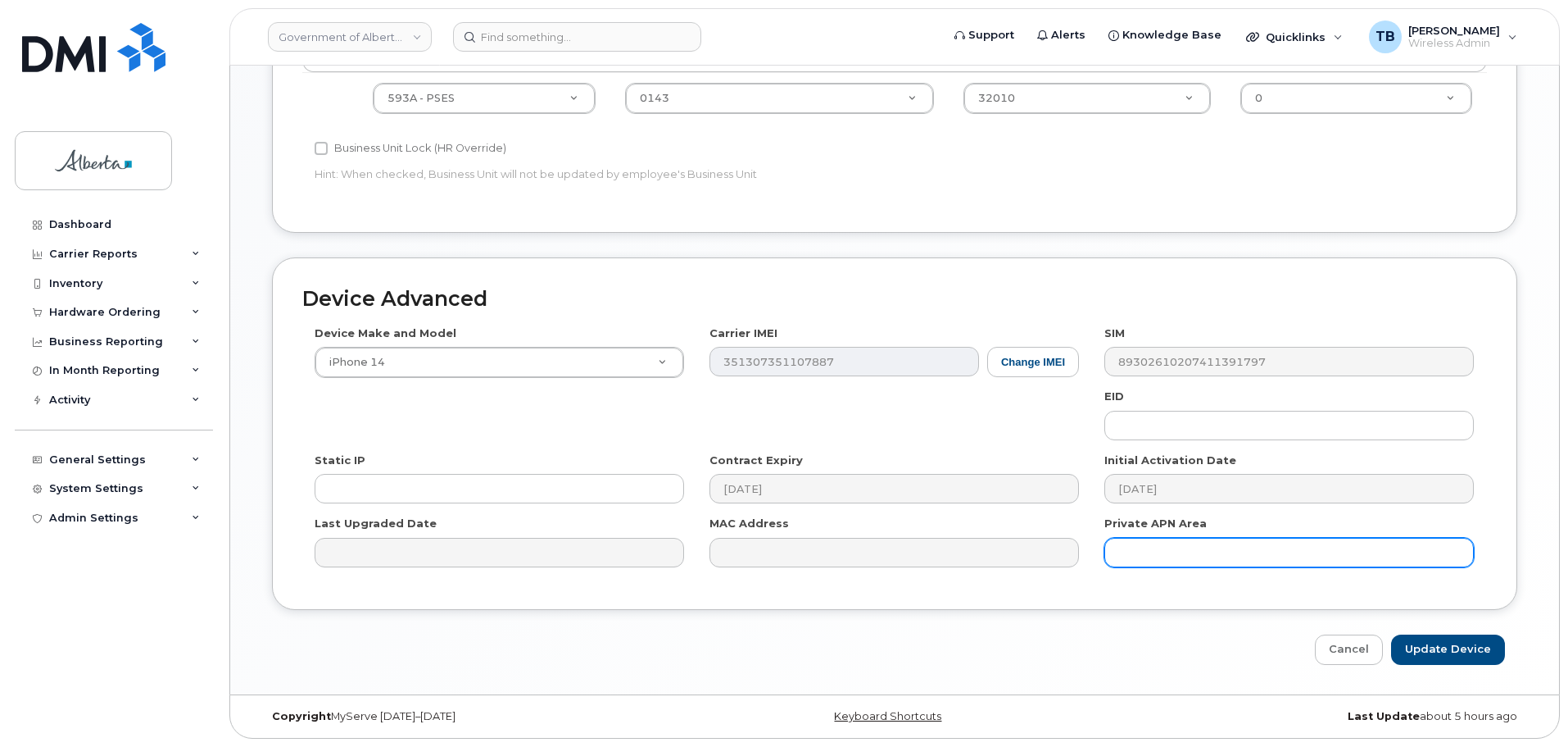
type input "Saving..."
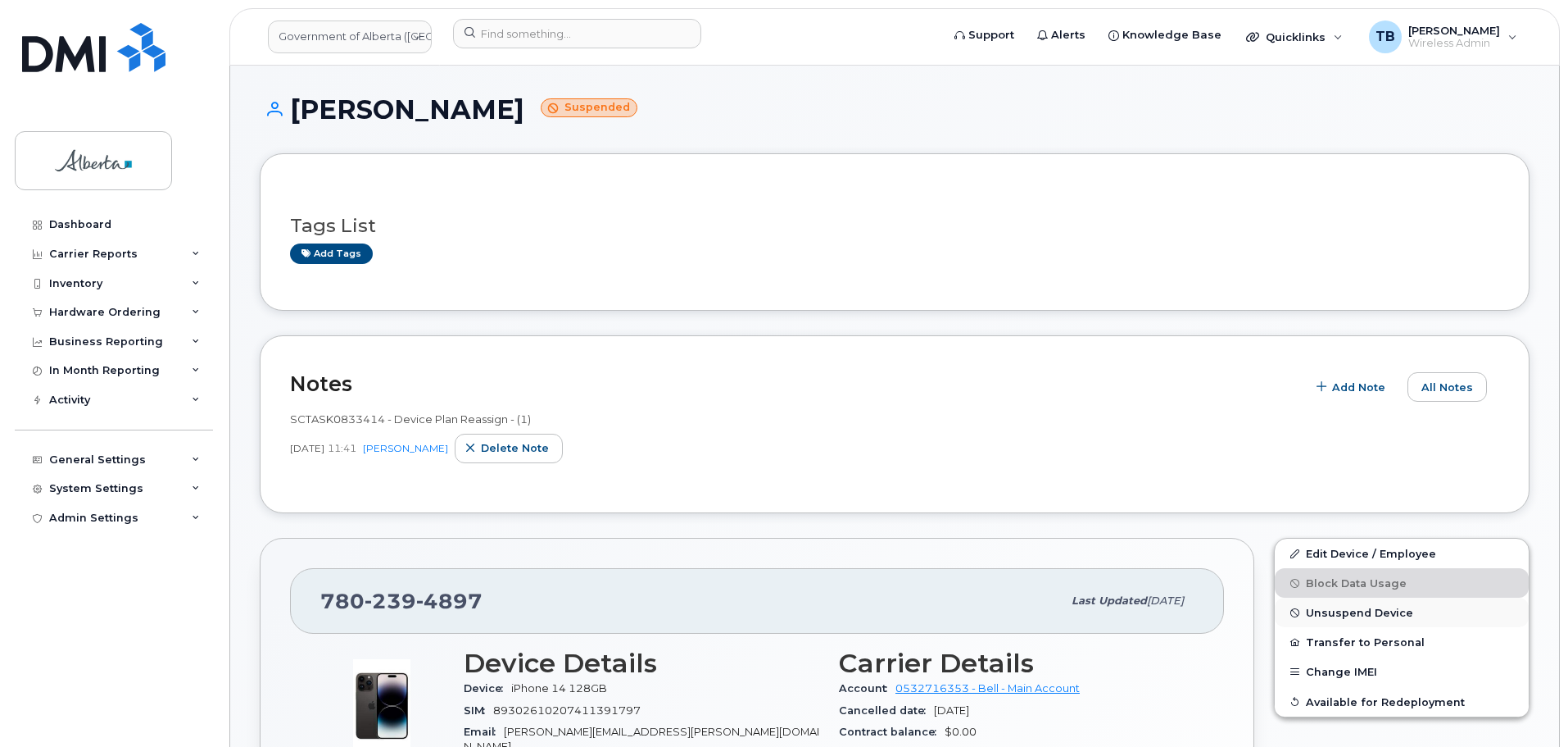
click at [1340, 618] on span "Unsuspend Device" at bounding box center [1360, 613] width 107 height 12
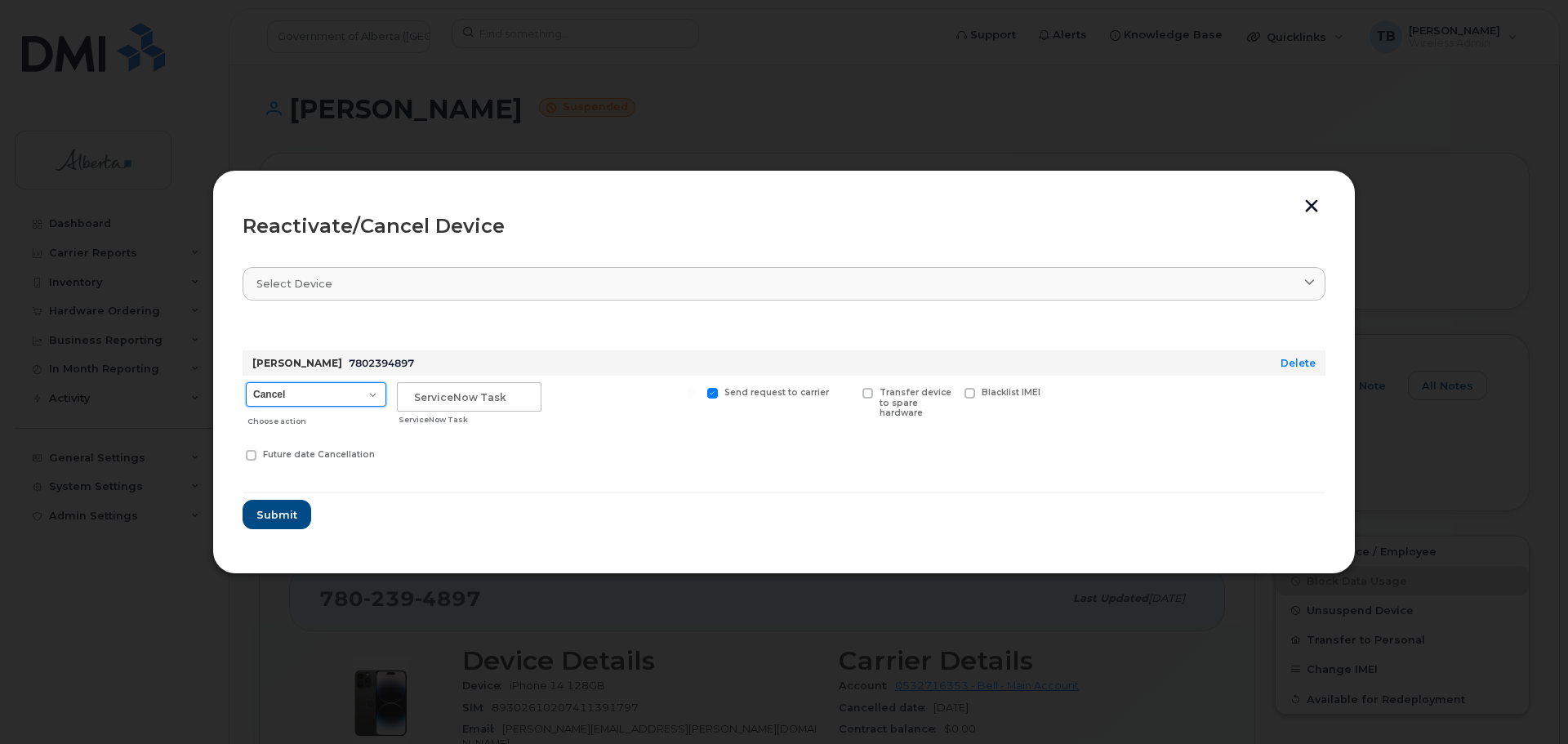
click at [293, 398] on select "Cancel Suspend - Extend Suspension Reactivate" at bounding box center [316, 395] width 141 height 25
select select "[object Object]"
click at [246, 383] on select "Cancel Suspend - Extend Suspension Reactivate" at bounding box center [316, 395] width 141 height 25
click at [470, 394] on input "text" at bounding box center [469, 397] width 144 height 30
paste input "SCTASK0833414"
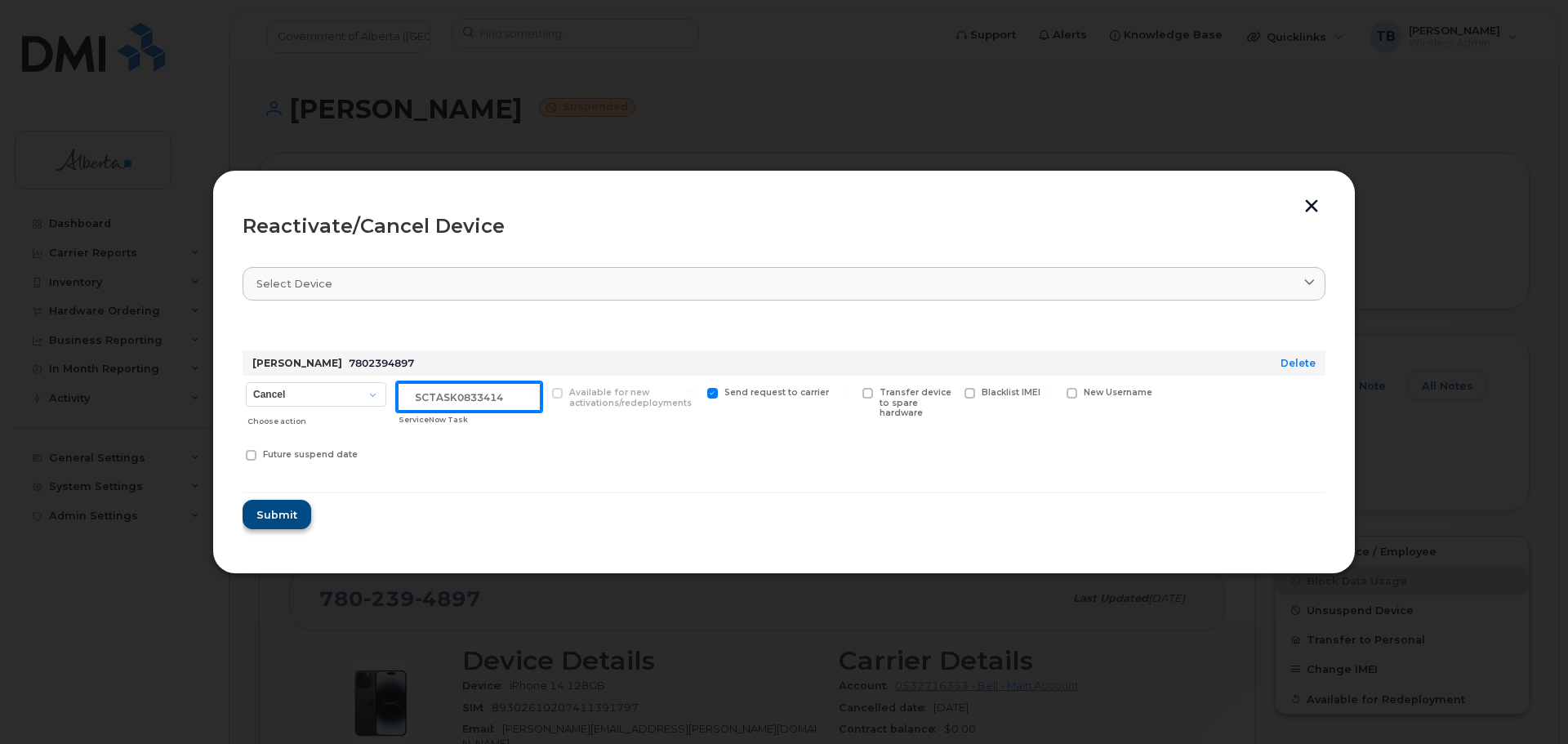
type input "SCTASK0833414"
click at [282, 511] on span "Submit" at bounding box center [276, 514] width 41 height 15
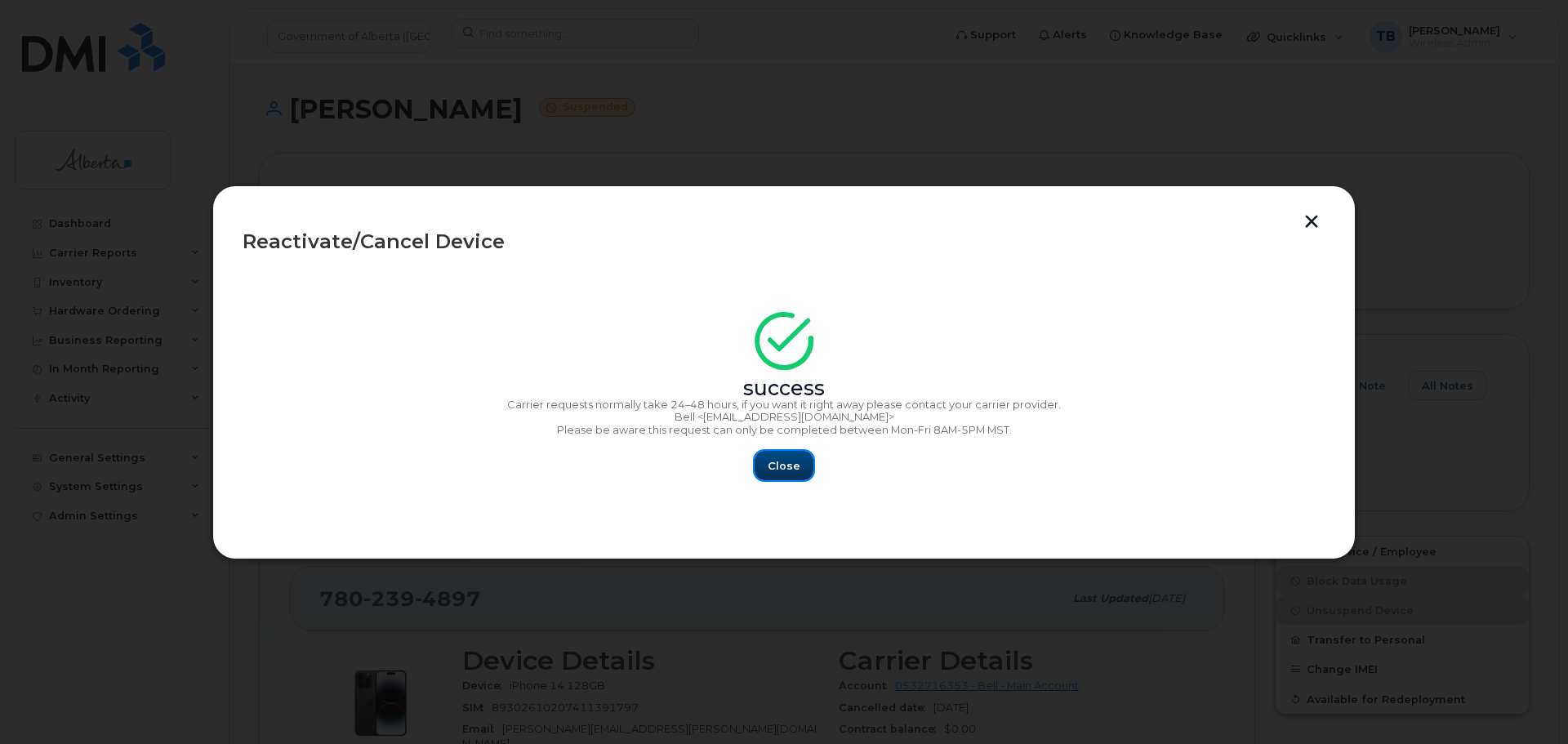
drag, startPoint x: 789, startPoint y: 453, endPoint x: 740, endPoint y: 406, distance: 67.9
click at [788, 454] on button "Close" at bounding box center [784, 465] width 58 height 30
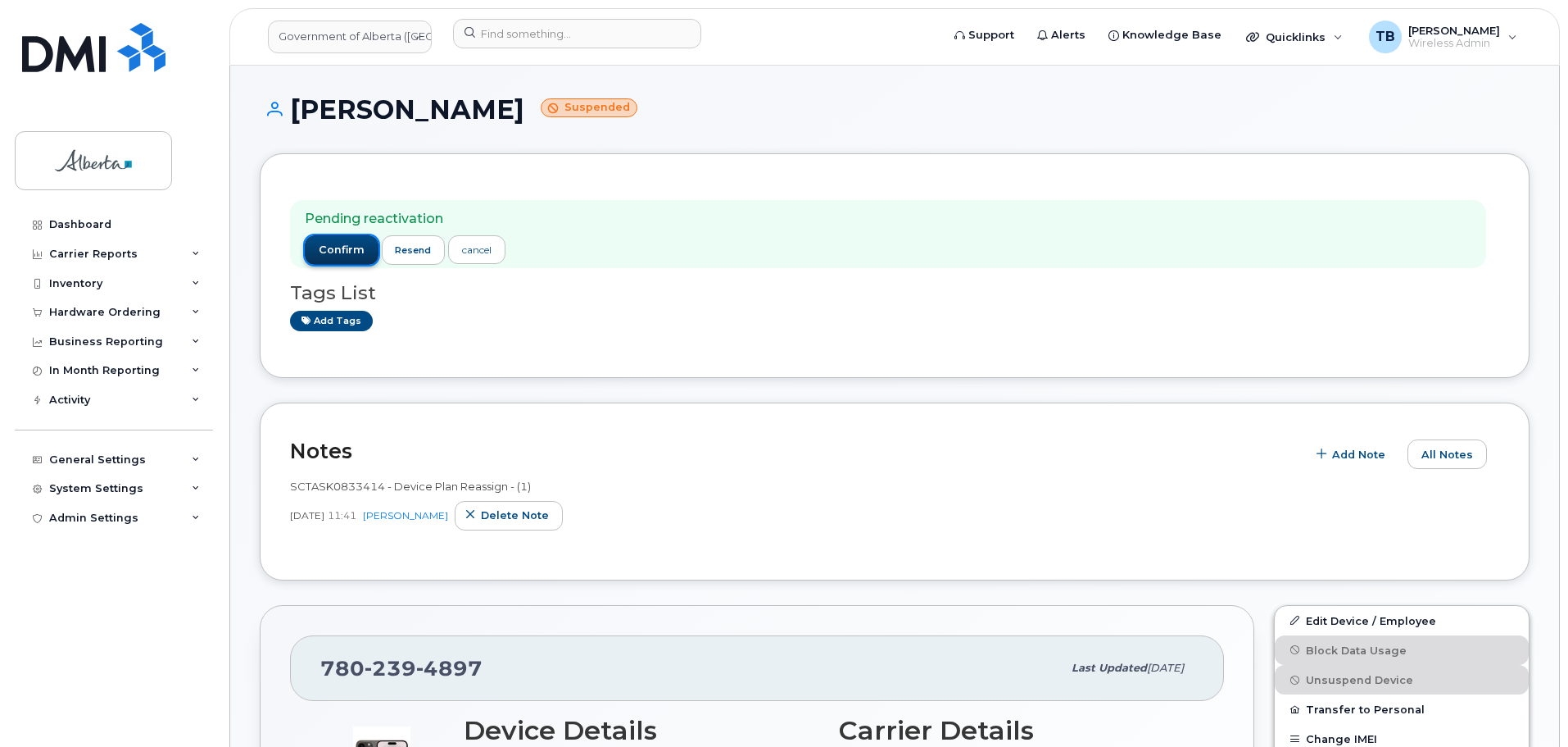
click at [310, 260] on button "confirm" at bounding box center [342, 250] width 74 height 30
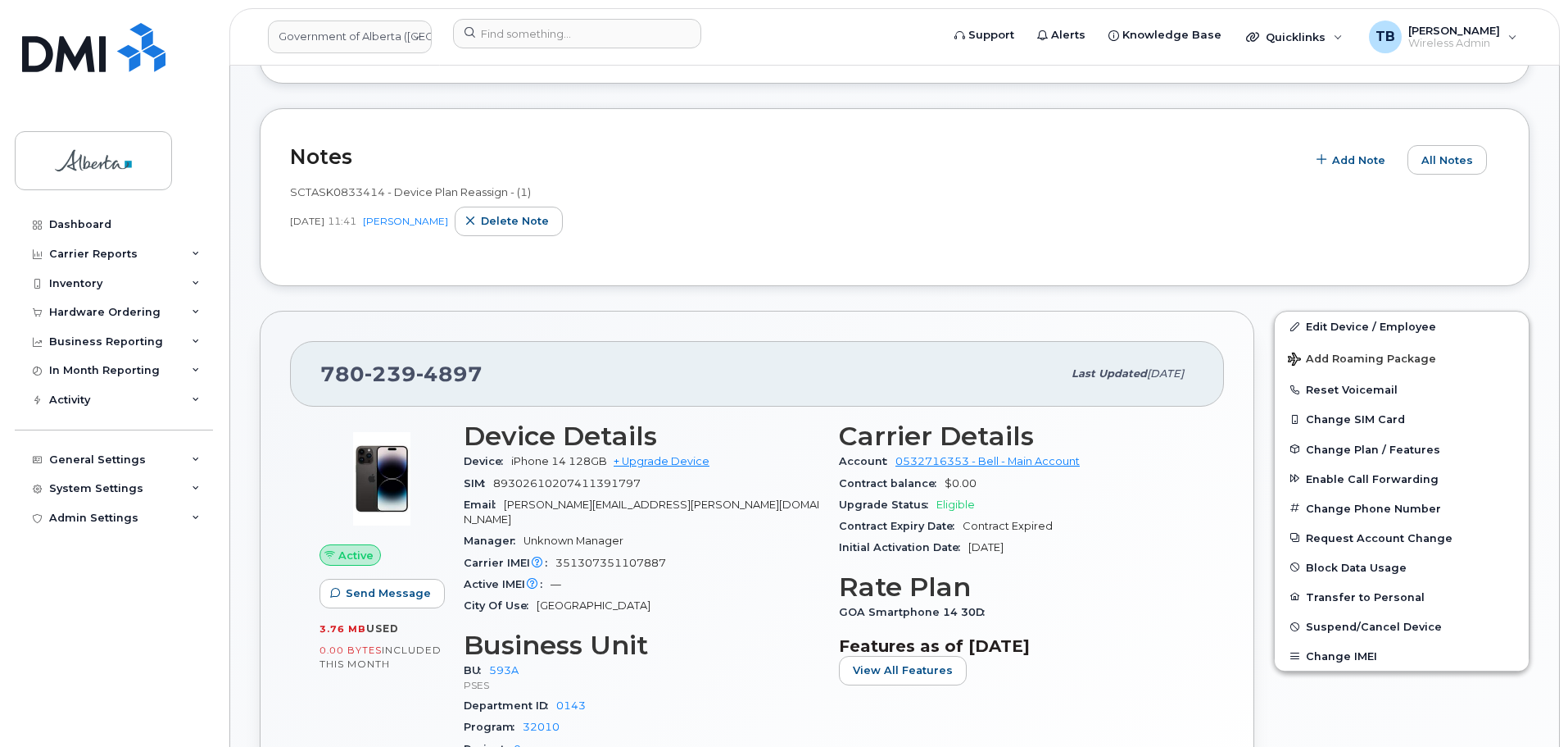
scroll to position [246, 0]
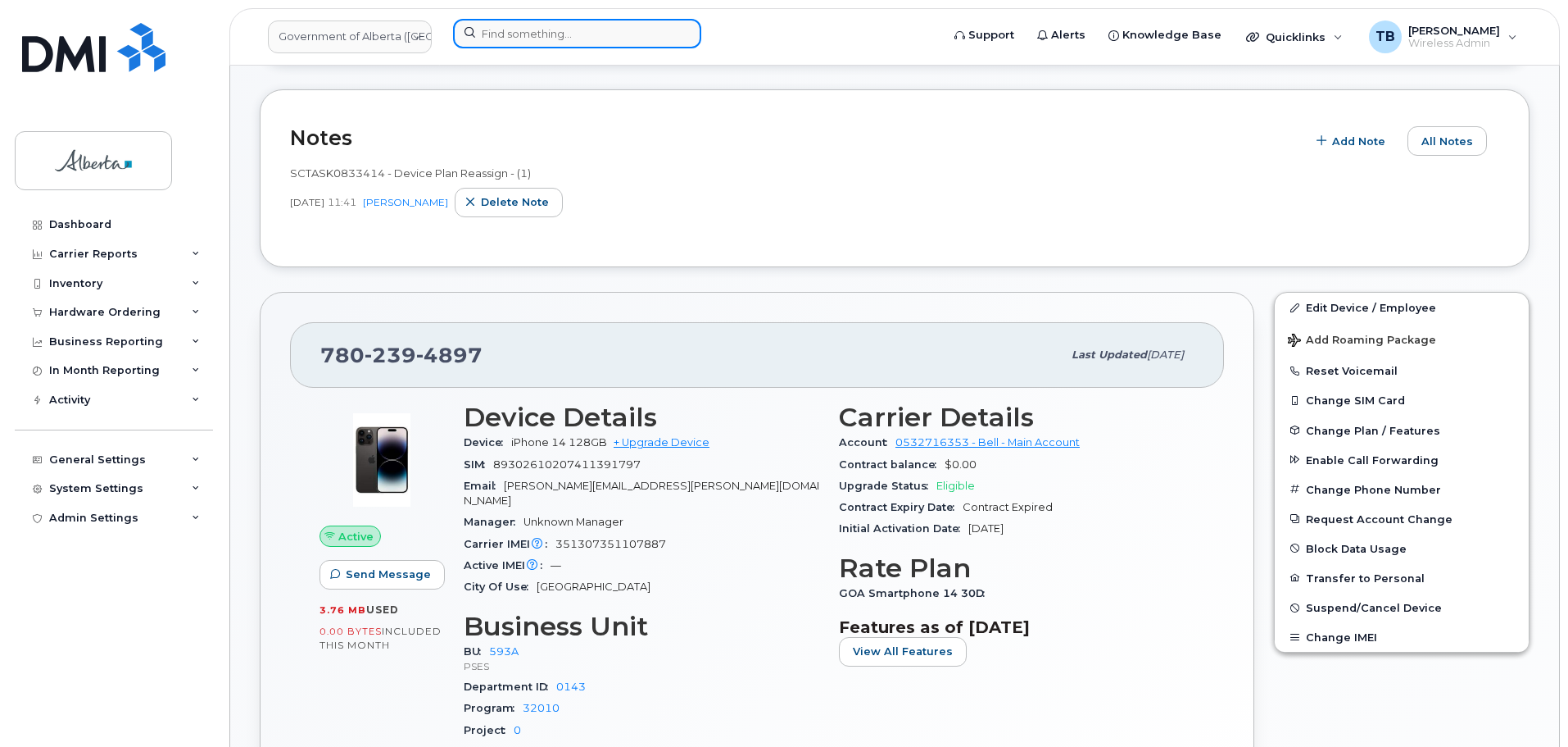
click at [515, 42] on input at bounding box center [577, 34] width 249 height 30
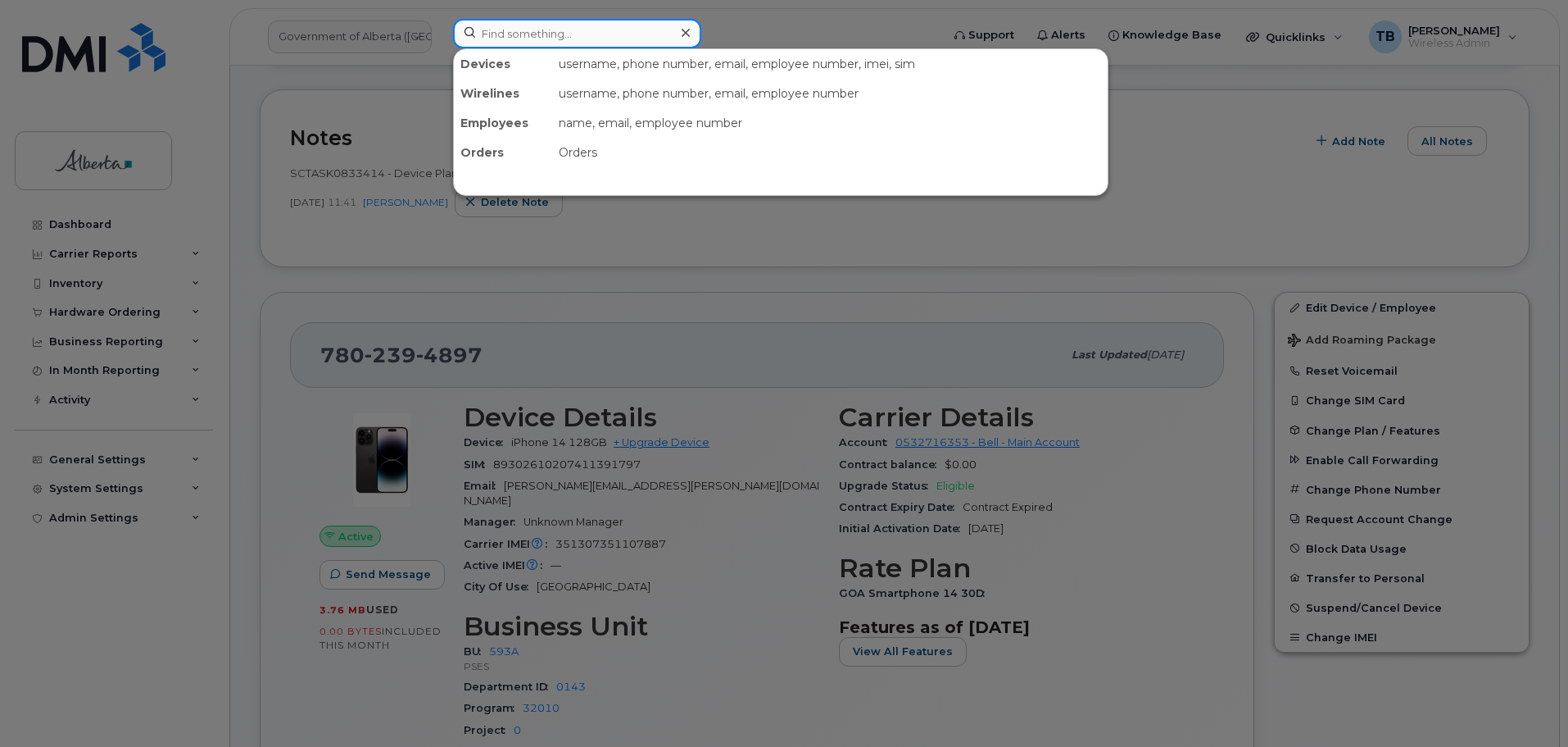
paste input "356879777533867"
type input "356879777533867"
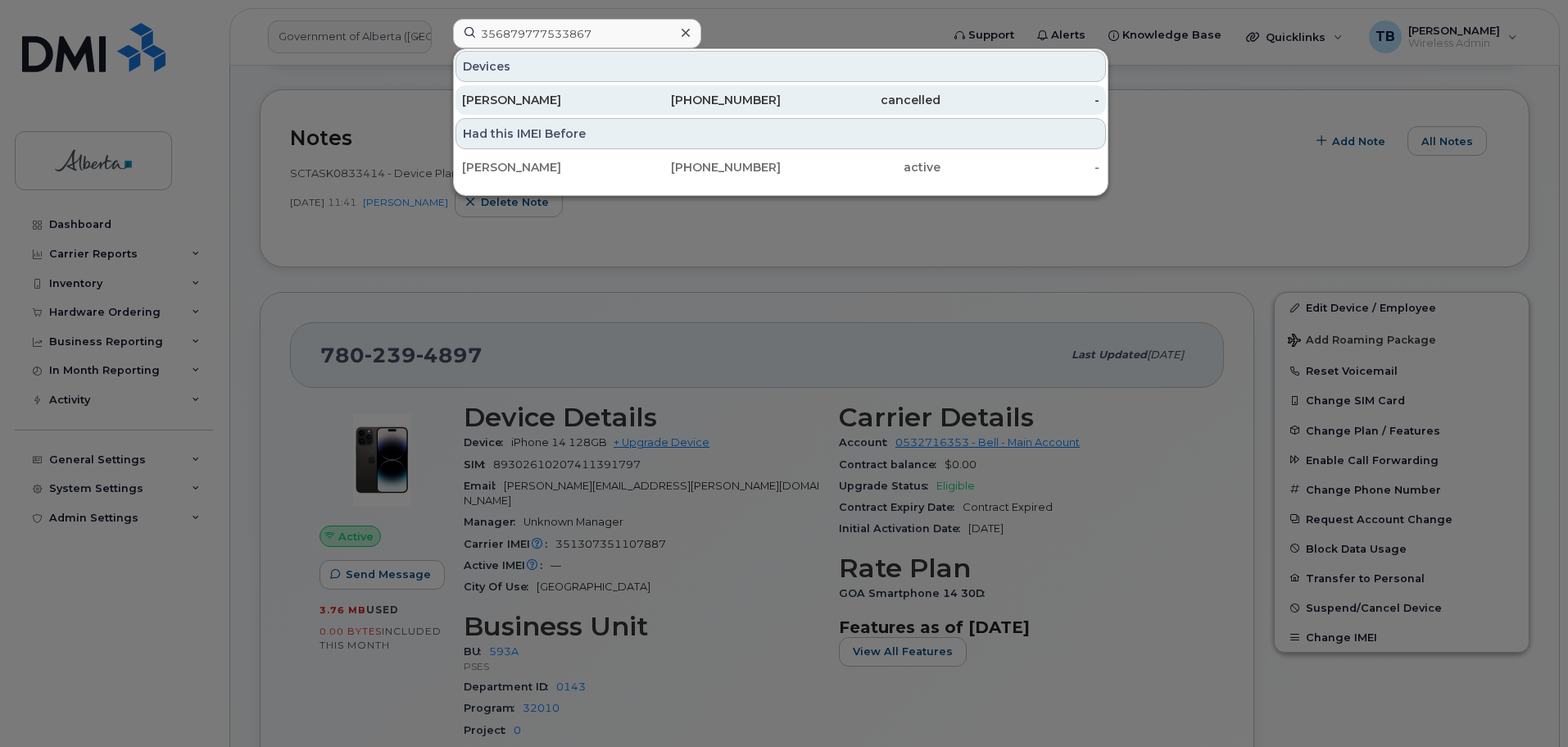
click at [499, 102] on div "[PERSON_NAME]" at bounding box center [541, 100] width 159 height 16
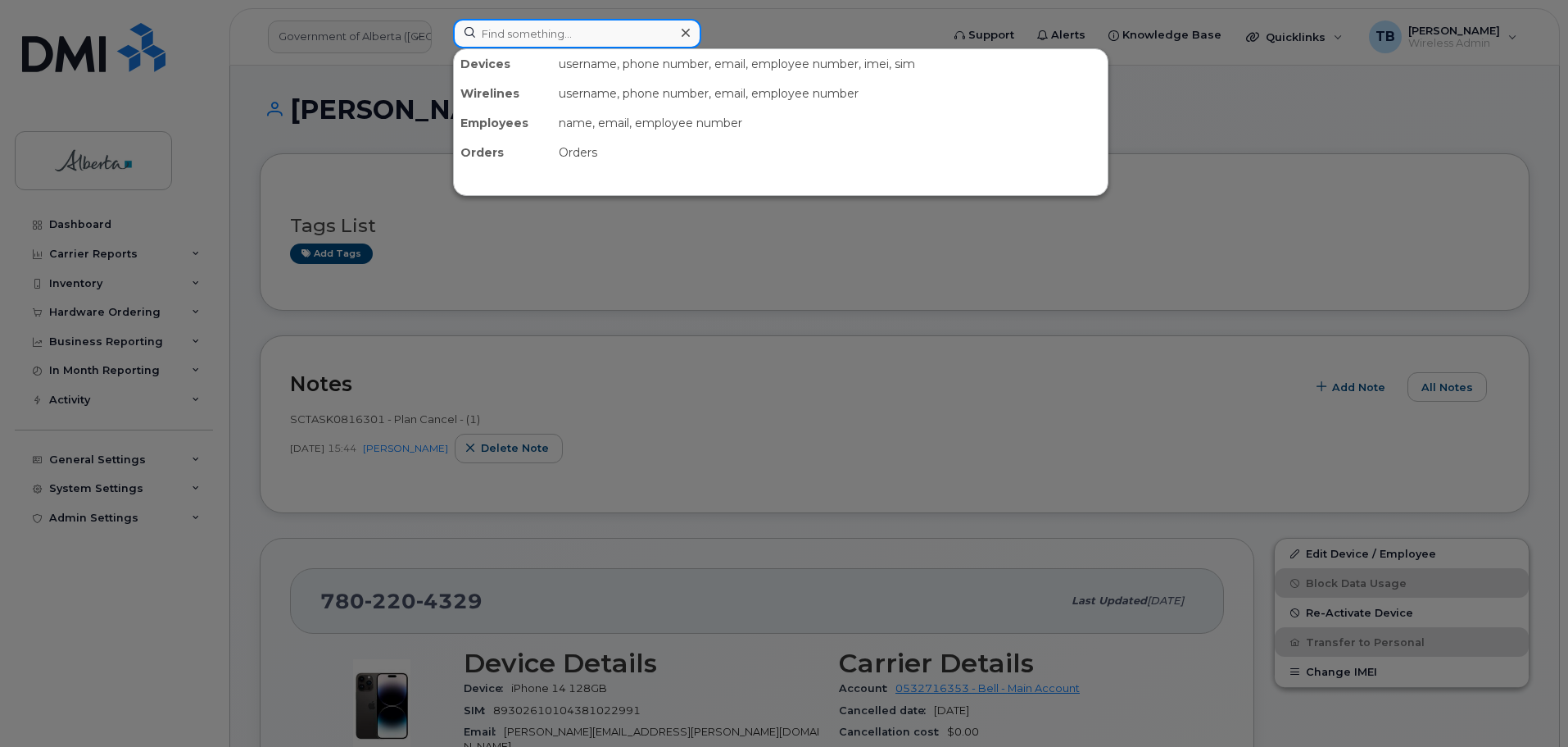
click at [525, 42] on input at bounding box center [577, 34] width 249 height 30
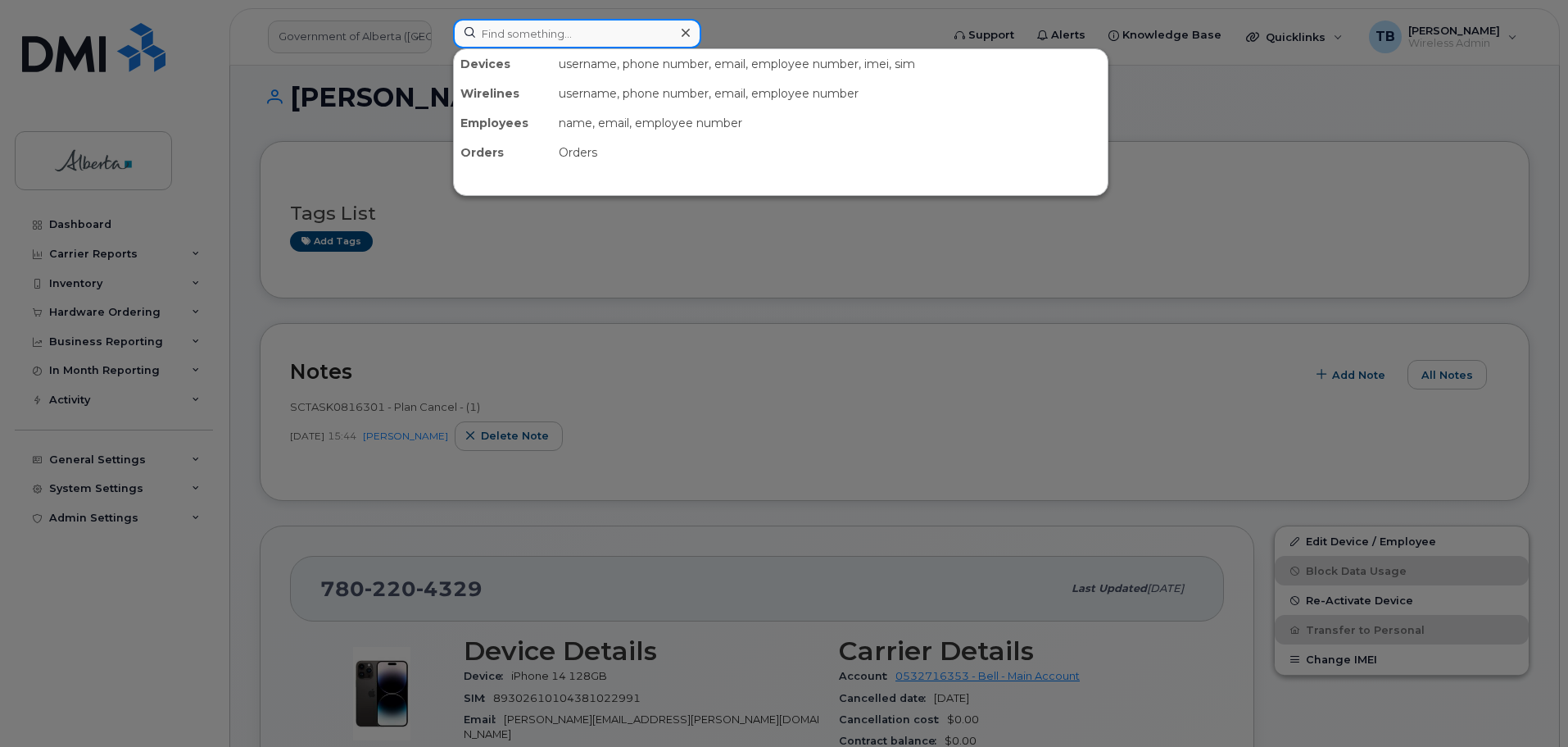
scroll to position [327, 0]
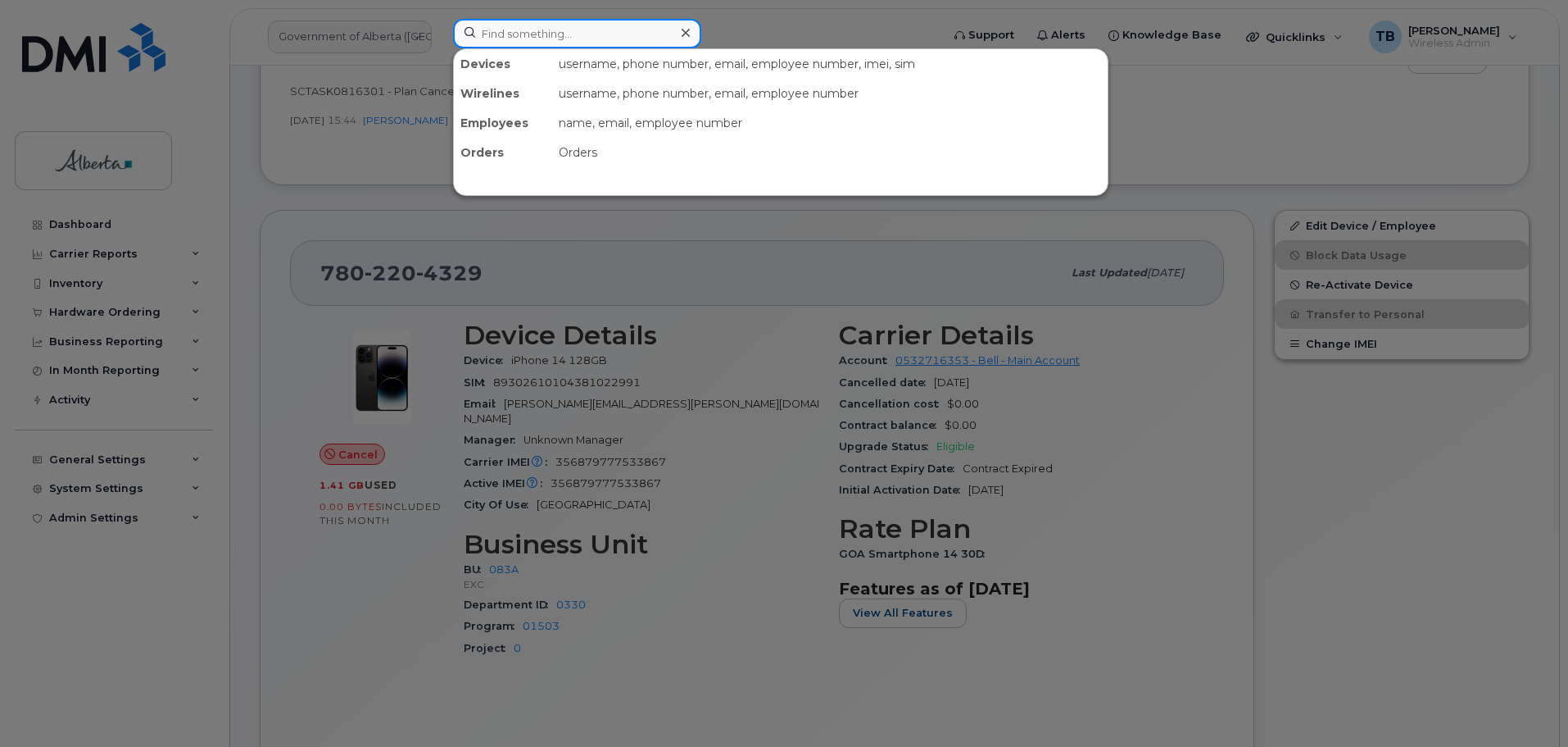
paste input "5873856501"
type input "5873856501"
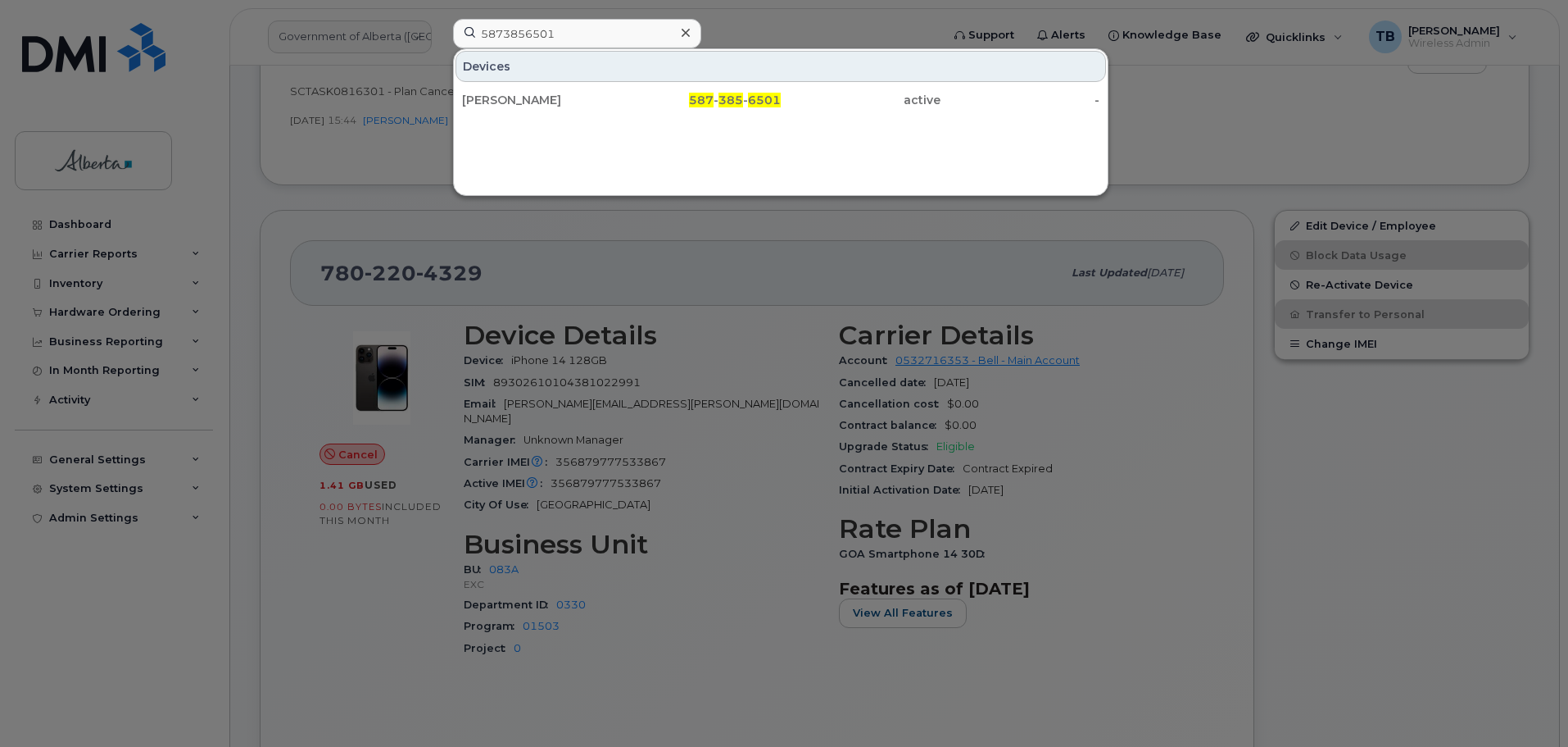
drag, startPoint x: 519, startPoint y: 93, endPoint x: 865, endPoint y: 231, distance: 372.5
click at [519, 93] on div "[PERSON_NAME]" at bounding box center [541, 100] width 159 height 16
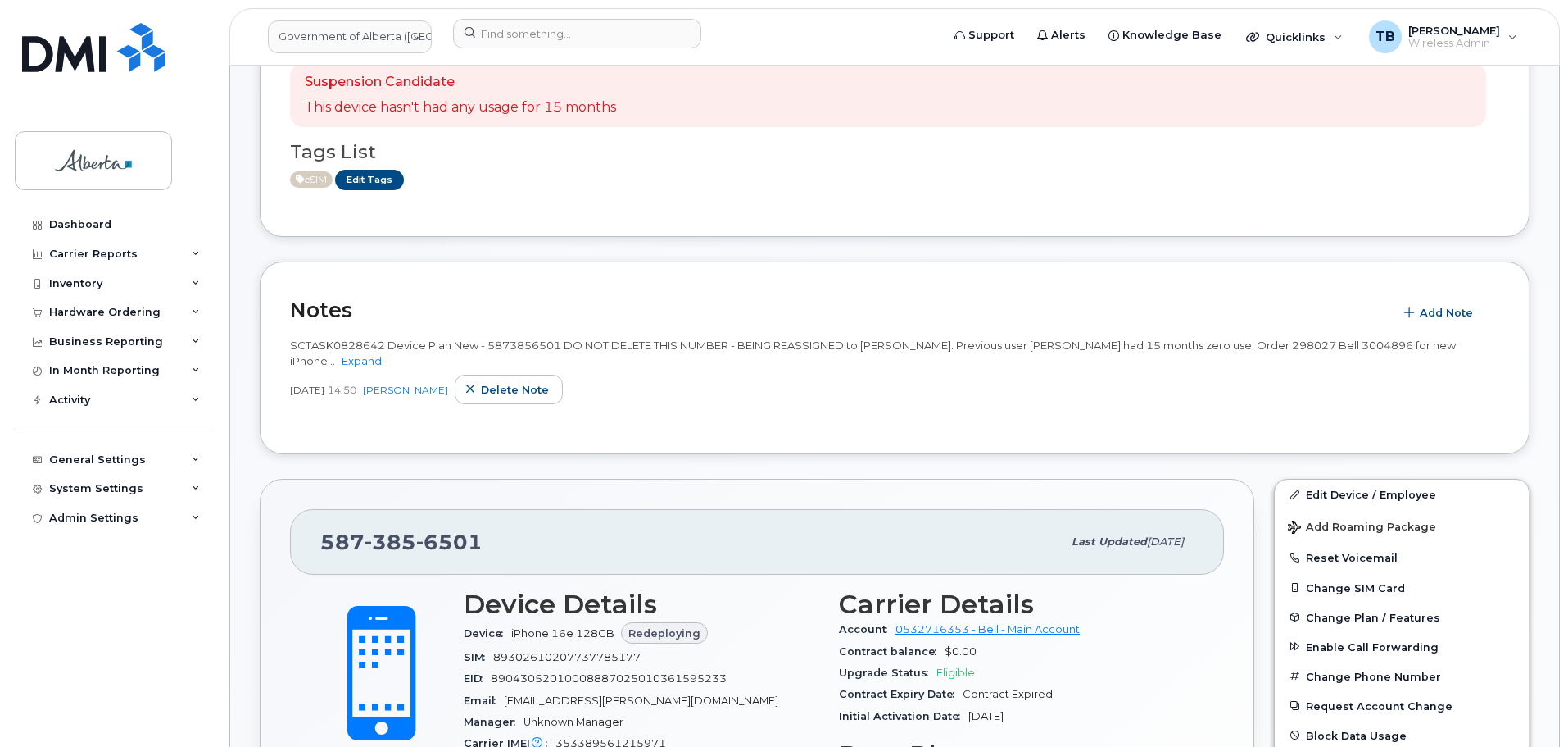
scroll to position [410, 0]
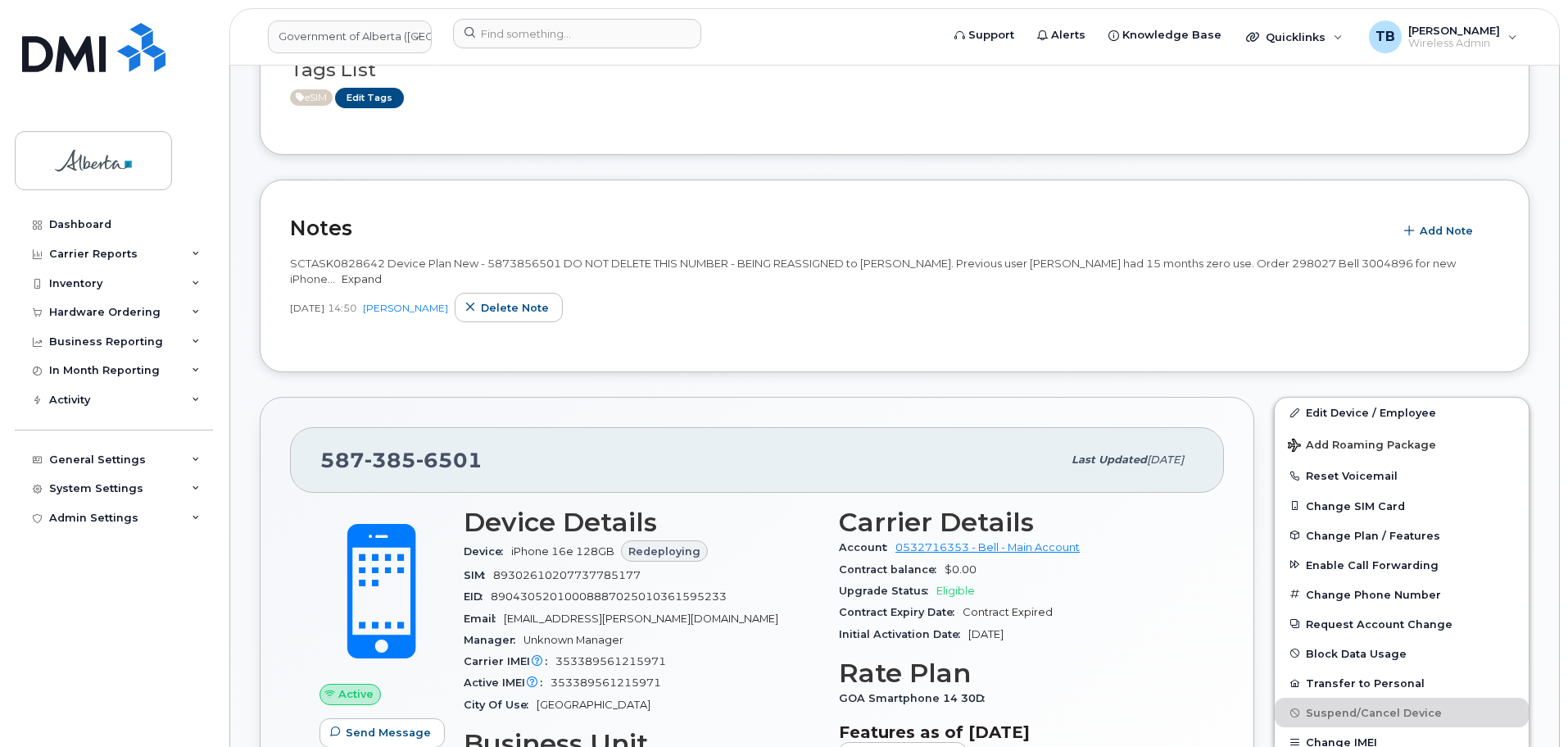
click at [361, 281] on link "Expand" at bounding box center [362, 278] width 40 height 13
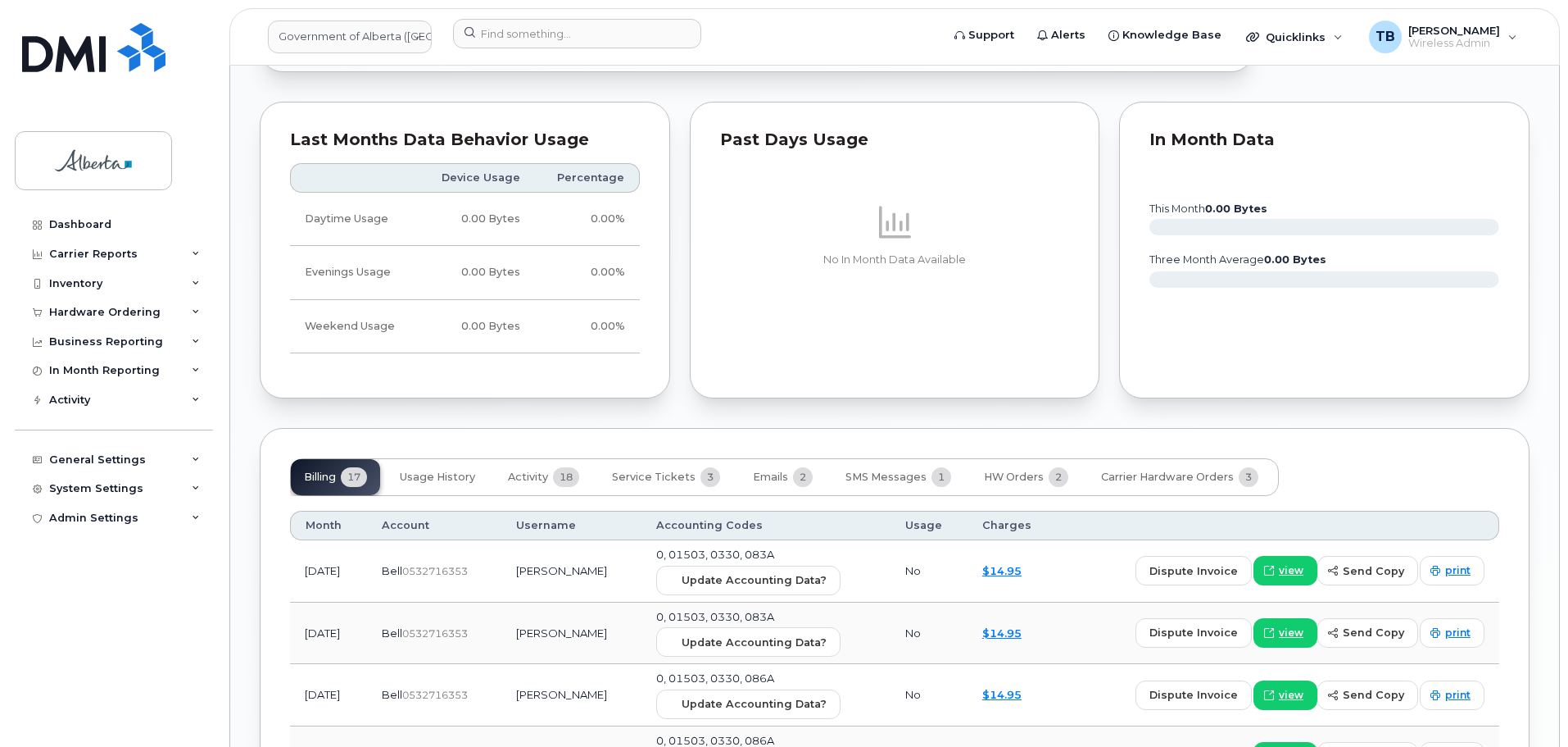
scroll to position [1393, 0]
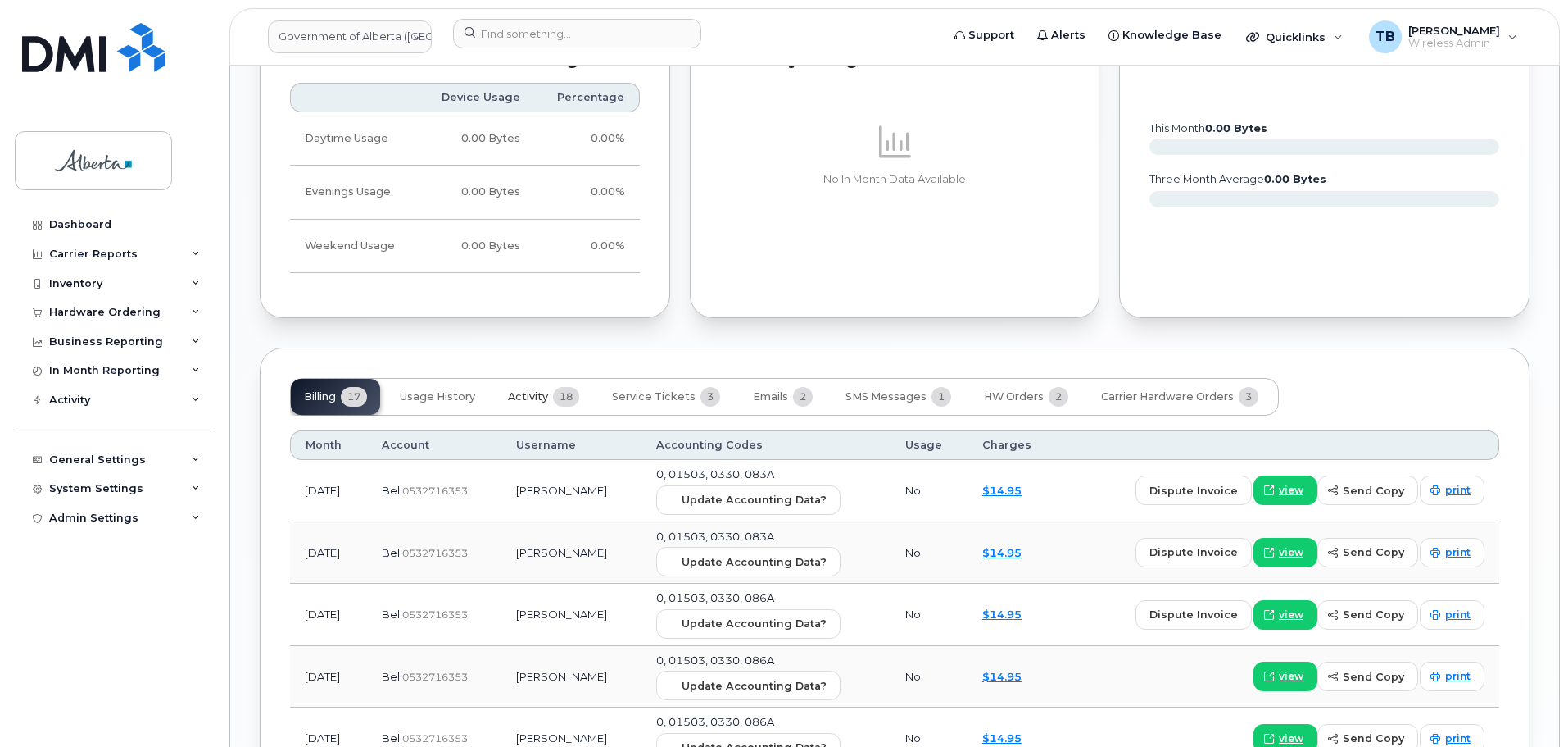
click at [528, 397] on button "Activity 18" at bounding box center [544, 397] width 98 height 36
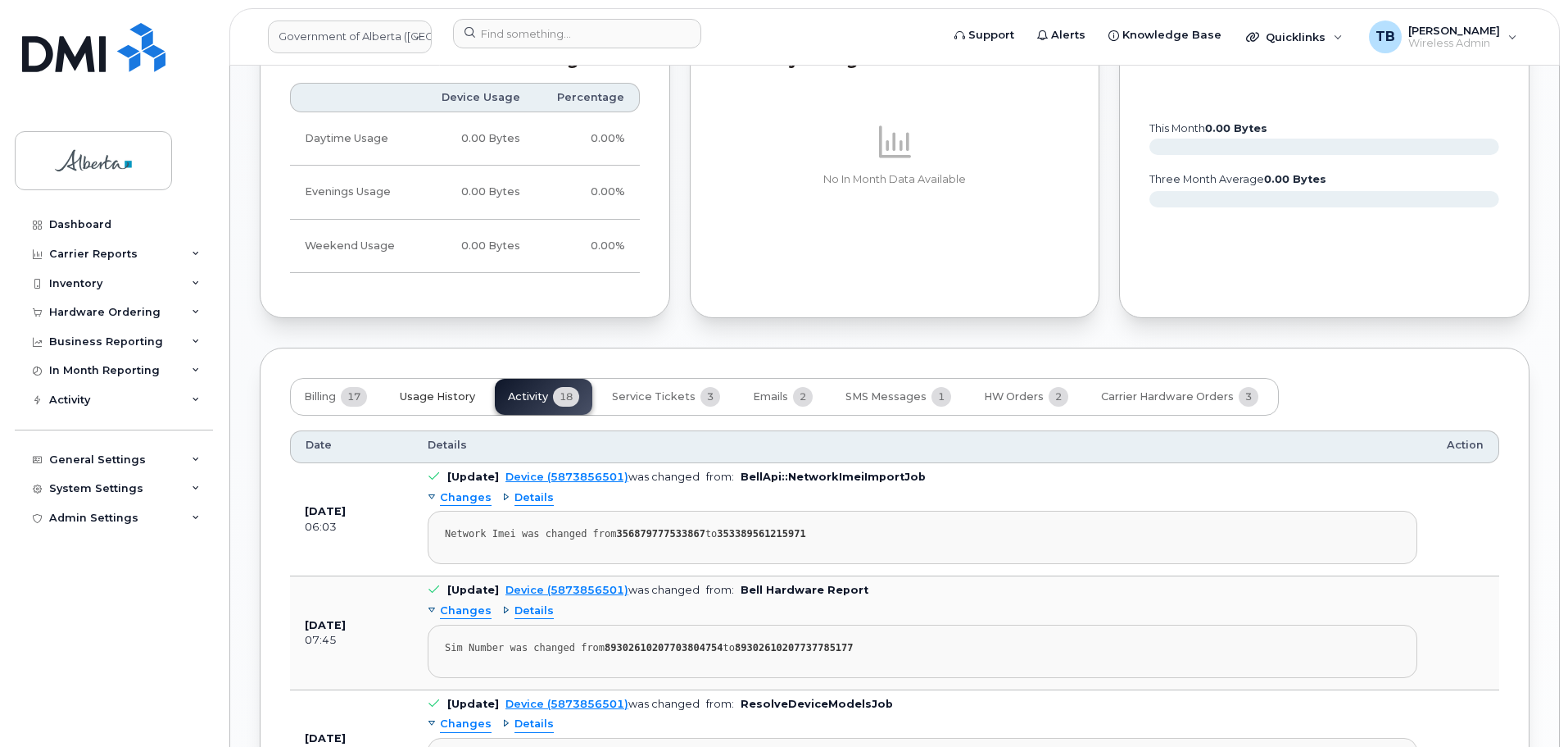
click at [437, 390] on span "Usage History" at bounding box center [438, 397] width 76 height 13
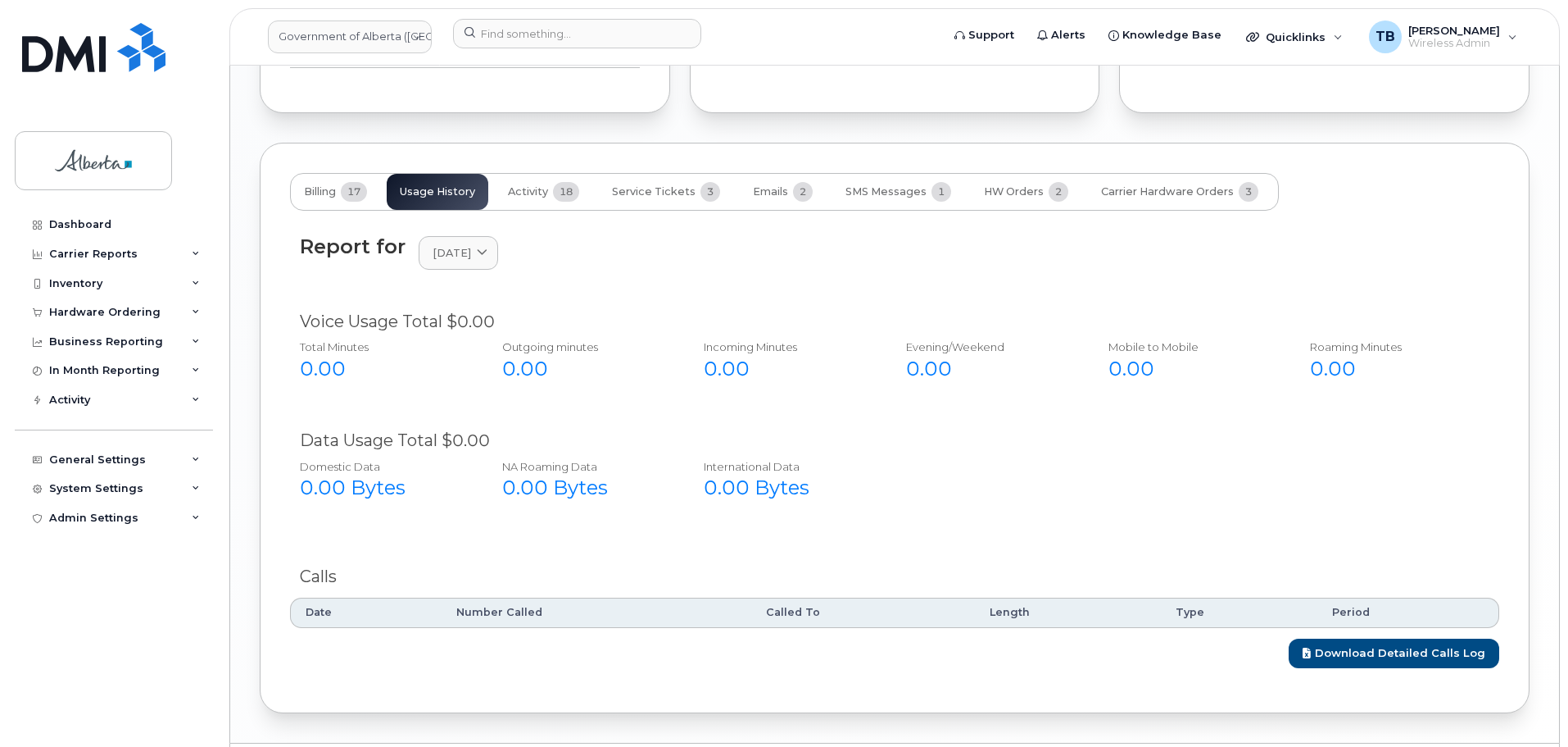
scroll to position [1632, 0]
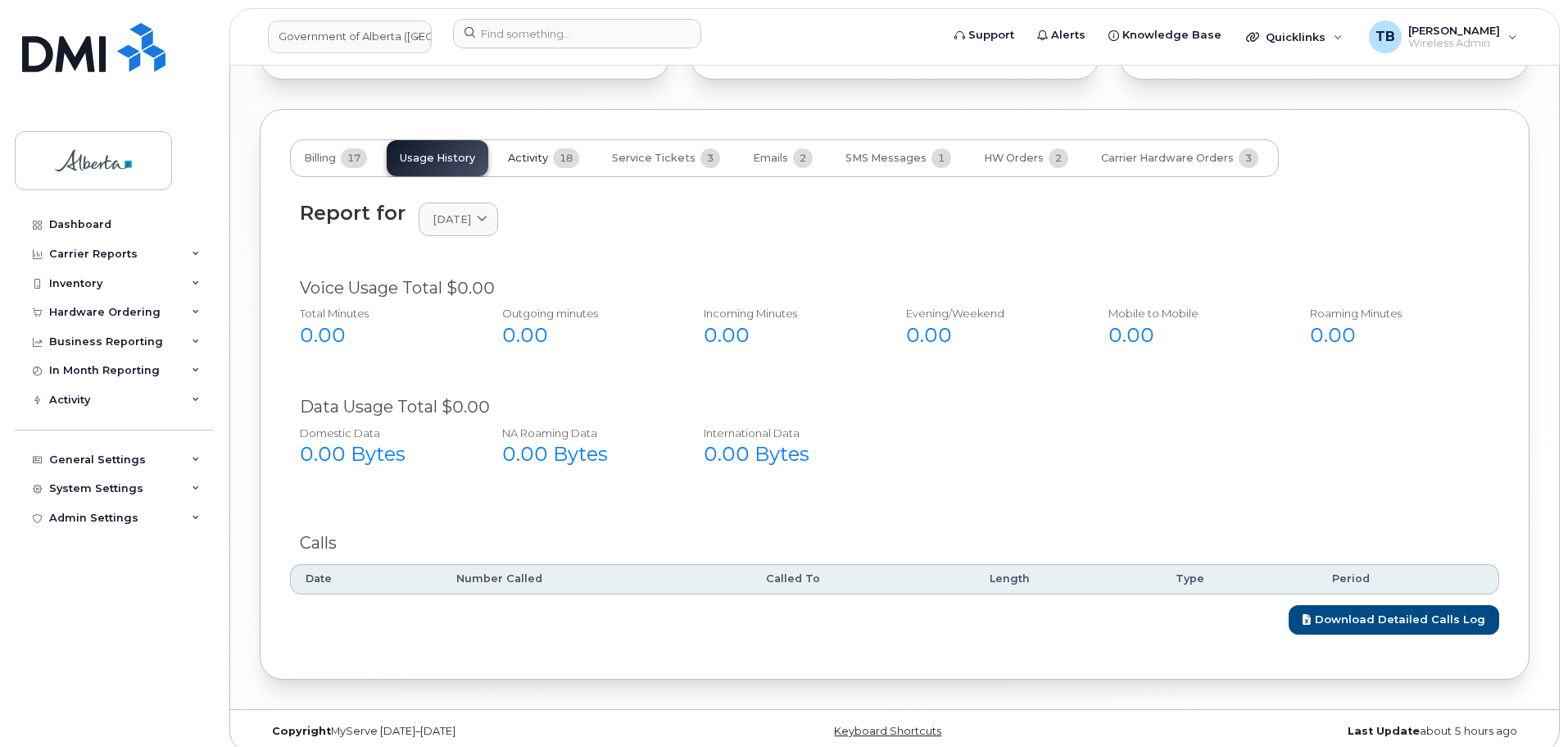
click at [517, 152] on span "Activity" at bounding box center [528, 158] width 40 height 13
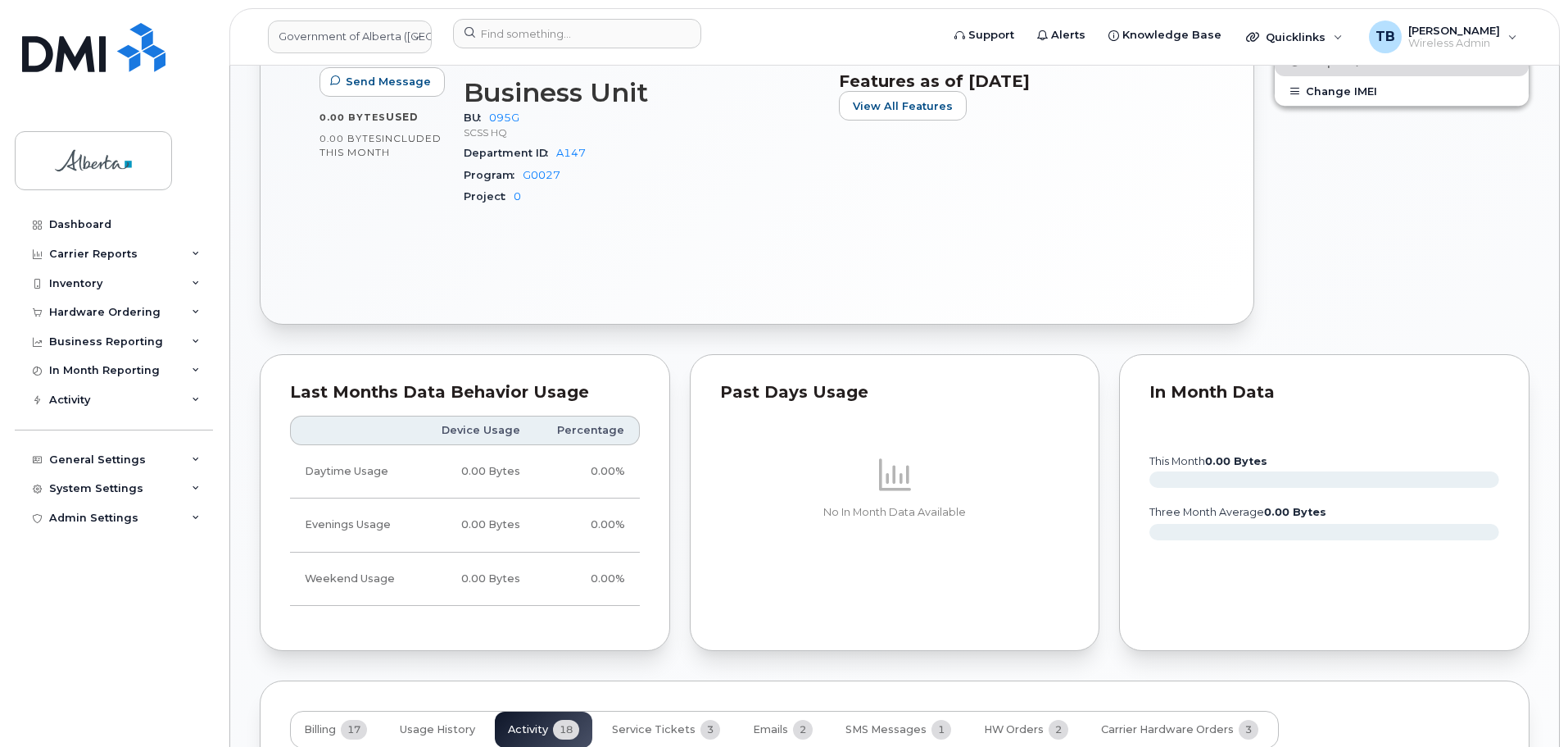
scroll to position [1331, 0]
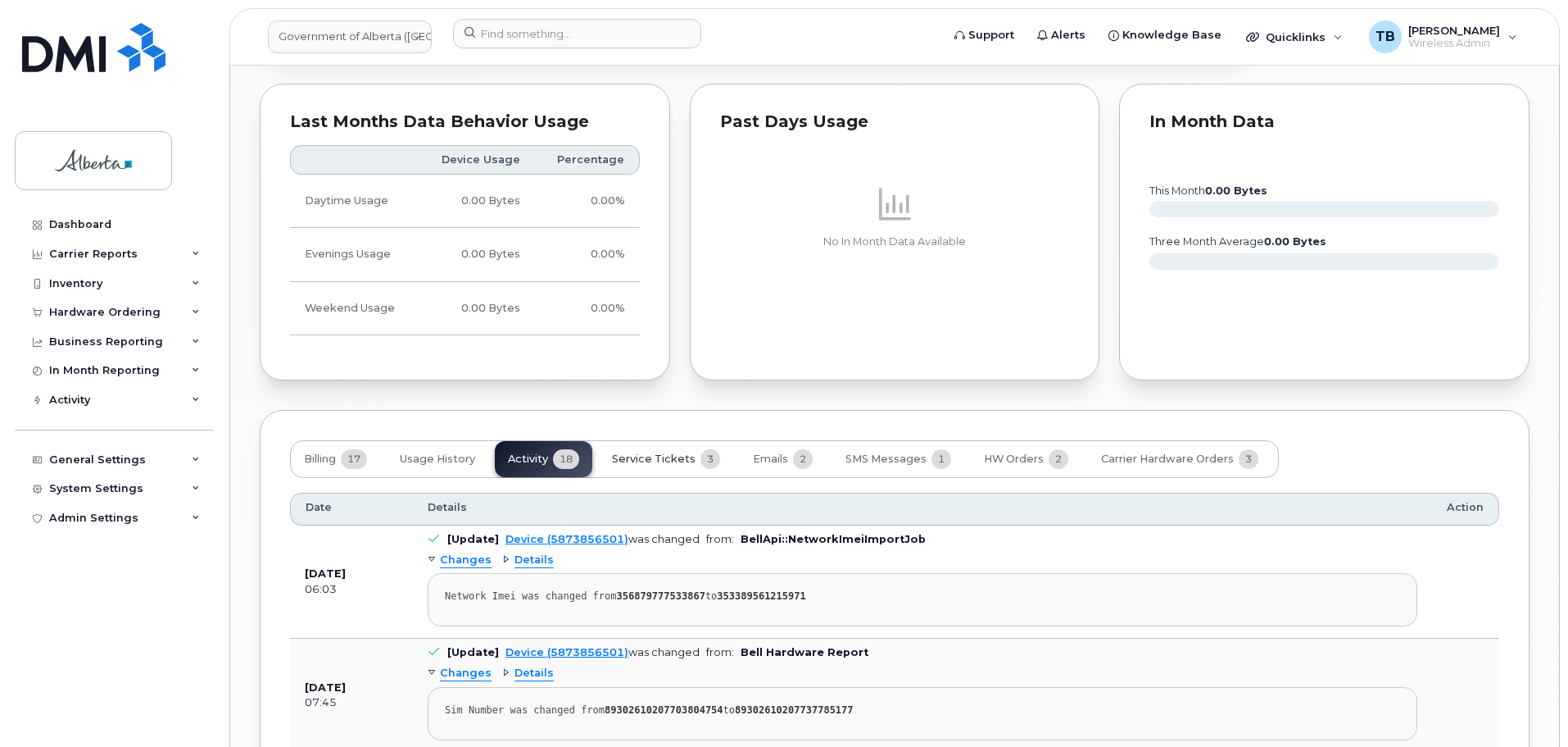
click at [660, 451] on button "Service Tickets 3" at bounding box center [666, 459] width 134 height 36
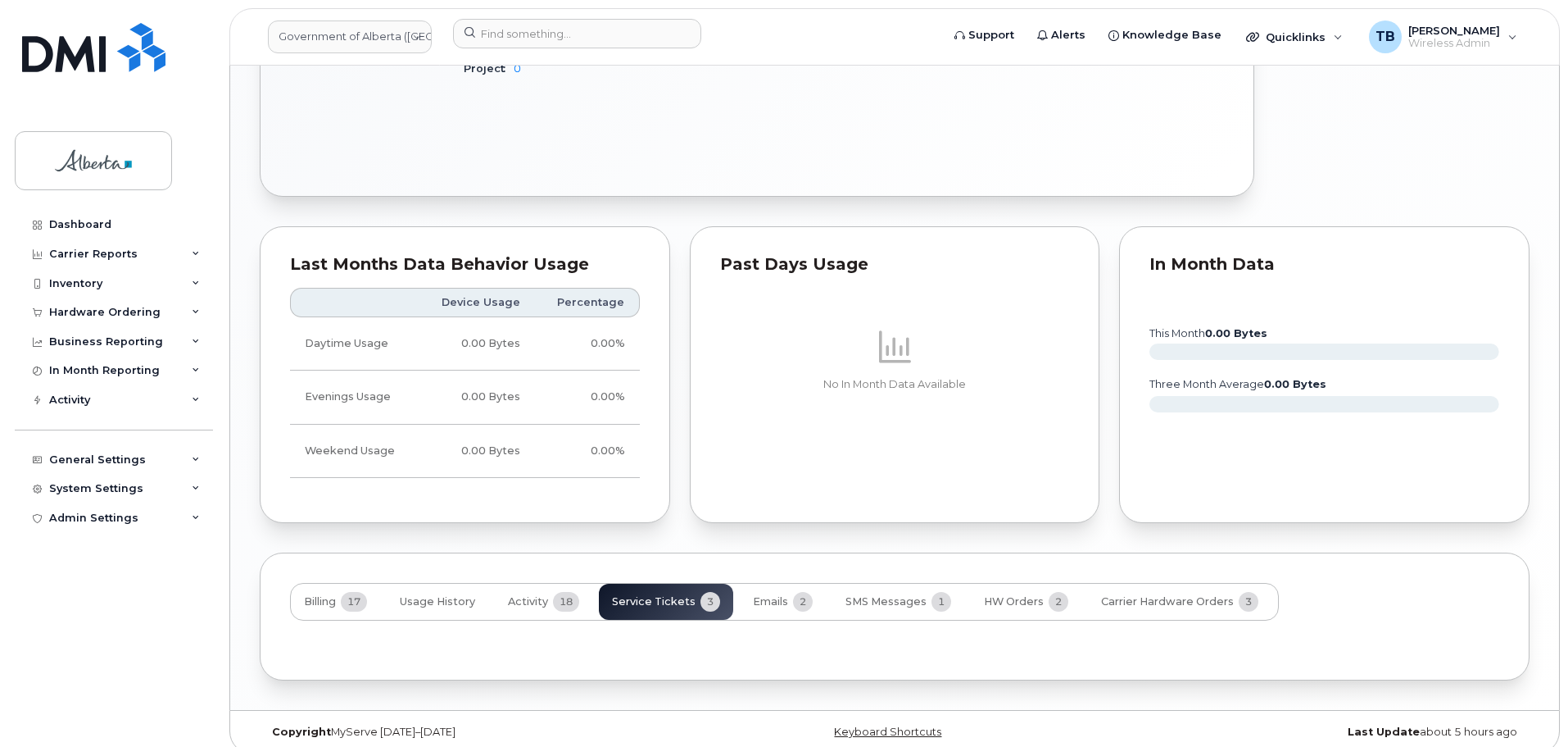
scroll to position [1319, 0]
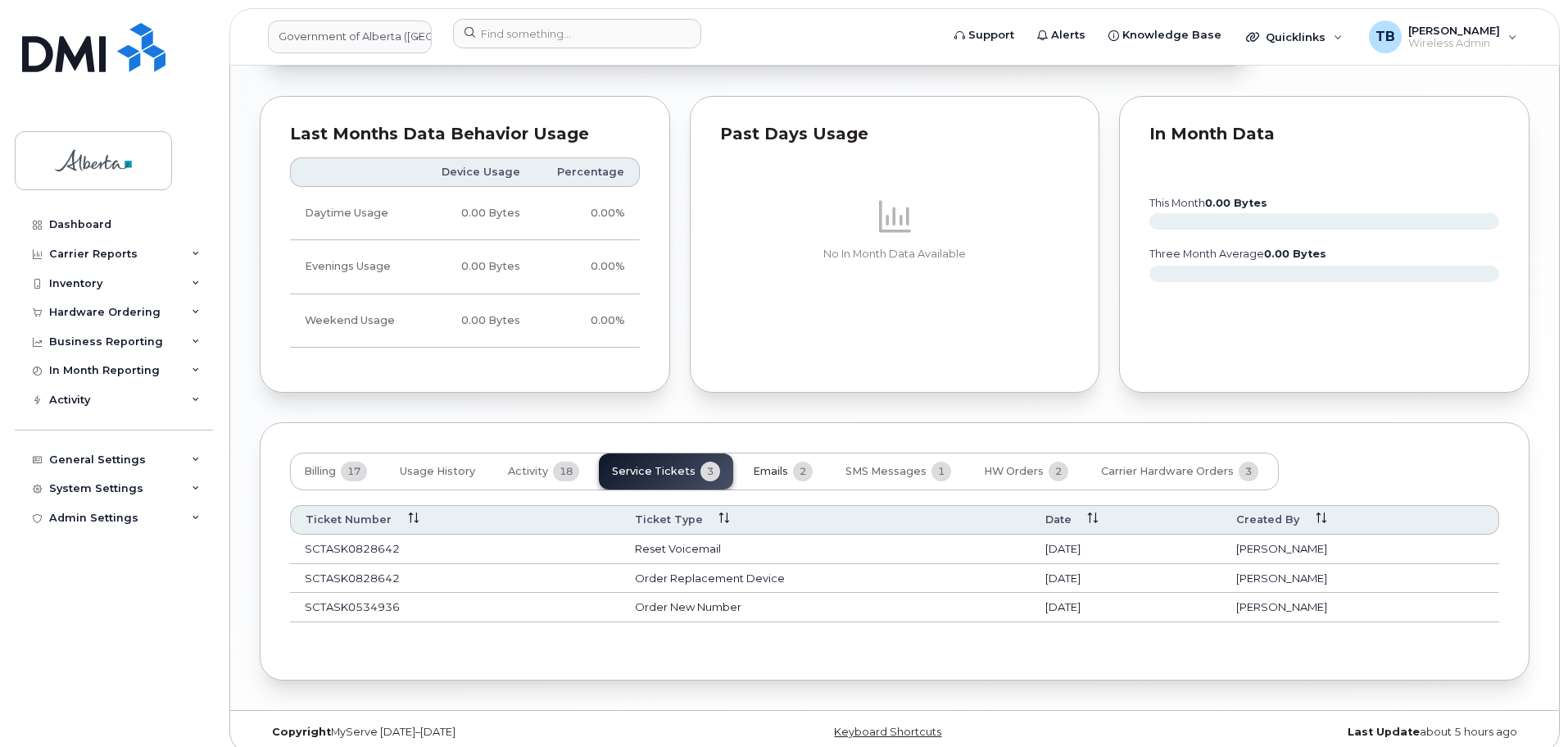
click at [770, 465] on span "Emails" at bounding box center [771, 471] width 36 height 13
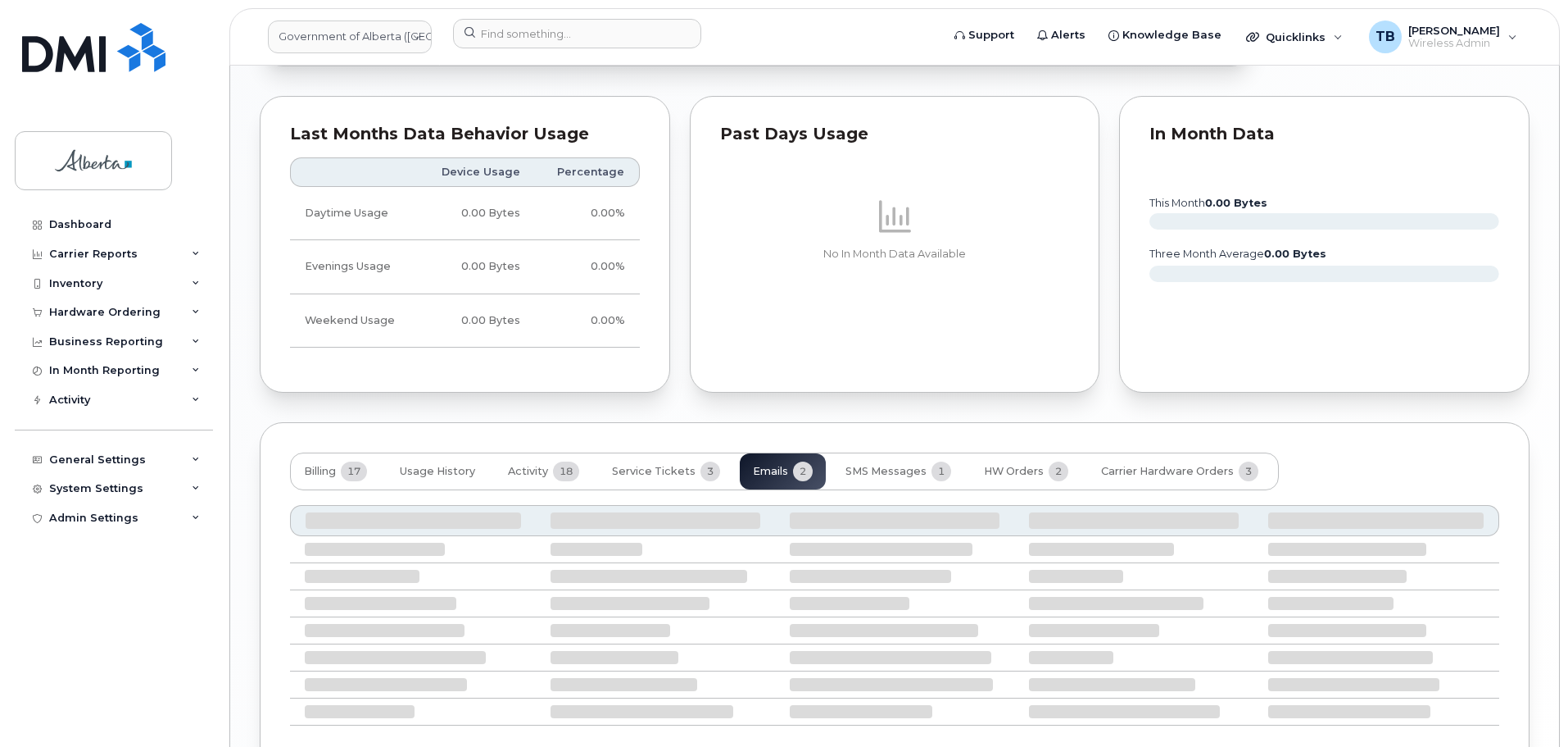
scroll to position [1277, 0]
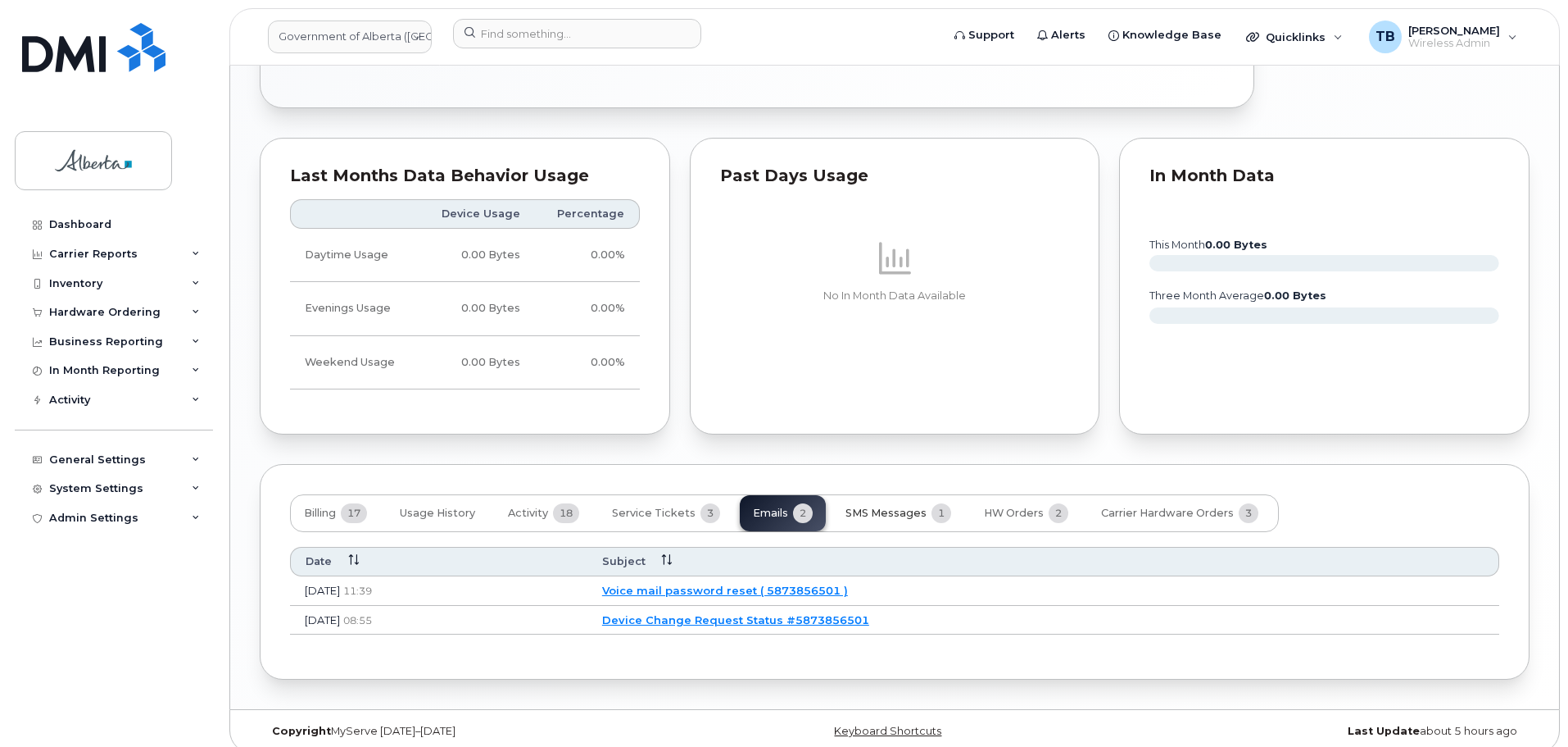
click at [888, 507] on span "SMS Messages" at bounding box center [886, 514] width 82 height 13
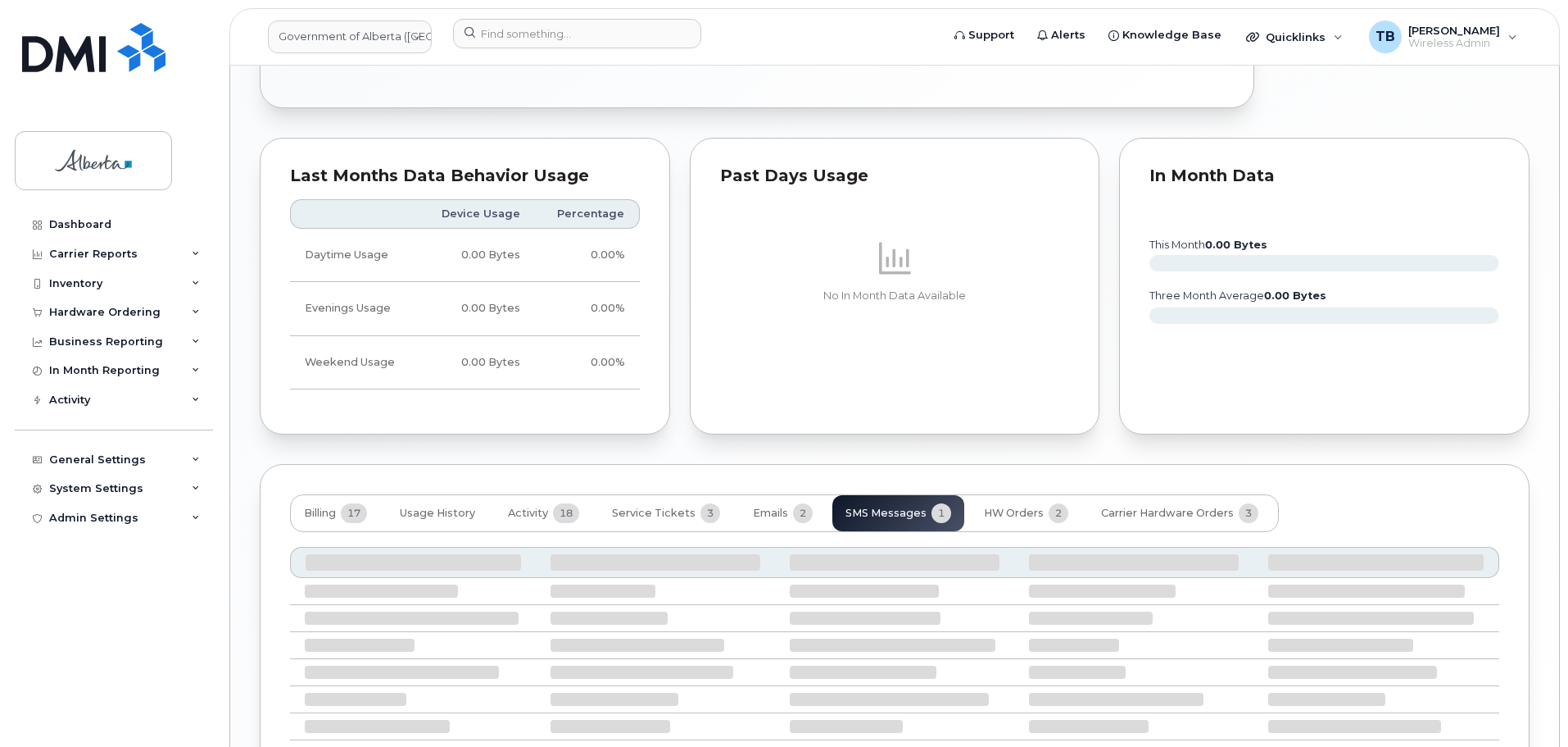
scroll to position [1264, 0]
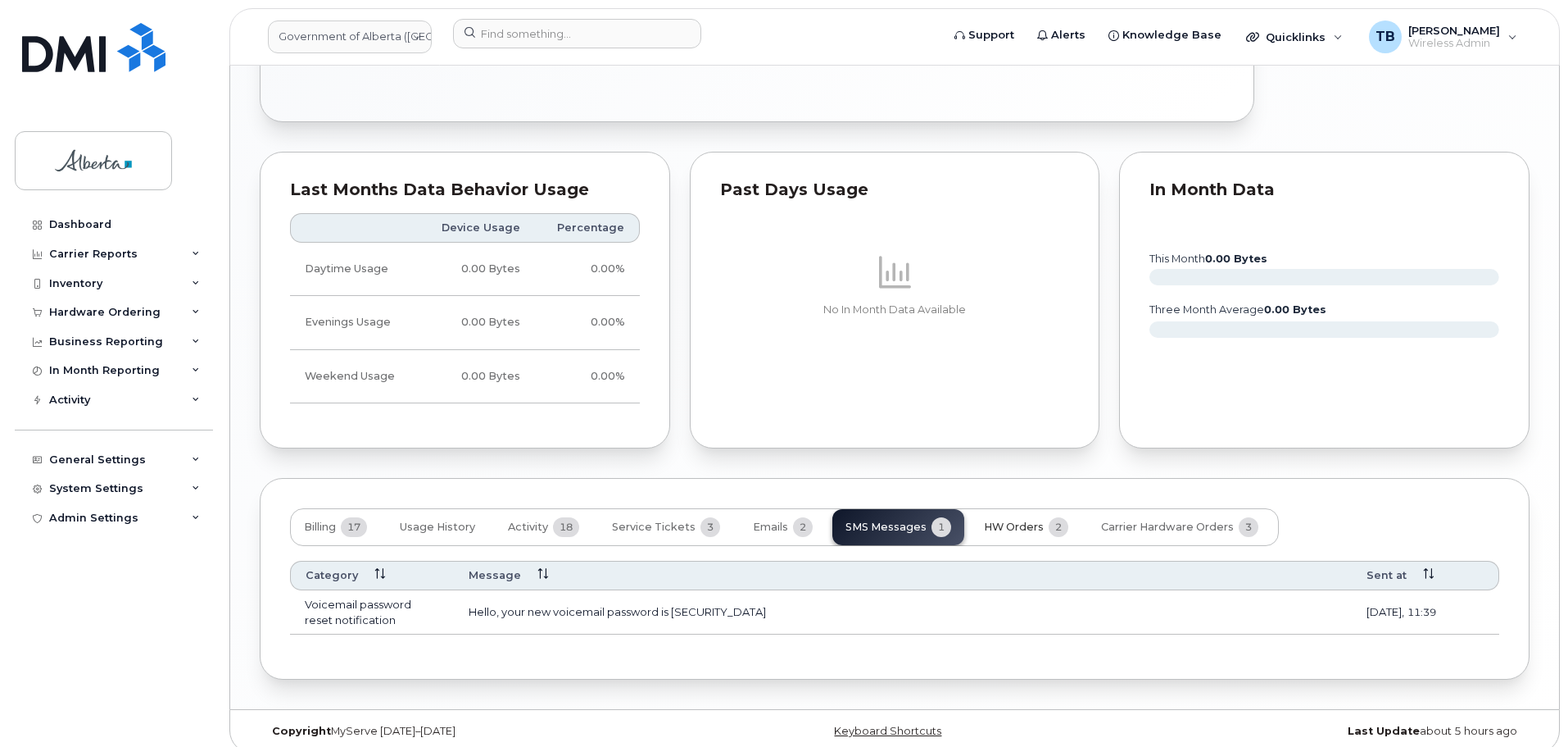
click at [1004, 520] on span "HW Orders" at bounding box center [1013, 527] width 59 height 13
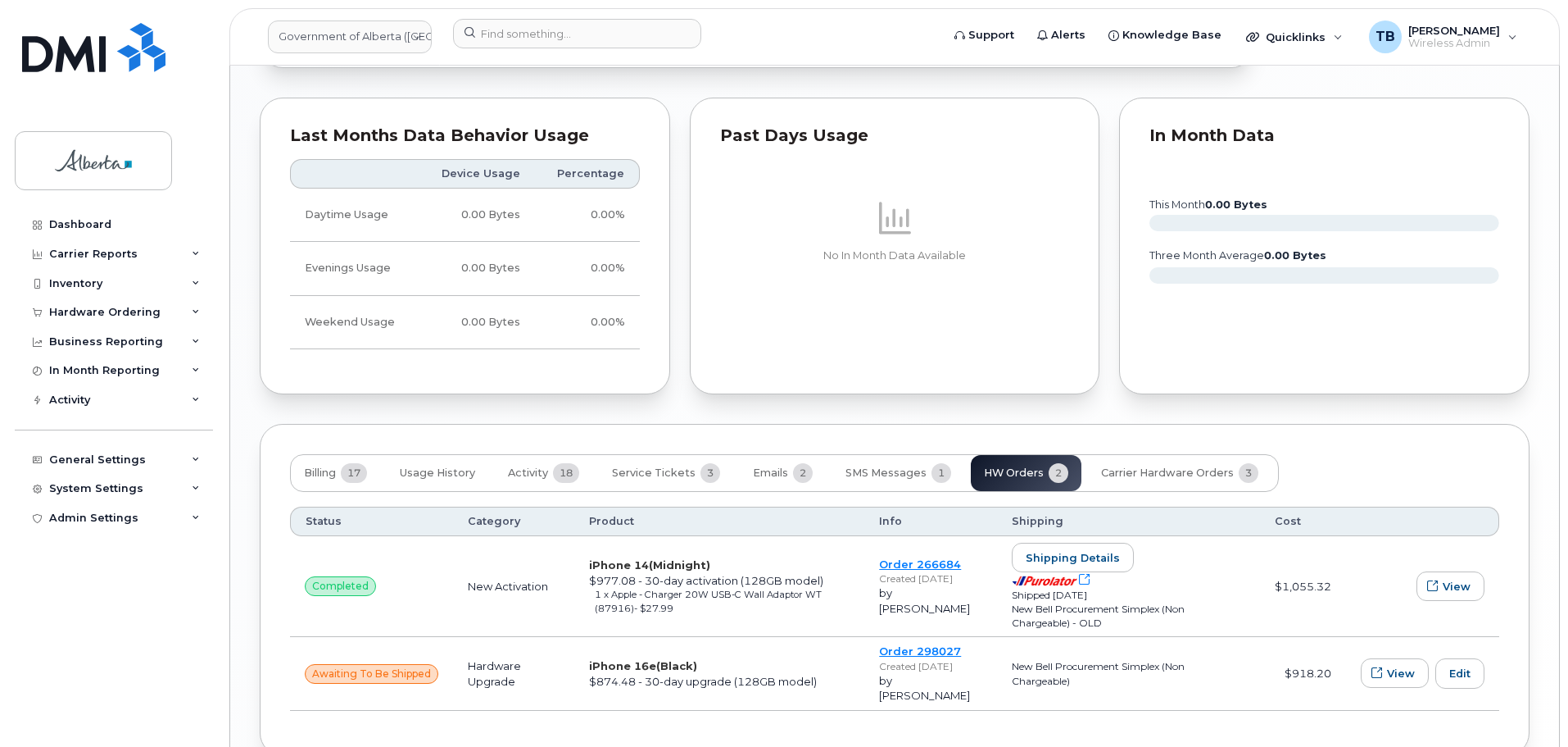
scroll to position [1392, 0]
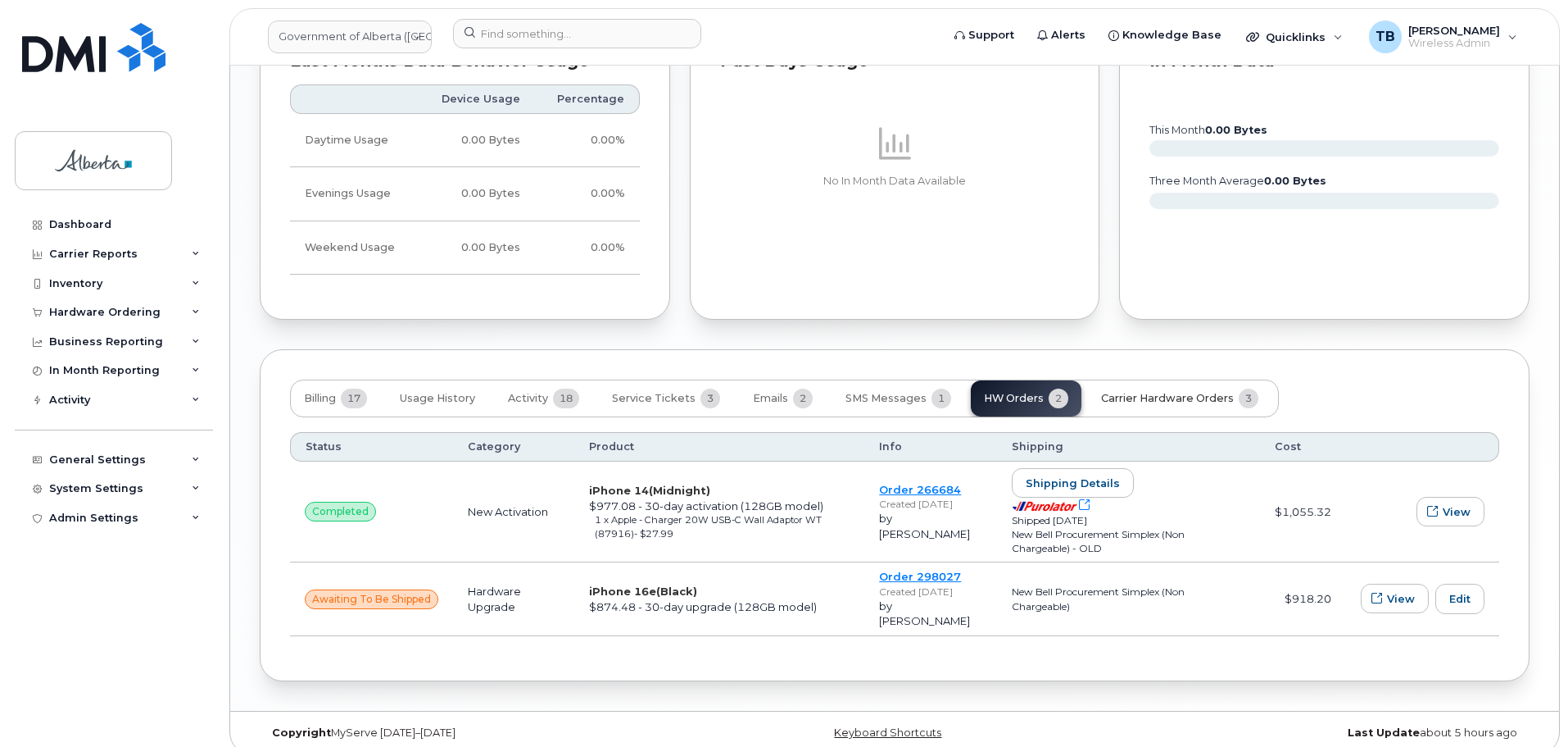
click at [1111, 392] on span "Carrier Hardware Orders" at bounding box center [1167, 398] width 132 height 13
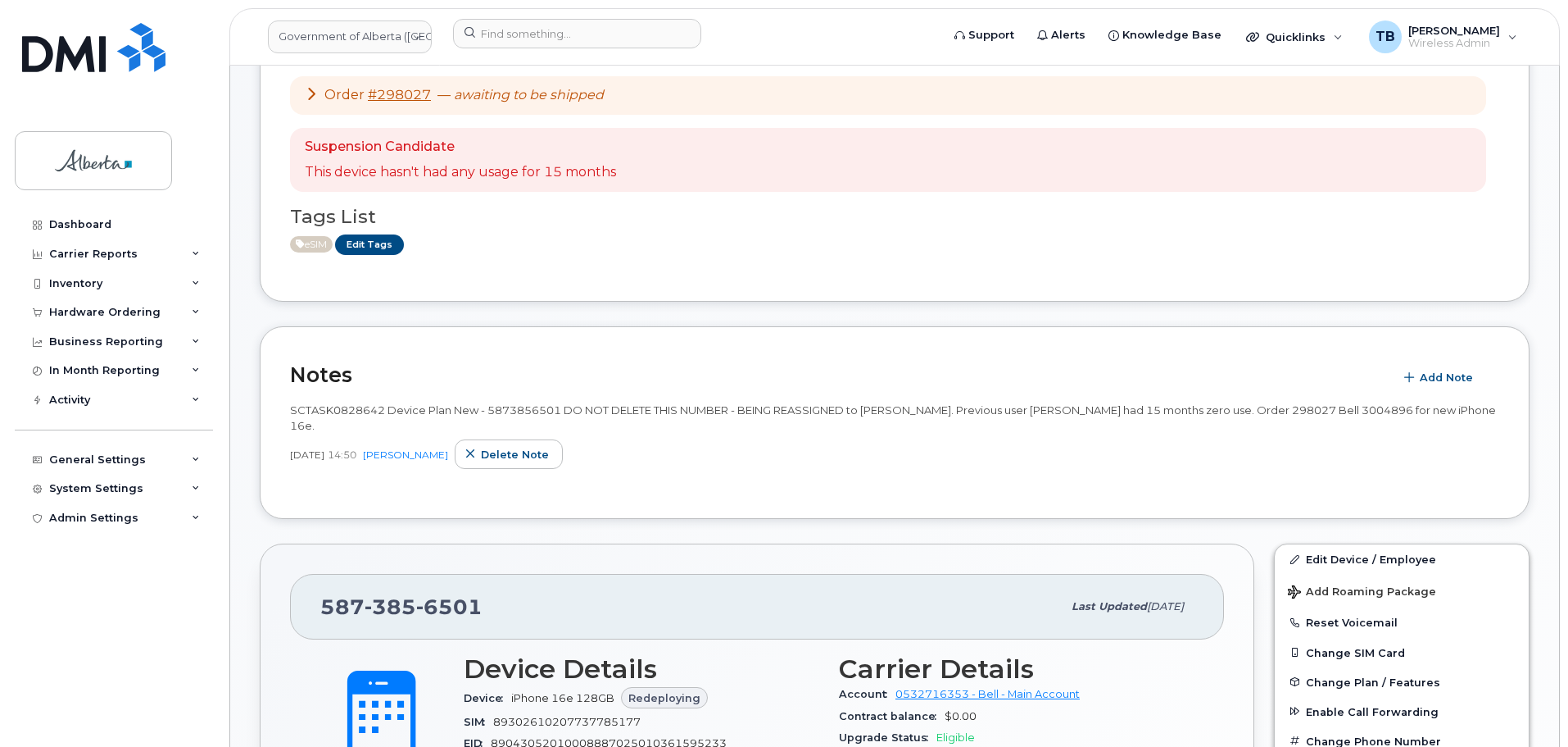
scroll to position [254, 0]
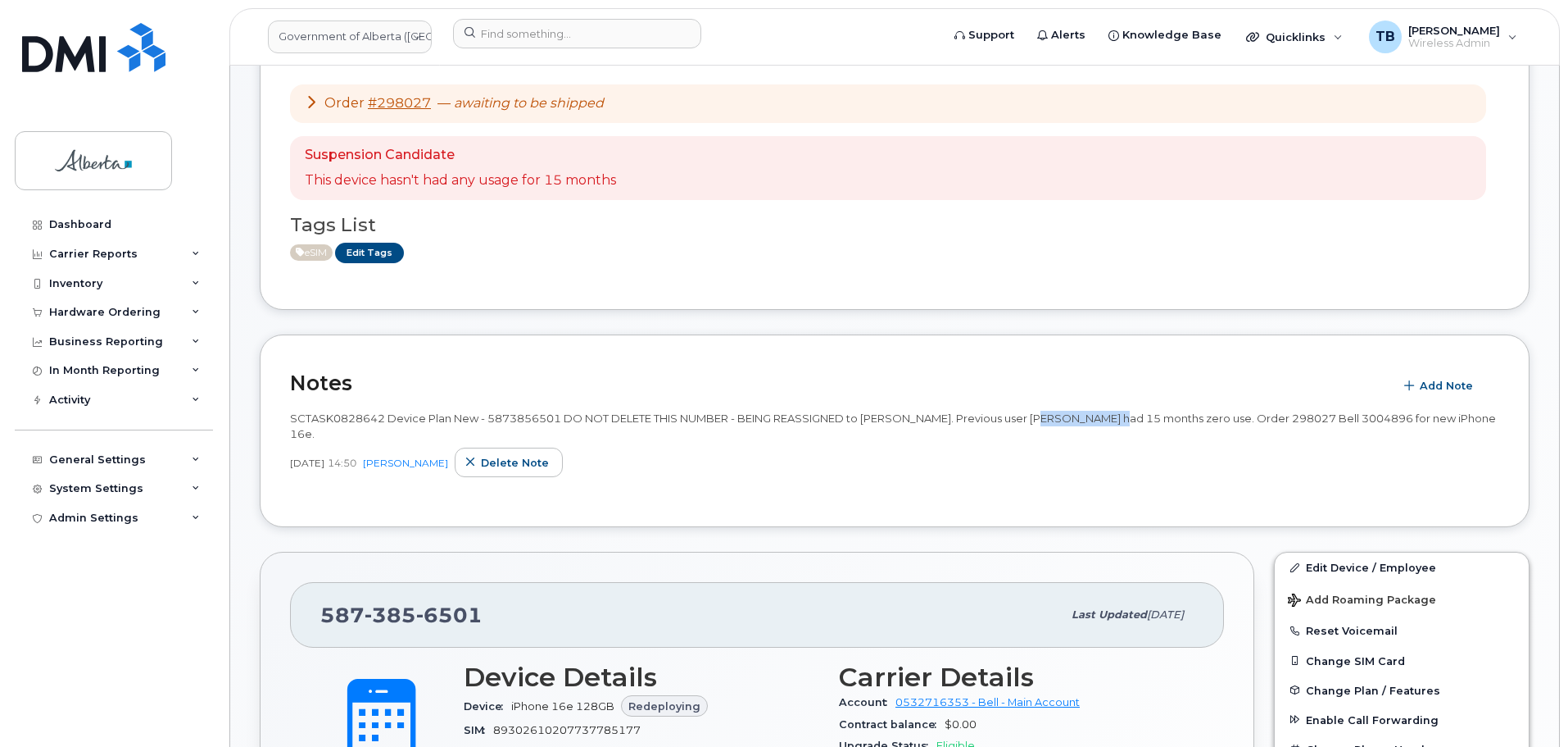
drag, startPoint x: 1021, startPoint y: 418, endPoint x: 1089, endPoint y: 418, distance: 68.0
click at [1089, 418] on span "SCTASK0828642 Device Plan New - 5873856501 DO NOT DELETE THIS NUMBER - BEING RE…" at bounding box center [892, 426] width 1206 height 29
copy span "Aine Brislane"
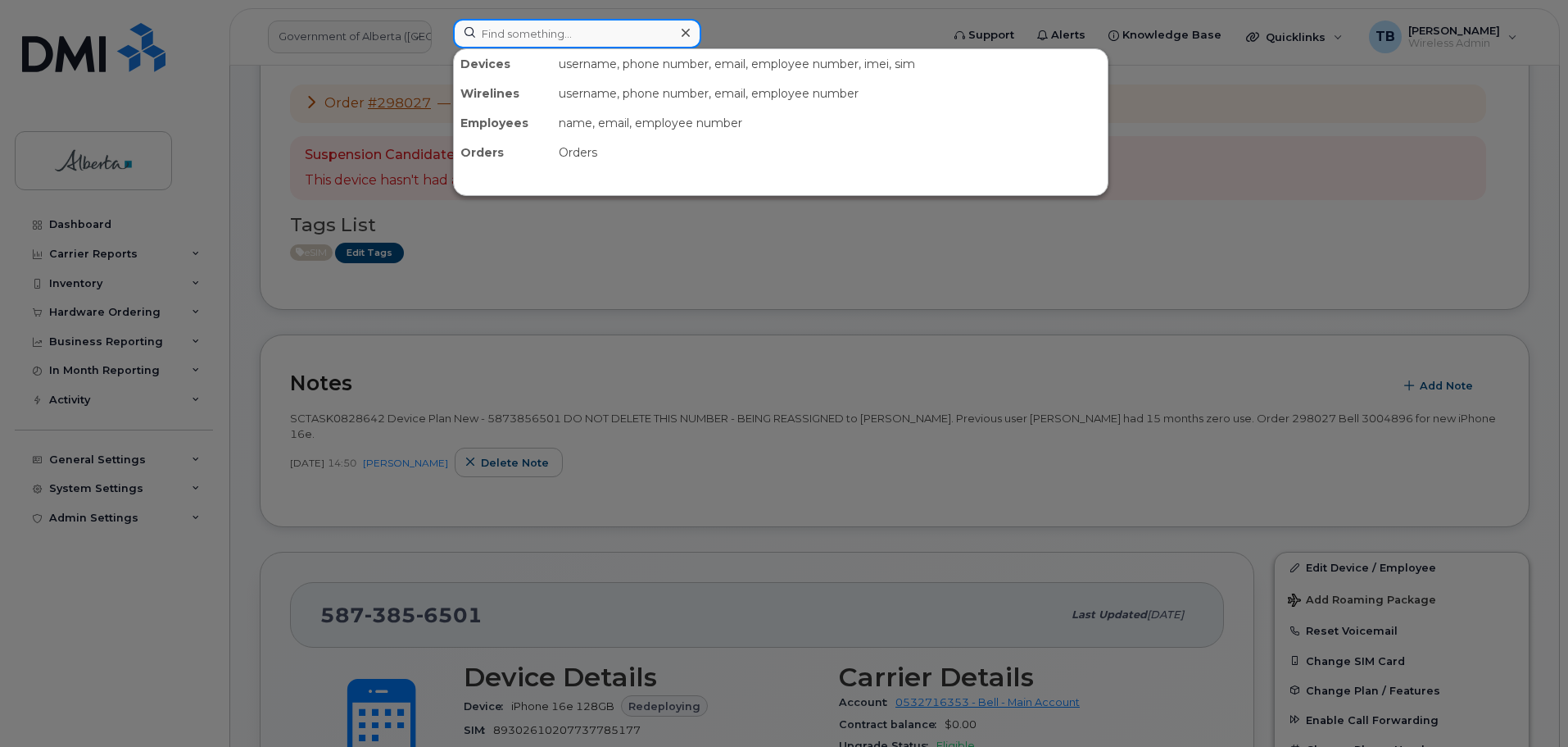
click at [499, 39] on input at bounding box center [577, 34] width 249 height 30
paste input "Aine Brislane"
type input "Aine Brislane"
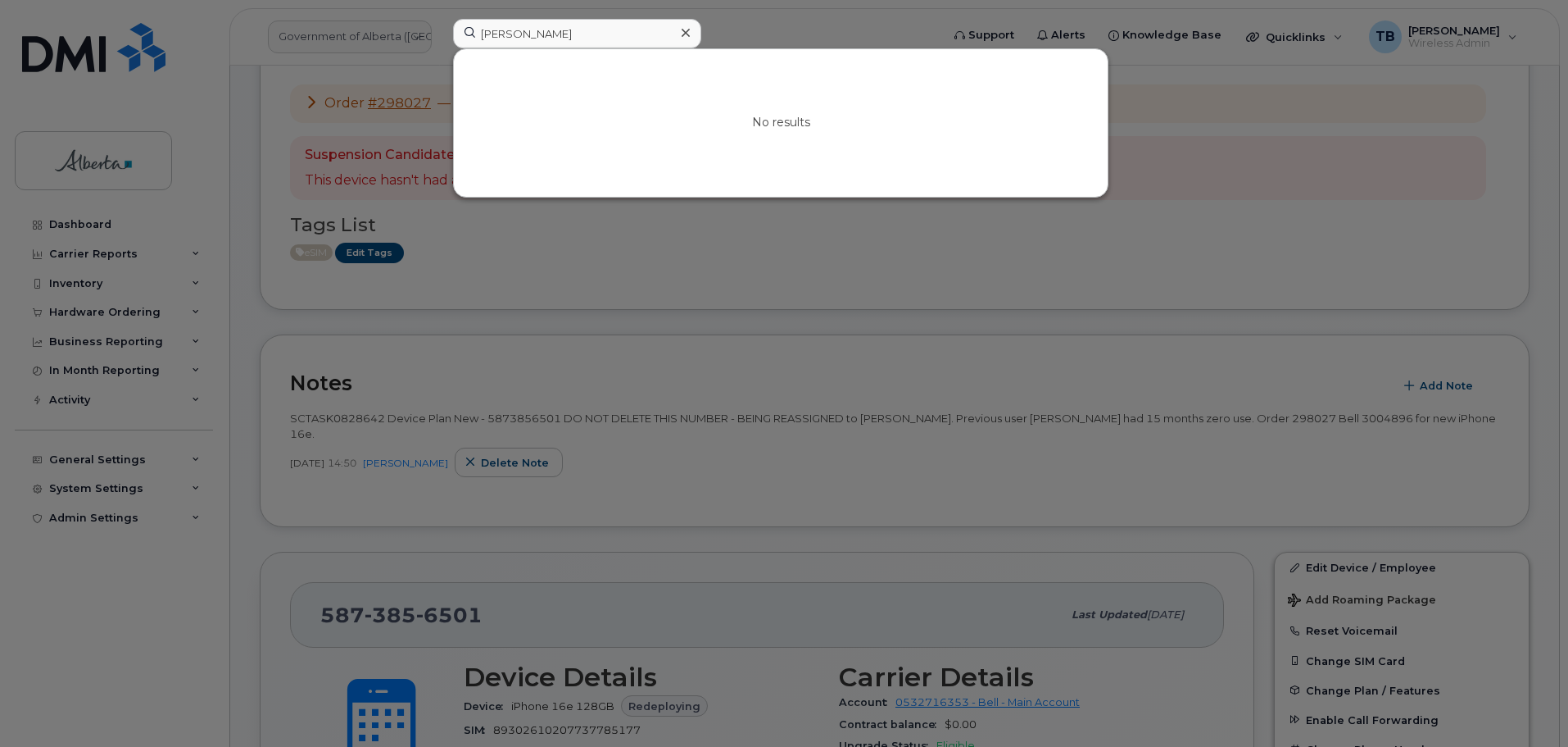
click at [683, 31] on icon at bounding box center [685, 33] width 9 height 9
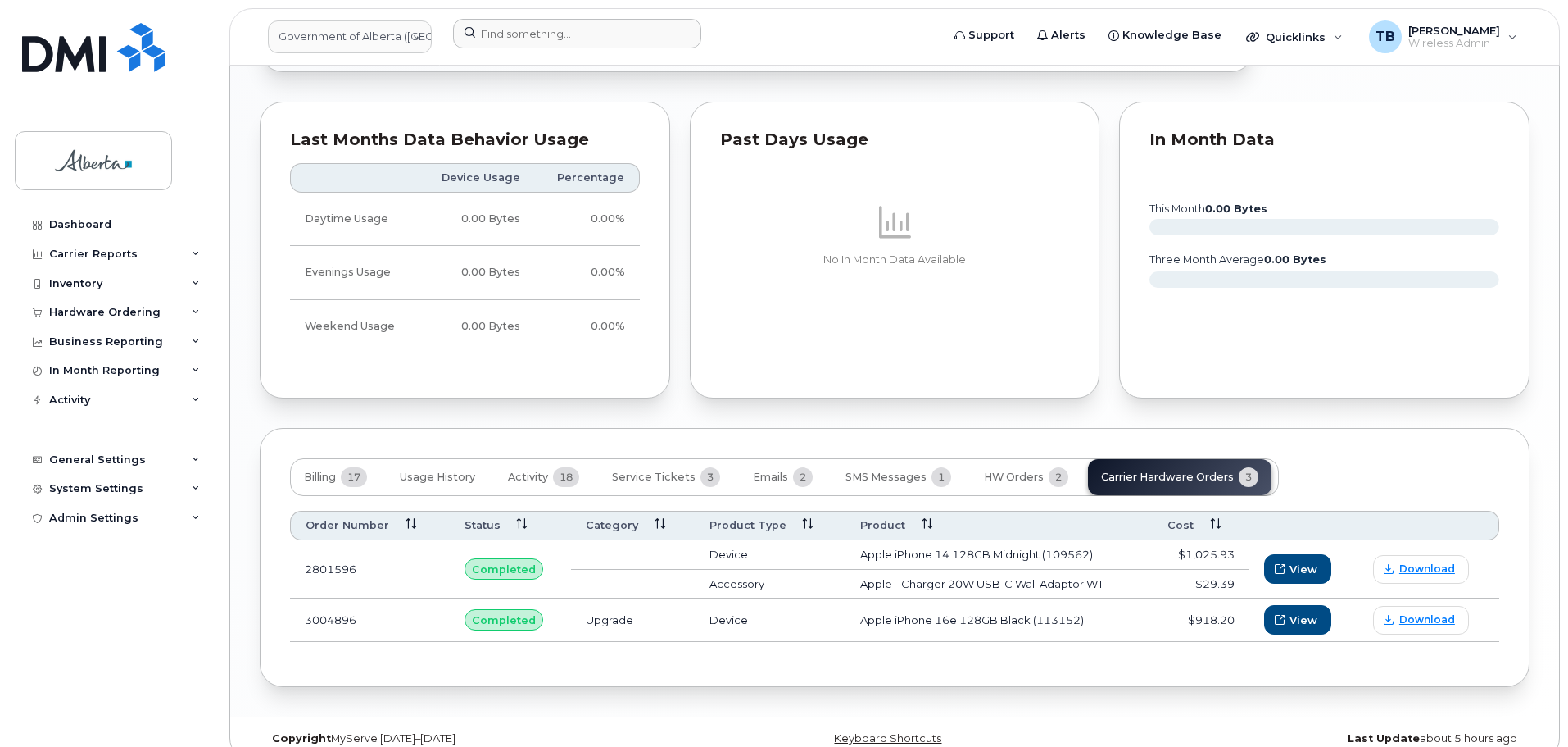
scroll to position [1320, 0]
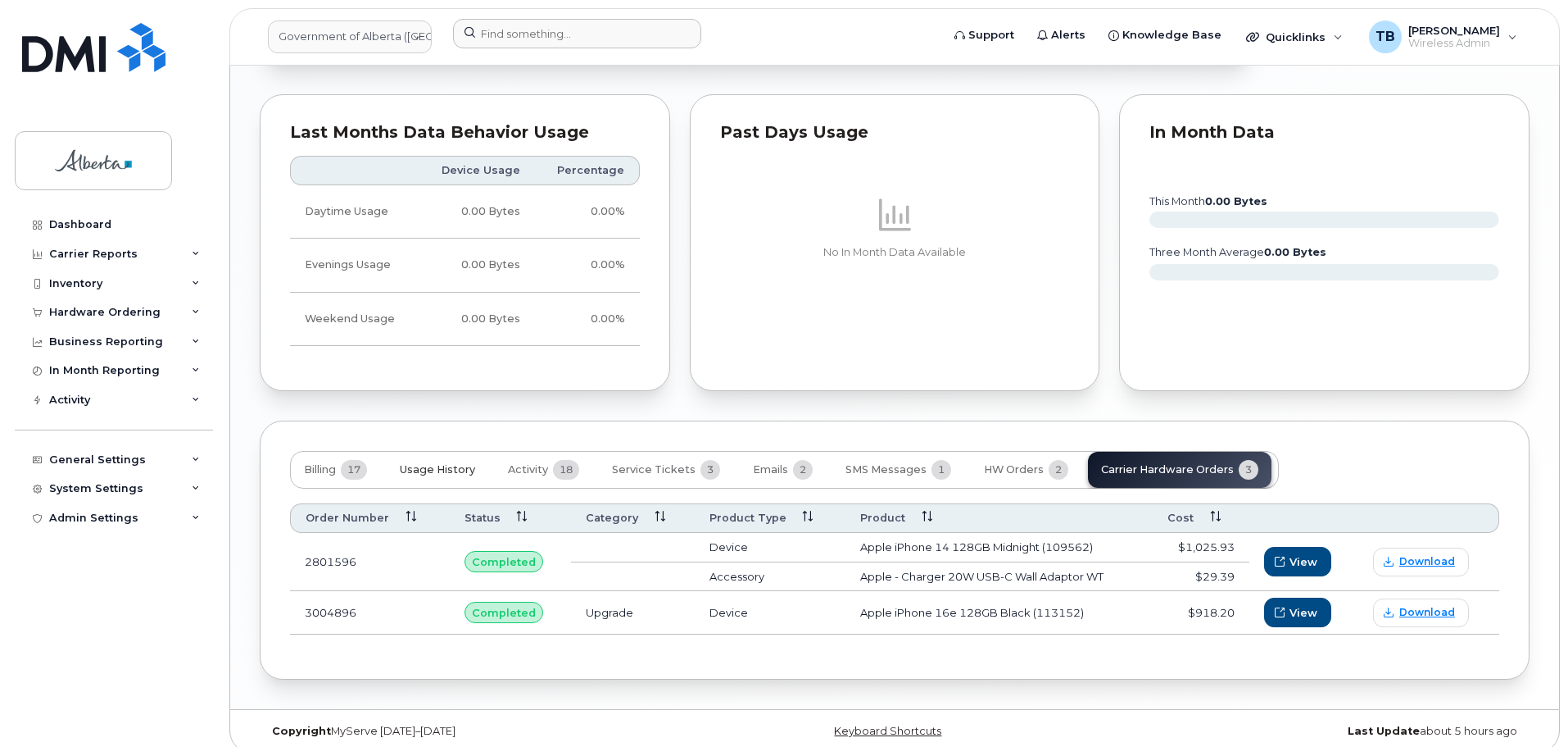
click at [433, 463] on button "Usage History" at bounding box center [438, 470] width 102 height 36
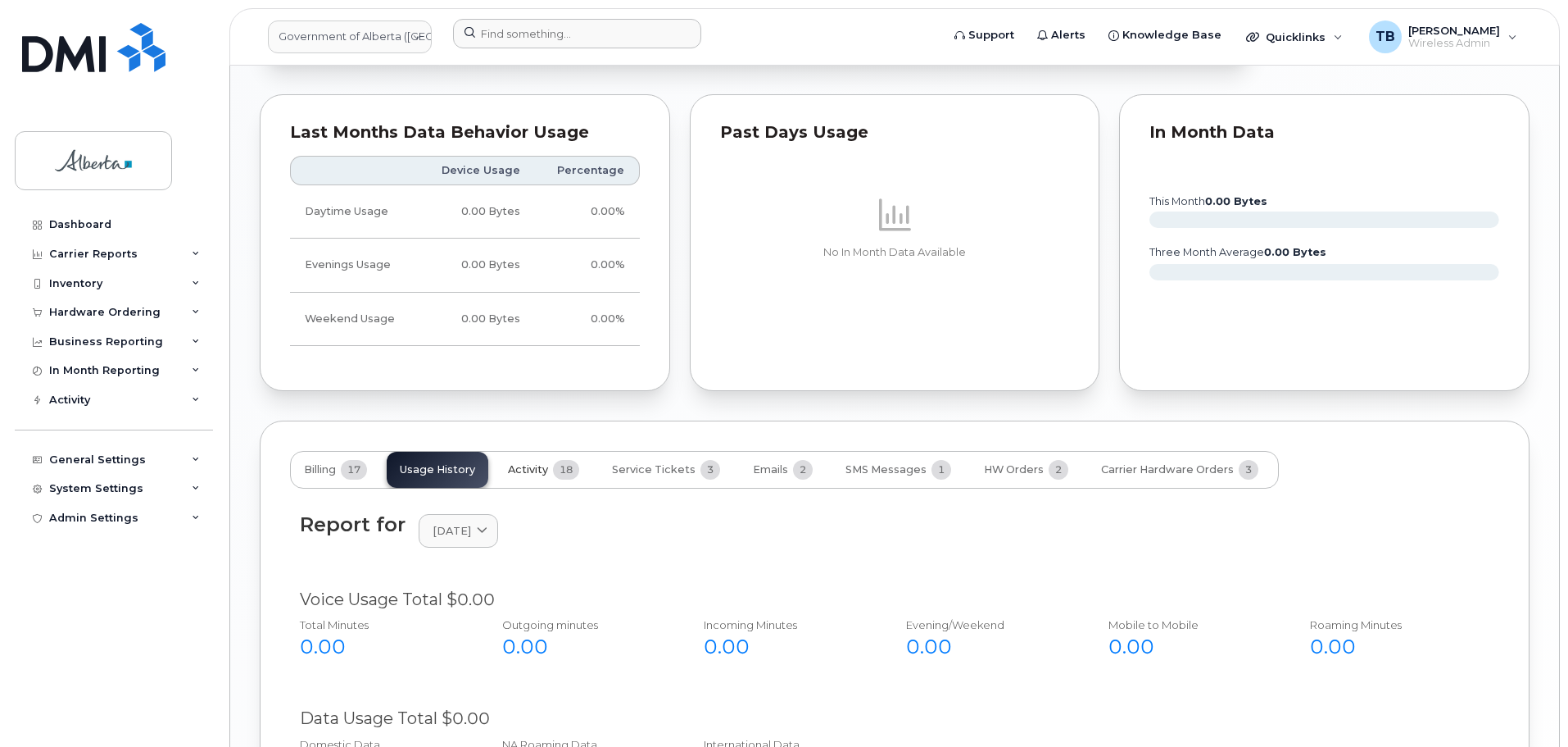
click at [546, 463] on span "Activity" at bounding box center [528, 470] width 40 height 13
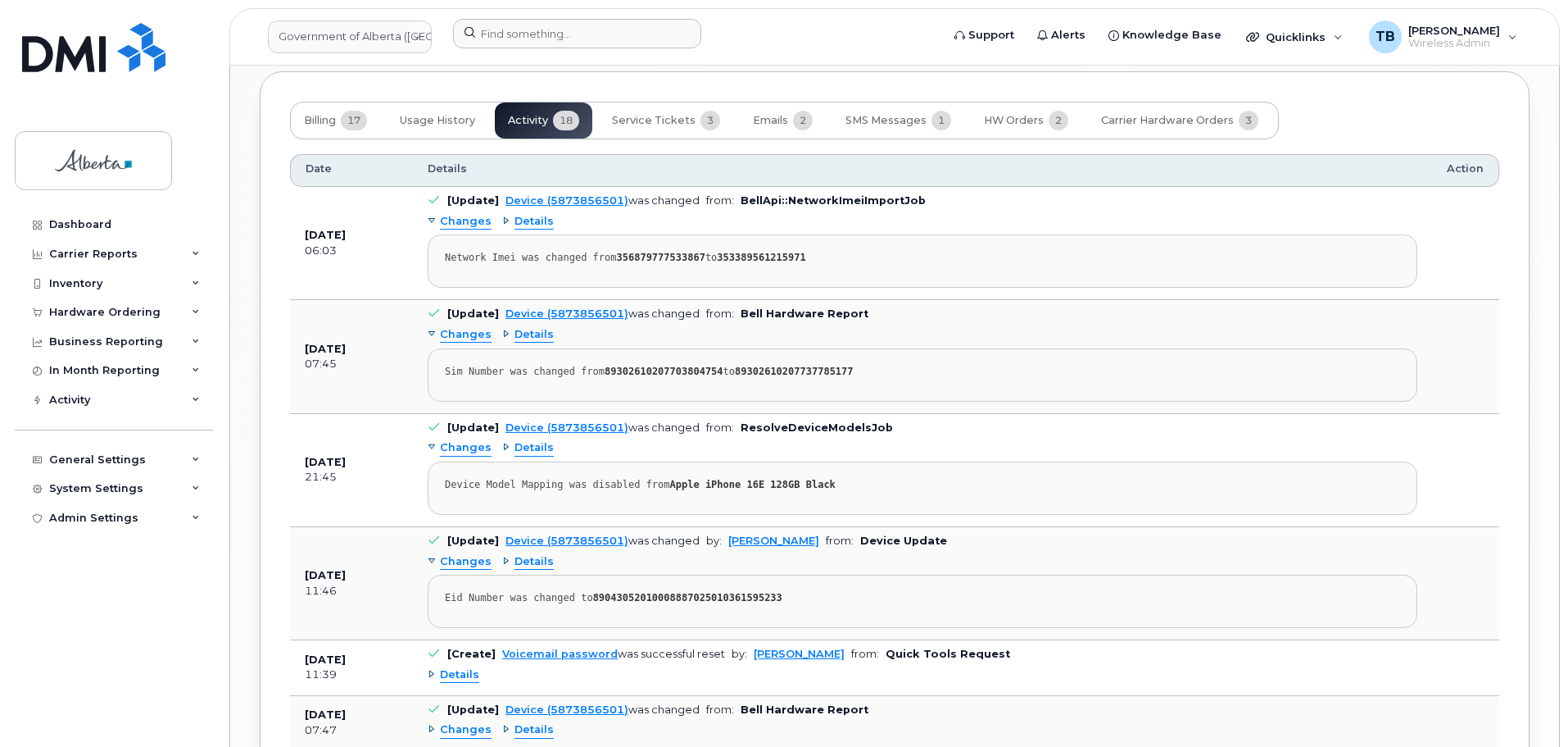
scroll to position [1894, 0]
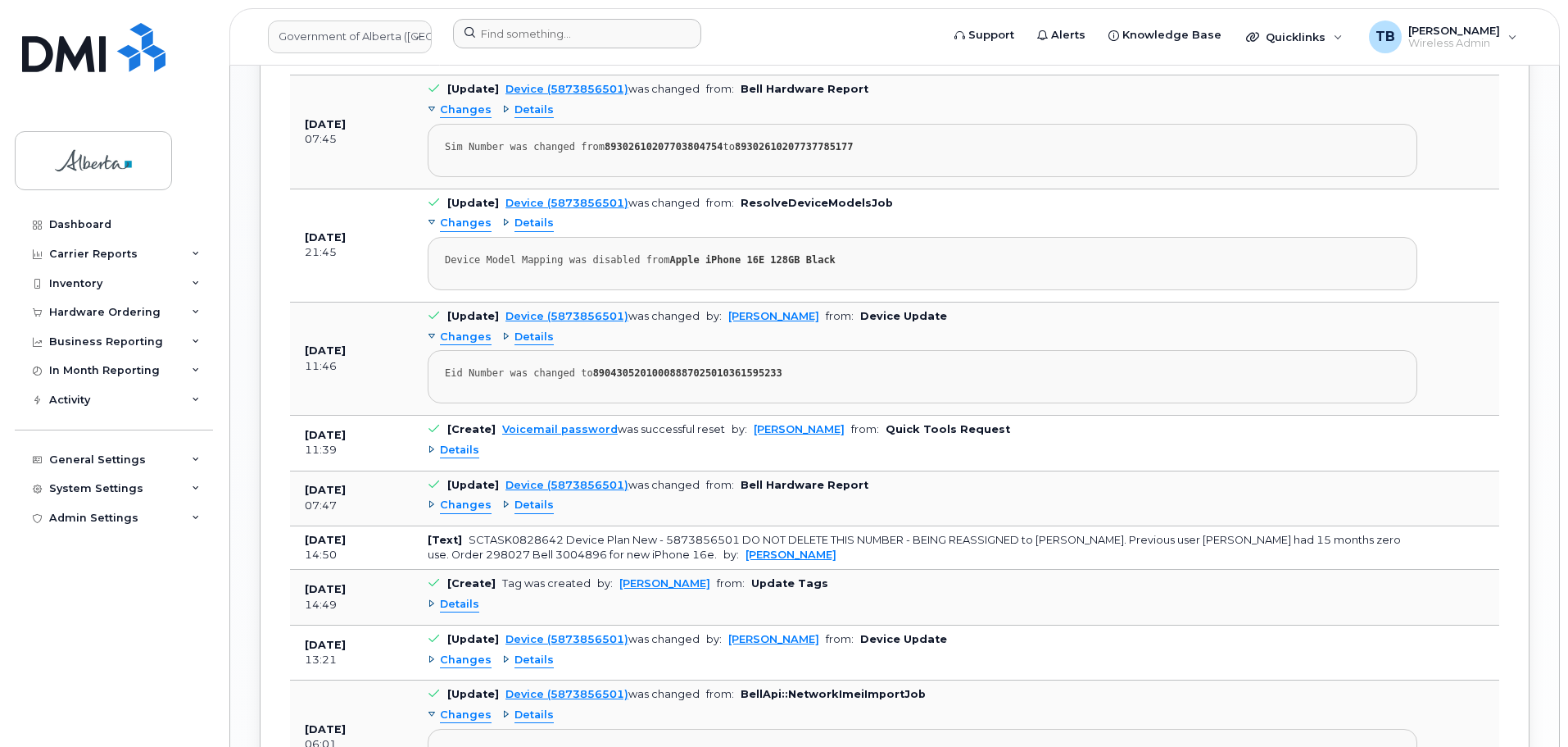
click at [990, 541] on td "[Text] SCTASK0828642 Device Plan New - 5873856501 DO NOT DELETE THIS NUMBER - B…" at bounding box center [922, 548] width 1019 height 44
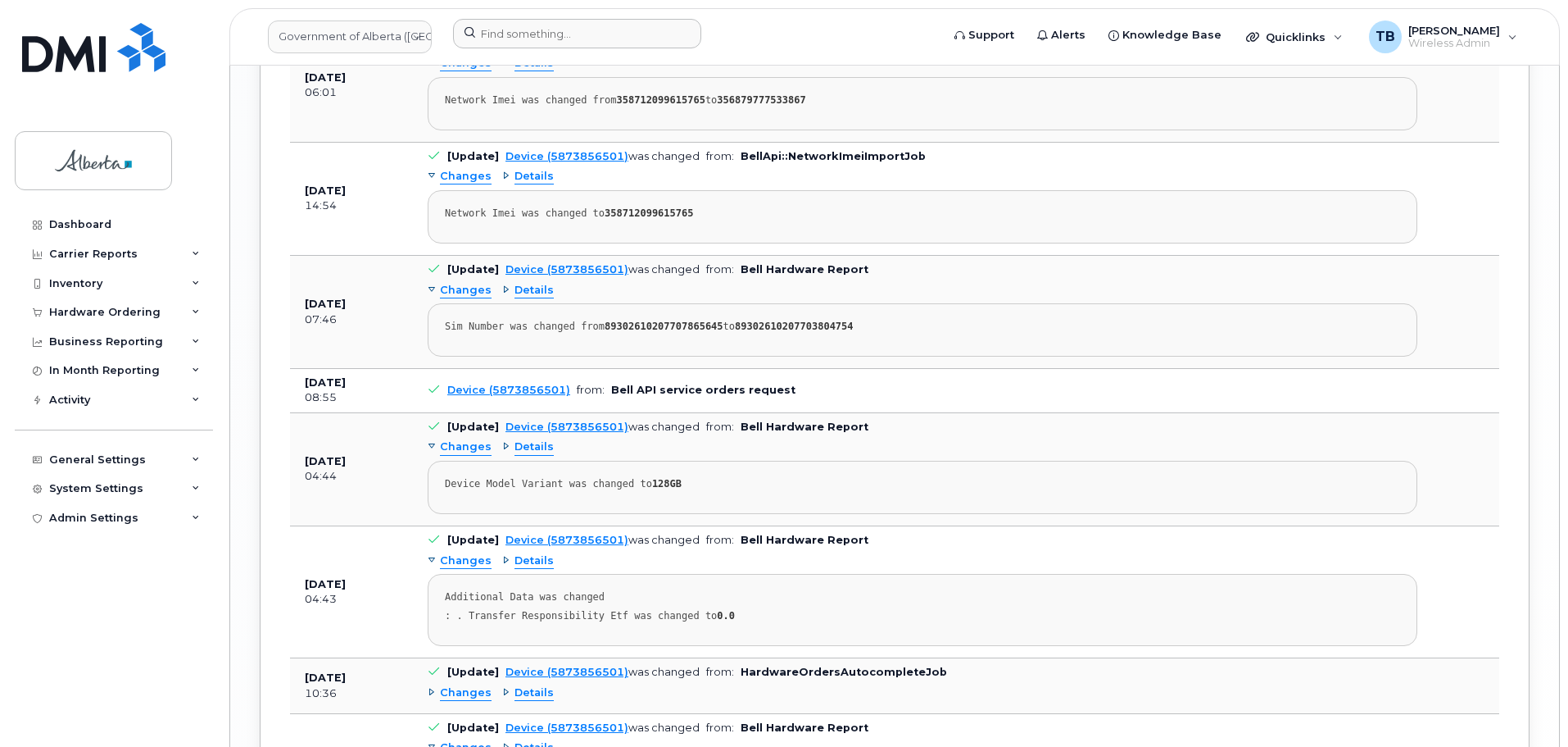
scroll to position [2550, 0]
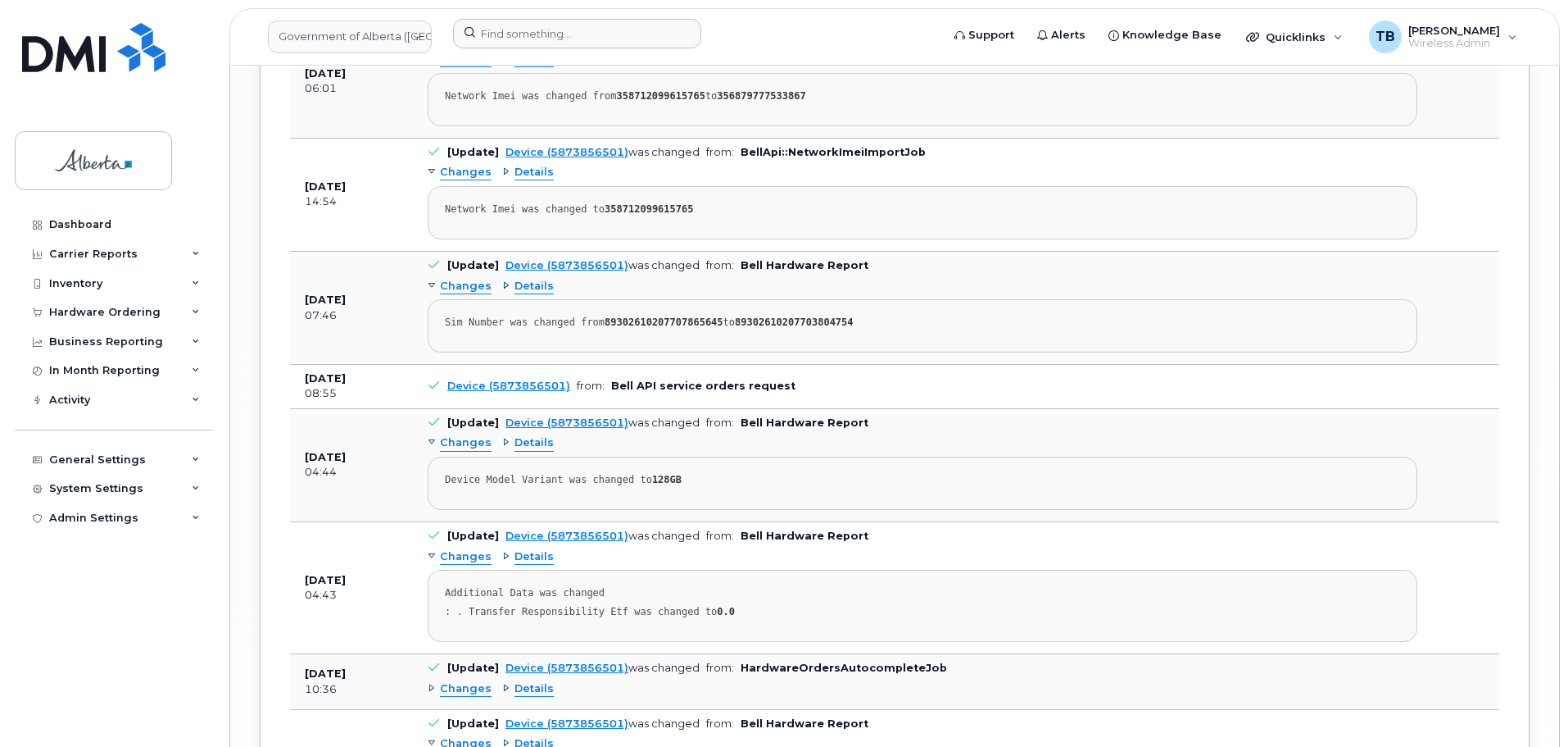
click at [520, 435] on span "Details" at bounding box center [534, 443] width 39 height 15
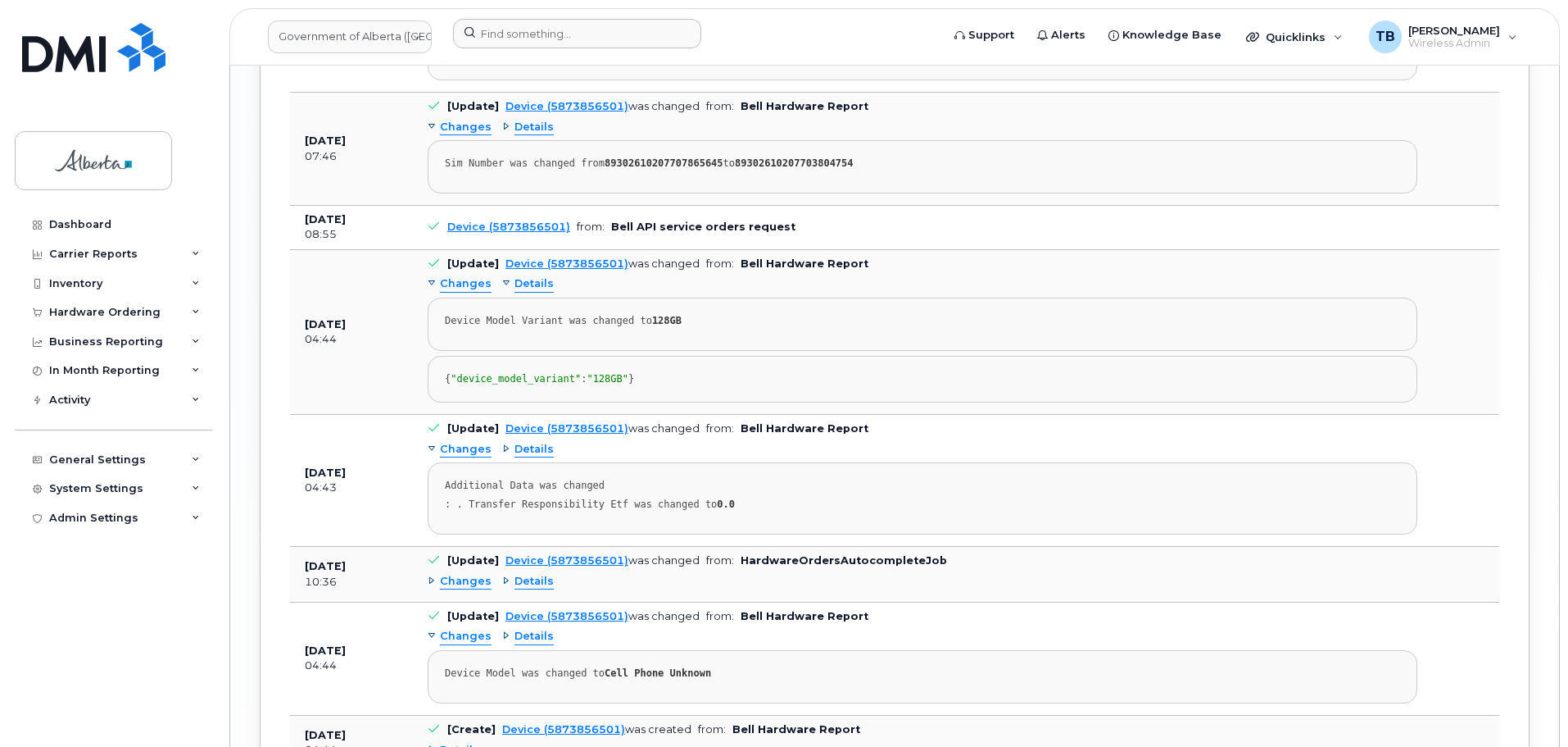
scroll to position [2713, 0]
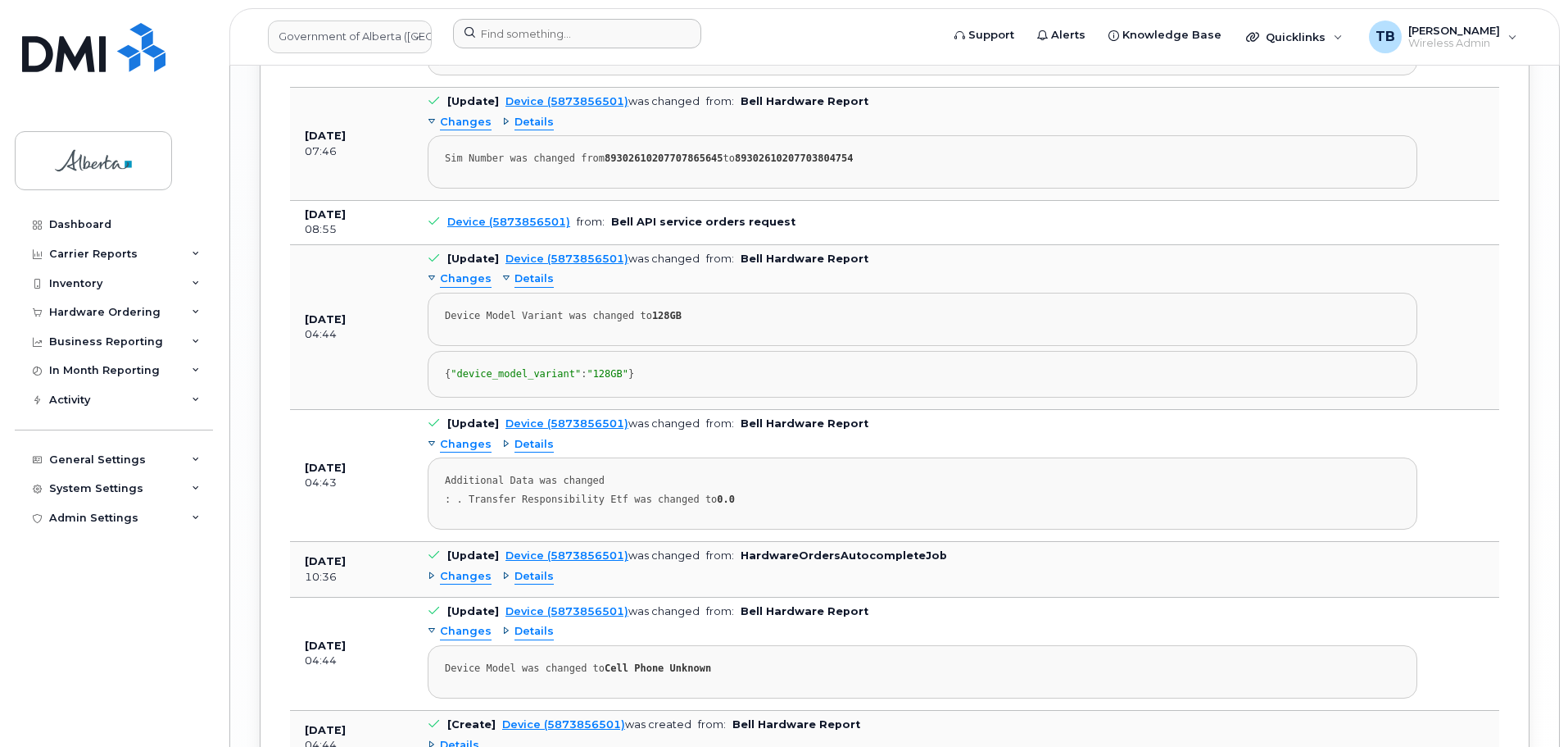
click at [535, 452] on span "Details" at bounding box center [534, 445] width 39 height 15
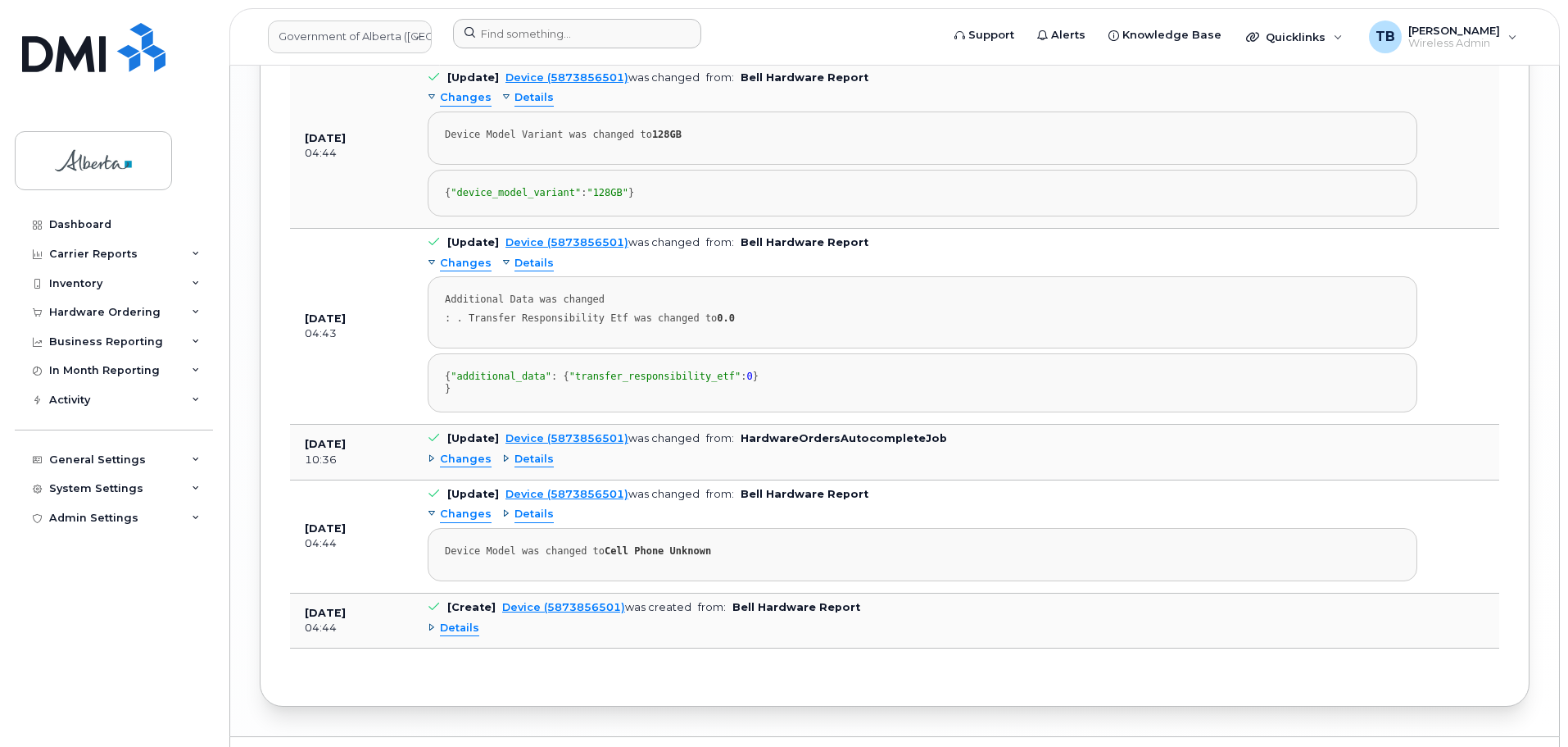
scroll to position [2960, 0]
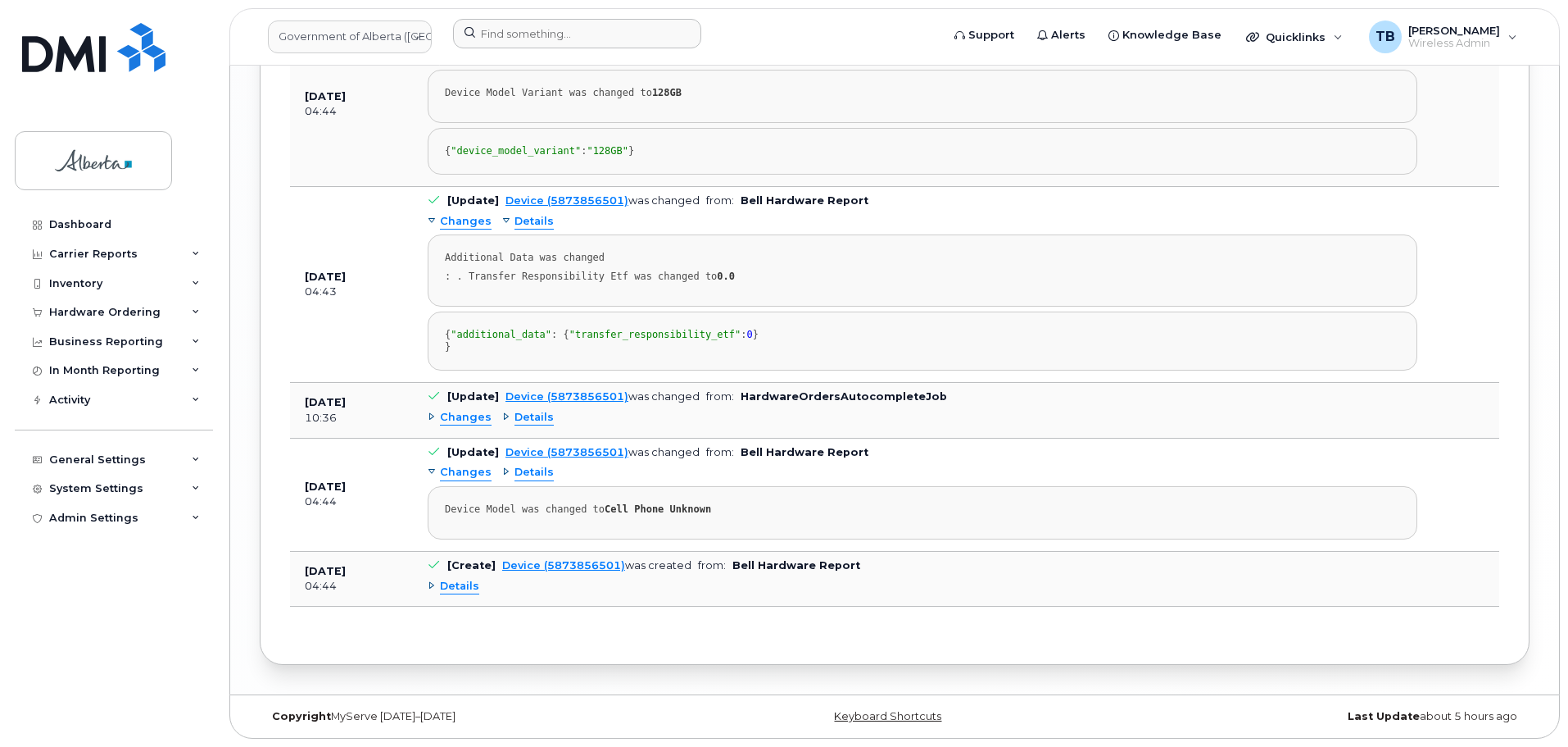
click at [531, 425] on span "Details" at bounding box center [534, 418] width 39 height 15
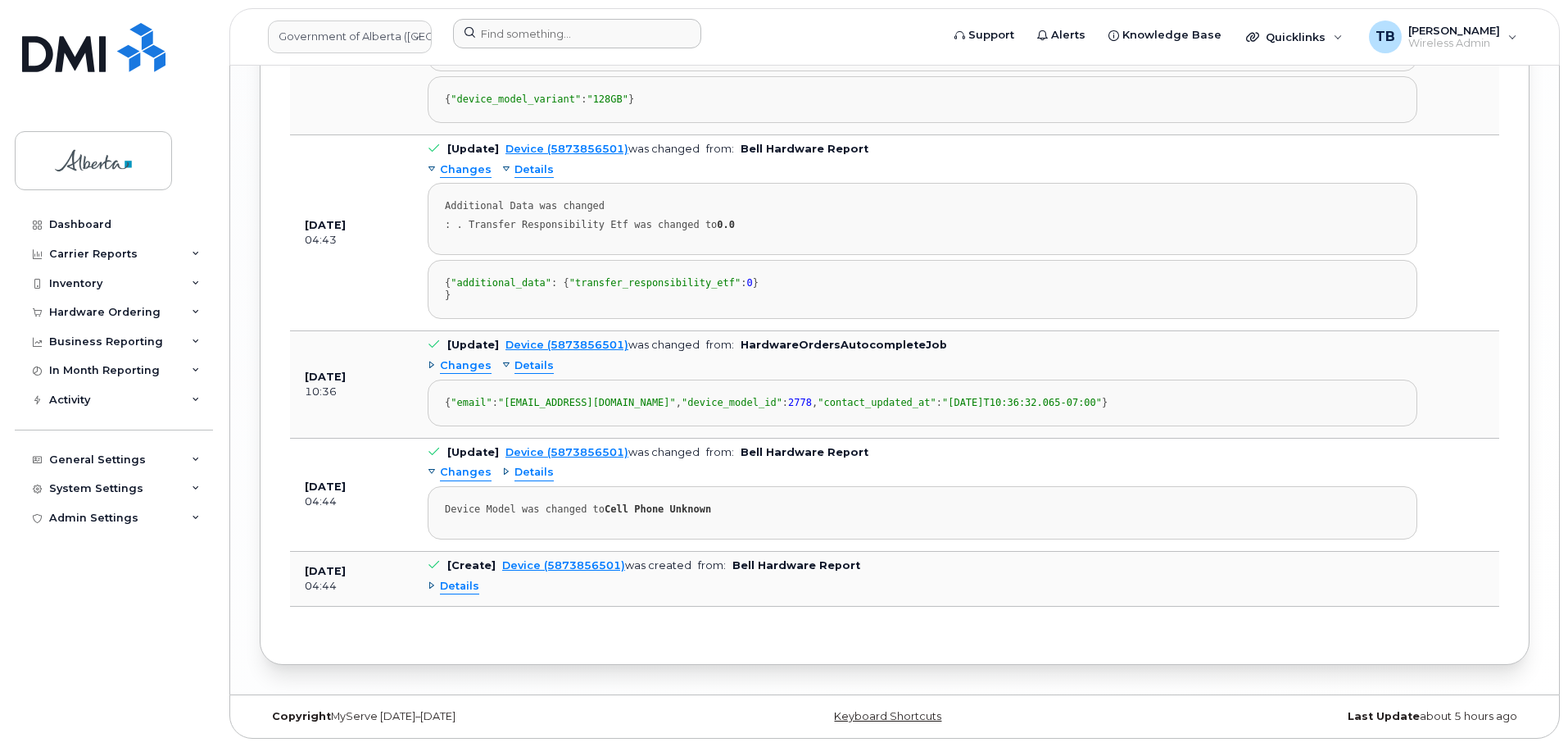
scroll to position [3084, 0]
click at [523, 469] on span "Details" at bounding box center [534, 472] width 39 height 15
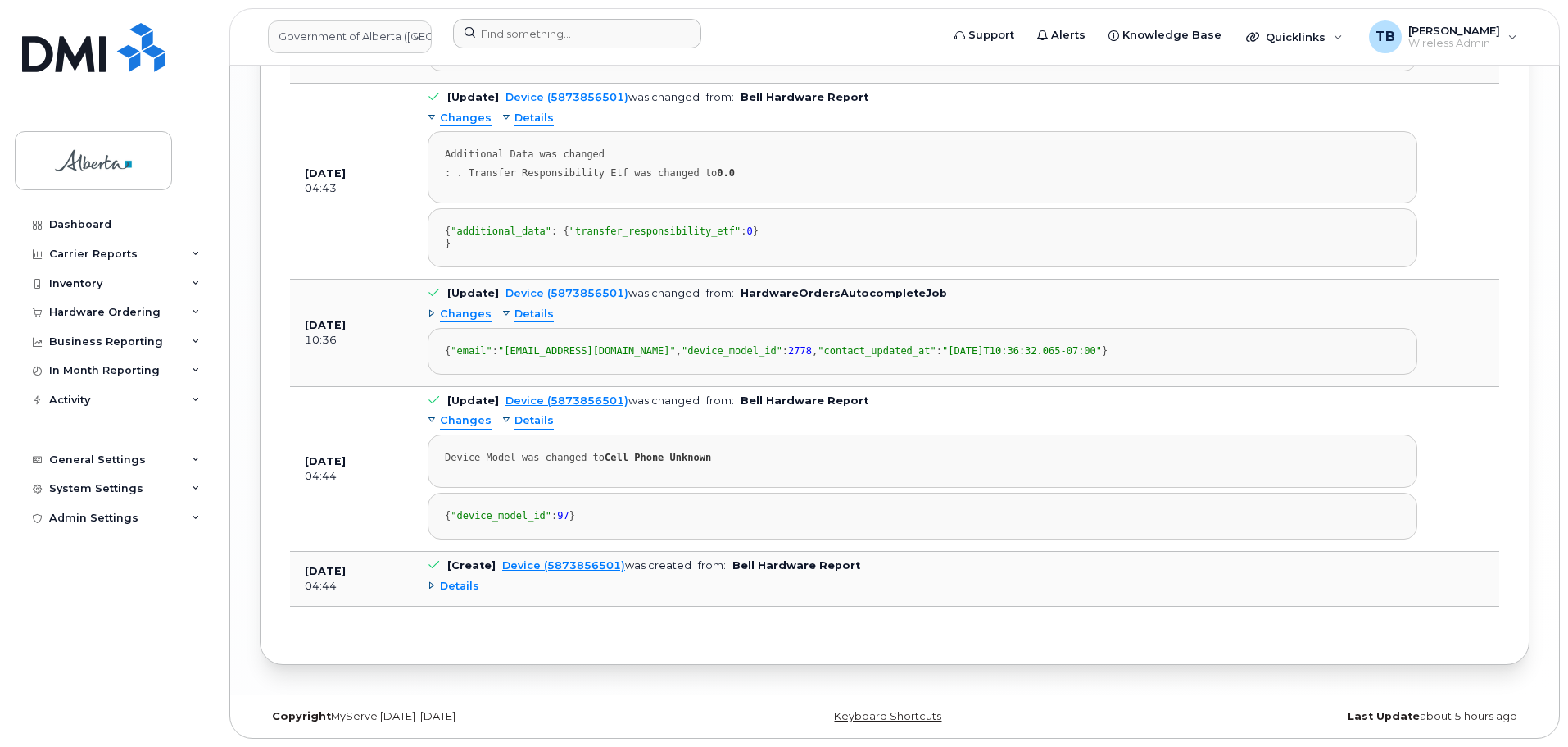
scroll to position [3161, 0]
click at [451, 592] on span "Details" at bounding box center [459, 587] width 39 height 15
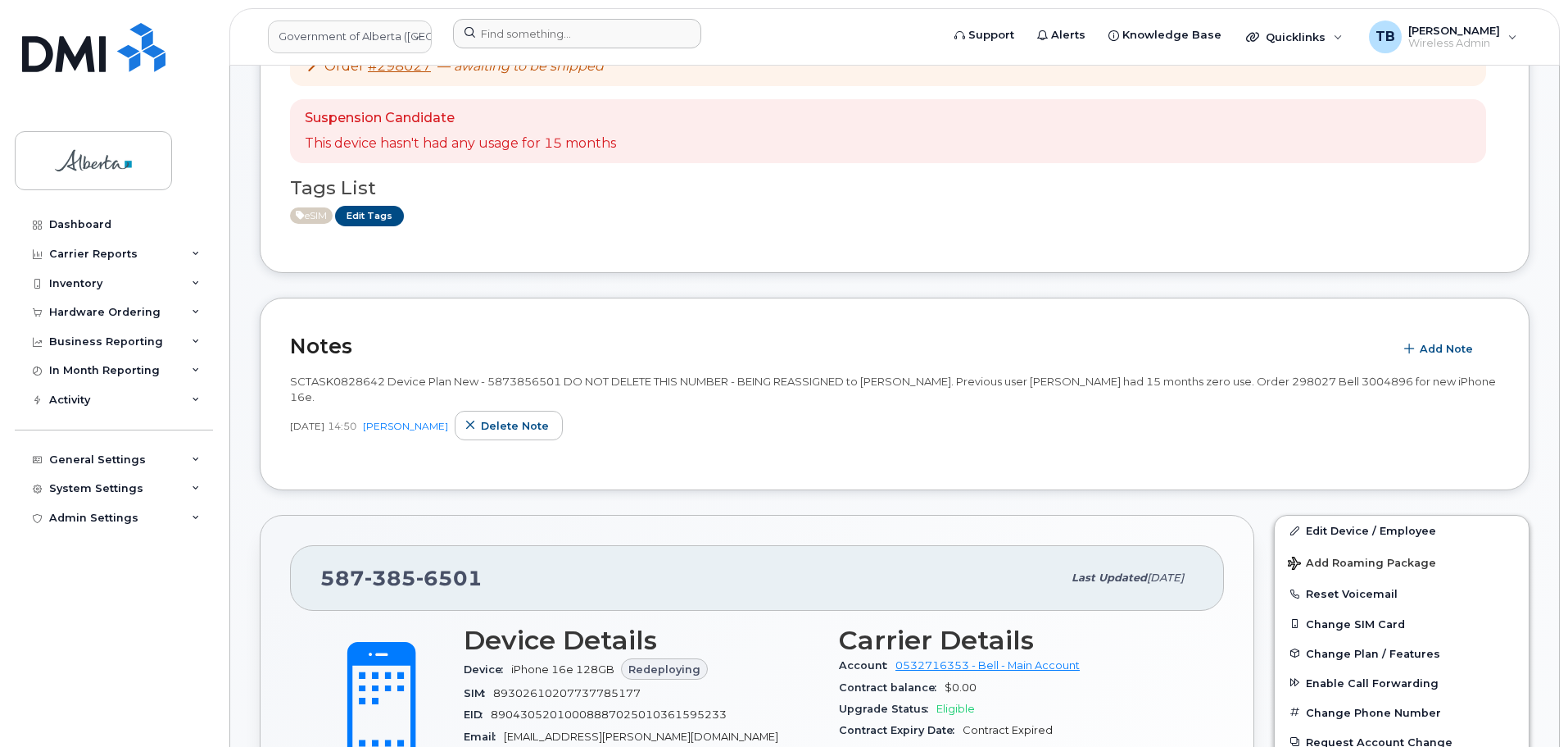
scroll to position [210, 0]
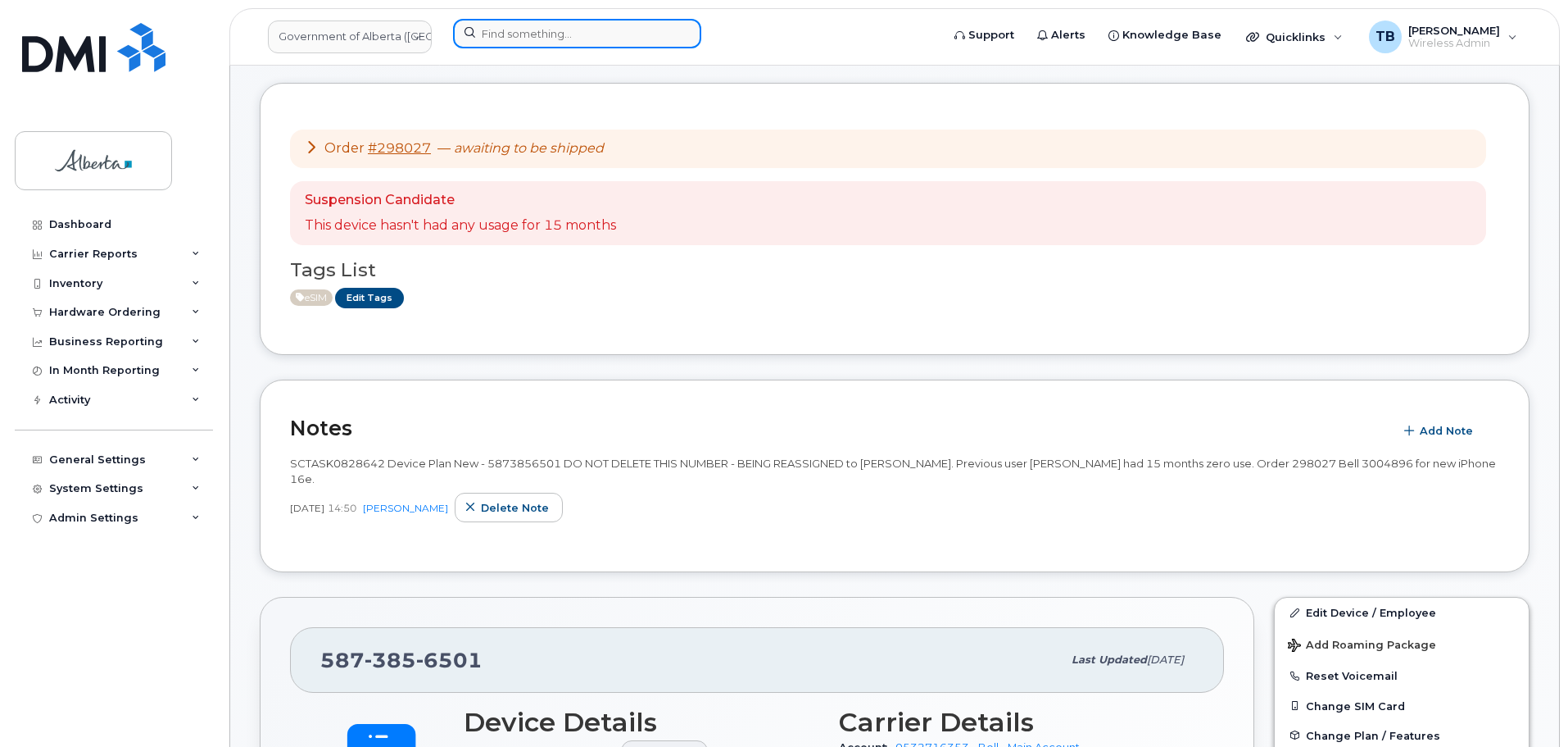
click at [533, 38] on input at bounding box center [577, 34] width 249 height 30
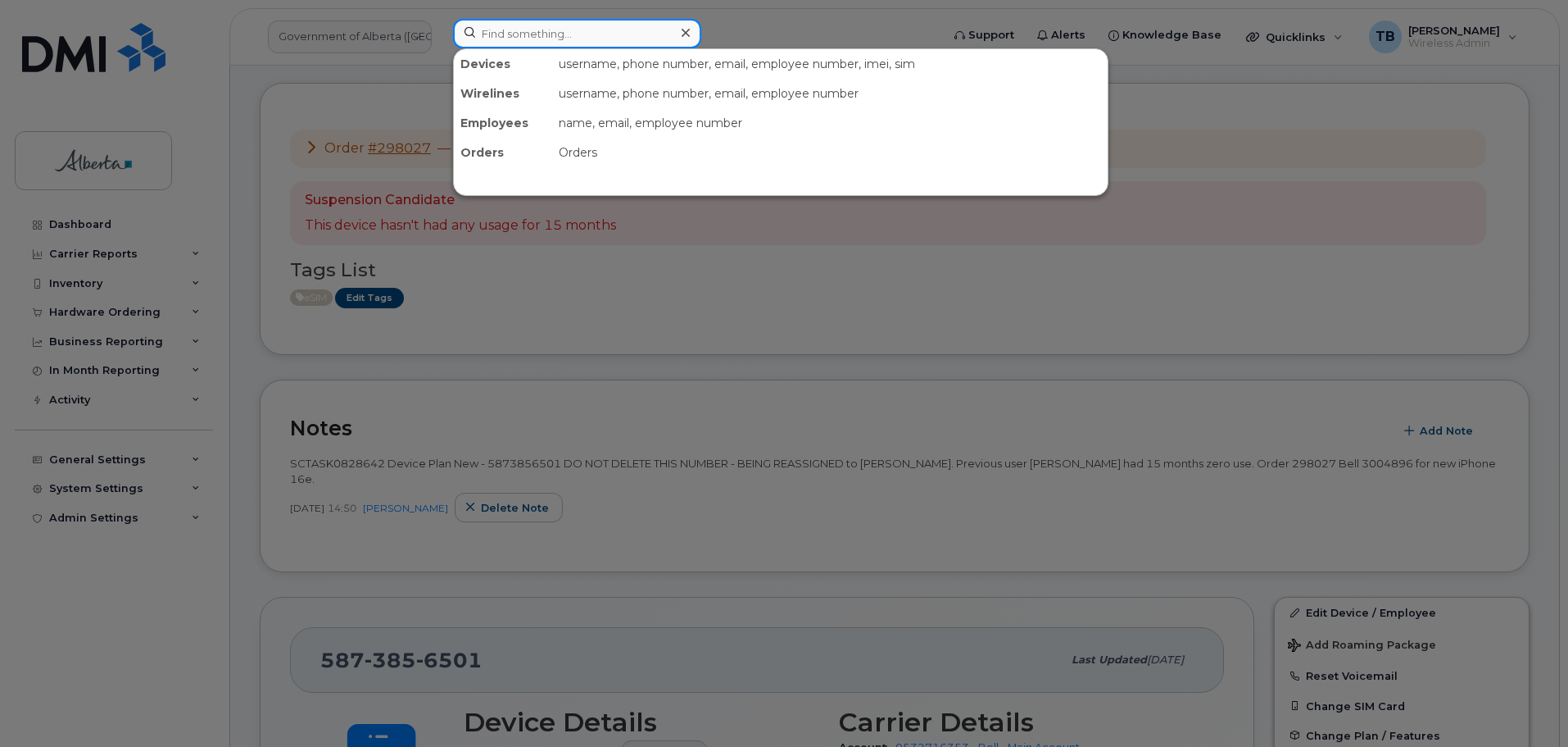
paste input "356879777533867"
type input "356879777533867"
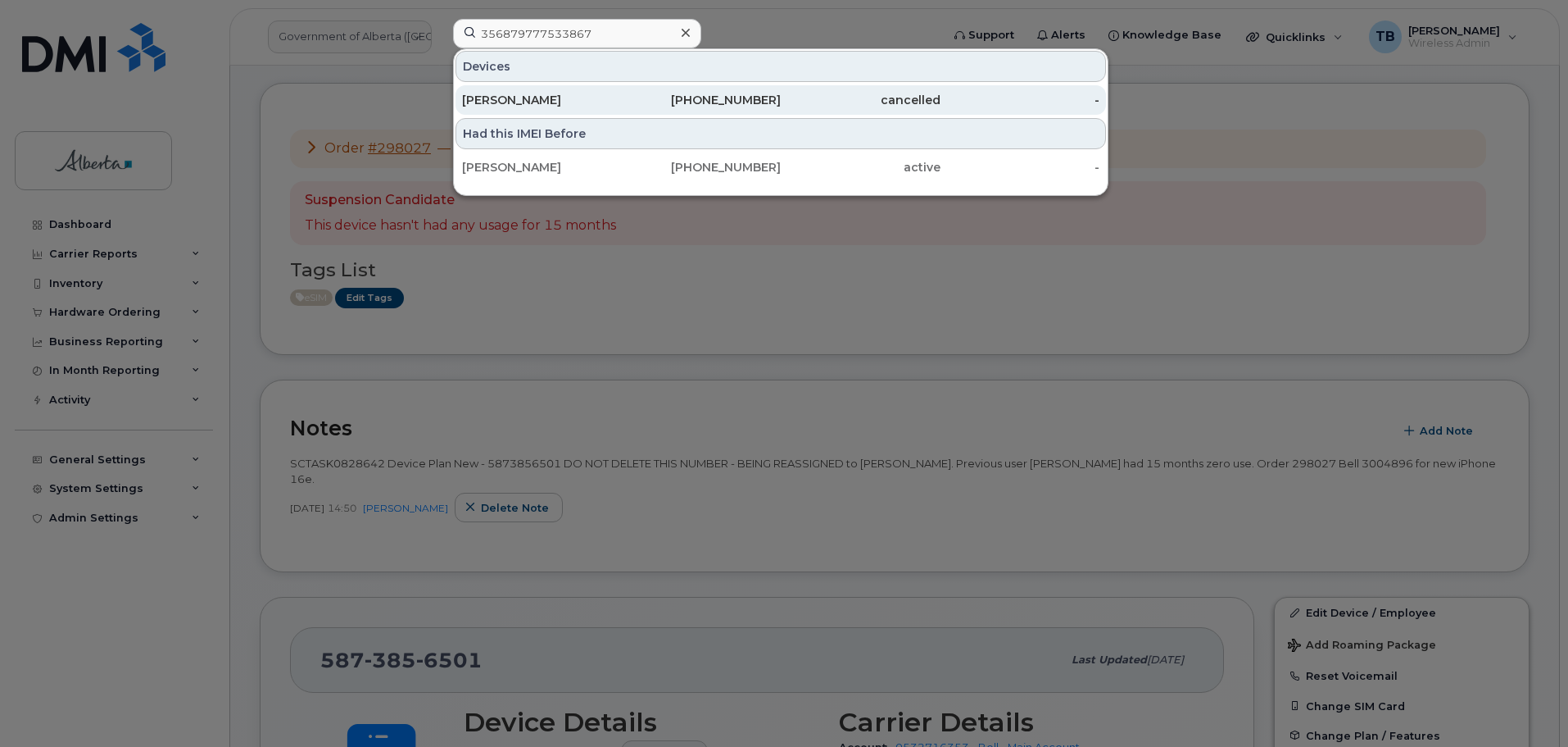
click at [512, 104] on div "Jillian Byrne" at bounding box center [541, 100] width 159 height 16
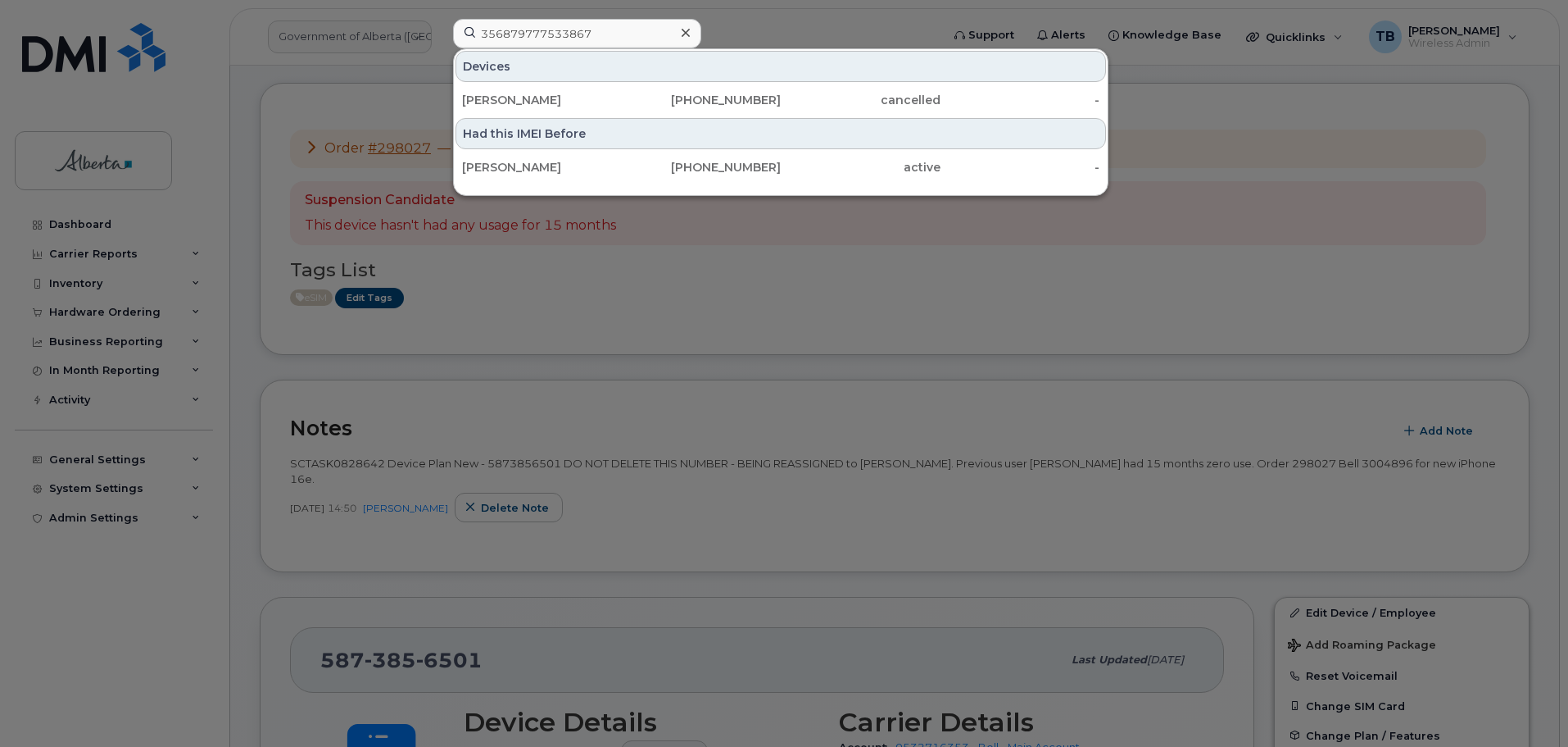
drag, startPoint x: 543, startPoint y: 162, endPoint x: 678, endPoint y: 236, distance: 154.0
click at [543, 162] on div "Crystal Parrell" at bounding box center [541, 167] width 159 height 16
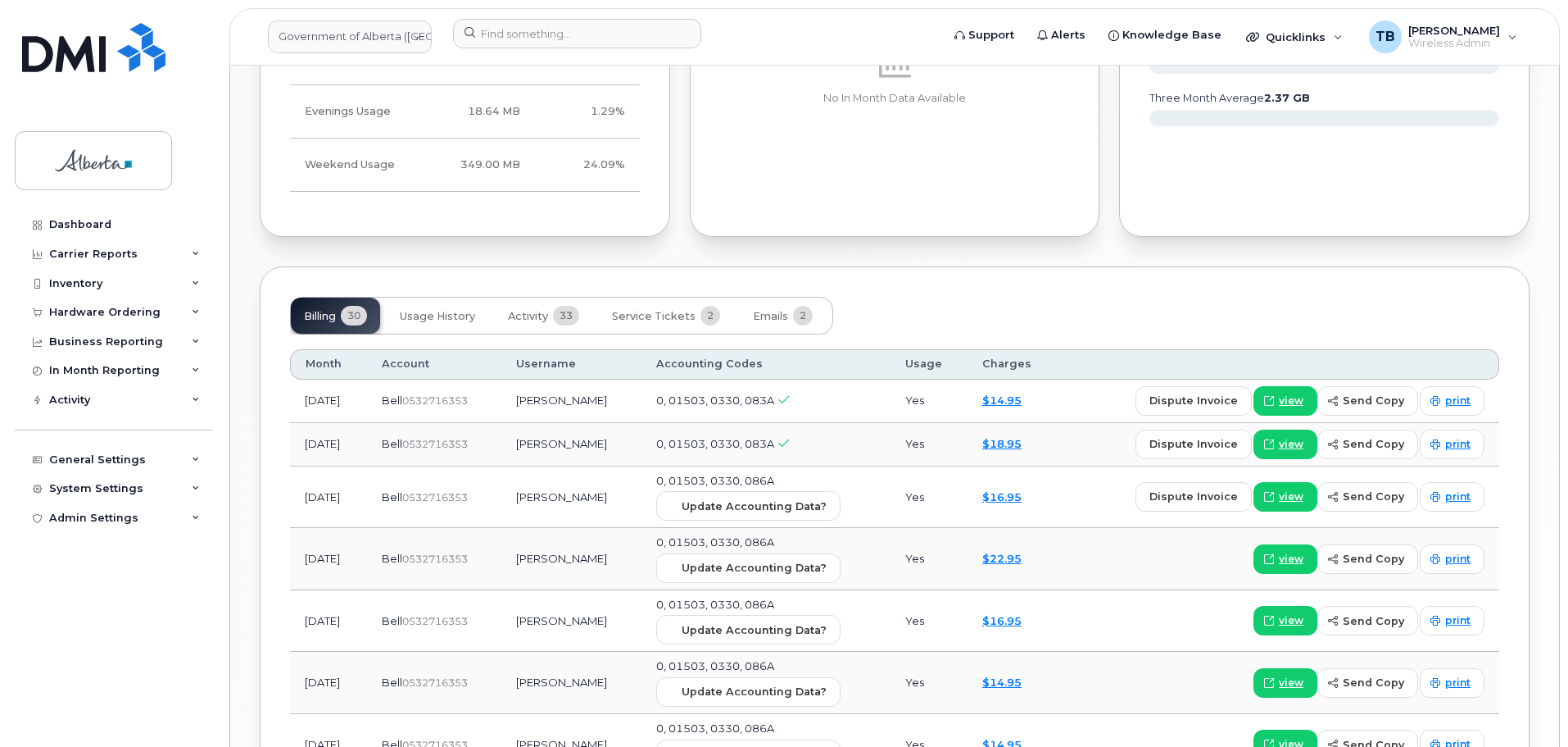
scroll to position [1230, 0]
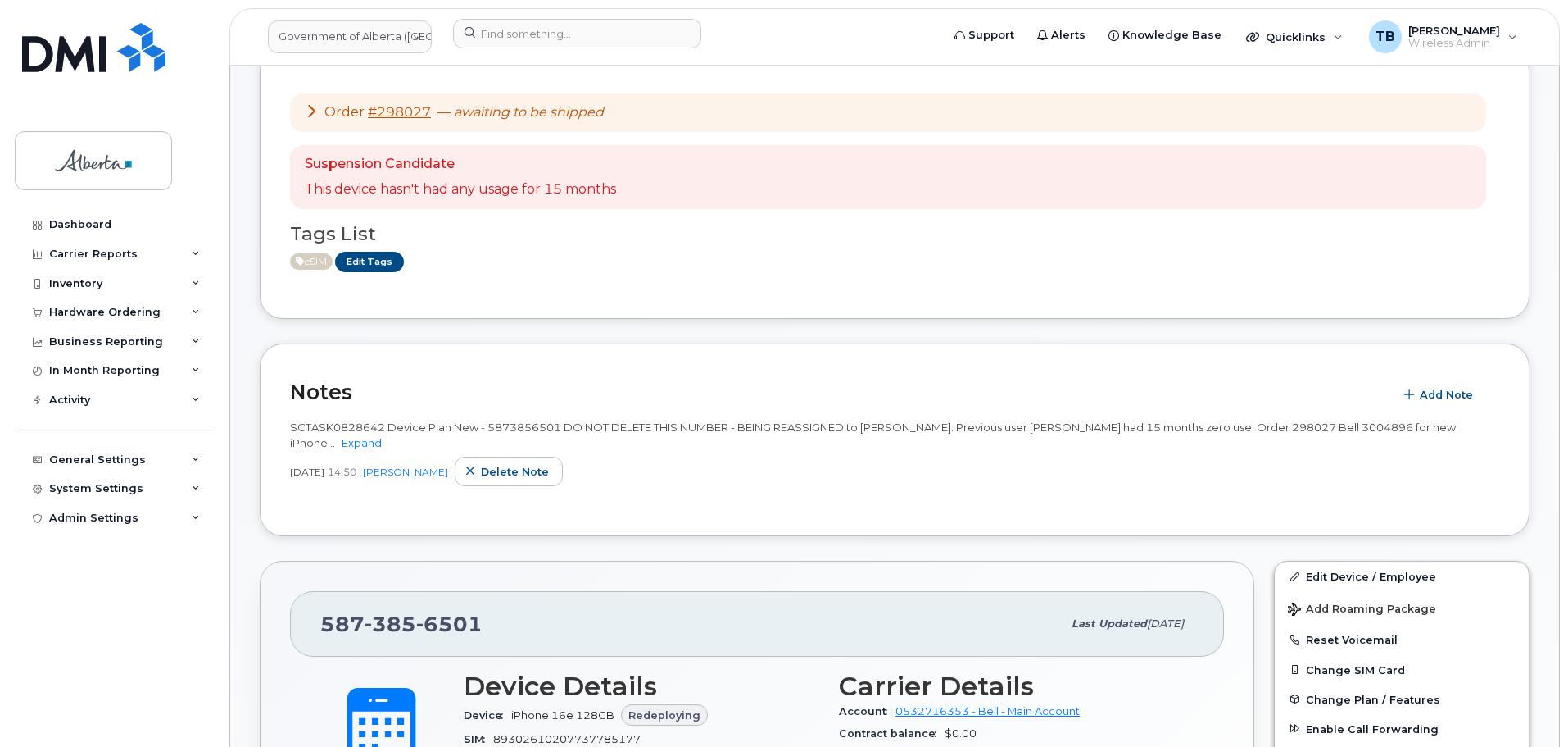
scroll to position [410, 0]
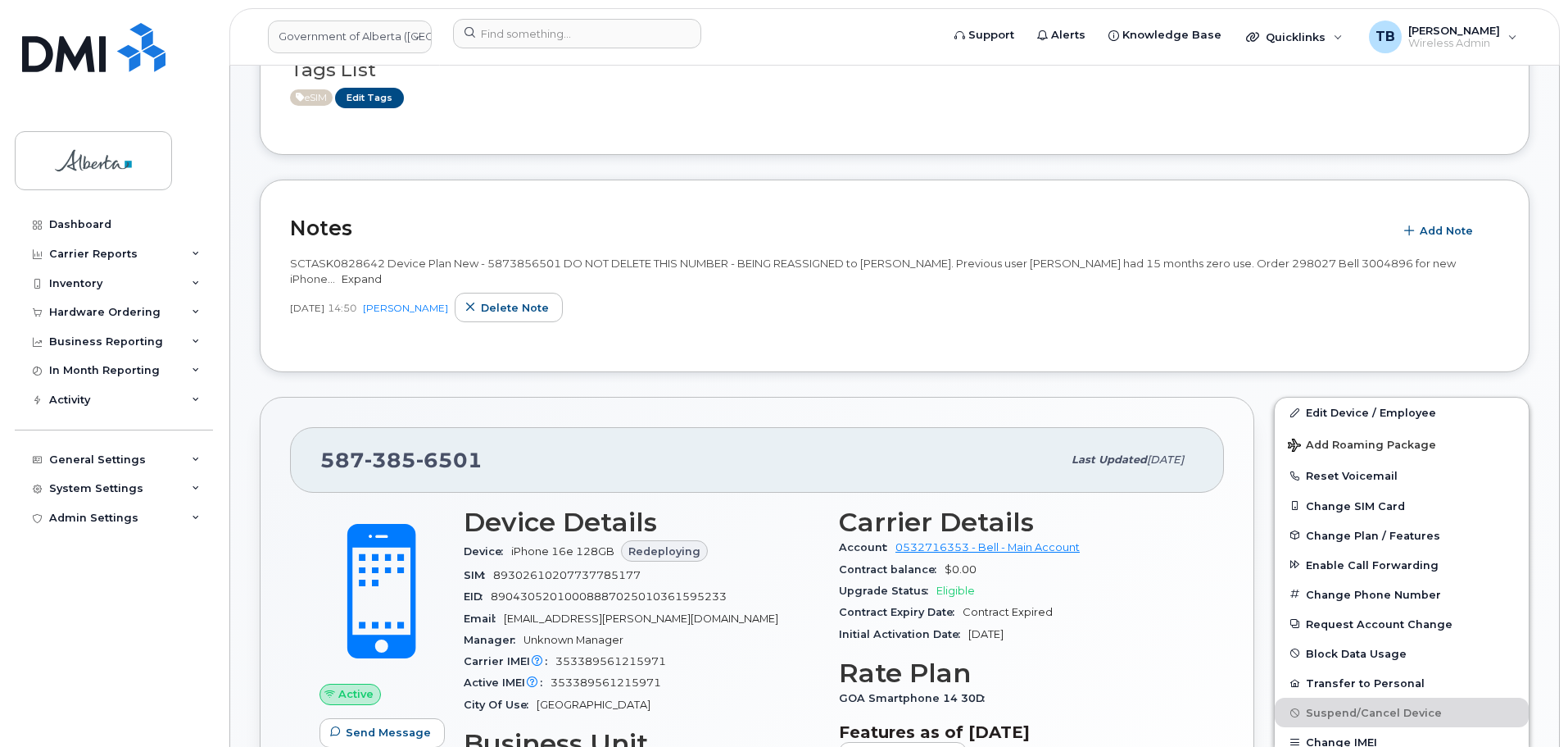
click at [366, 282] on link "Expand" at bounding box center [362, 278] width 40 height 13
drag, startPoint x: 291, startPoint y: 259, endPoint x: 1532, endPoint y: 264, distance: 1241.0
copy span "SCTASK0828642 Device Plan New - 5873856501 DO NOT DELETE THIS NUMBER - BEING RE…"
click at [499, 234] on h2 "Notes" at bounding box center [837, 229] width 1095 height 25
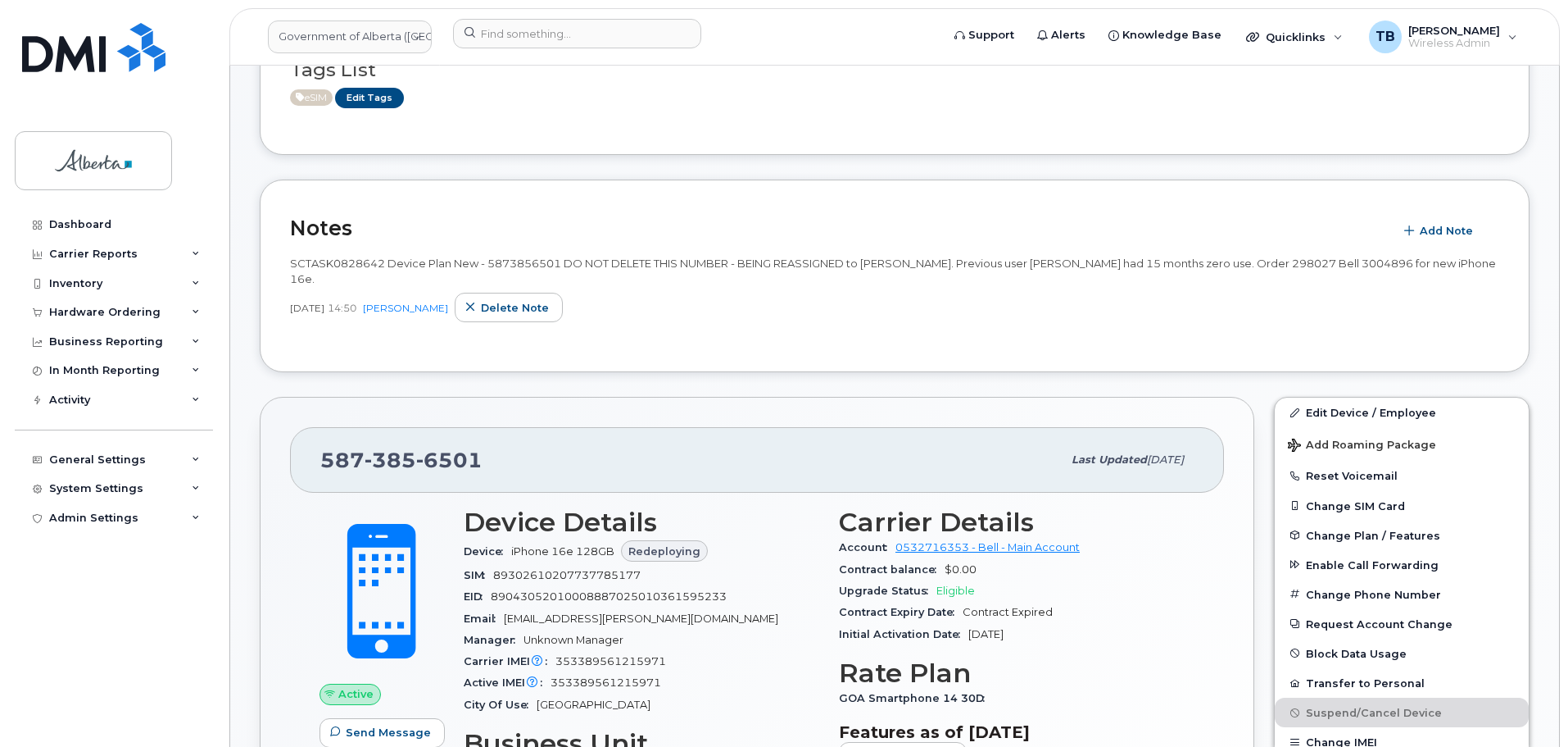
click at [523, 259] on span "SCTASK0828642 Device Plan New - 5873856501 DO NOT DELETE THIS NUMBER - BEING RE…" at bounding box center [892, 271] width 1206 height 29
copy span "5873856501"
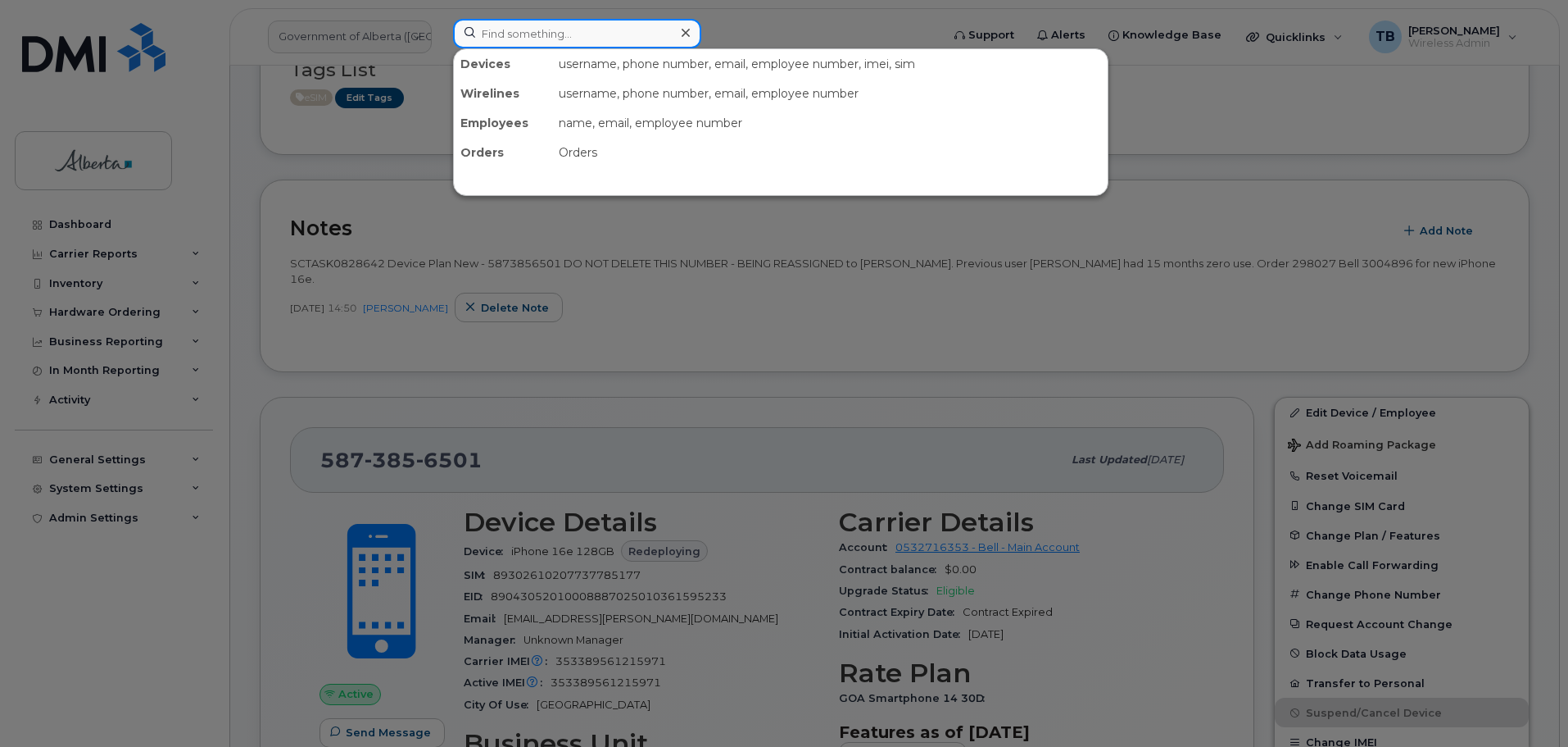
click at [512, 27] on input at bounding box center [577, 34] width 249 height 30
paste input "5873856501"
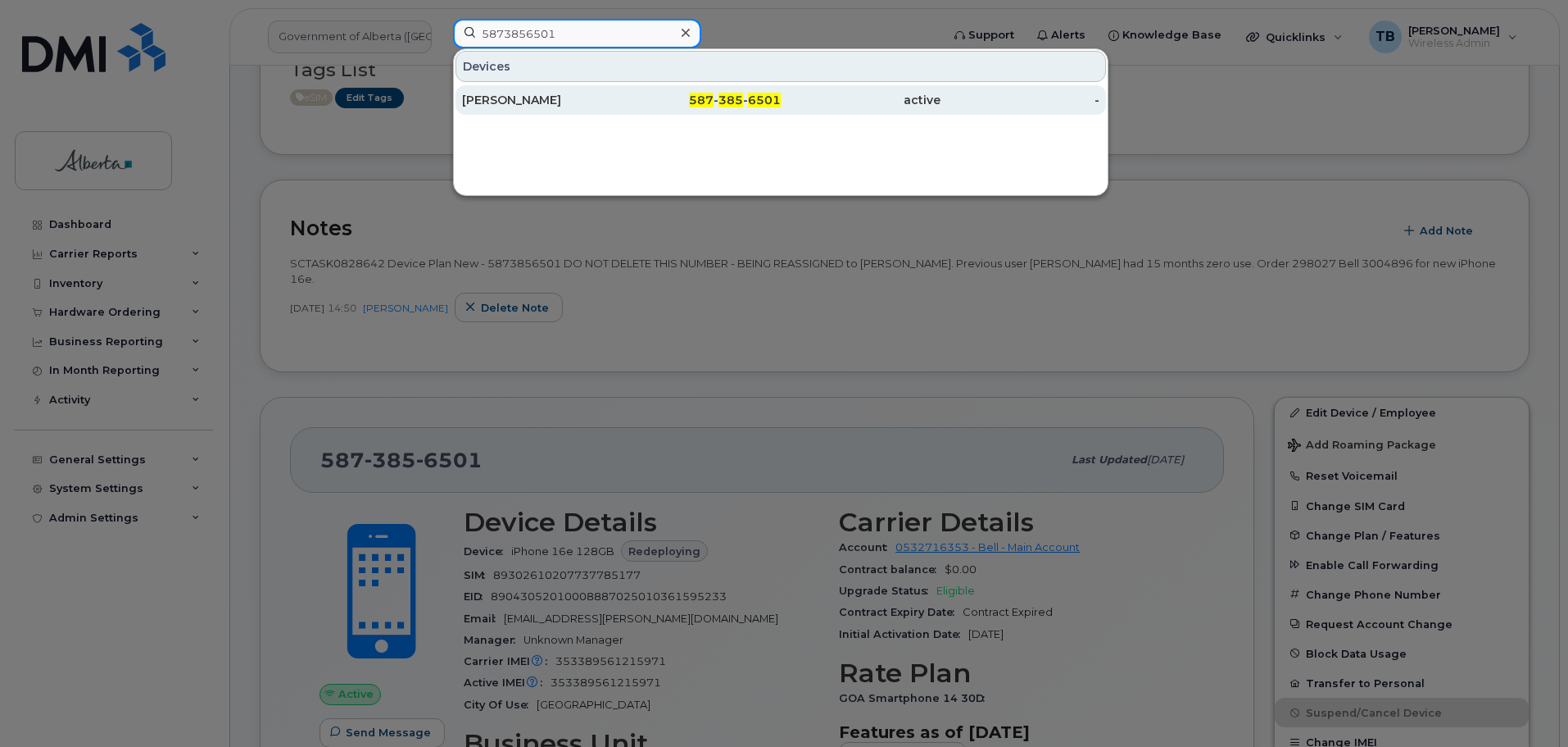
type input "5873856501"
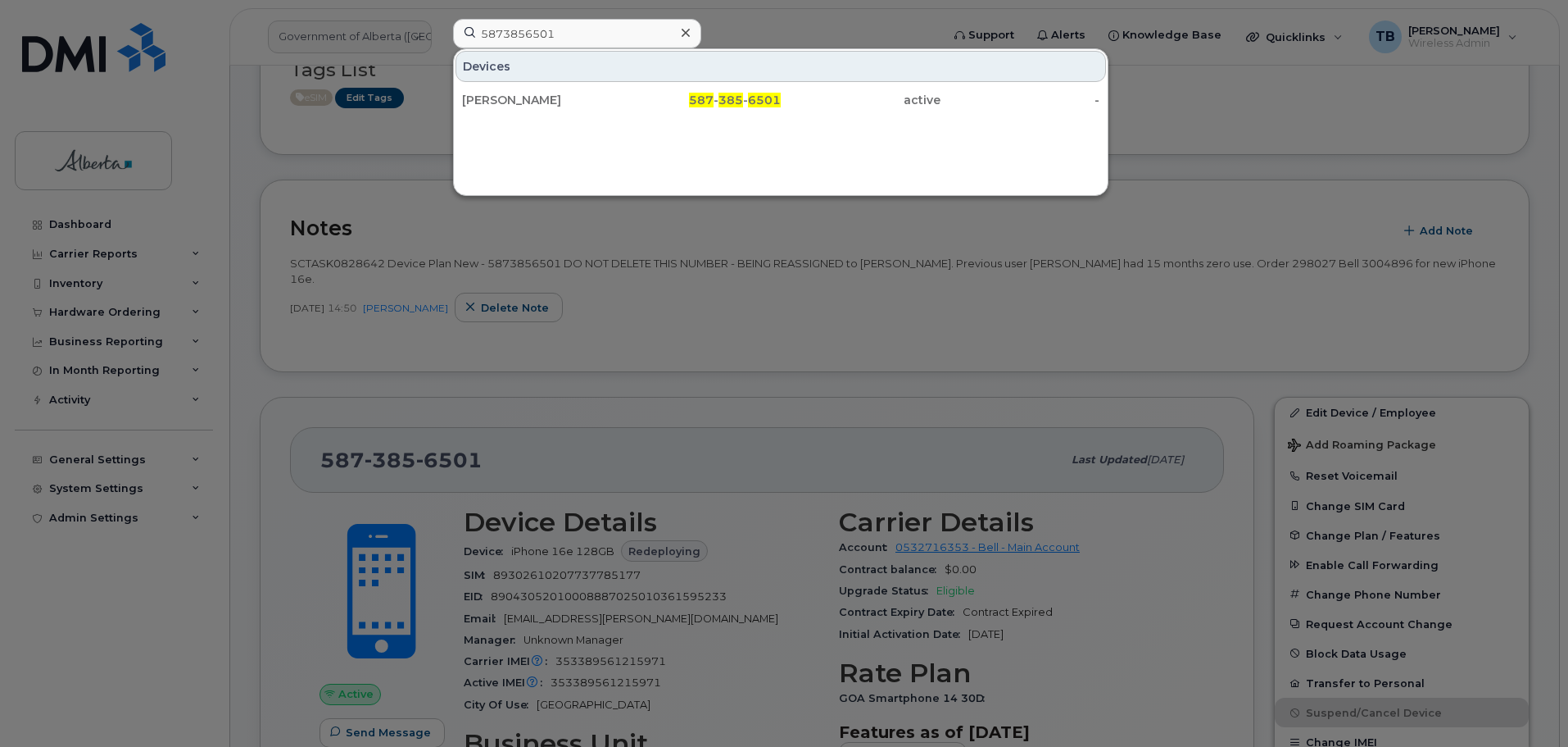
drag, startPoint x: 539, startPoint y: 93, endPoint x: 546, endPoint y: 125, distance: 32.8
click at [539, 93] on div "Crystal Parrell" at bounding box center [541, 100] width 159 height 16
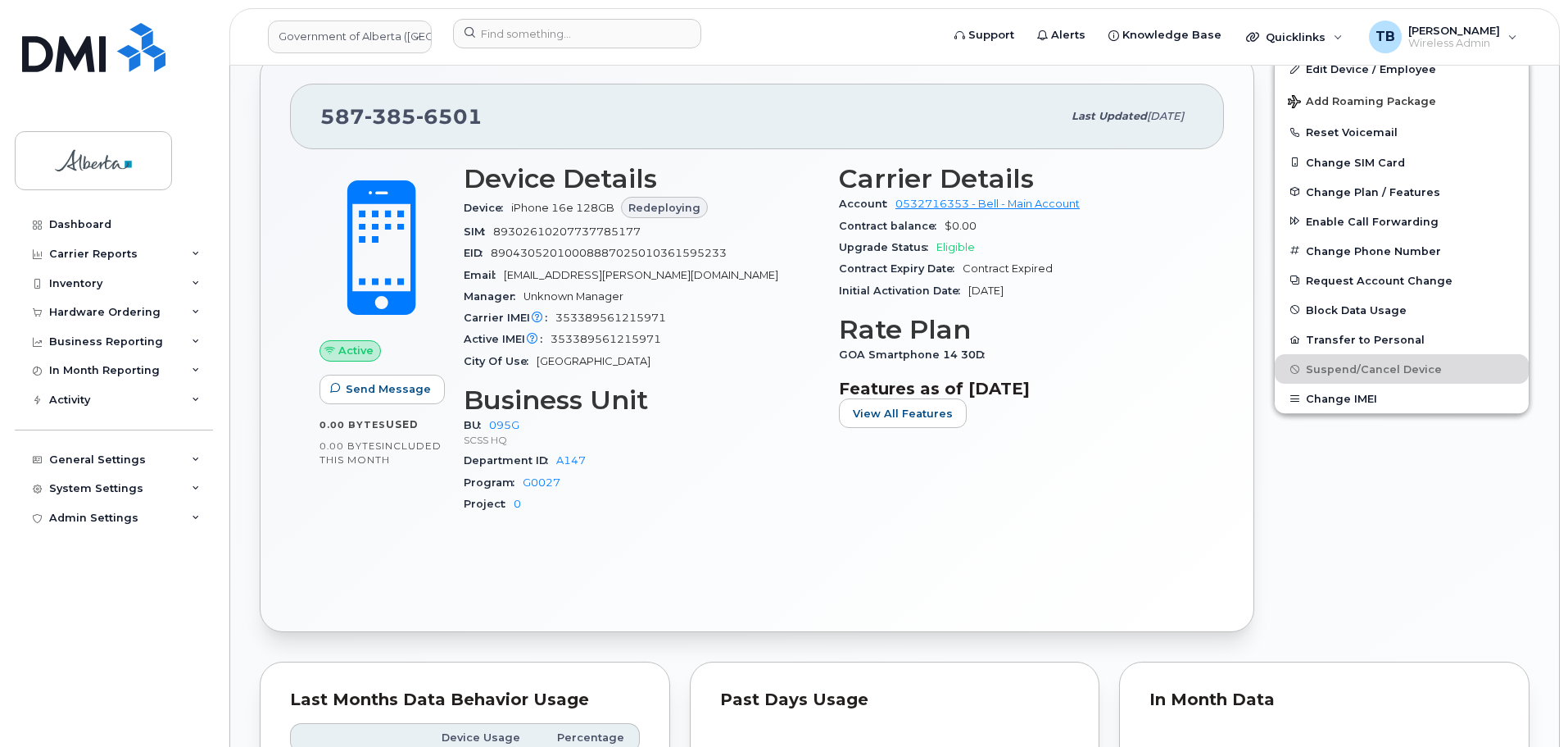
scroll to position [820, 0]
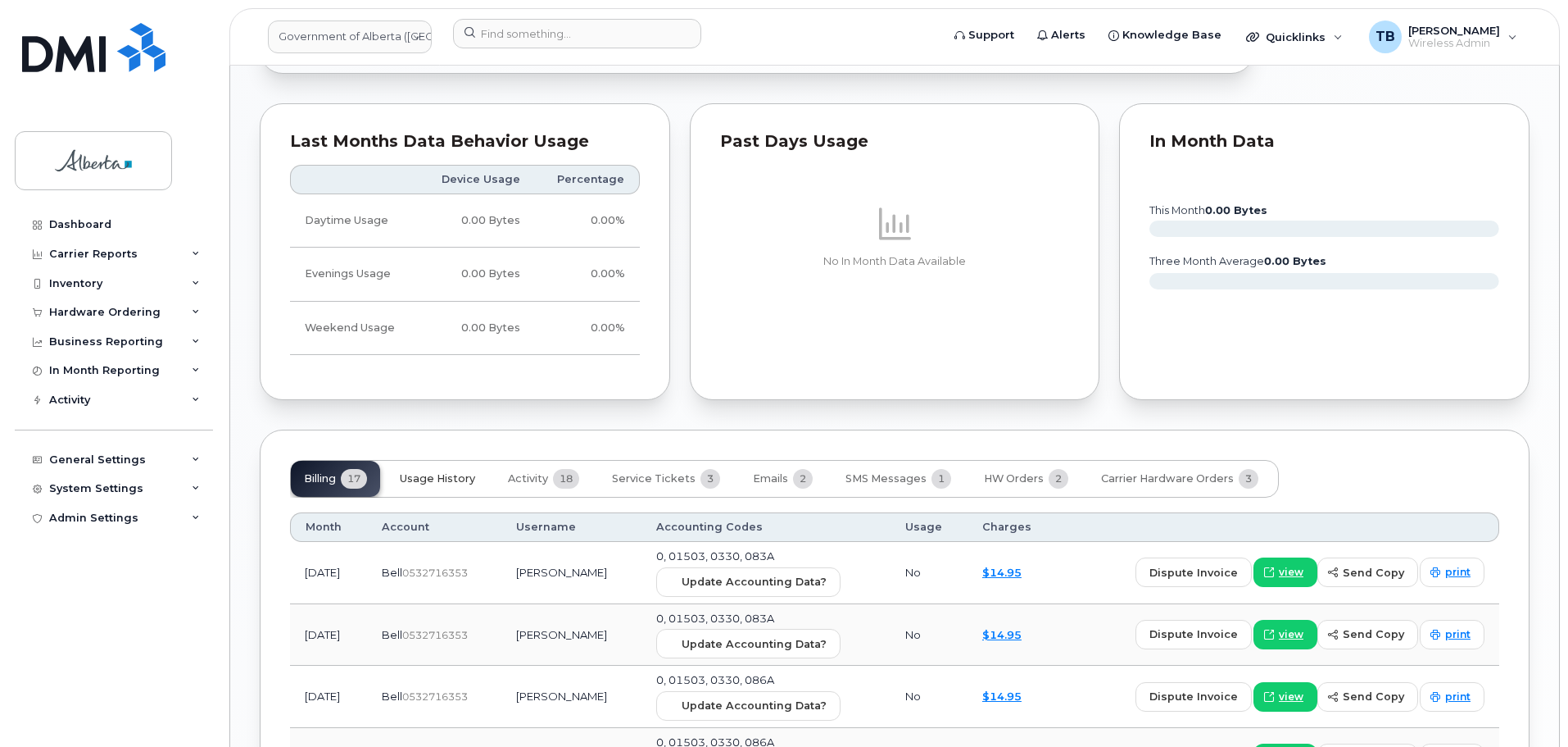
click at [426, 479] on span "Usage History" at bounding box center [438, 479] width 76 height 13
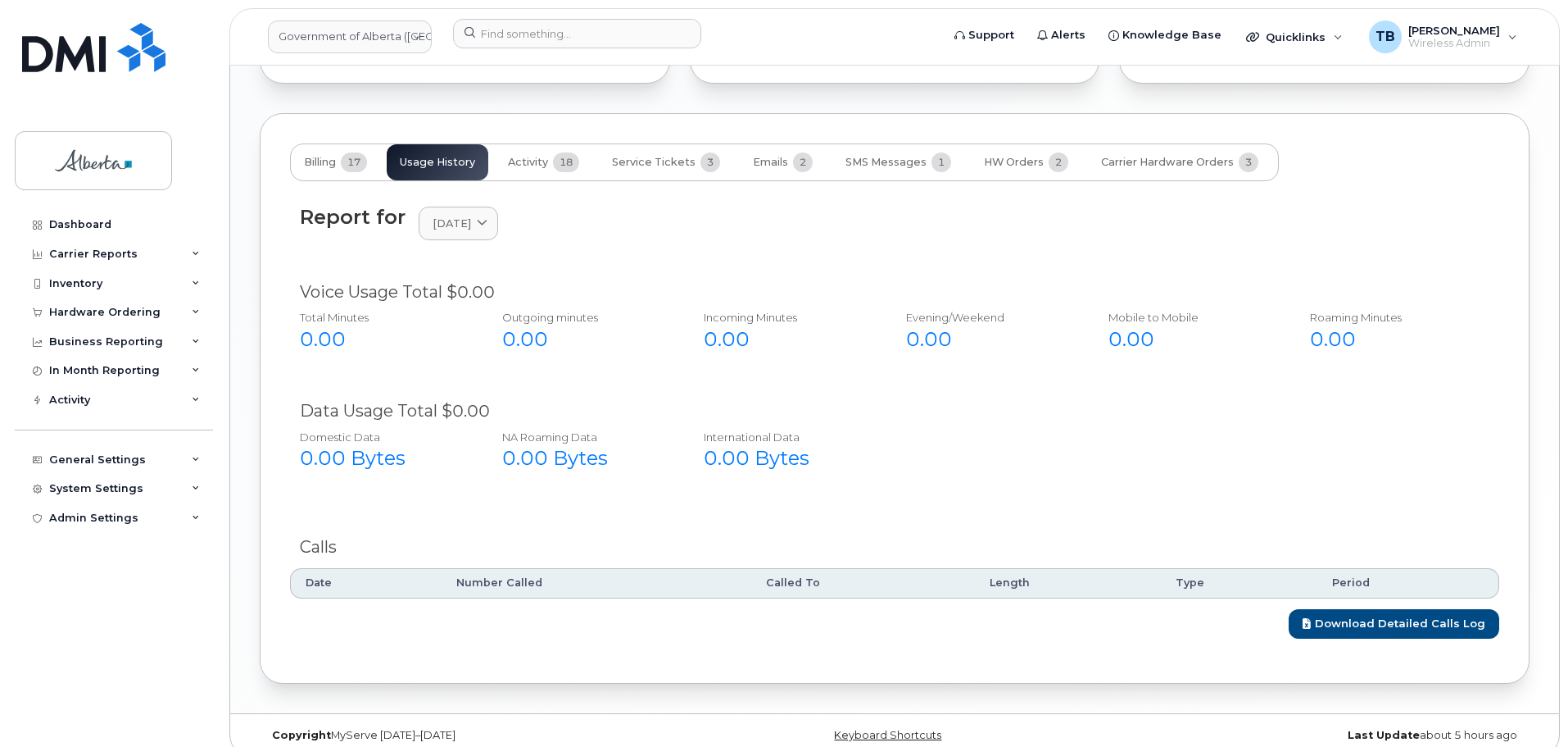
scroll to position [1647, 0]
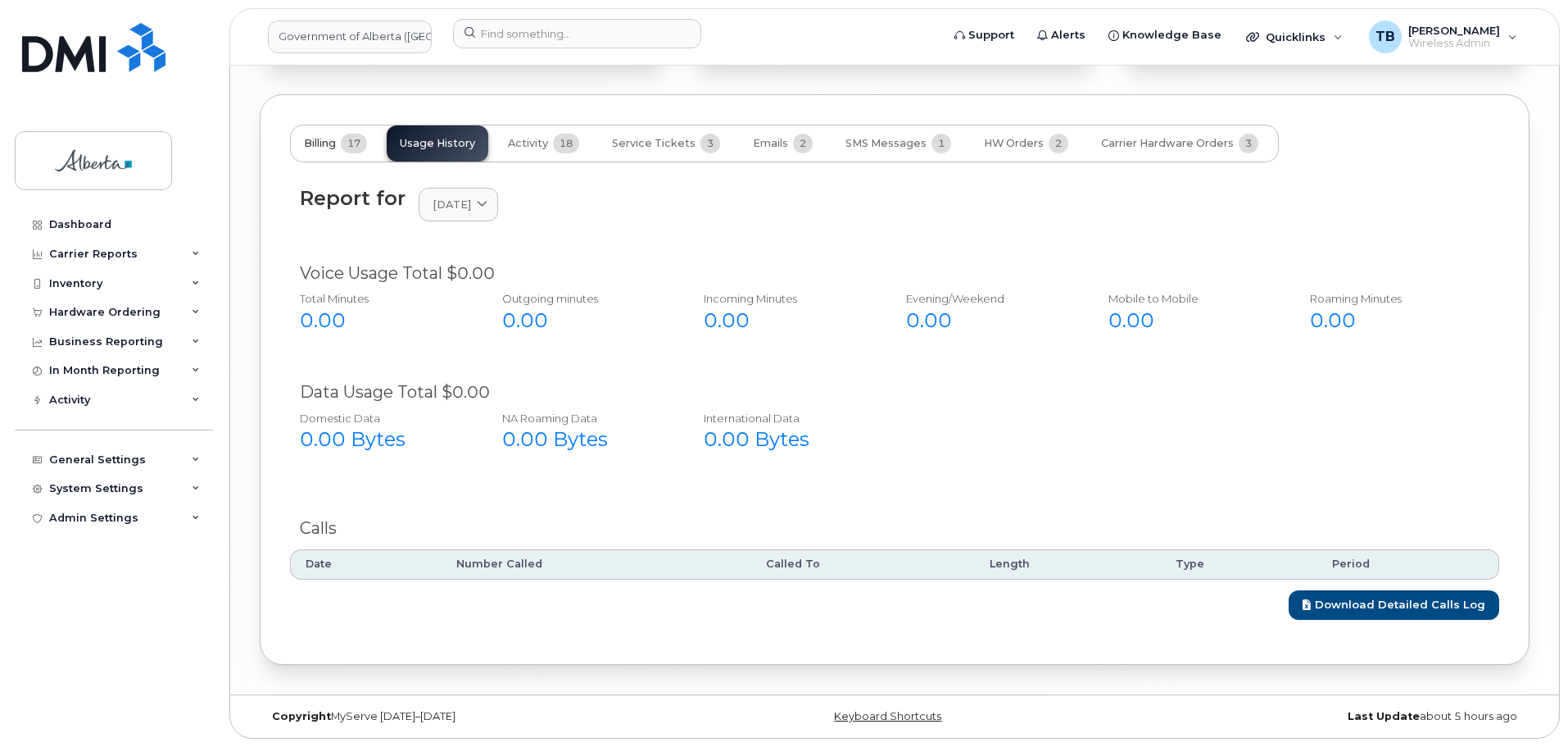
click at [324, 133] on button "Billing 17" at bounding box center [335, 144] width 89 height 36
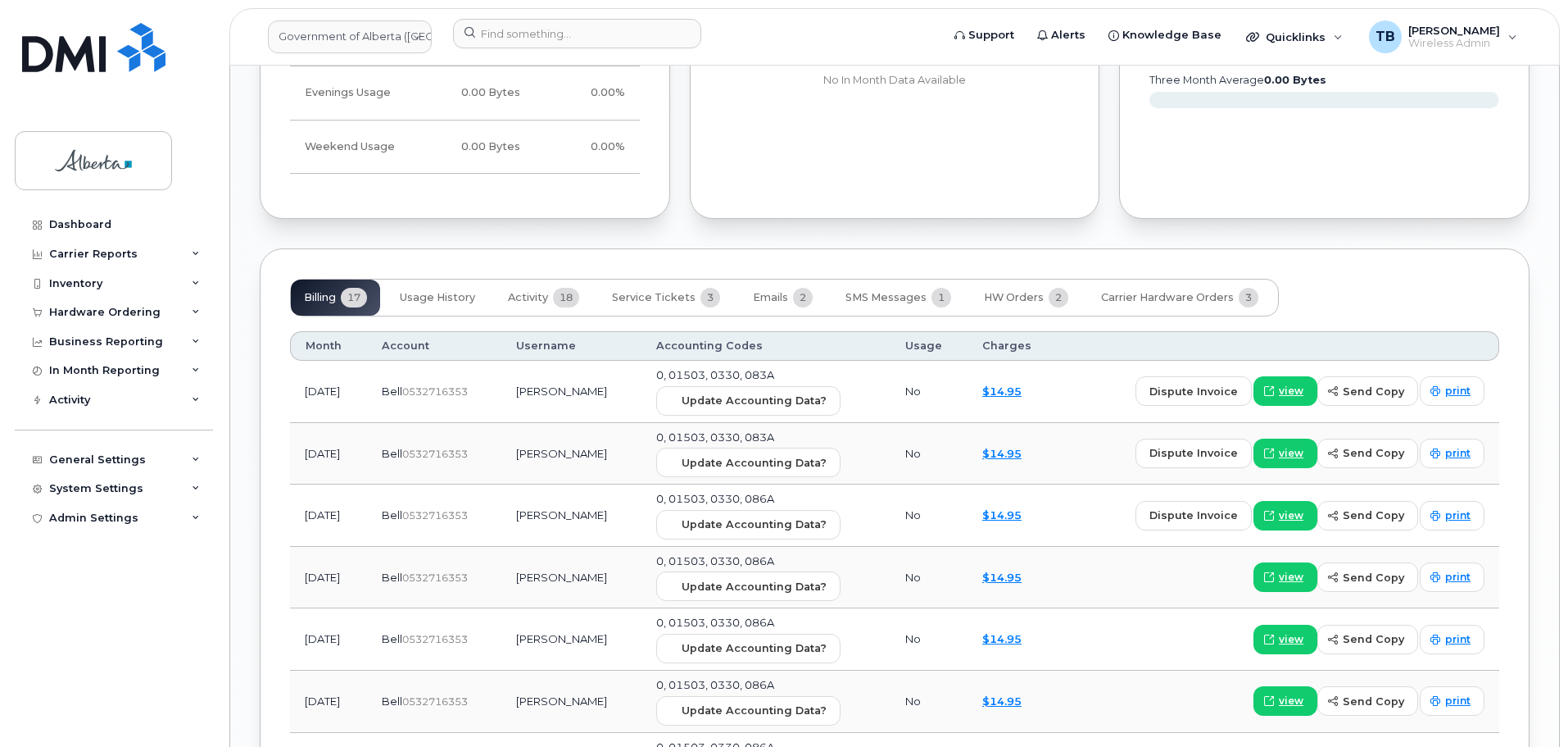
scroll to position [1482, 0]
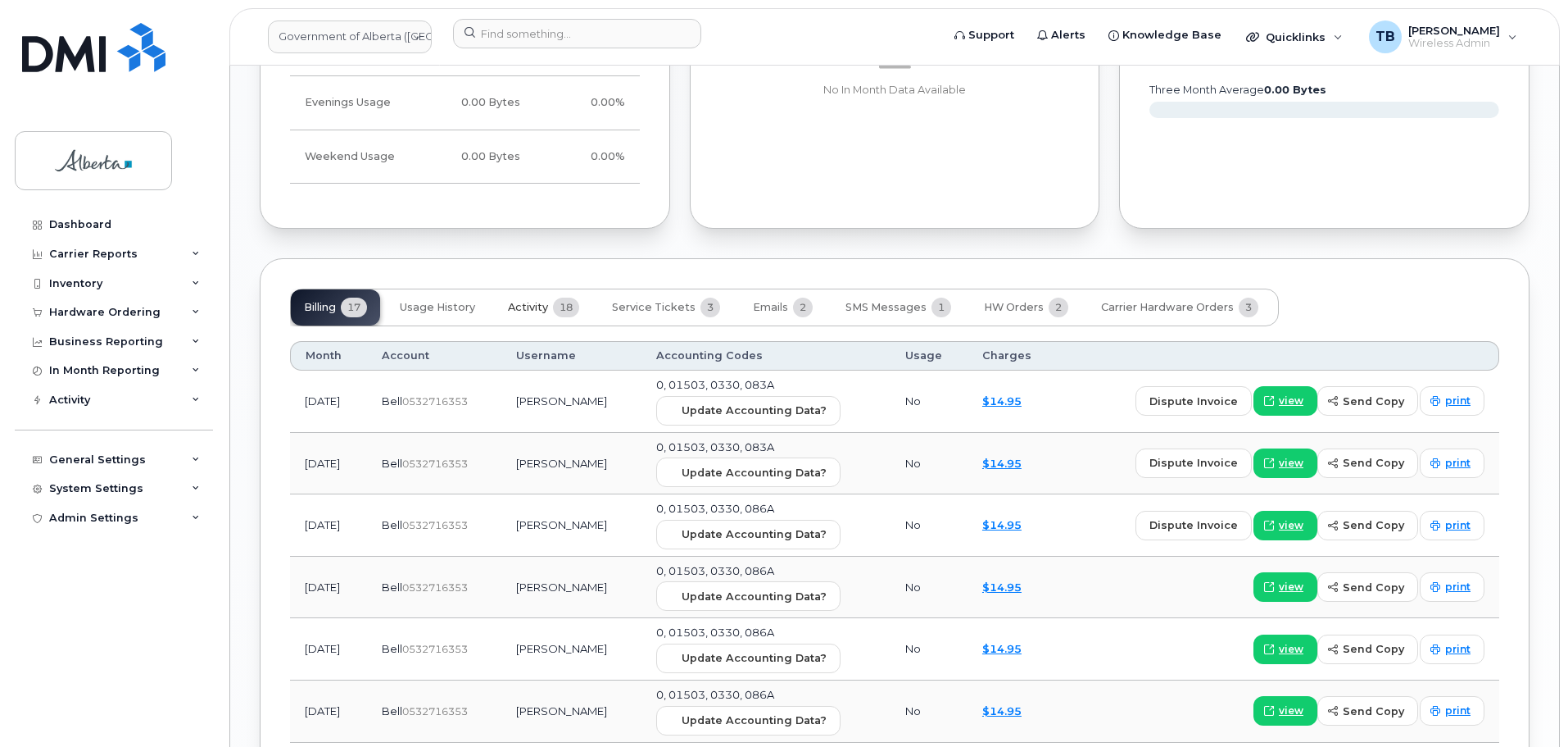
click at [513, 309] on span "Activity" at bounding box center [528, 307] width 40 height 13
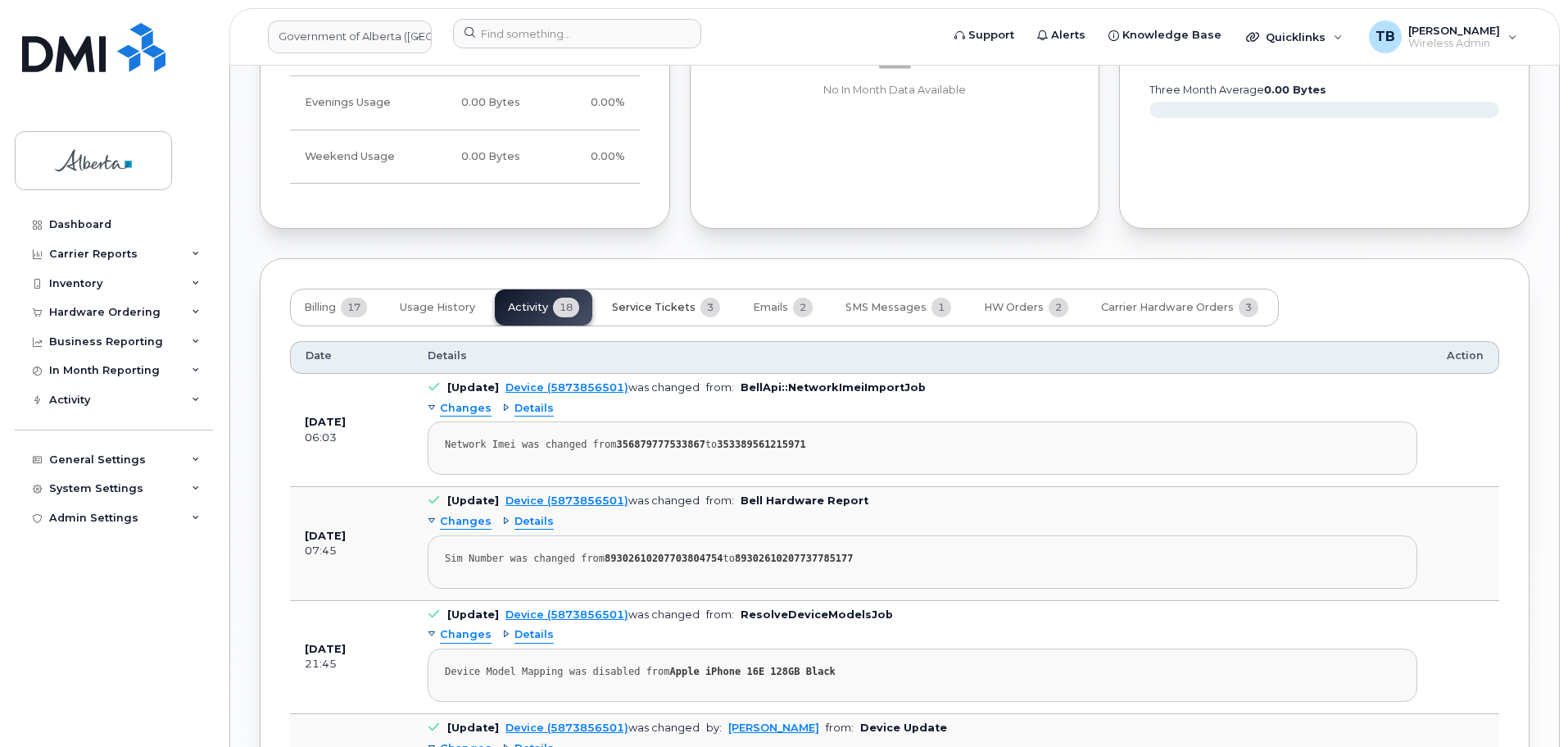
click at [648, 306] on span "Service Tickets" at bounding box center [653, 307] width 83 height 13
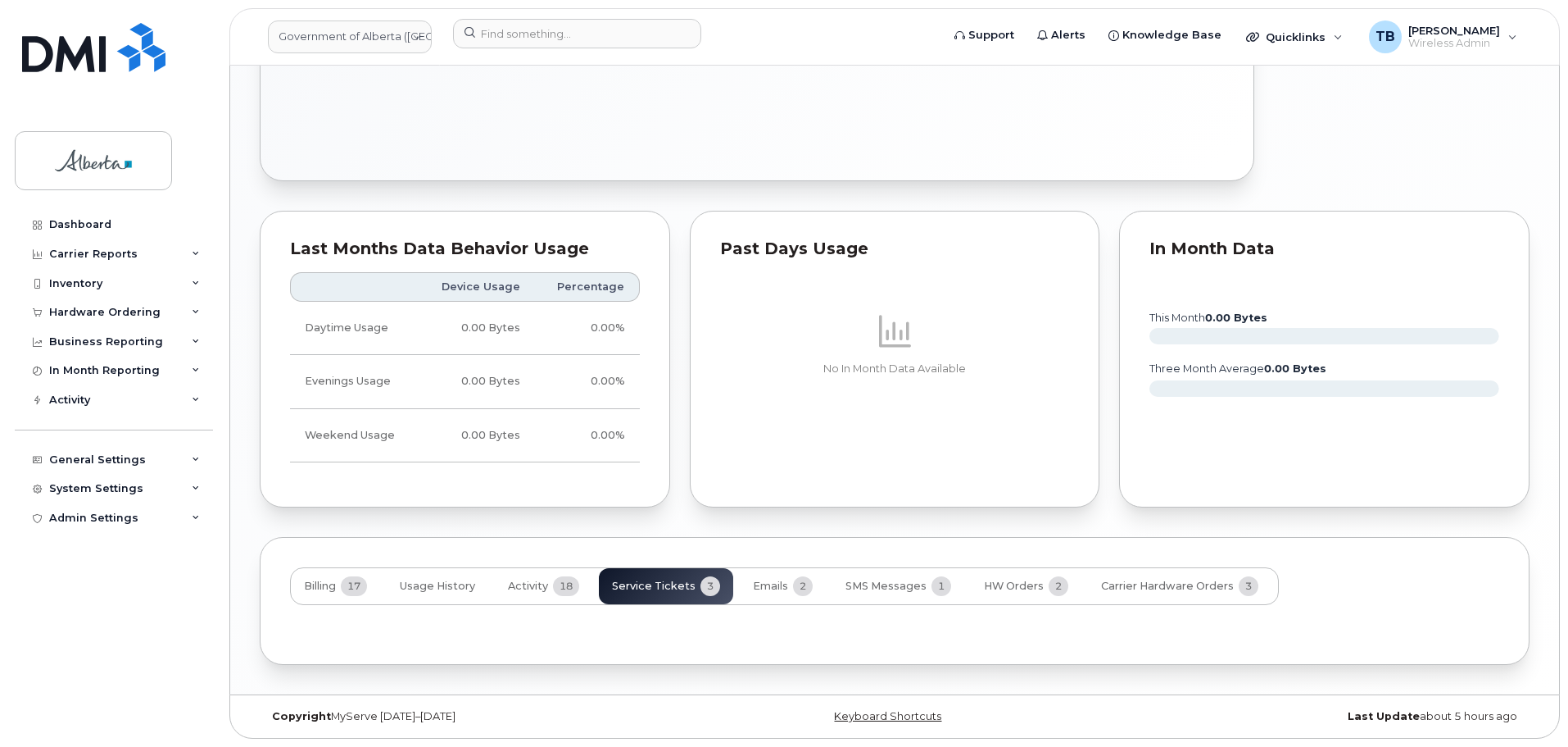
scroll to position [1335, 0]
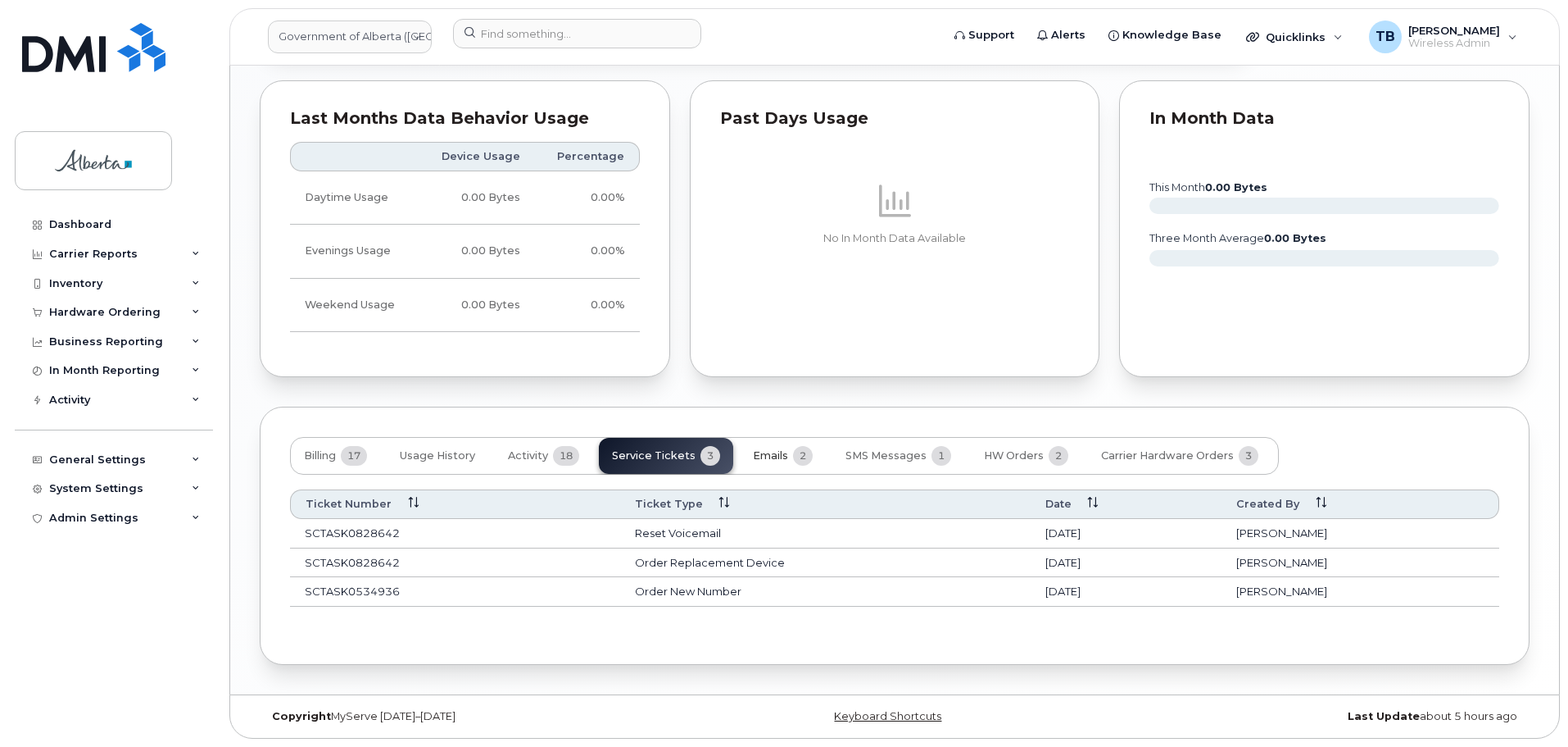
click at [766, 456] on span "Emails" at bounding box center [771, 456] width 36 height 13
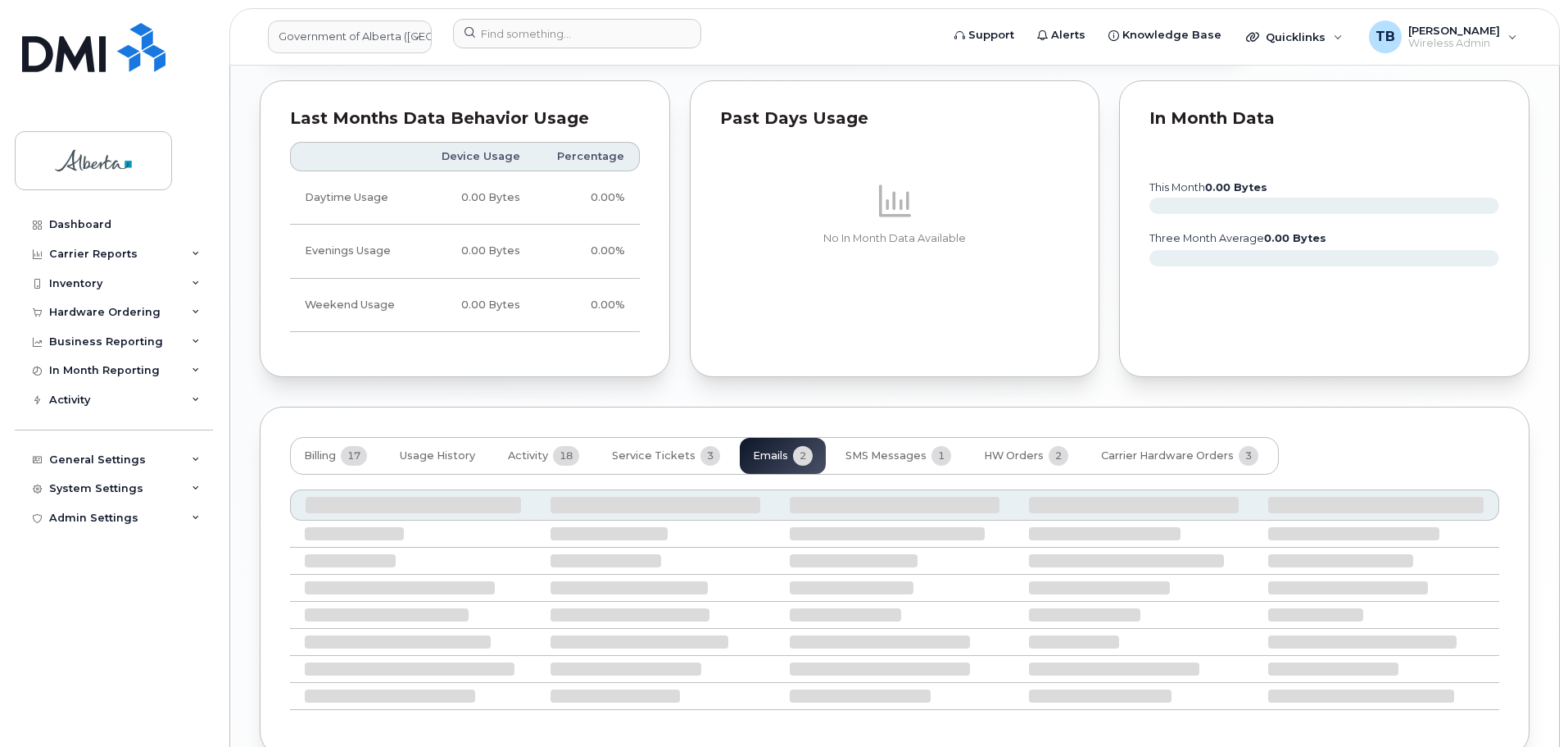
scroll to position [1291, 0]
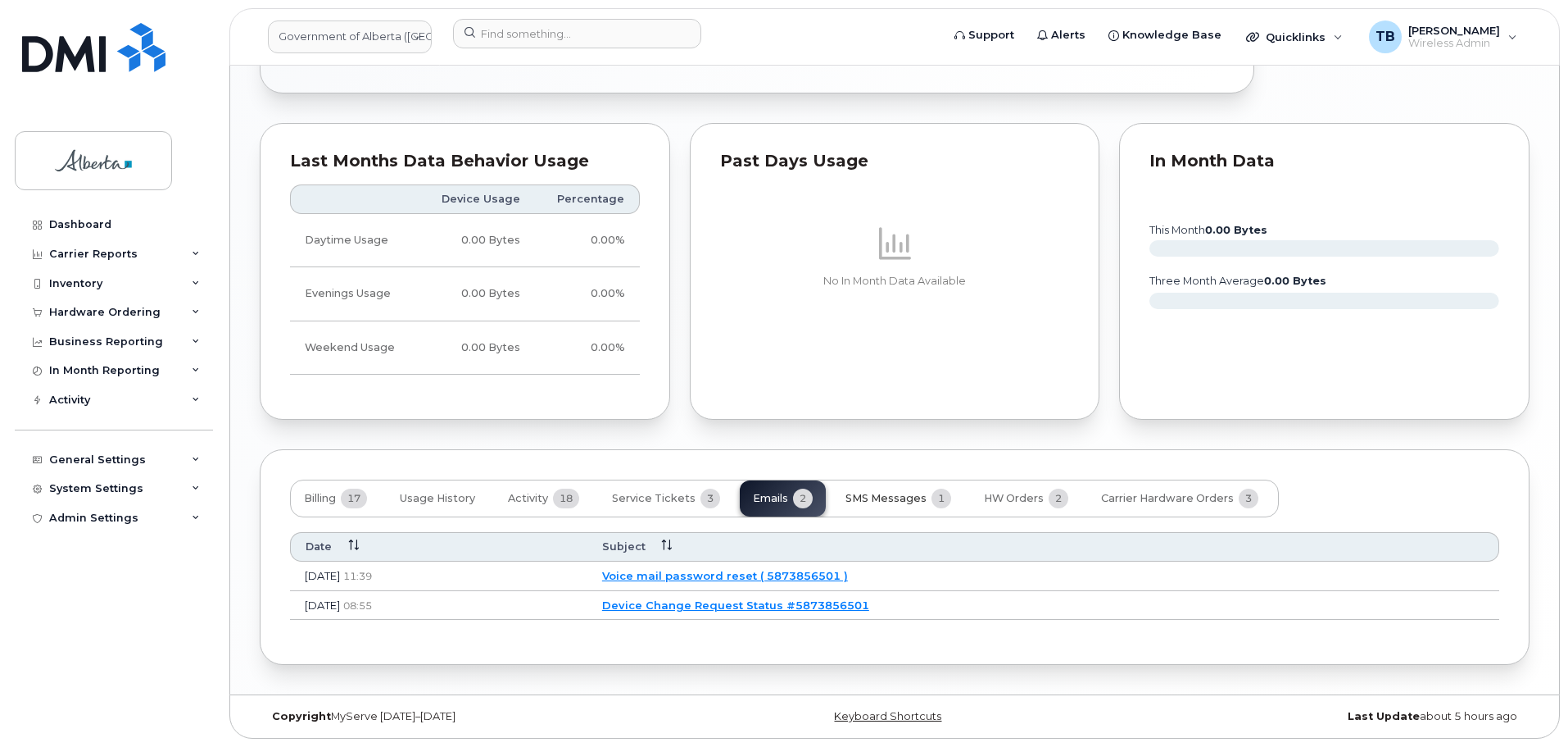
click at [877, 504] on span "SMS Messages" at bounding box center [886, 498] width 82 height 13
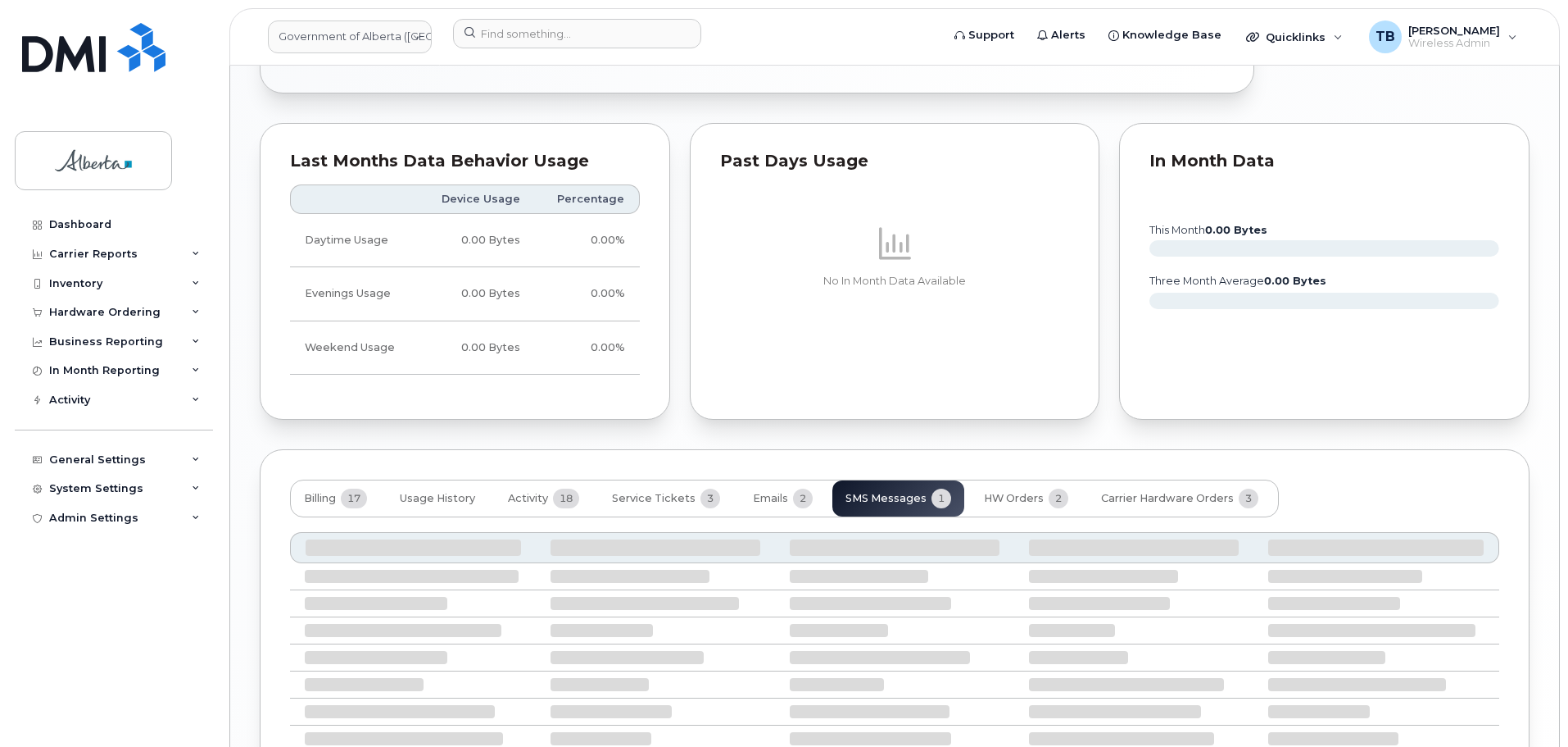
scroll to position [1278, 0]
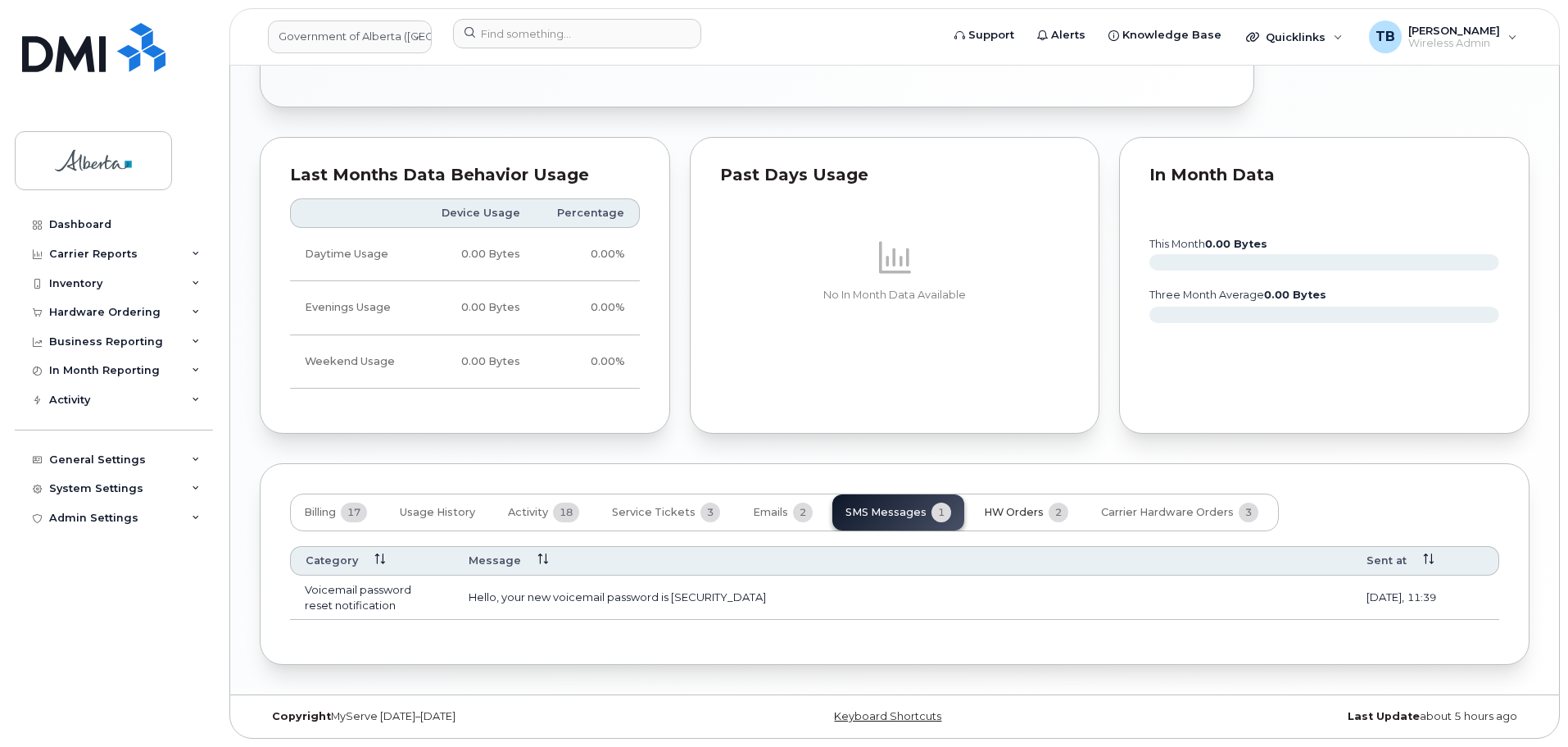
click at [1017, 506] on button "HW Orders 2" at bounding box center [1026, 513] width 110 height 36
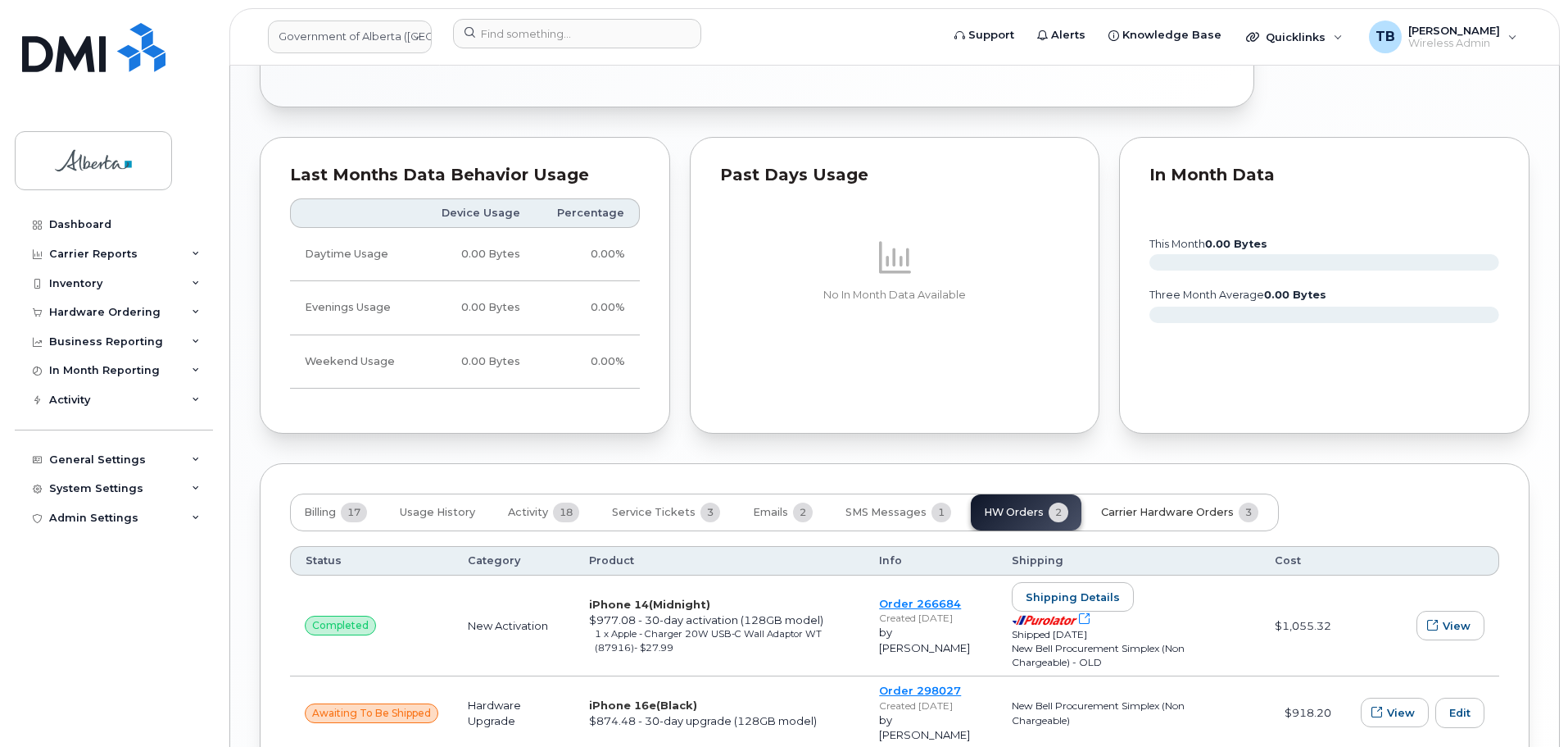
click at [1131, 510] on span "Carrier Hardware Orders" at bounding box center [1167, 513] width 132 height 13
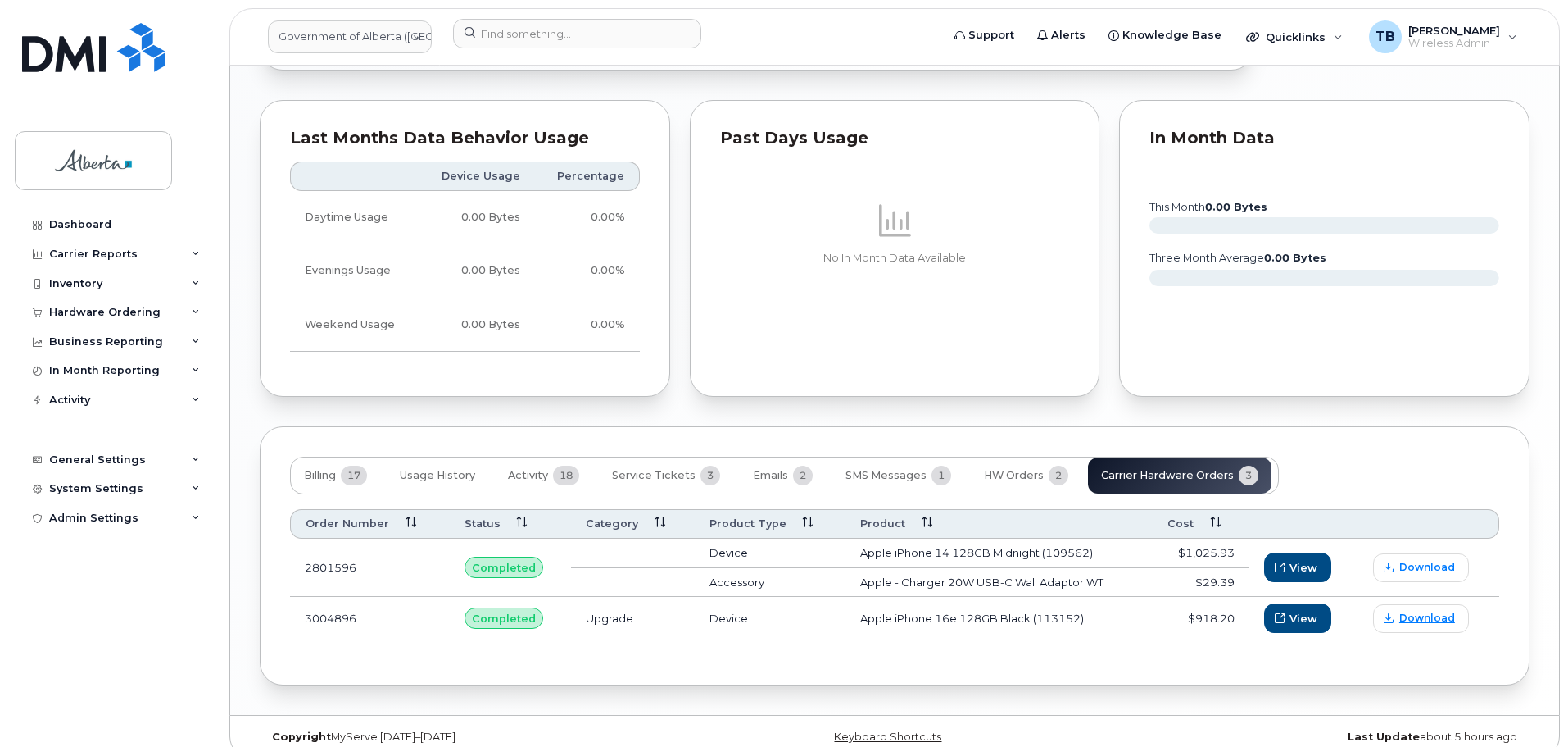
scroll to position [1336, 0]
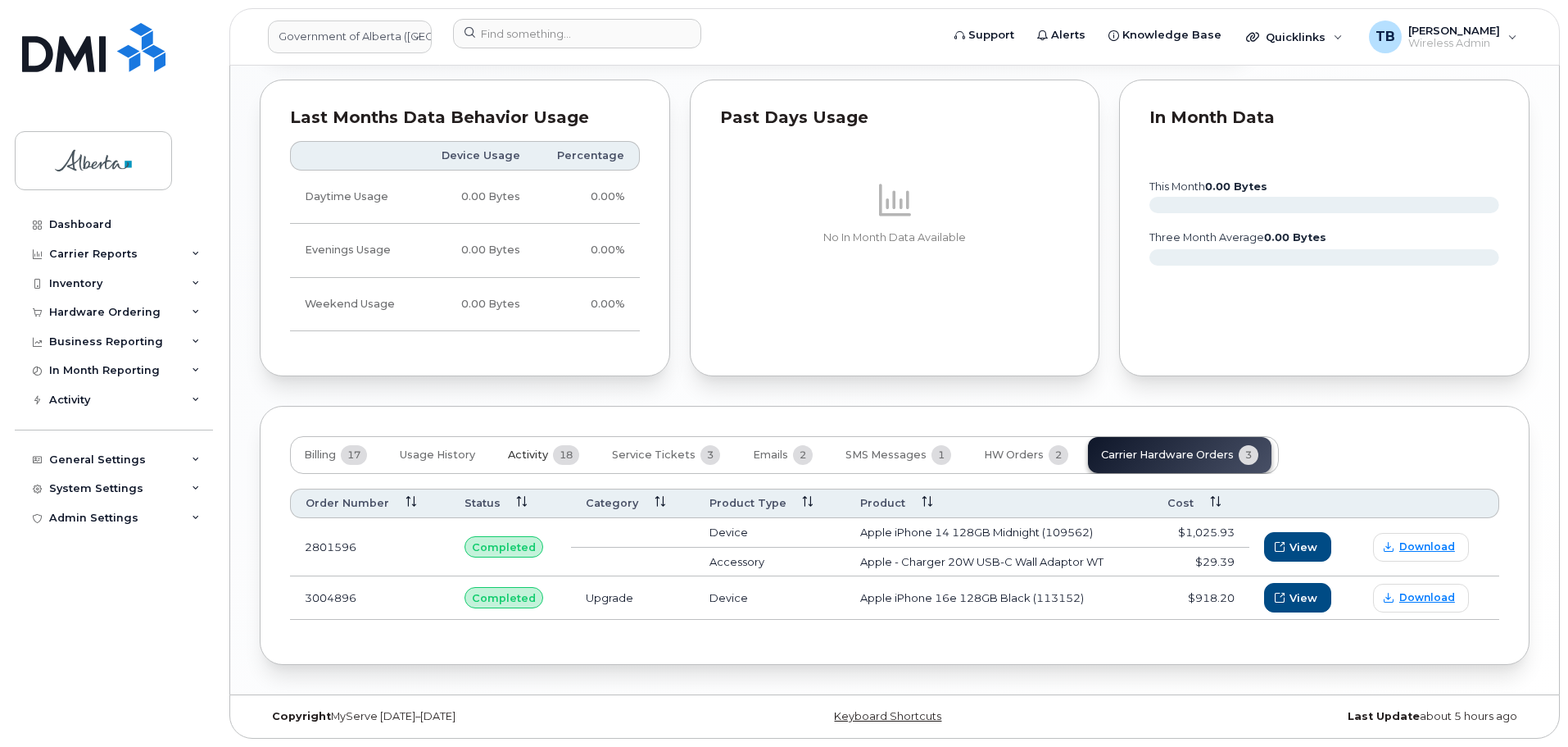
click at [530, 463] on button "Activity 18" at bounding box center [544, 455] width 98 height 36
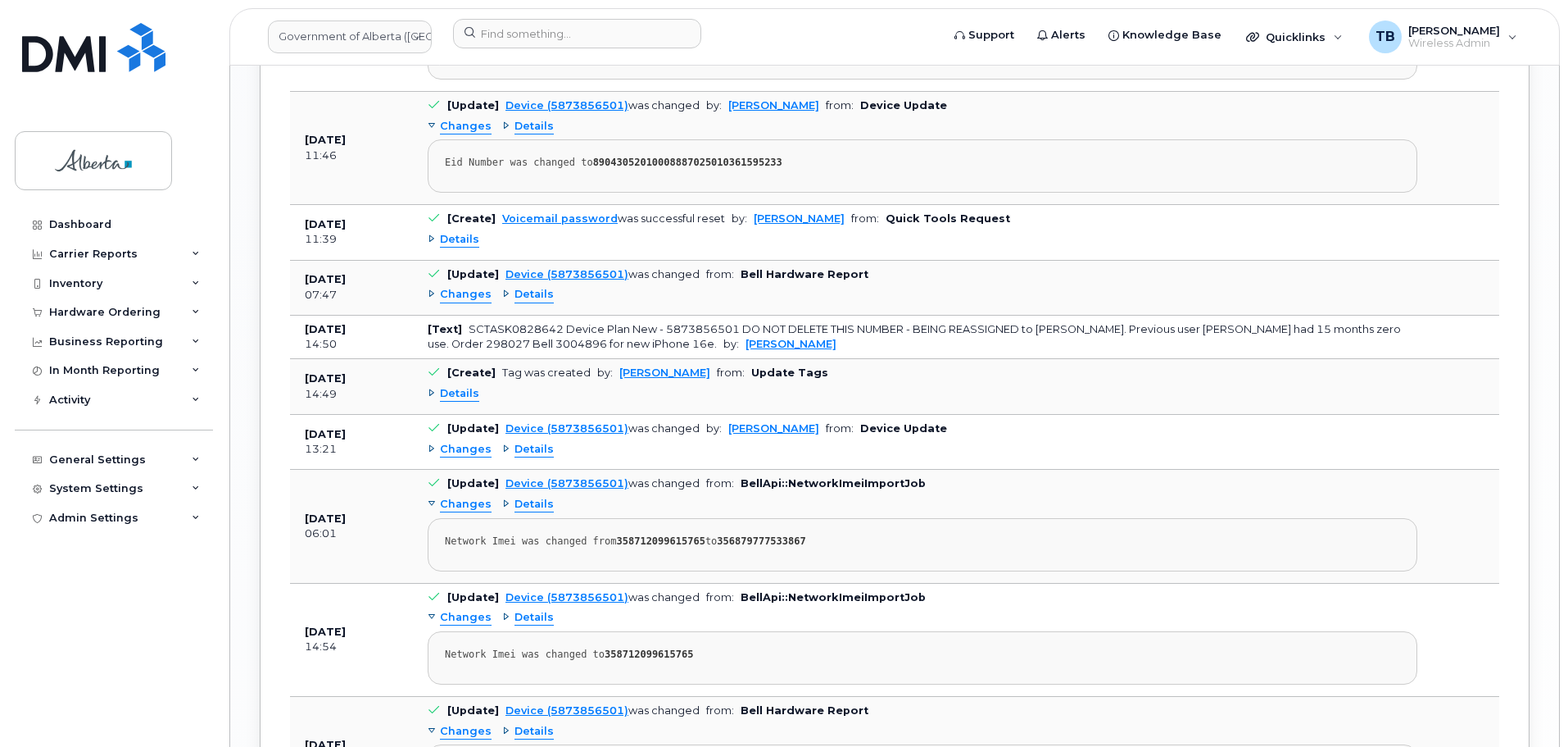
scroll to position [2319, 0]
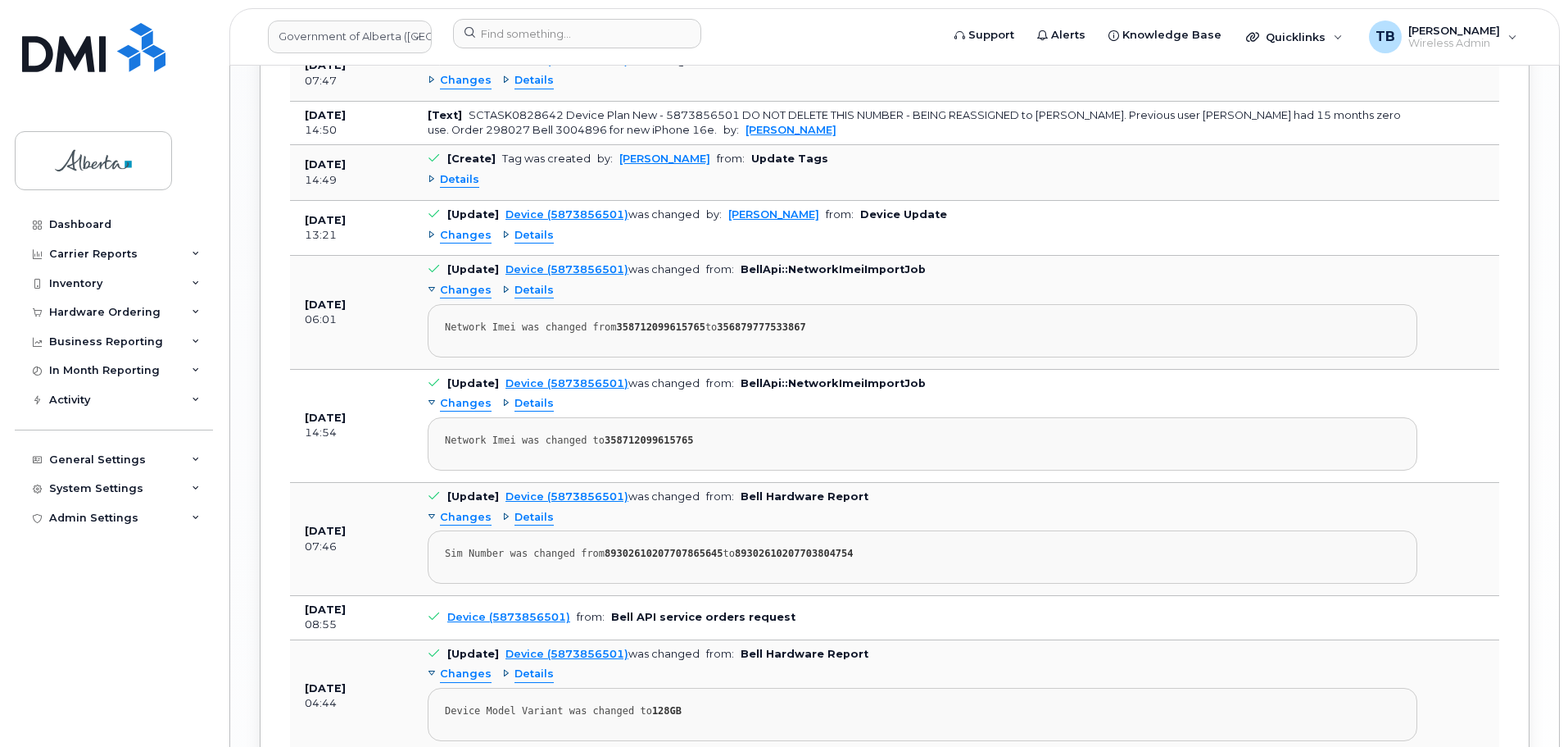
click at [531, 521] on span "Details" at bounding box center [534, 518] width 39 height 15
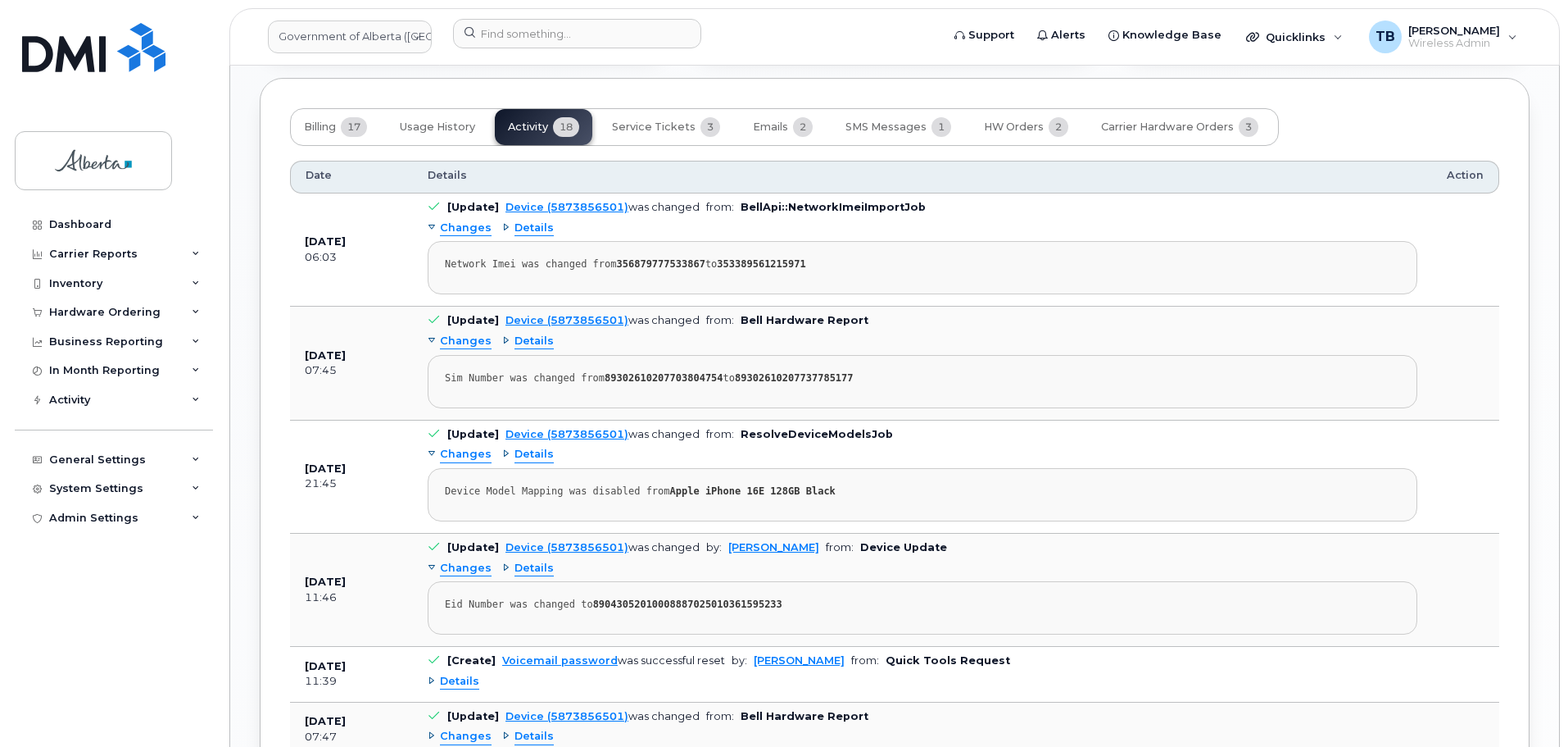
scroll to position [1336, 0]
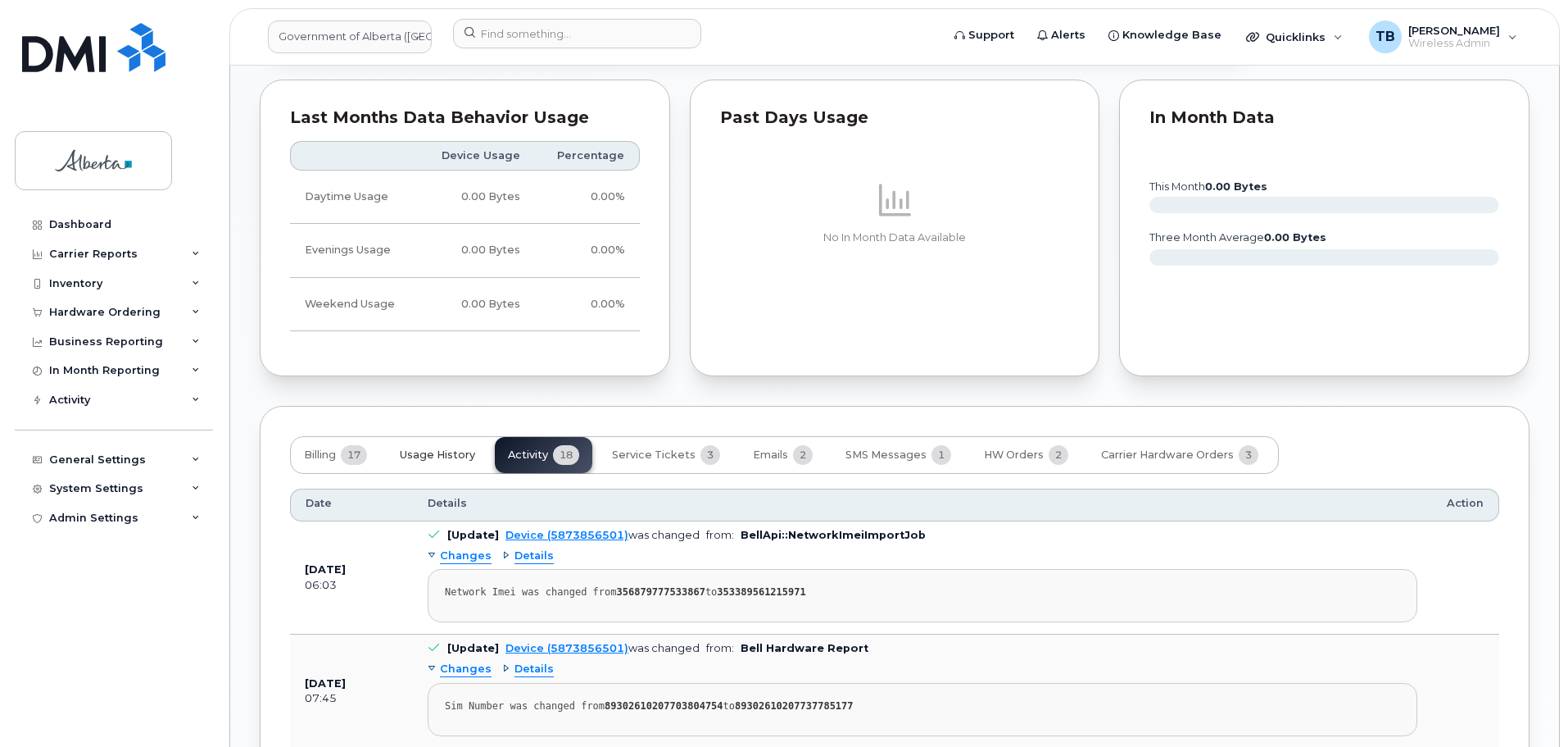
click at [434, 462] on button "Usage History" at bounding box center [438, 455] width 102 height 36
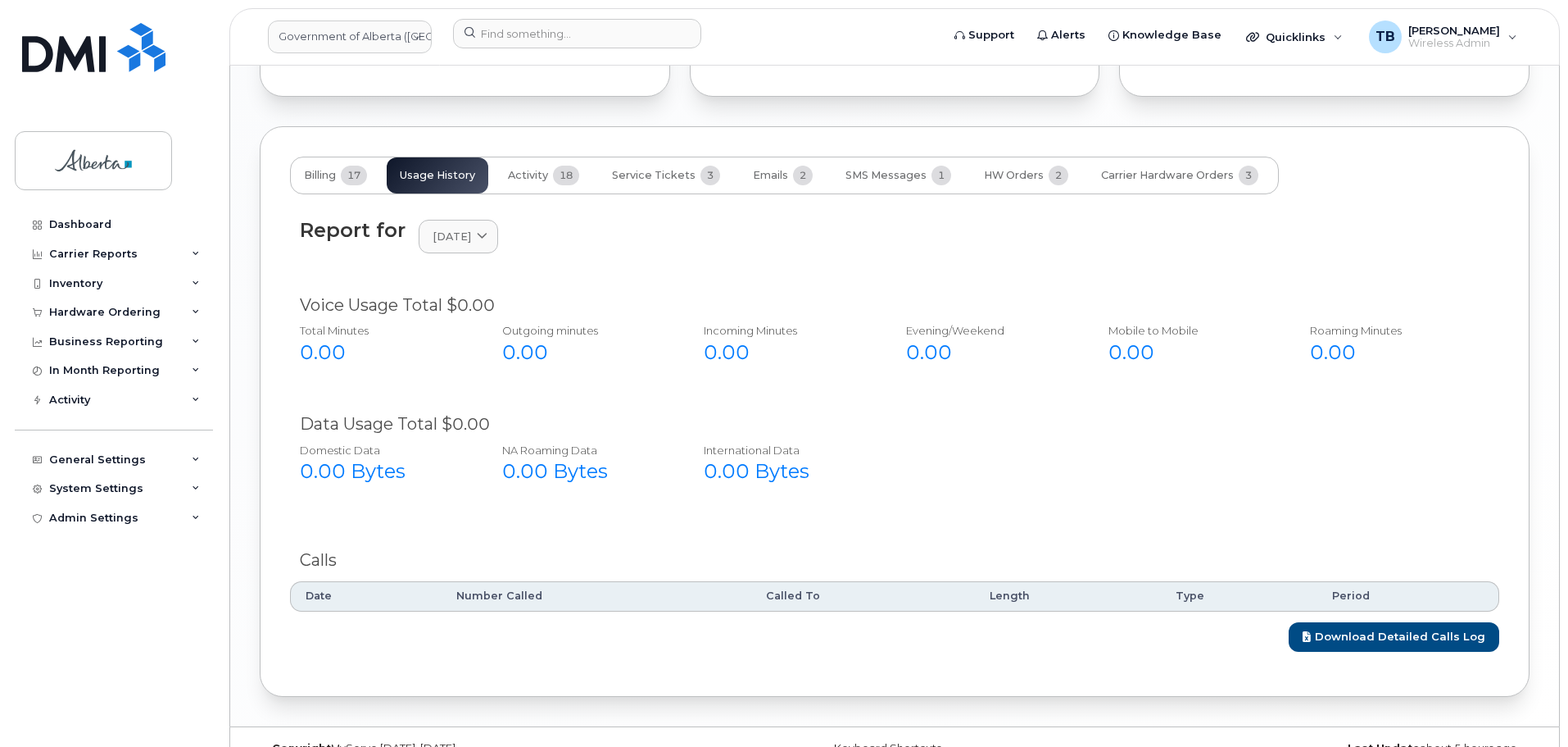
scroll to position [1647, 0]
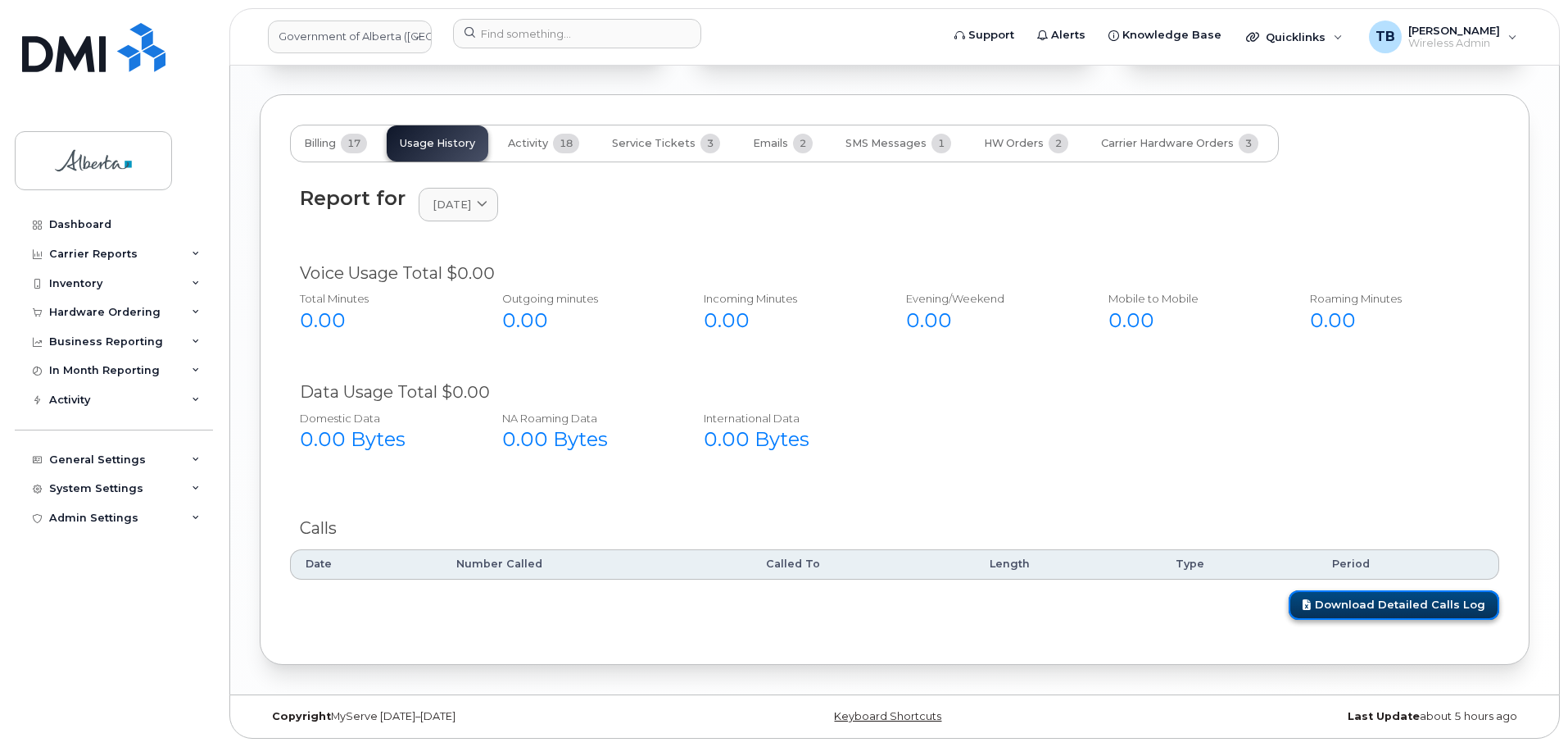
click at [1393, 596] on link "Download Detailed Calls Log" at bounding box center [1393, 606] width 210 height 31
click at [443, 204] on span "July 2025" at bounding box center [452, 205] width 38 height 15
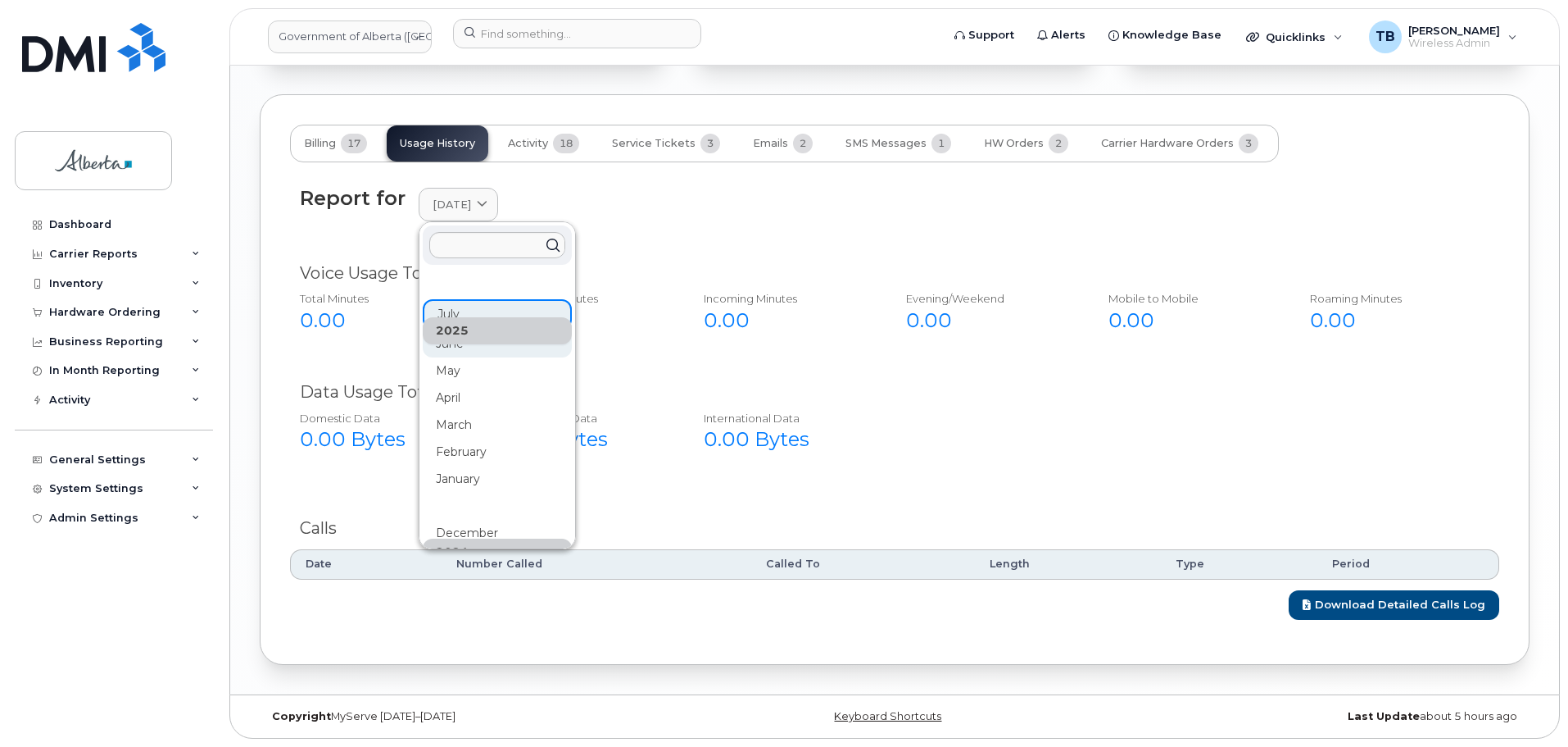
click at [454, 466] on div "June" at bounding box center [496, 479] width 149 height 27
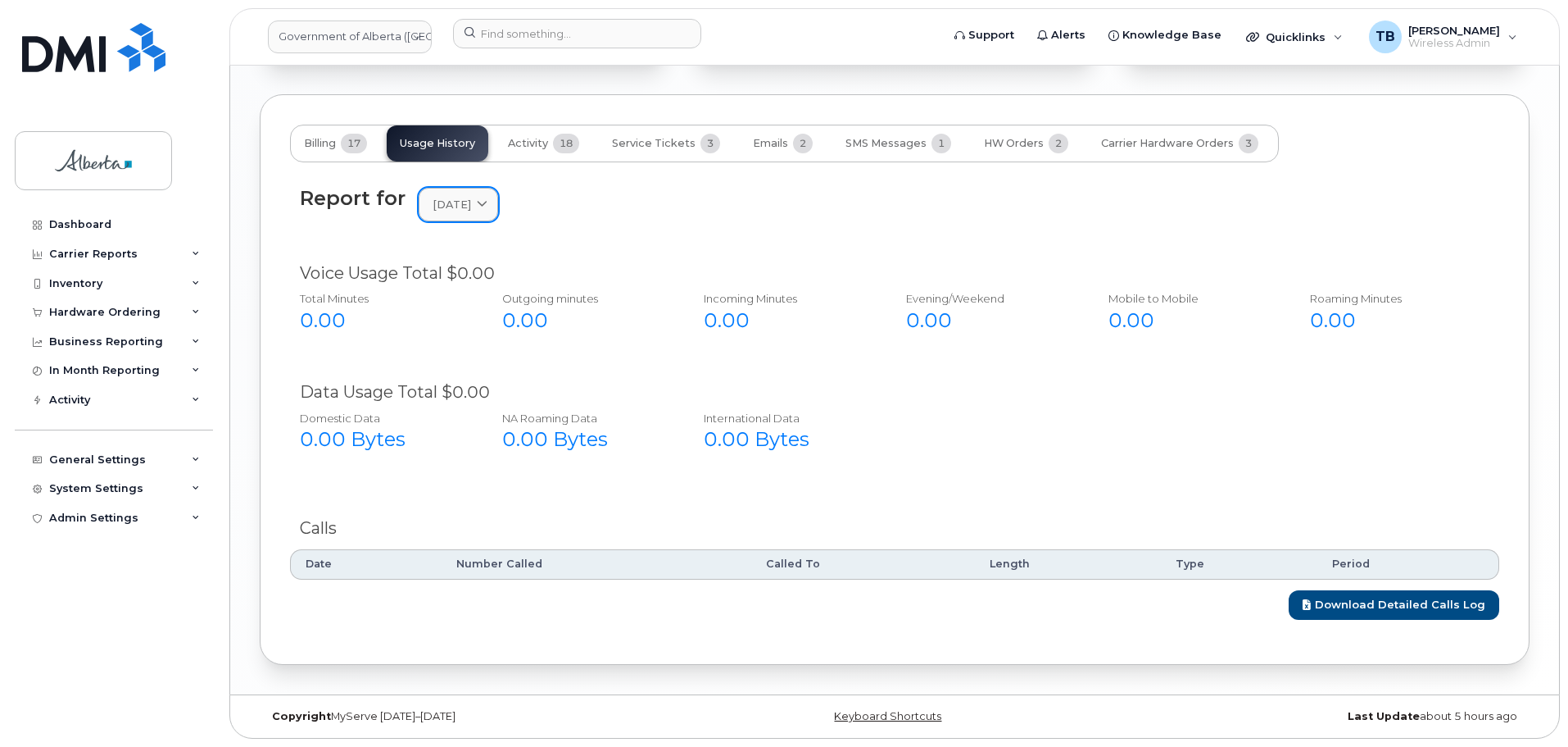
click at [489, 205] on span at bounding box center [482, 205] width 15 height 15
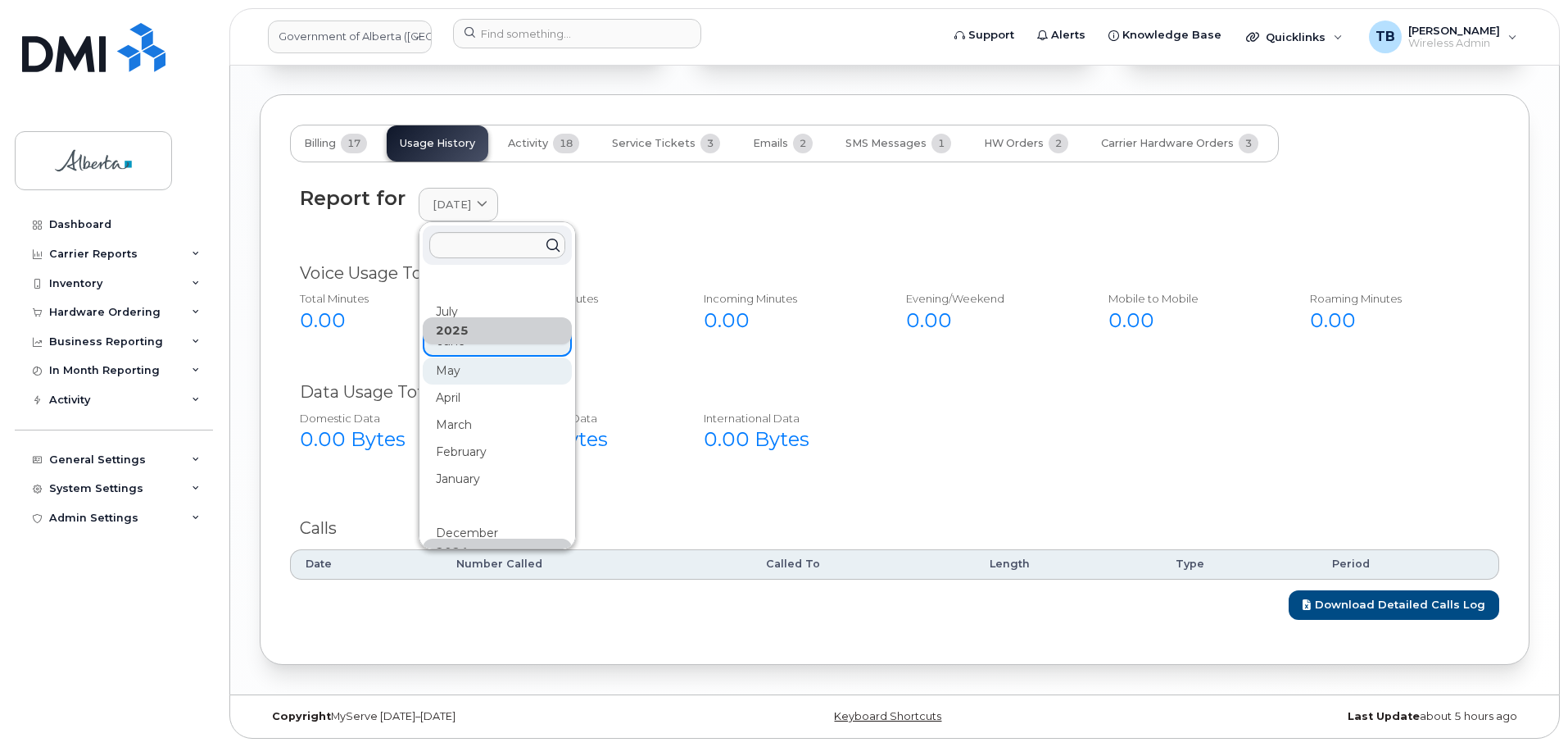
click at [440, 546] on div "May" at bounding box center [496, 560] width 149 height 27
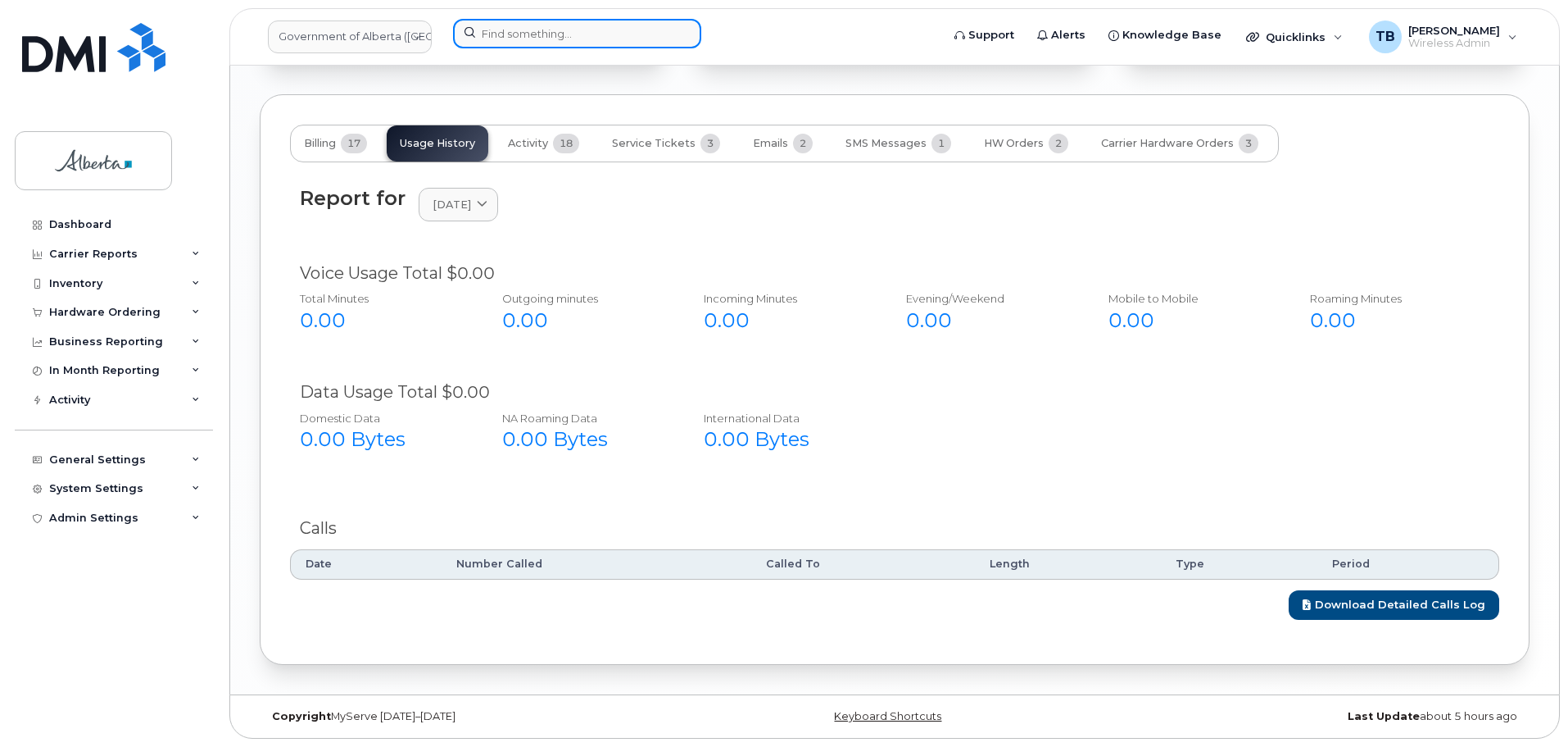
click at [518, 38] on input at bounding box center [577, 34] width 249 height 30
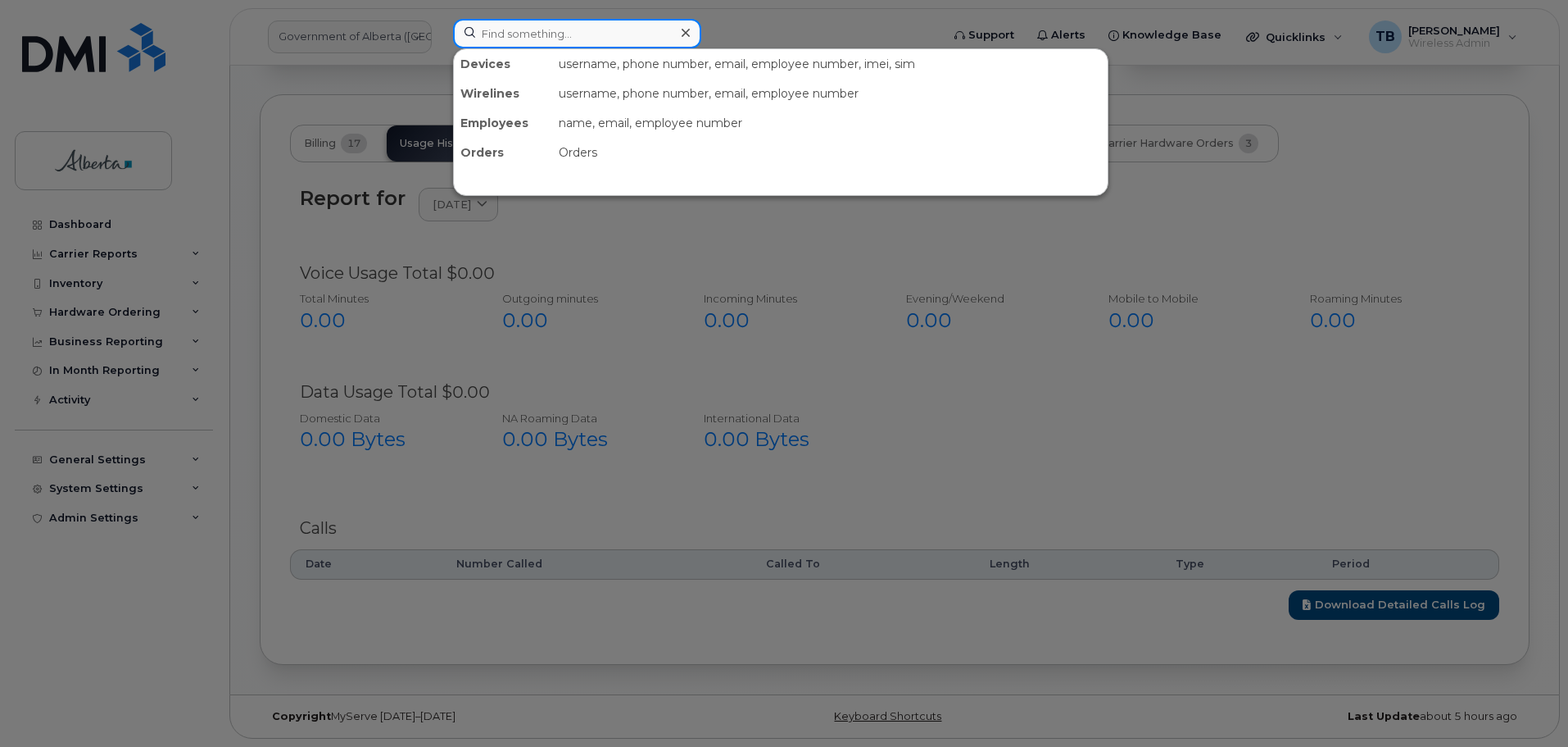
paste input "7802634836"
type input "7802634836"
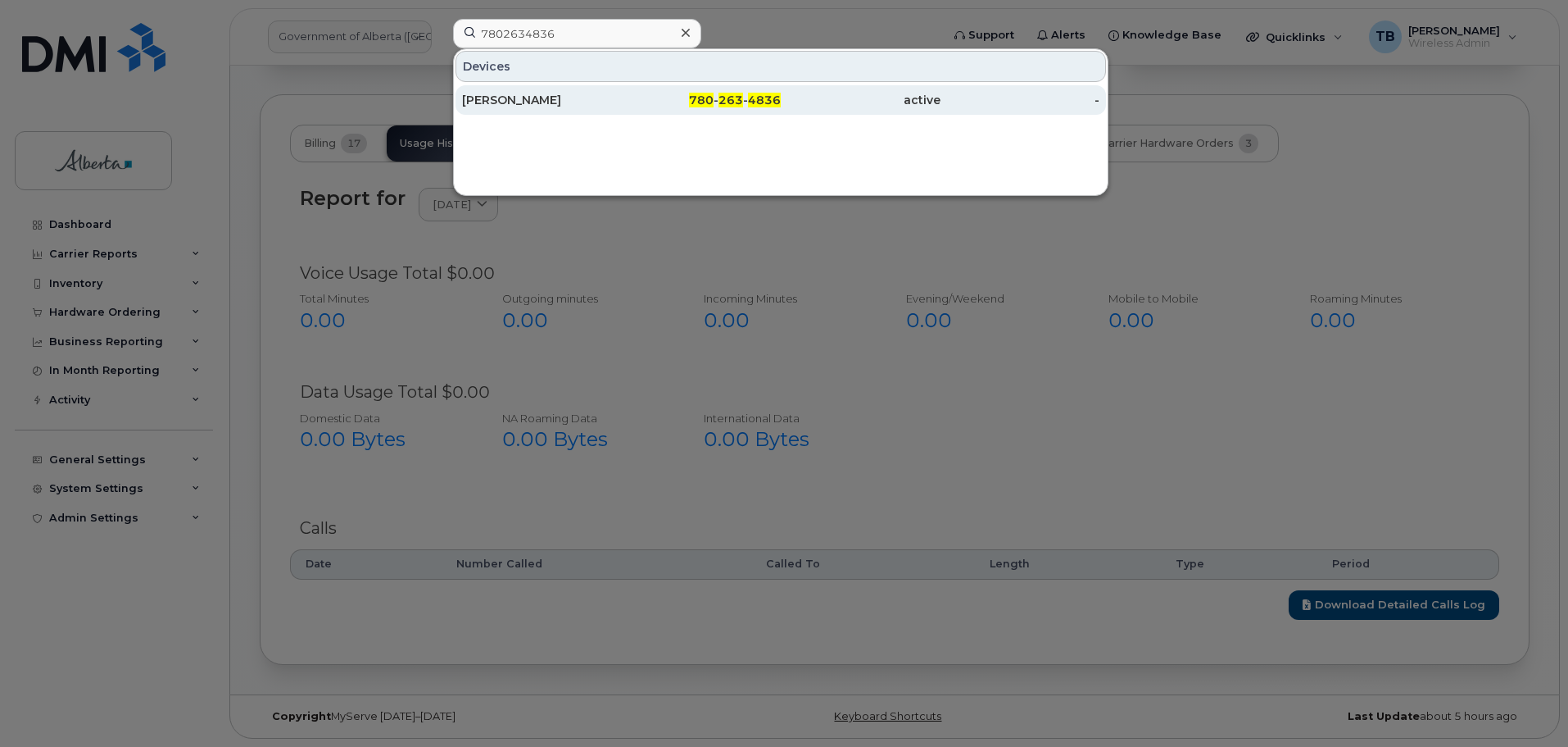
click at [498, 104] on div "[PERSON_NAME]" at bounding box center [541, 100] width 159 height 16
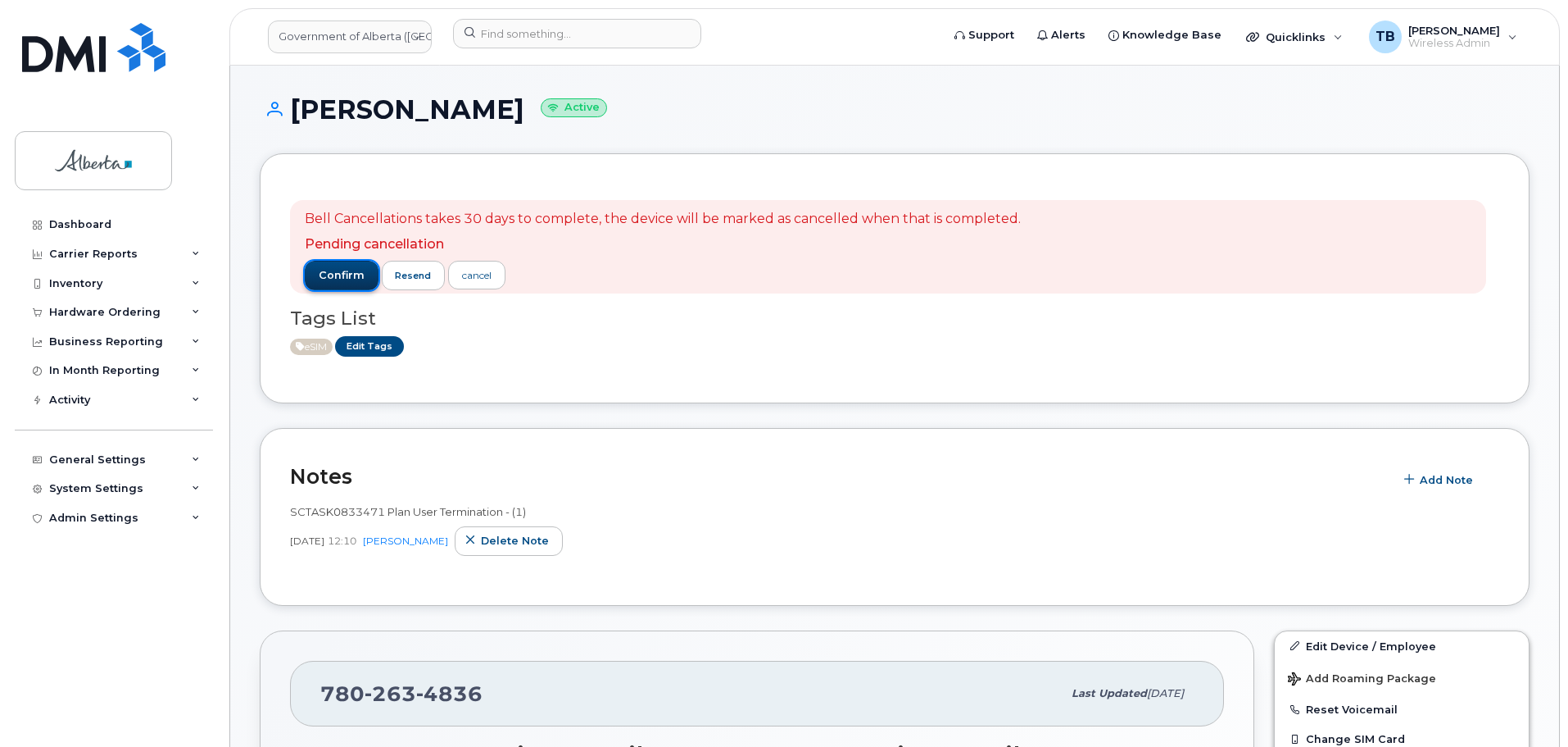
click at [320, 280] on span "confirm" at bounding box center [342, 275] width 46 height 14
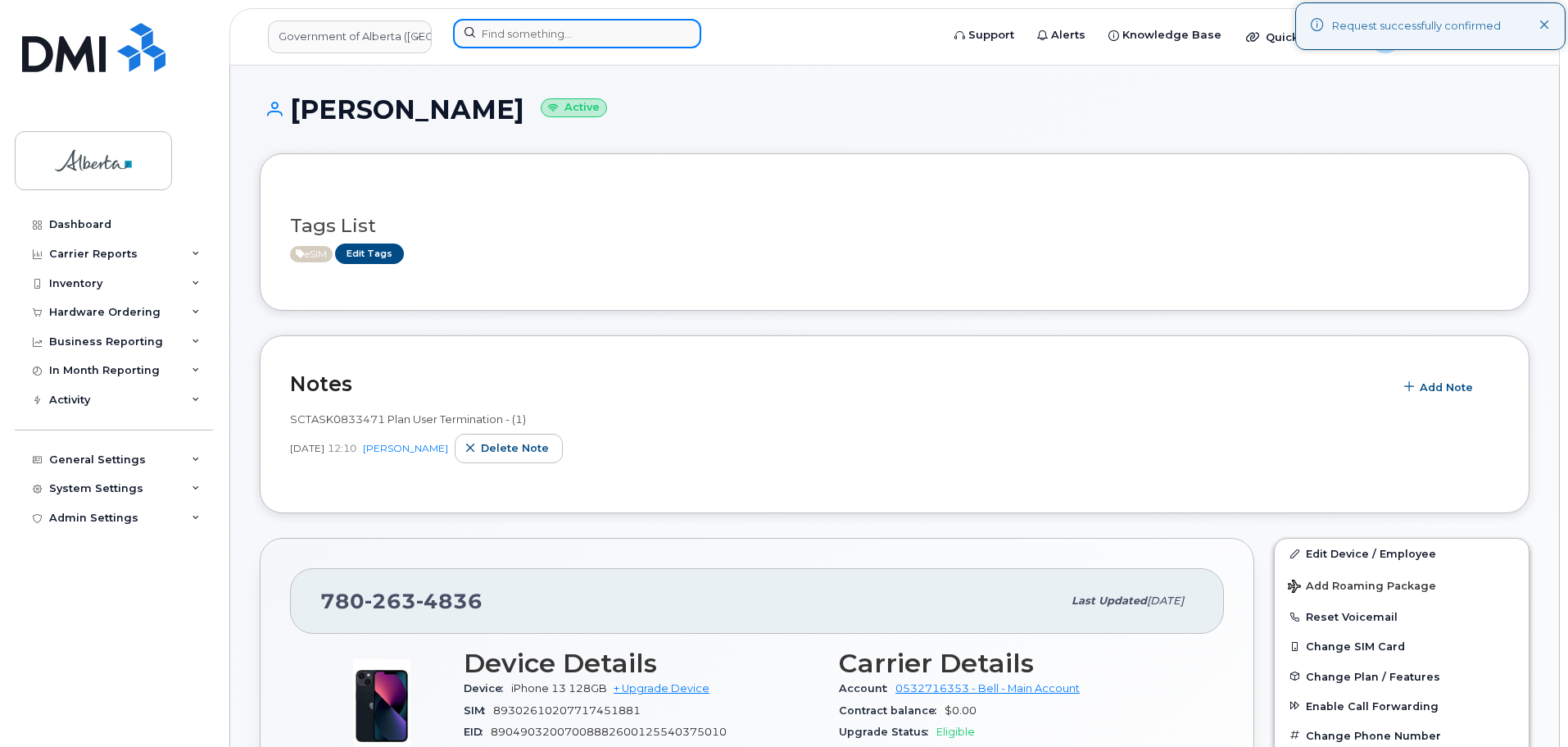
click at [542, 38] on input at bounding box center [577, 34] width 249 height 30
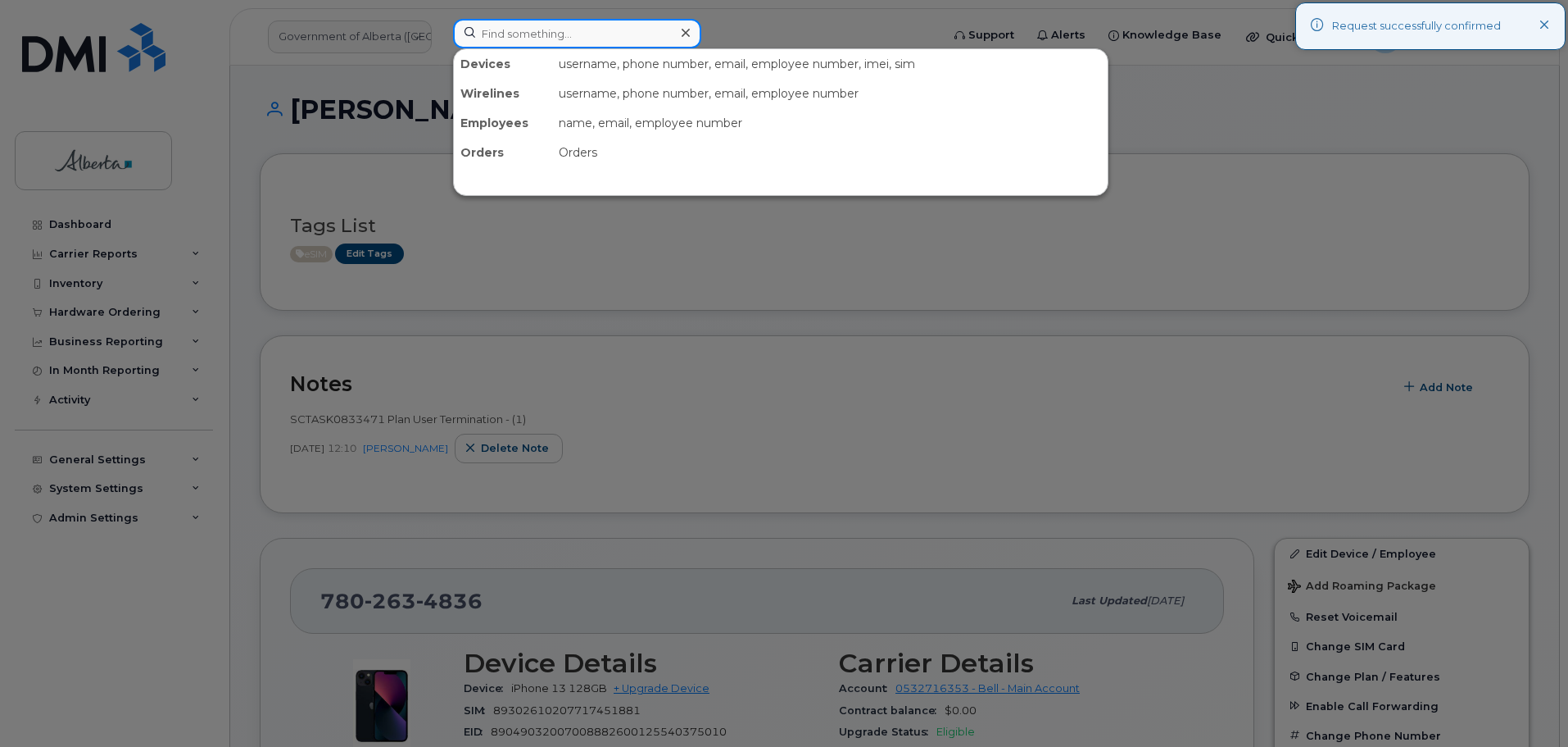
paste input "7805237593"
type input "7805237593"
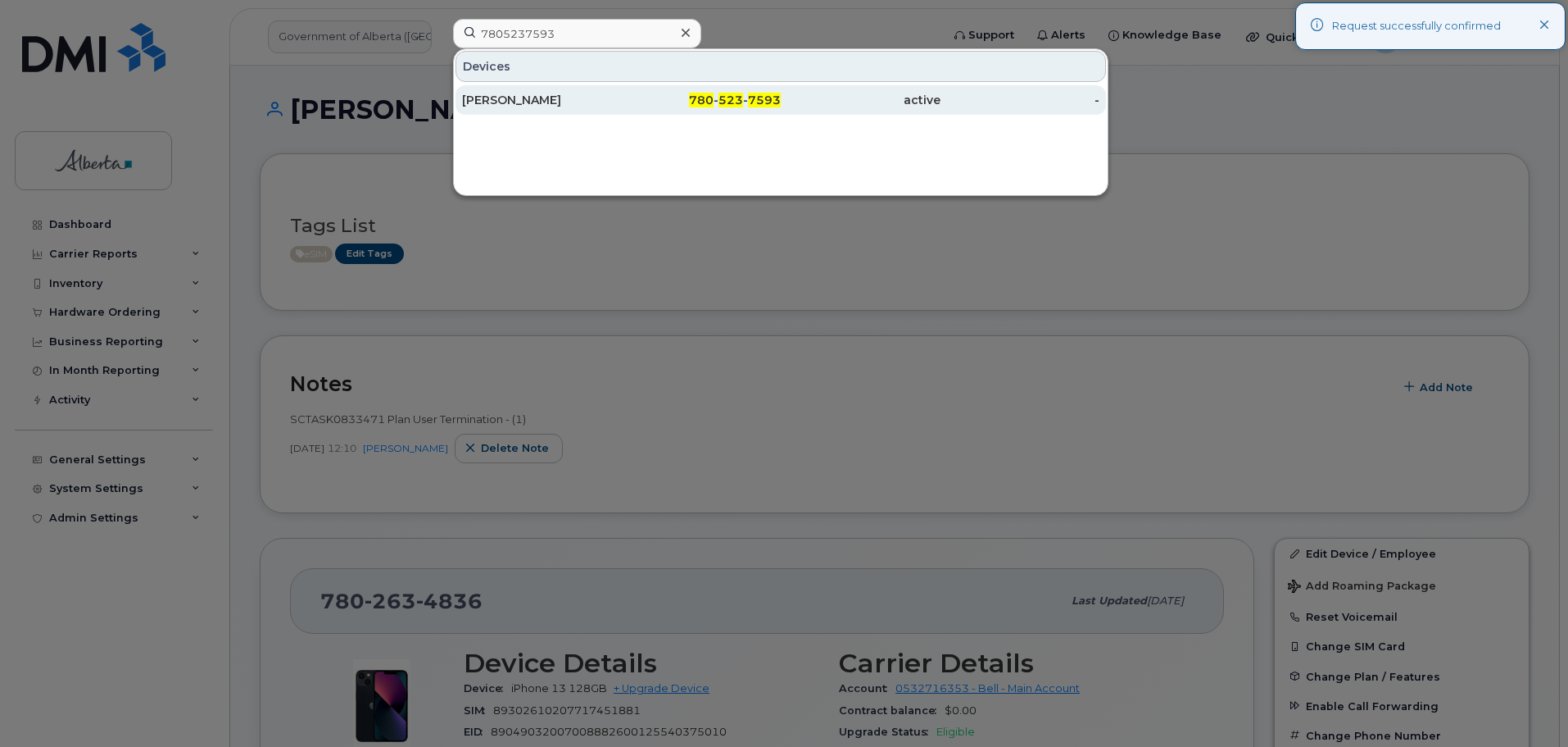
click at [512, 104] on div "[PERSON_NAME]" at bounding box center [541, 100] width 159 height 16
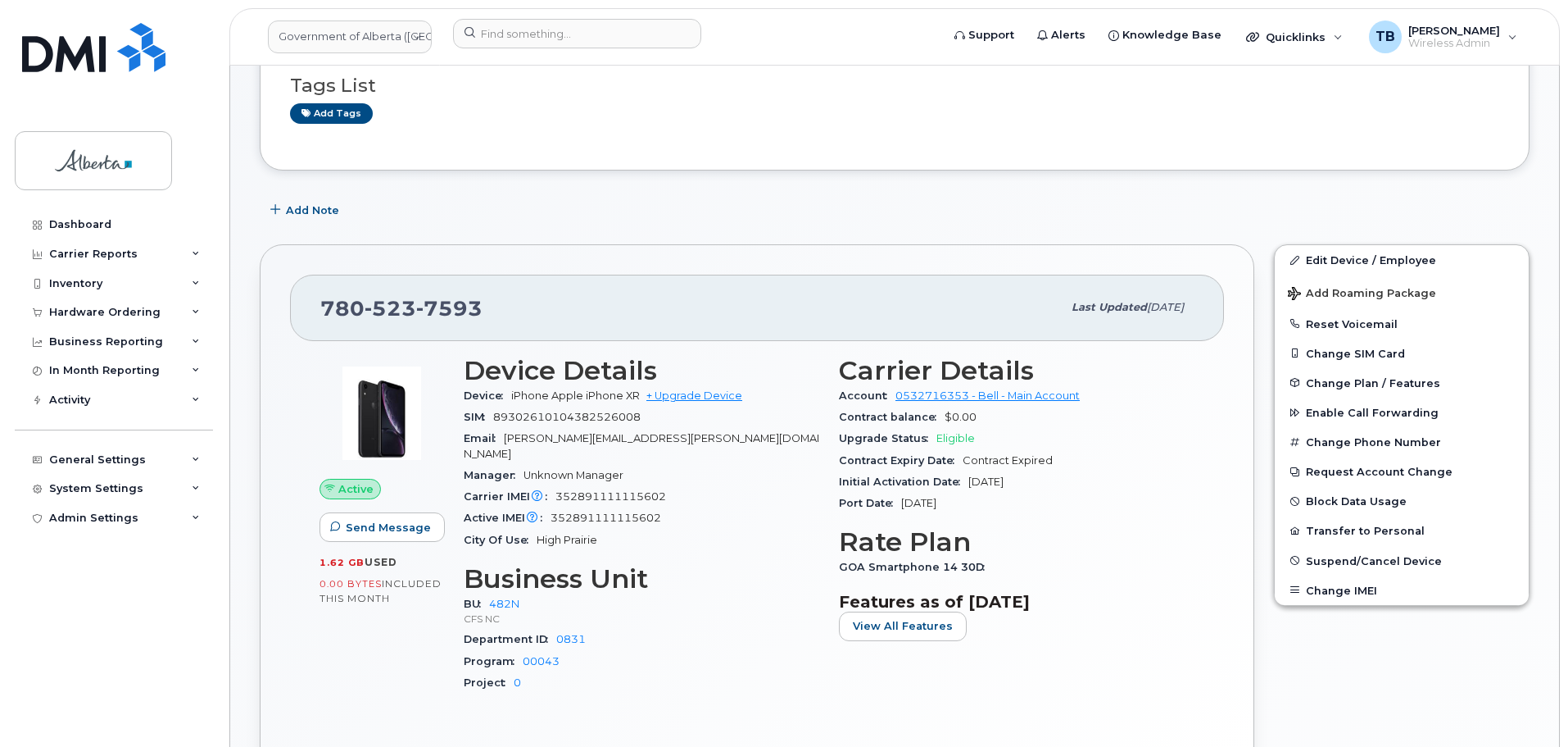
scroll to position [164, 0]
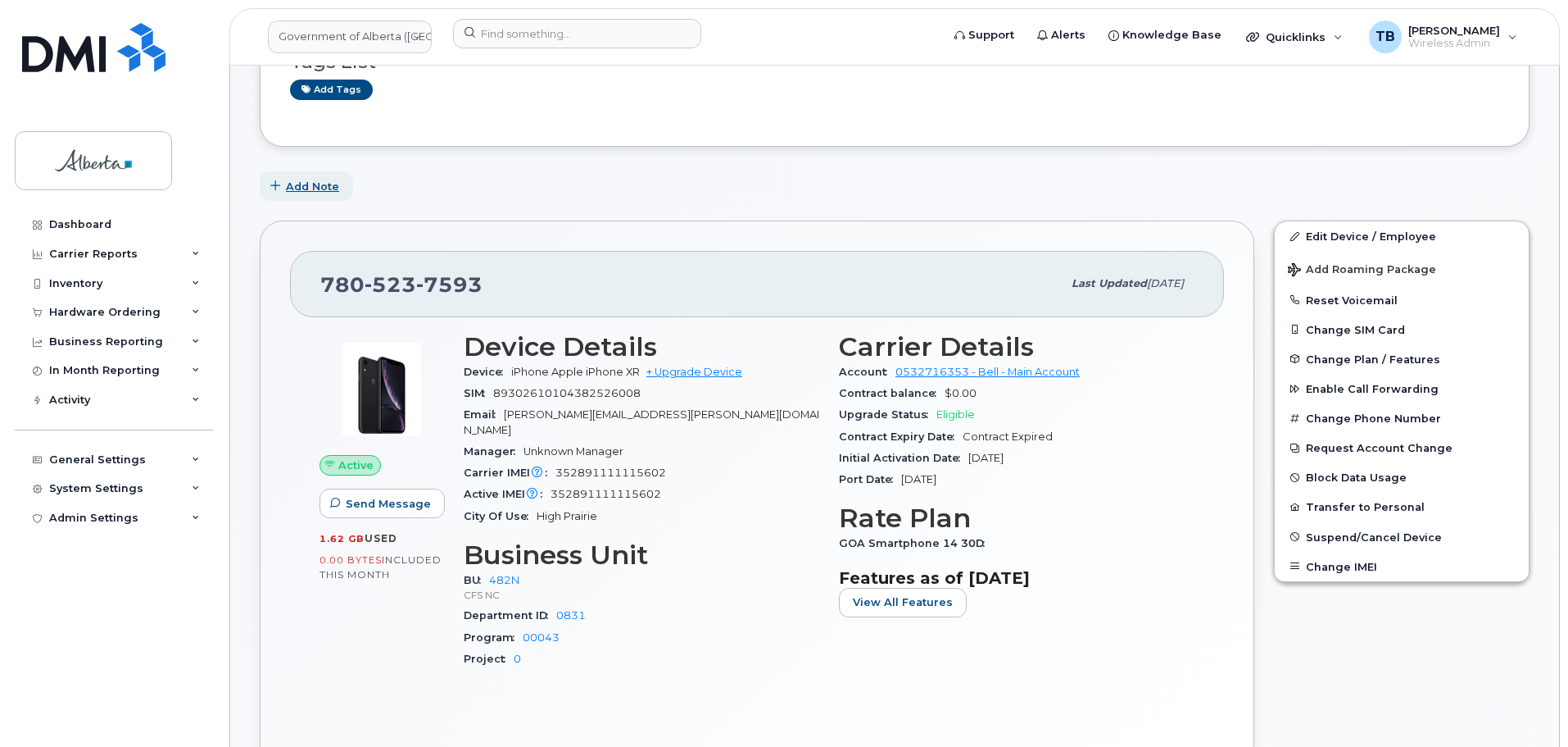
click at [297, 187] on span "Add Note" at bounding box center [312, 186] width 53 height 15
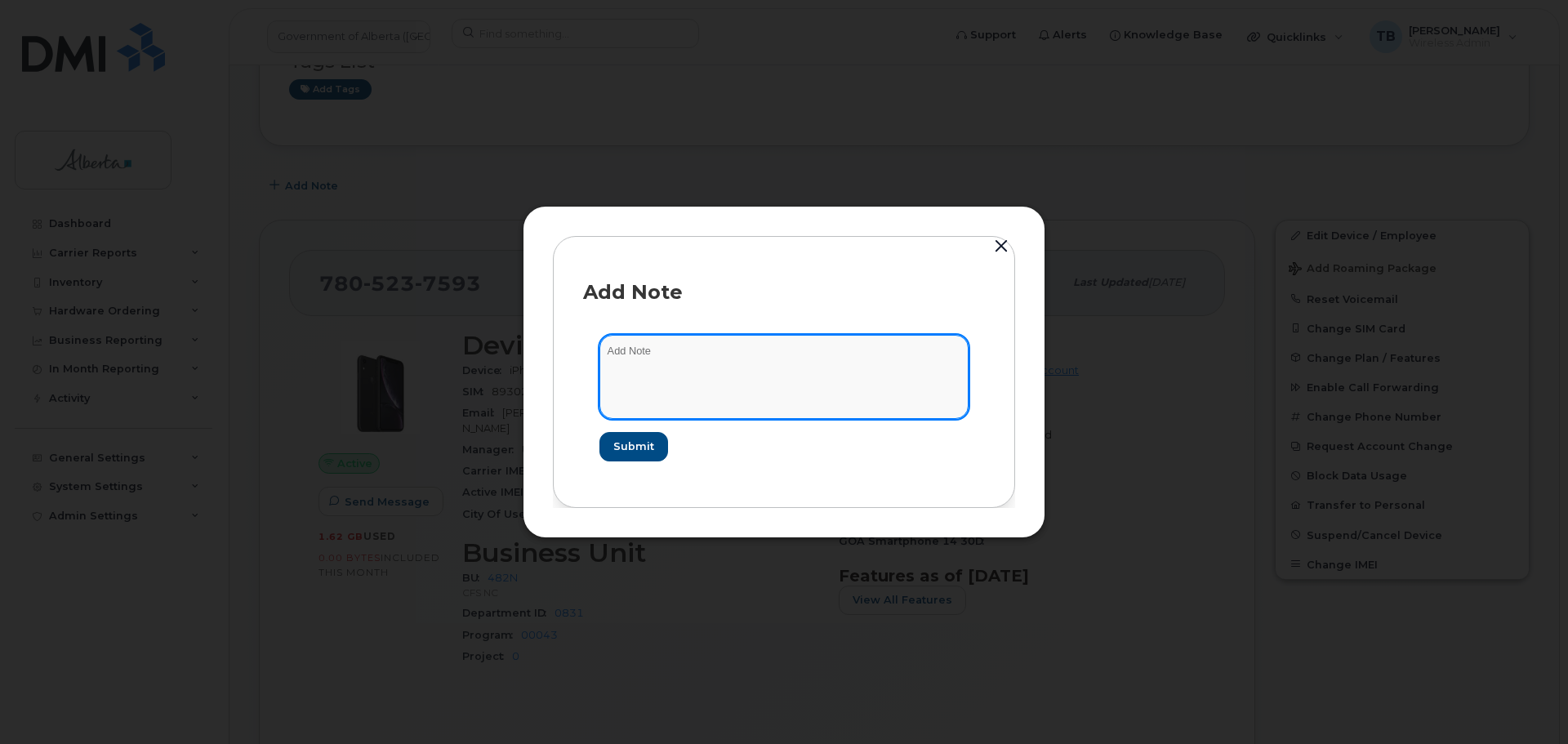
click at [683, 396] on textarea at bounding box center [784, 376] width 369 height 83
paste textarea "SCTASK0833470 Plan User Termination - (1)"
click at [659, 348] on textarea "SCTASK0833470 Plan User Termination - (1)" at bounding box center [784, 376] width 369 height 83
type textarea "SCTASK0833470 Plan User Termination - (1)"
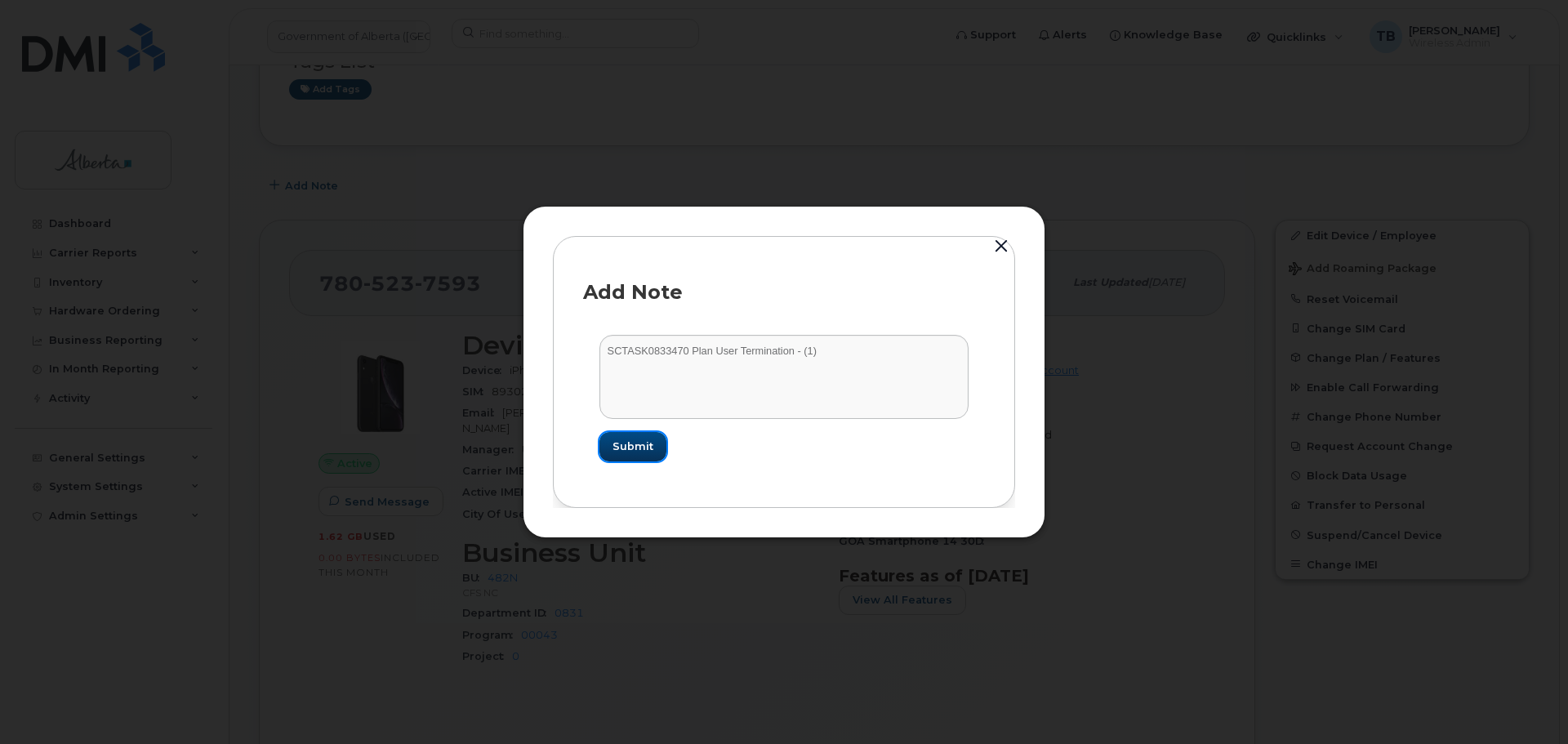
click at [633, 443] on span "Submit" at bounding box center [632, 446] width 41 height 15
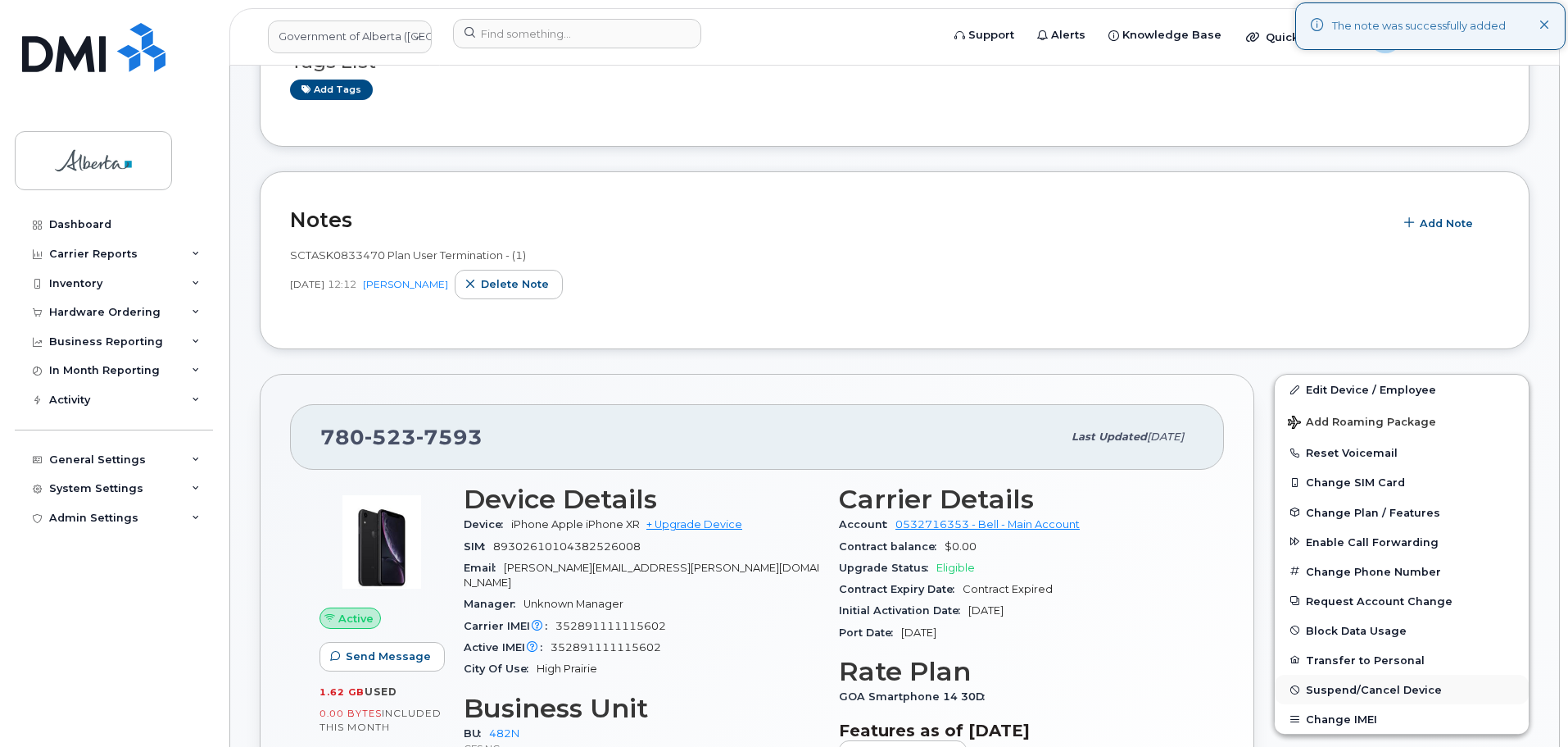
click at [1329, 687] on span "Suspend/Cancel Device" at bounding box center [1374, 689] width 136 height 12
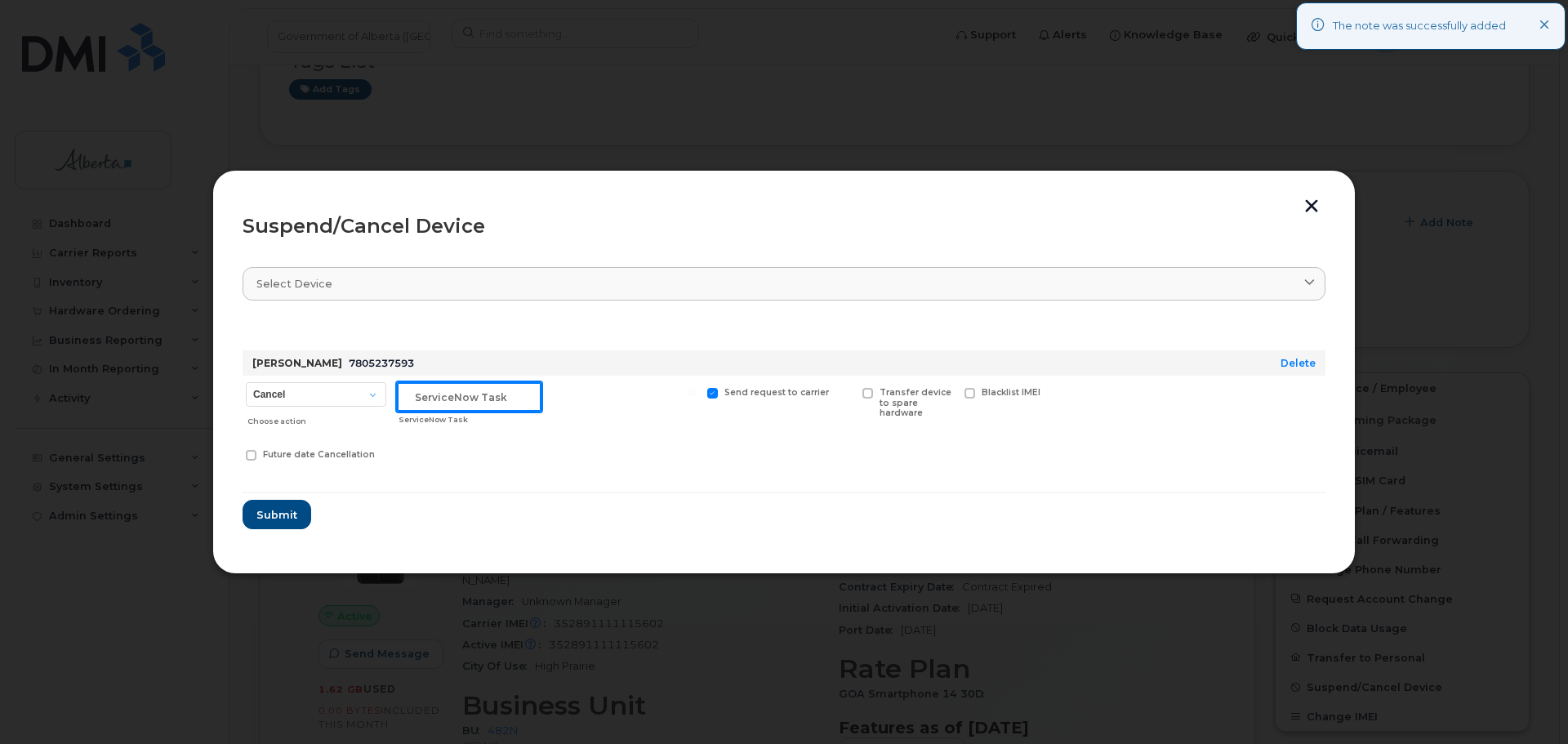
click at [441, 395] on input "text" at bounding box center [469, 397] width 144 height 30
paste input "SCTASK0833470"
type input "SCTASK0833470"
click at [298, 512] on button "Submit" at bounding box center [276, 514] width 67 height 30
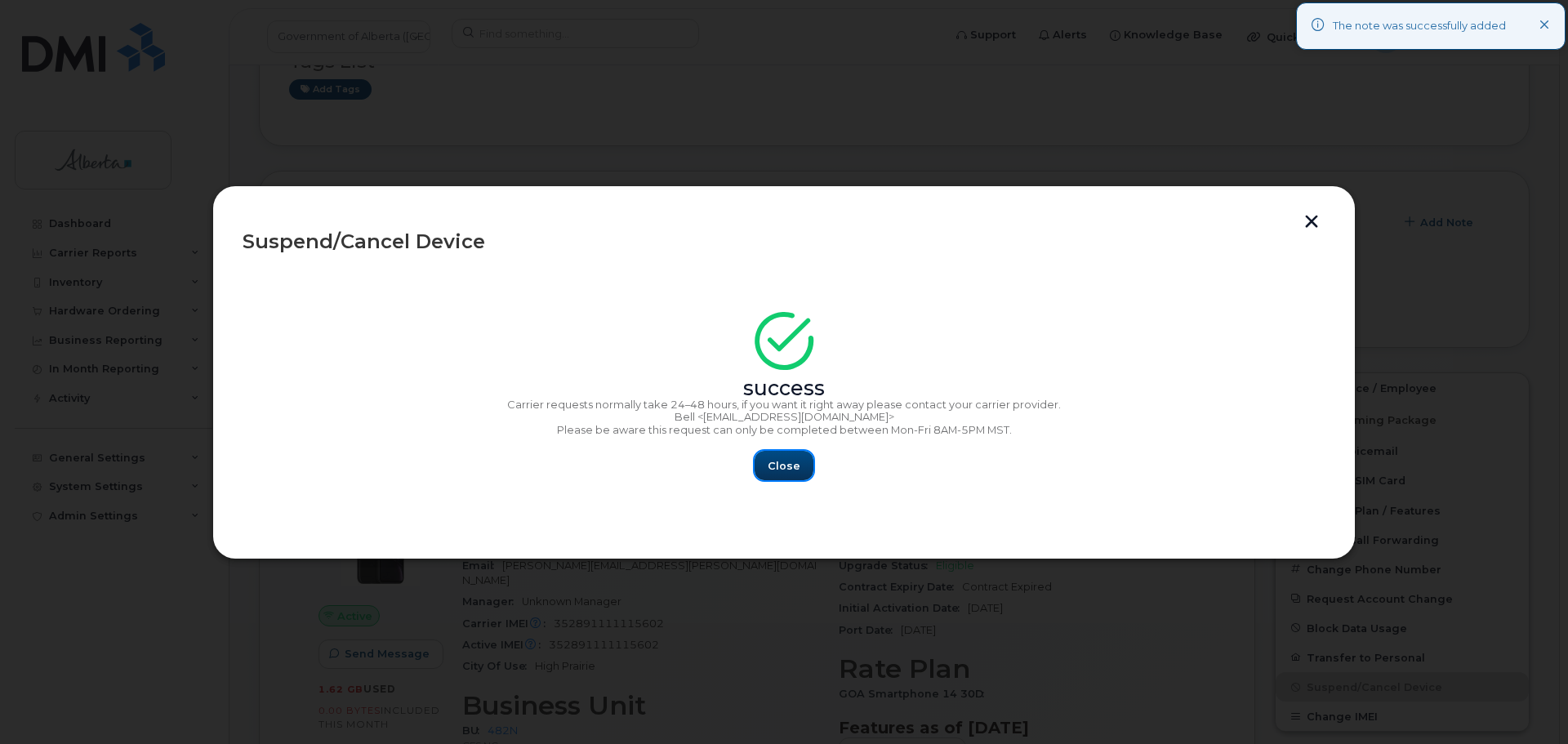
click at [780, 465] on span "Close" at bounding box center [784, 466] width 33 height 15
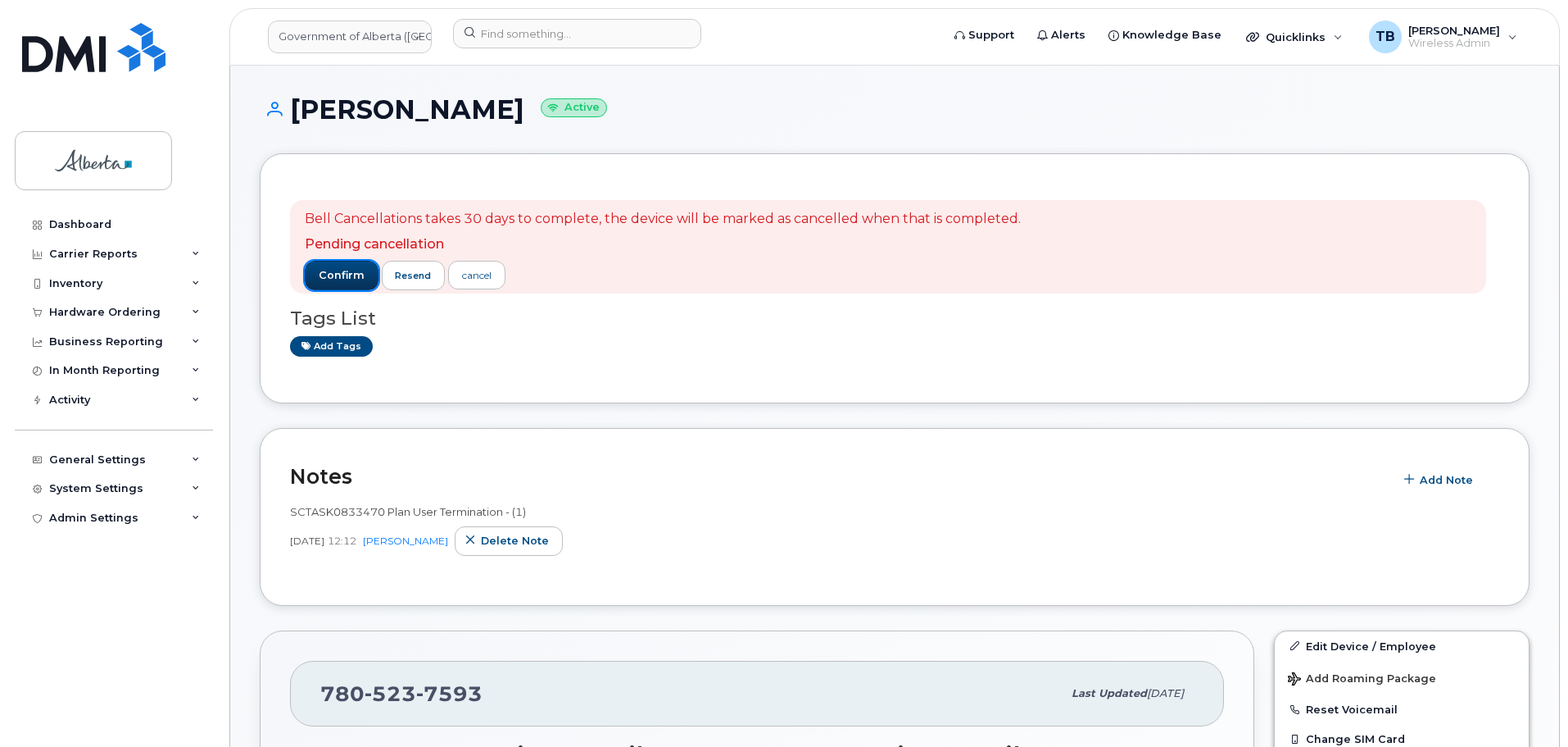
click at [339, 272] on span "confirm" at bounding box center [342, 275] width 46 height 14
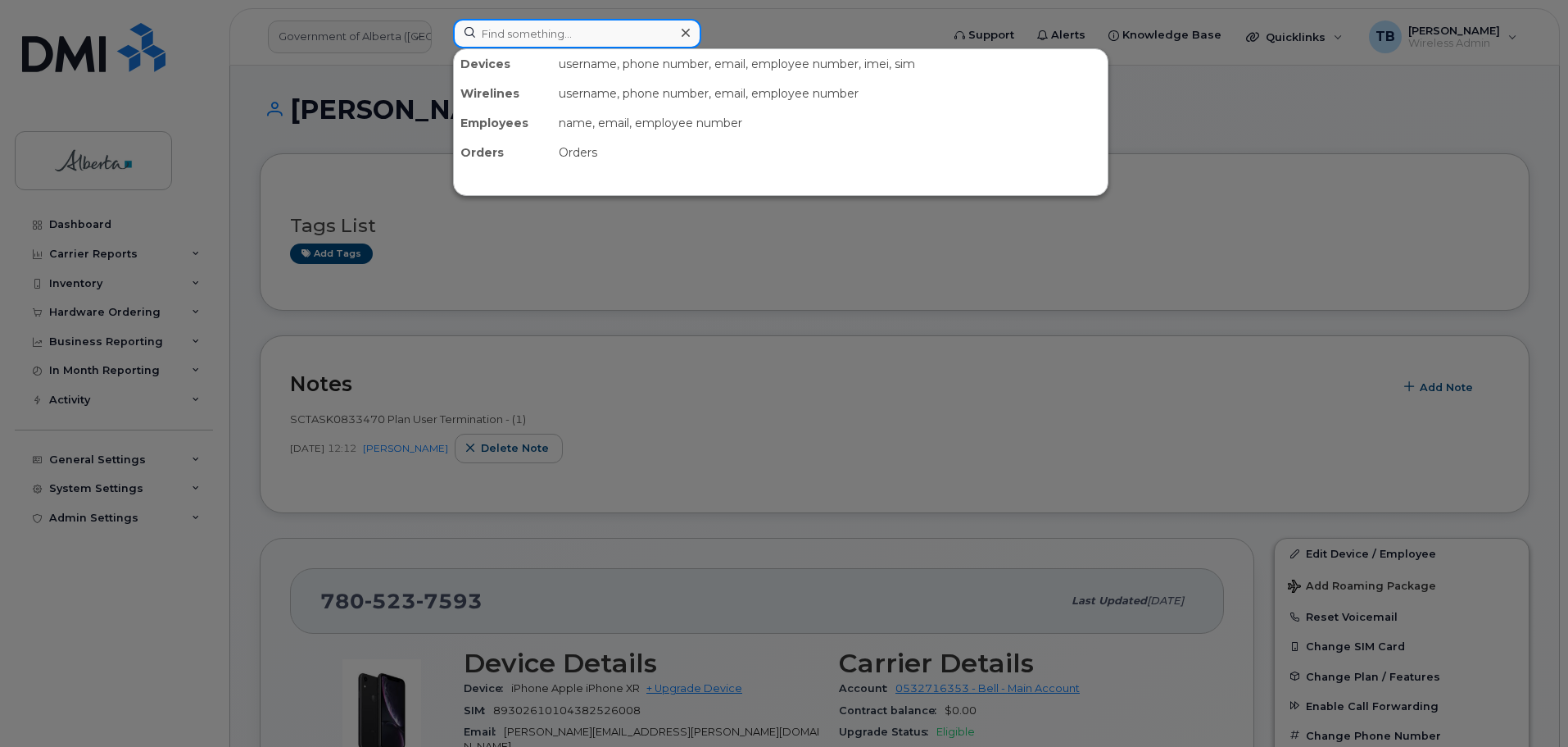
click at [518, 36] on input at bounding box center [577, 34] width 249 height 30
paste input "7802634836"
type input "7802634836"
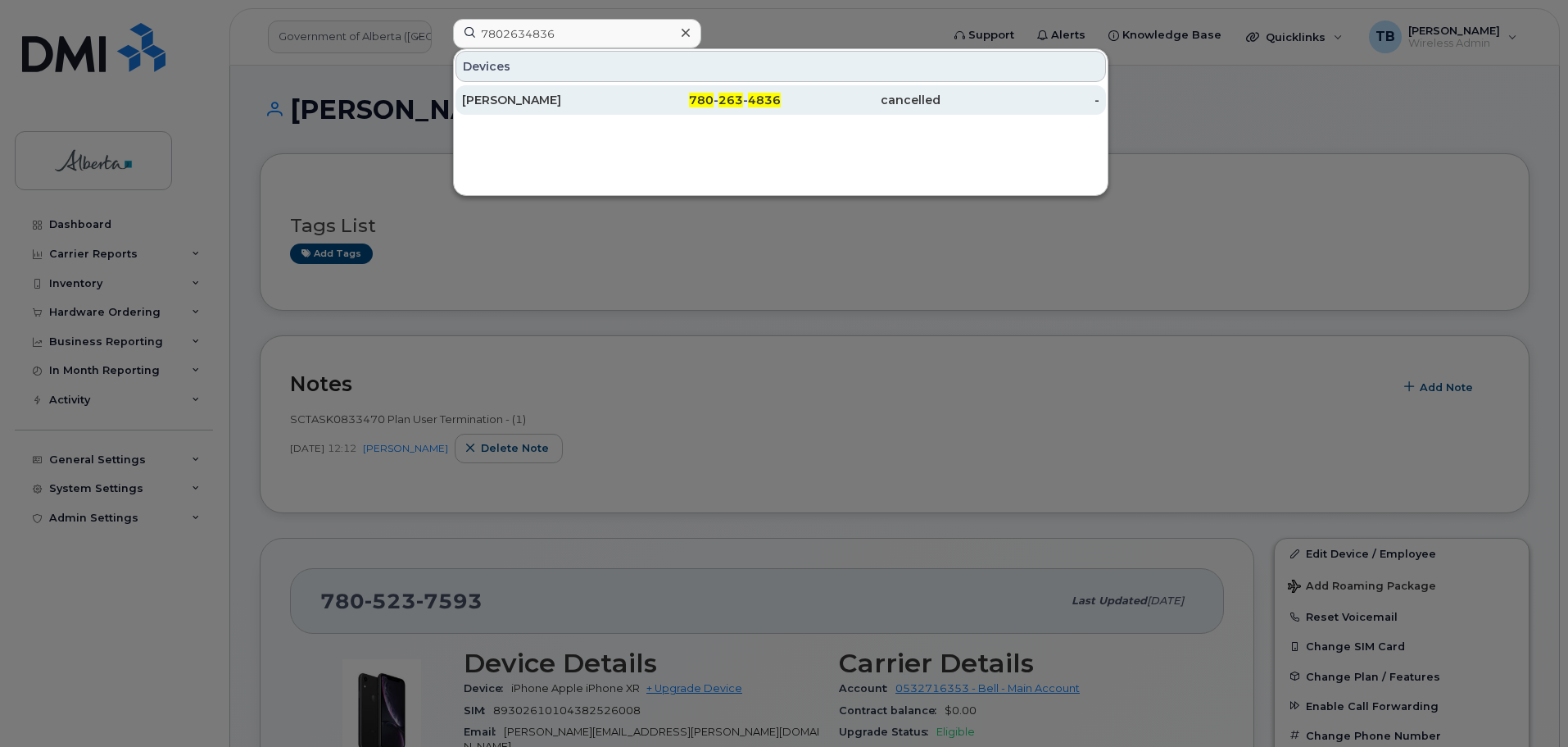
click at [622, 108] on div "Suruthelaya Subramaniyam" at bounding box center [701, 100] width 159 height 30
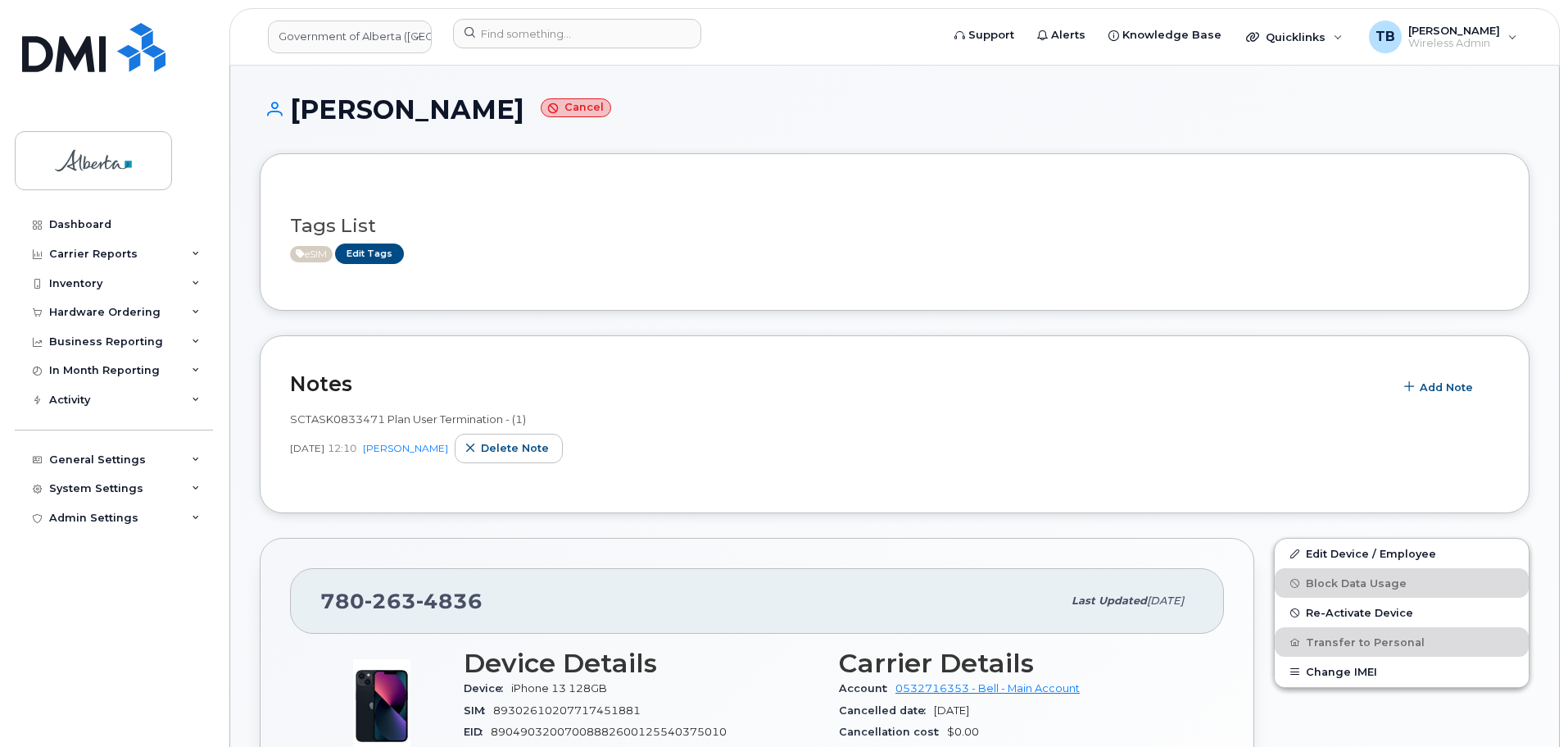
click at [357, 416] on span "SCTASK0833471 Plan User Termination - (1)" at bounding box center [408, 419] width 236 height 13
copy span "SCTASK0833471"
click at [489, 36] on input at bounding box center [577, 34] width 249 height 30
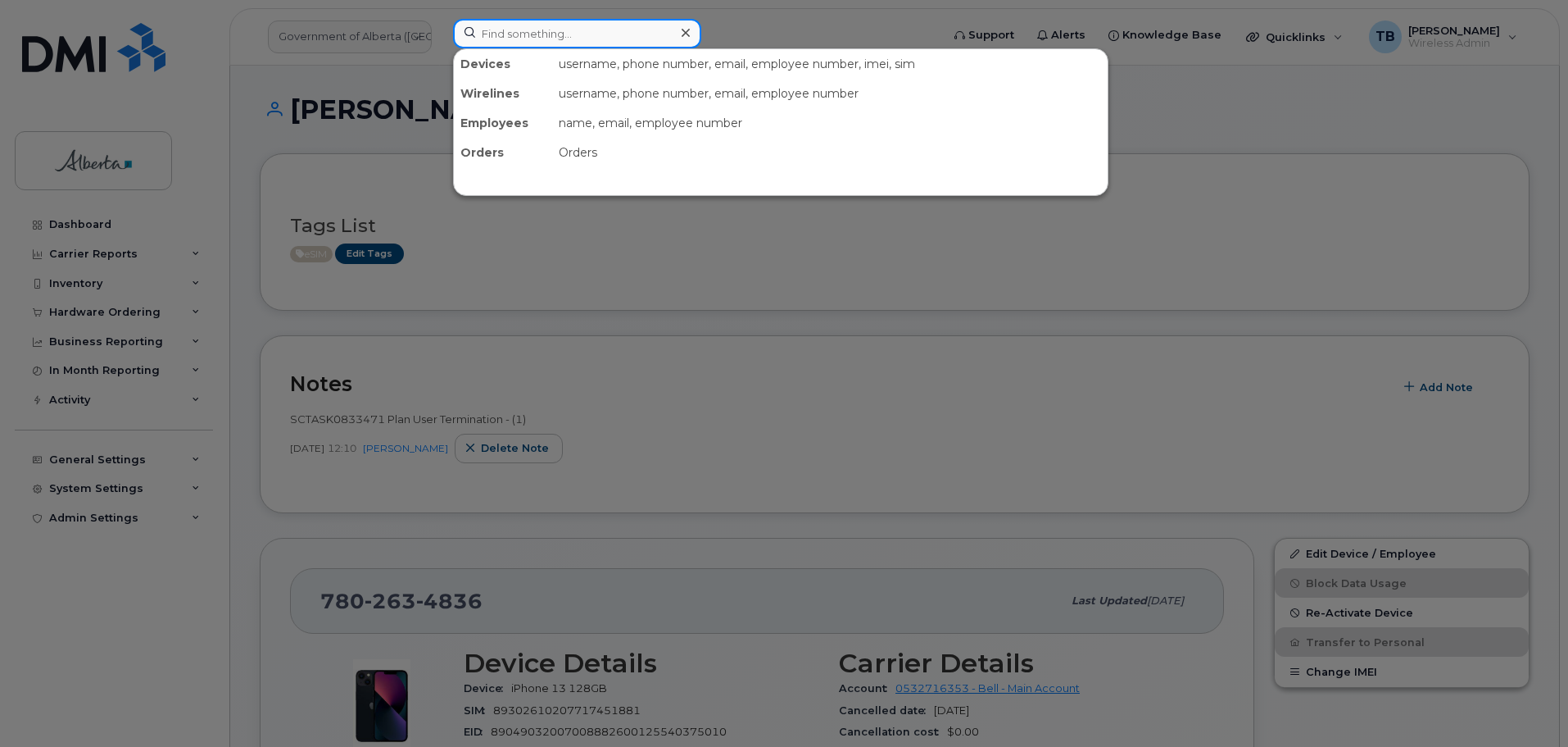
paste input "5872262383"
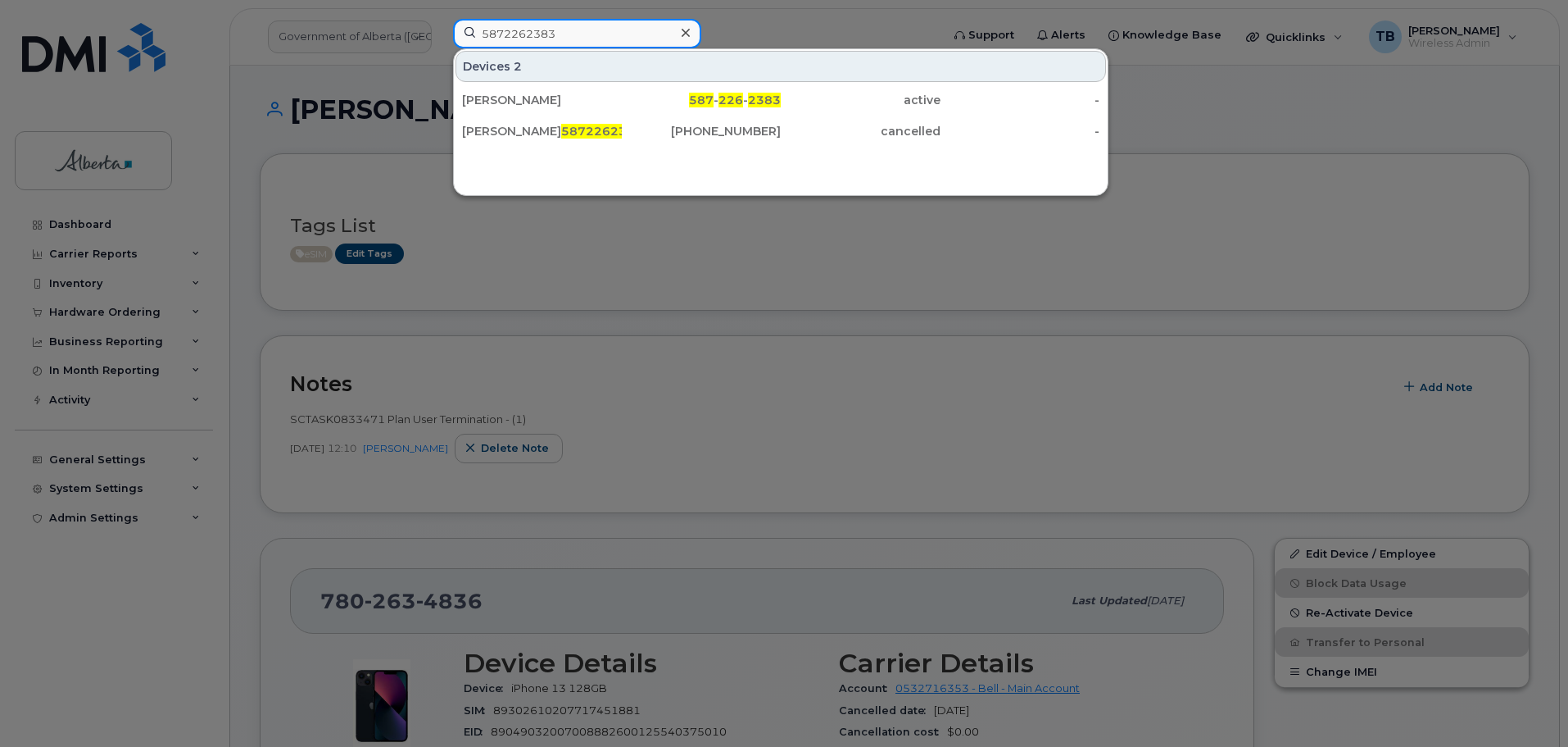
type input "5872262383"
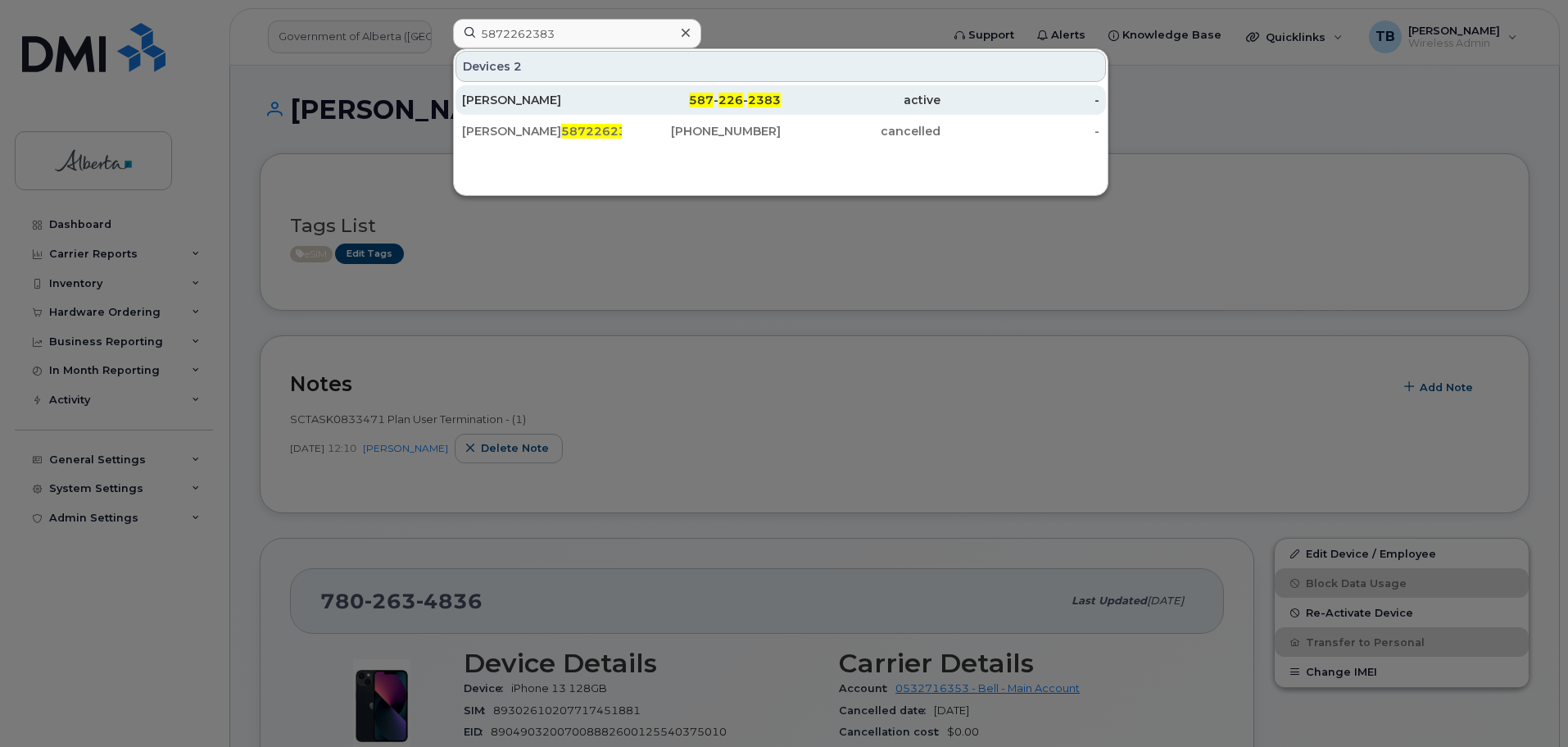
drag, startPoint x: 489, startPoint y: 88, endPoint x: 489, endPoint y: 101, distance: 13.0
click at [489, 101] on div "[PERSON_NAME]" at bounding box center [541, 100] width 159 height 16
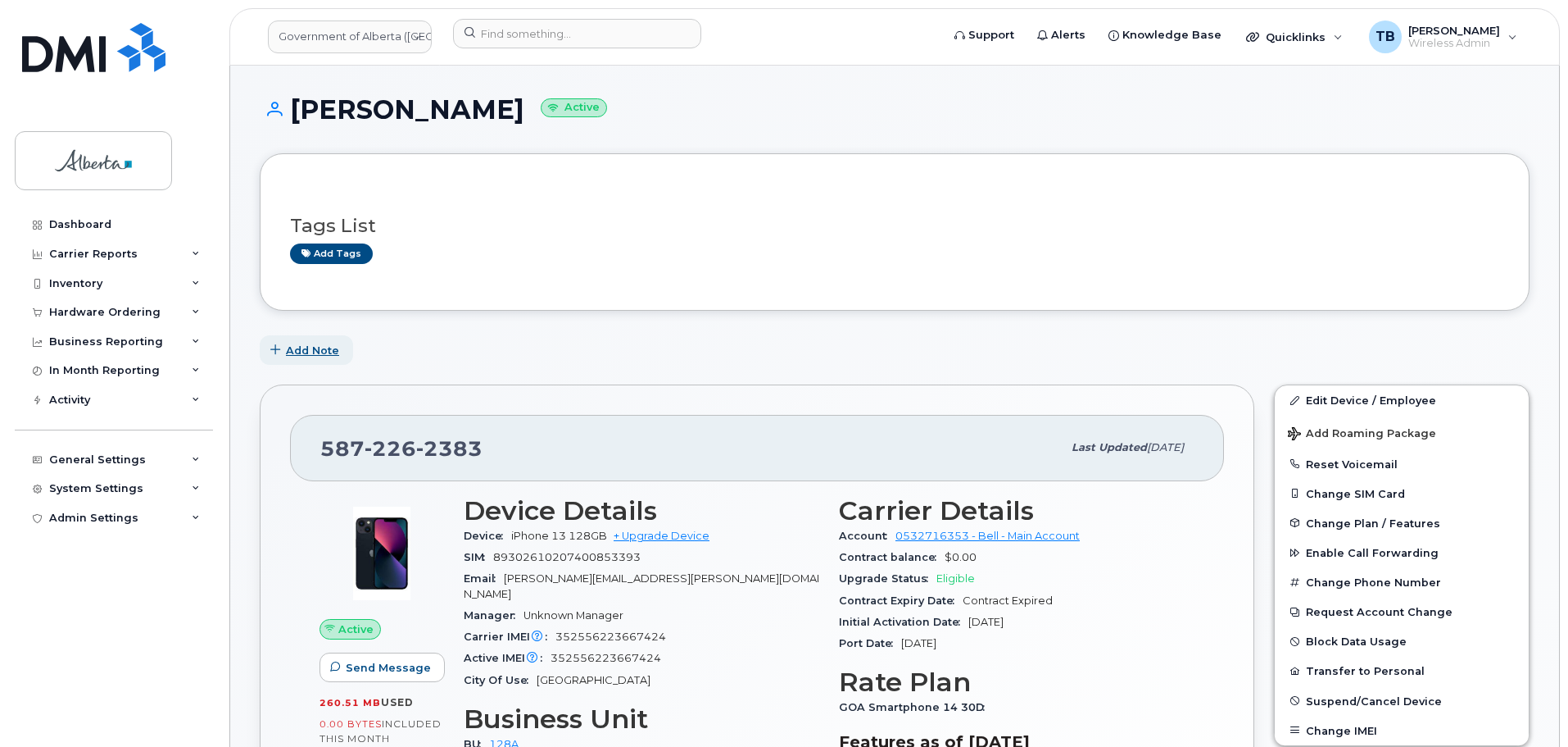
click at [305, 349] on span "Add Note" at bounding box center [312, 350] width 53 height 15
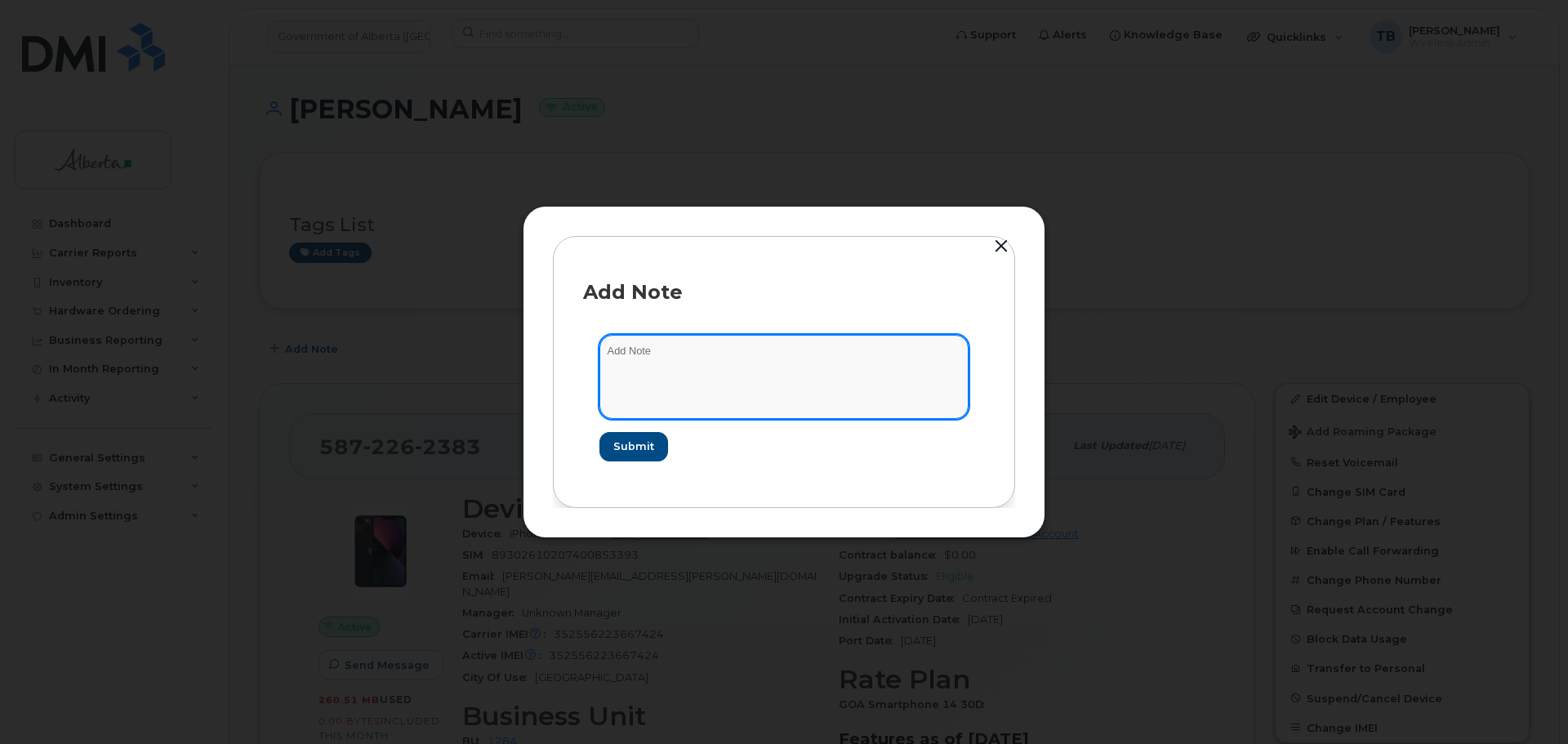
click at [653, 368] on textarea at bounding box center [784, 376] width 369 height 83
paste textarea "SCTASK0833472 Plan User Termination - (1)"
type textarea "SCTASK0833472 Plan User Termination - (1)"
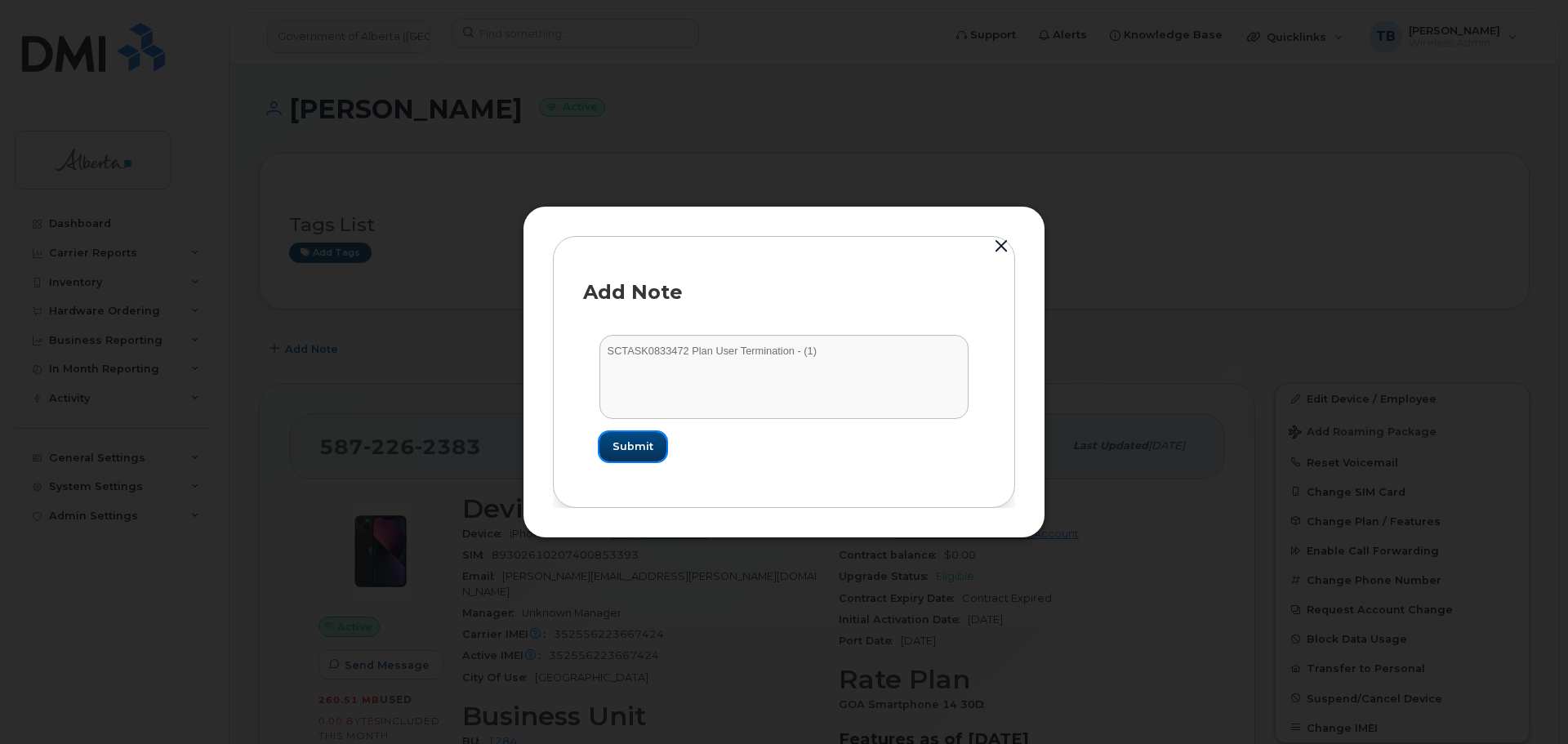
click at [620, 448] on span "Submit" at bounding box center [632, 446] width 41 height 15
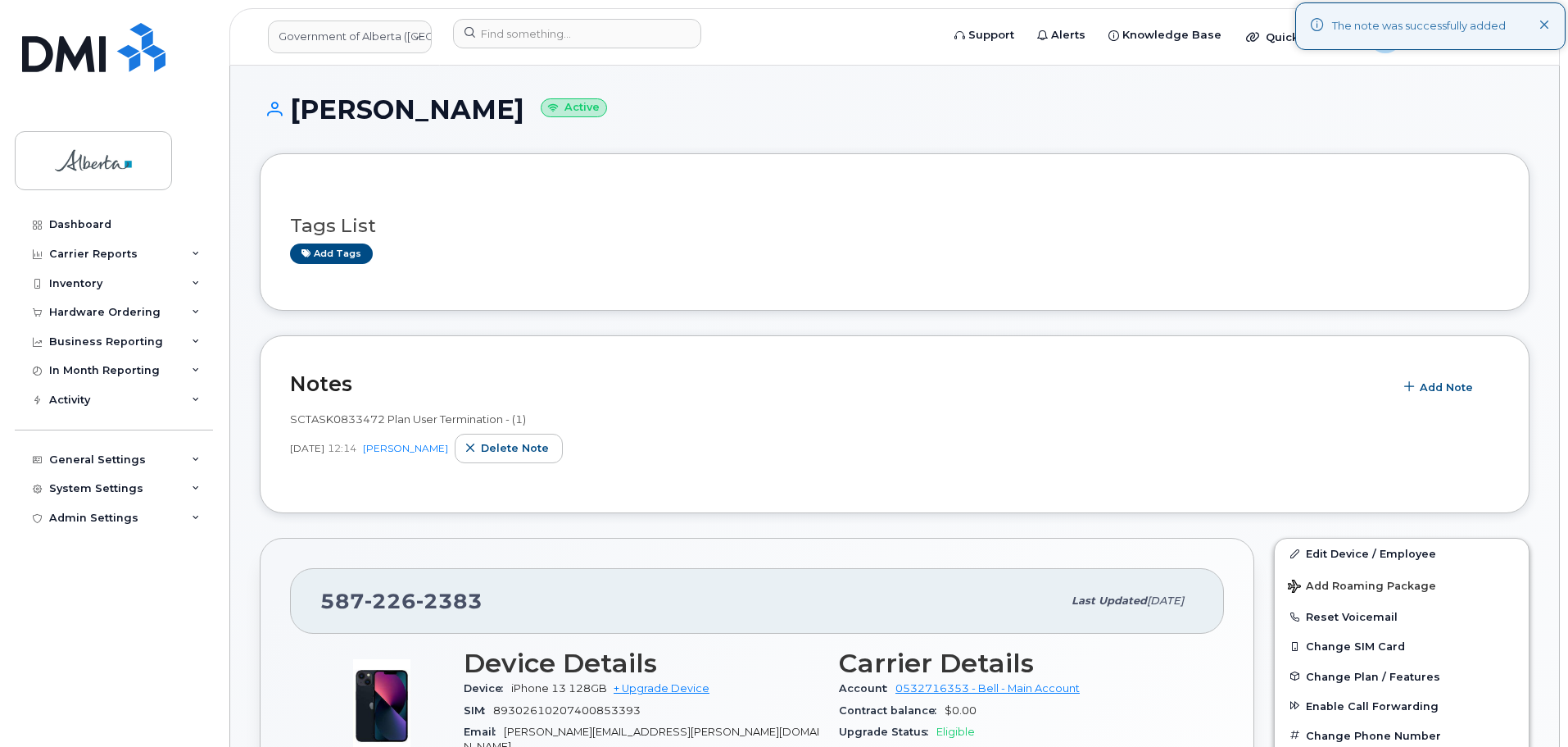
click at [347, 418] on span "SCTASK0833472 Plan User Termination - (1)" at bounding box center [408, 419] width 236 height 13
copy span "SCTASK0833472"
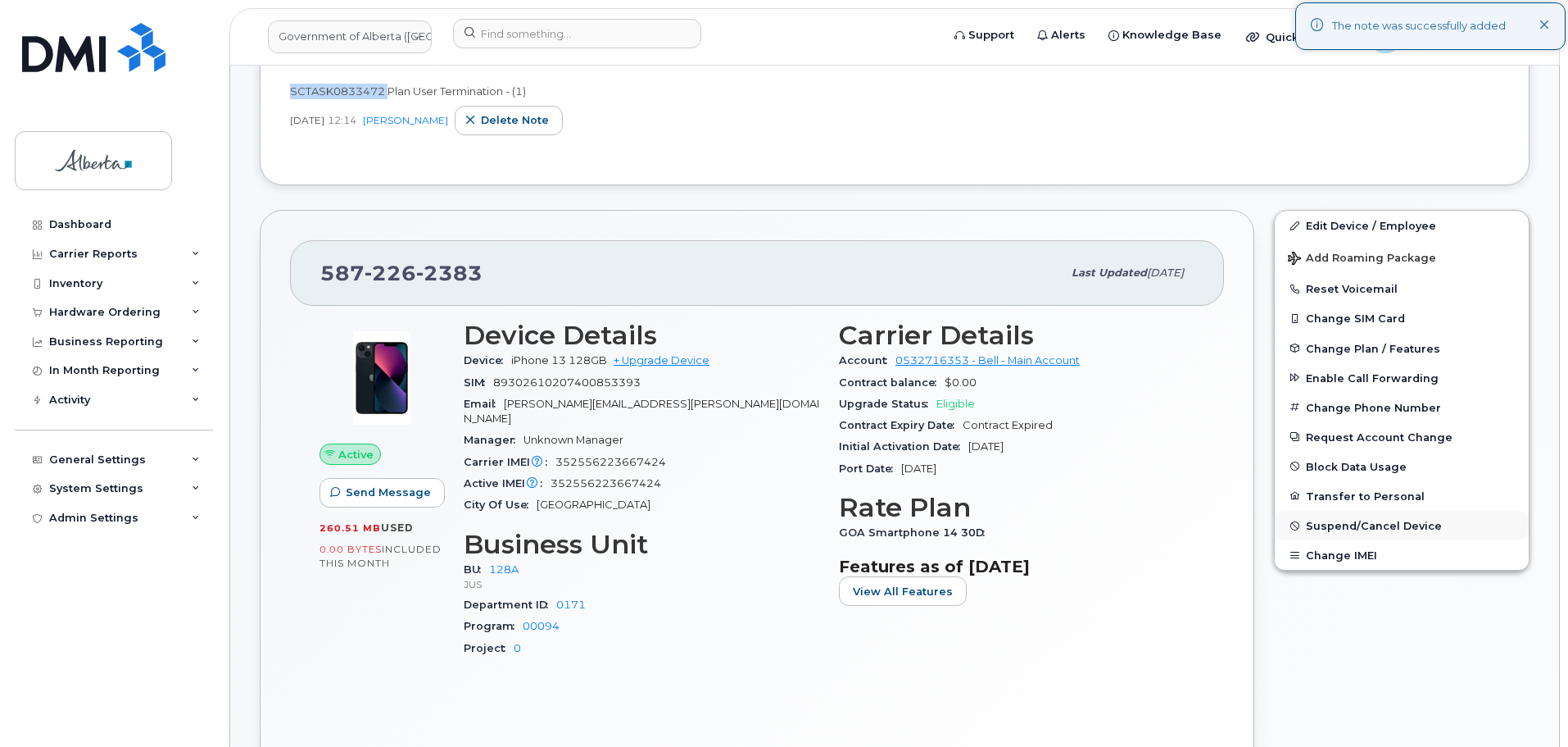
click at [1346, 529] on span "Suspend/Cancel Device" at bounding box center [1374, 525] width 136 height 12
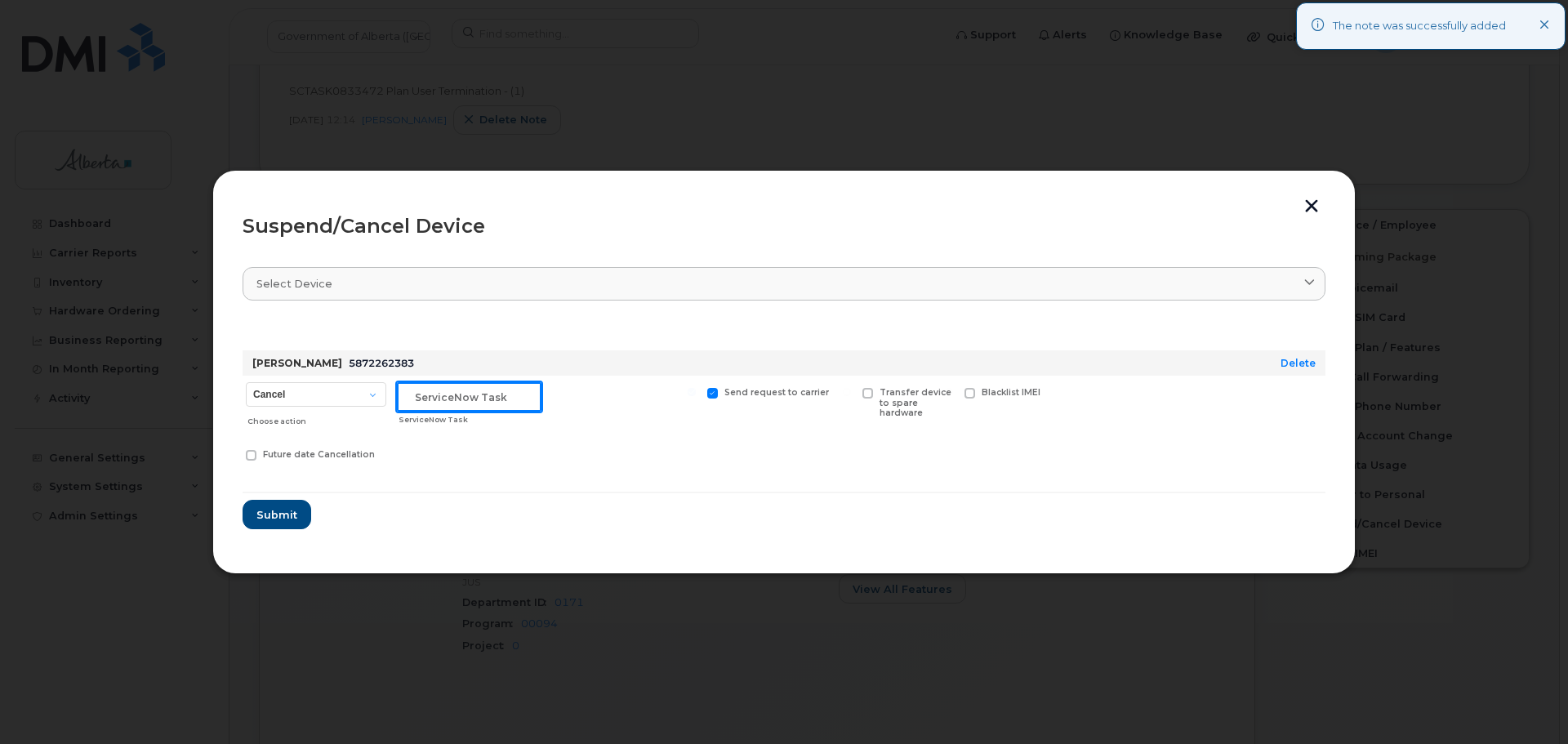
click at [425, 403] on input "text" at bounding box center [469, 397] width 144 height 30
paste input "SCTASK0833472"
type input "SCTASK0833472"
click at [281, 507] on span "Submit" at bounding box center [276, 514] width 41 height 15
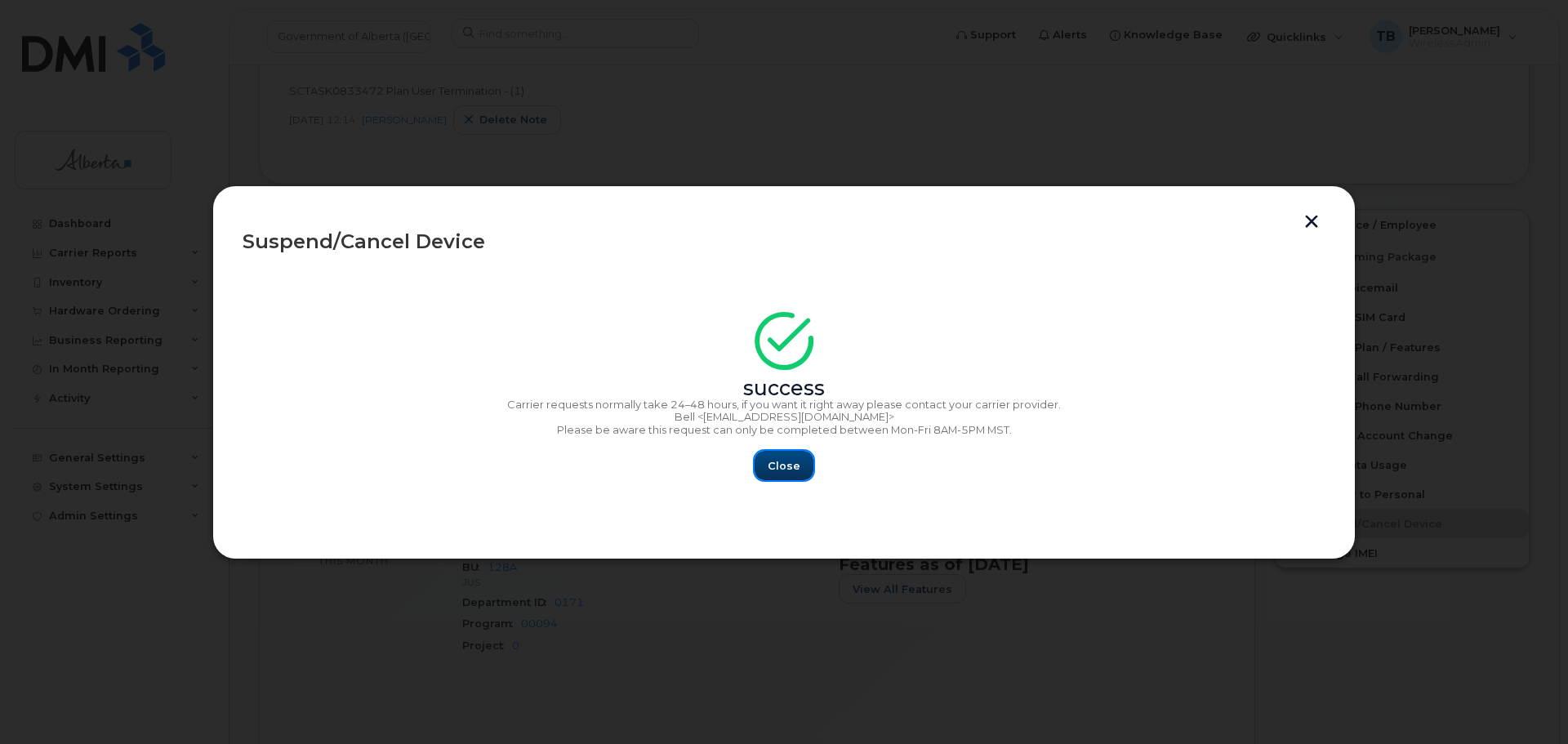
drag, startPoint x: 790, startPoint y: 457, endPoint x: 414, endPoint y: 198, distance: 456.6
click at [785, 449] on div "success Carrier requests normally take 24–48 hours, if you want it right away p…" at bounding box center [784, 401] width 1083 height 159
drag, startPoint x: 793, startPoint y: 470, endPoint x: 733, endPoint y: 416, distance: 80.7
click at [794, 470] on span "Close" at bounding box center [784, 466] width 33 height 15
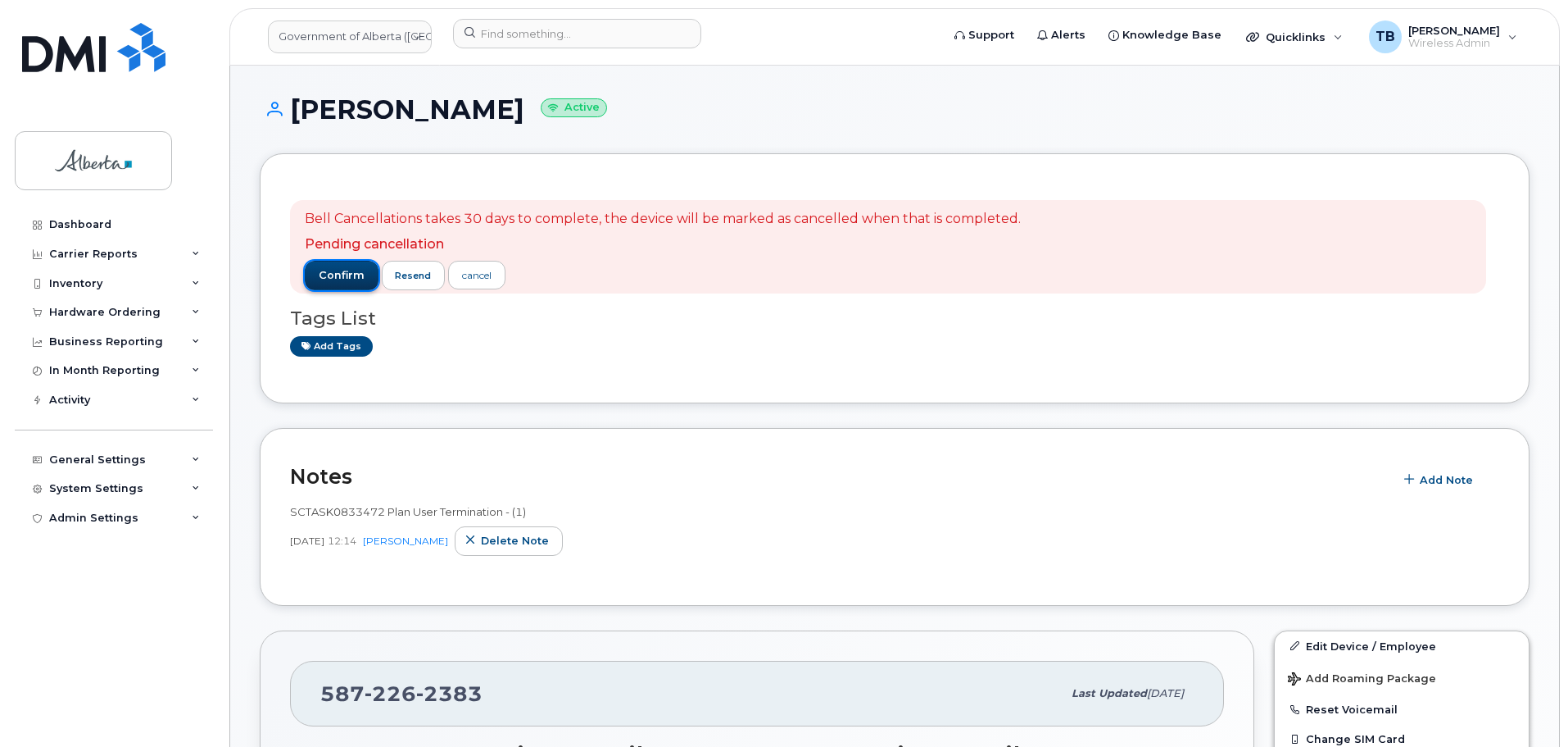
click at [344, 265] on button "confirm" at bounding box center [342, 275] width 74 height 30
